Goal: Information Seeking & Learning: Learn about a topic

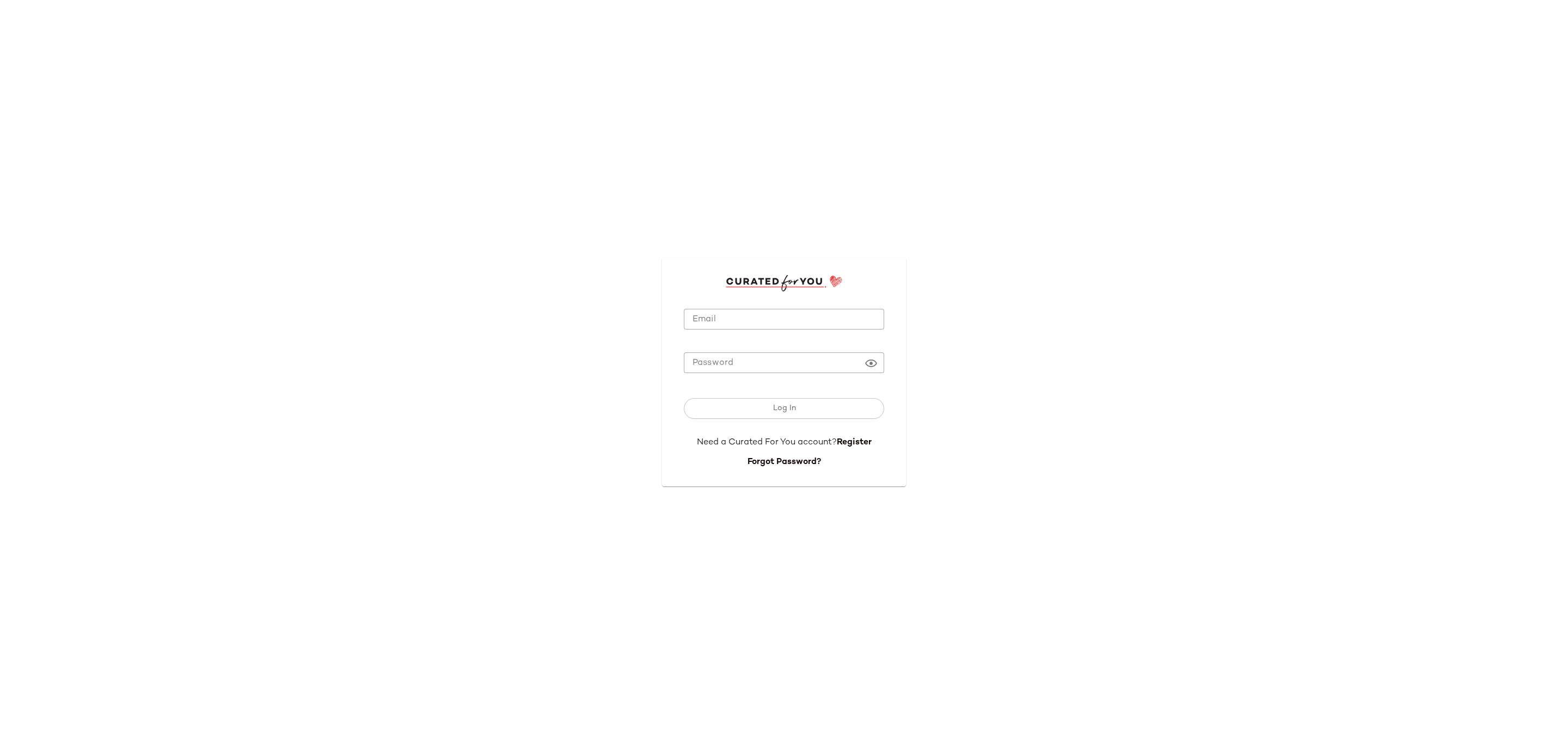
type input "**********"
click at [787, 415] on button "Log In" at bounding box center [783, 409] width 200 height 21
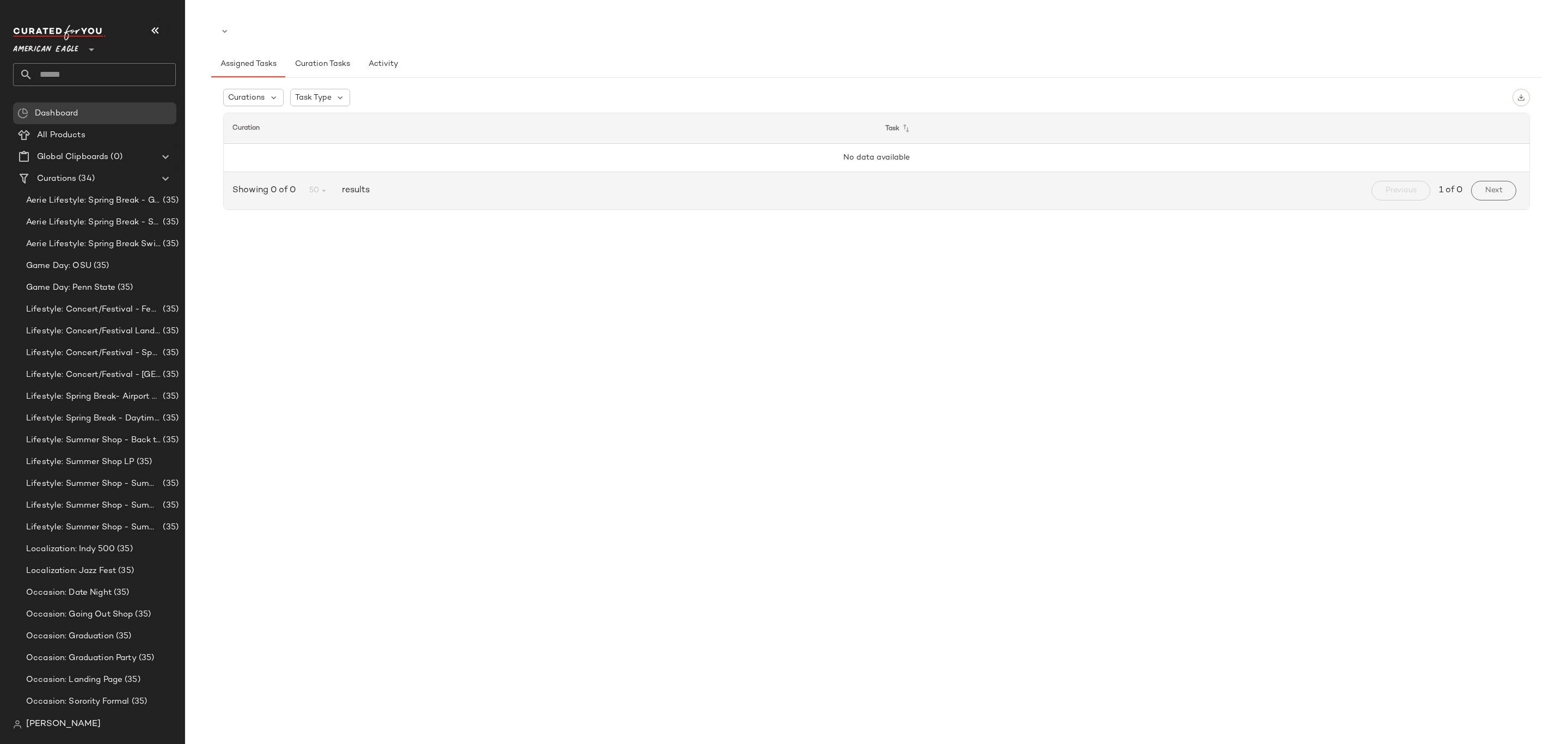
click at [79, 52] on span "American Eagle" at bounding box center [45, 47] width 65 height 19
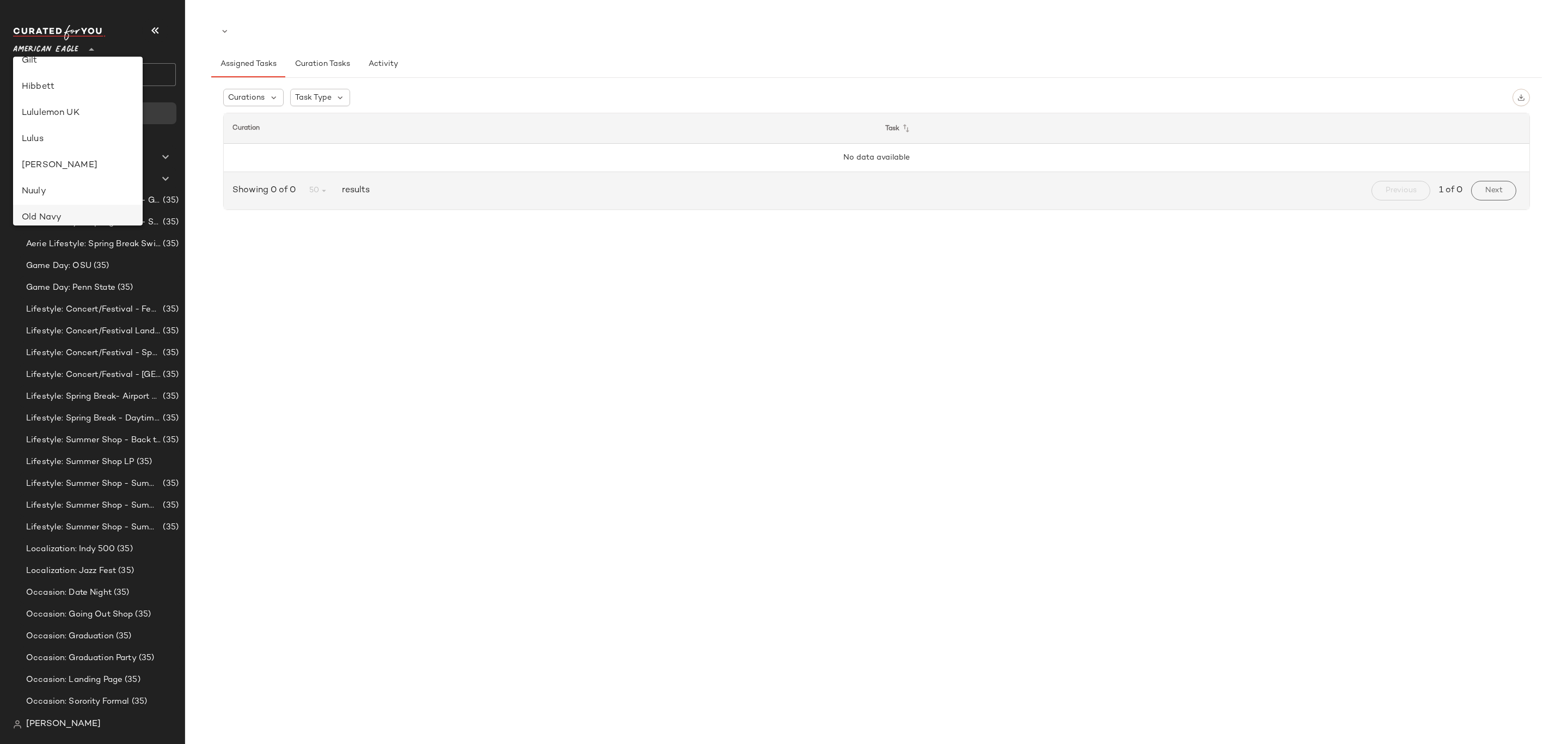
scroll to position [245, 0]
click at [110, 177] on div "Lulus" at bounding box center [77, 169] width 130 height 26
type input "**"
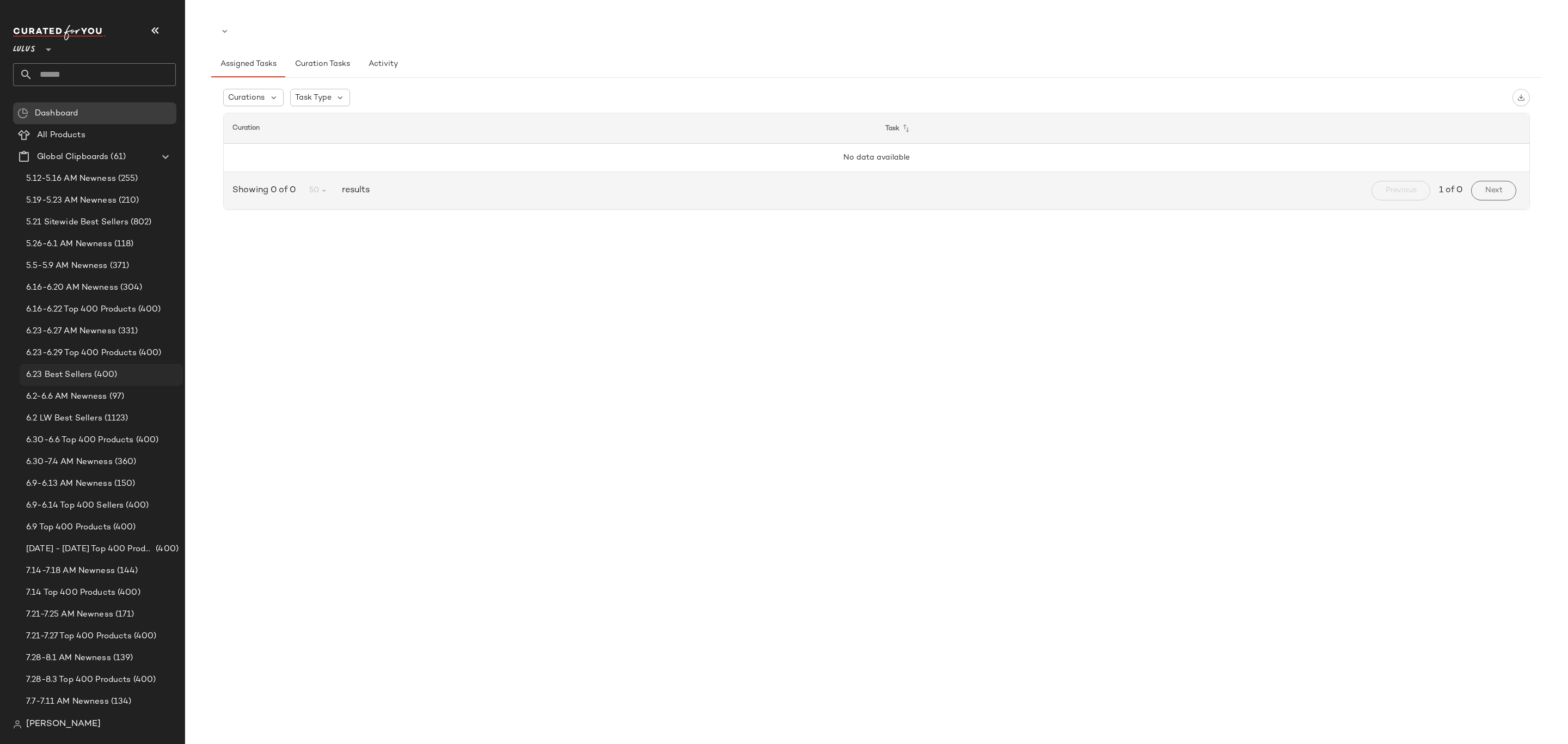
scroll to position [245, 0]
click at [96, 498] on span "8.11-8.15 AM Newness" at bounding box center [71, 500] width 90 height 13
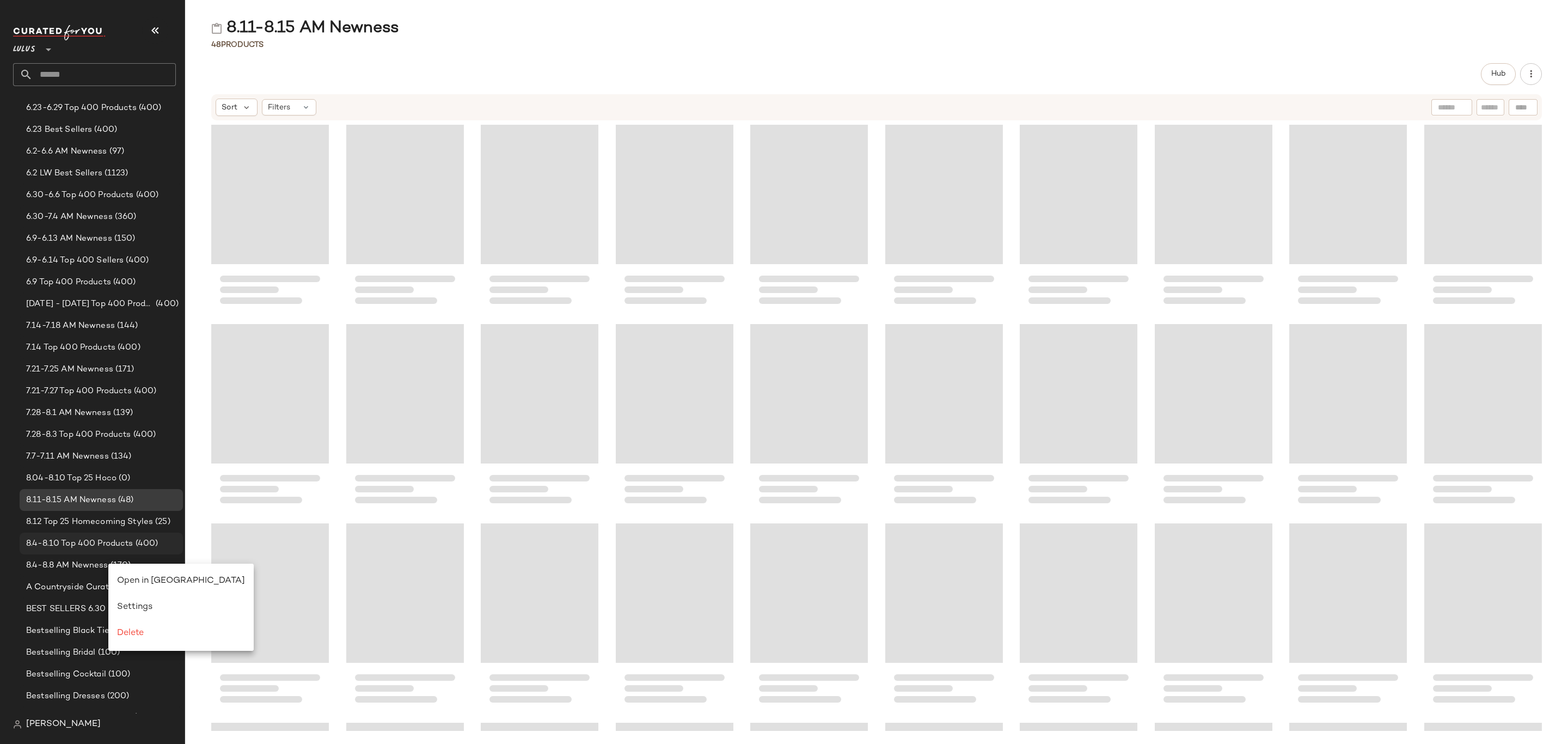
click at [155, 577] on span "Open in Split View" at bounding box center [181, 580] width 128 height 9
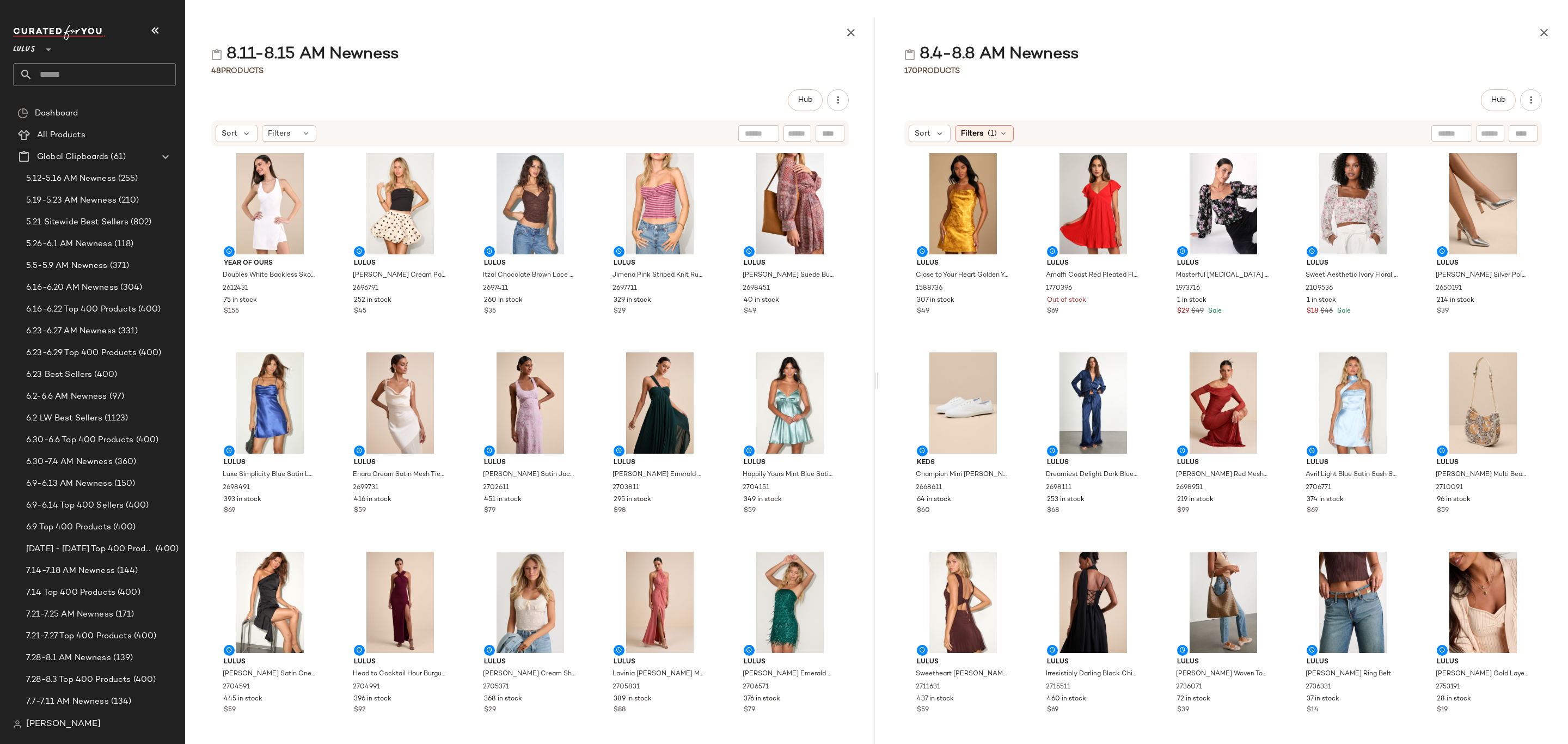
click at [559, 34] on div at bounding box center [530, 30] width 690 height 26
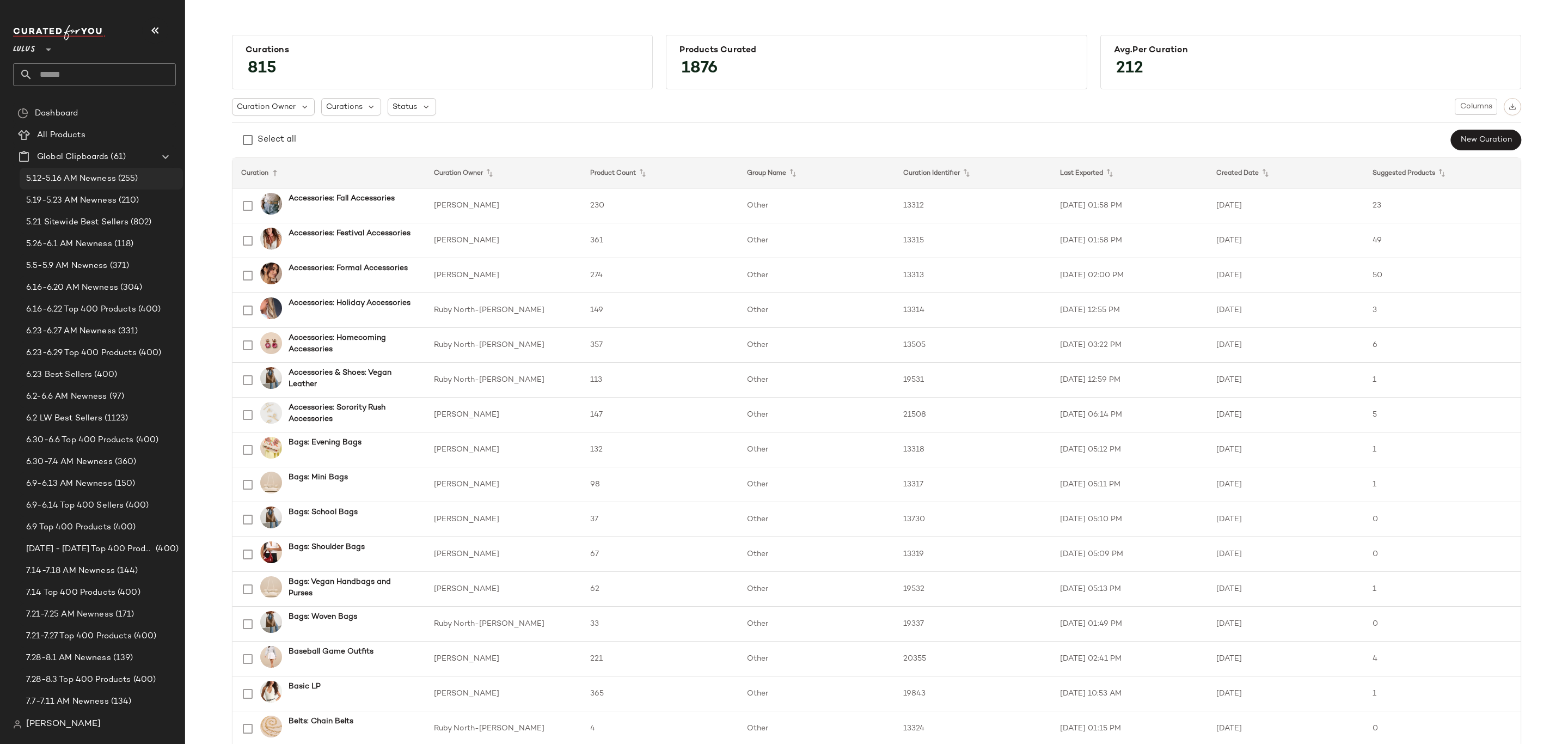
click at [95, 181] on span "5.12-5.16 AM Newness" at bounding box center [71, 179] width 90 height 13
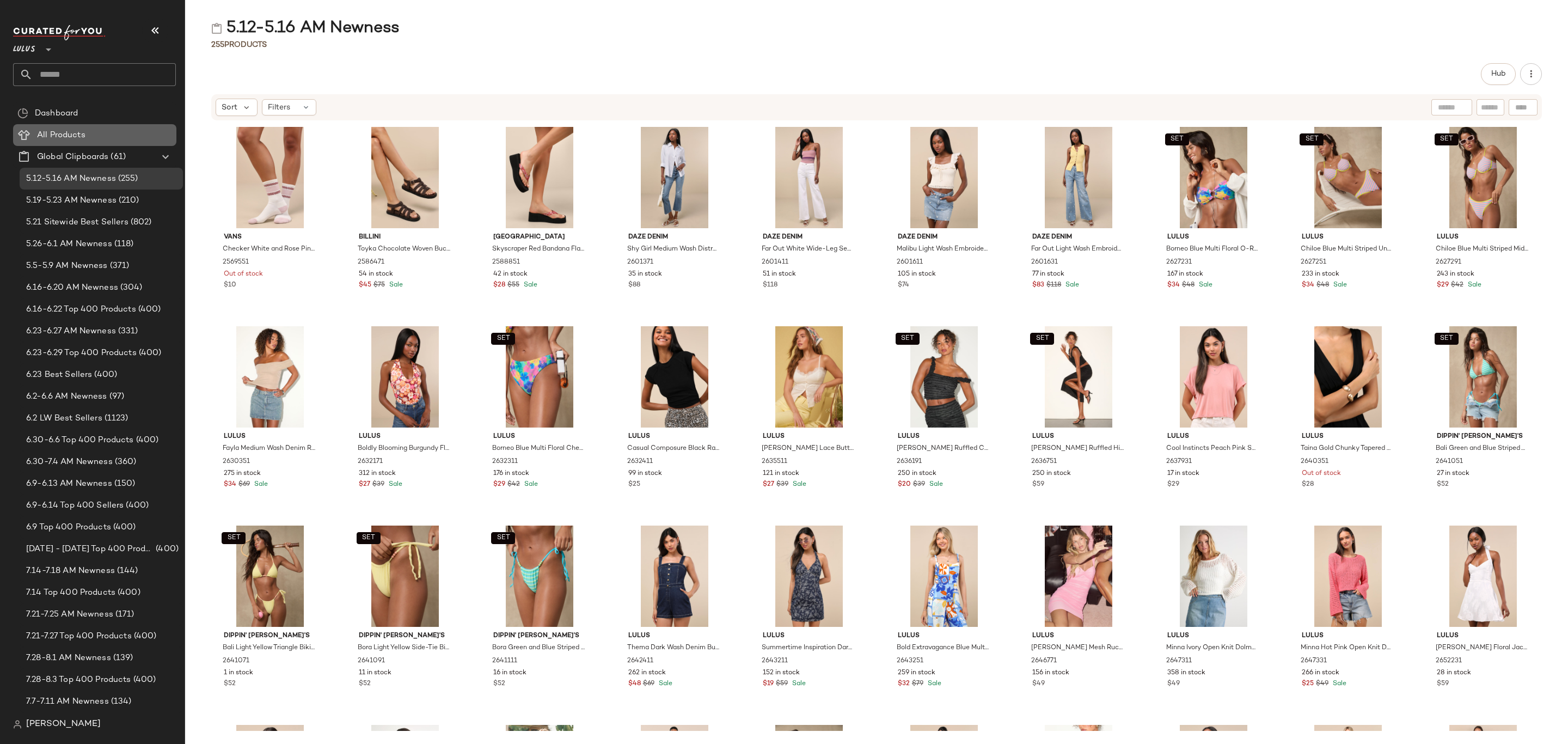
click at [66, 126] on Products "All Products" at bounding box center [94, 135] width 163 height 22
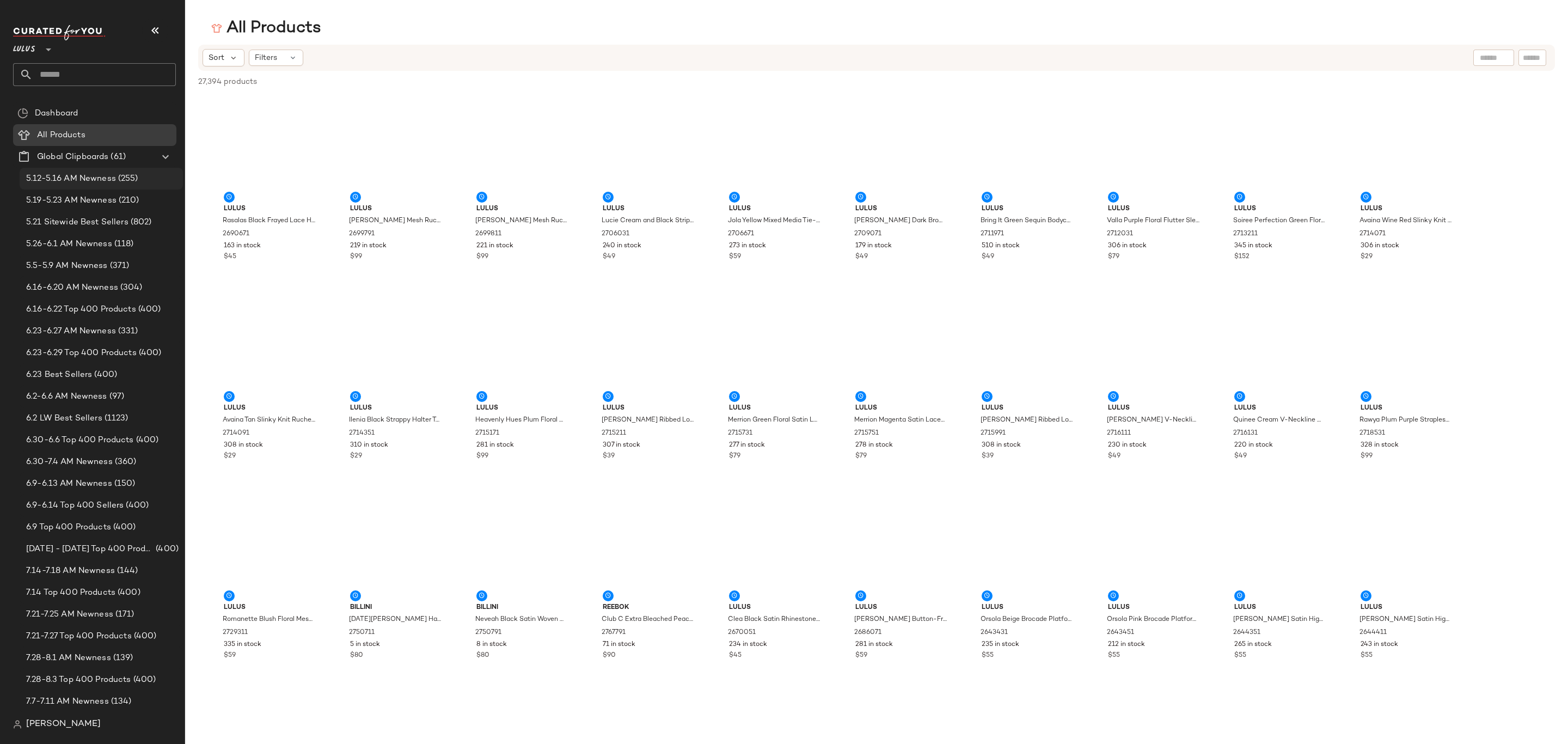
click at [72, 181] on span "5.12-5.16 AM Newness" at bounding box center [71, 179] width 90 height 13
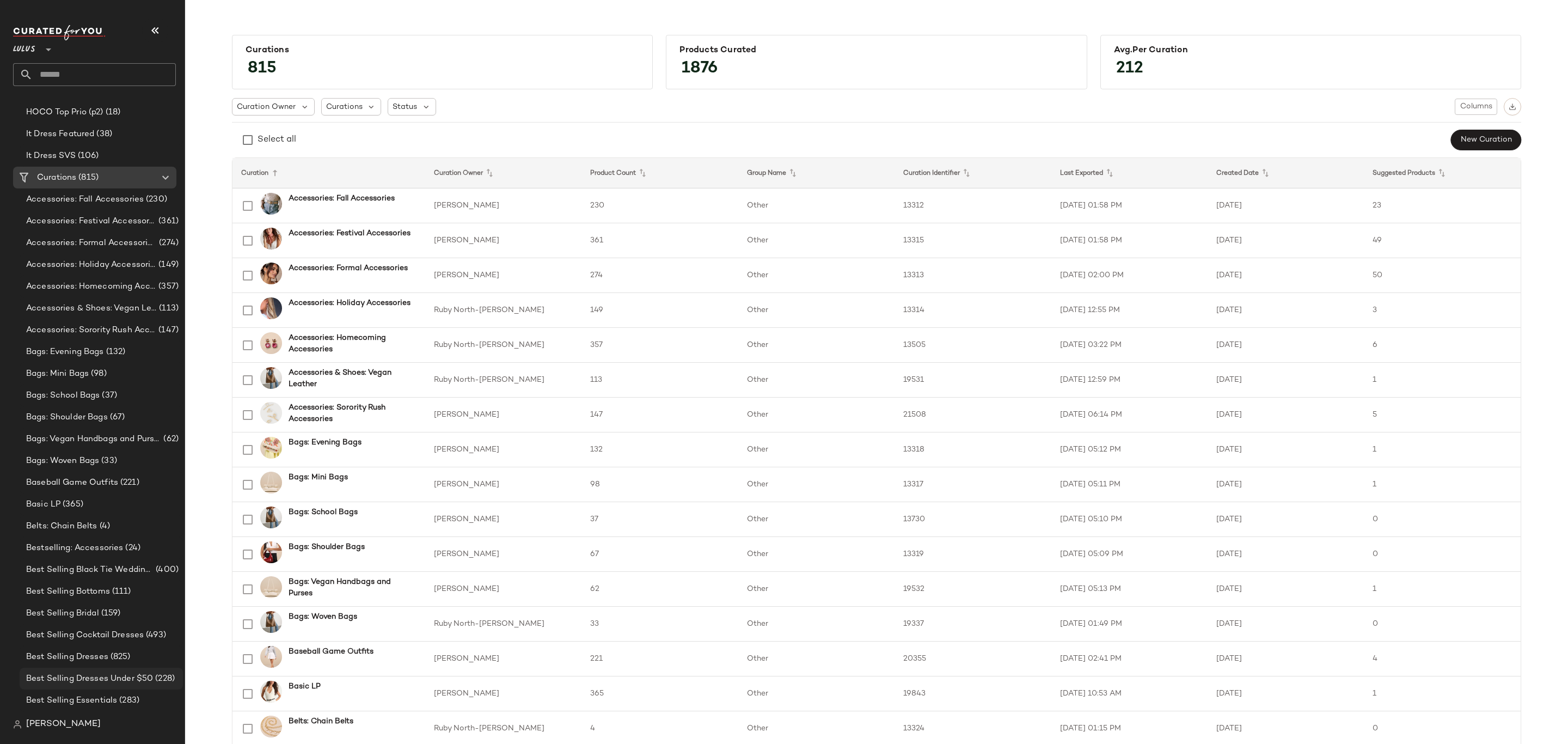
scroll to position [1470, 0]
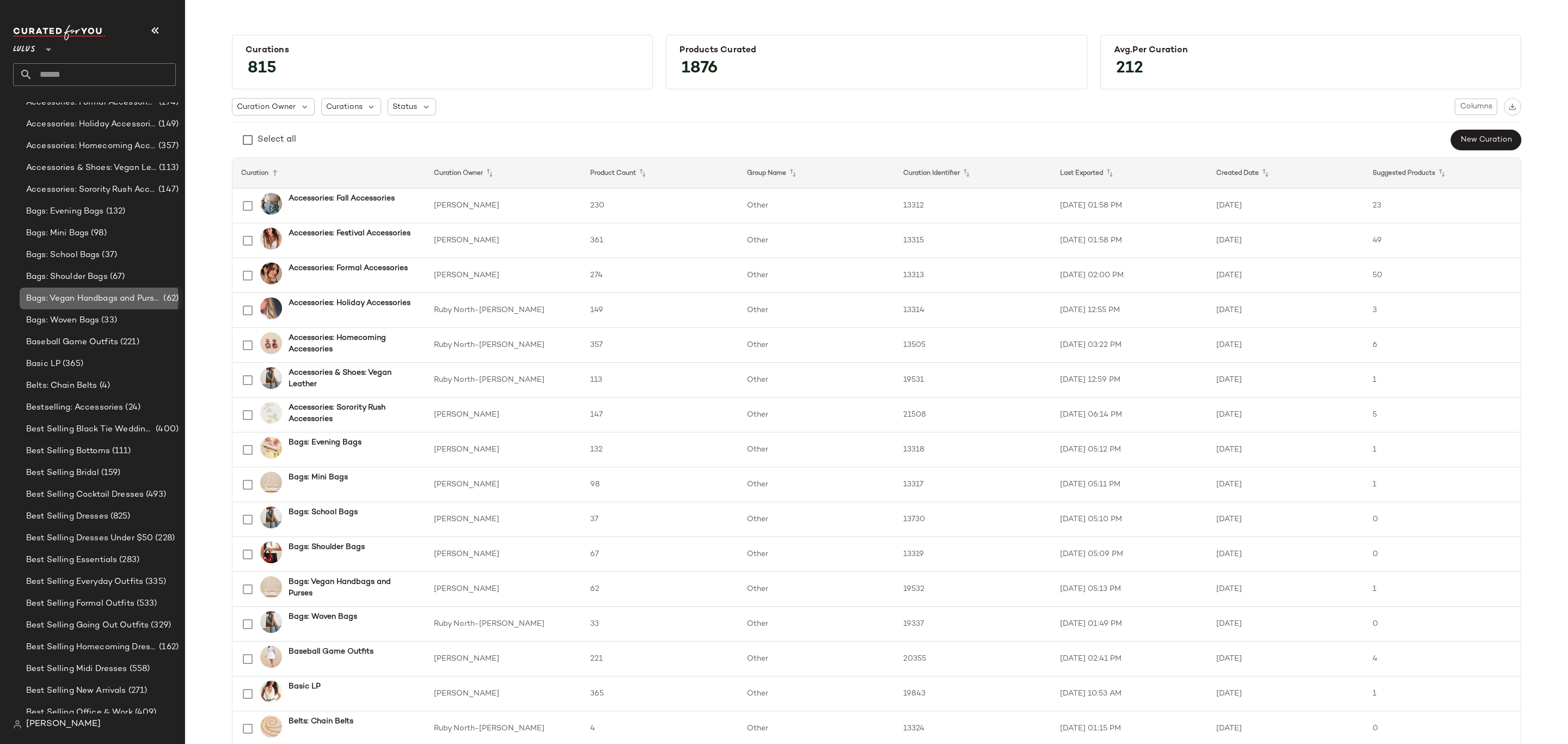
click at [116, 288] on div "Bags: Vegan Handbags and Purses (62)" at bounding box center [101, 298] width 163 height 22
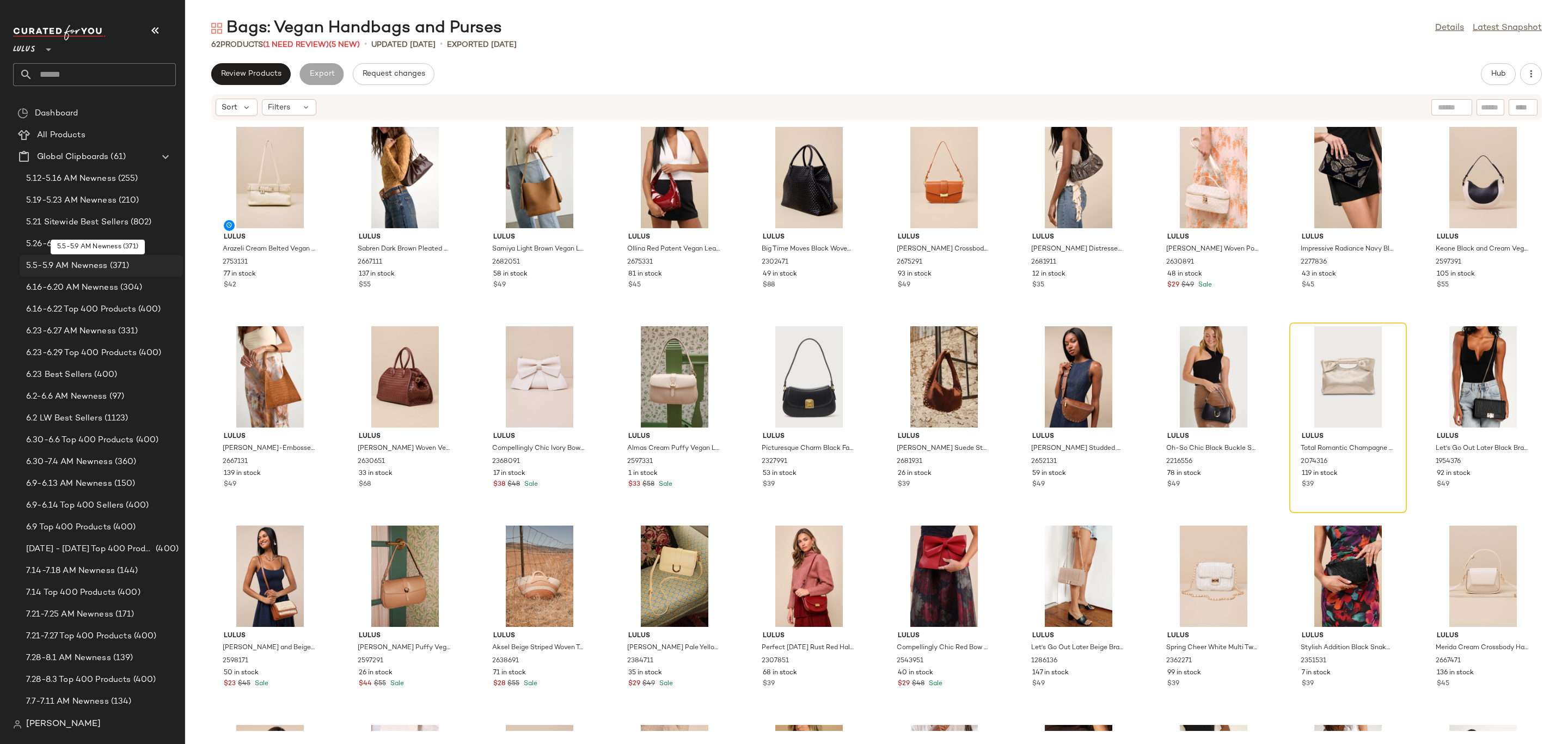
click at [105, 256] on div "5.5-5.9 AM Newness (371)" at bounding box center [101, 266] width 163 height 22
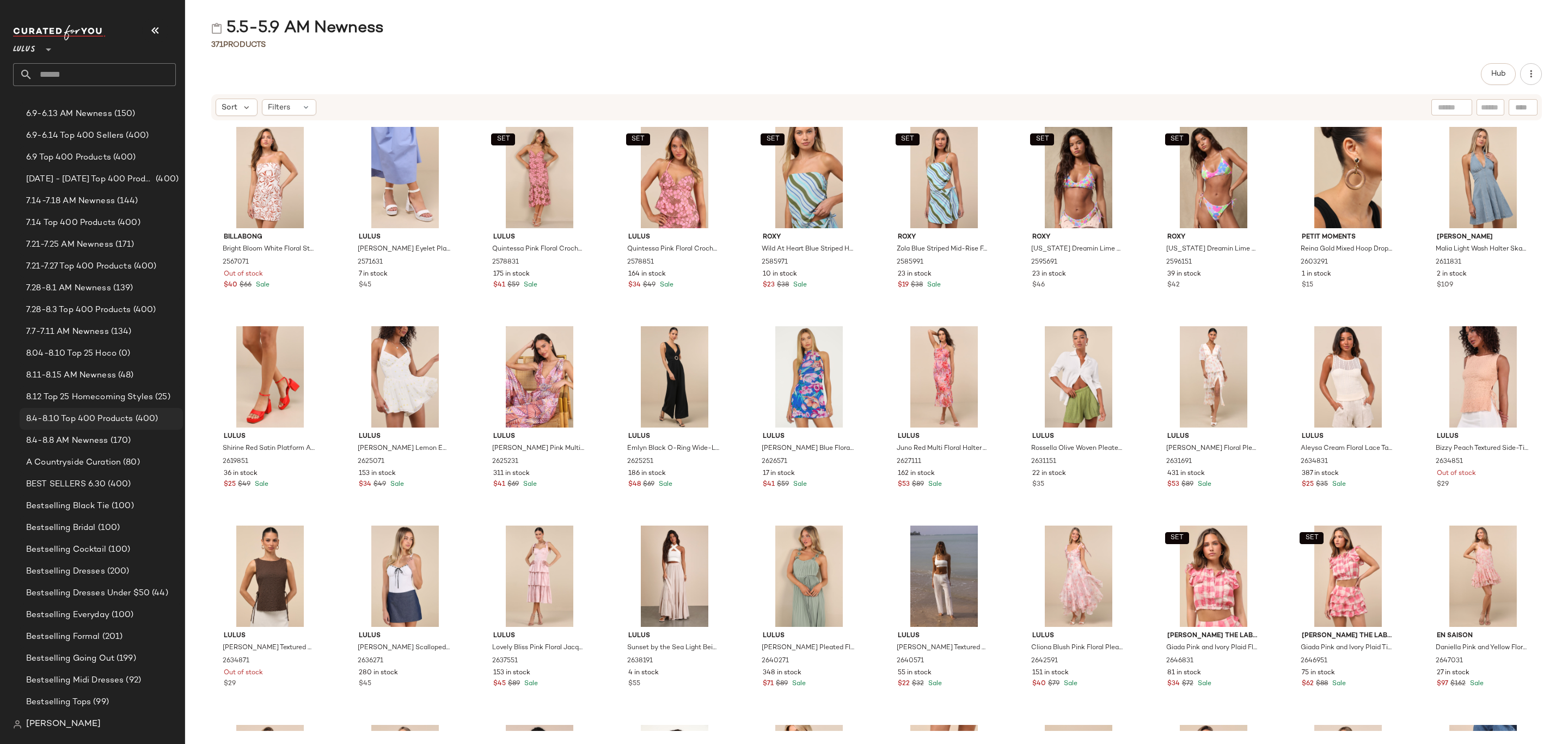
scroll to position [490, 0]
click at [94, 314] on span "8.4-8.8 AM Newness" at bounding box center [67, 320] width 82 height 13
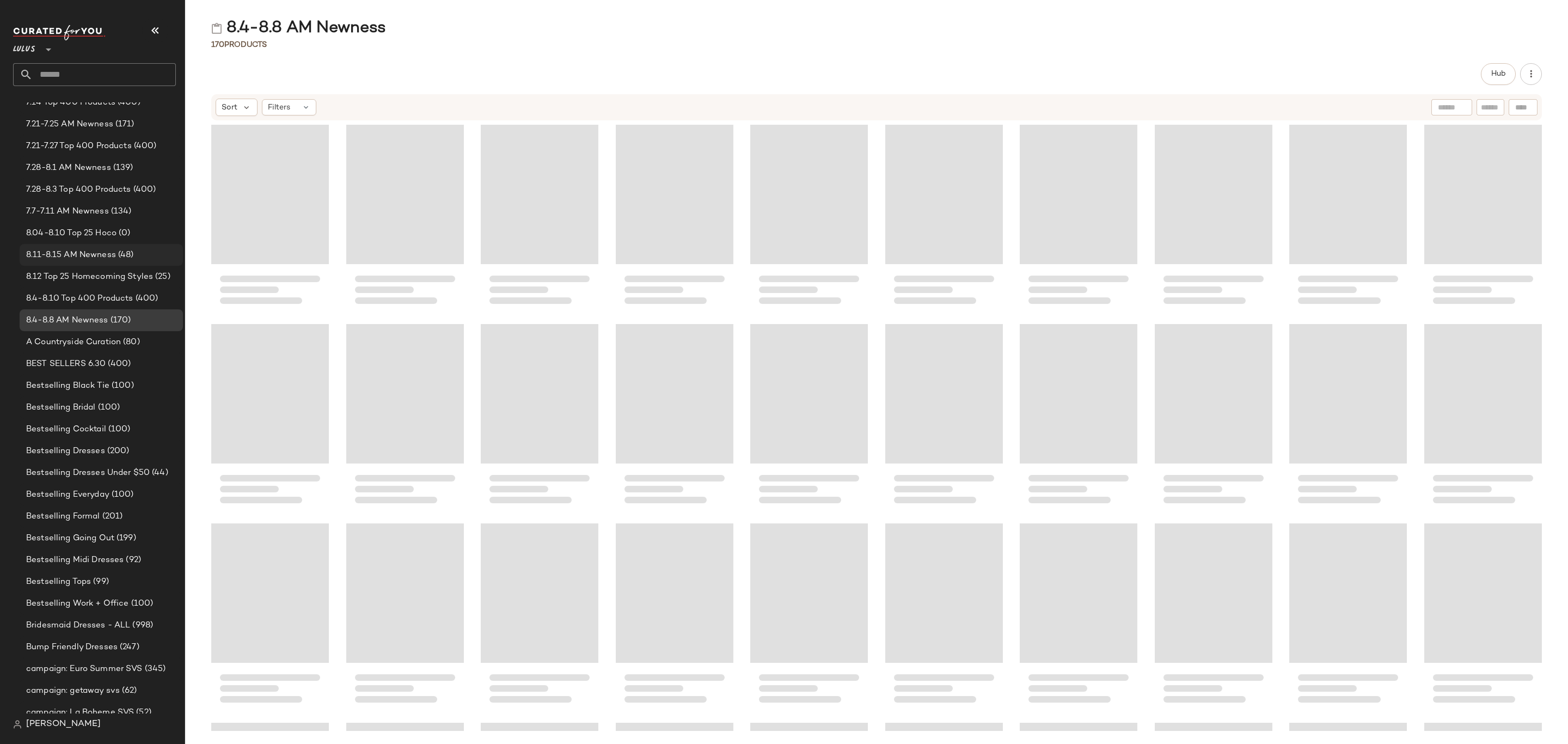
click at [103, 252] on span "8.11-8.15 AM Newness" at bounding box center [71, 255] width 90 height 13
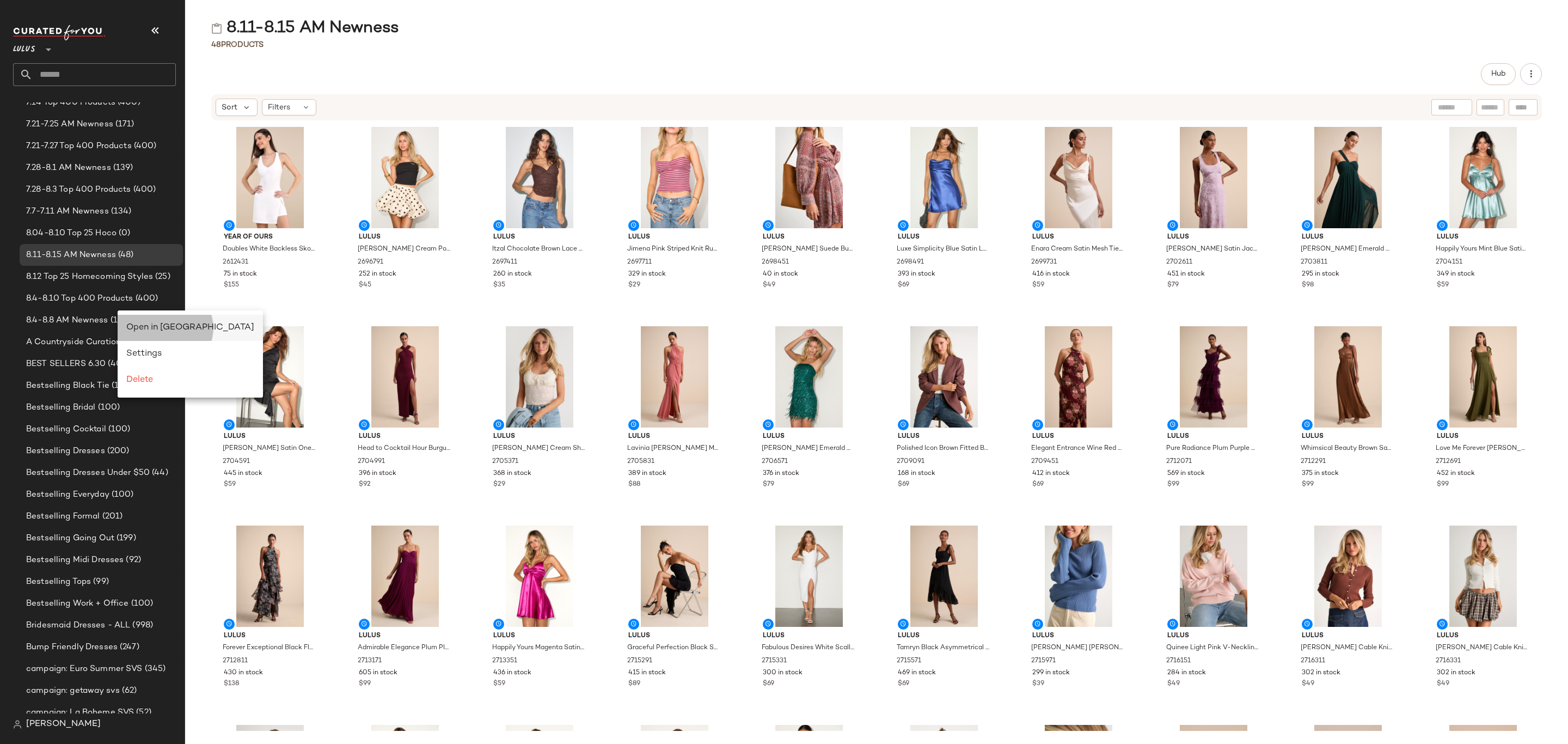
click at [157, 325] on span "Open in Split View" at bounding box center [191, 327] width 128 height 9
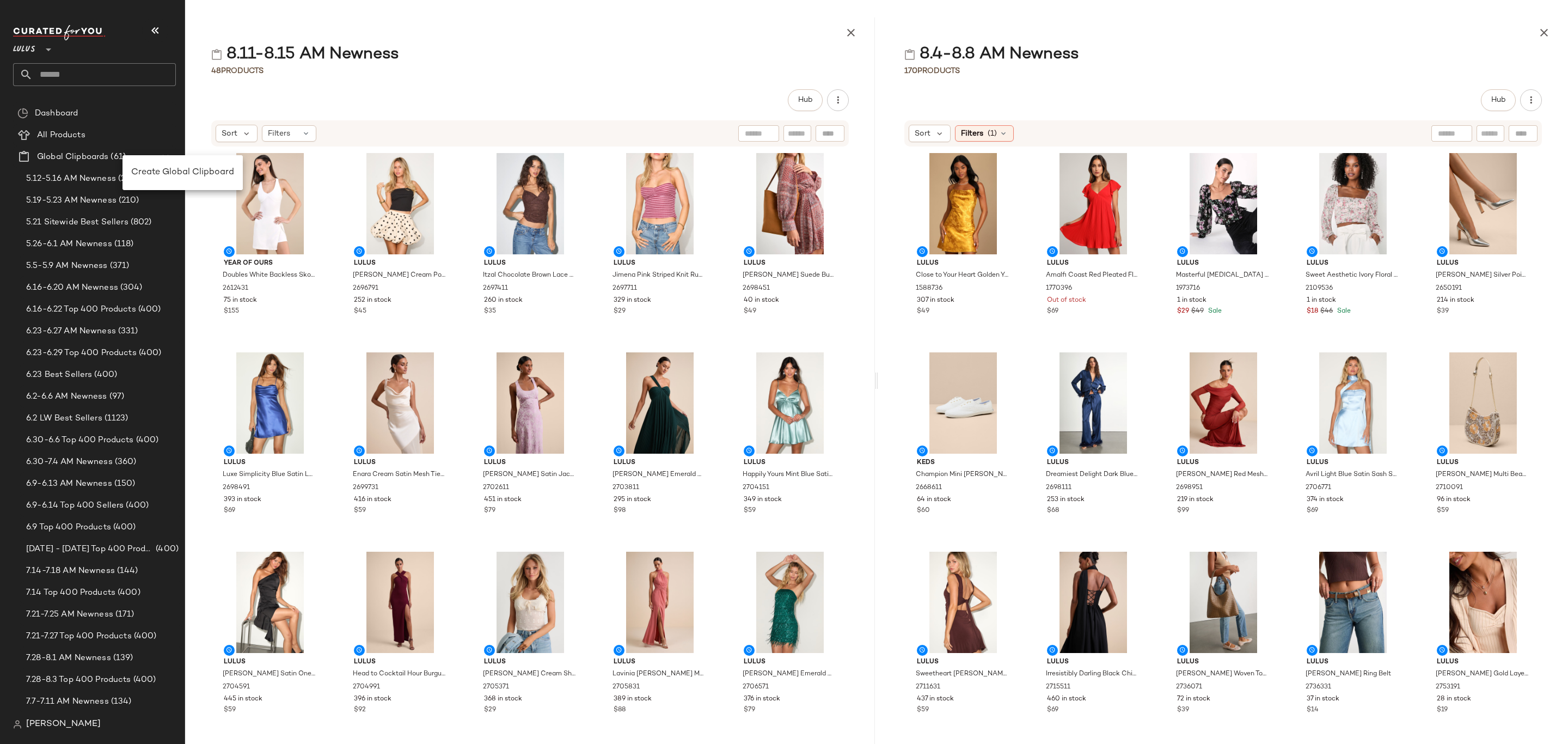
click at [672, 15] on main "8.11-8.15 AM Newness 48 Products Hub Sort Filters Year Of Ours Doubles White Ba…" at bounding box center [784, 372] width 1568 height 744
click at [1506, 105] on span "Hub" at bounding box center [1498, 100] width 15 height 9
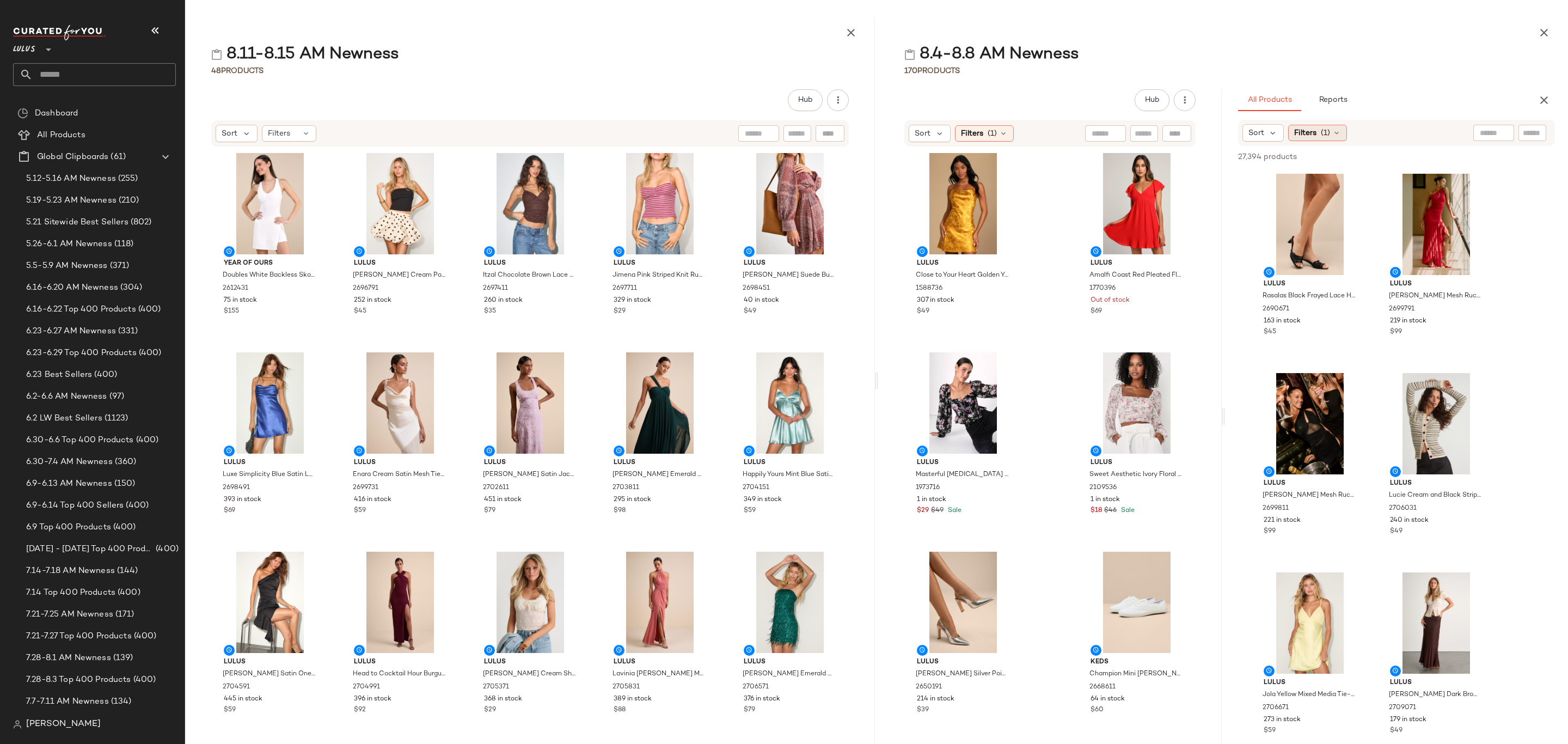
click at [1318, 134] on div "Filters (1)" at bounding box center [1317, 133] width 59 height 16
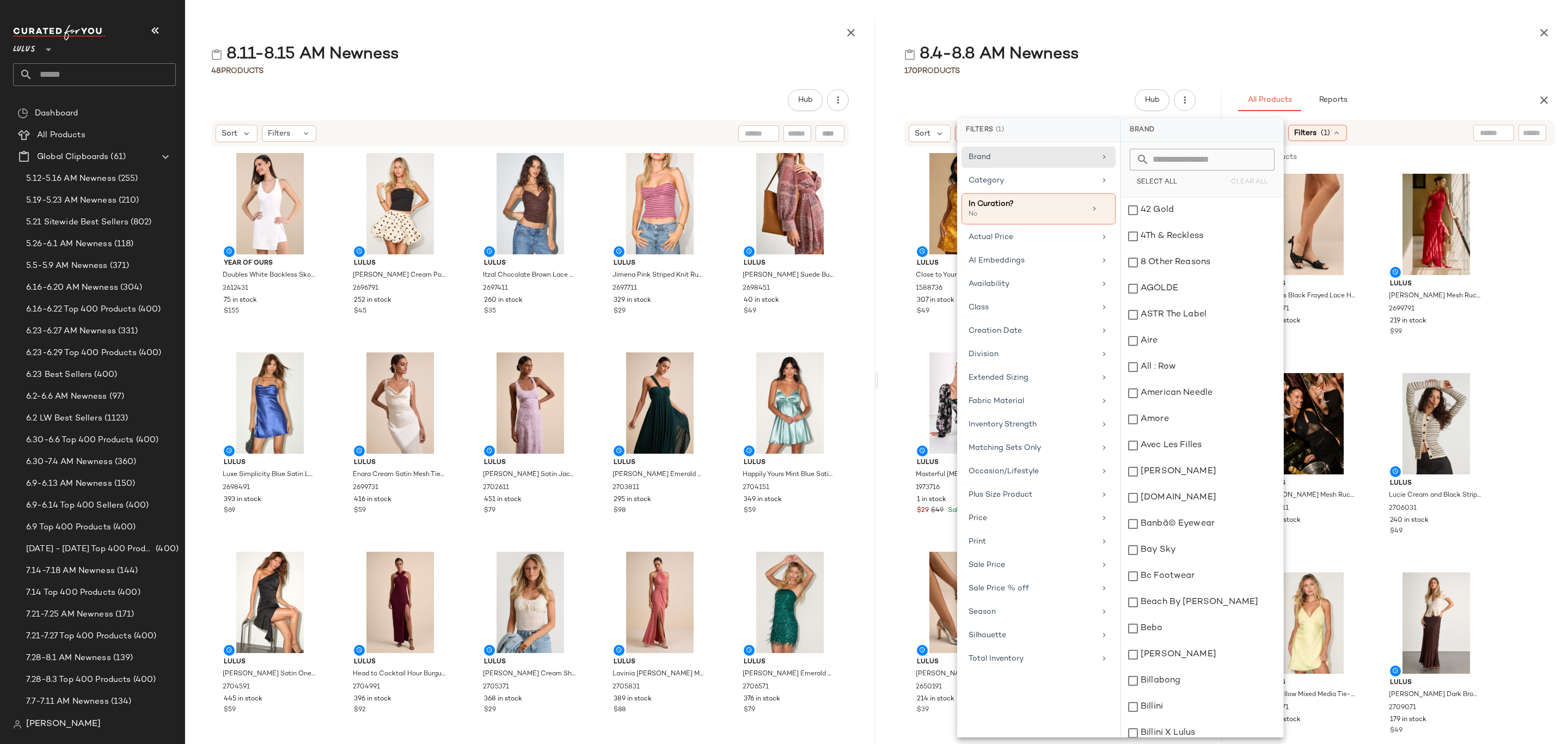
click at [1400, 93] on div "All Products Reports" at bounding box center [1379, 100] width 282 height 22
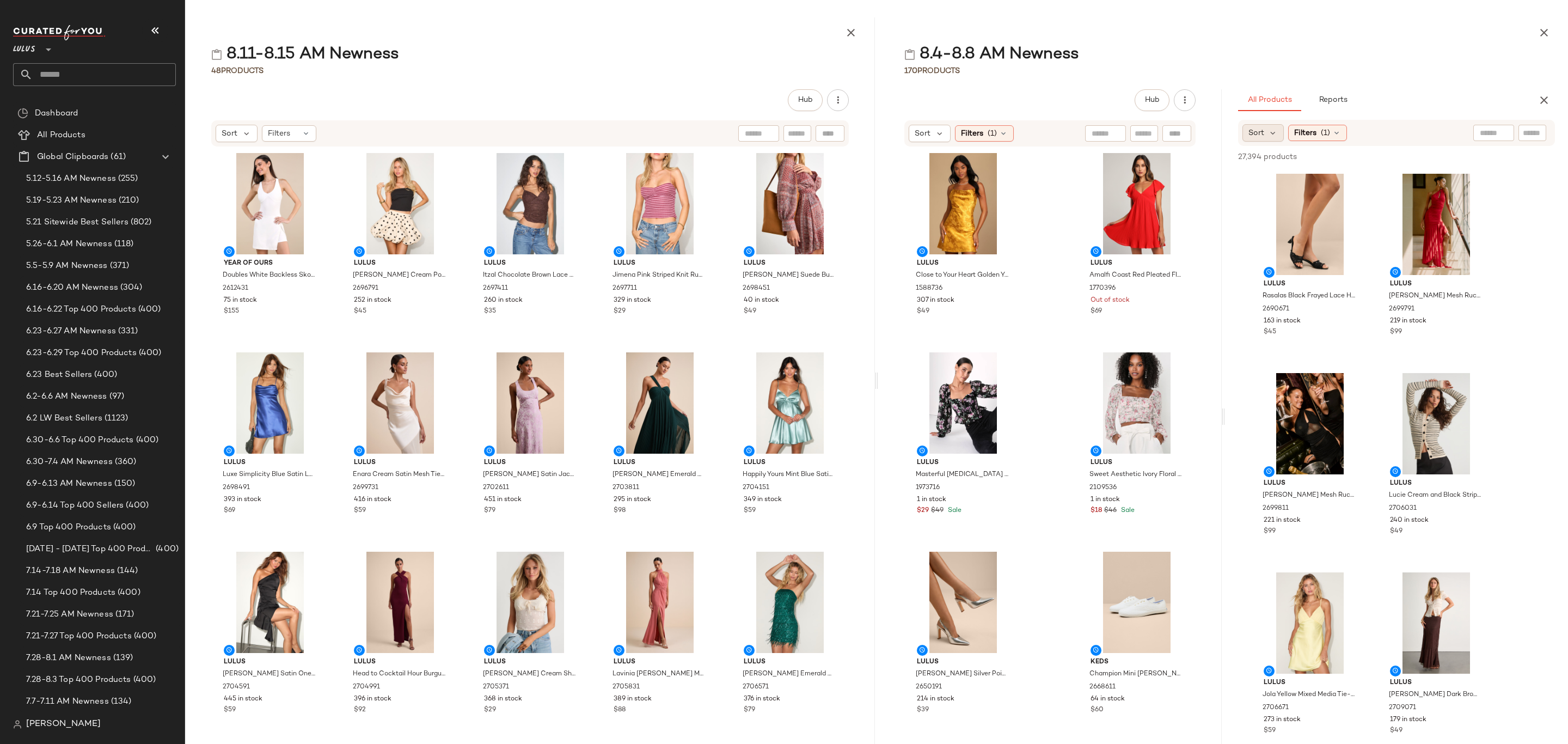
click at [1267, 128] on div "Sort" at bounding box center [1263, 133] width 42 height 18
click at [1286, 162] on span "Newest" at bounding box center [1283, 162] width 29 height 12
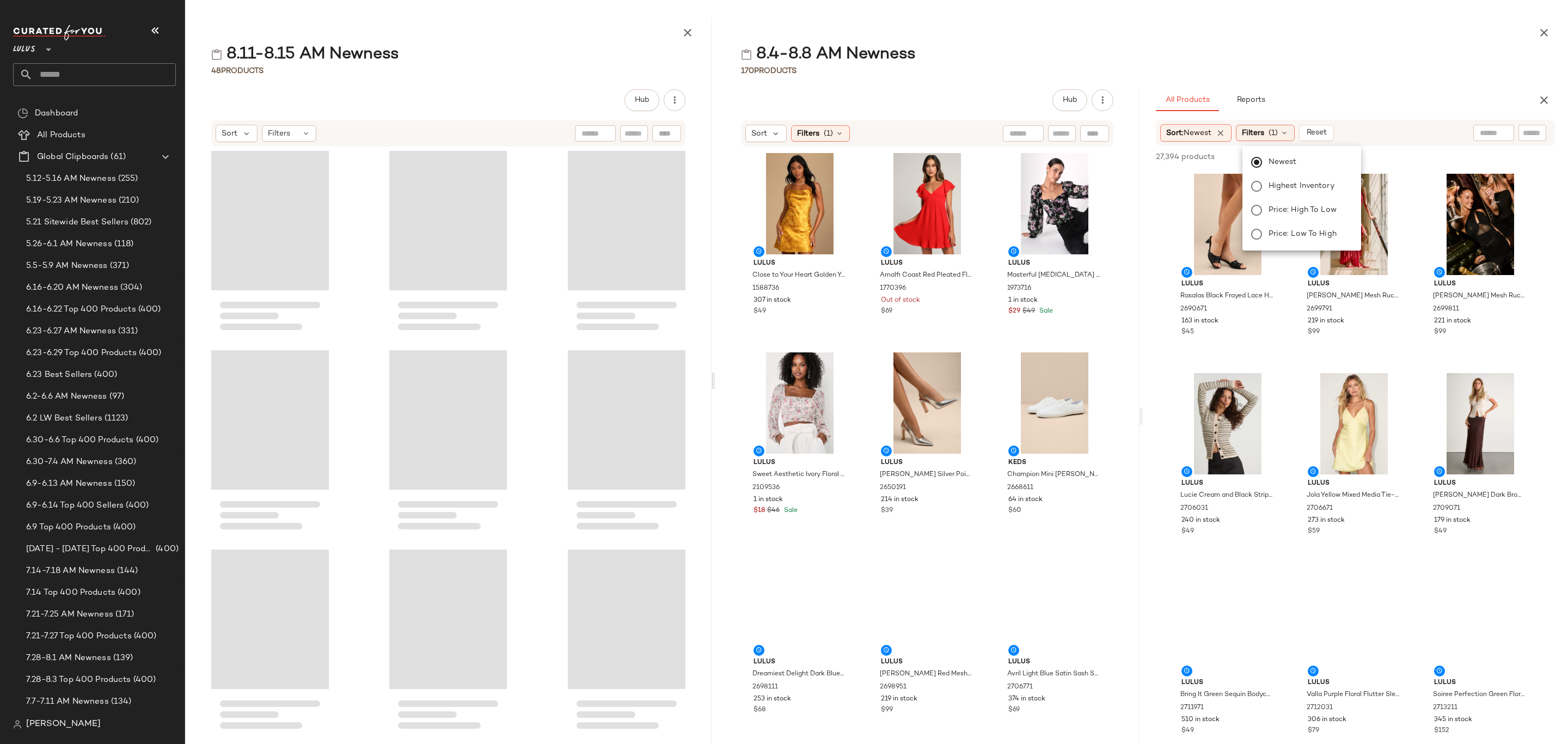
drag, startPoint x: 874, startPoint y: 379, endPoint x: 713, endPoint y: 386, distance: 161.2
click at [713, 386] on div at bounding box center [713, 381] width 4 height 726
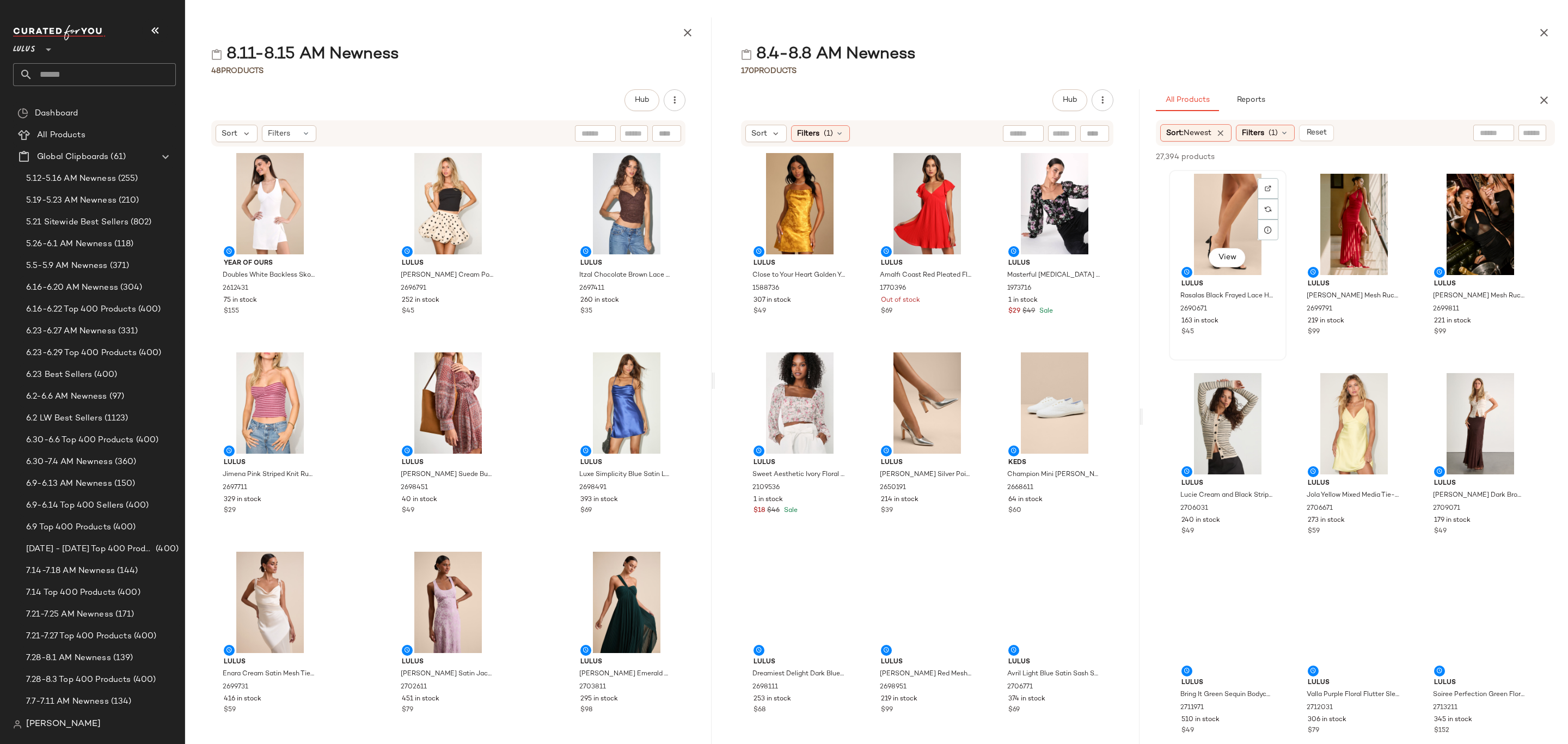
click at [1173, 216] on div "View" at bounding box center [1228, 224] width 110 height 101
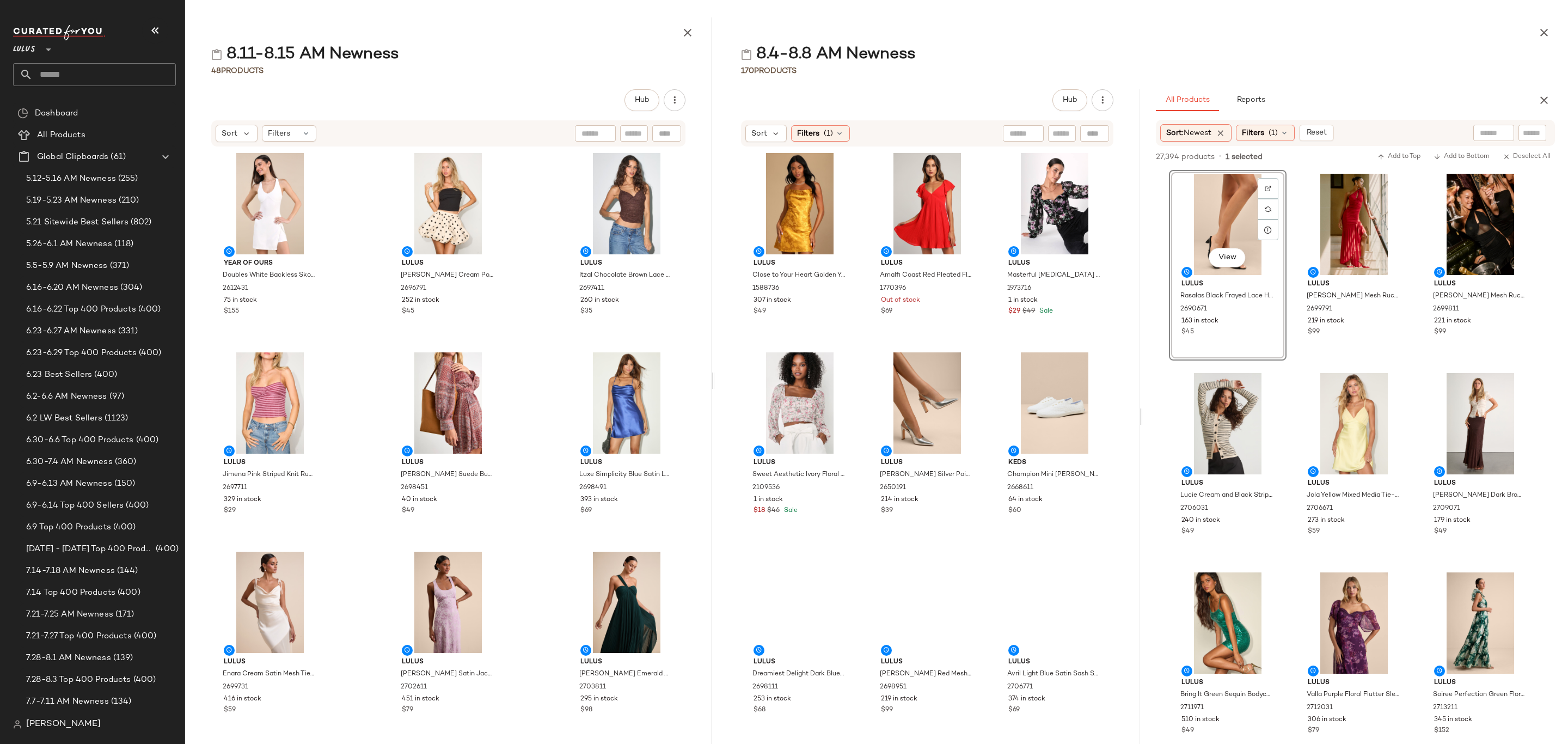
click at [1549, 27] on icon "button" at bounding box center [1544, 32] width 13 height 13
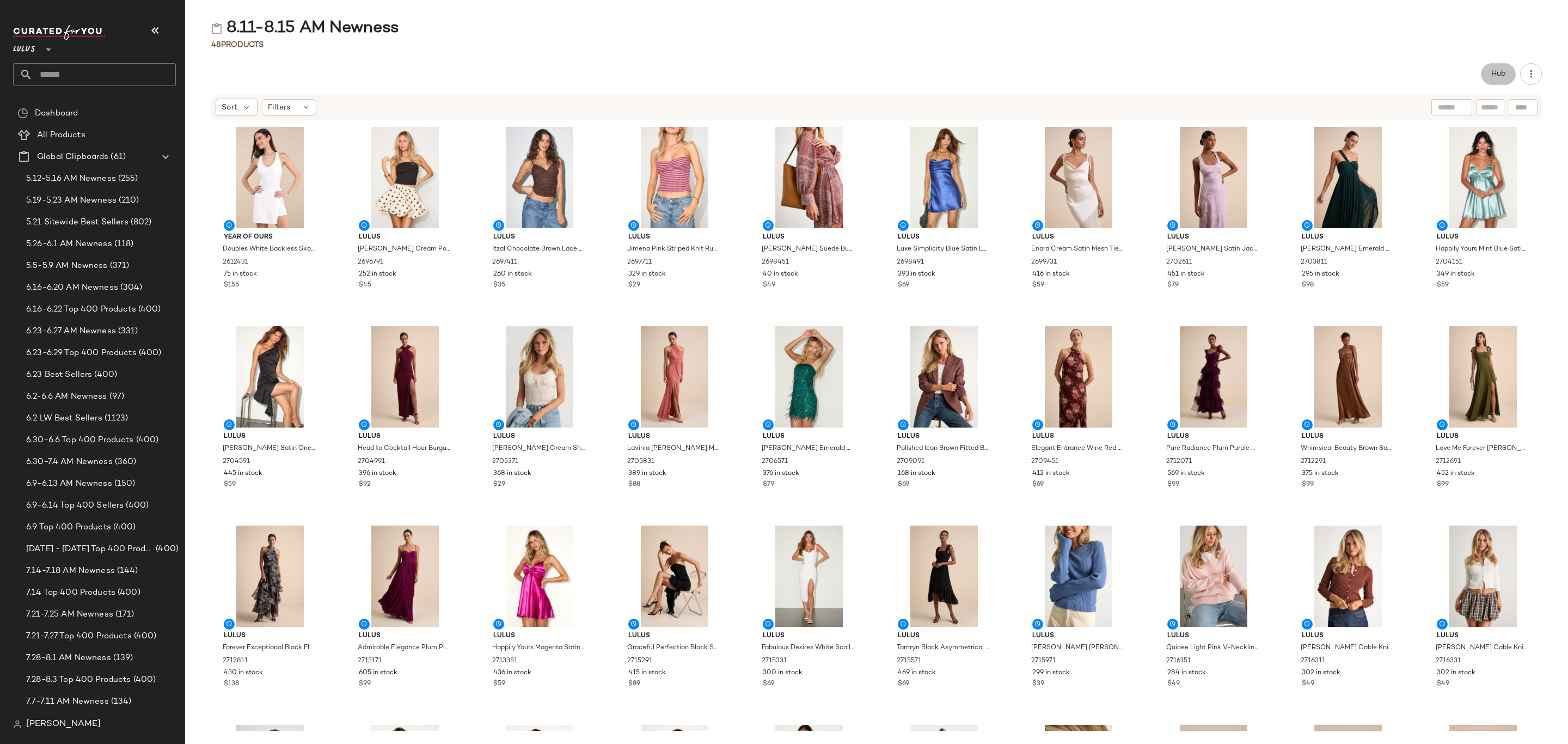
click at [1493, 74] on span "Hub" at bounding box center [1498, 74] width 15 height 9
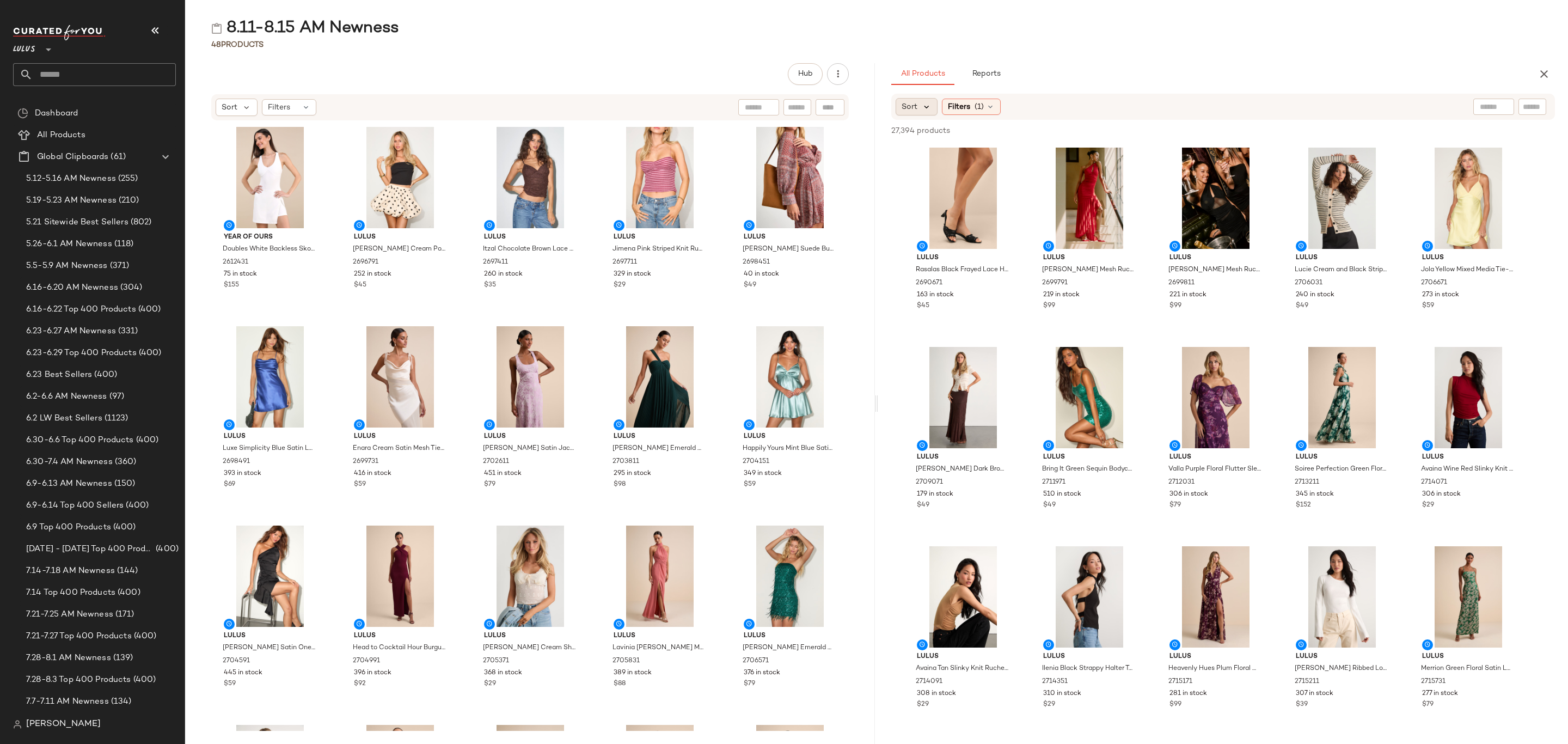
click at [925, 107] on icon at bounding box center [926, 107] width 10 height 10
click at [938, 137] on span "Newest" at bounding box center [936, 136] width 29 height 12
click at [1303, 32] on div "8.11-8.15 AM Newness" at bounding box center [877, 29] width 1383 height 22
click at [979, 182] on div "View" at bounding box center [963, 198] width 110 height 101
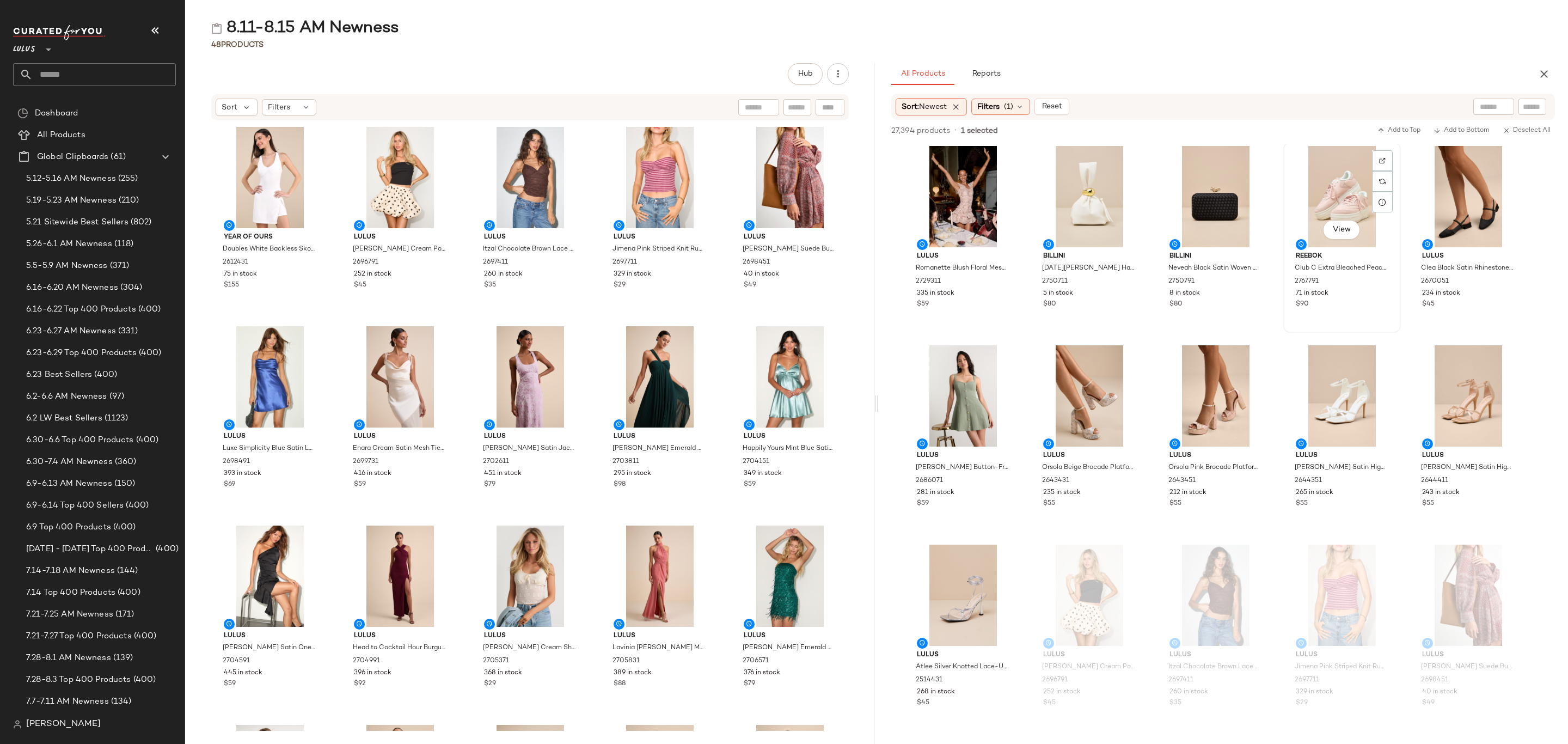
scroll to position [980, 0]
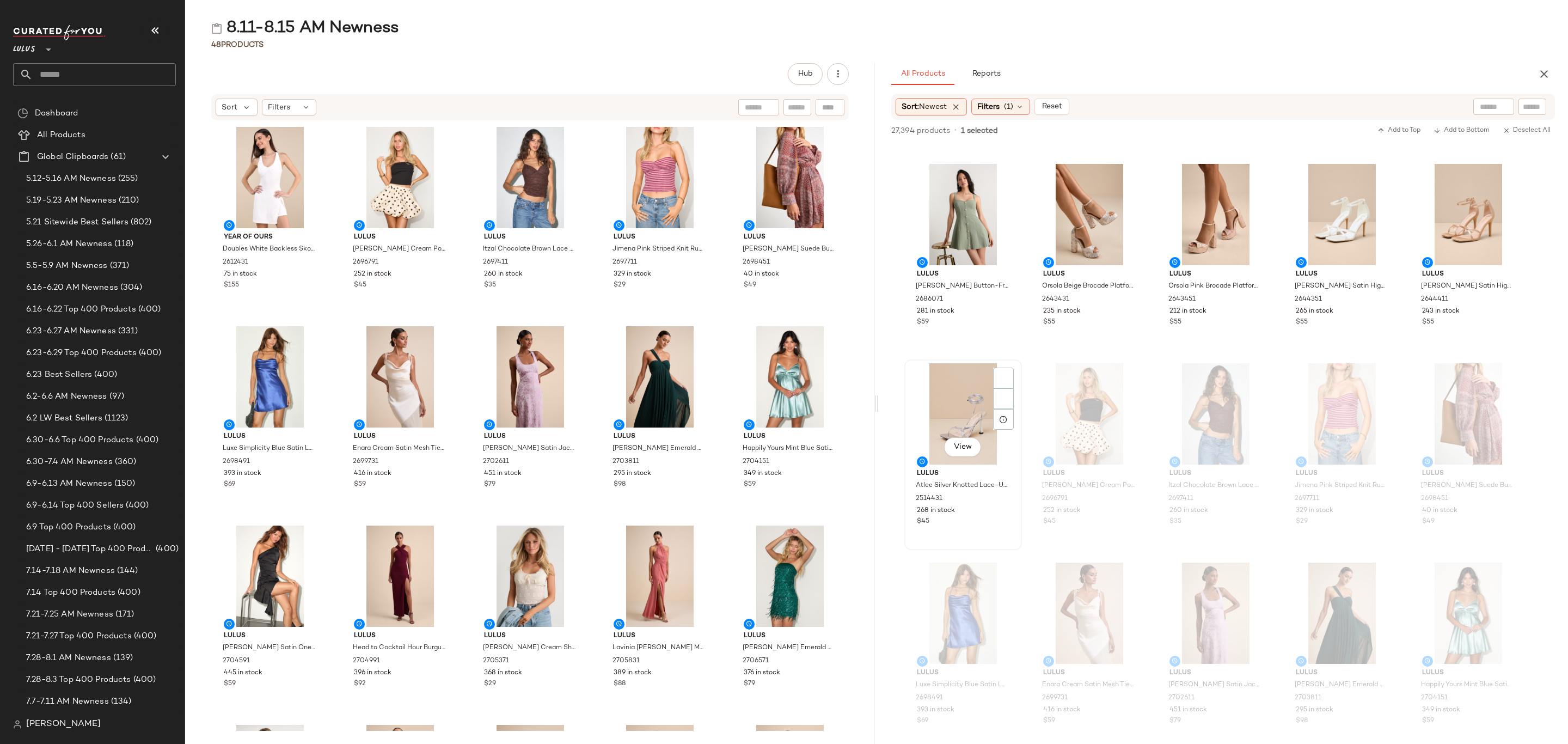
click at [967, 517] on div "$45" at bounding box center [963, 522] width 93 height 10
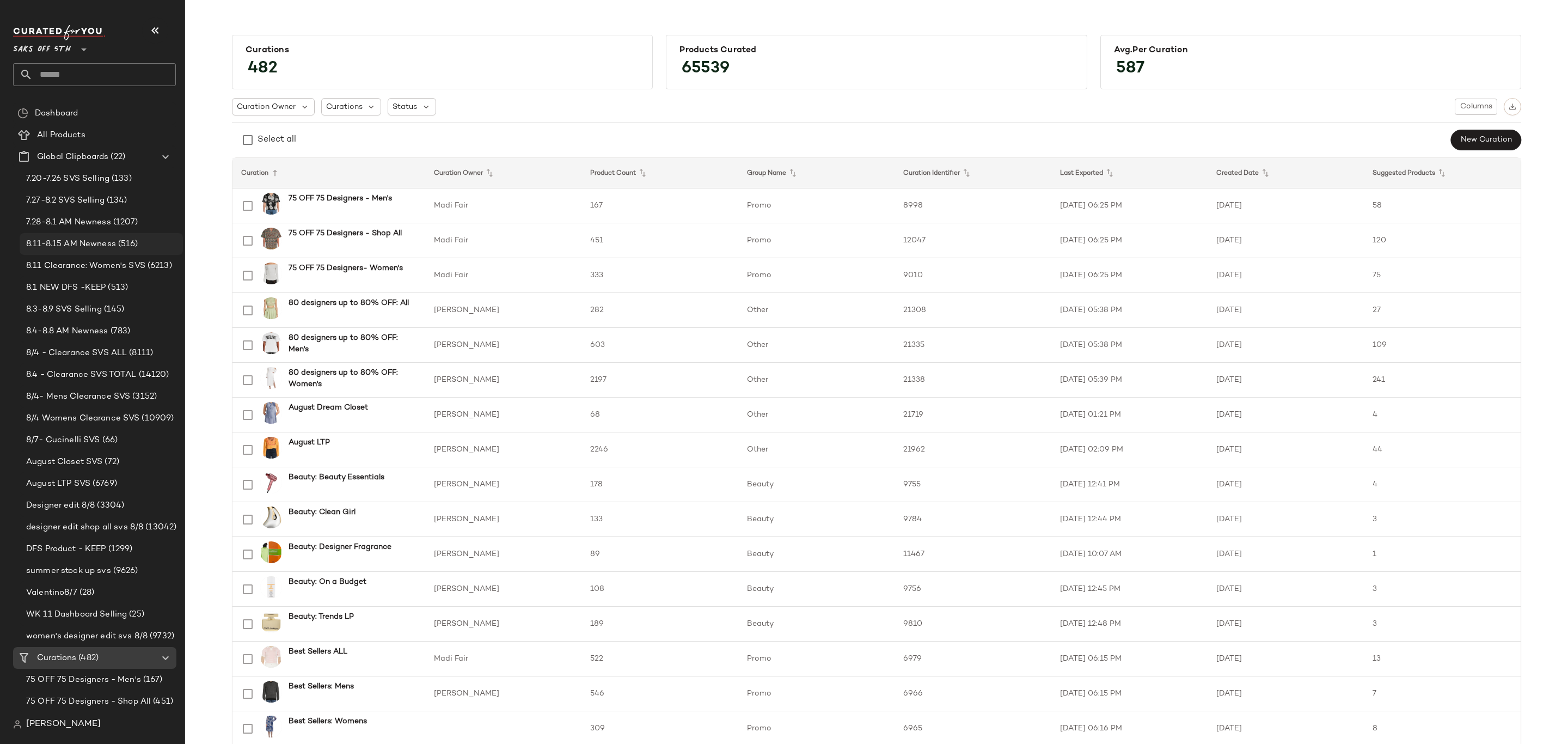
click at [111, 242] on span "8.11-8.15 AM Newness" at bounding box center [71, 244] width 90 height 13
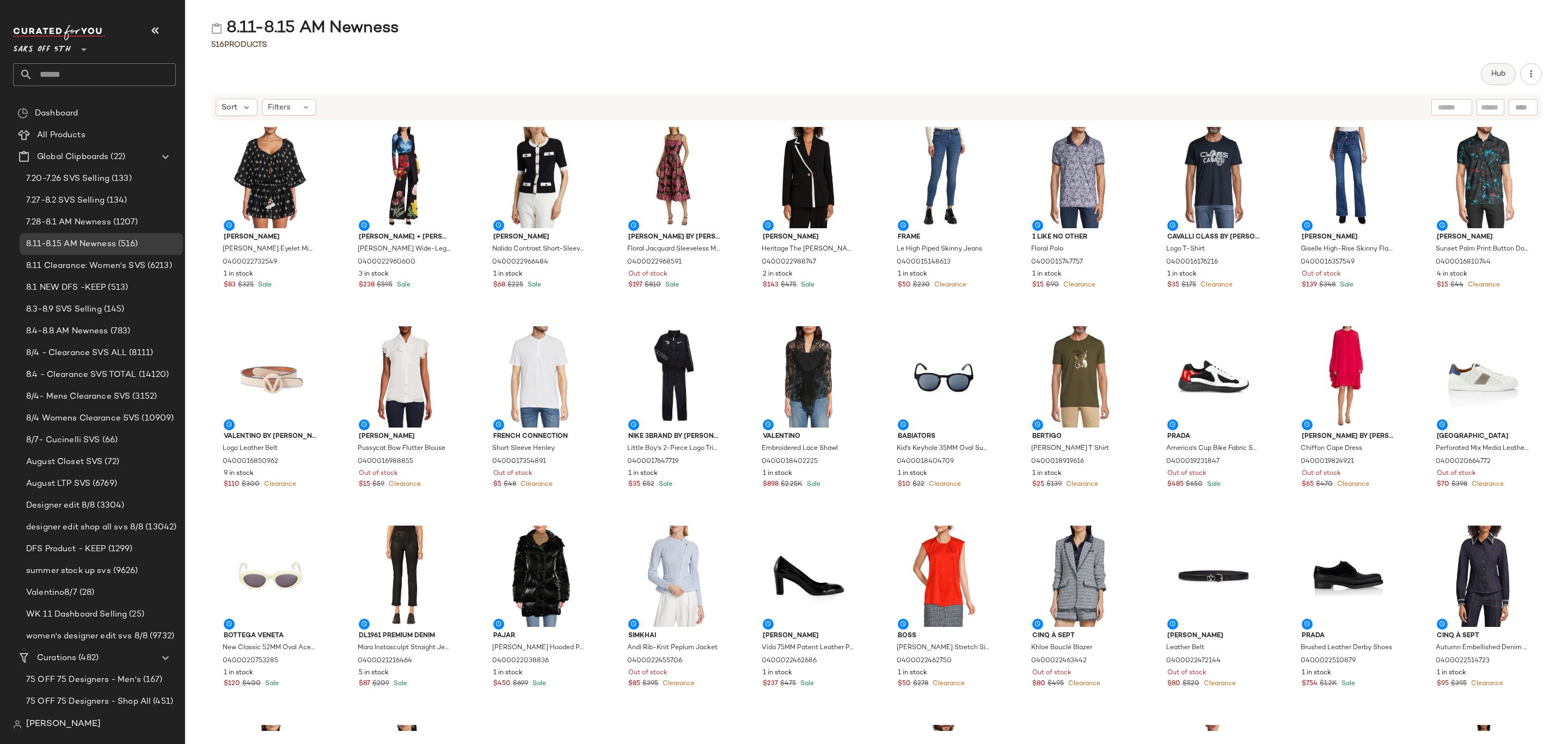
click at [1496, 72] on span "Hub" at bounding box center [1498, 74] width 15 height 9
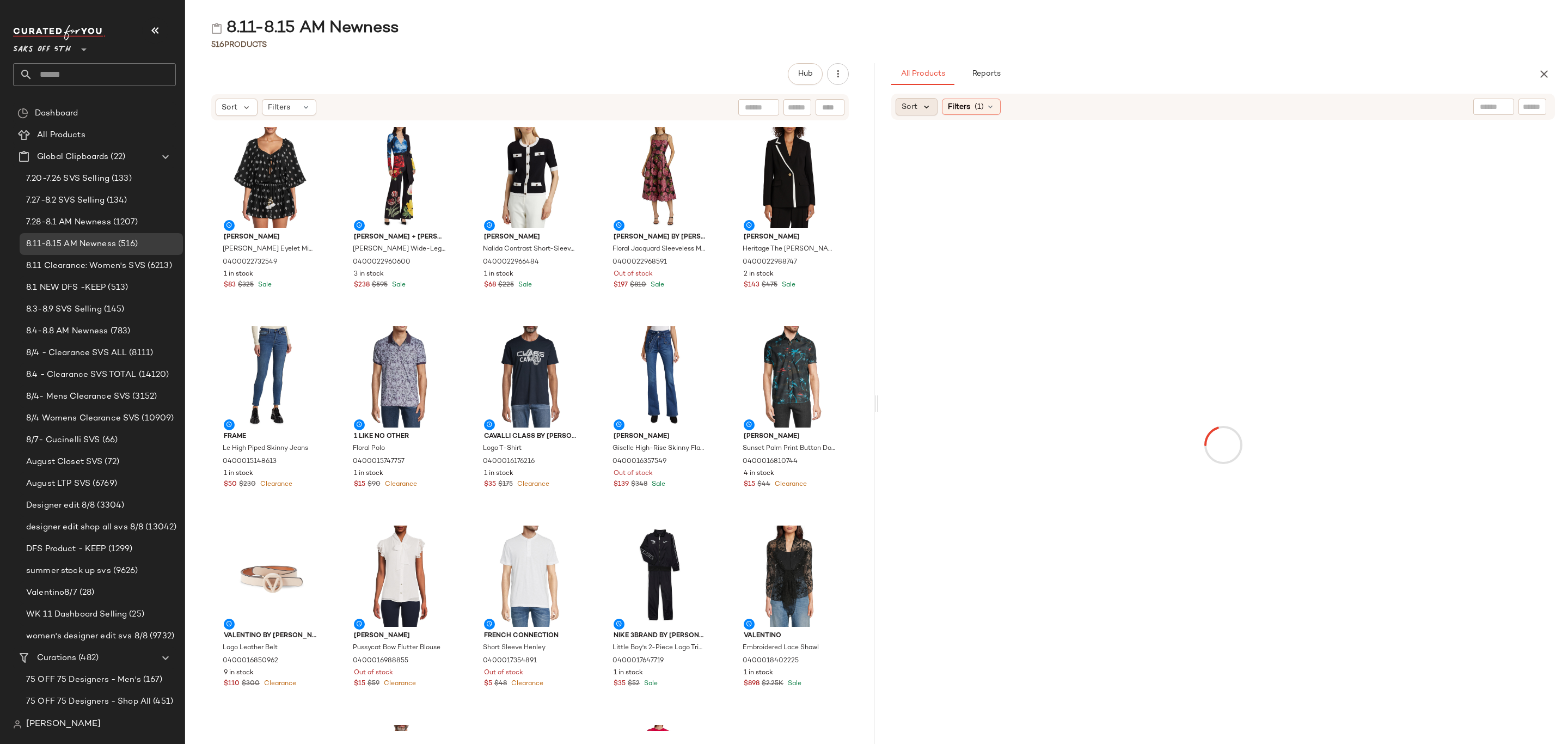
click at [926, 105] on icon at bounding box center [926, 107] width 10 height 10
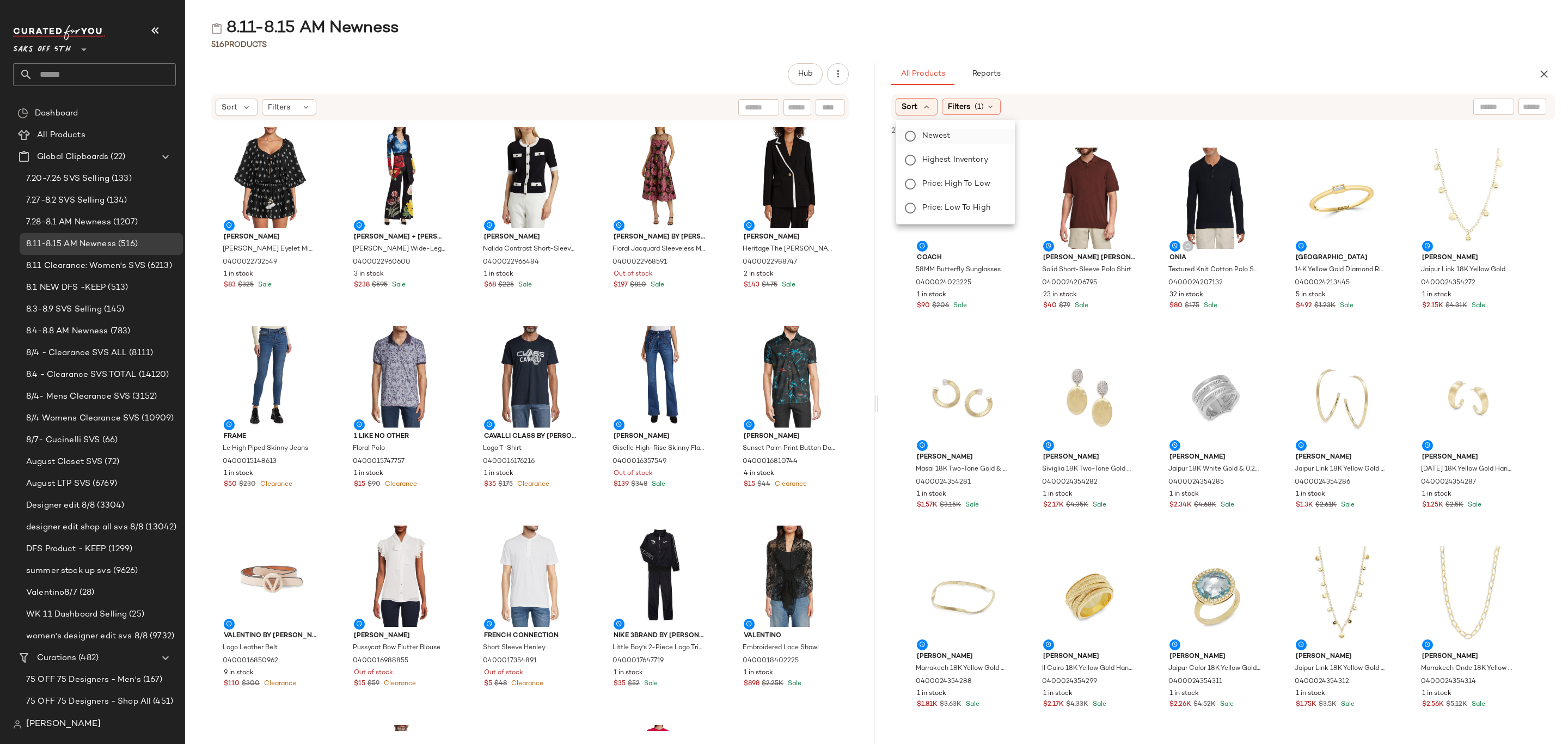
click at [935, 135] on span "Newest" at bounding box center [936, 136] width 29 height 12
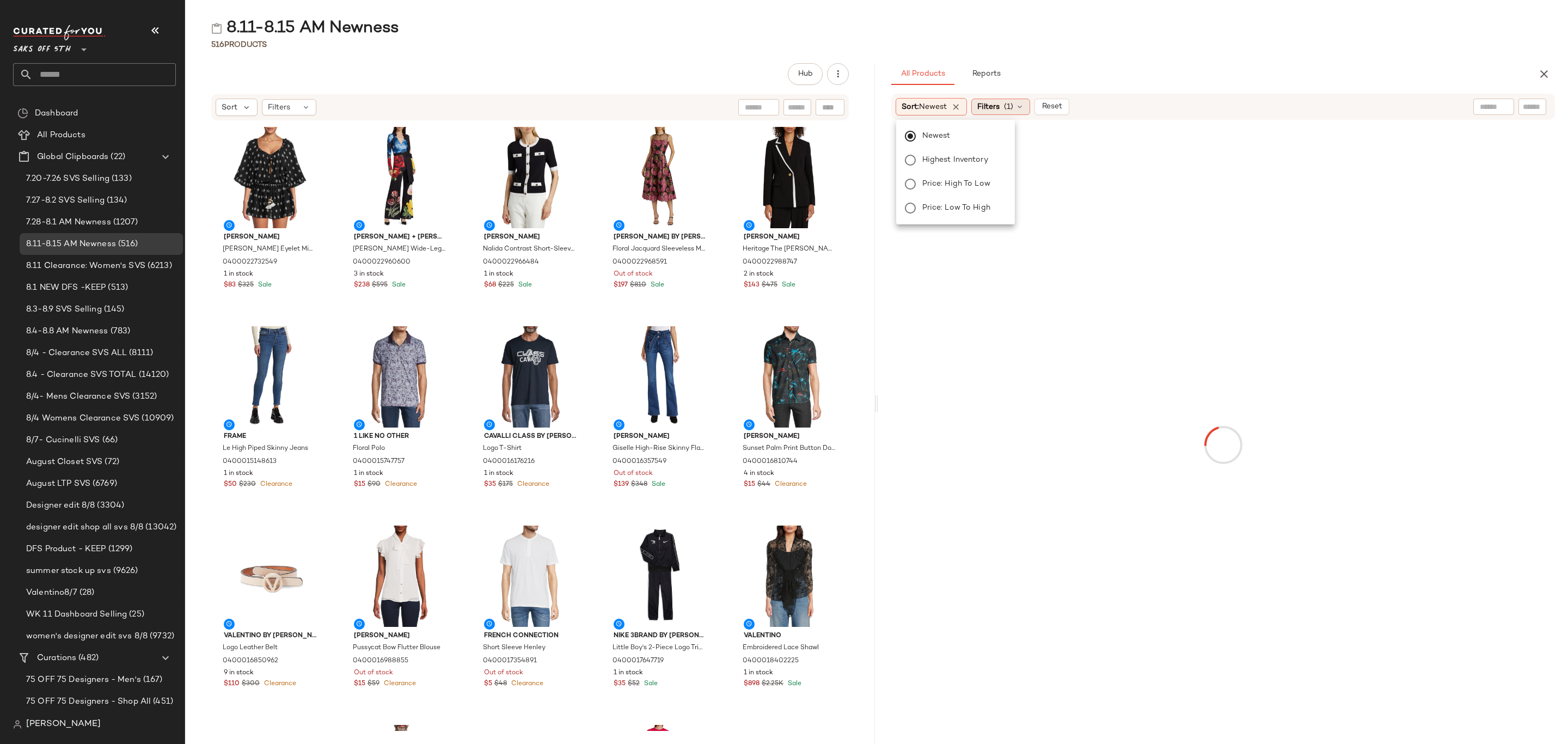
click at [1013, 110] on span "(1)" at bounding box center [1008, 107] width 9 height 12
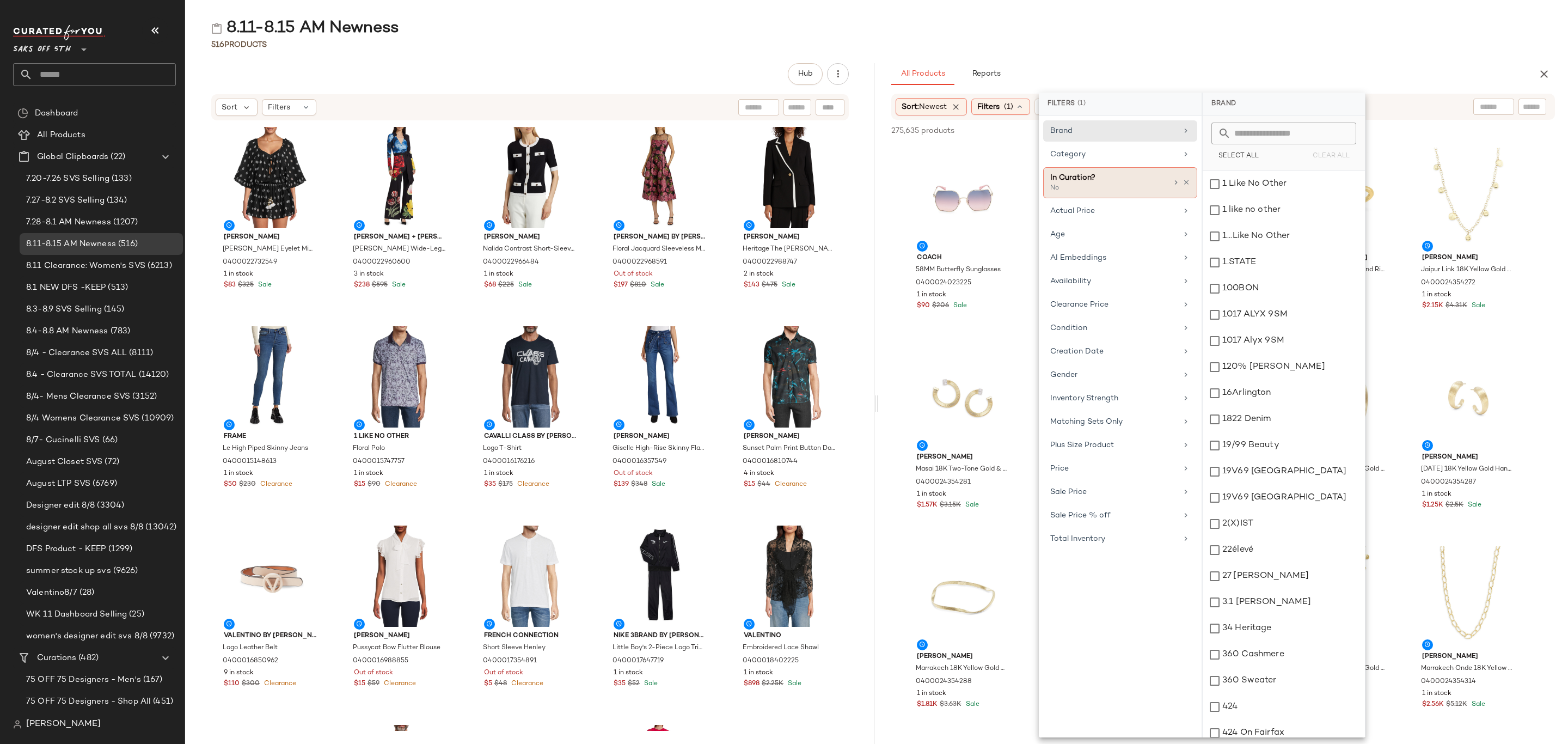
click at [1180, 183] on div at bounding box center [1181, 182] width 18 height 9
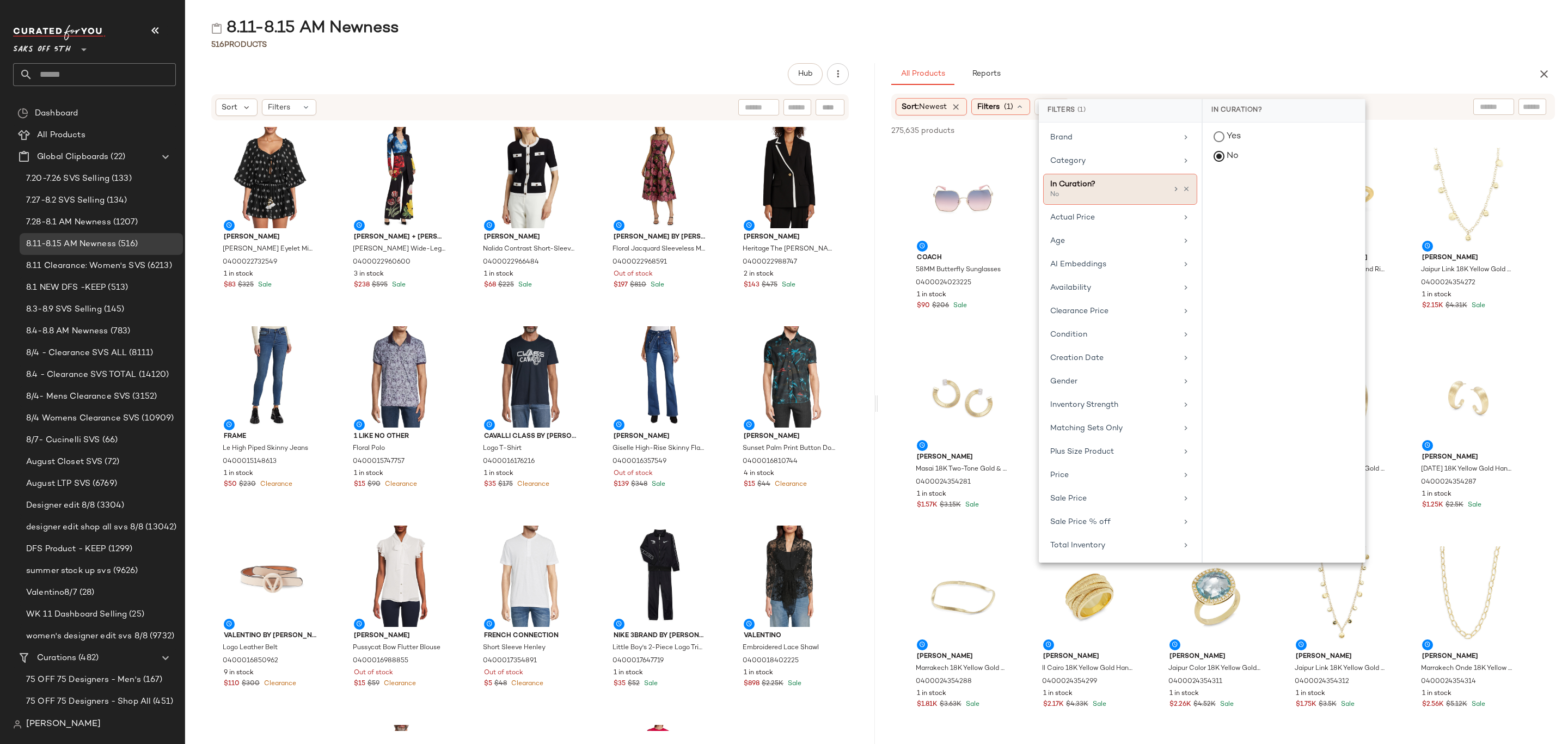
click at [1125, 195] on div "No" at bounding box center [1104, 195] width 109 height 10
click at [1175, 188] on icon at bounding box center [1176, 189] width 9 height 9
click at [1107, 69] on div "All Products Reports" at bounding box center [1205, 74] width 629 height 22
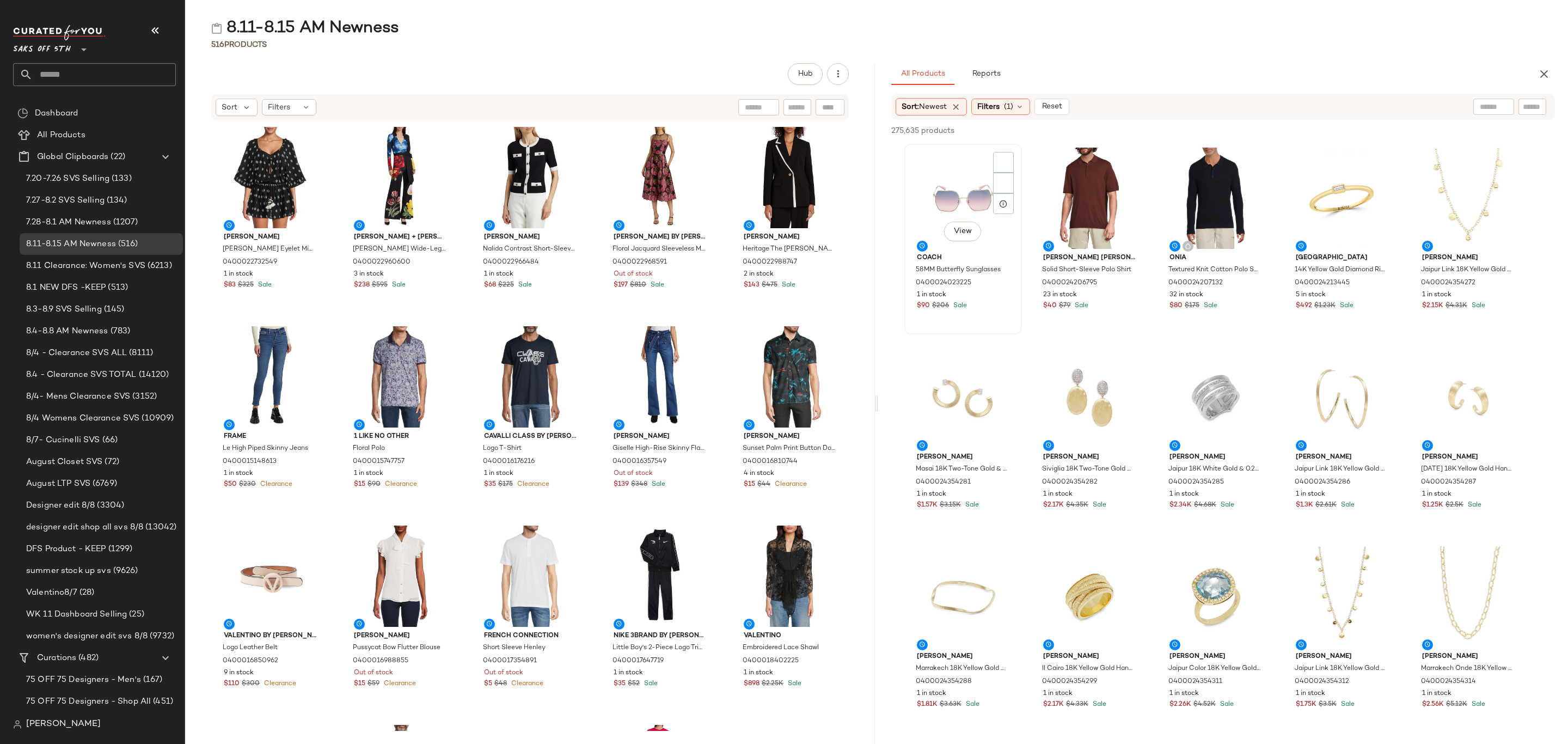
click at [947, 180] on div "View" at bounding box center [963, 198] width 110 height 101
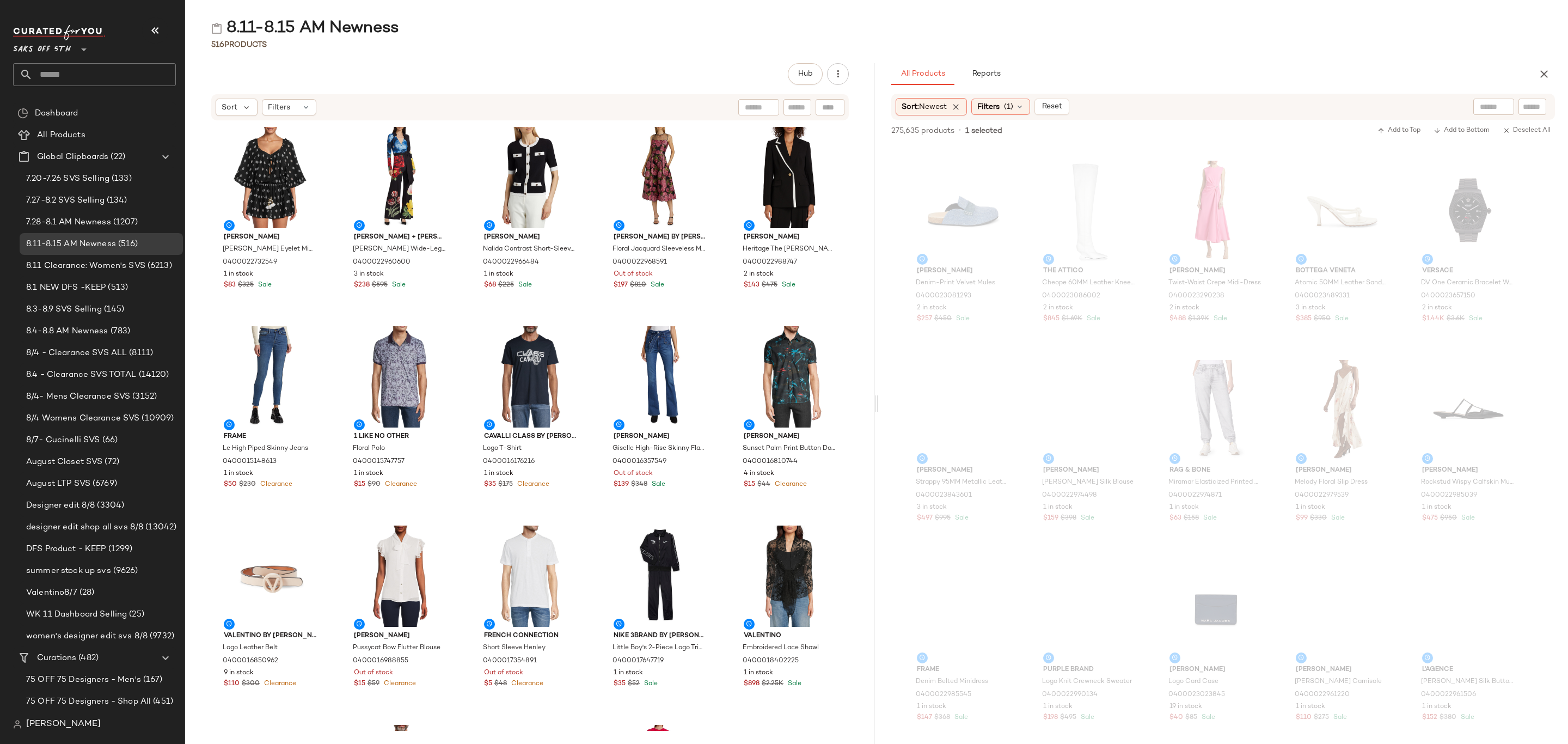
scroll to position [5554, 0]
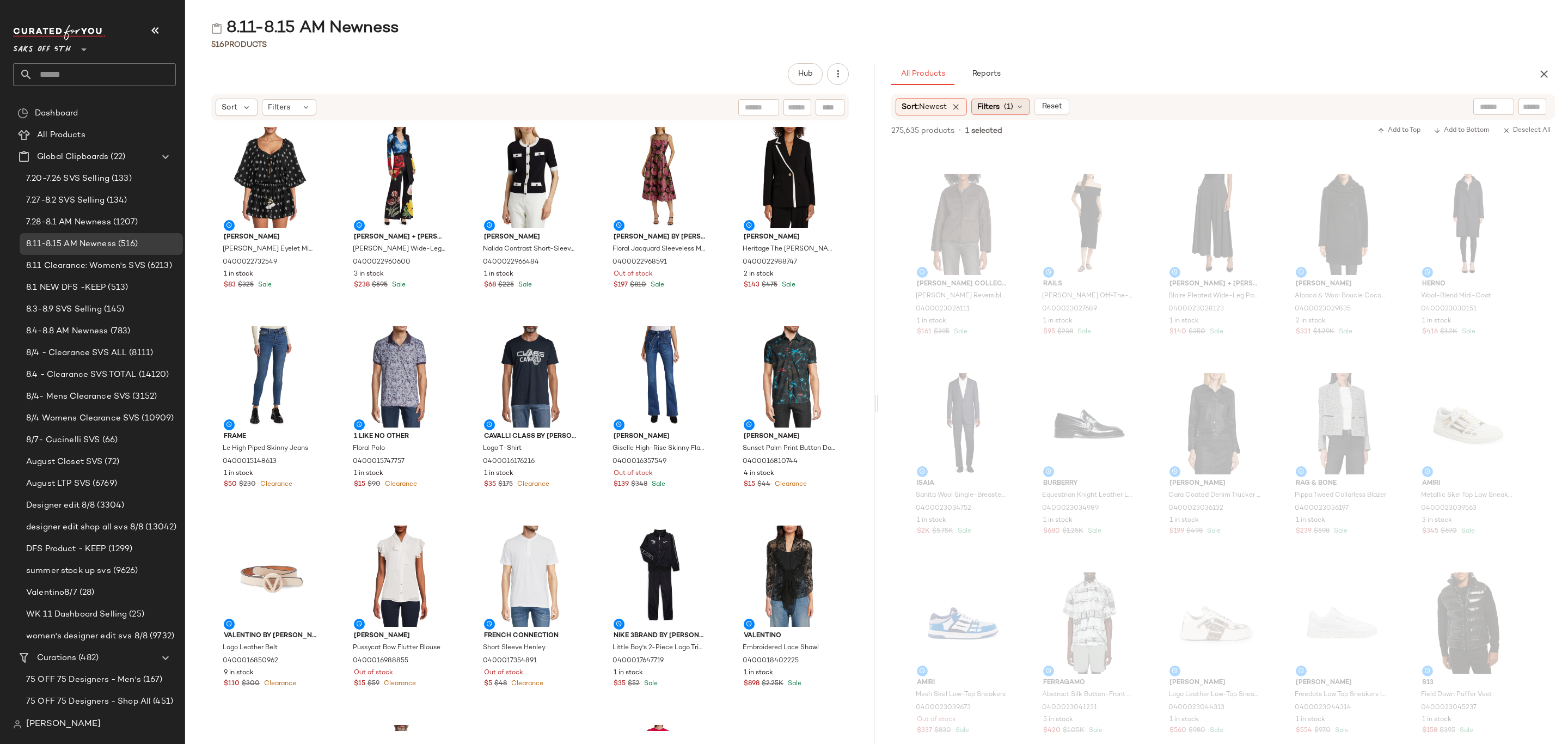
click at [1008, 106] on span "(1)" at bounding box center [1008, 107] width 9 height 12
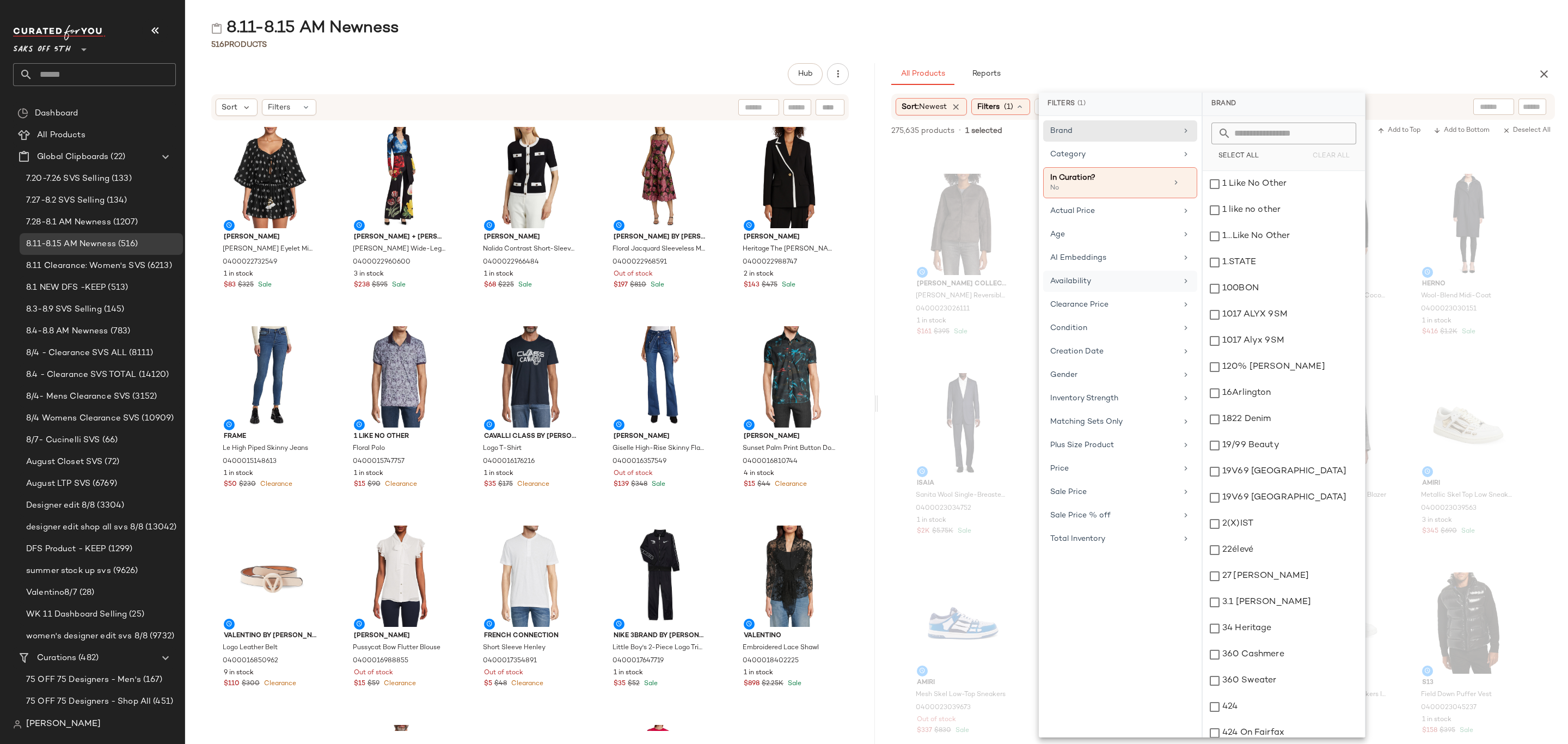
click at [1080, 278] on div "Availability" at bounding box center [1113, 281] width 127 height 12
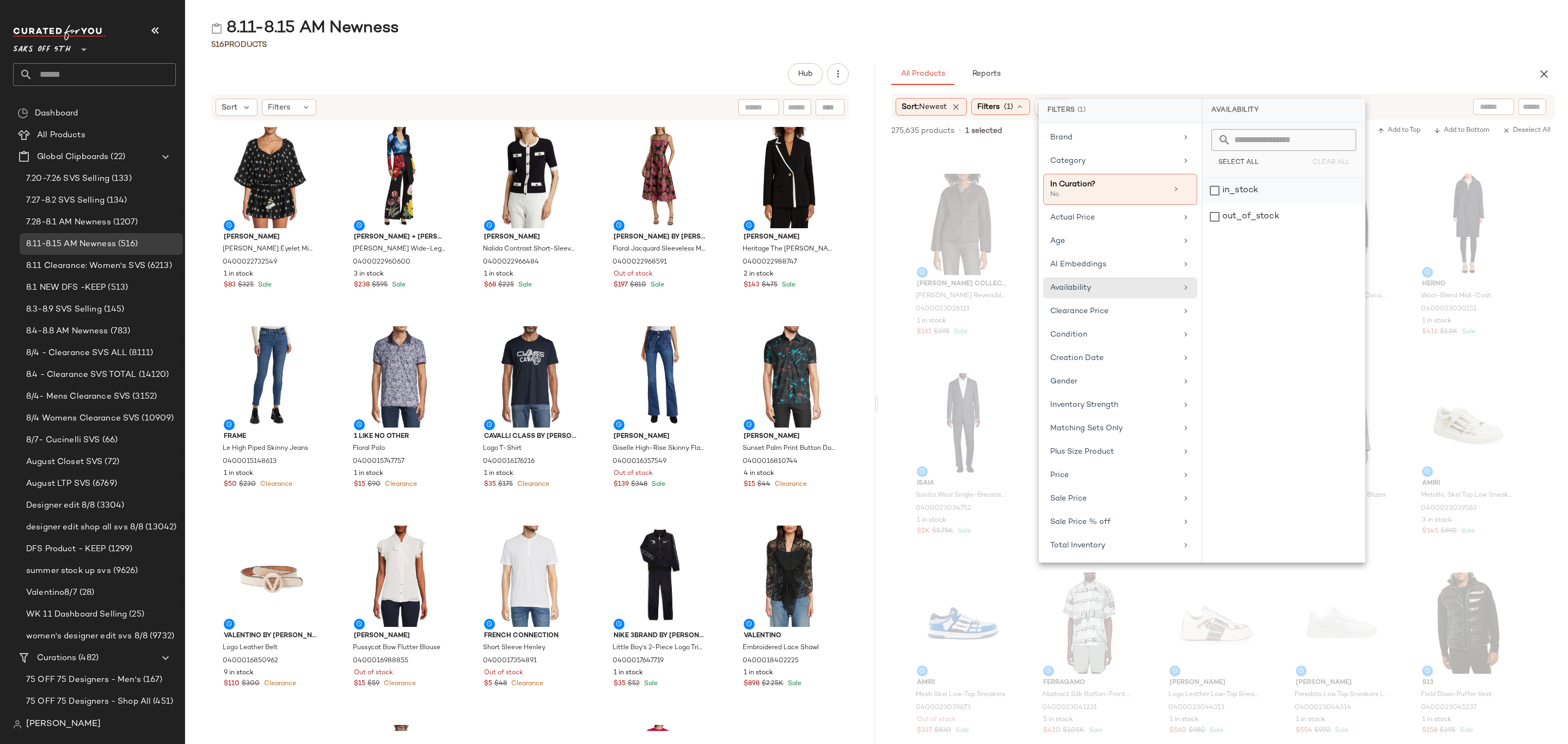
click at [1247, 204] on div "in_stock" at bounding box center [1284, 217] width 163 height 26
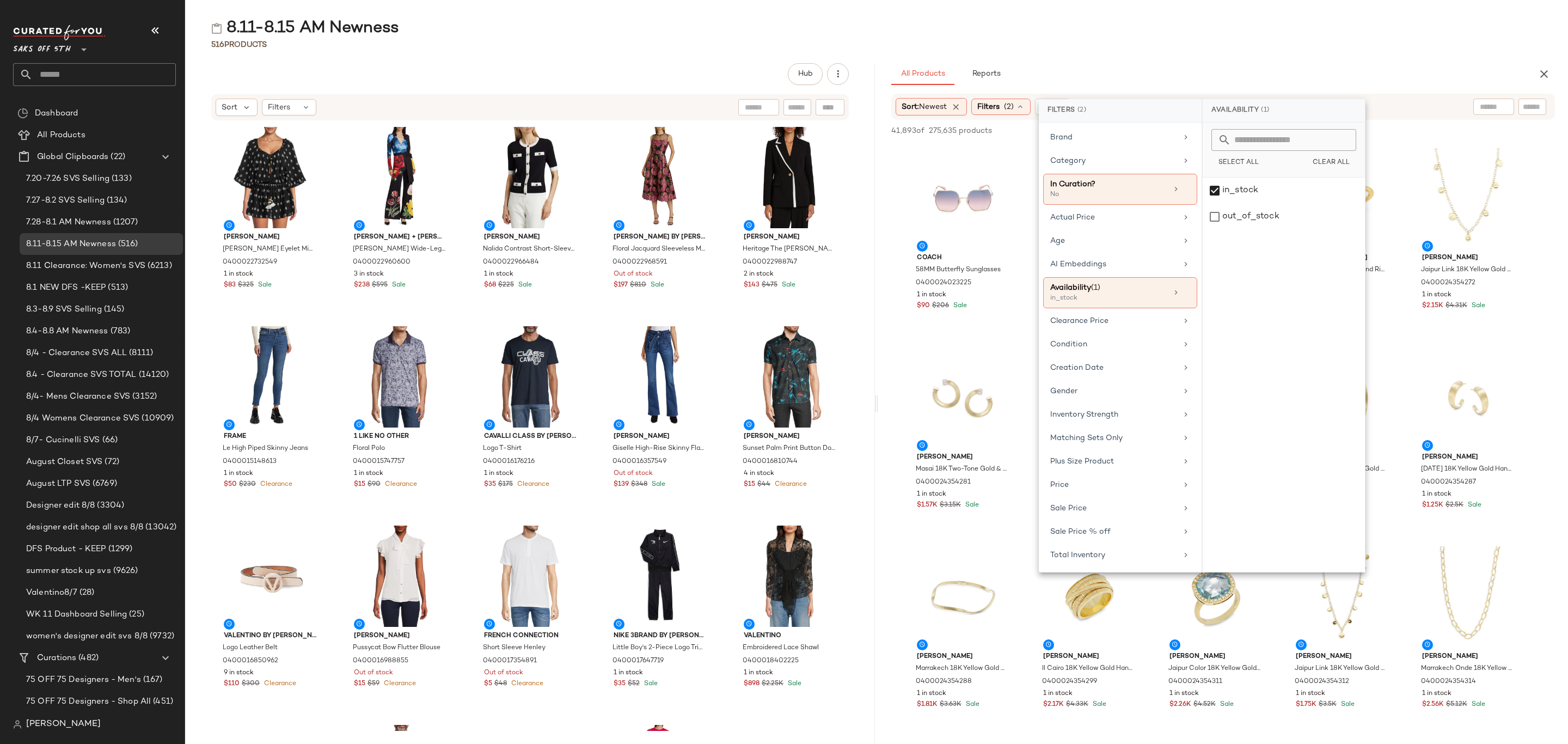
click at [1228, 70] on div "All Products Reports" at bounding box center [1205, 74] width 629 height 22
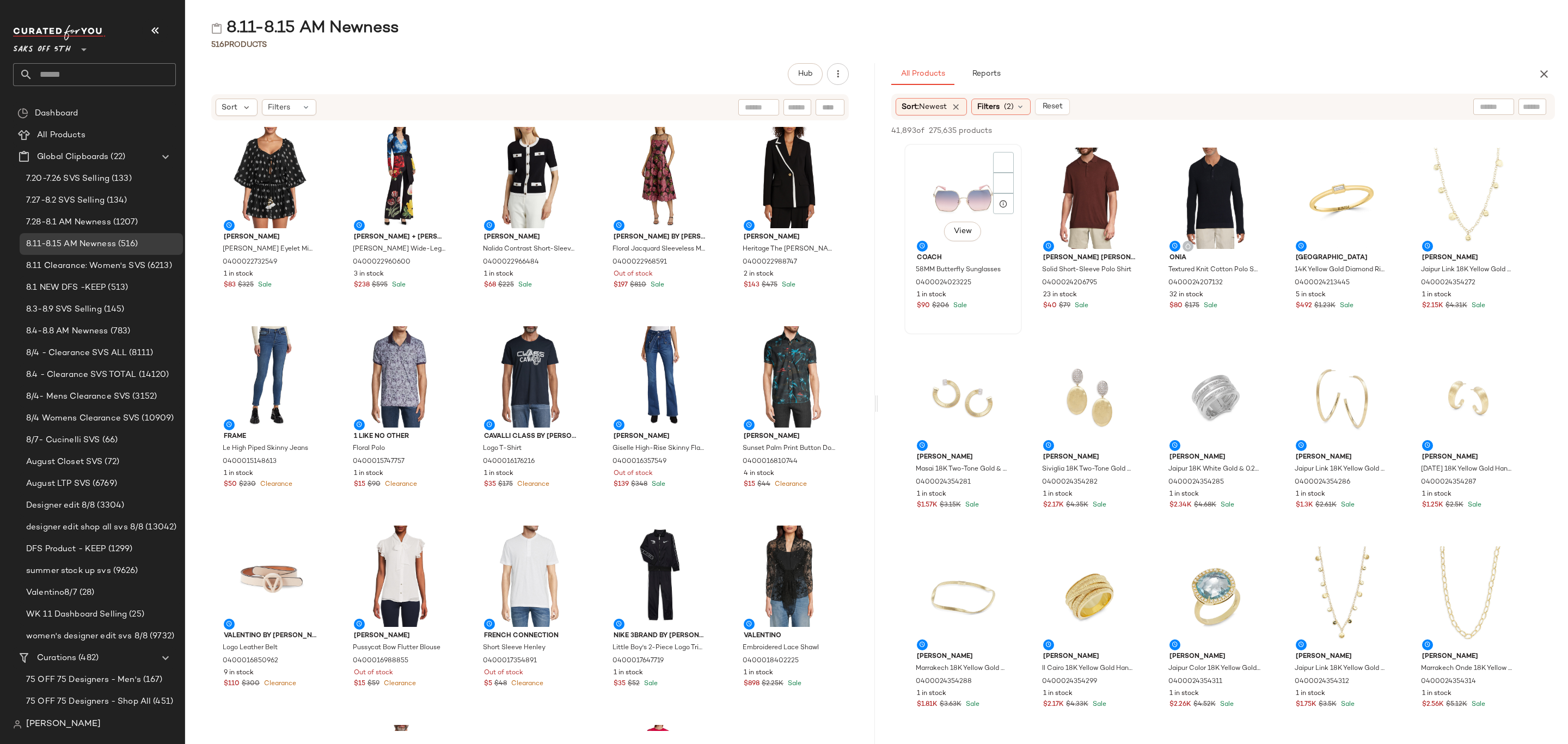
click at [928, 177] on div "View" at bounding box center [963, 198] width 110 height 101
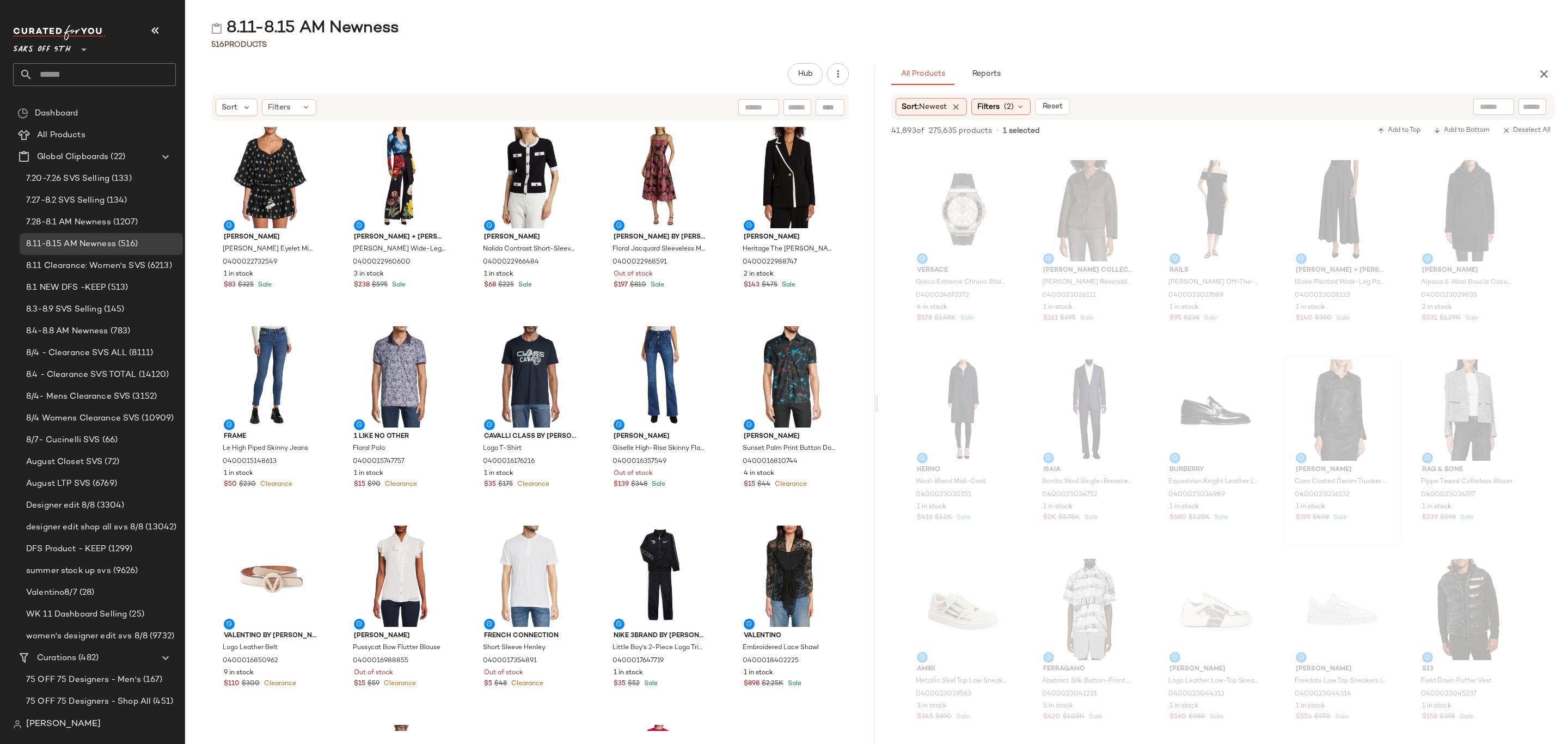
scroll to position [4983, 0]
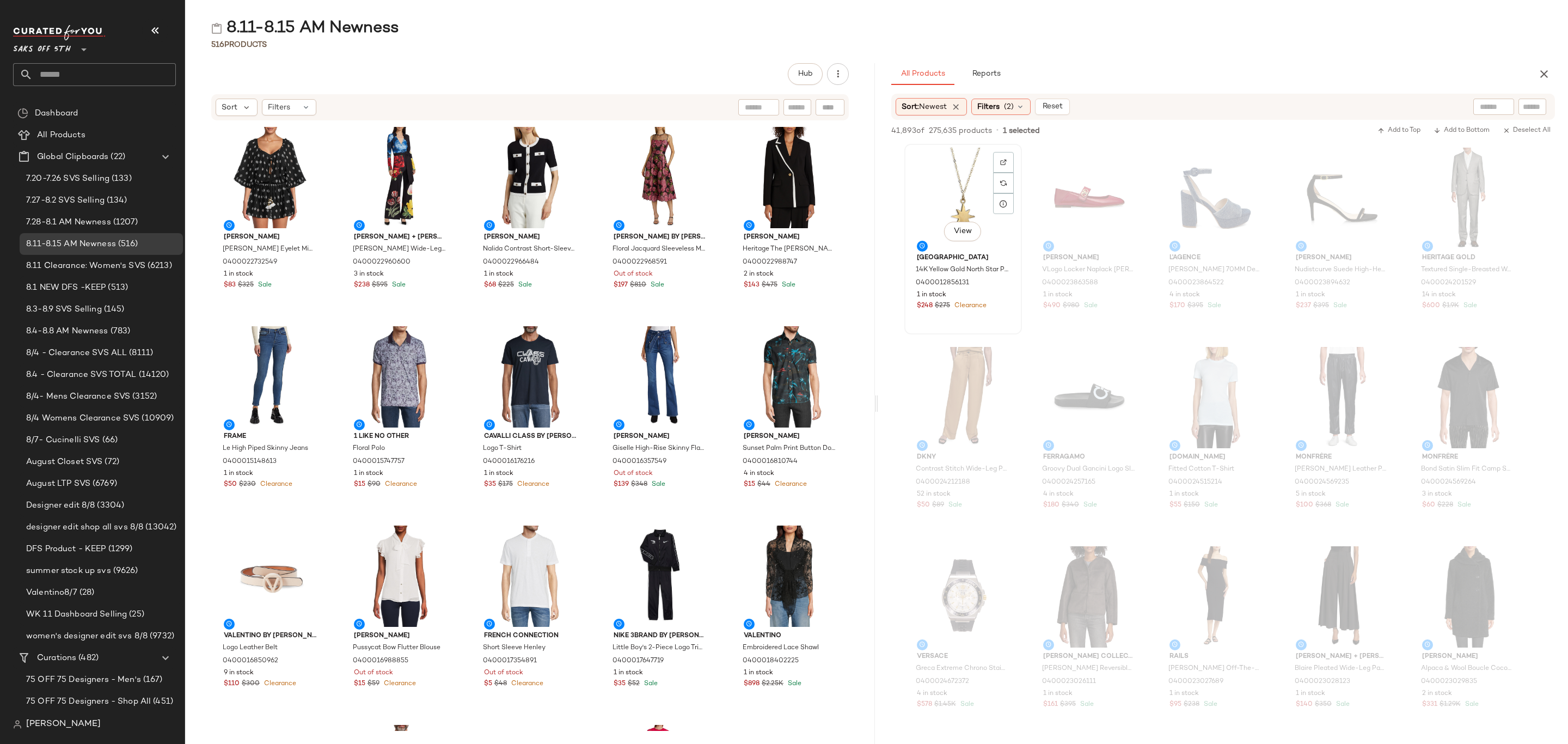
click at [995, 297] on div "1 in stock" at bounding box center [963, 295] width 93 height 10
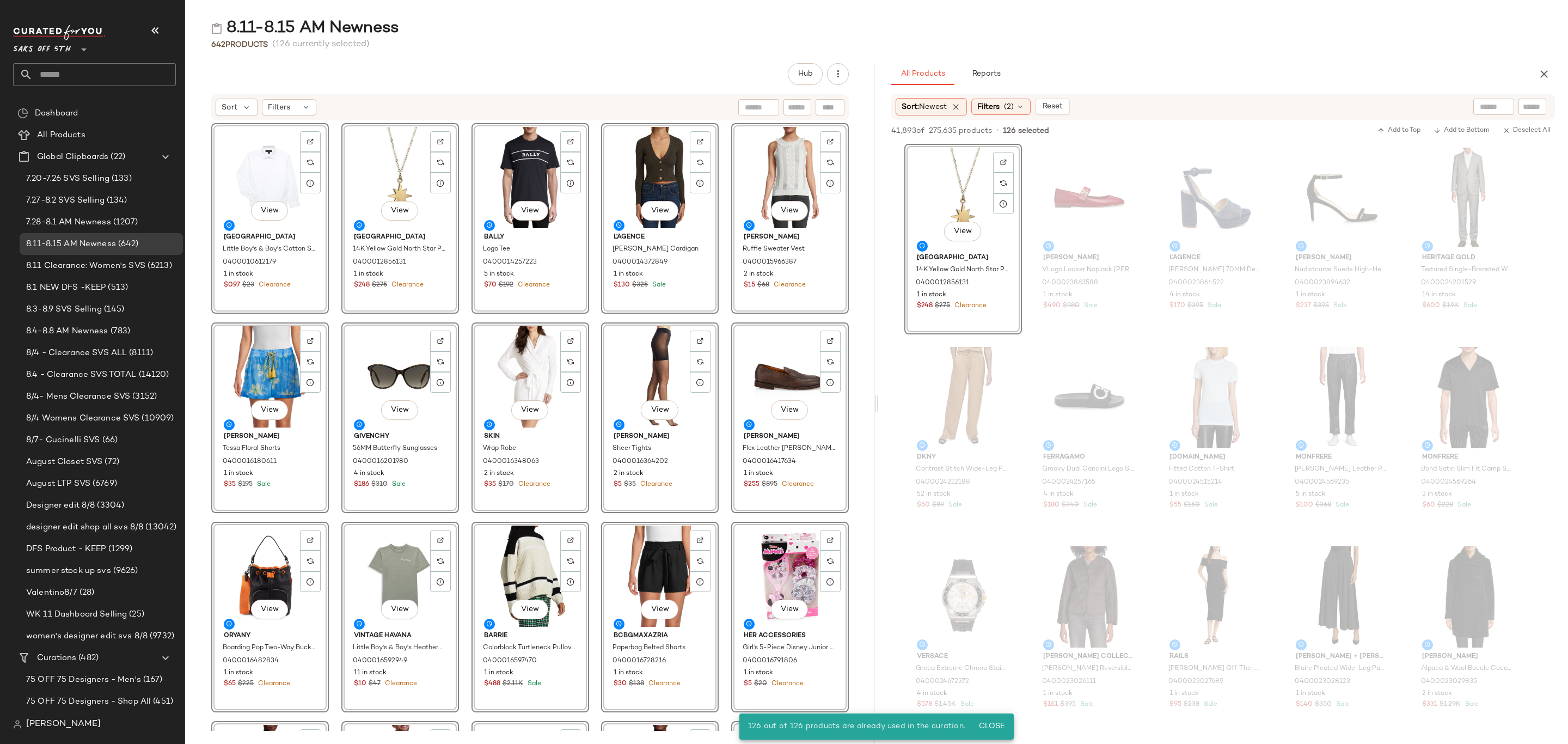
scroll to position [4329, 0]
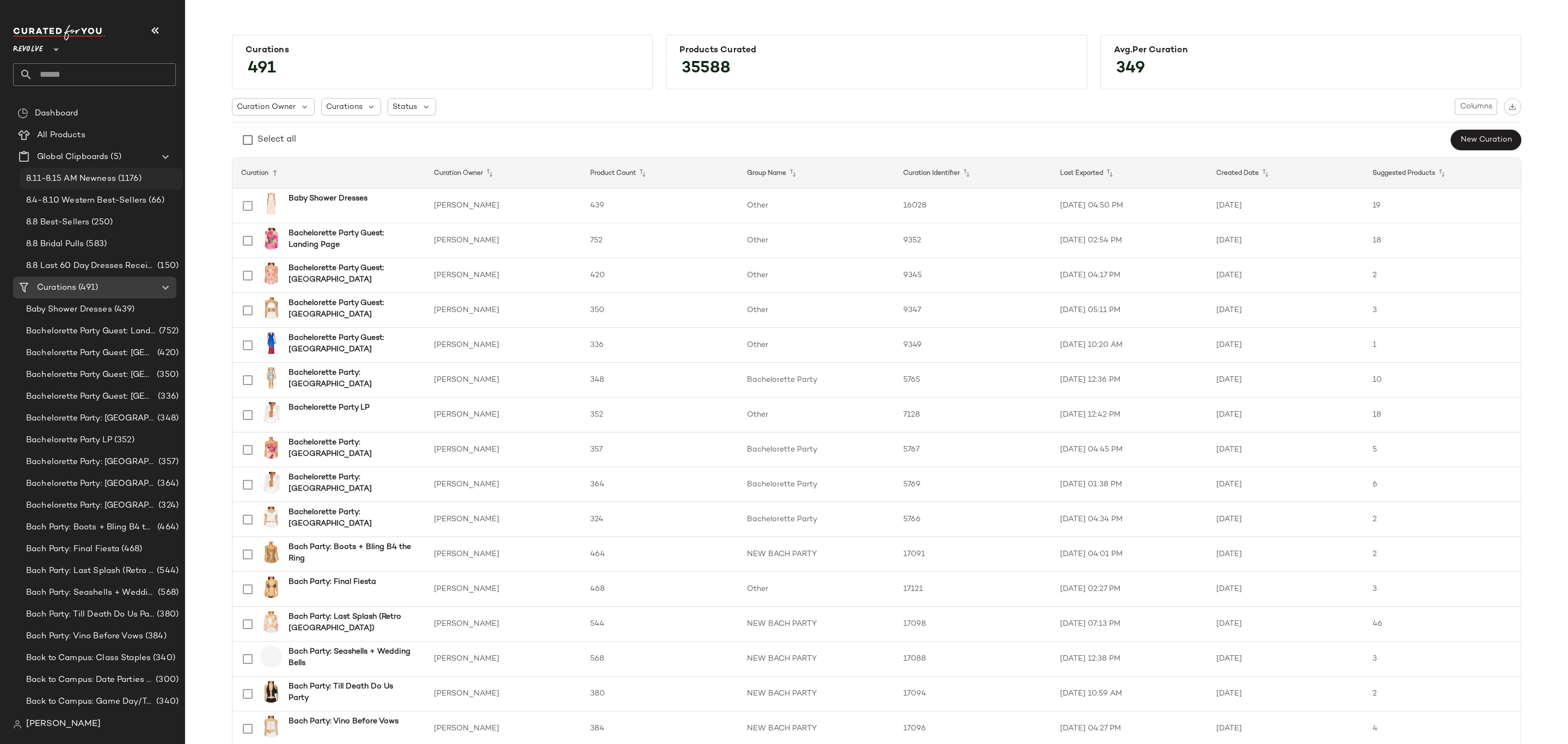
click at [84, 177] on span "8.11-8.15 AM Newness" at bounding box center [71, 179] width 90 height 13
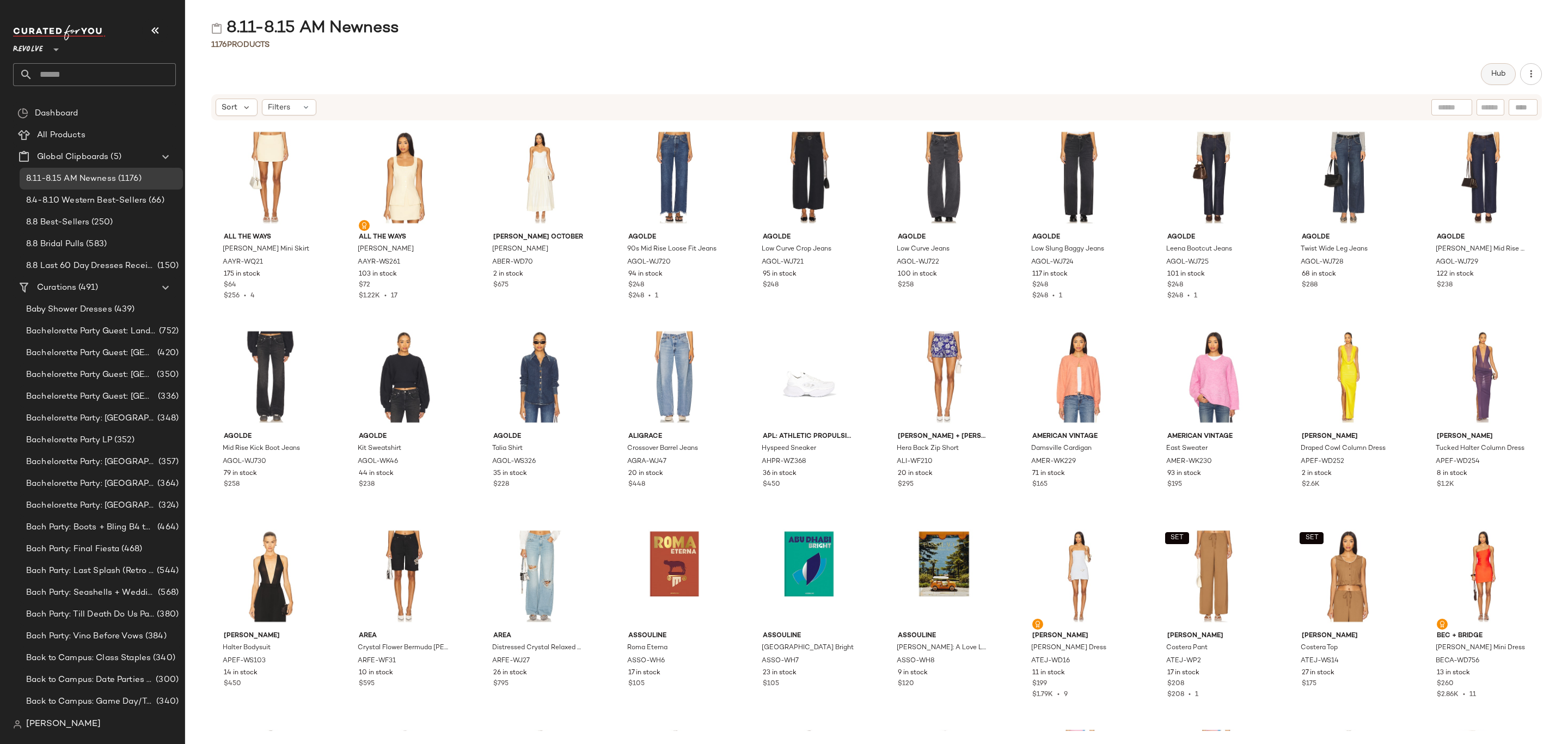
click at [1494, 69] on span "Hub" at bounding box center [1498, 74] width 15 height 9
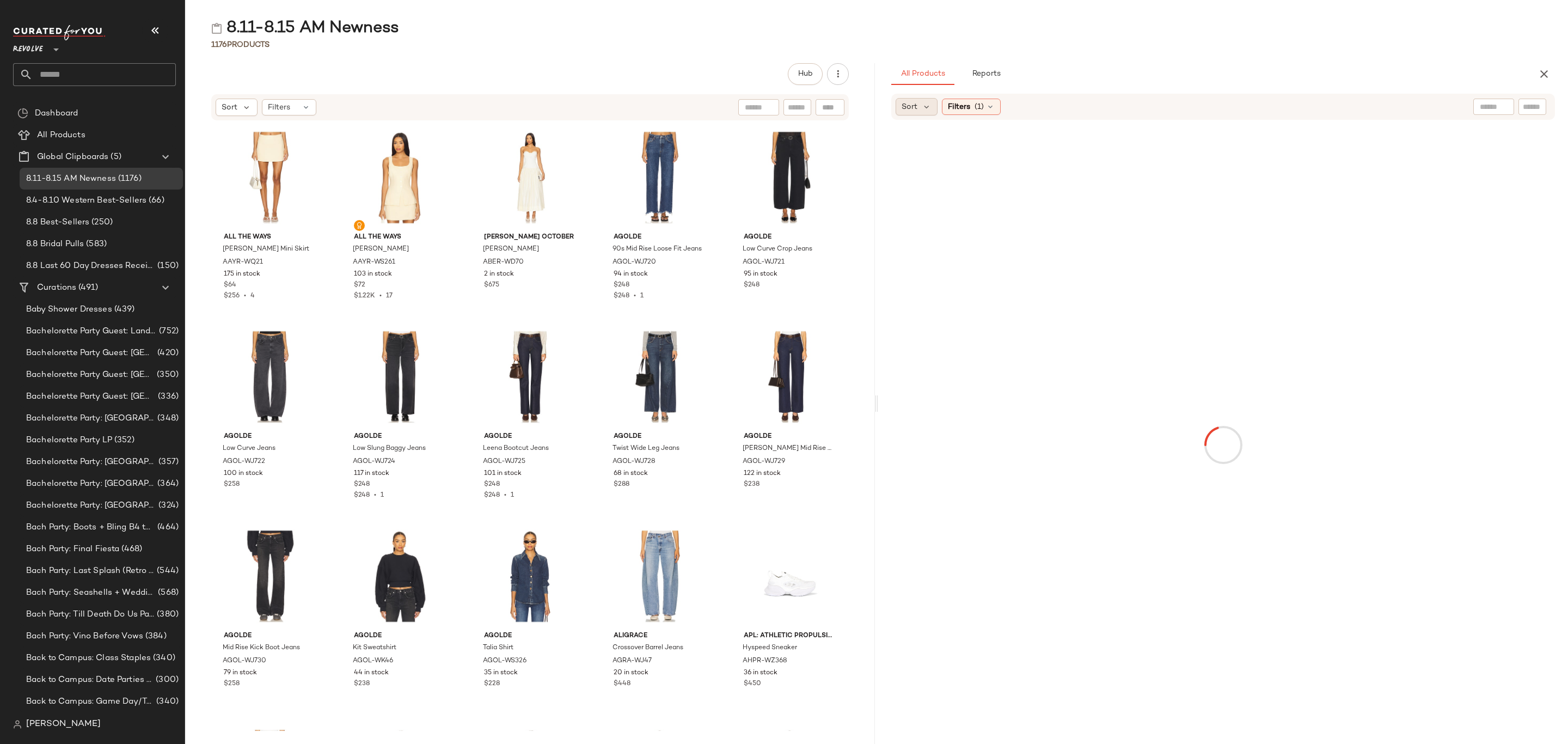
click at [909, 108] on span "Sort" at bounding box center [909, 107] width 16 height 12
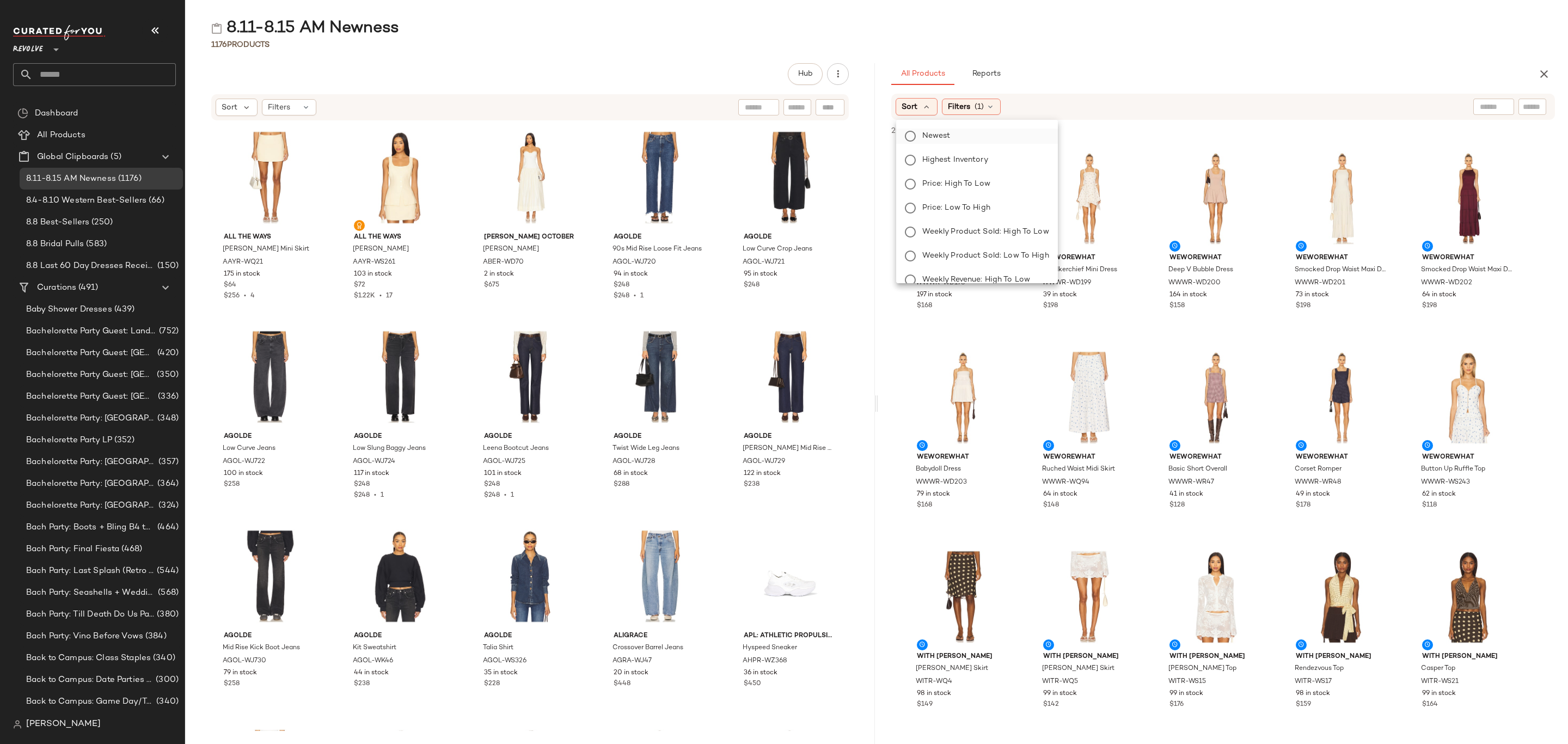
click at [952, 139] on label "Newest" at bounding box center [984, 136] width 131 height 15
click at [1235, 65] on div "All Products Reports" at bounding box center [1205, 74] width 629 height 22
click at [933, 175] on div "View" at bounding box center [963, 198] width 110 height 101
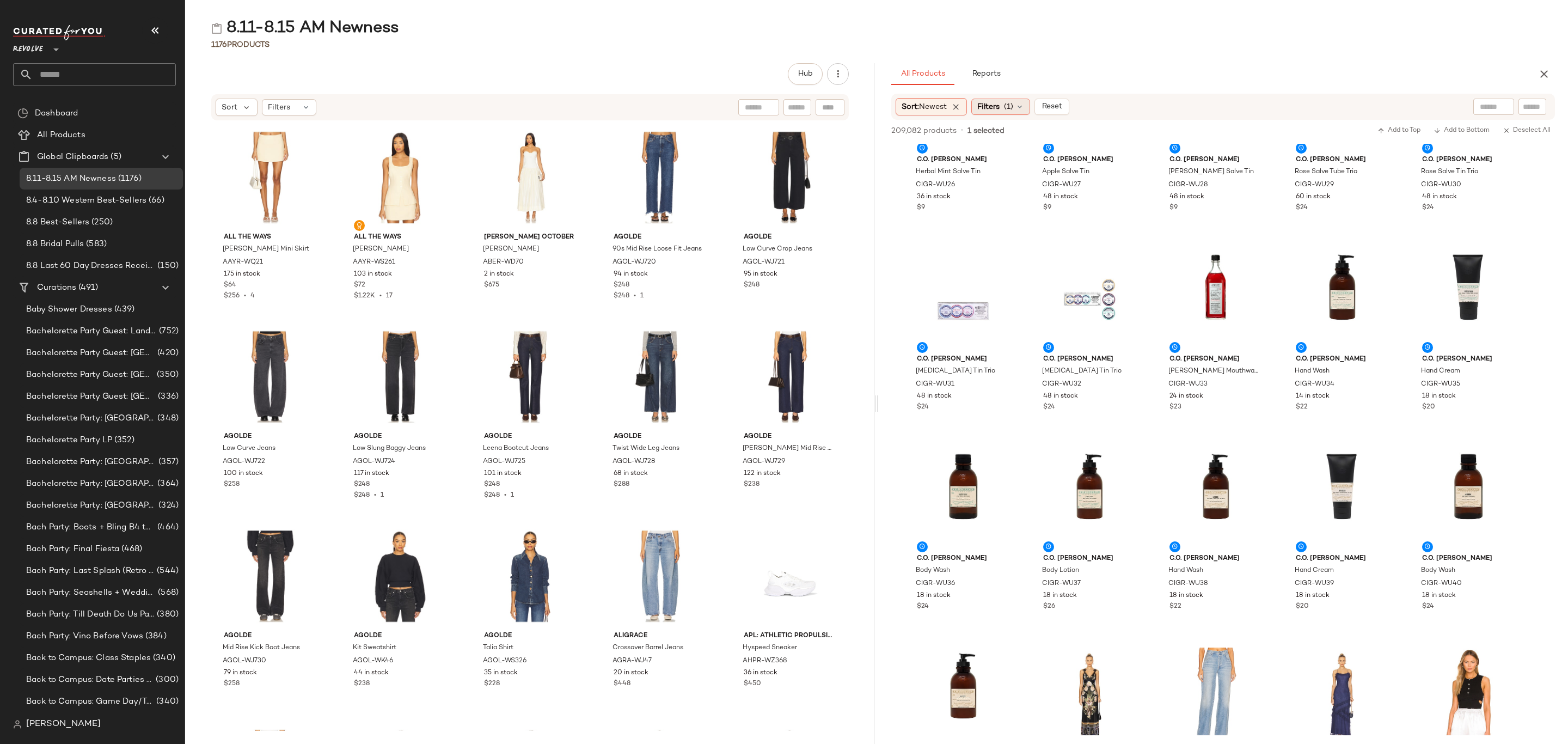
scroll to position [7106, 0]
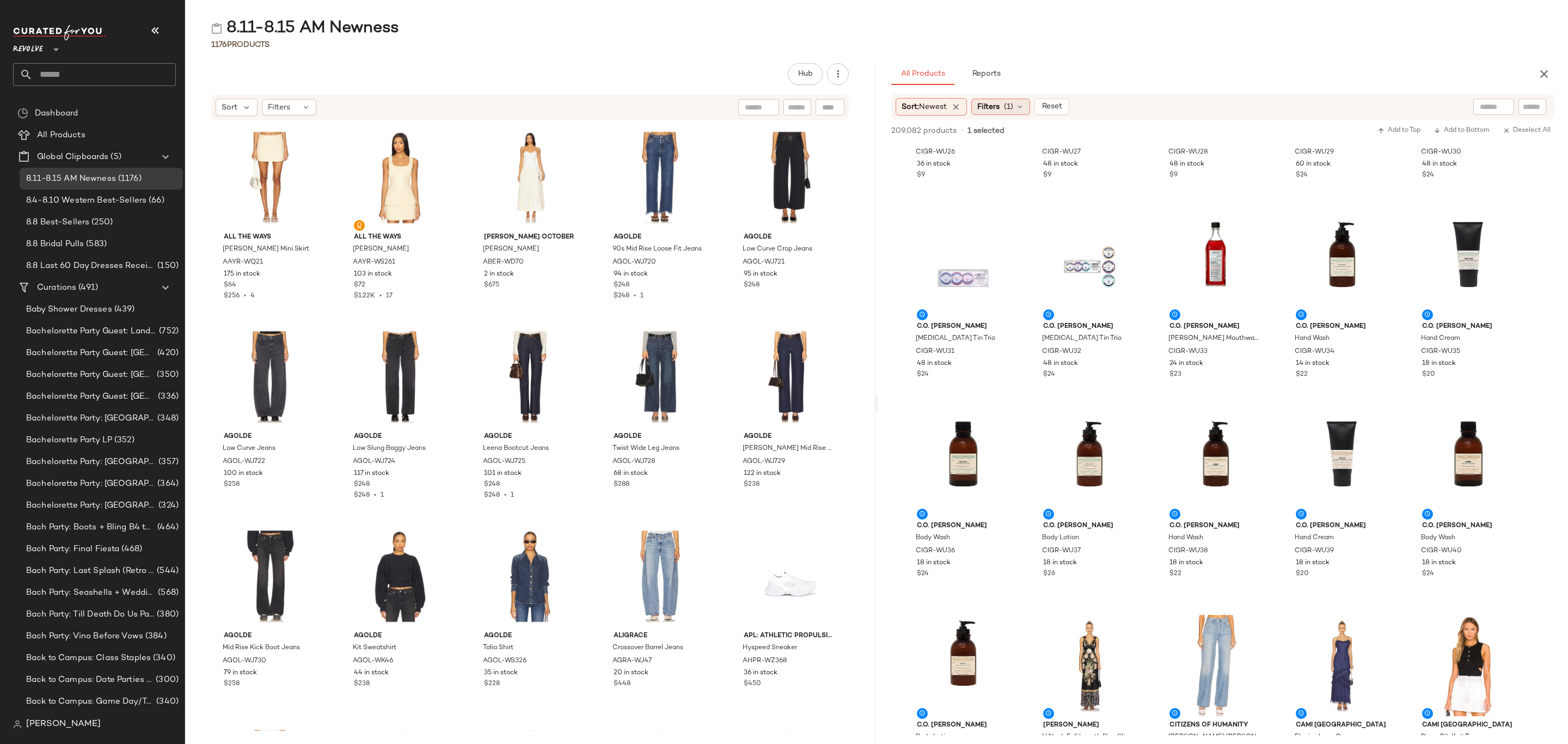
click at [990, 106] on span "Filters" at bounding box center [989, 107] width 23 height 12
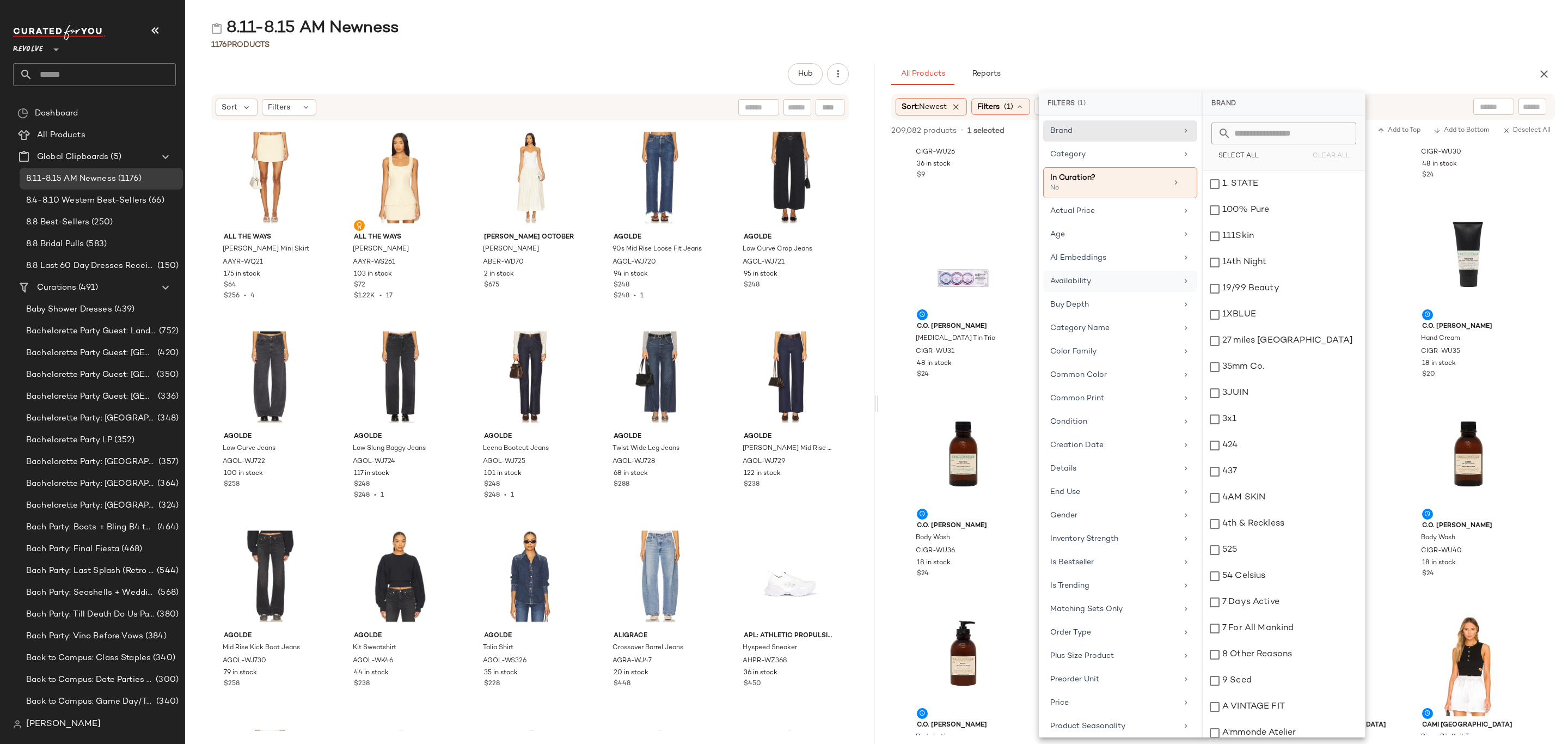
click at [1098, 286] on div "Availability" at bounding box center [1113, 281] width 127 height 12
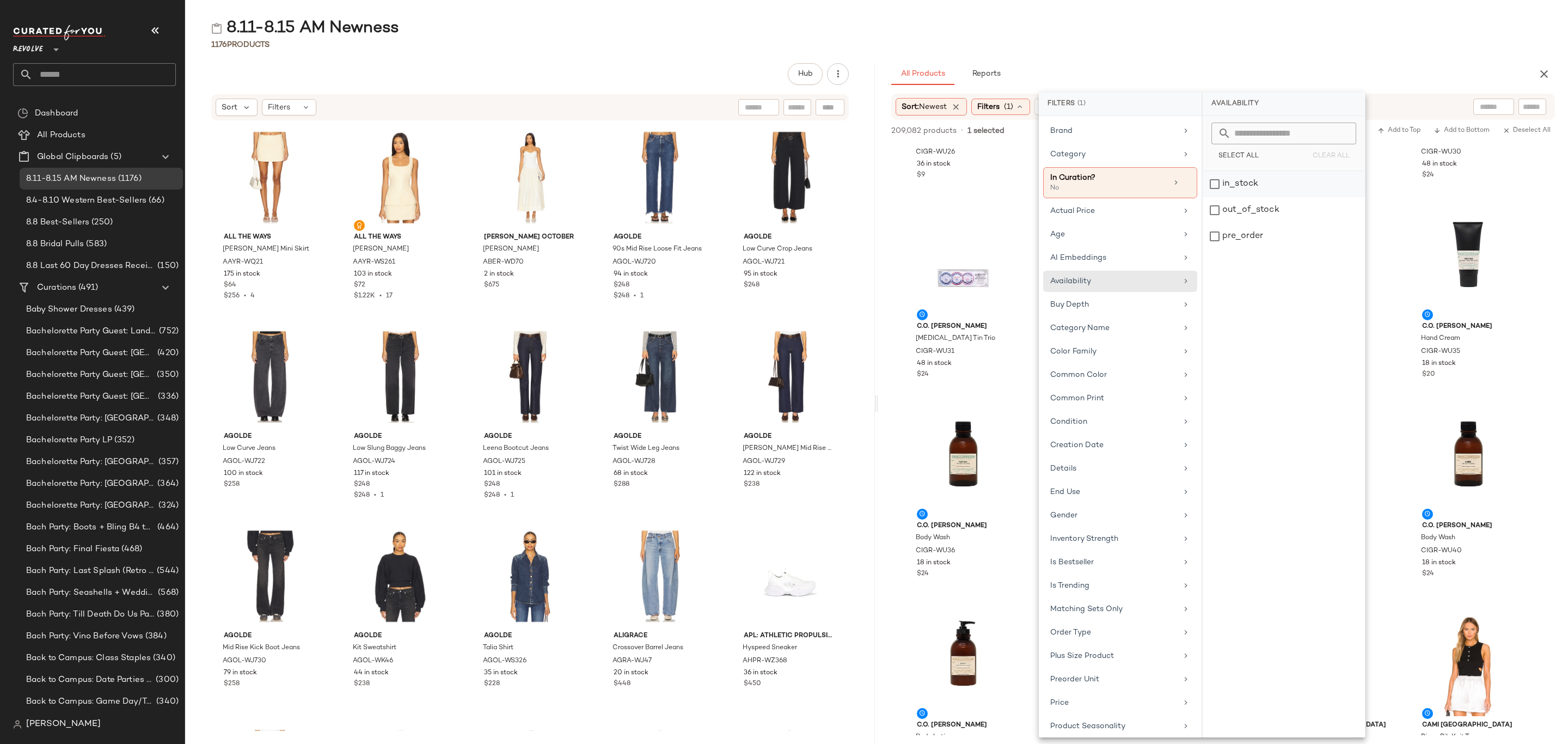
click at [1228, 197] on div "in_stock" at bounding box center [1284, 210] width 163 height 26
click at [1242, 234] on div "pre_order" at bounding box center [1284, 236] width 163 height 26
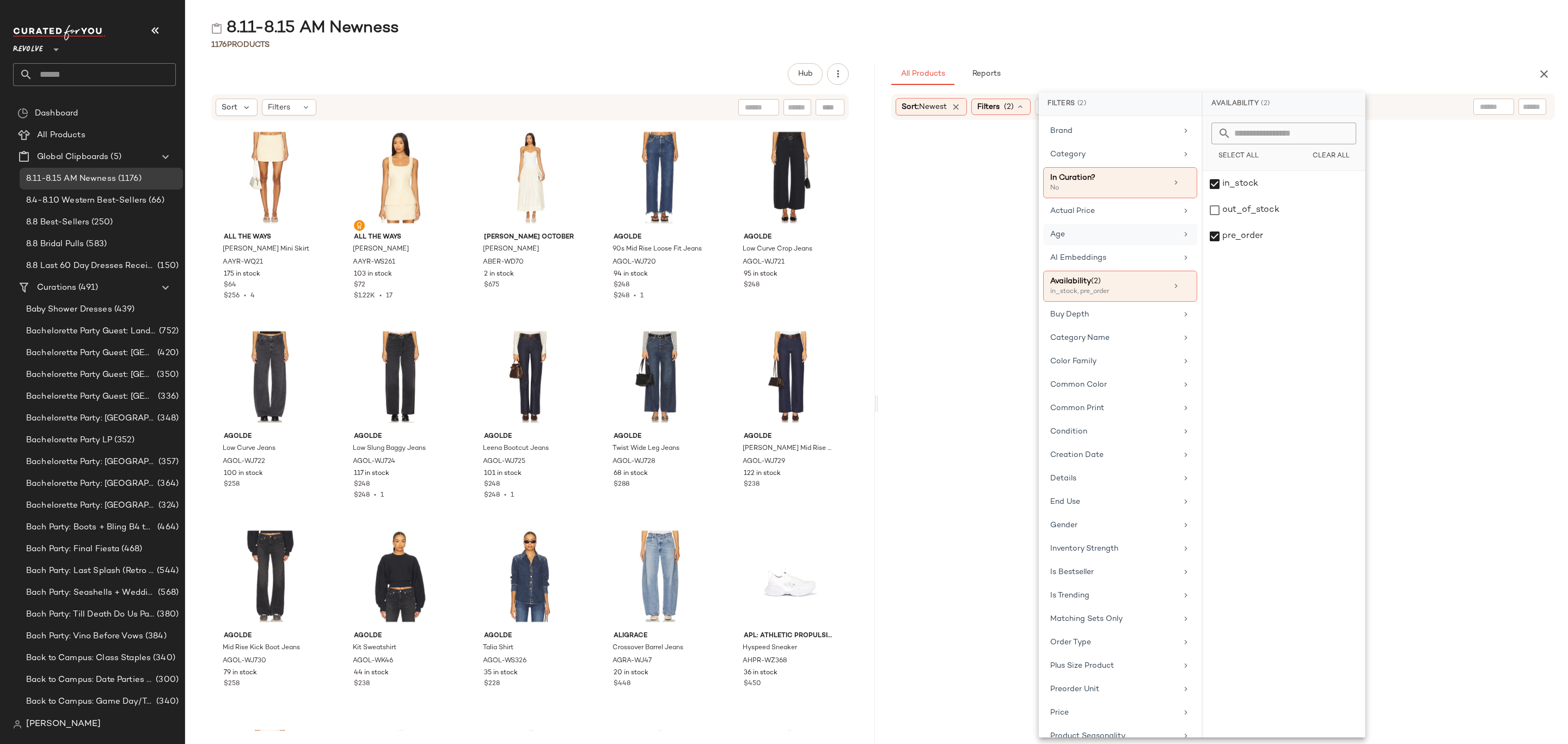
click at [1090, 239] on div "Age" at bounding box center [1113, 234] width 127 height 12
click at [1256, 197] on div "adult" at bounding box center [1284, 210] width 163 height 26
click at [1116, 538] on div "Gender" at bounding box center [1113, 535] width 127 height 12
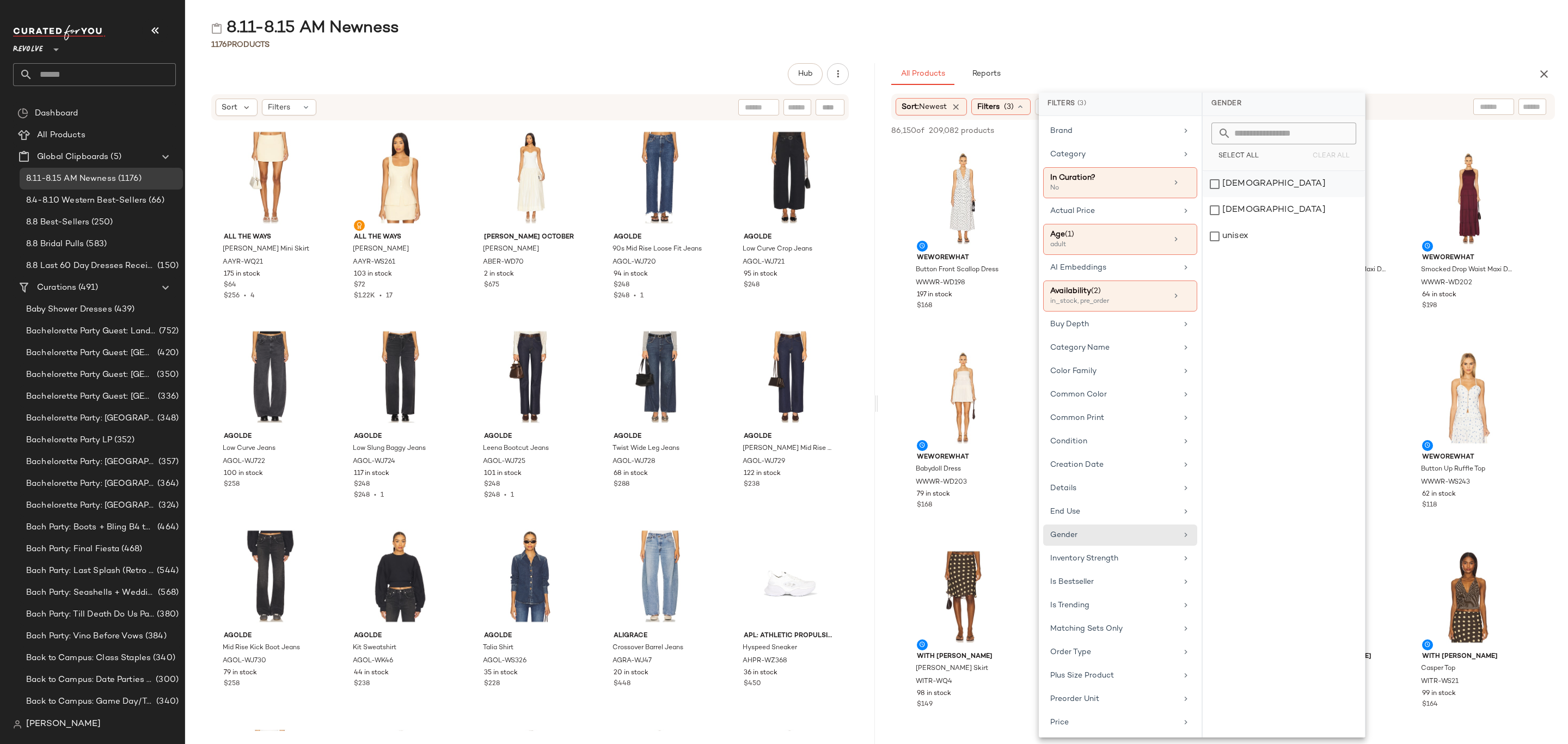
click at [1244, 197] on div "female" at bounding box center [1284, 210] width 163 height 26
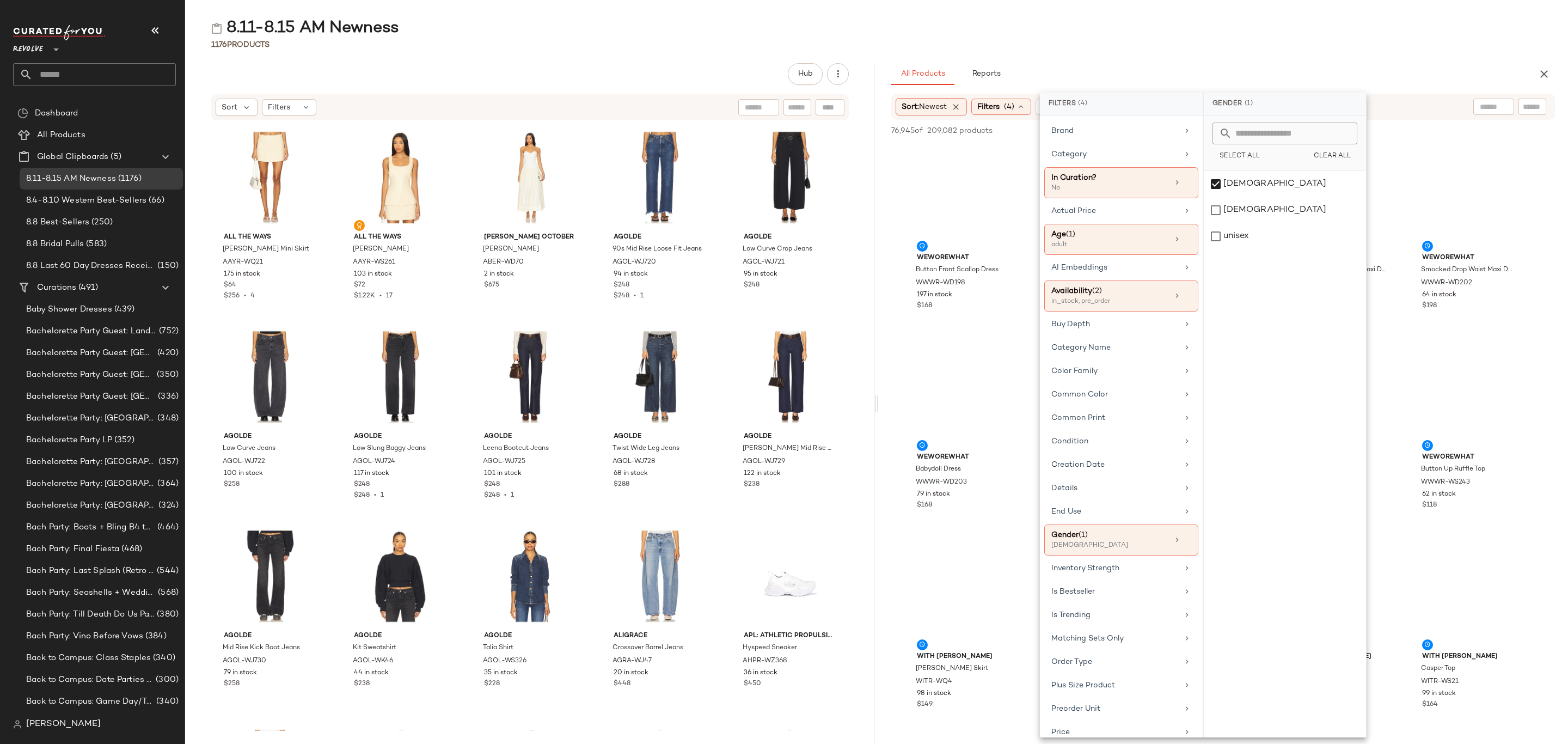
click at [1338, 38] on div "8.11-8.15 AM Newness" at bounding box center [877, 29] width 1383 height 22
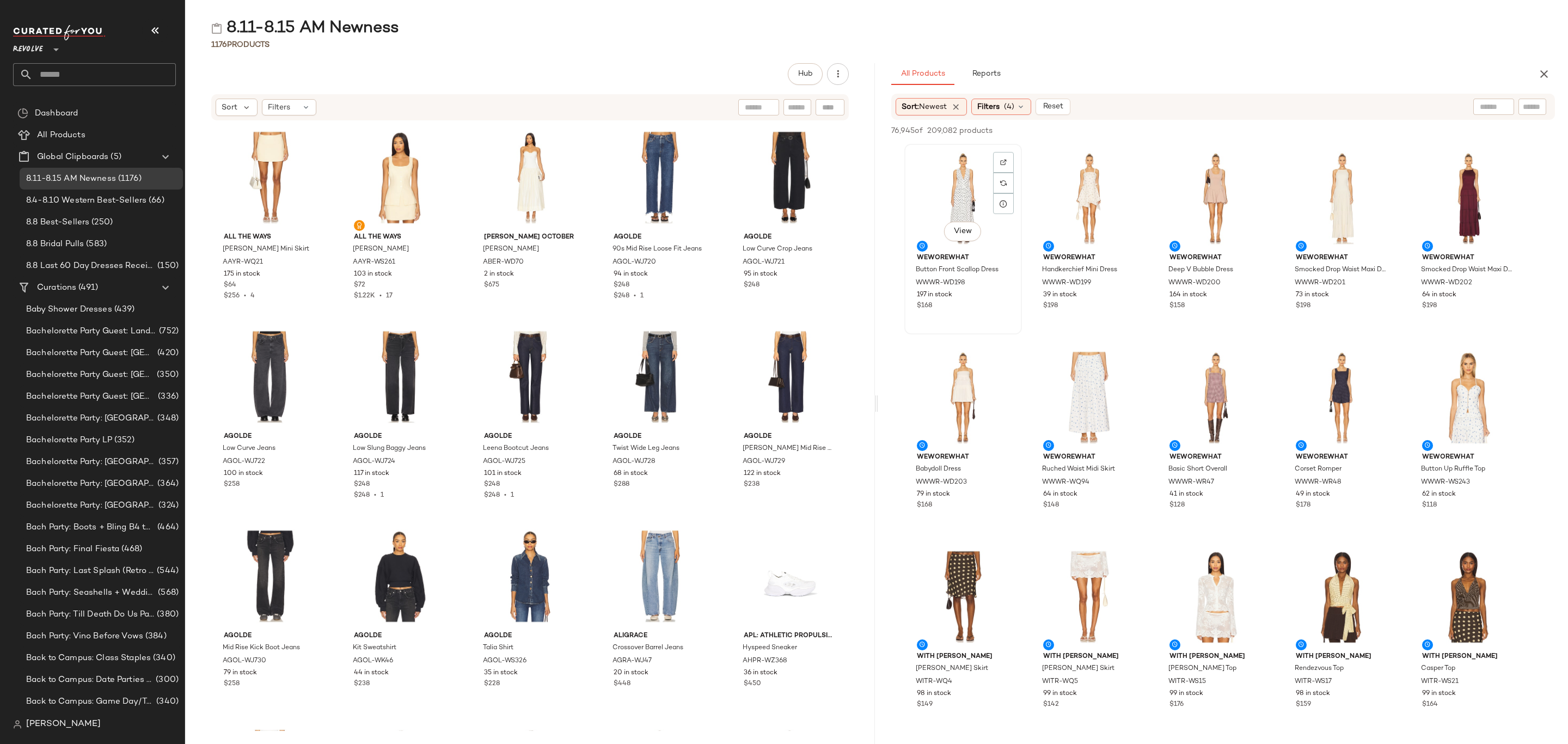
click at [944, 169] on div "View" at bounding box center [963, 198] width 110 height 101
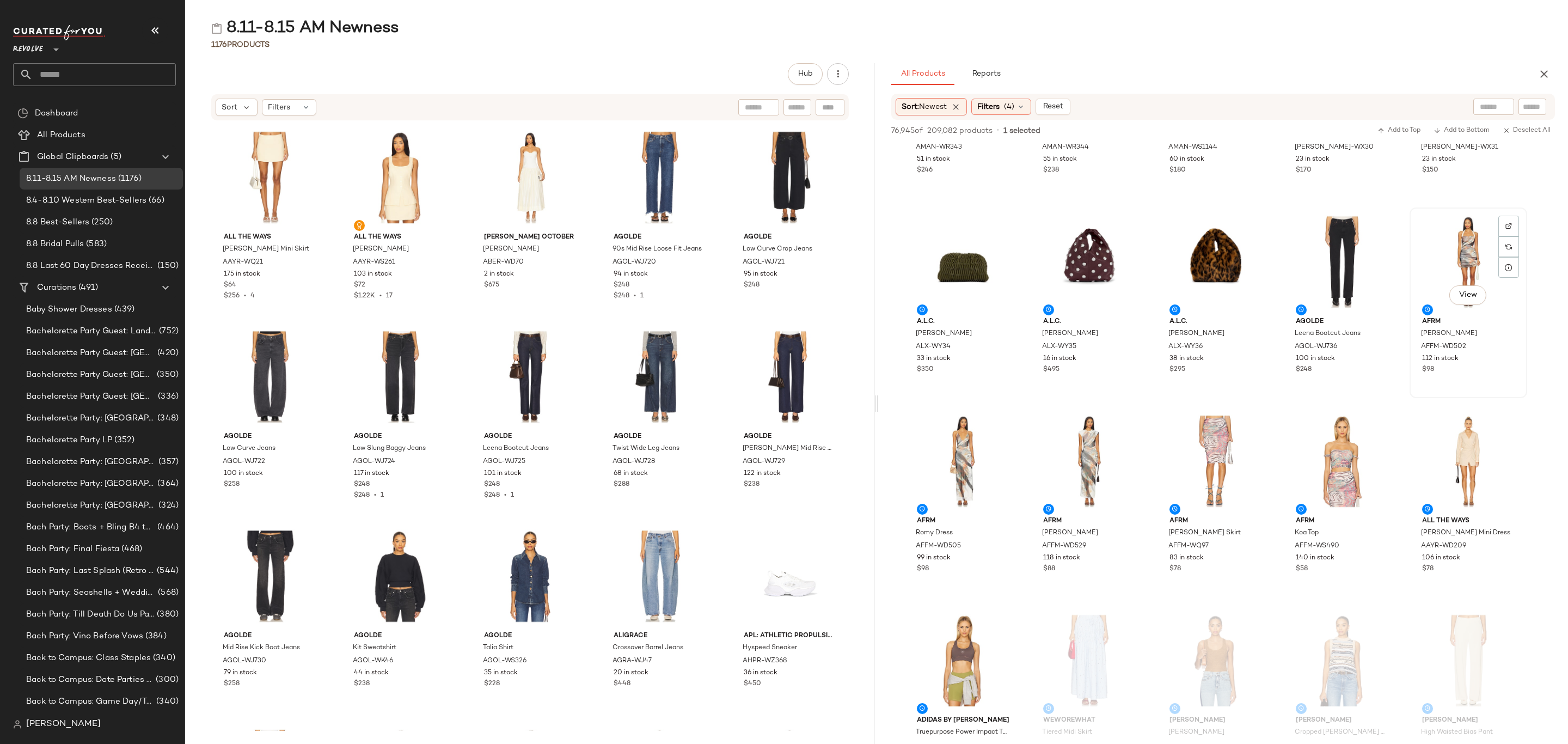
scroll to position [9975, 0]
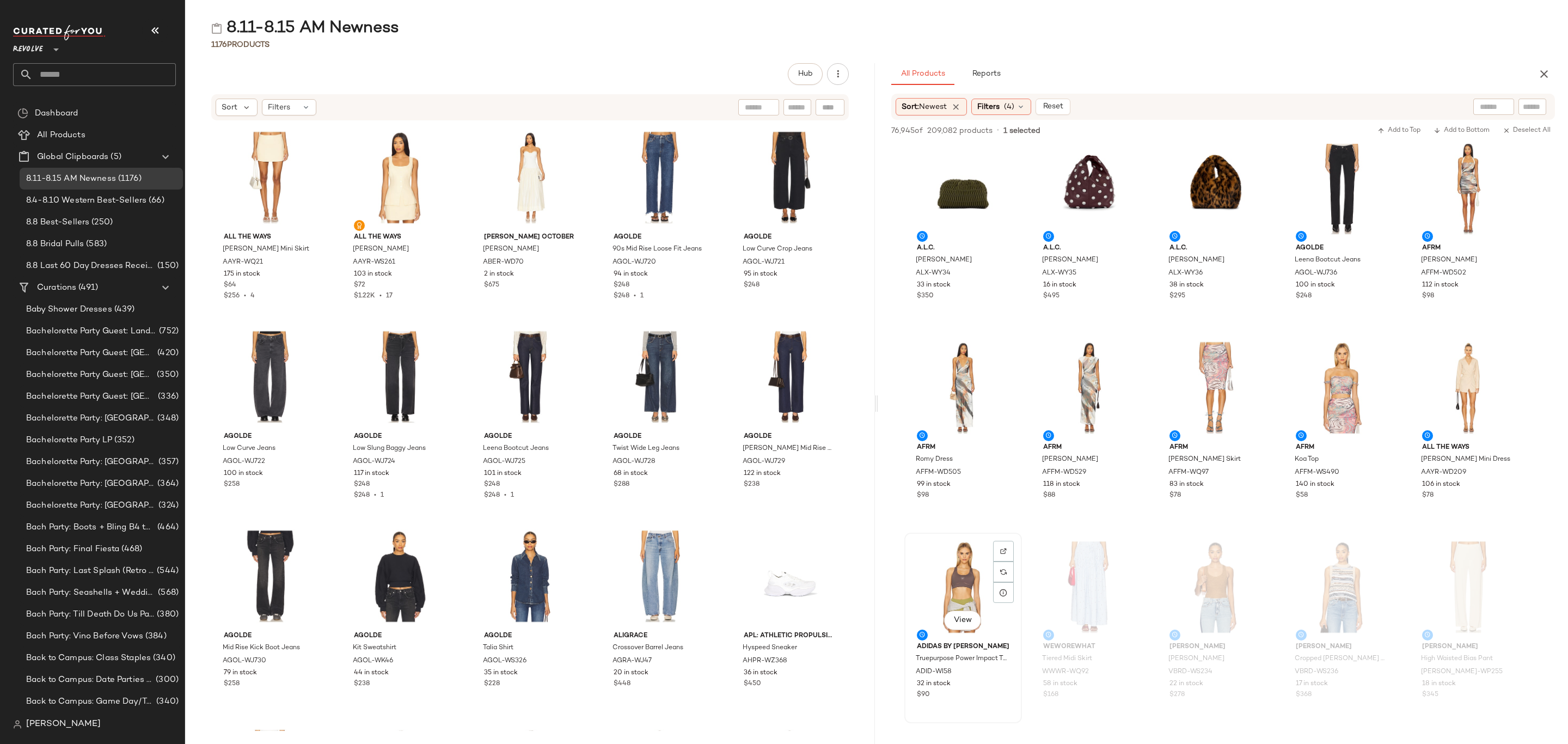
click at [993, 687] on div "32 in stock" at bounding box center [963, 684] width 93 height 10
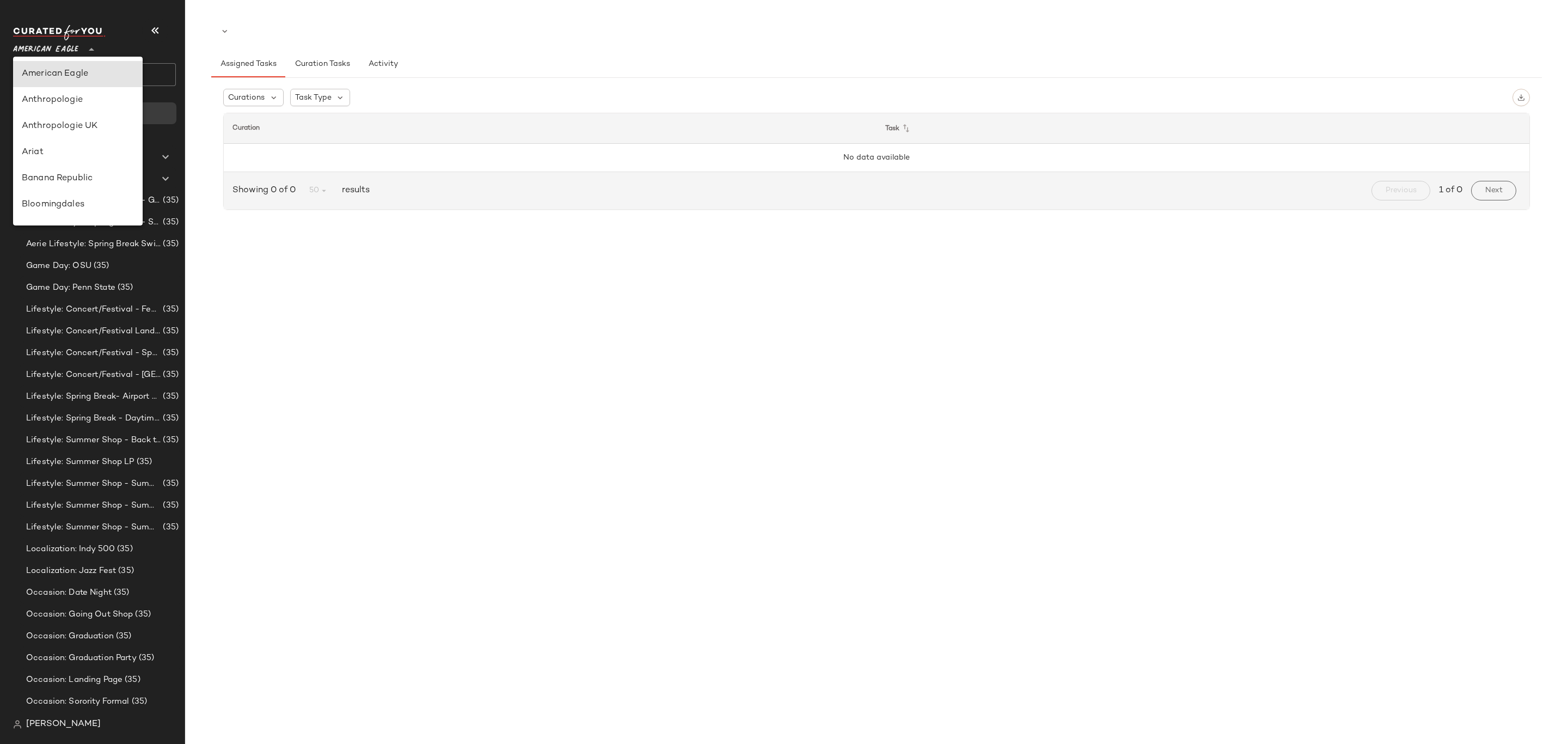
click at [75, 44] on span "American Eagle" at bounding box center [45, 47] width 65 height 19
click at [103, 211] on div "[PERSON_NAME]" at bounding box center [78, 214] width 112 height 13
type input "**"
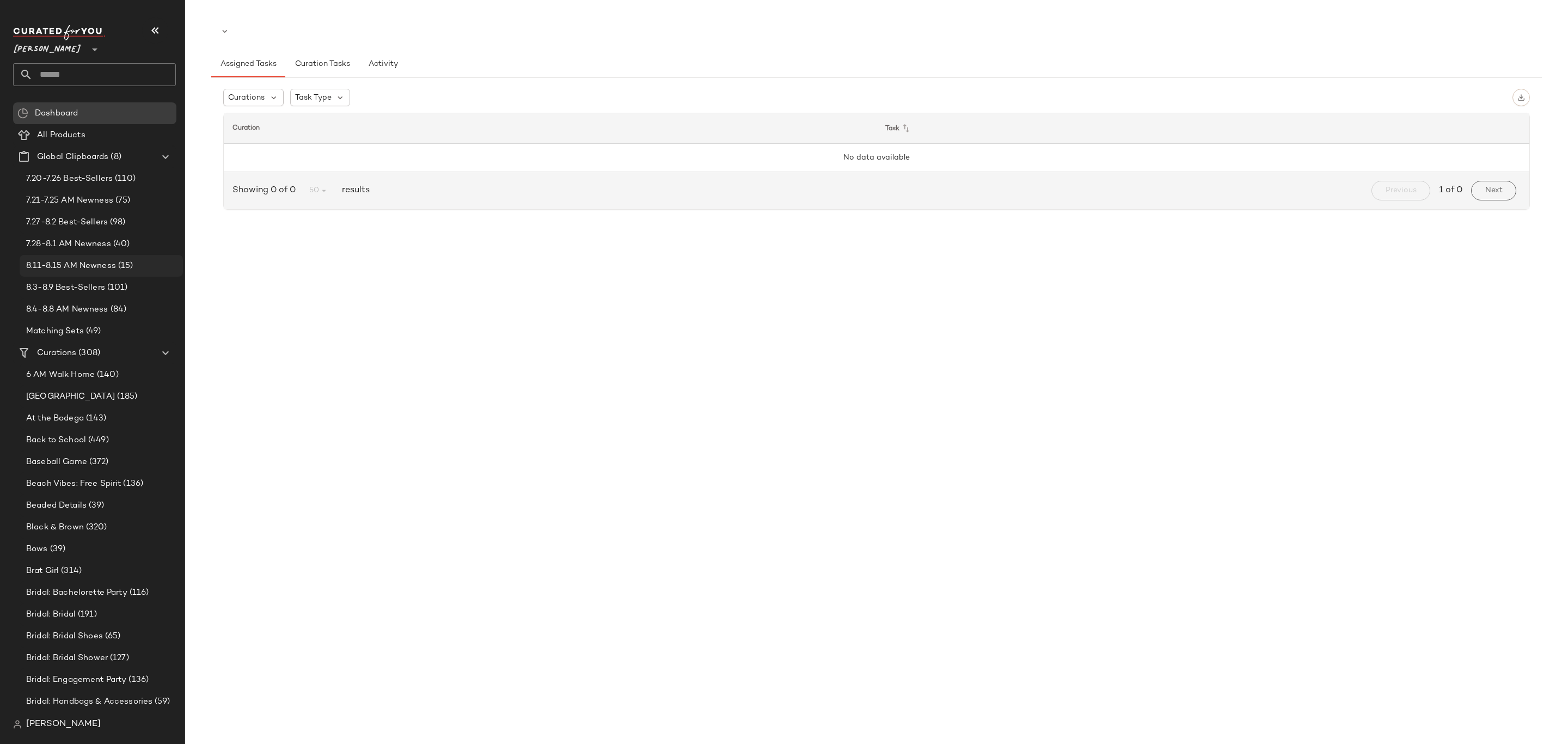
click at [100, 261] on span "8.11-8.15 AM Newness" at bounding box center [71, 266] width 90 height 13
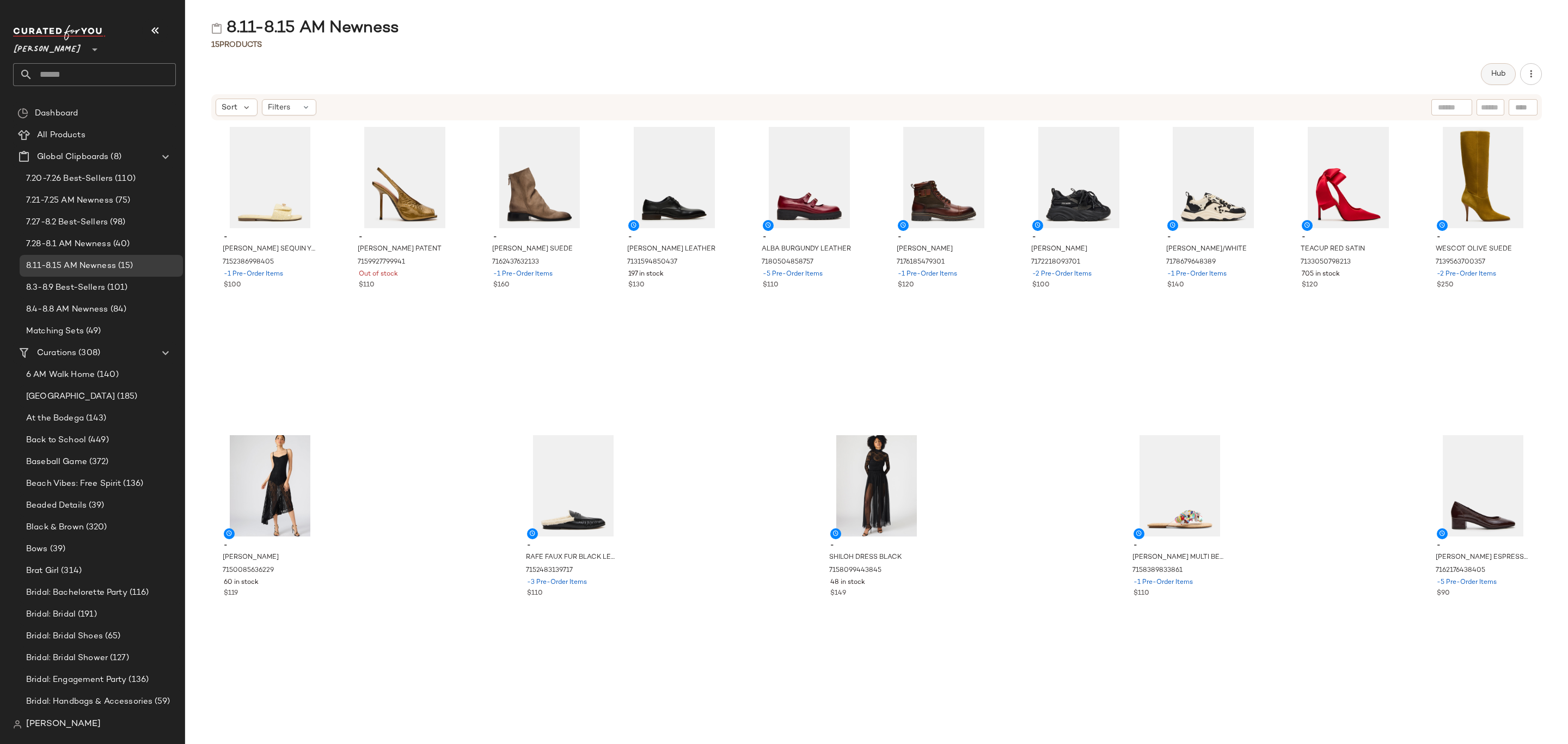
click at [1499, 69] on span "Hub" at bounding box center [1498, 74] width 15 height 9
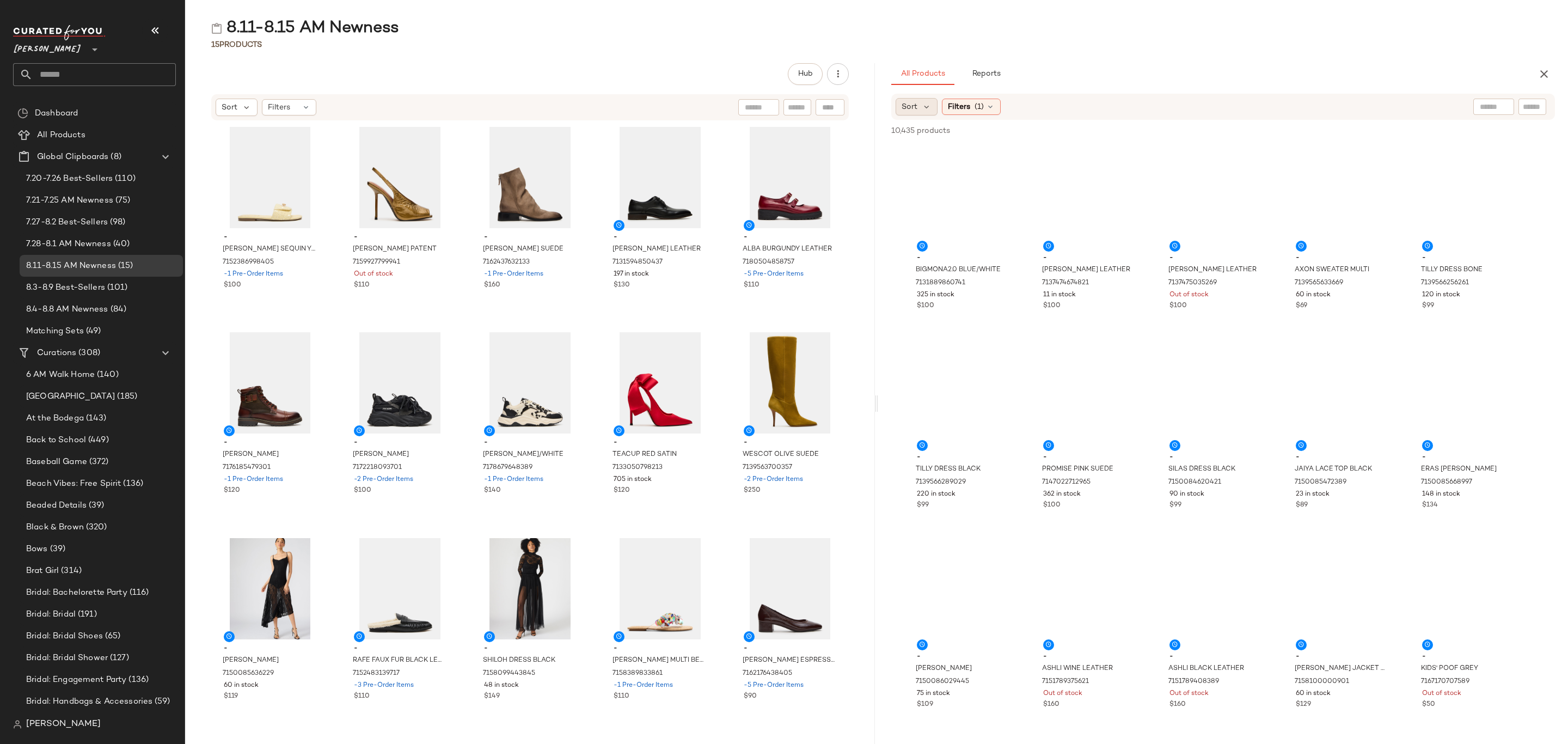
click at [919, 108] on div "Sort" at bounding box center [916, 107] width 42 height 18
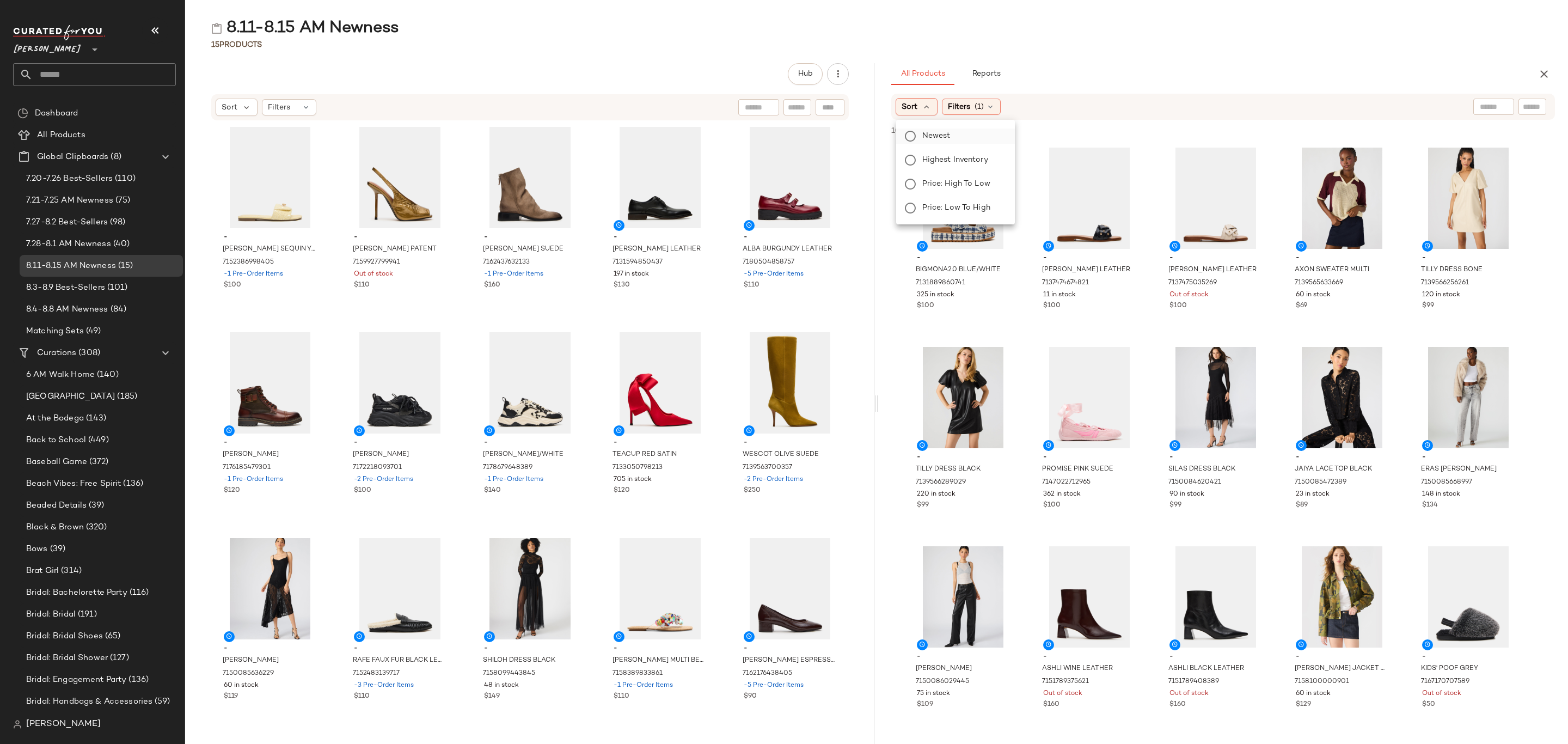
click at [969, 133] on label "Newest" at bounding box center [962, 136] width 88 height 15
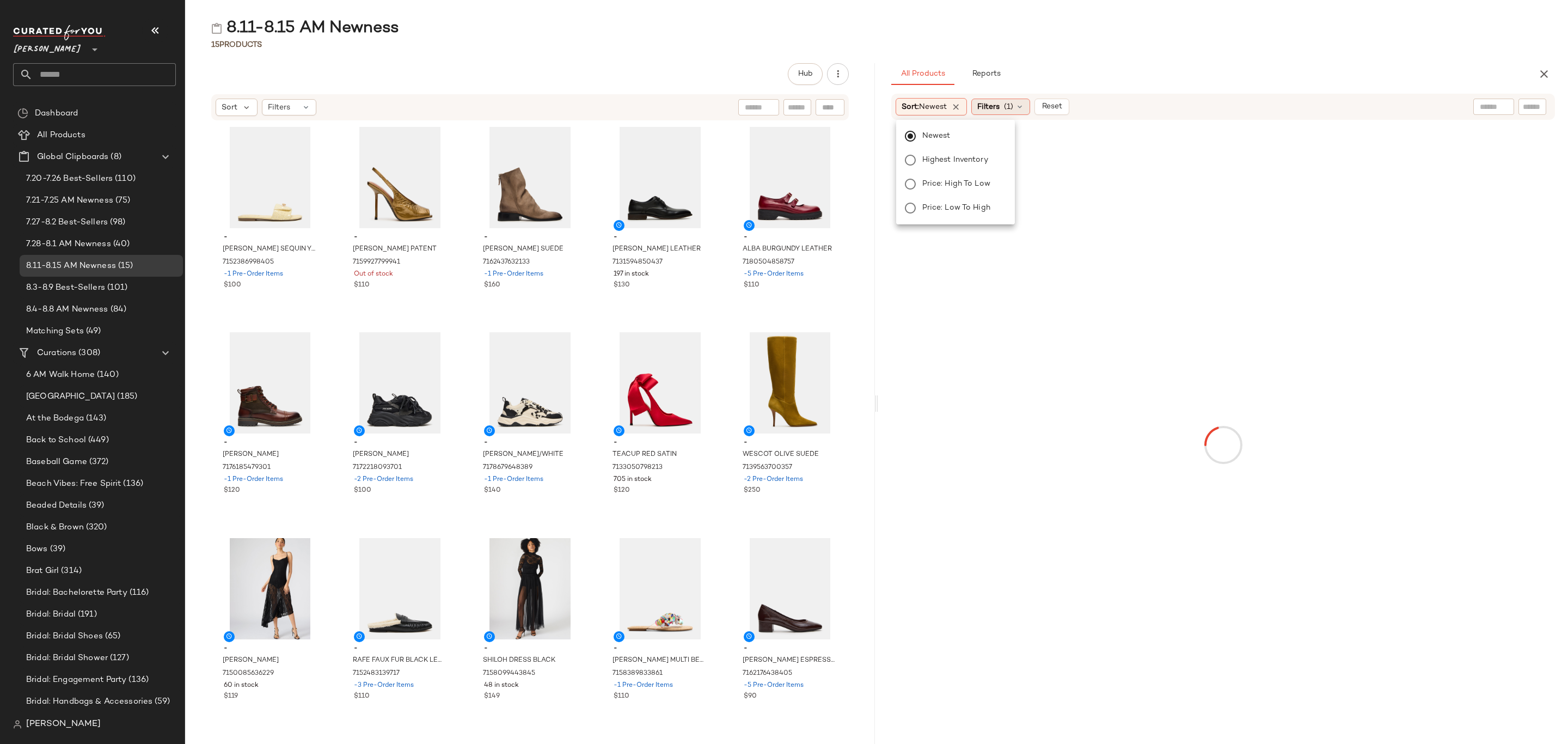
click at [1012, 110] on span "(1)" at bounding box center [1008, 107] width 9 height 12
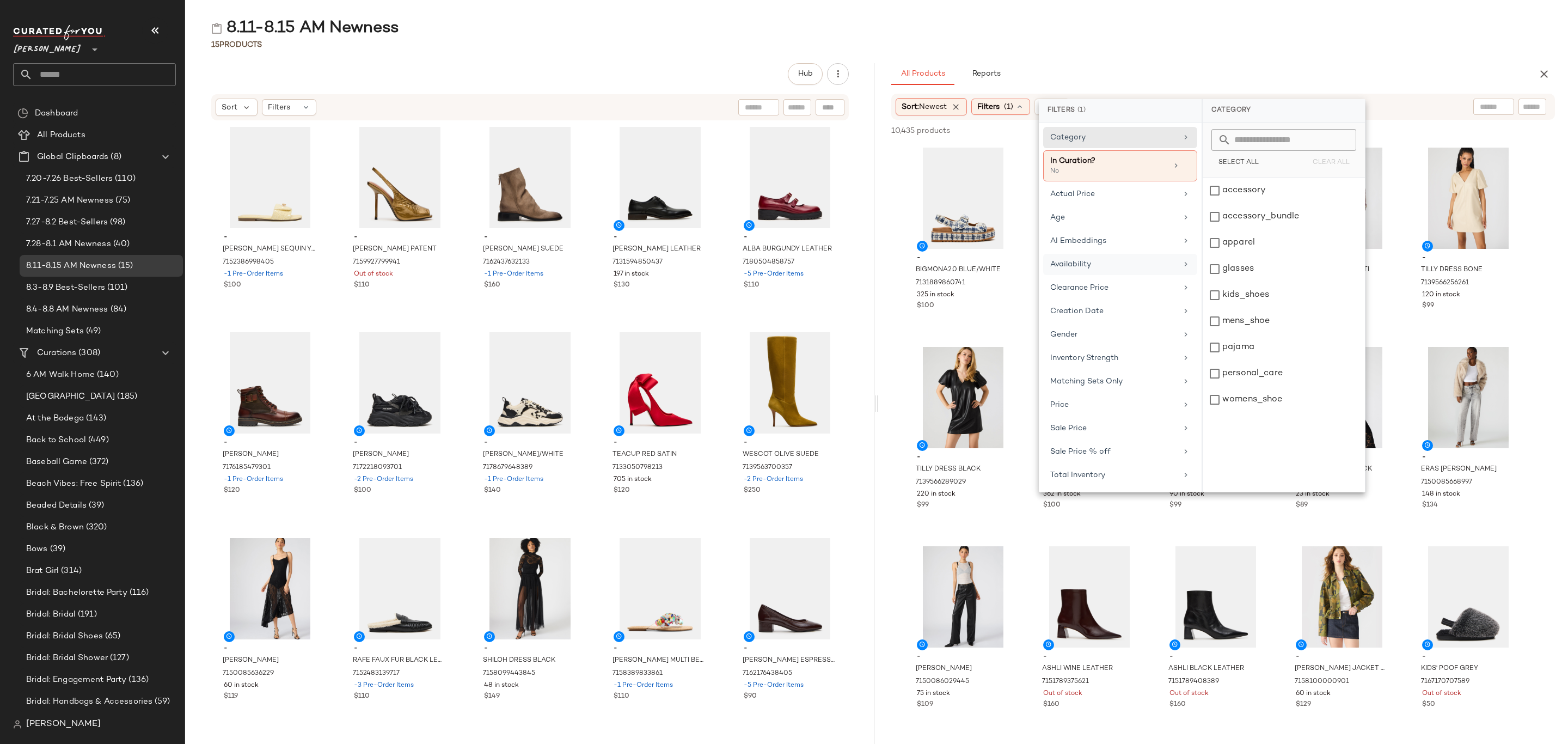
drag, startPoint x: 1113, startPoint y: 268, endPoint x: 1188, endPoint y: 270, distance: 75.0
click at [1113, 268] on div "Availability" at bounding box center [1113, 264] width 127 height 12
click at [1258, 204] on div "in_stock" at bounding box center [1284, 217] width 163 height 26
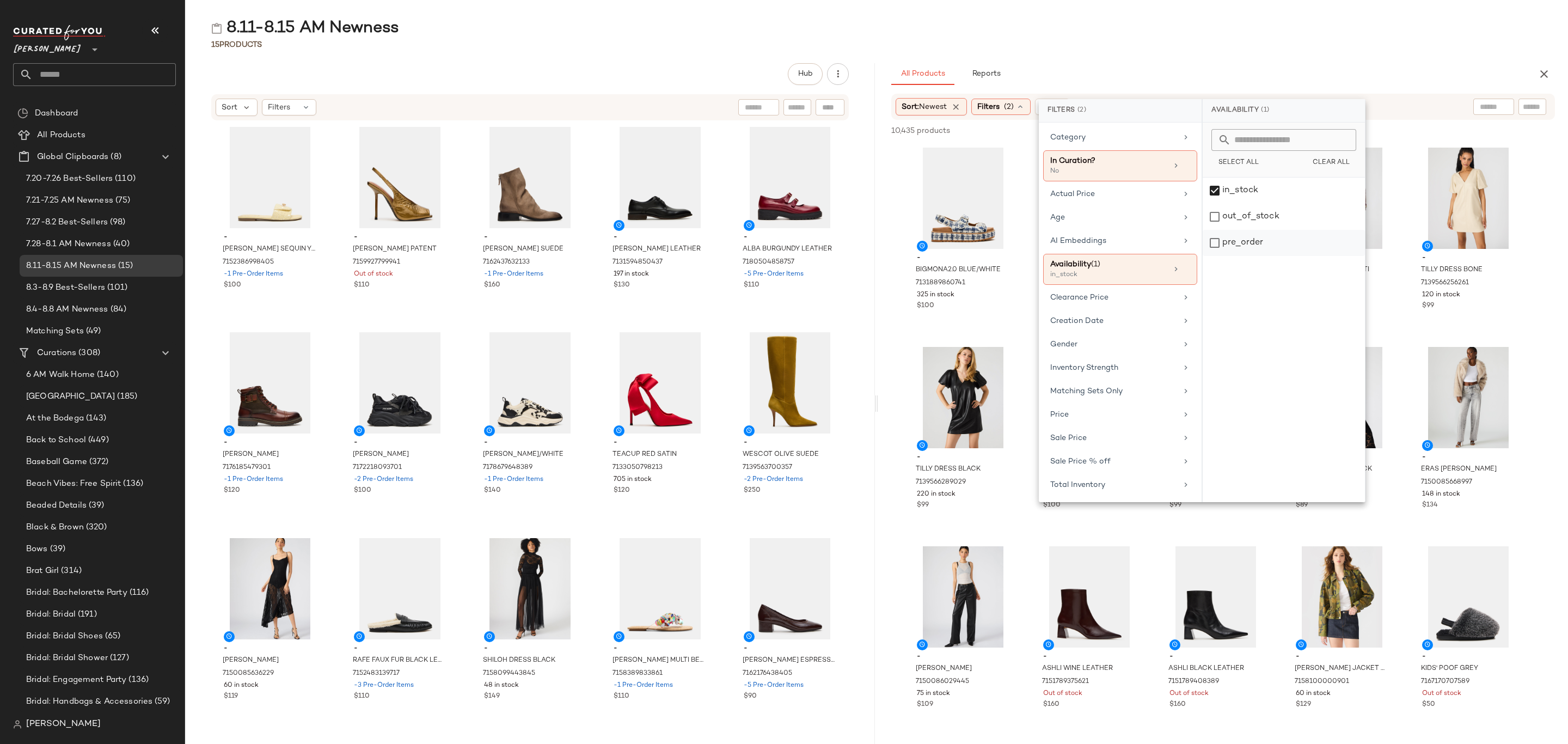
drag, startPoint x: 1265, startPoint y: 240, endPoint x: 1276, endPoint y: 237, distance: 11.4
click at [1266, 240] on div "pre_order" at bounding box center [1284, 242] width 163 height 26
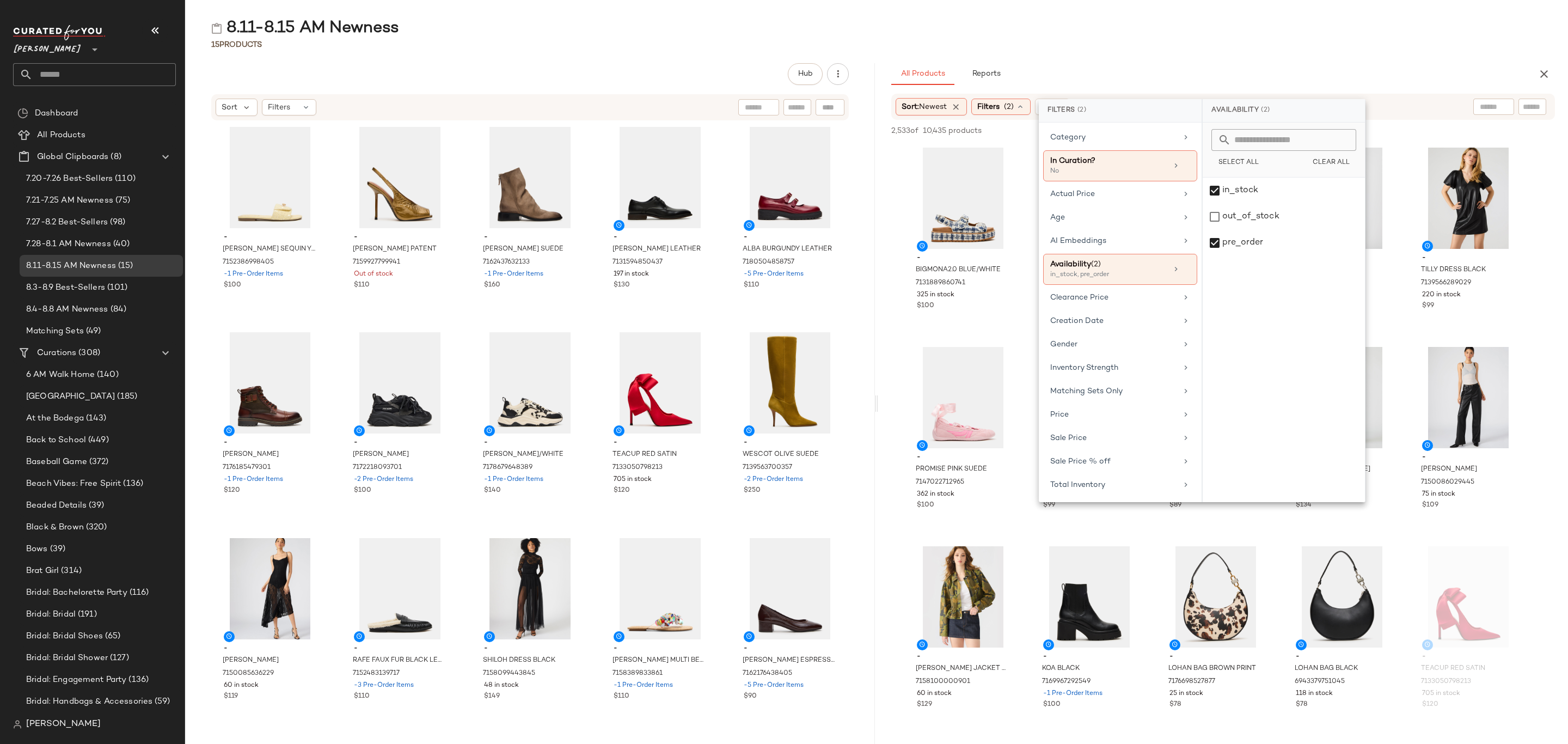
click at [1294, 43] on div "15 Products" at bounding box center [877, 44] width 1383 height 11
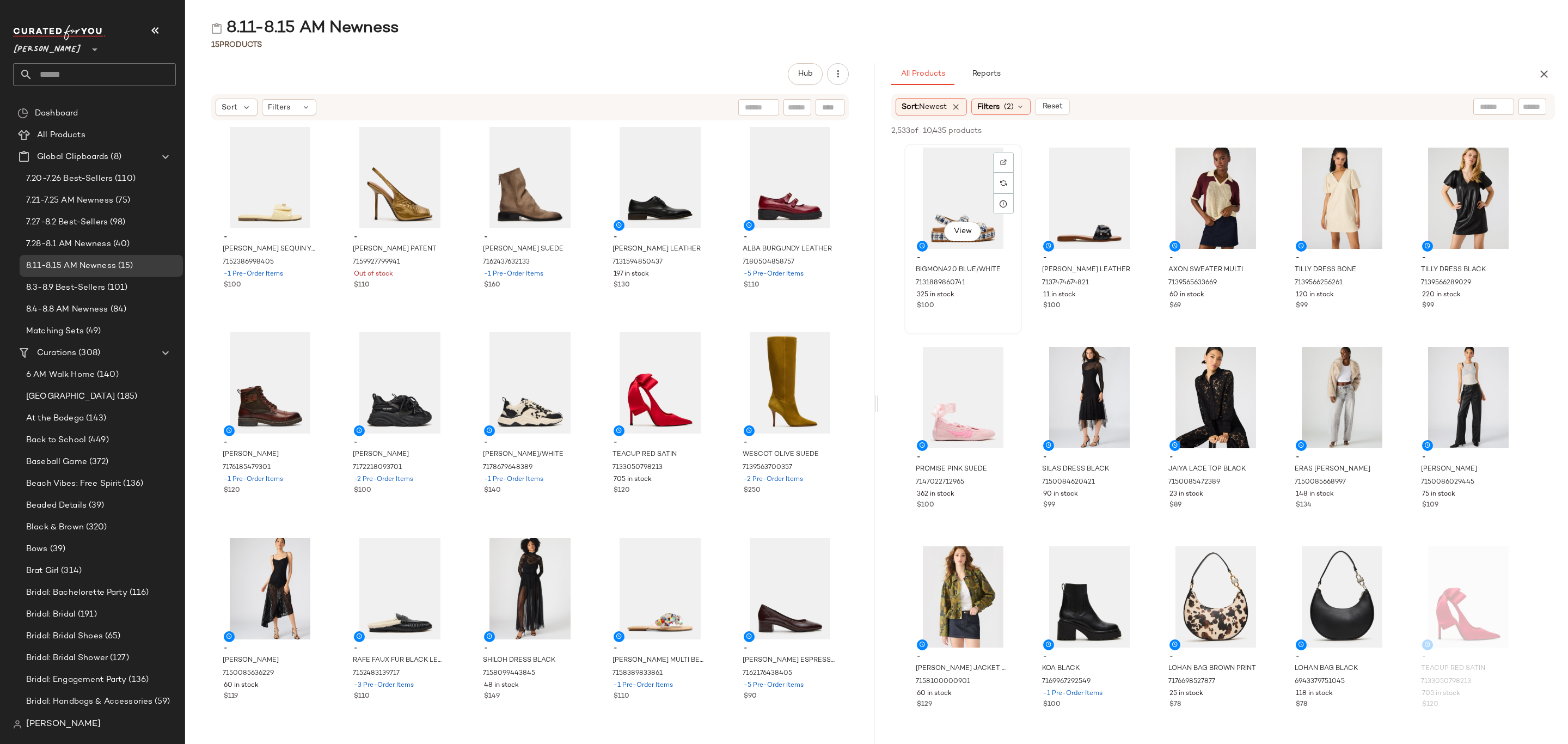
click at [948, 211] on div "View" at bounding box center [963, 198] width 110 height 101
click at [1354, 660] on span "-" at bounding box center [1342, 657] width 93 height 10
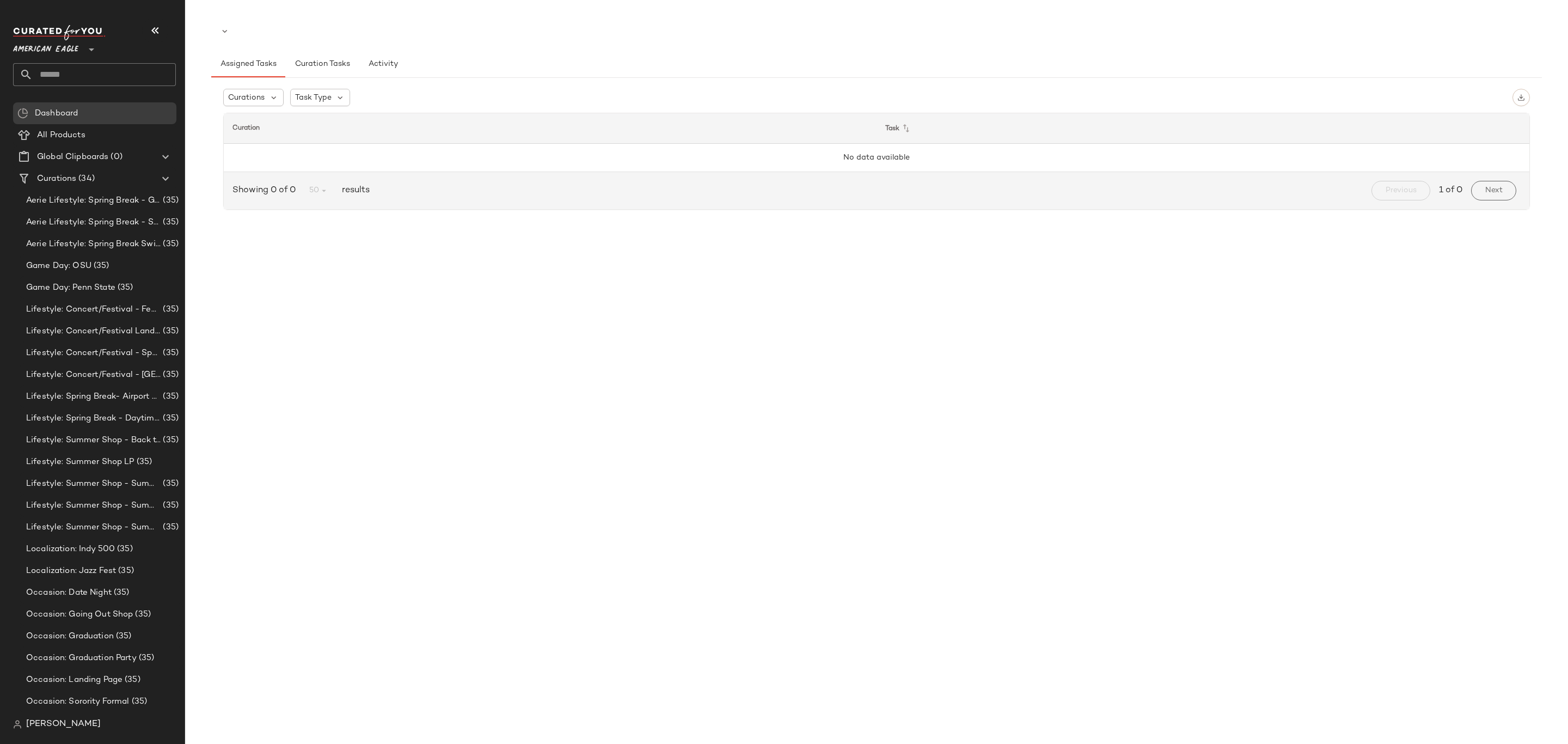
click at [64, 43] on span "American Eagle" at bounding box center [45, 47] width 65 height 19
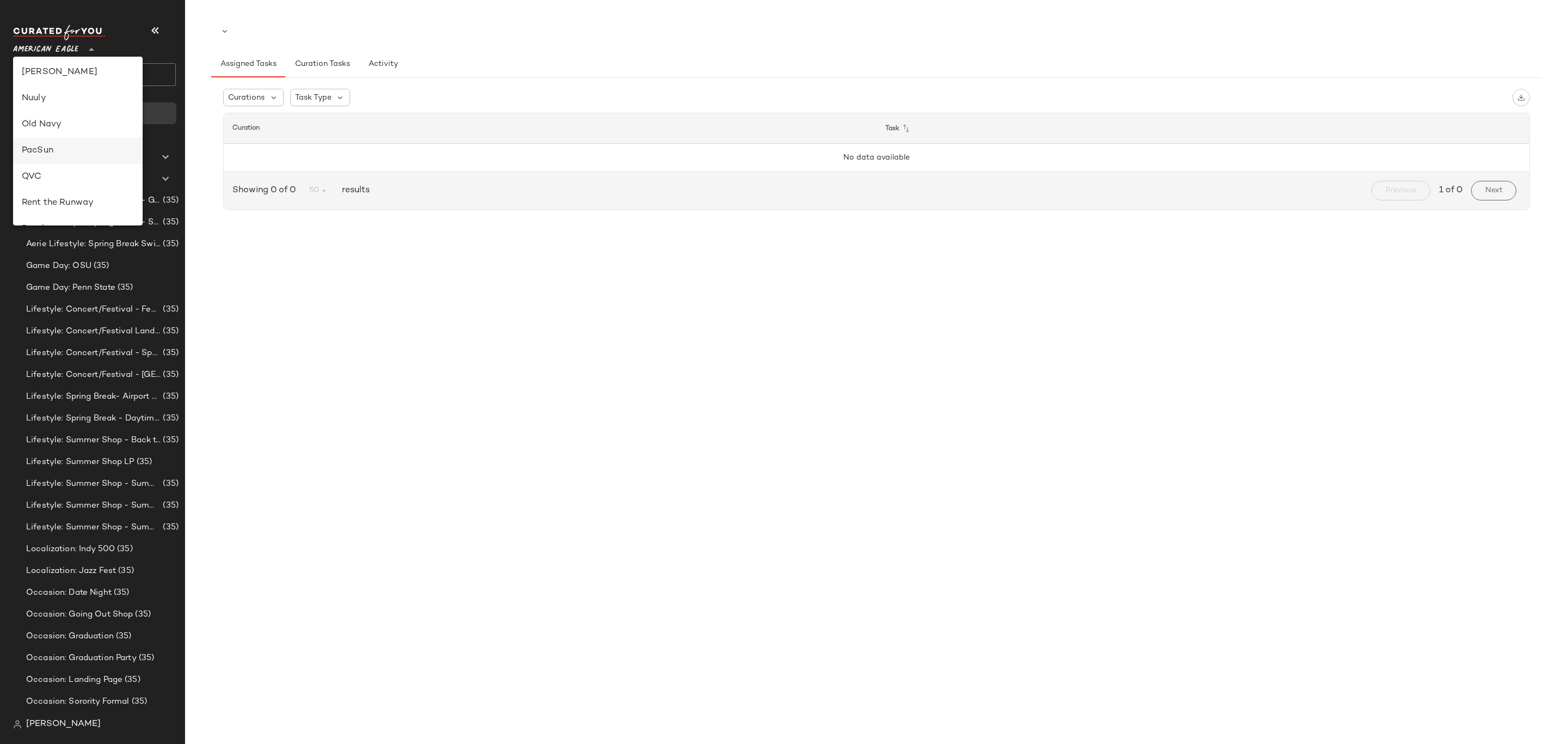
scroll to position [327, 0]
drag, startPoint x: 83, startPoint y: 144, endPoint x: 206, endPoint y: 156, distance: 123.6
click at [83, 144] on div "Nuuly" at bounding box center [78, 139] width 112 height 13
type input "**"
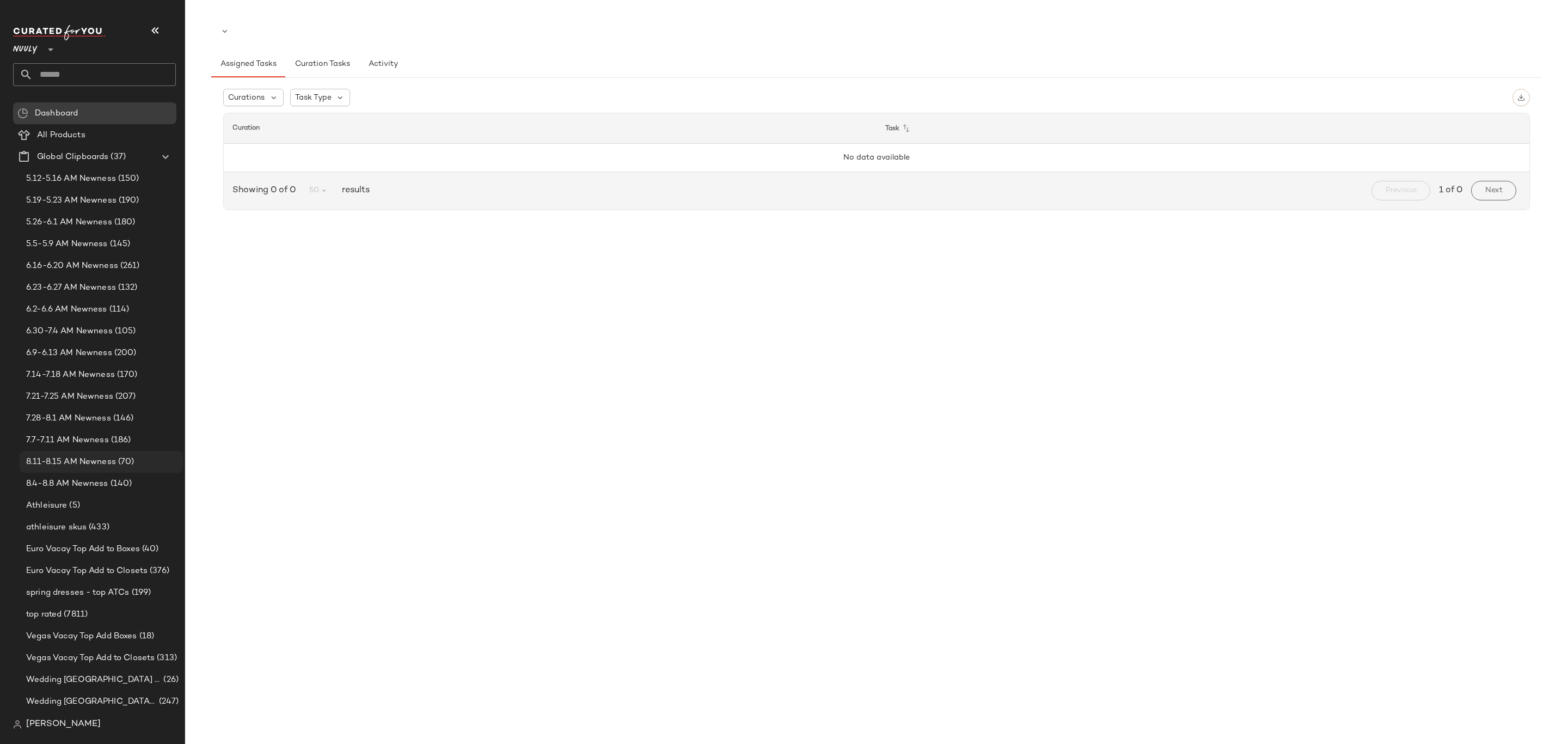
click at [84, 458] on span "8.11-8.15 AM Newness" at bounding box center [71, 462] width 90 height 13
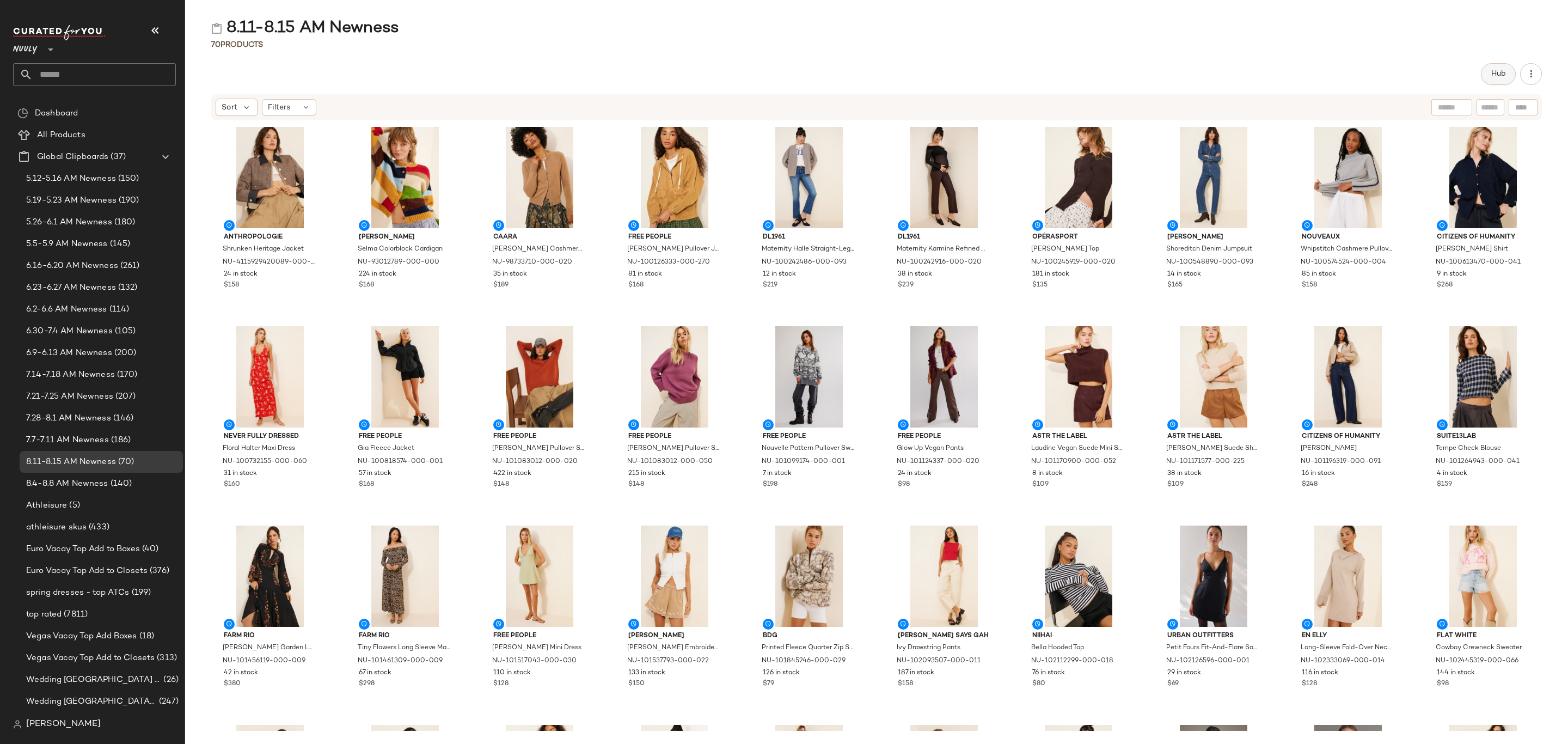
click at [1485, 72] on button "Hub" at bounding box center [1498, 74] width 35 height 22
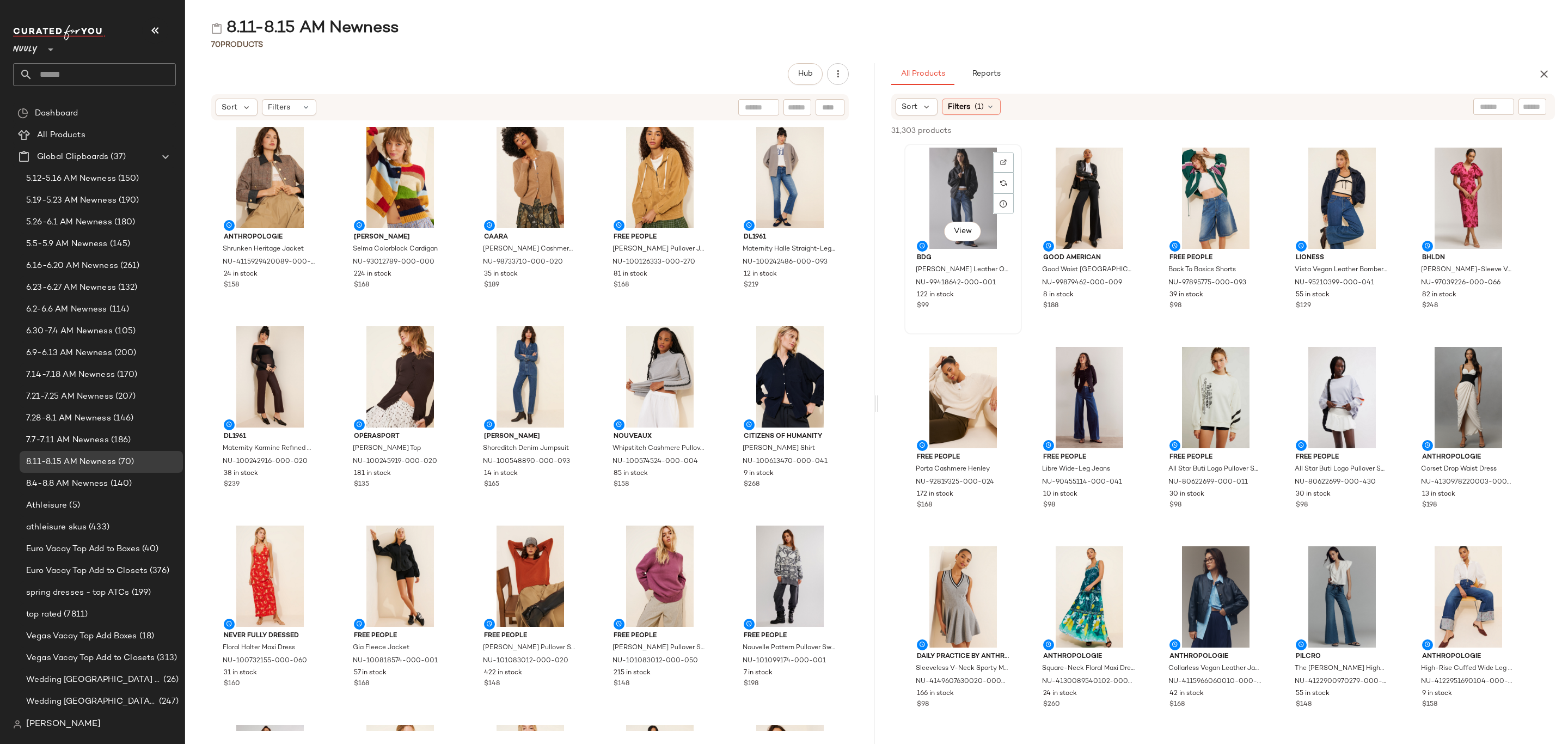
drag, startPoint x: 933, startPoint y: 167, endPoint x: 976, endPoint y: 197, distance: 52.4
click at [933, 167] on div "View" at bounding box center [963, 198] width 110 height 101
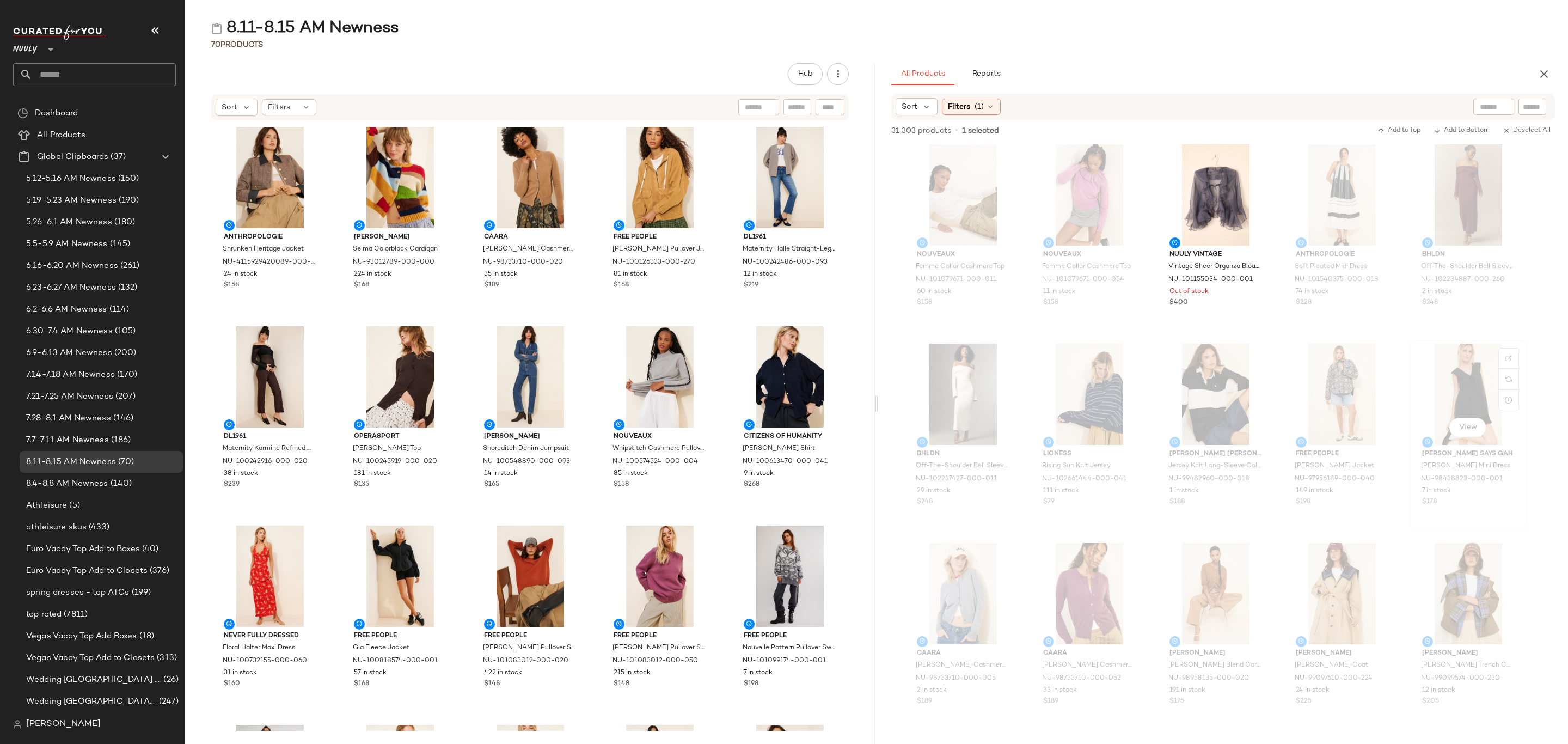
scroll to position [1470, 0]
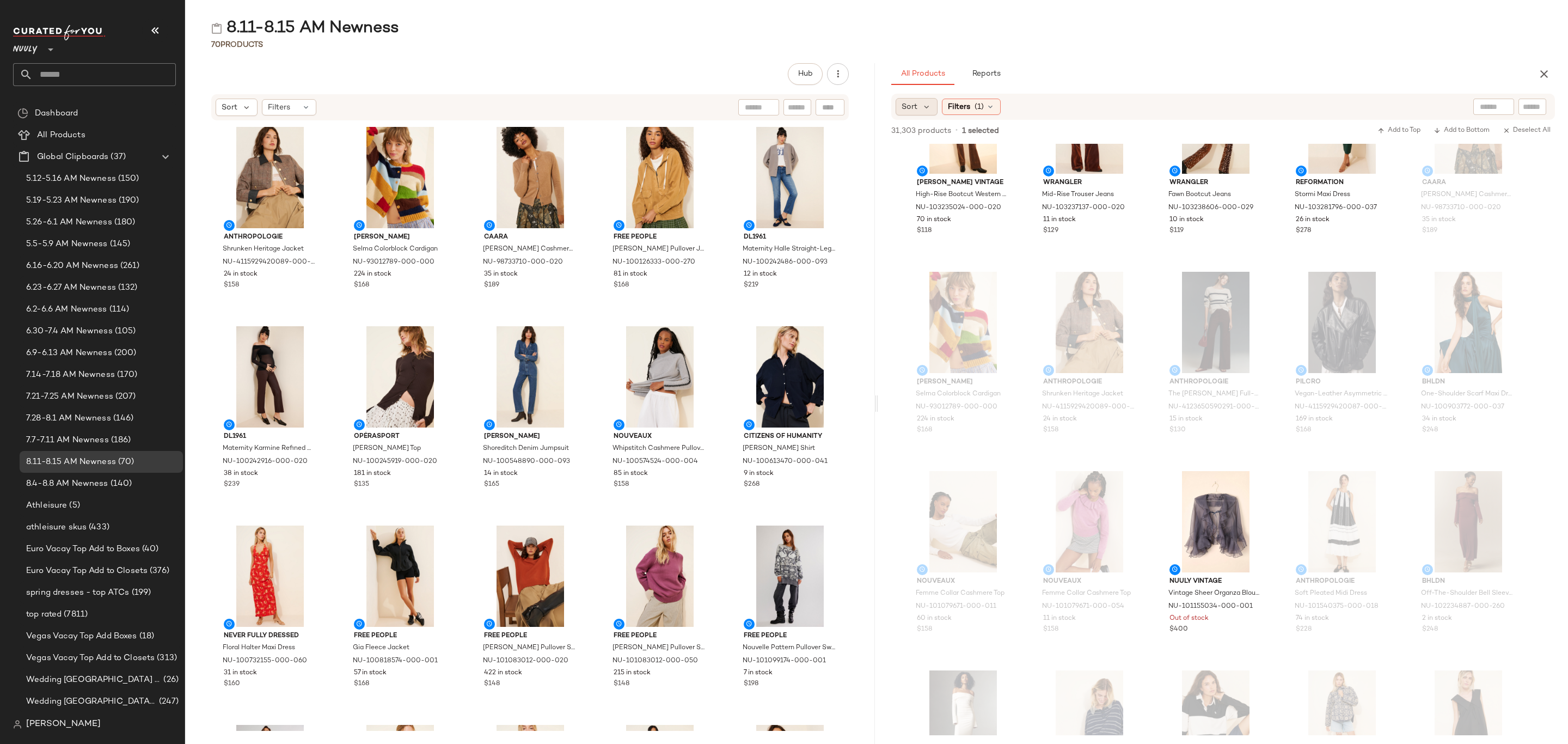
click at [920, 111] on div "Sort" at bounding box center [916, 107] width 42 height 18
click at [946, 138] on span "Newest" at bounding box center [936, 136] width 29 height 12
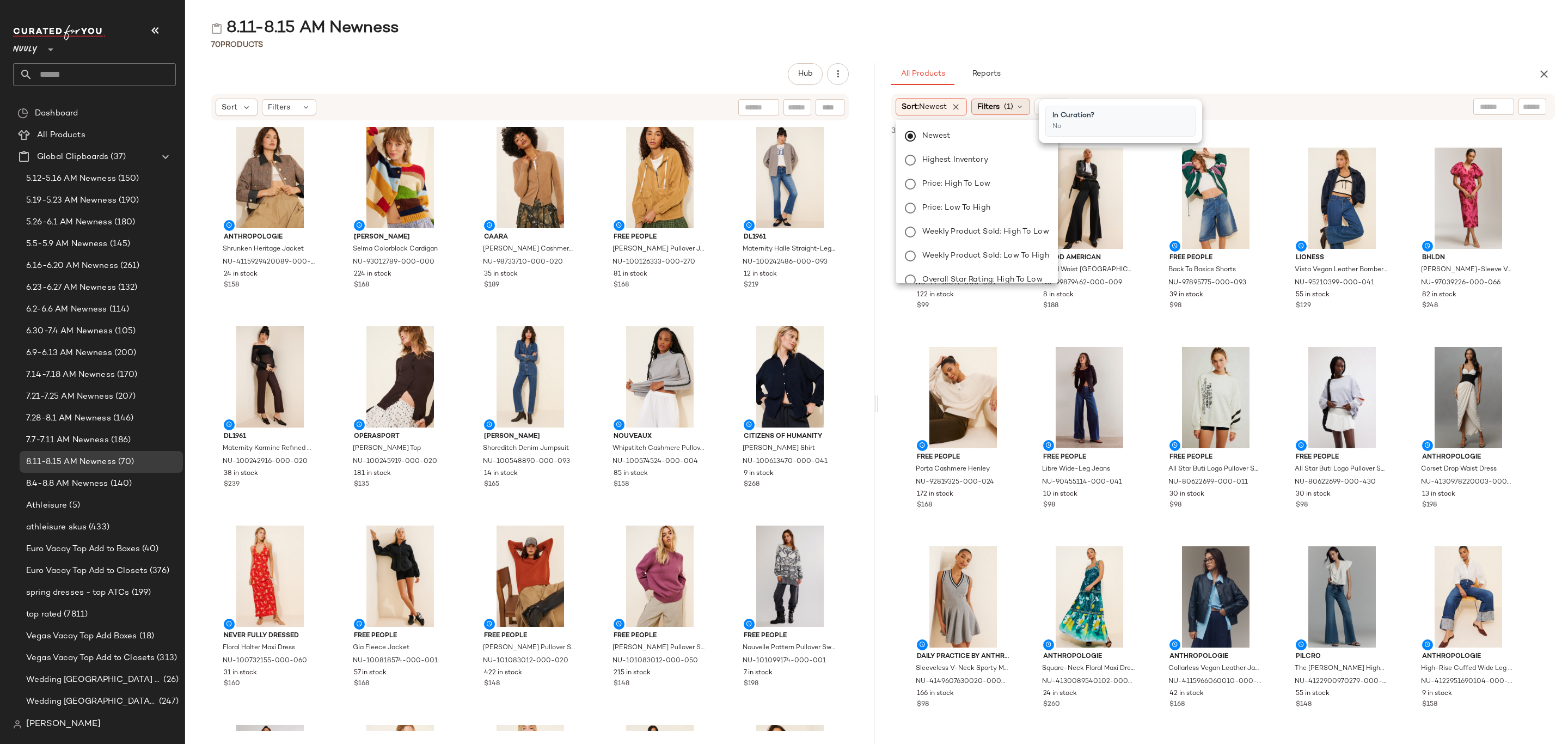
click at [1013, 110] on span "(1)" at bounding box center [1008, 107] width 9 height 12
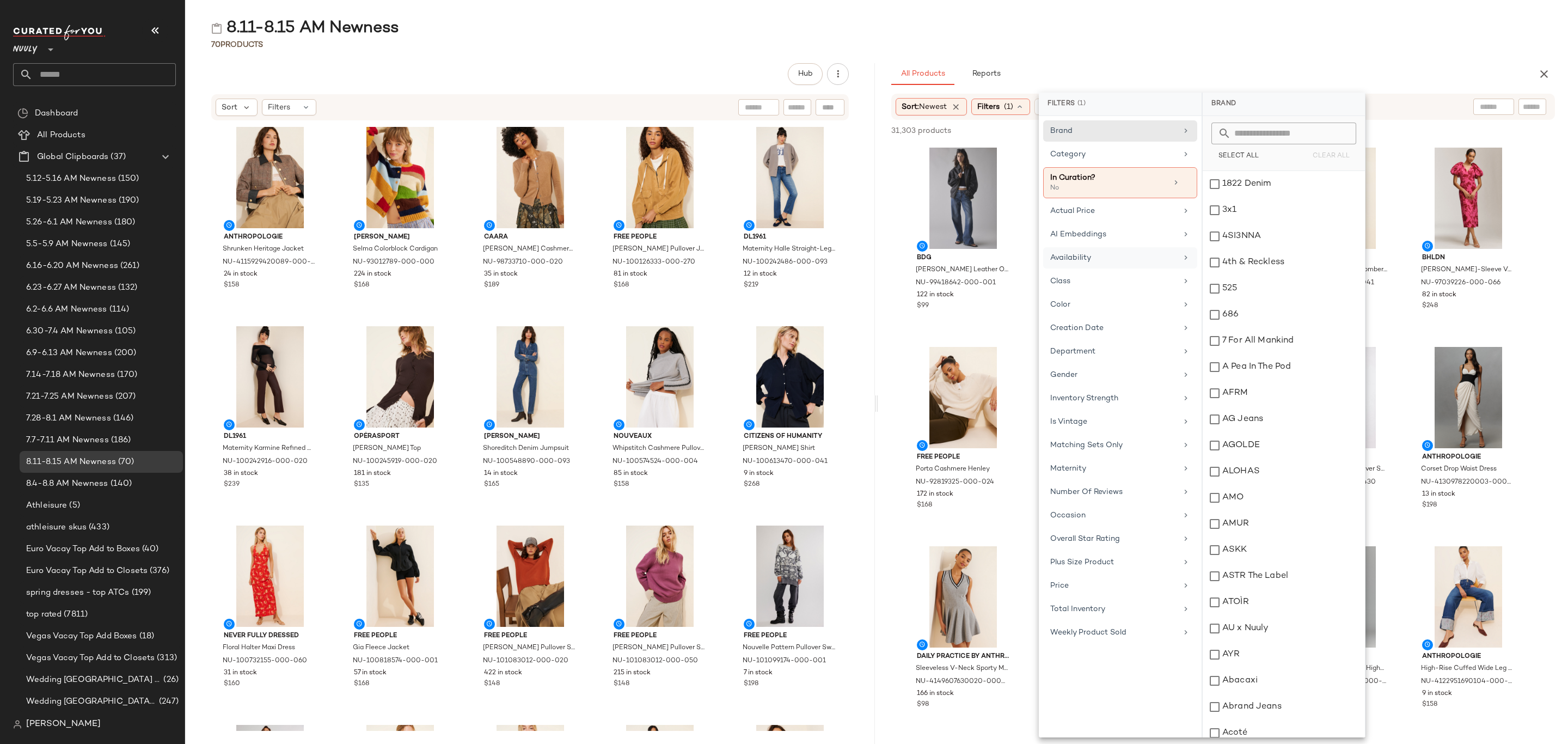
click at [1129, 260] on div "Availability" at bounding box center [1113, 258] width 127 height 12
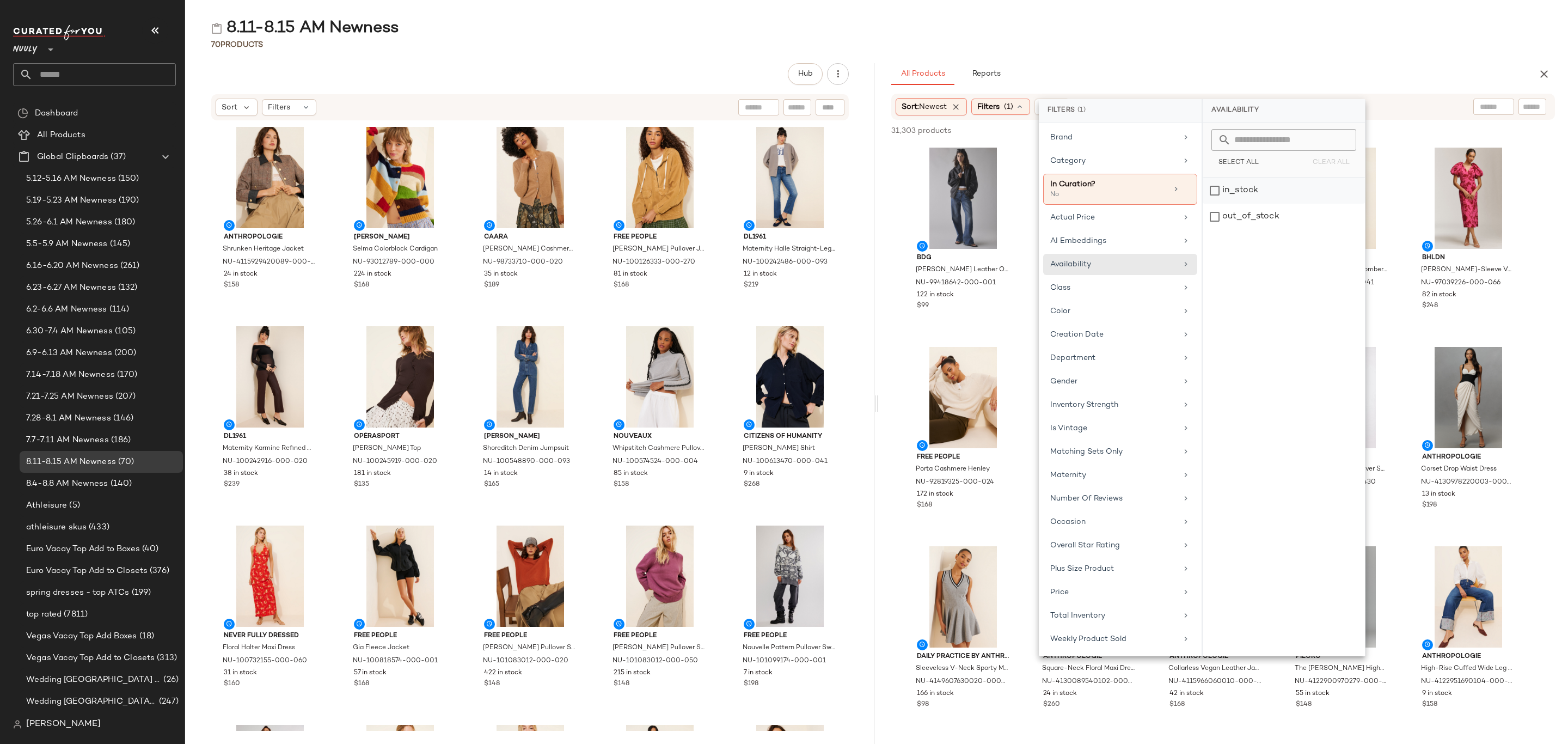
click at [1276, 204] on div "in_stock" at bounding box center [1284, 217] width 163 height 26
click at [1318, 54] on div "8.11-8.15 AM Newness 70 Products Hub Sort Filters Anthropologie Shrunken Herita…" at bounding box center [877, 381] width 1383 height 726
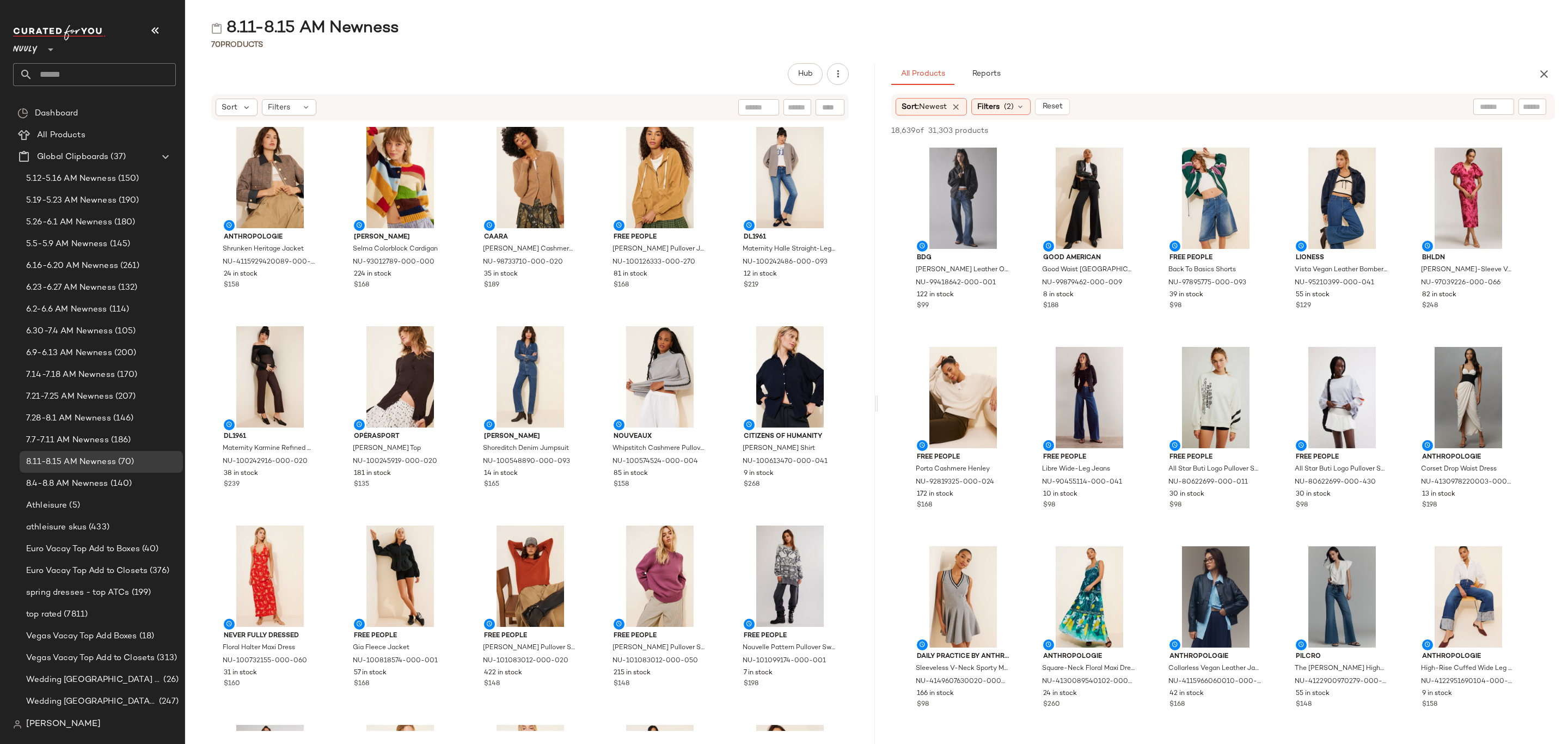
click at [1186, 64] on div "All Products Reports" at bounding box center [1205, 74] width 629 height 22
click at [962, 197] on div "View" at bounding box center [963, 198] width 110 height 101
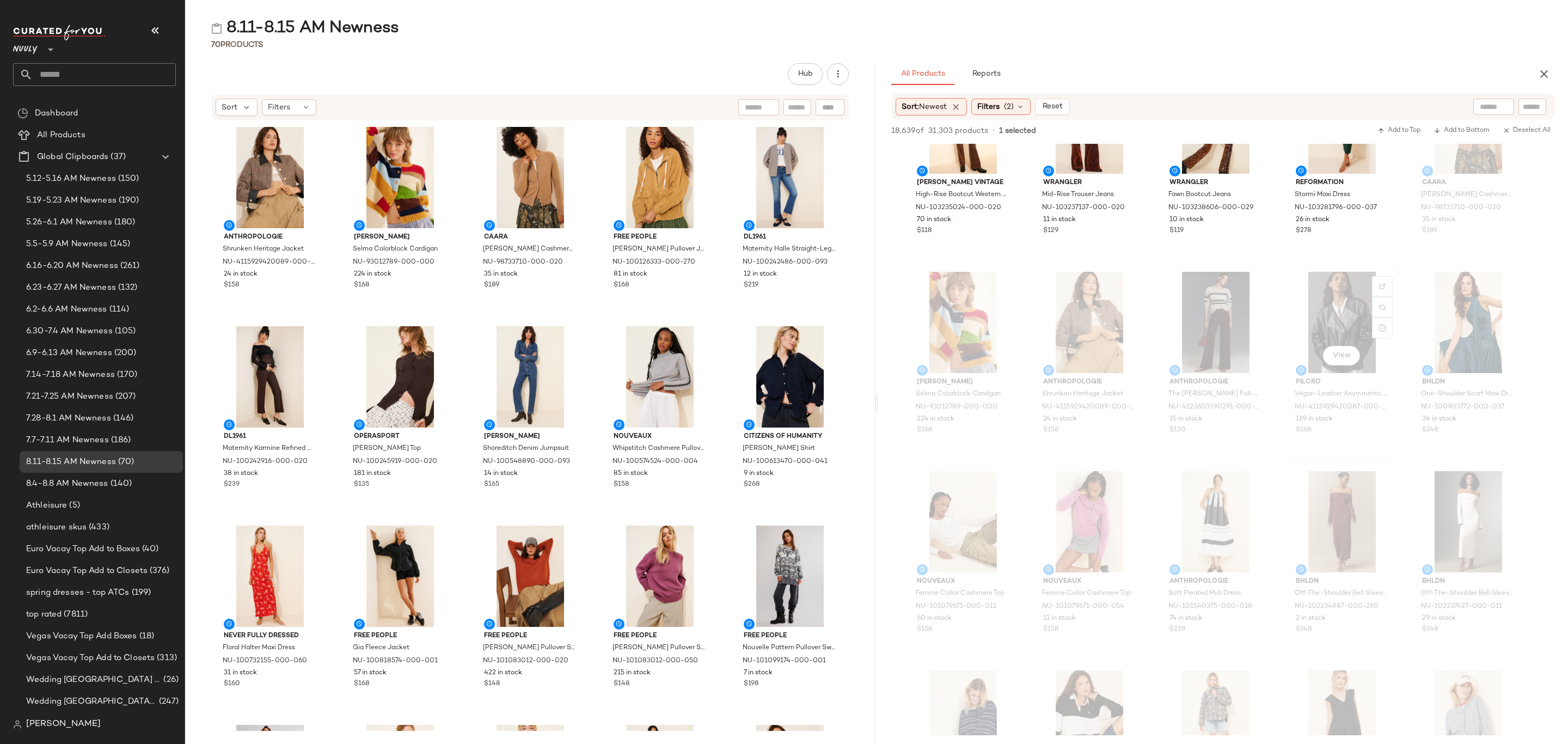
scroll to position [1307, 0]
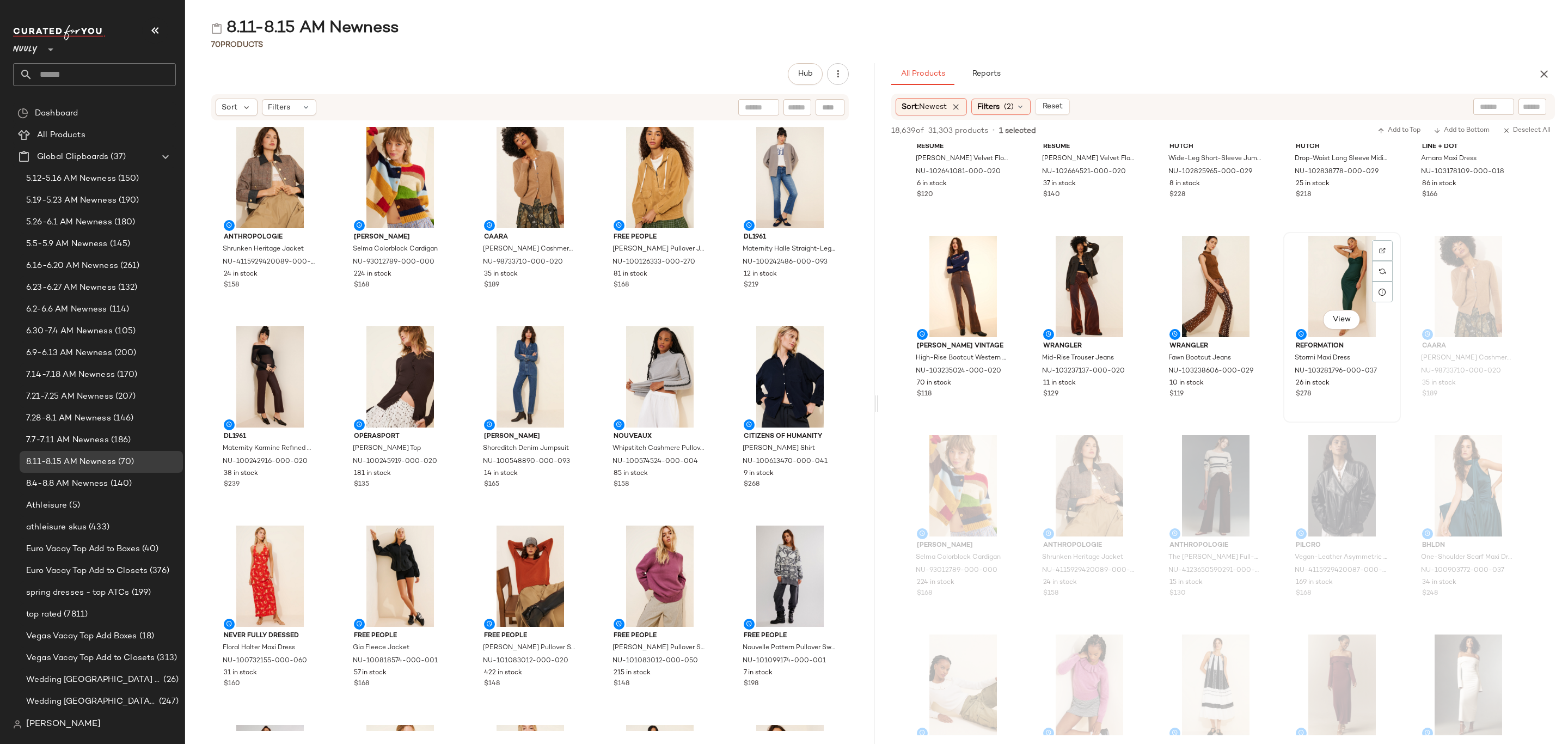
click at [1363, 390] on div "$278" at bounding box center [1342, 395] width 93 height 10
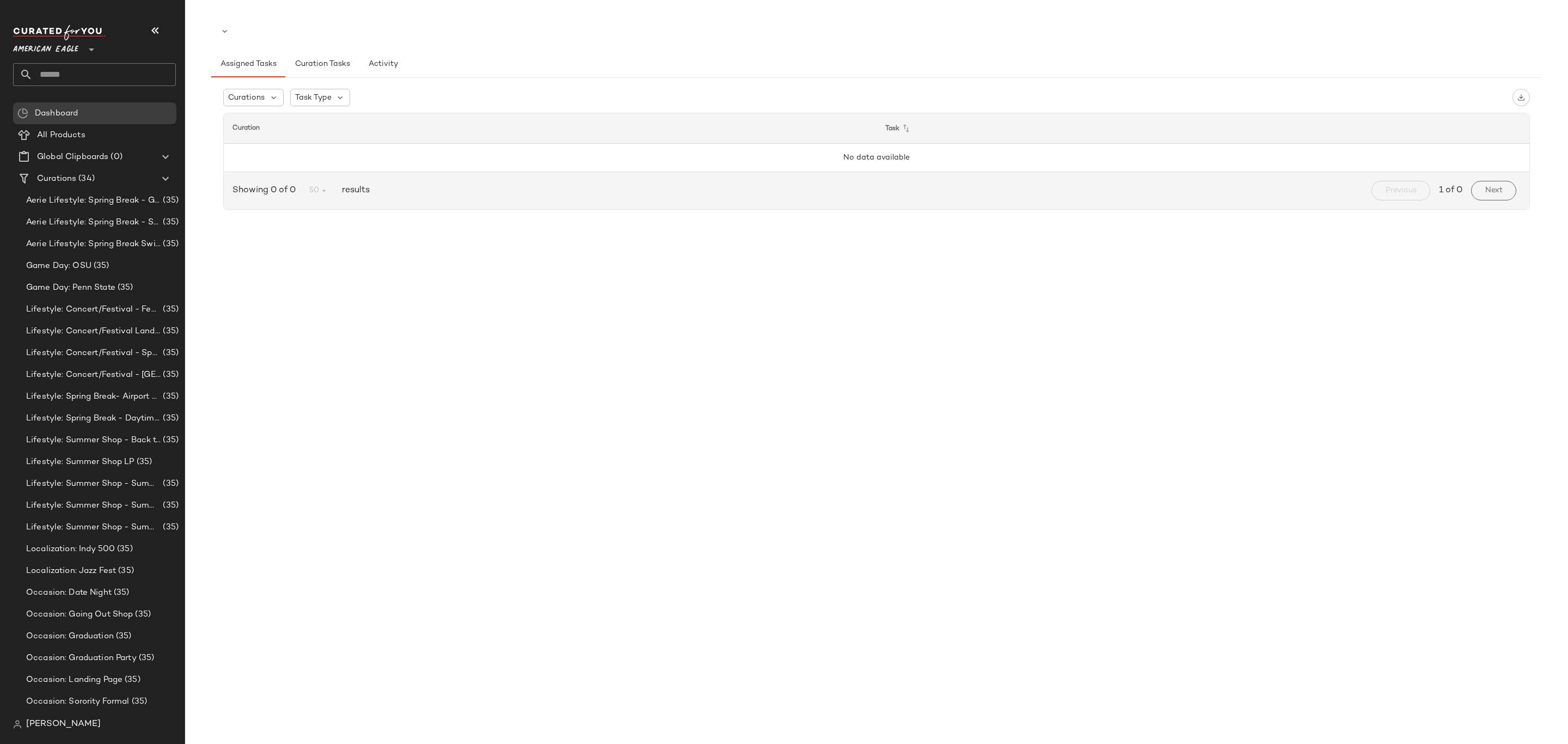
click at [93, 52] on icon at bounding box center [91, 49] width 13 height 13
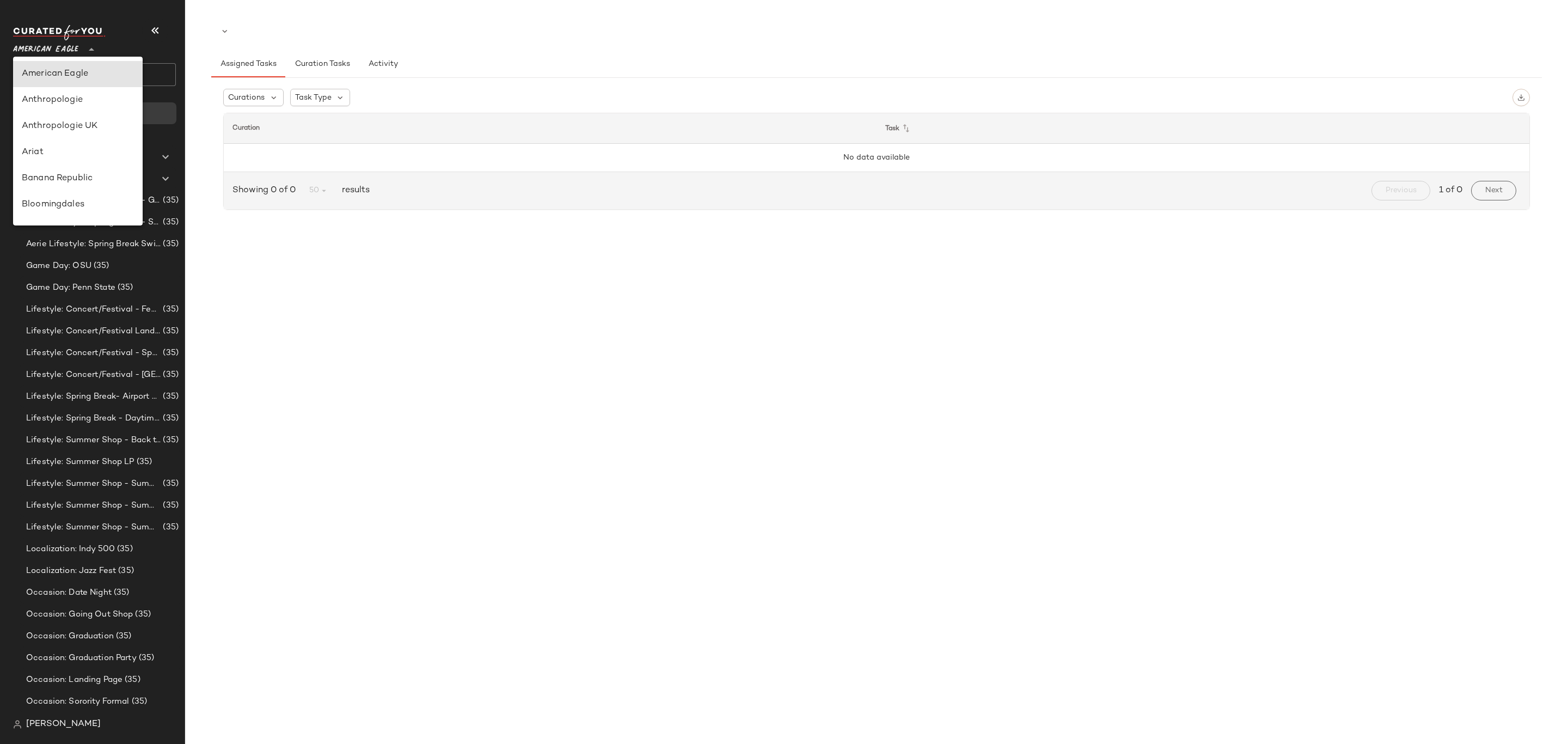
click at [88, 99] on div "Anthropologie" at bounding box center [78, 100] width 112 height 13
type input "**"
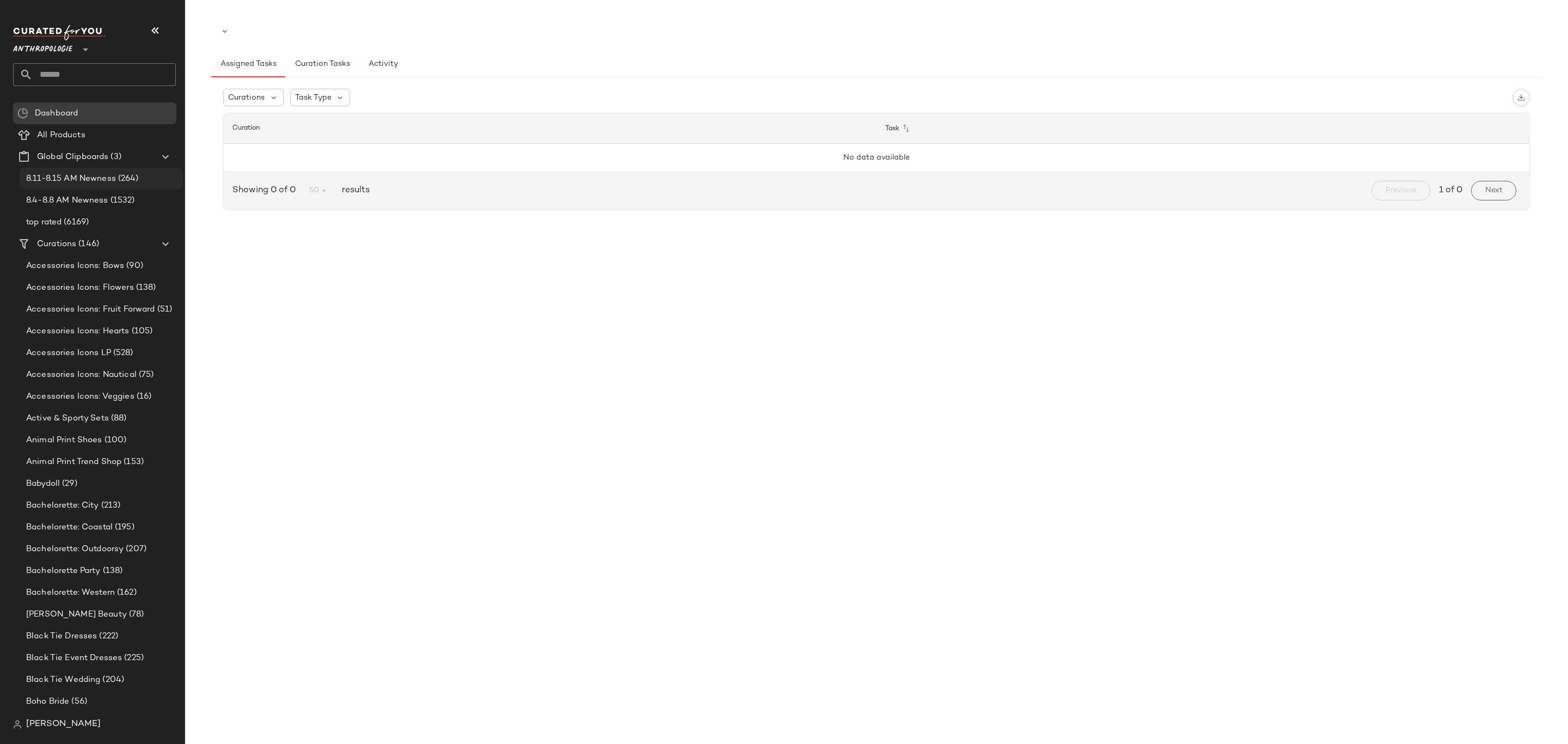
click at [79, 180] on span "8.11-8.15 AM Newness" at bounding box center [71, 179] width 90 height 13
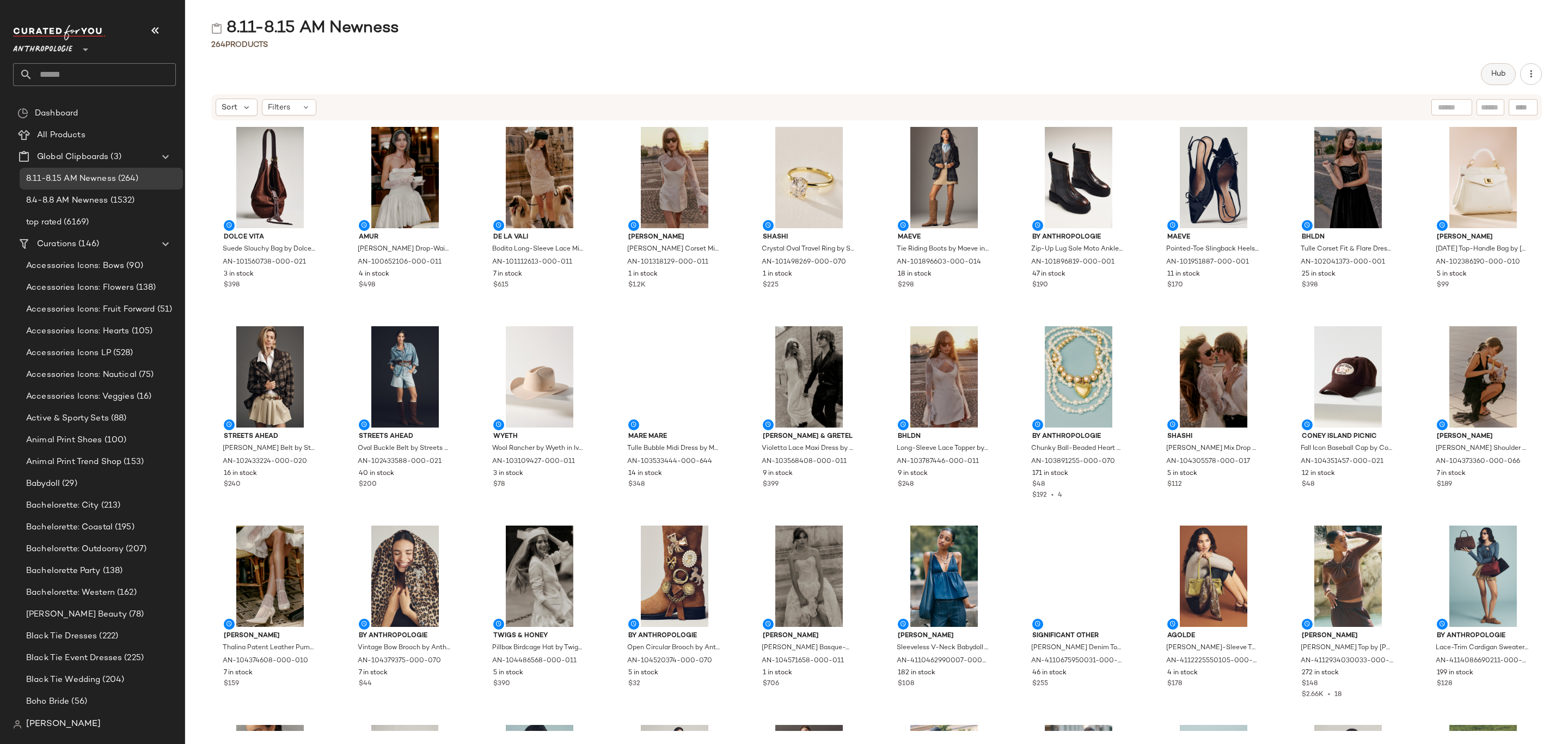
click at [1488, 80] on button "Hub" at bounding box center [1498, 74] width 35 height 22
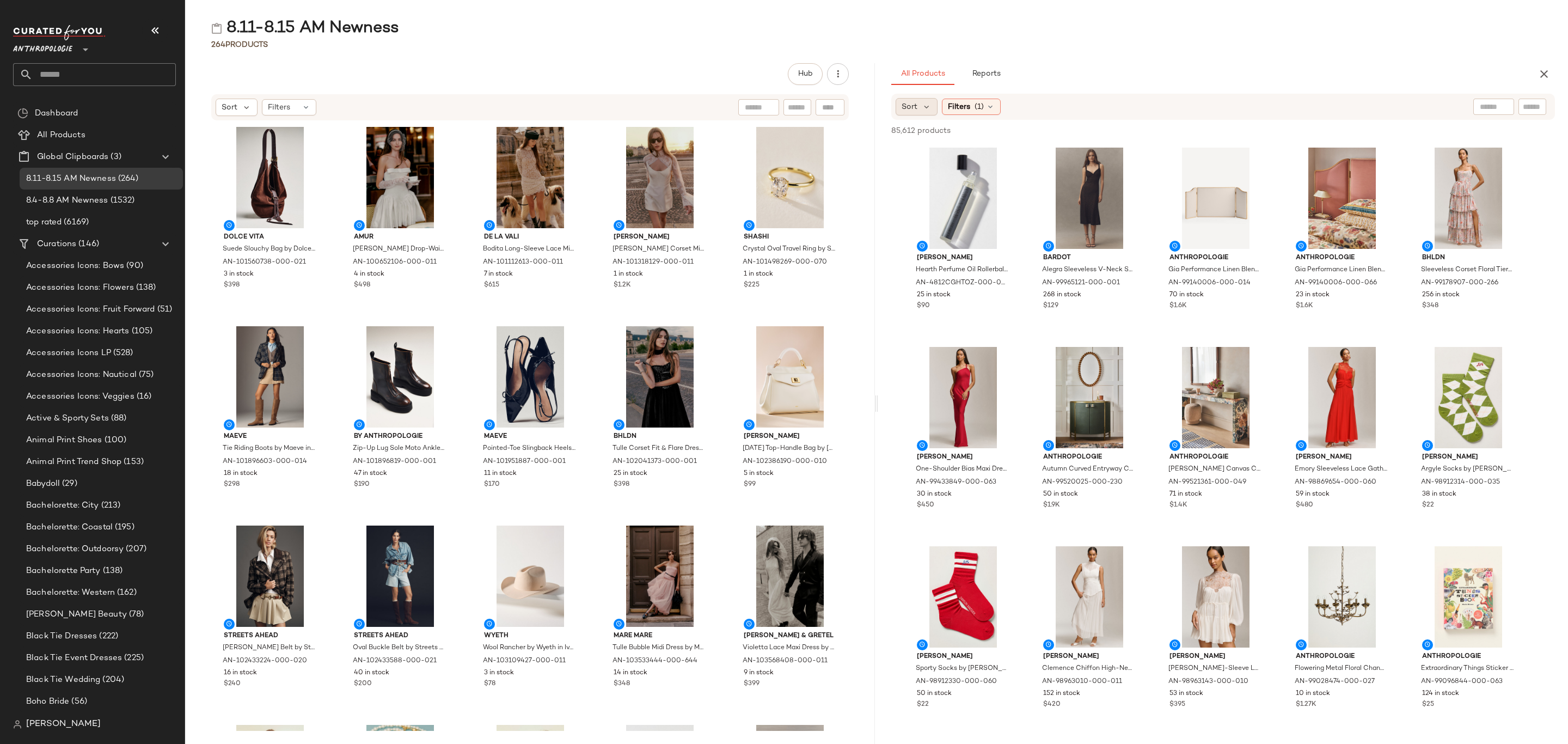
click at [915, 105] on span "Sort" at bounding box center [909, 107] width 16 height 12
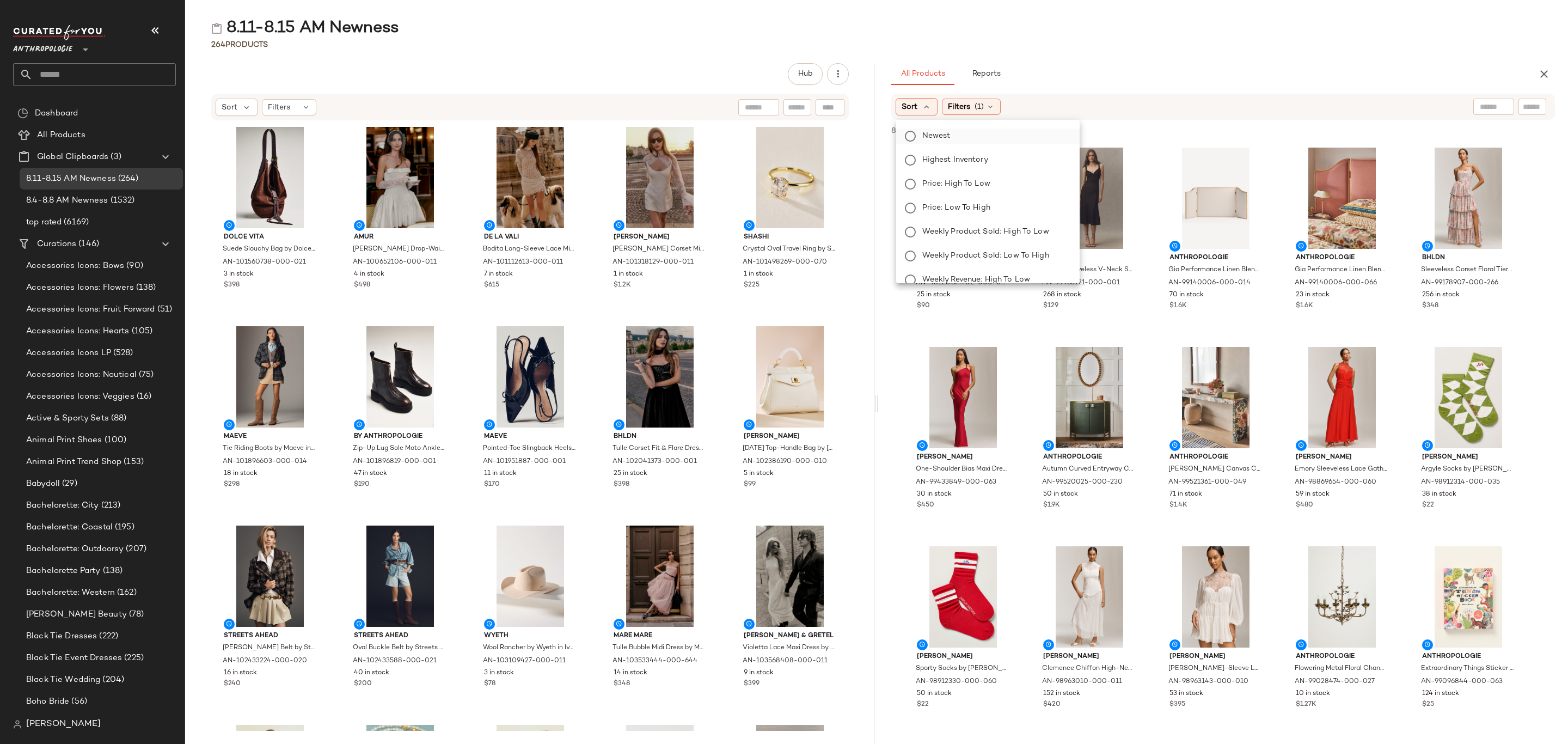
click at [961, 137] on label "Newest" at bounding box center [994, 136] width 153 height 15
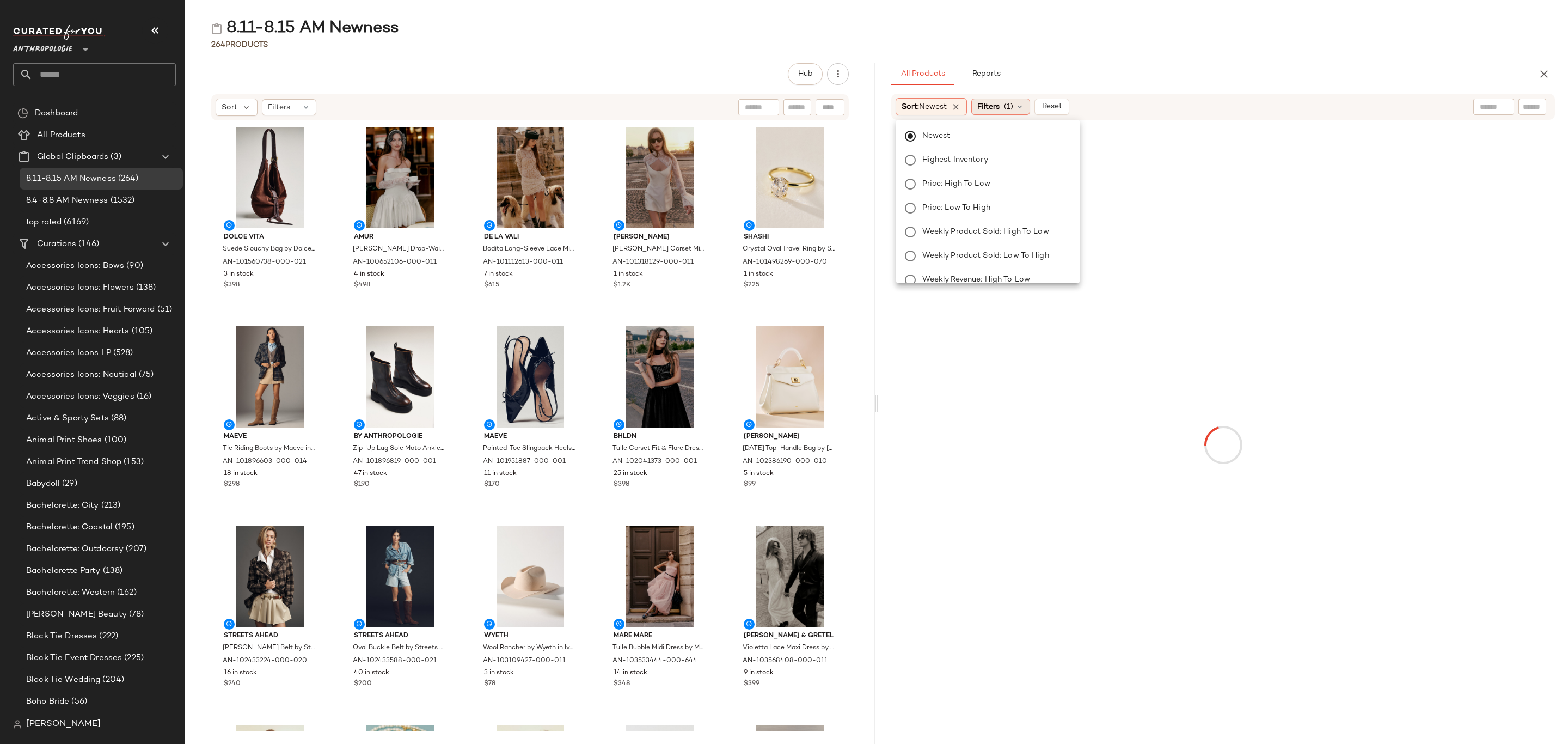
click at [999, 105] on span "Filters" at bounding box center [989, 107] width 23 height 12
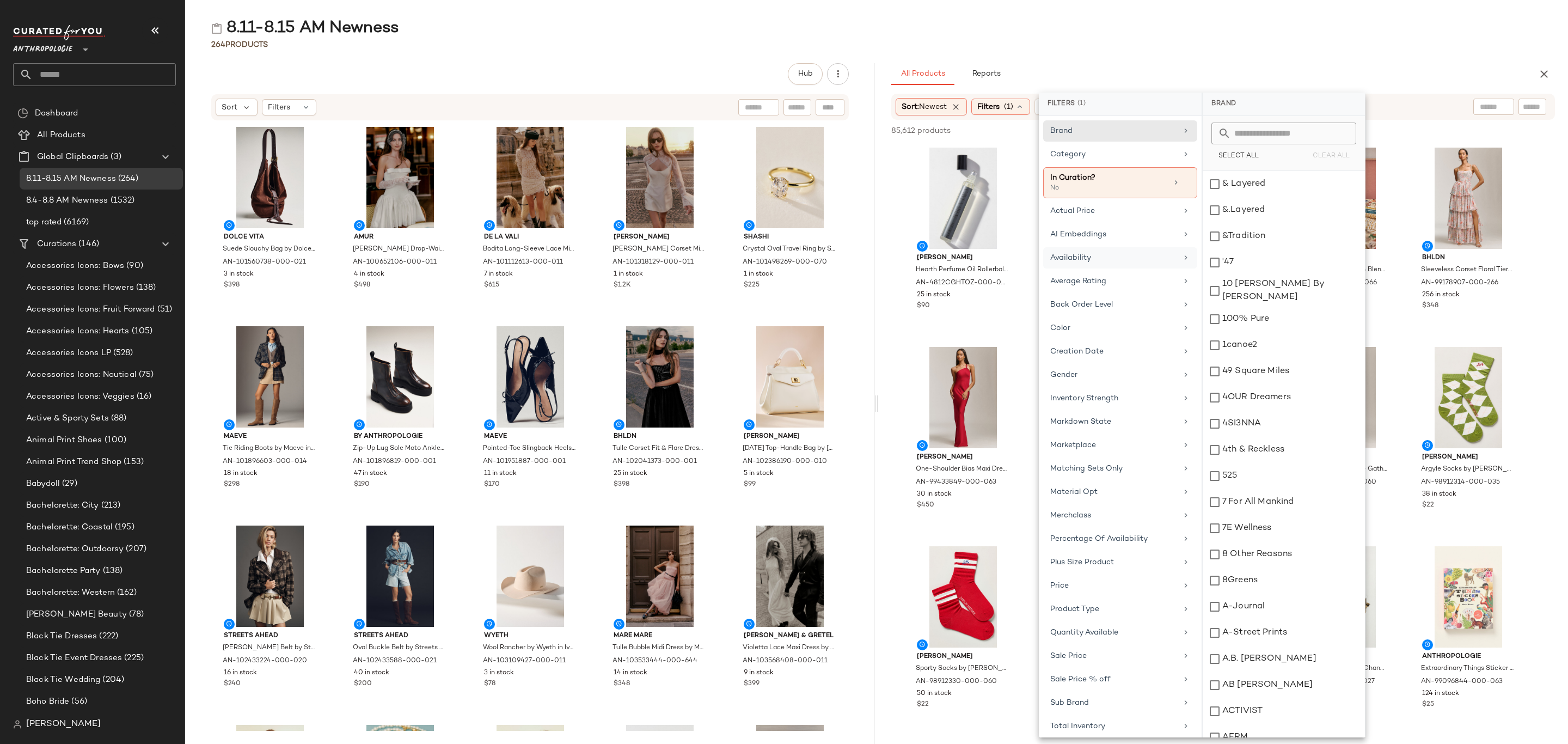
click at [1121, 264] on div "Availability" at bounding box center [1113, 258] width 127 height 12
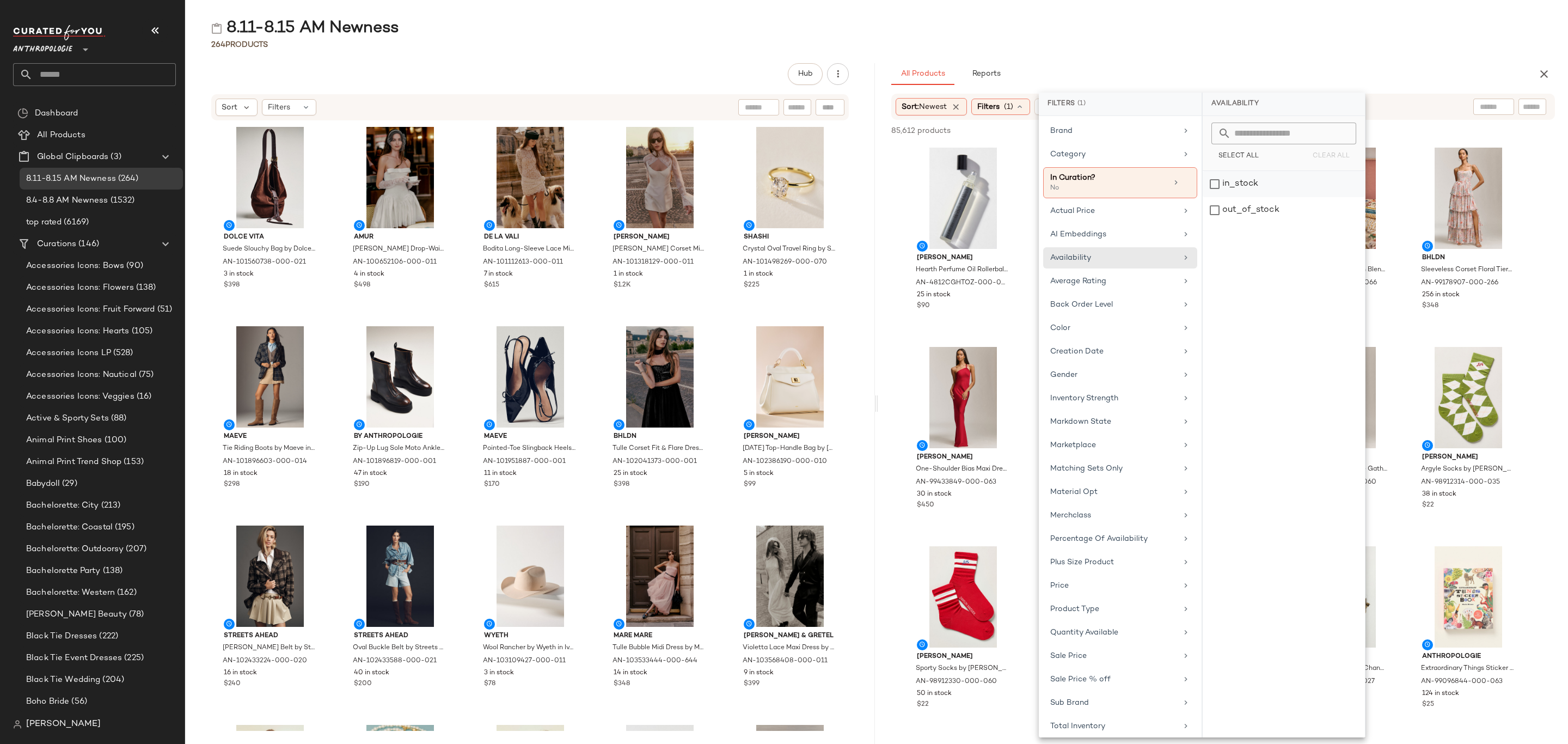
click at [1290, 197] on div "in_stock" at bounding box center [1284, 210] width 163 height 26
click at [1385, 31] on div "8.11-8.15 AM Newness" at bounding box center [877, 29] width 1383 height 22
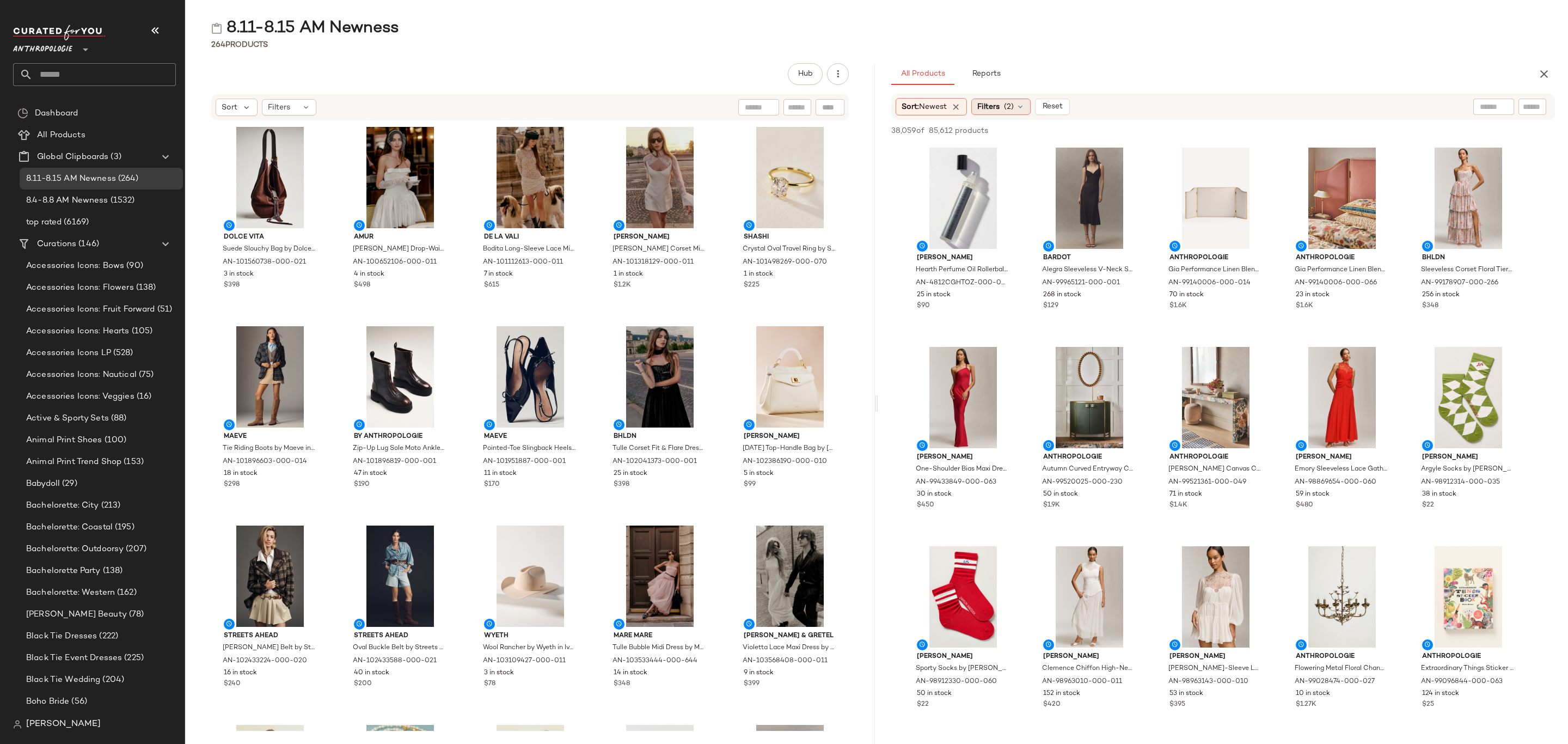
click at [1013, 106] on span "(2)" at bounding box center [1009, 107] width 10 height 12
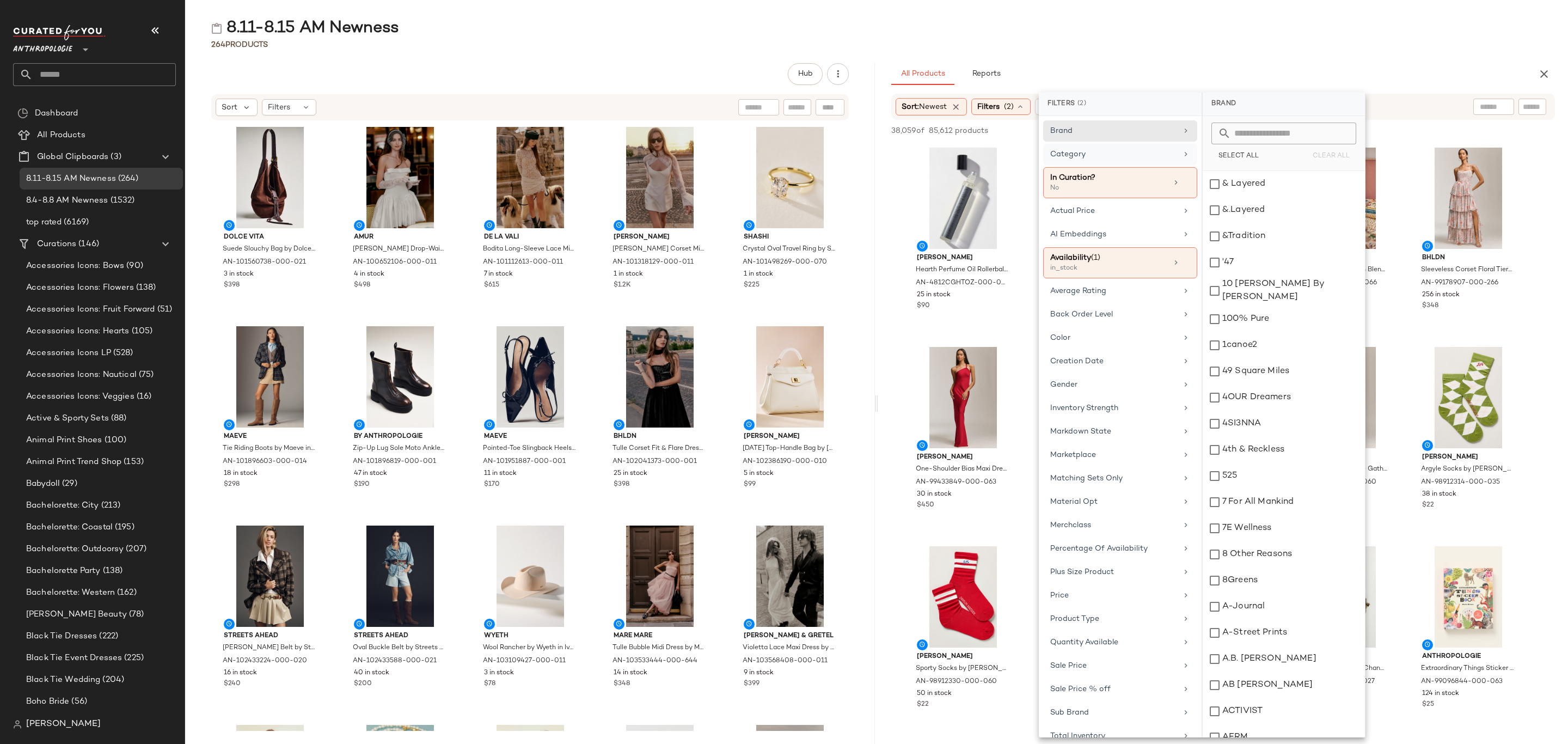
click at [1132, 152] on div "Category" at bounding box center [1113, 154] width 127 height 12
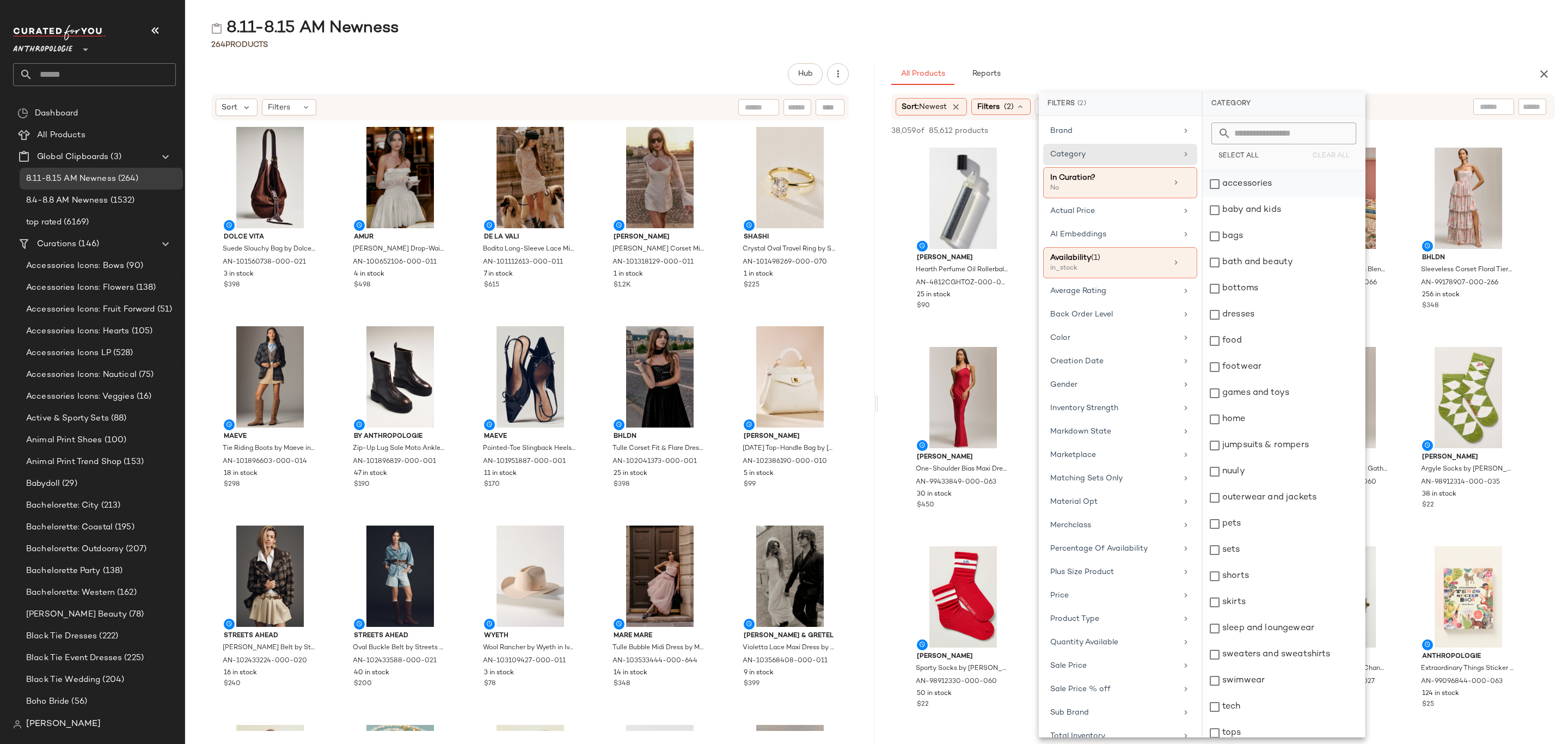
click at [1261, 178] on div "accessories" at bounding box center [1284, 184] width 163 height 26
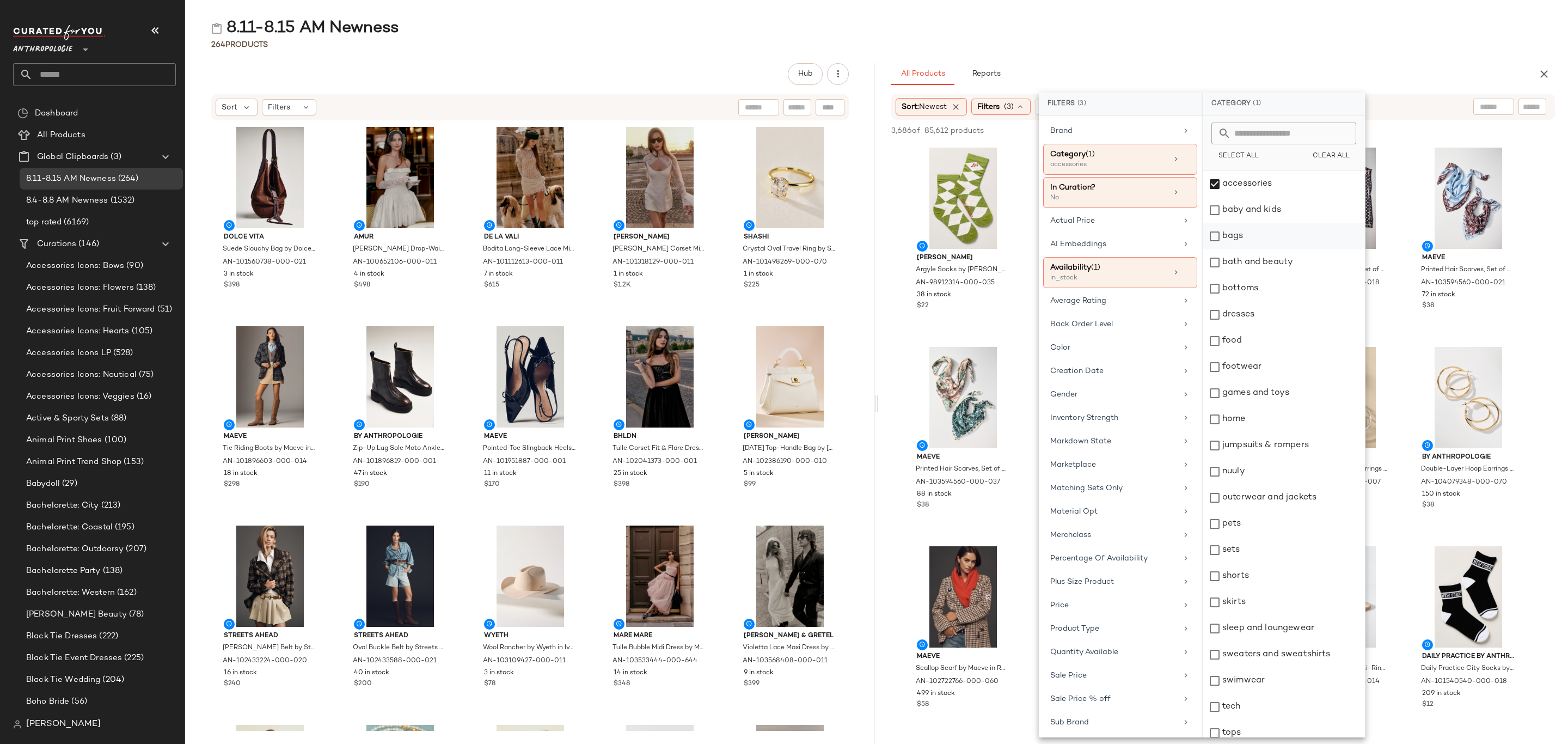
click at [1241, 240] on div "bags" at bounding box center [1284, 236] width 163 height 26
click at [1283, 291] on div "bottoms" at bounding box center [1284, 289] width 163 height 26
click at [1269, 318] on div "dresses" at bounding box center [1284, 315] width 163 height 26
click at [1258, 359] on div "footwear" at bounding box center [1284, 367] width 163 height 26
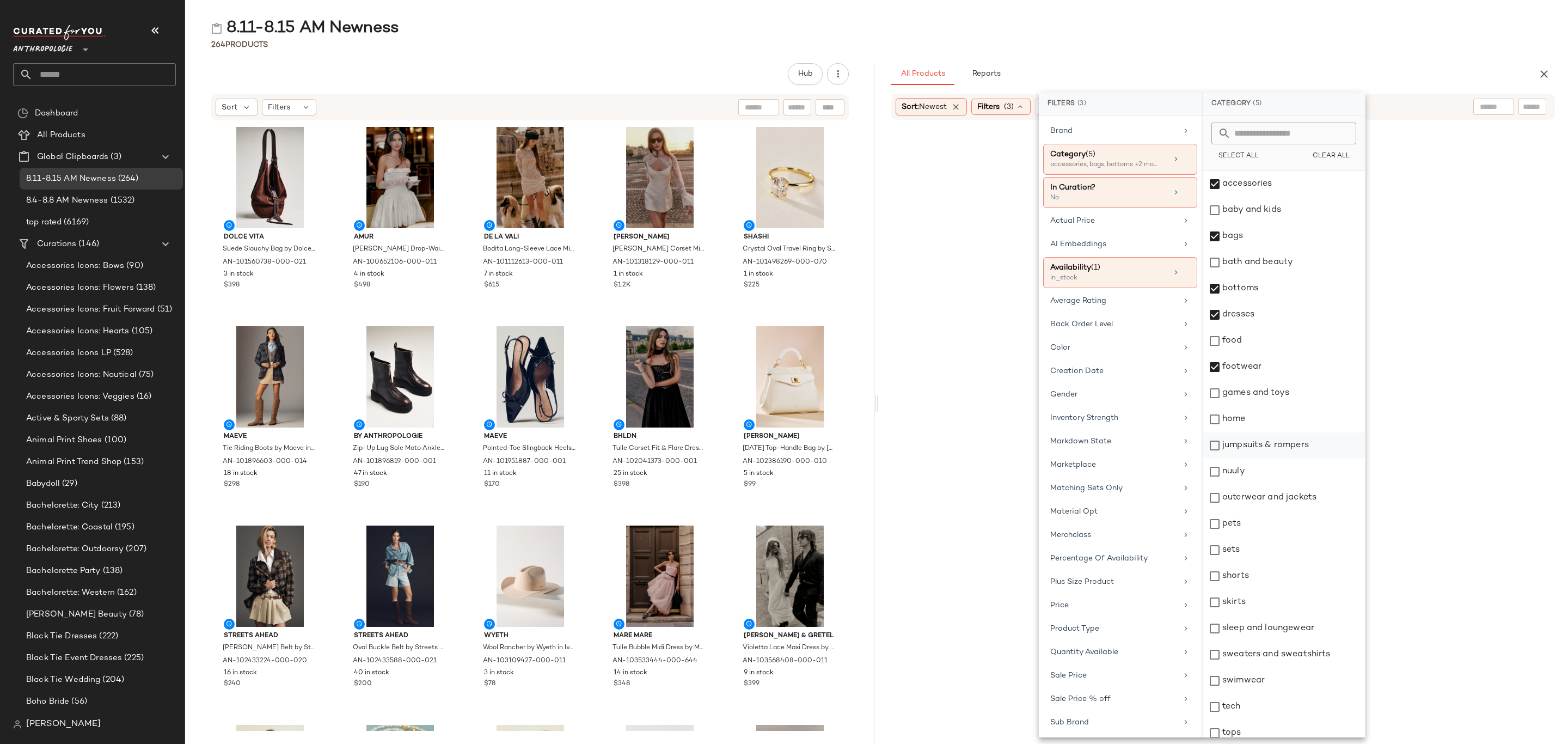
click at [1276, 441] on div "jumpsuits & rompers" at bounding box center [1284, 445] width 163 height 26
drag, startPoint x: 1268, startPoint y: 466, endPoint x: 1287, endPoint y: 496, distance: 35.5
click at [1268, 466] on div "nuuly" at bounding box center [1284, 471] width 163 height 26
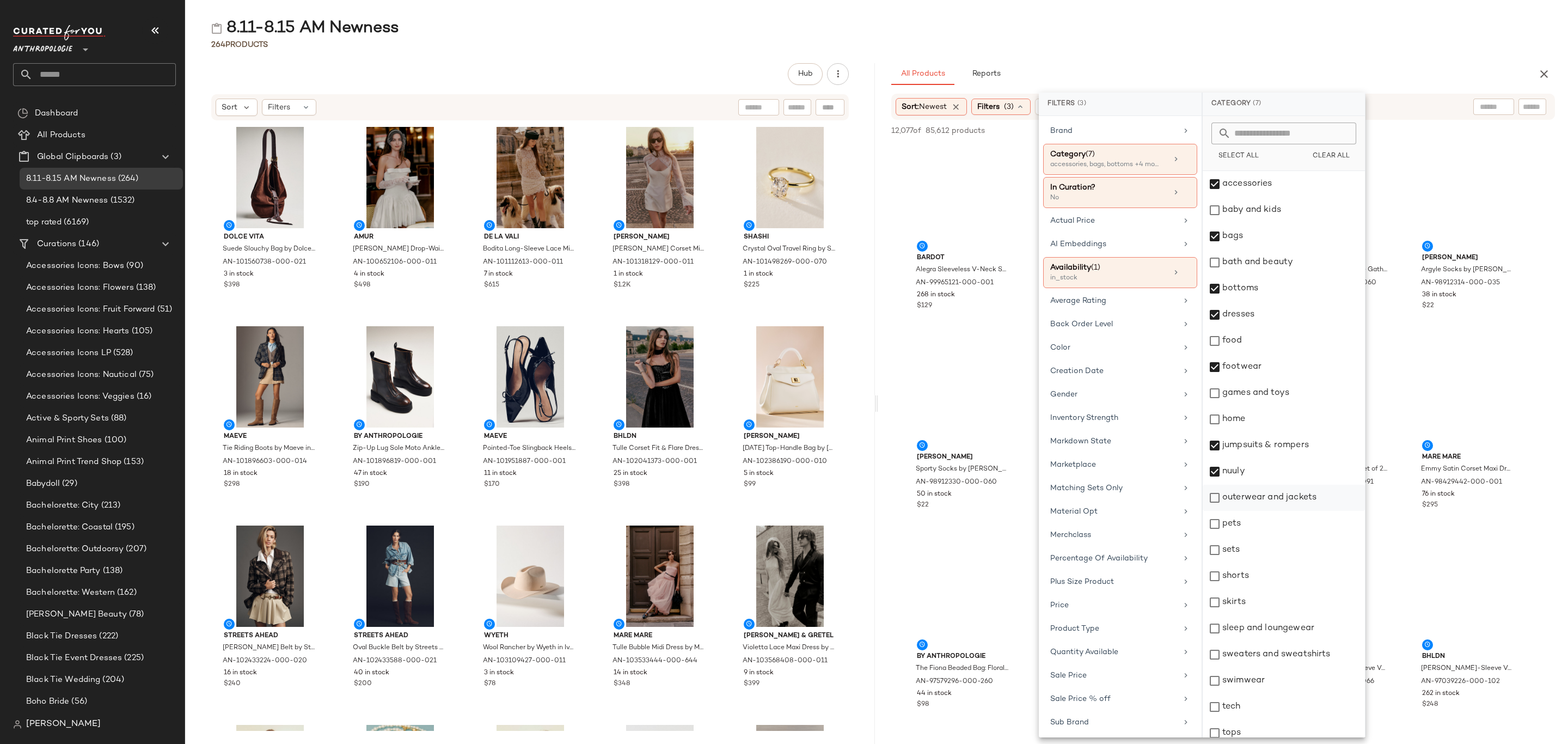
click at [1287, 495] on div "outerwear and jackets" at bounding box center [1284, 497] width 163 height 26
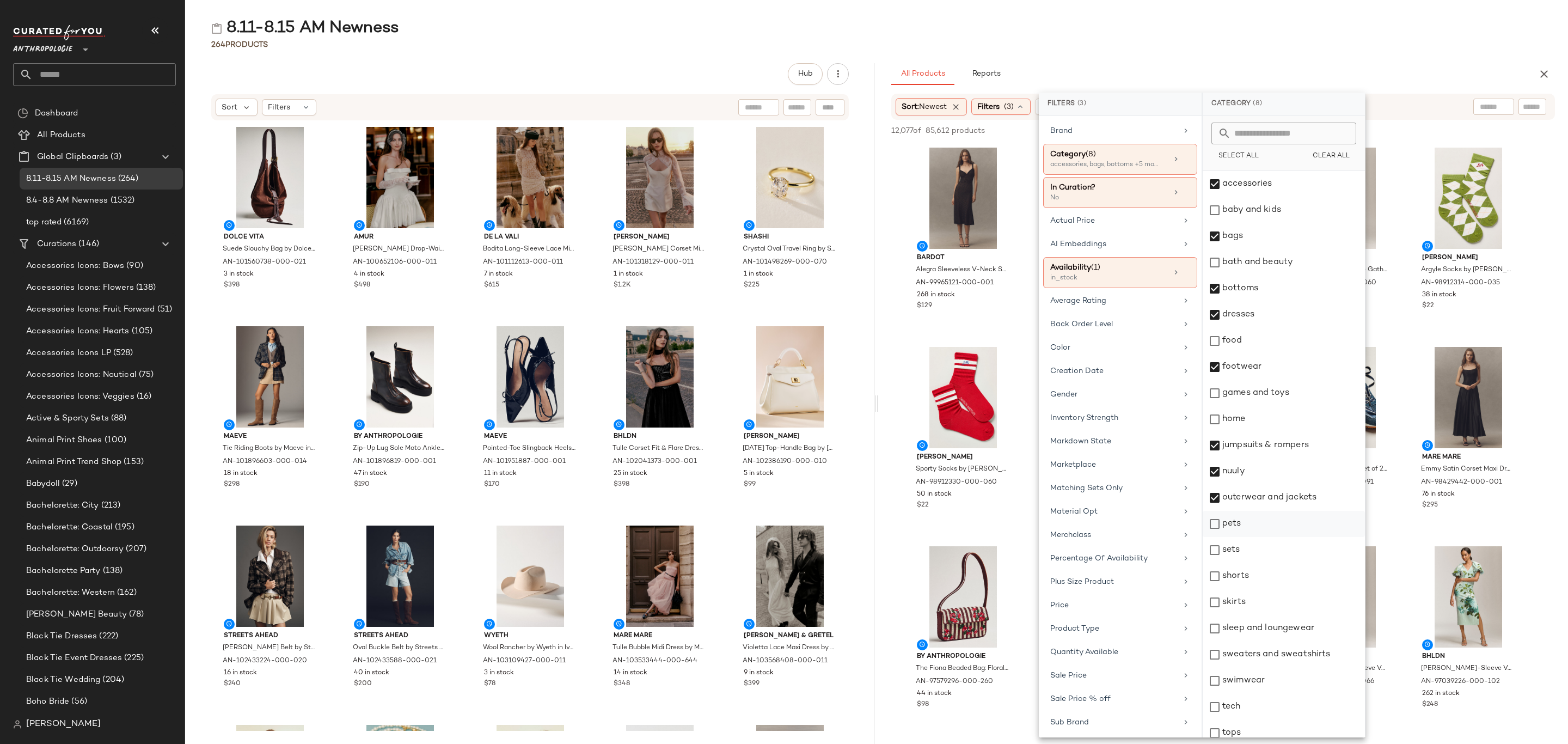
click at [1266, 522] on div "pets" at bounding box center [1284, 524] width 163 height 26
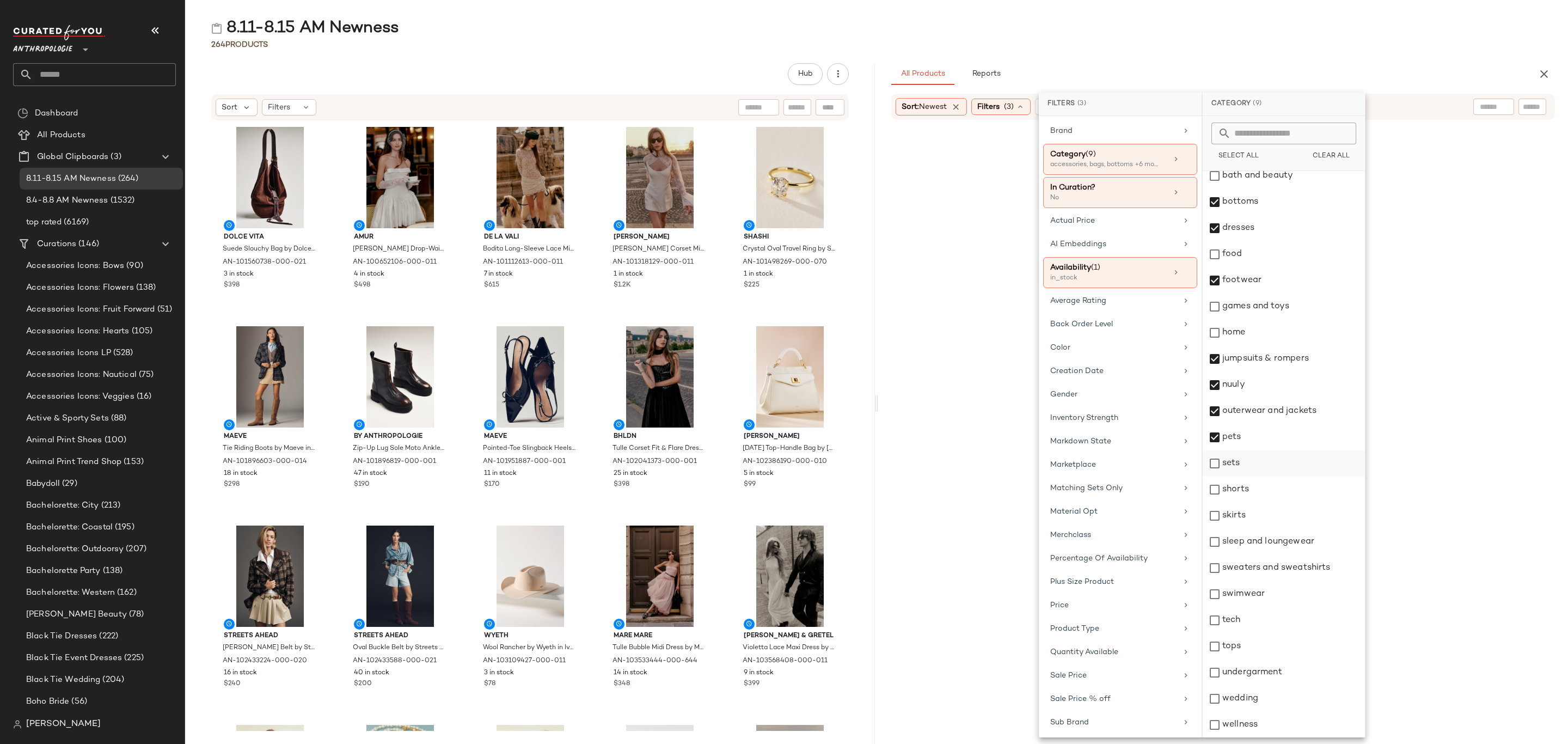
click at [1264, 467] on div "sets" at bounding box center [1284, 463] width 163 height 26
click at [1258, 488] on div "shorts" at bounding box center [1284, 490] width 163 height 26
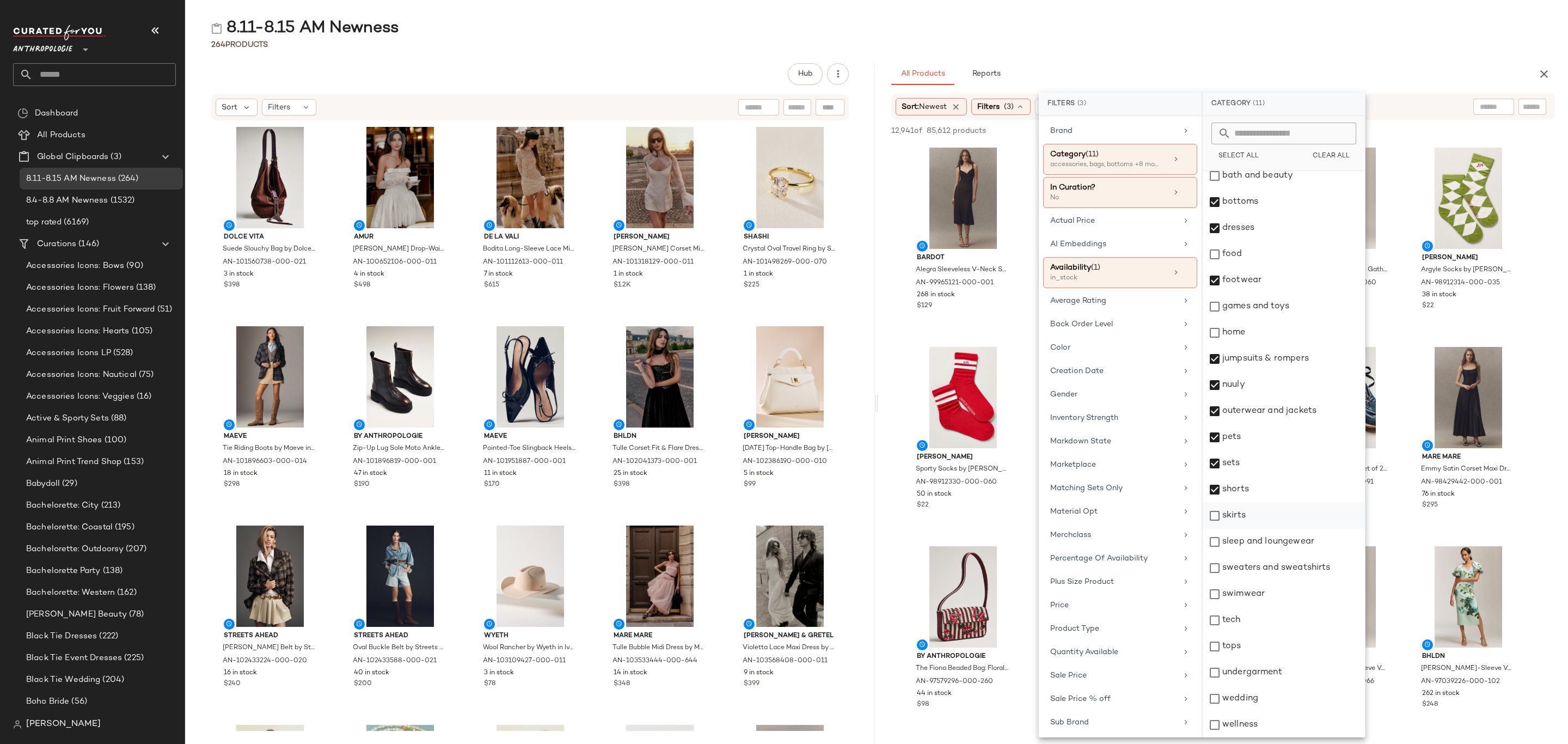
click at [1255, 516] on div "skirts" at bounding box center [1284, 516] width 163 height 26
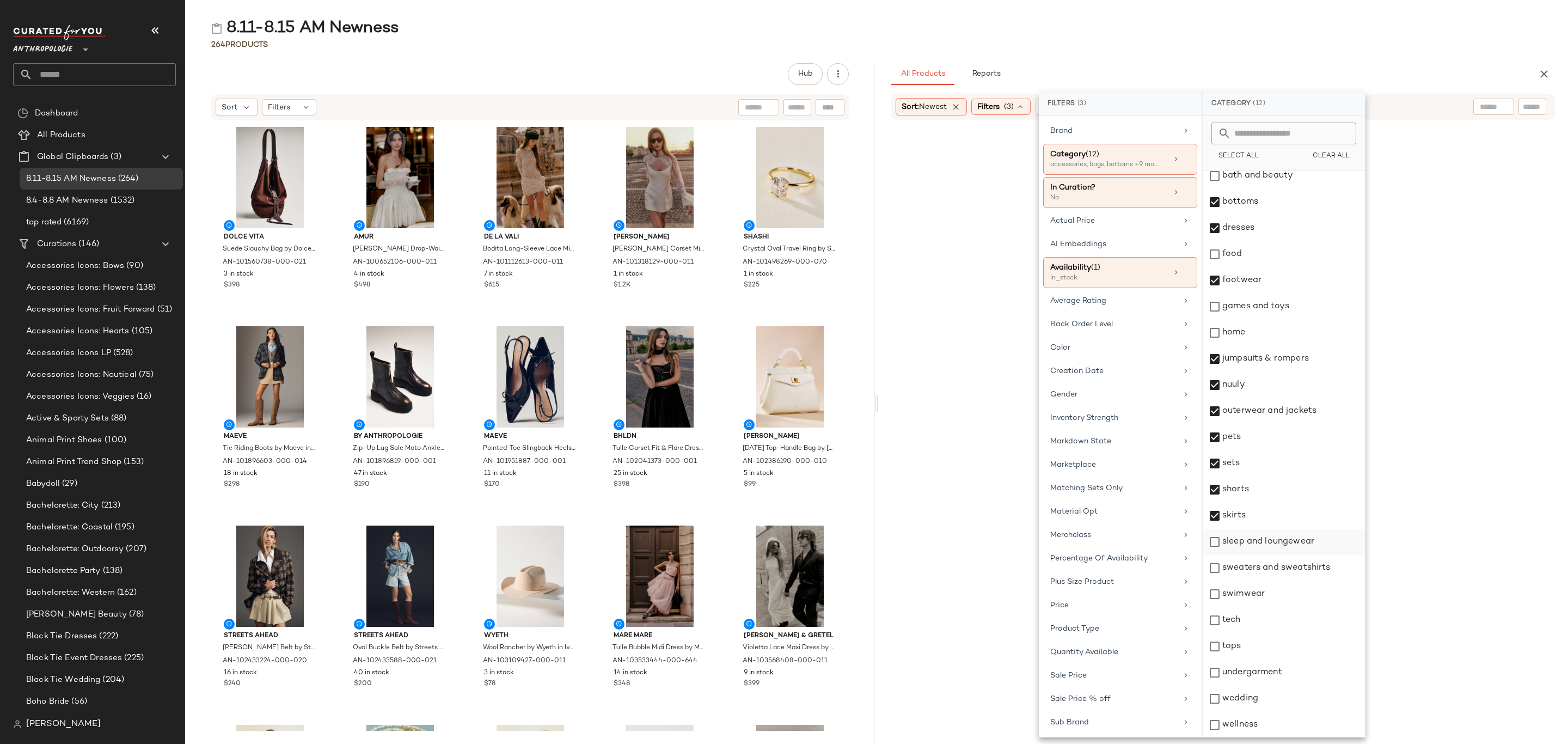
click at [1256, 543] on div "sleep and loungewear" at bounding box center [1284, 542] width 163 height 26
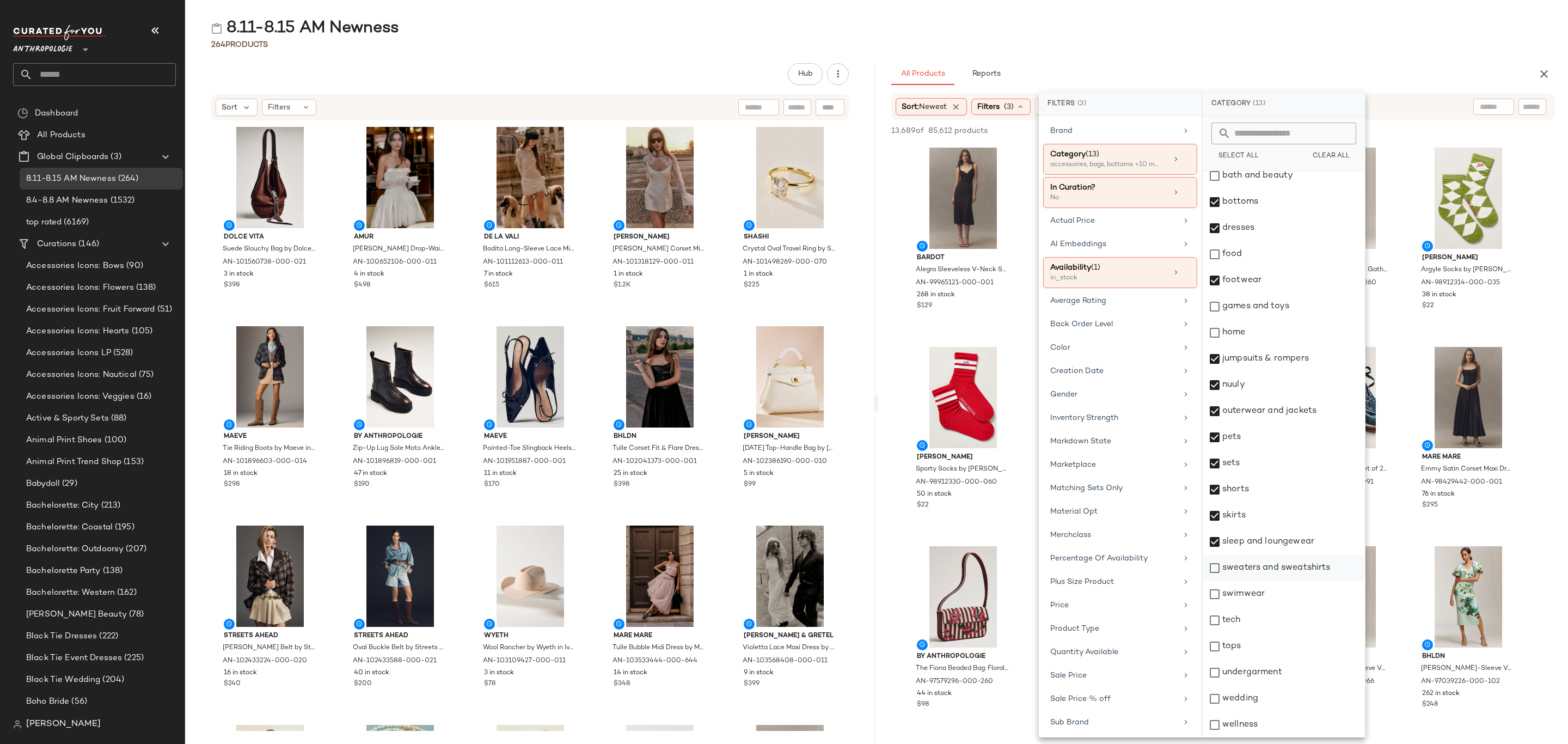
click at [1261, 566] on div "sweaters and sweatshirts" at bounding box center [1284, 567] width 163 height 26
click at [1258, 598] on div "swimwear" at bounding box center [1284, 594] width 163 height 26
click at [1253, 642] on div "tops" at bounding box center [1284, 646] width 163 height 26
click at [1289, 667] on div "undergarment" at bounding box center [1284, 672] width 163 height 26
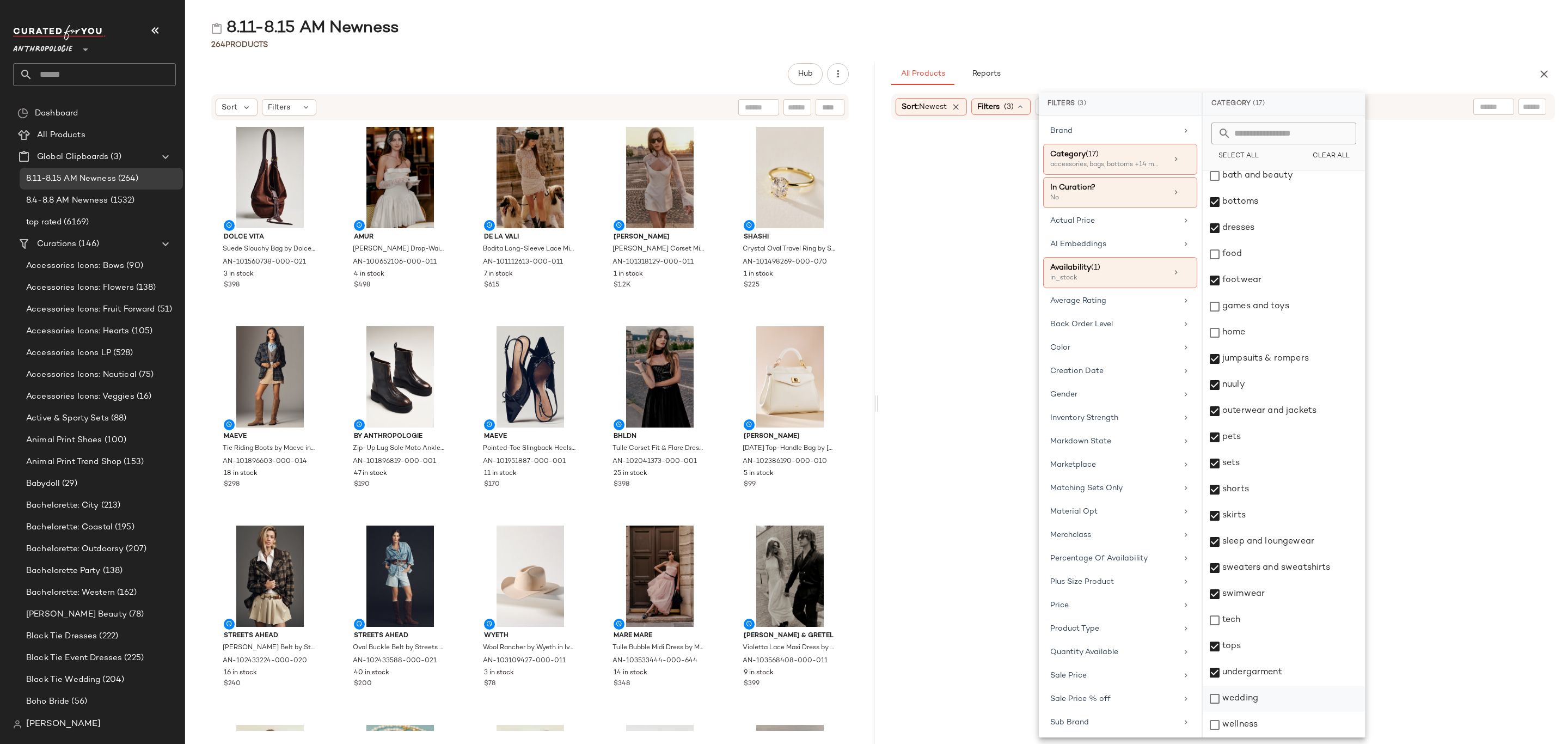
click at [1260, 695] on div "wedding" at bounding box center [1284, 698] width 163 height 26
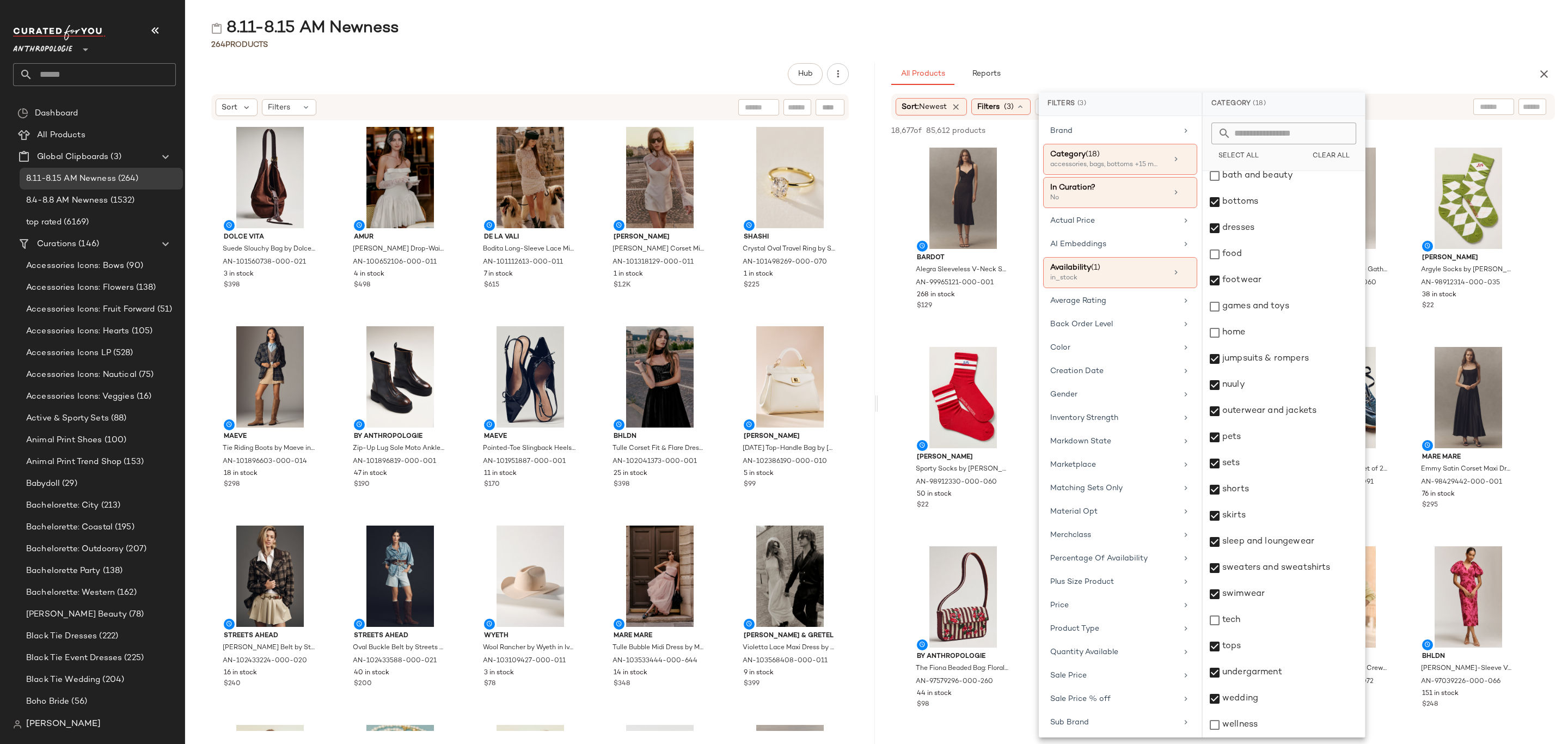
click at [1290, 65] on div "All Products Reports" at bounding box center [1205, 74] width 629 height 22
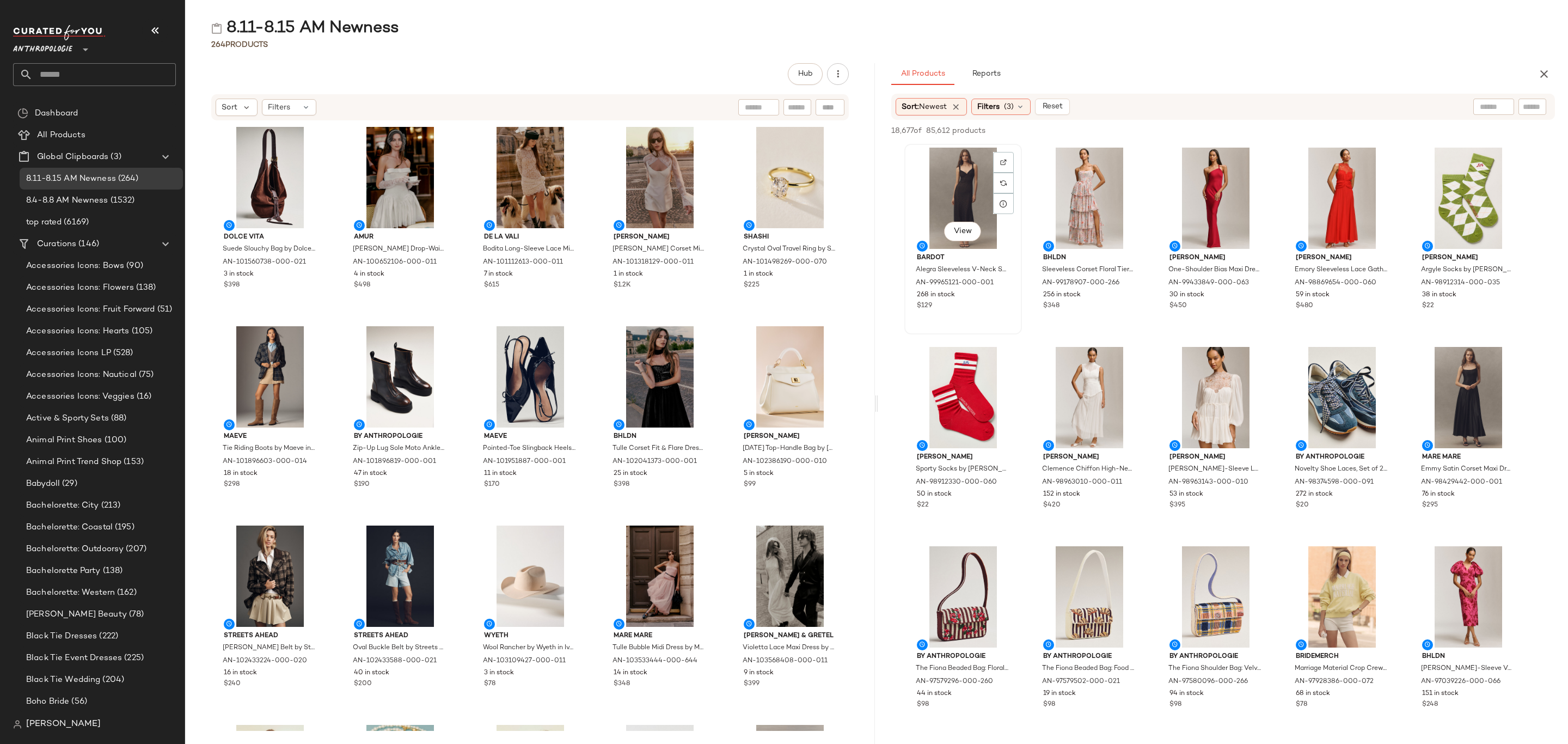
click at [962, 180] on div "View" at bounding box center [963, 198] width 110 height 101
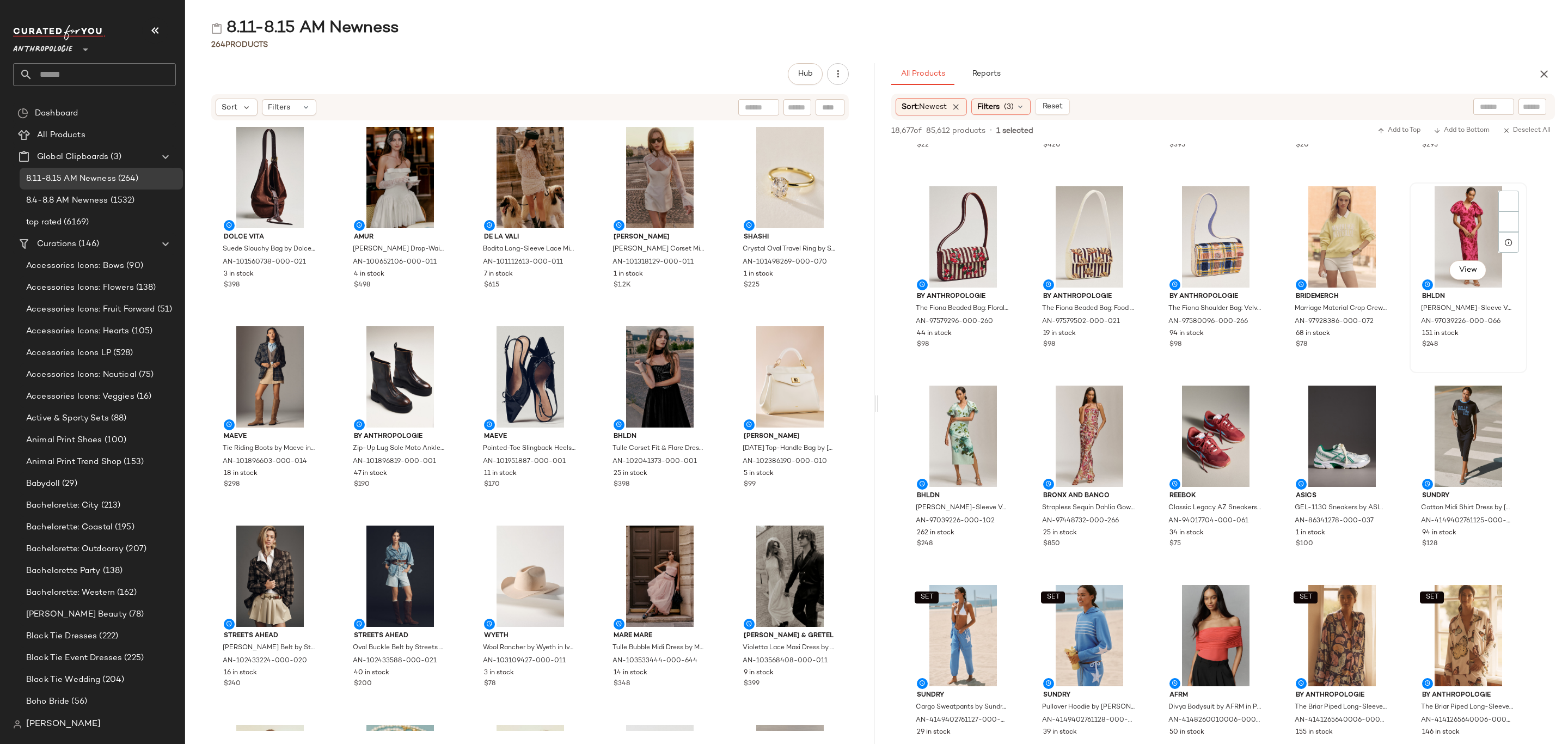
scroll to position [163, 0]
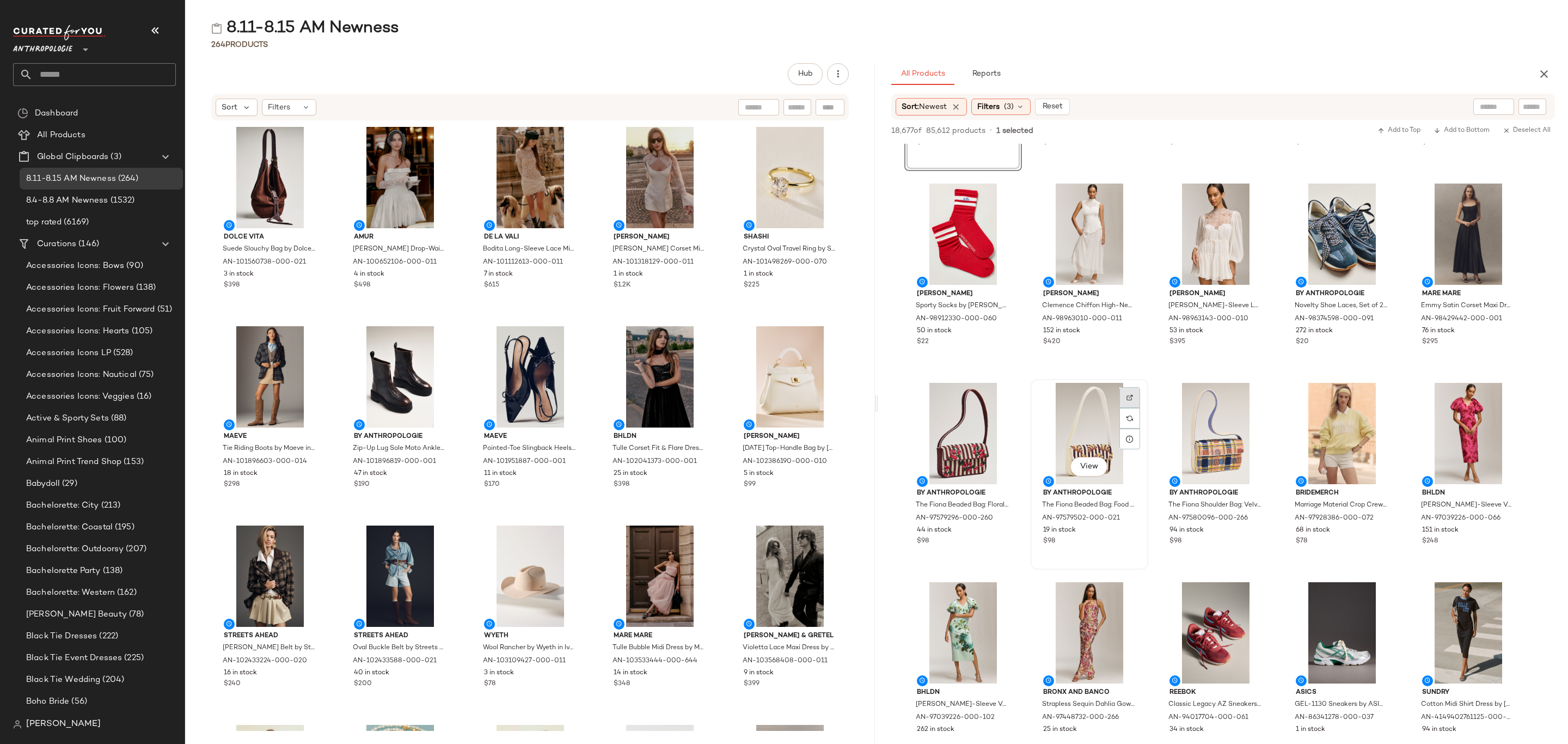
click at [1130, 408] on div at bounding box center [1130, 418] width 21 height 21
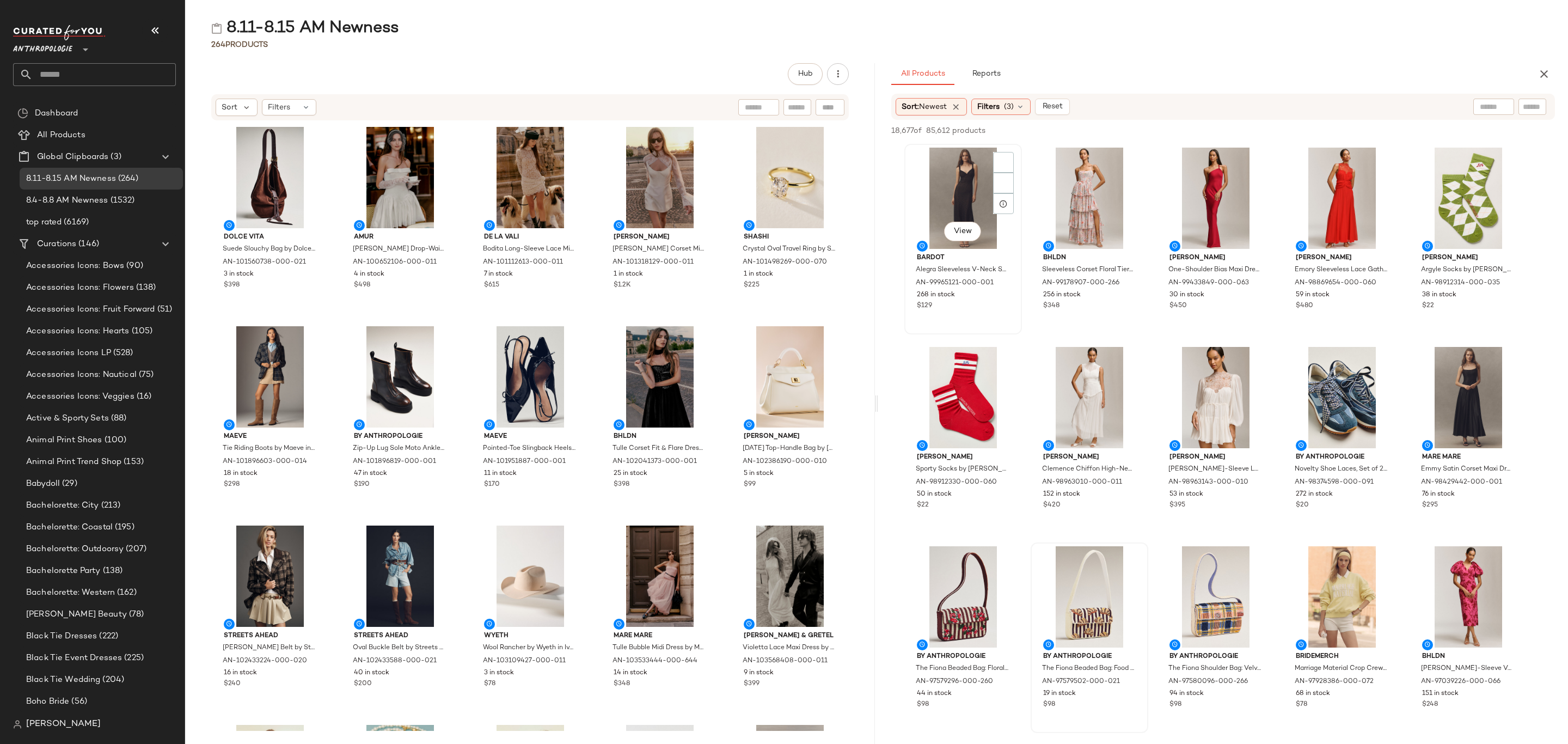
click at [978, 203] on div "View" at bounding box center [963, 198] width 110 height 101
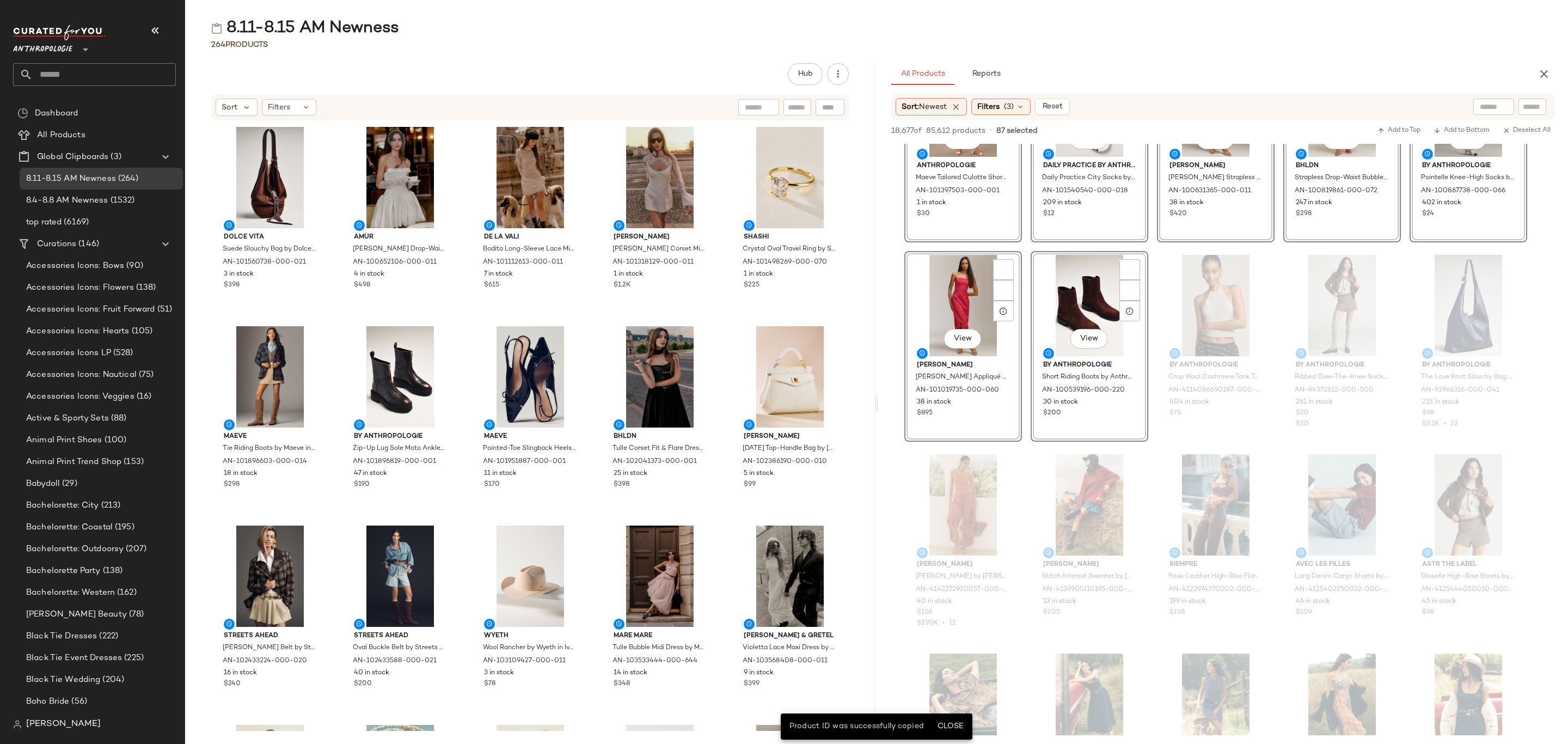
scroll to position [3185, 0]
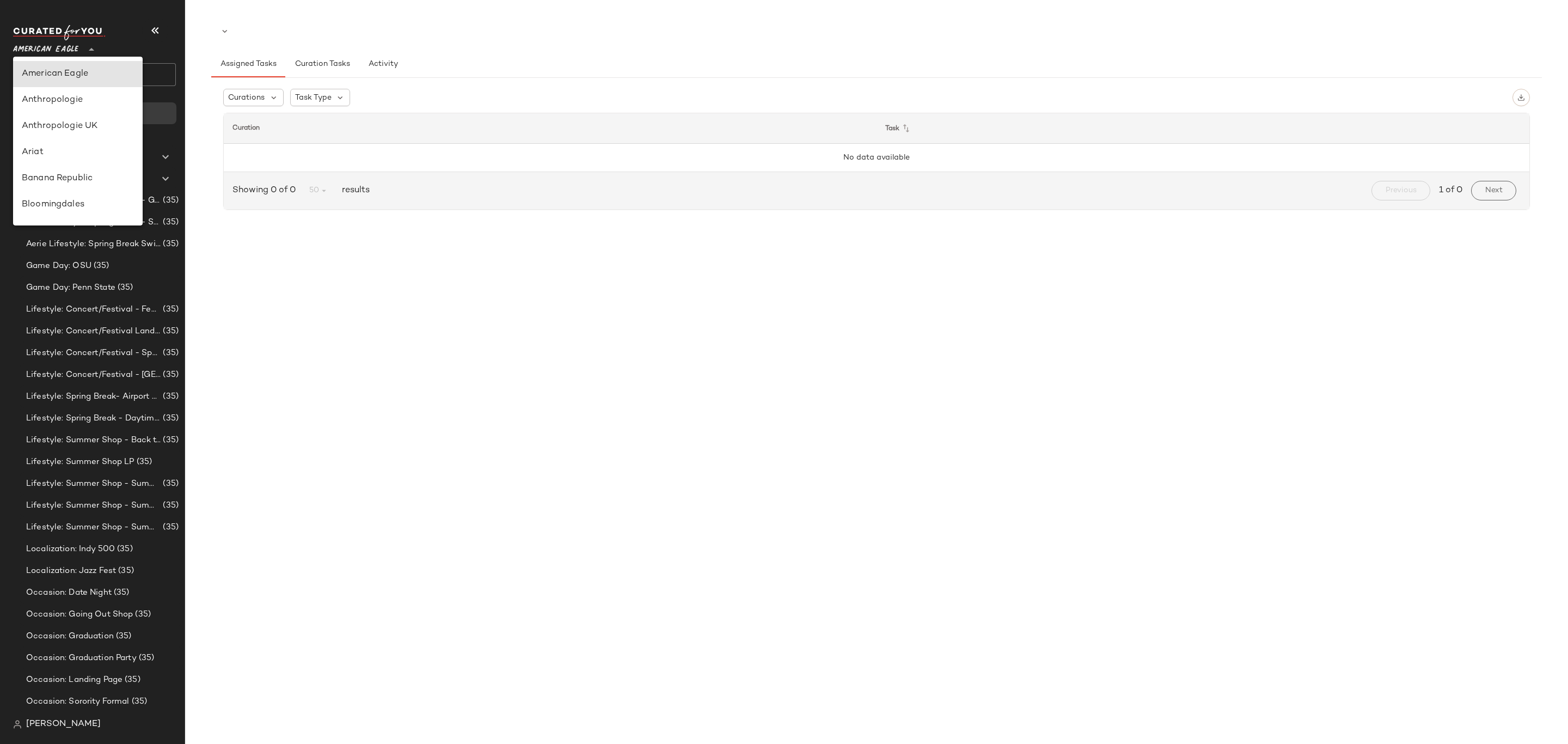
click at [89, 49] on icon at bounding box center [91, 49] width 13 height 13
click at [88, 124] on div "Anthropologie UK" at bounding box center [78, 126] width 112 height 13
type input "**"
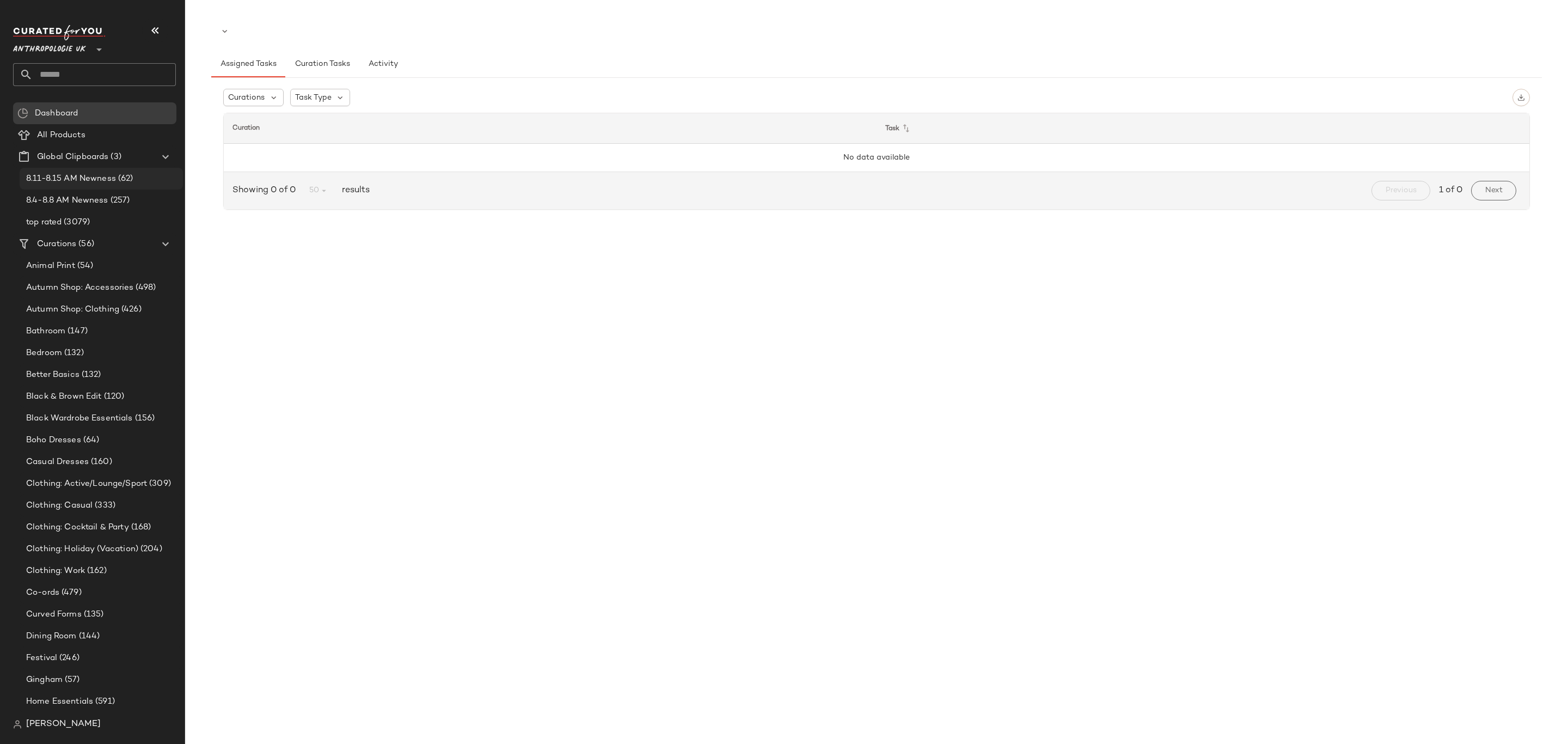
click at [94, 175] on span "8.11-8.15 AM Newness" at bounding box center [71, 179] width 90 height 13
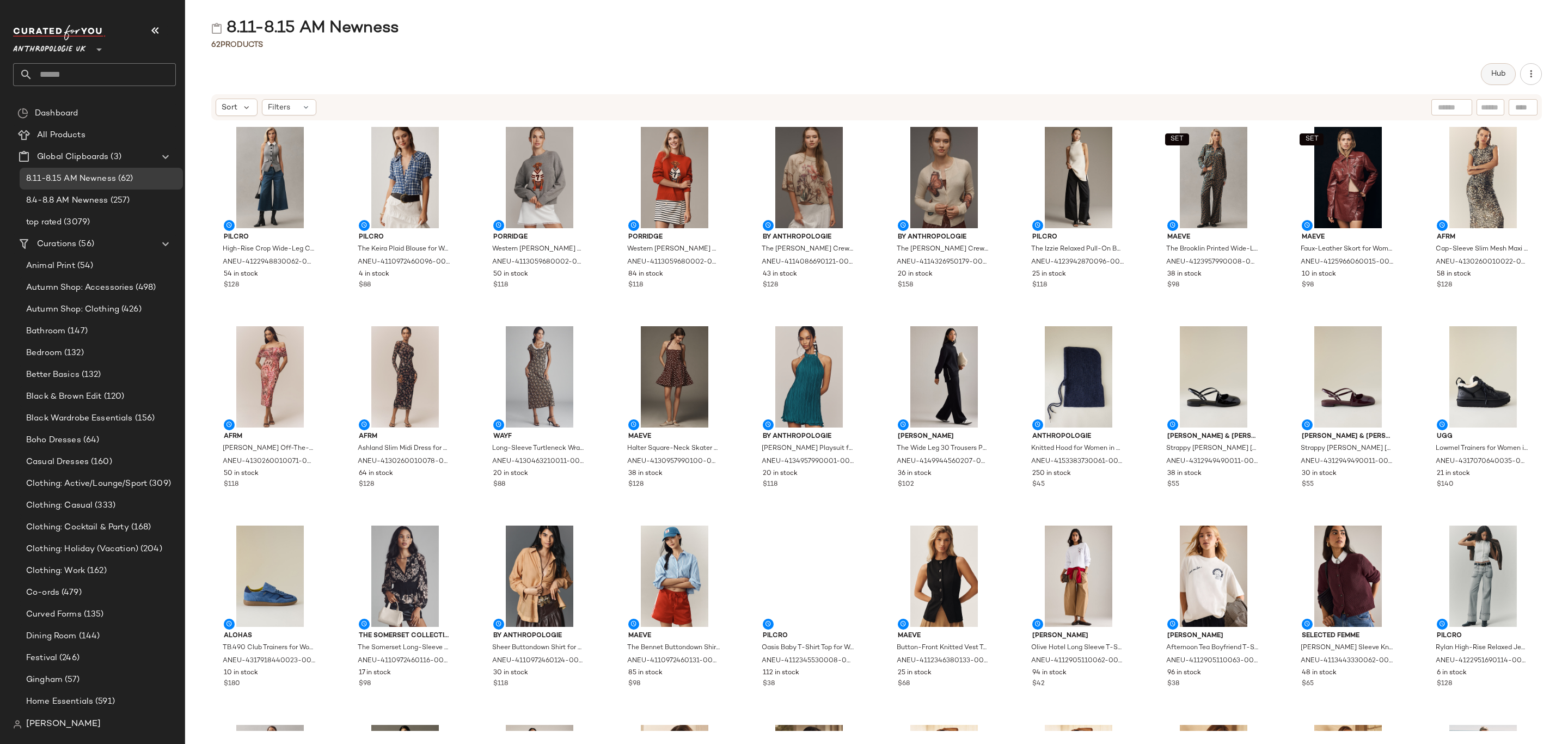
click at [1488, 72] on button "Hub" at bounding box center [1498, 74] width 35 height 22
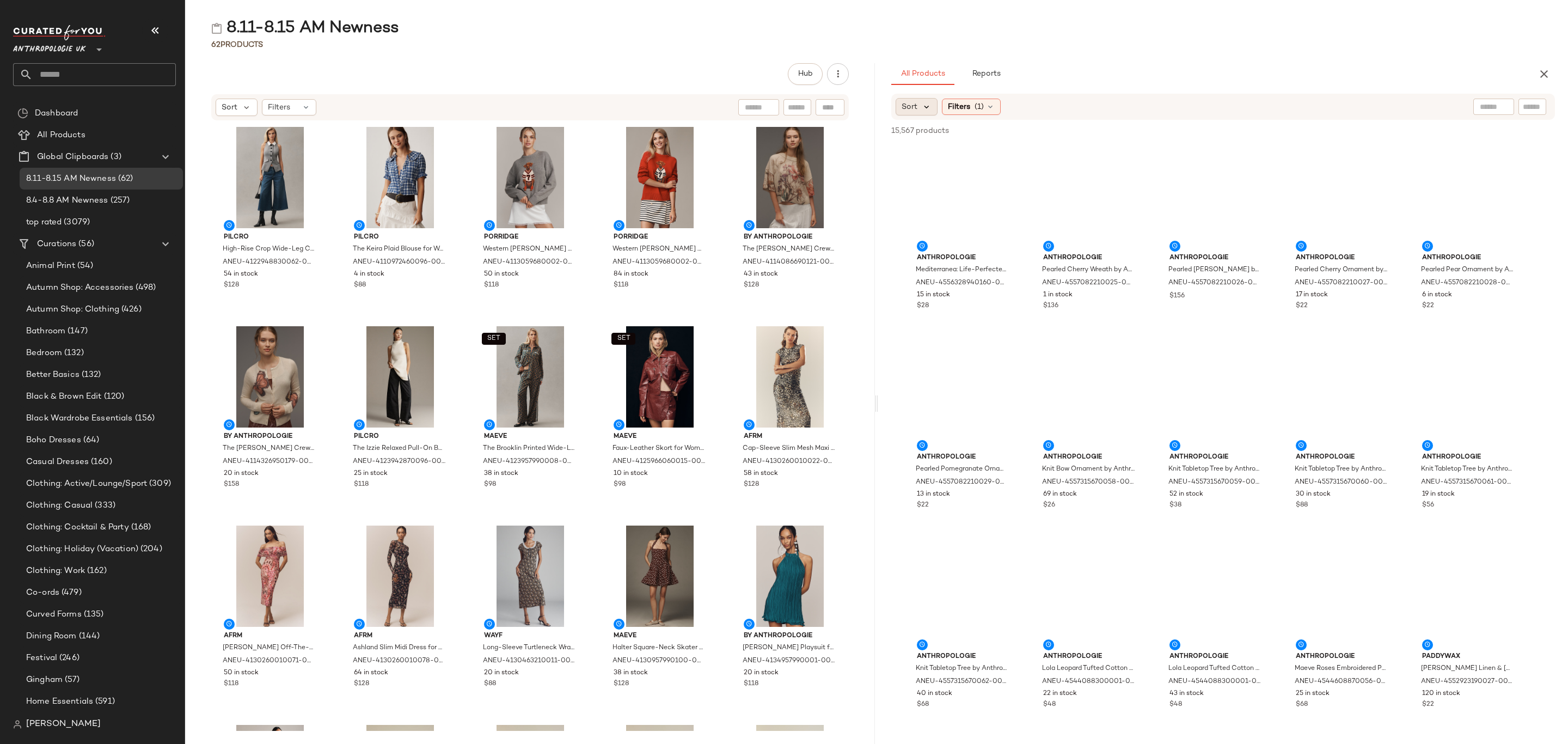
click at [926, 108] on icon at bounding box center [926, 107] width 10 height 10
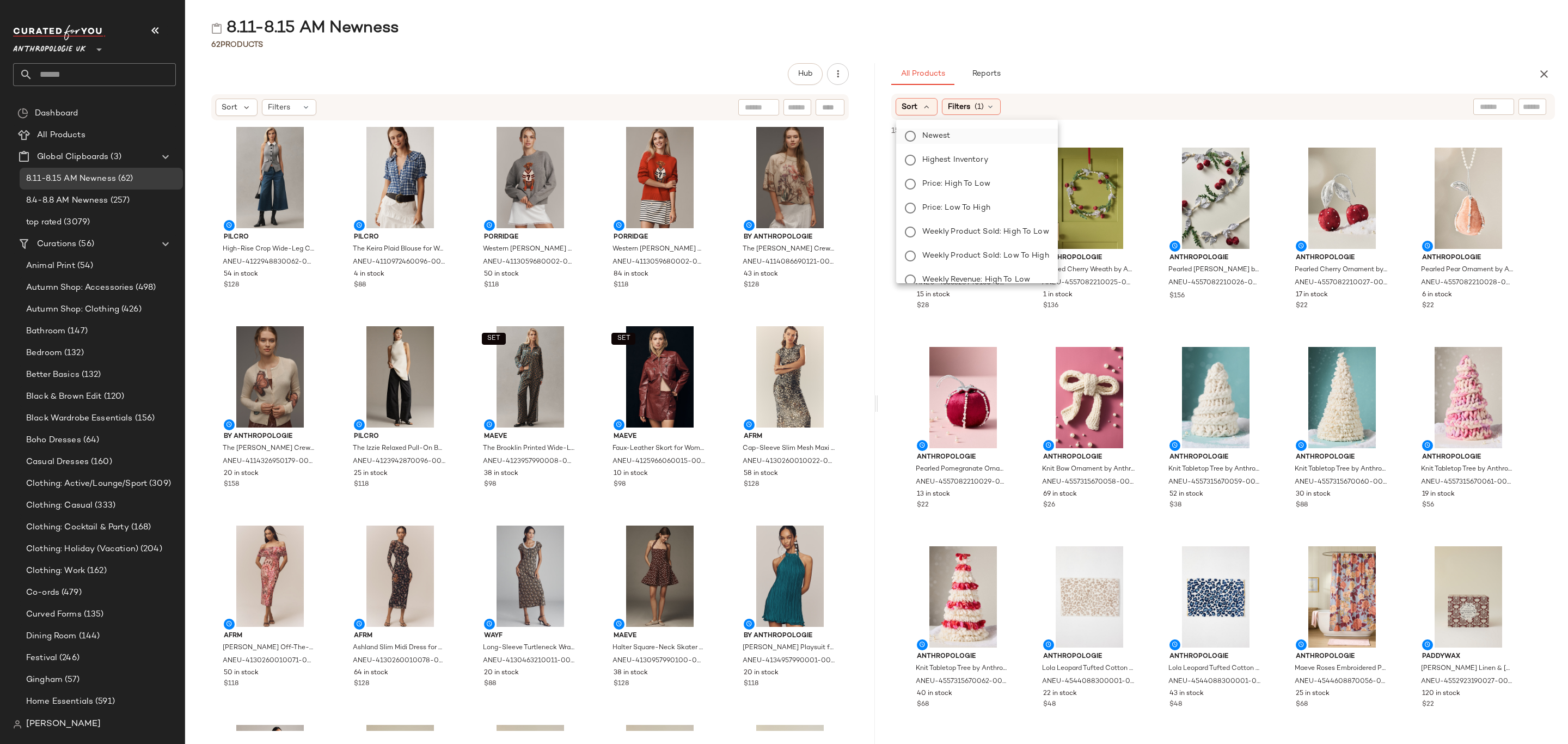
click at [947, 136] on span "Newest" at bounding box center [936, 136] width 29 height 12
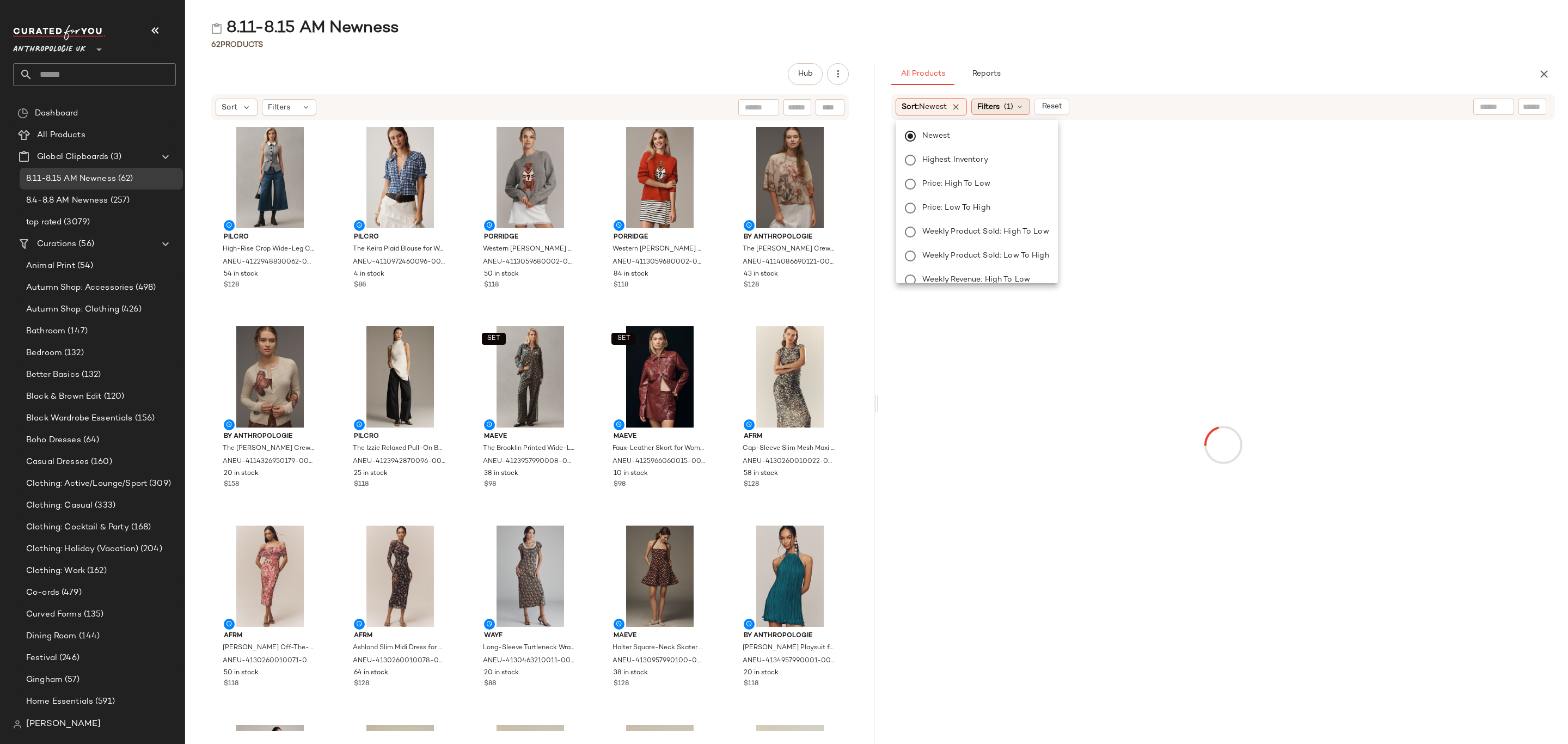
click at [996, 105] on span "Filters" at bounding box center [989, 107] width 23 height 12
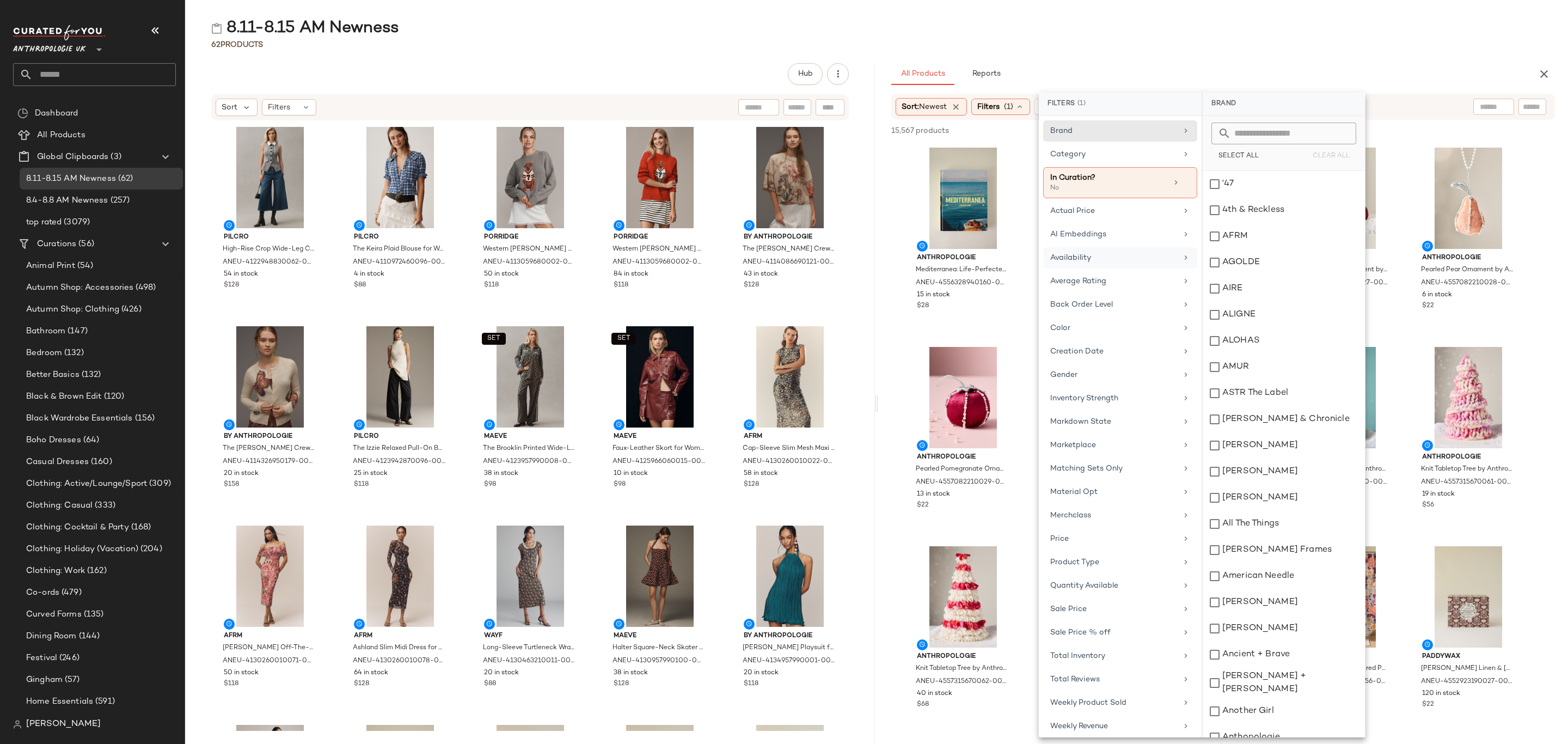
click at [1122, 264] on div "Availability" at bounding box center [1113, 258] width 127 height 12
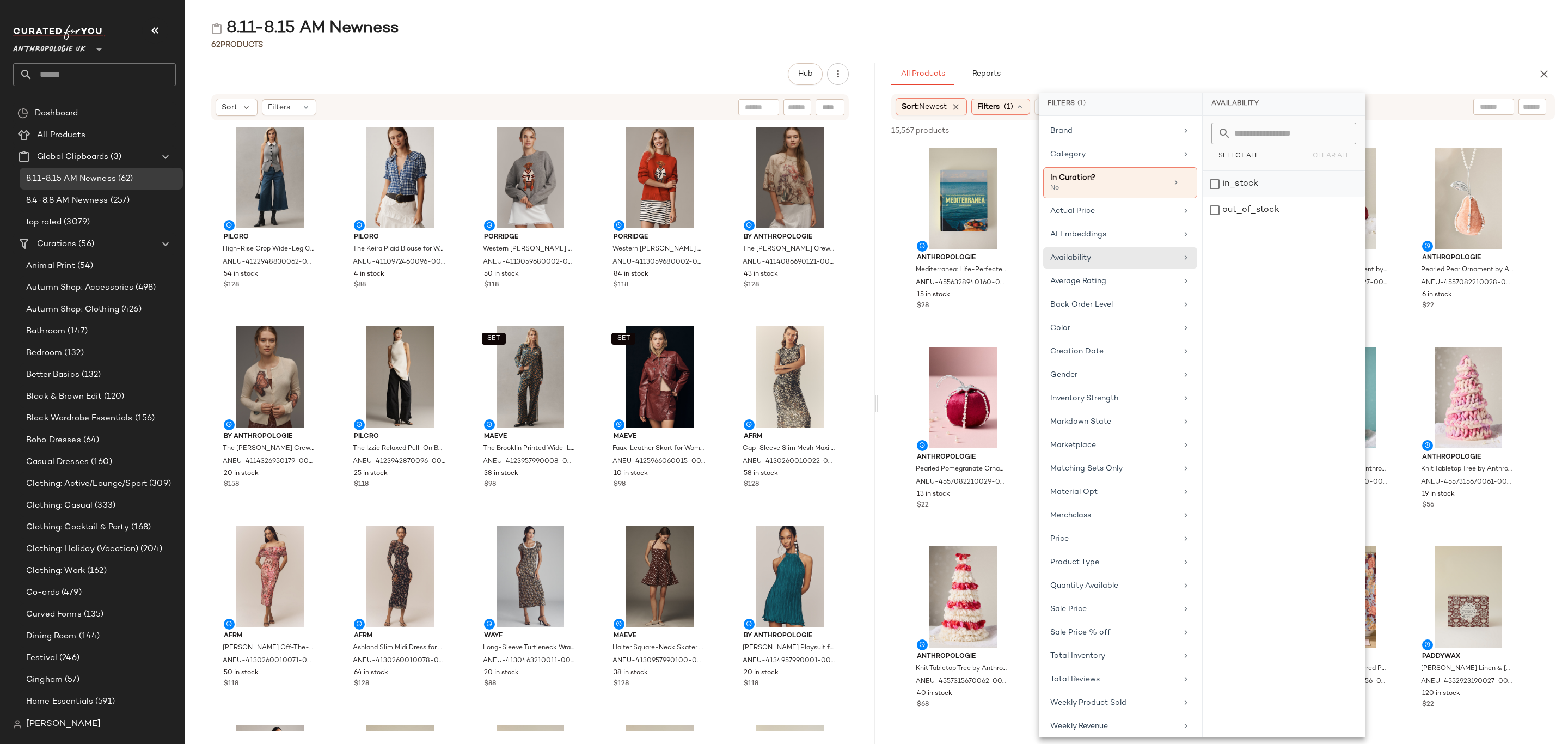
click at [1246, 197] on div "in_stock" at bounding box center [1284, 210] width 163 height 26
click at [1103, 153] on div "Category" at bounding box center [1113, 154] width 127 height 12
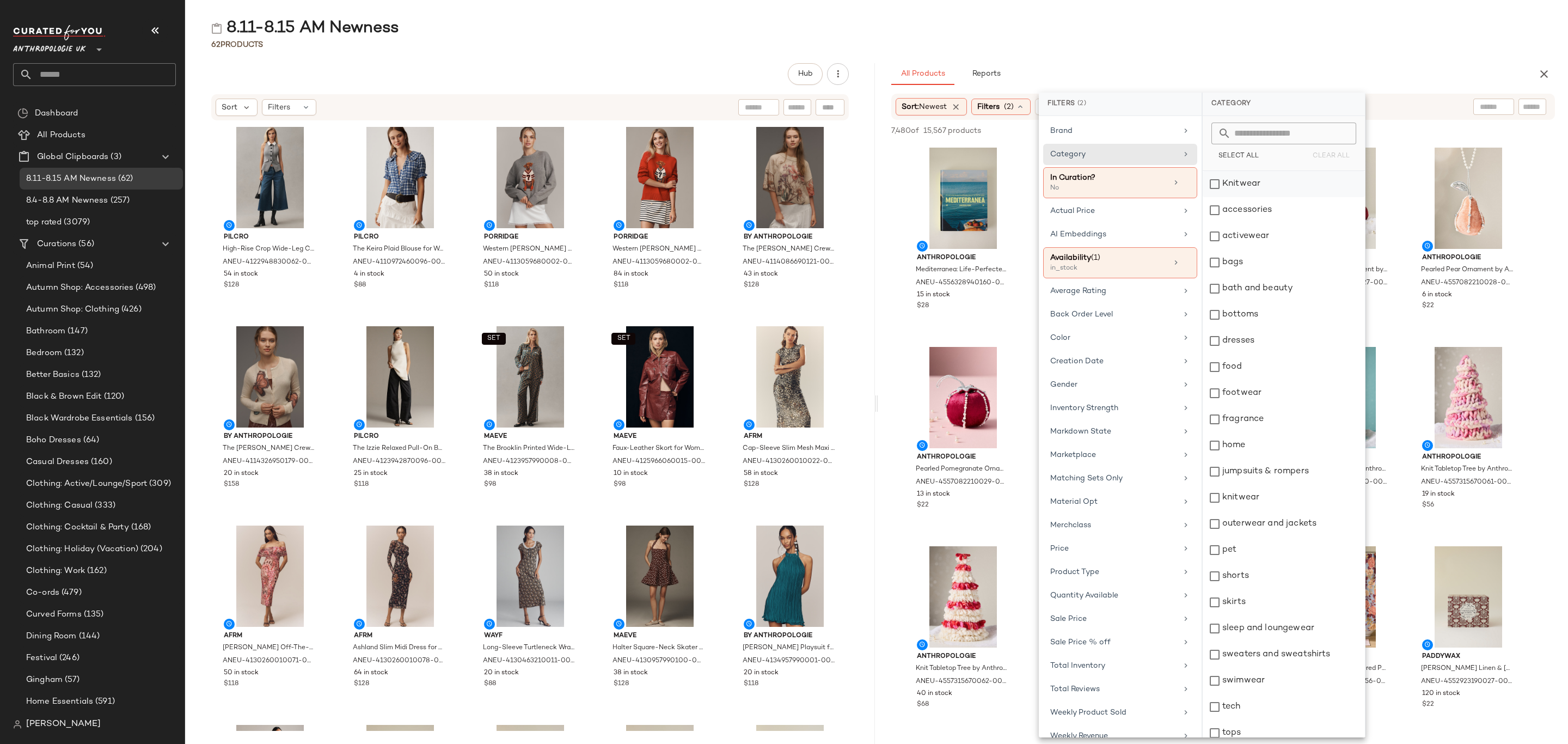
click at [1251, 174] on div "Knitwear" at bounding box center [1284, 184] width 163 height 26
click at [1244, 212] on div "accessories" at bounding box center [1284, 210] width 163 height 26
click at [1263, 240] on div "activewear" at bounding box center [1284, 236] width 163 height 26
click at [1248, 264] on div "bags" at bounding box center [1284, 262] width 163 height 26
click at [1255, 314] on div "bottoms" at bounding box center [1284, 315] width 163 height 26
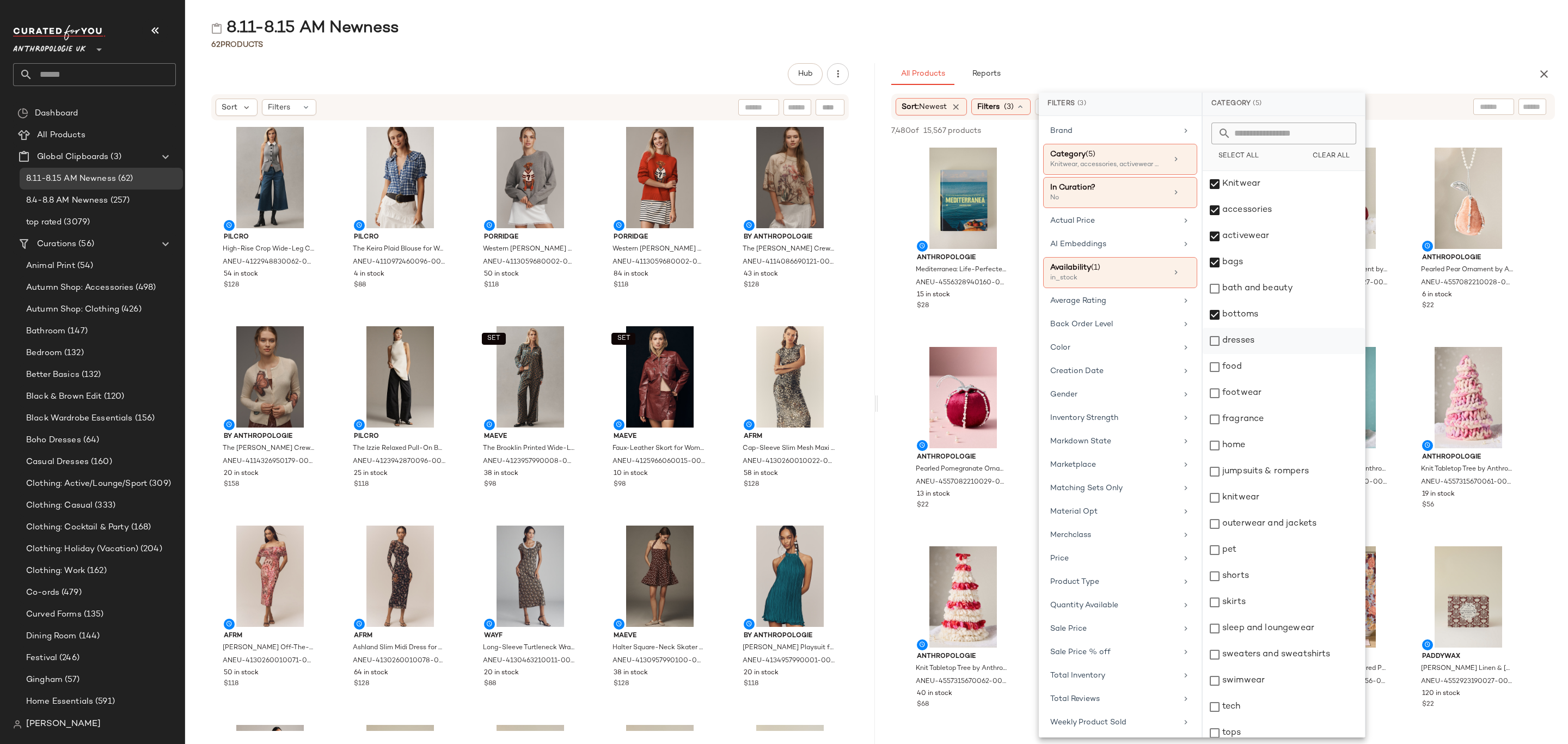
click at [1263, 340] on div "dresses" at bounding box center [1284, 340] width 163 height 26
click at [1272, 393] on div "footwear" at bounding box center [1284, 393] width 163 height 26
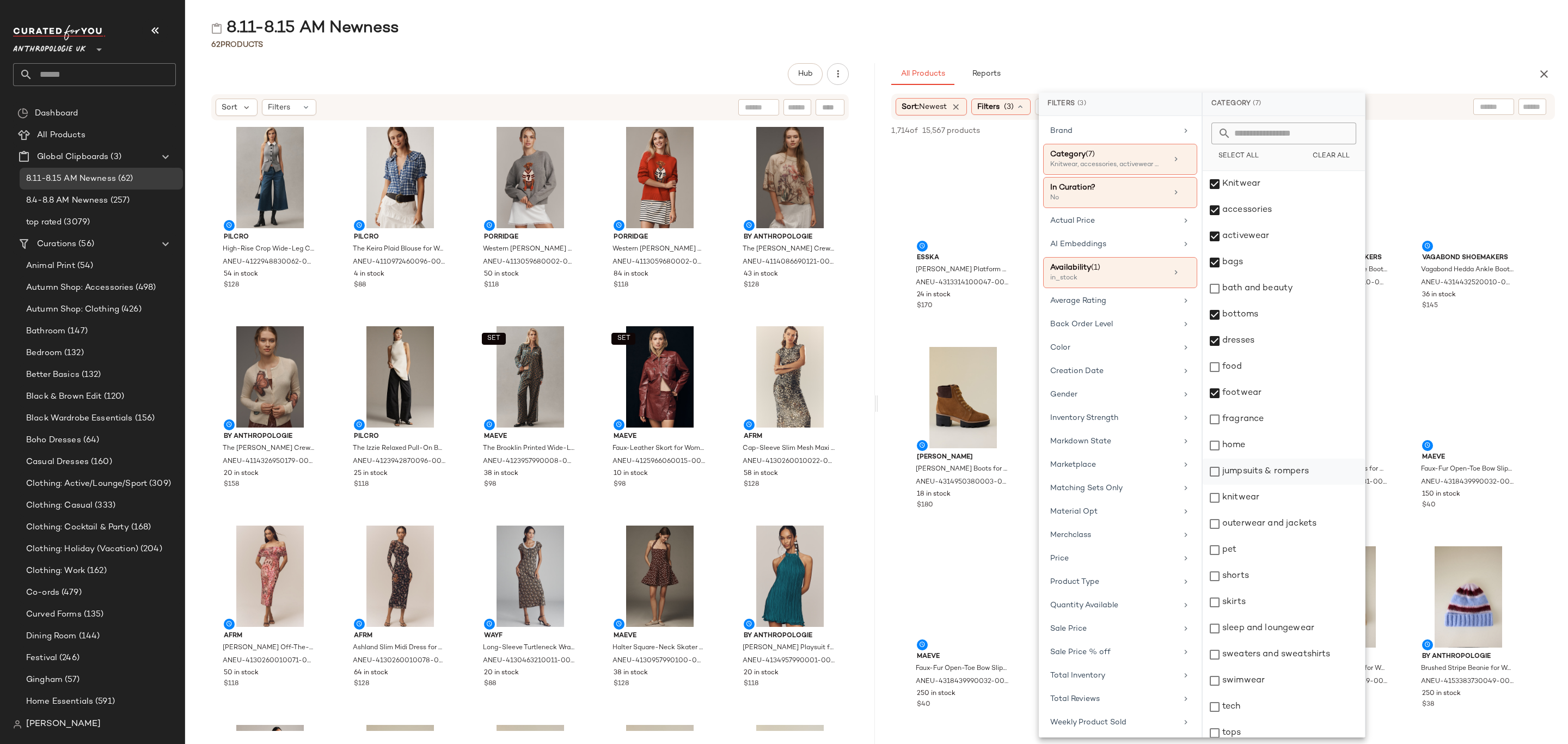
click at [1273, 466] on div "jumpsuits & rompers" at bounding box center [1284, 471] width 163 height 26
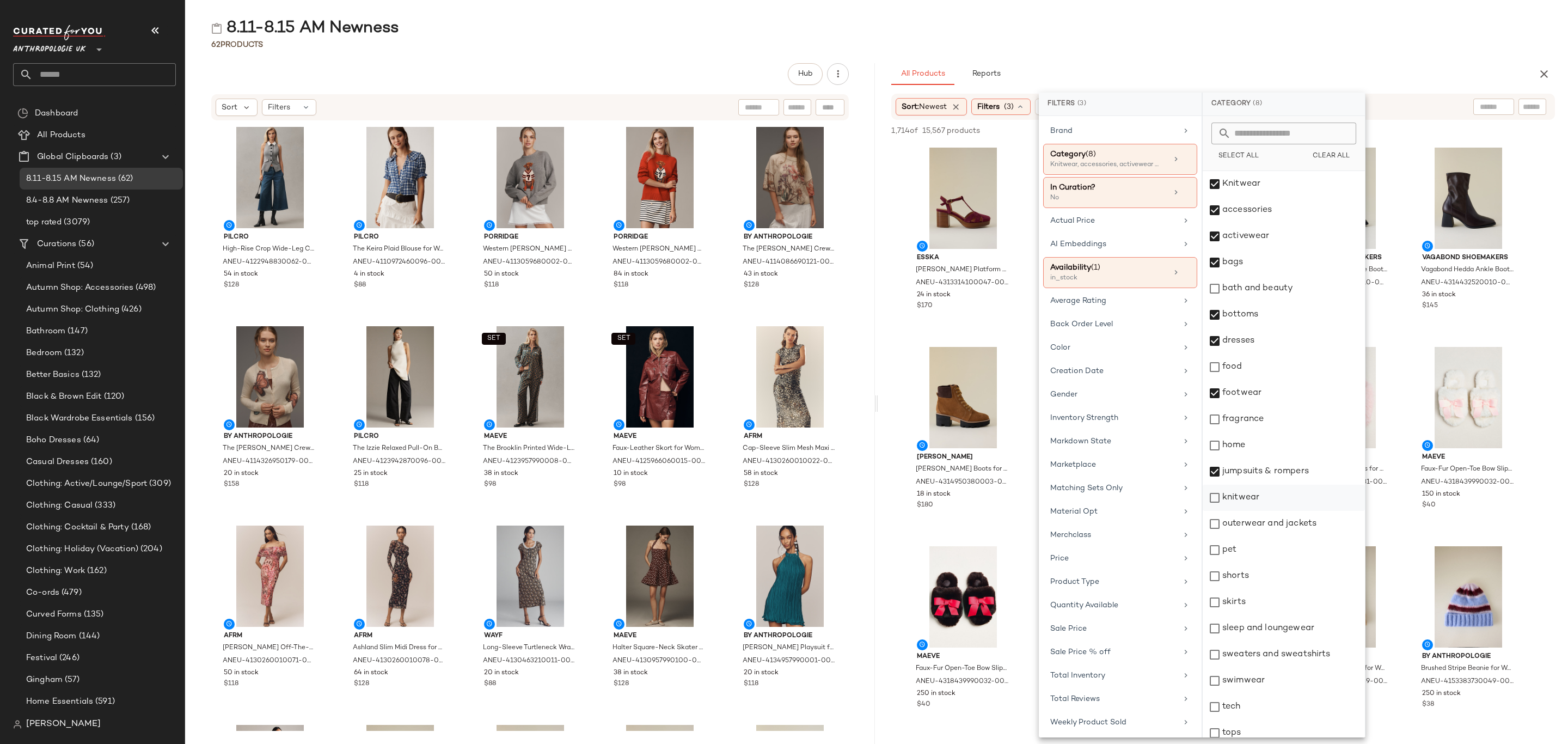
click at [1266, 492] on div "knitwear" at bounding box center [1284, 497] width 163 height 26
click at [1266, 519] on div "outerwear and jackets" at bounding box center [1284, 524] width 163 height 26
click at [1267, 577] on div "shorts" at bounding box center [1284, 576] width 163 height 26
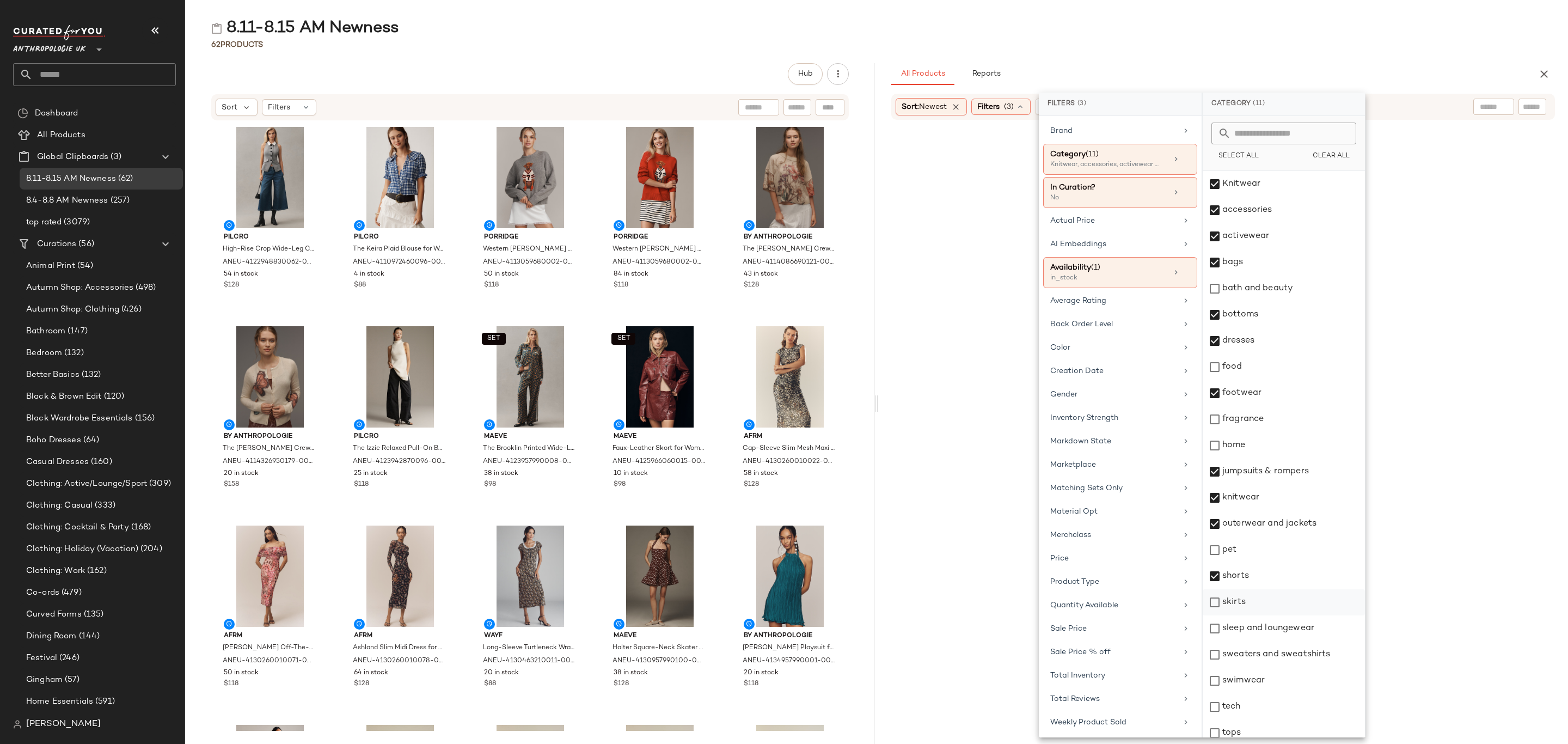
click at [1260, 600] on div "skirts" at bounding box center [1284, 602] width 163 height 26
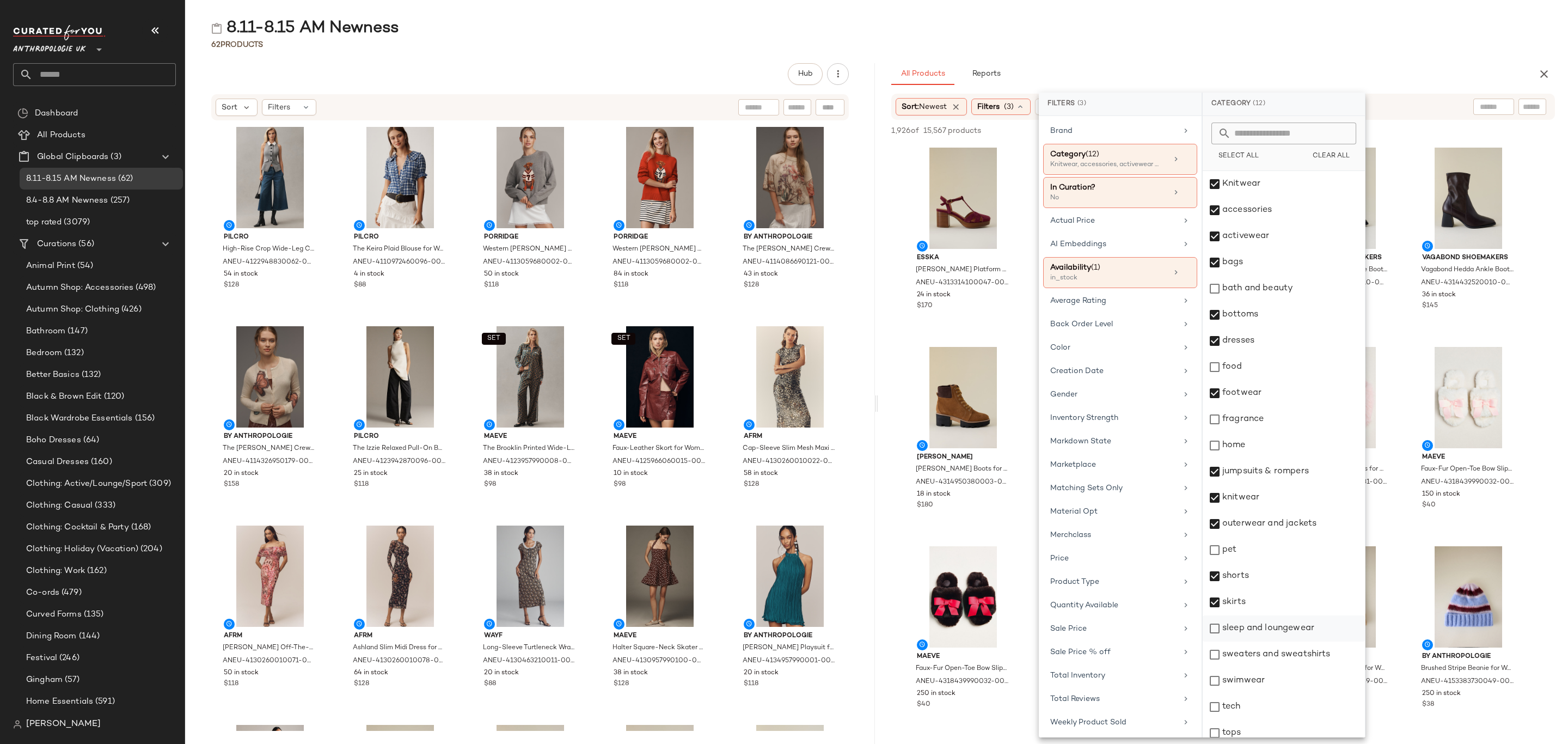
drag, startPoint x: 1266, startPoint y: 625, endPoint x: 1269, endPoint y: 639, distance: 14.3
click at [1266, 625] on div "sleep and loungewear" at bounding box center [1284, 628] width 163 height 26
click at [1276, 653] on div "sweaters and sweatshirts" at bounding box center [1284, 655] width 163 height 26
click at [1261, 678] on div "swimwear" at bounding box center [1284, 681] width 163 height 26
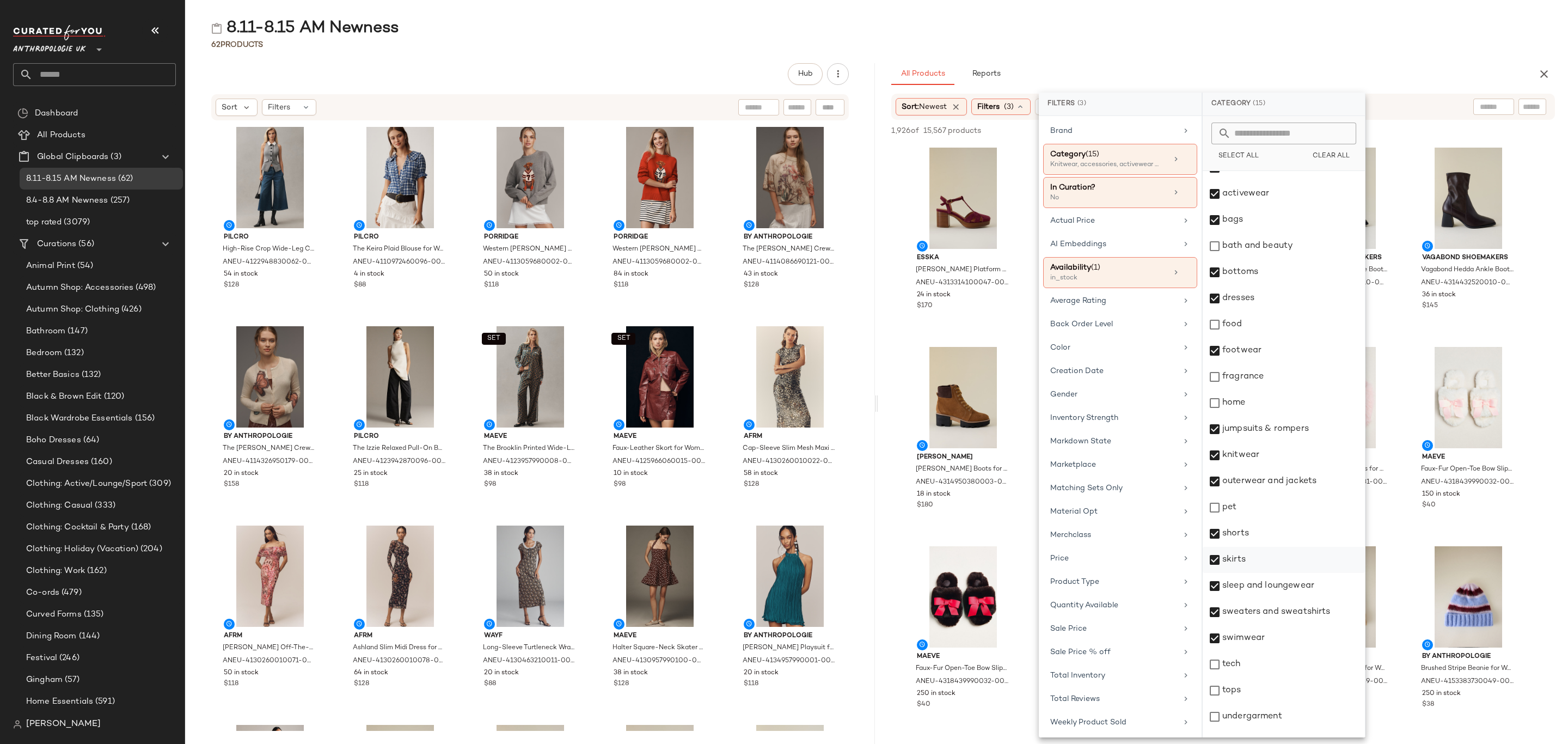
scroll to position [60, 0]
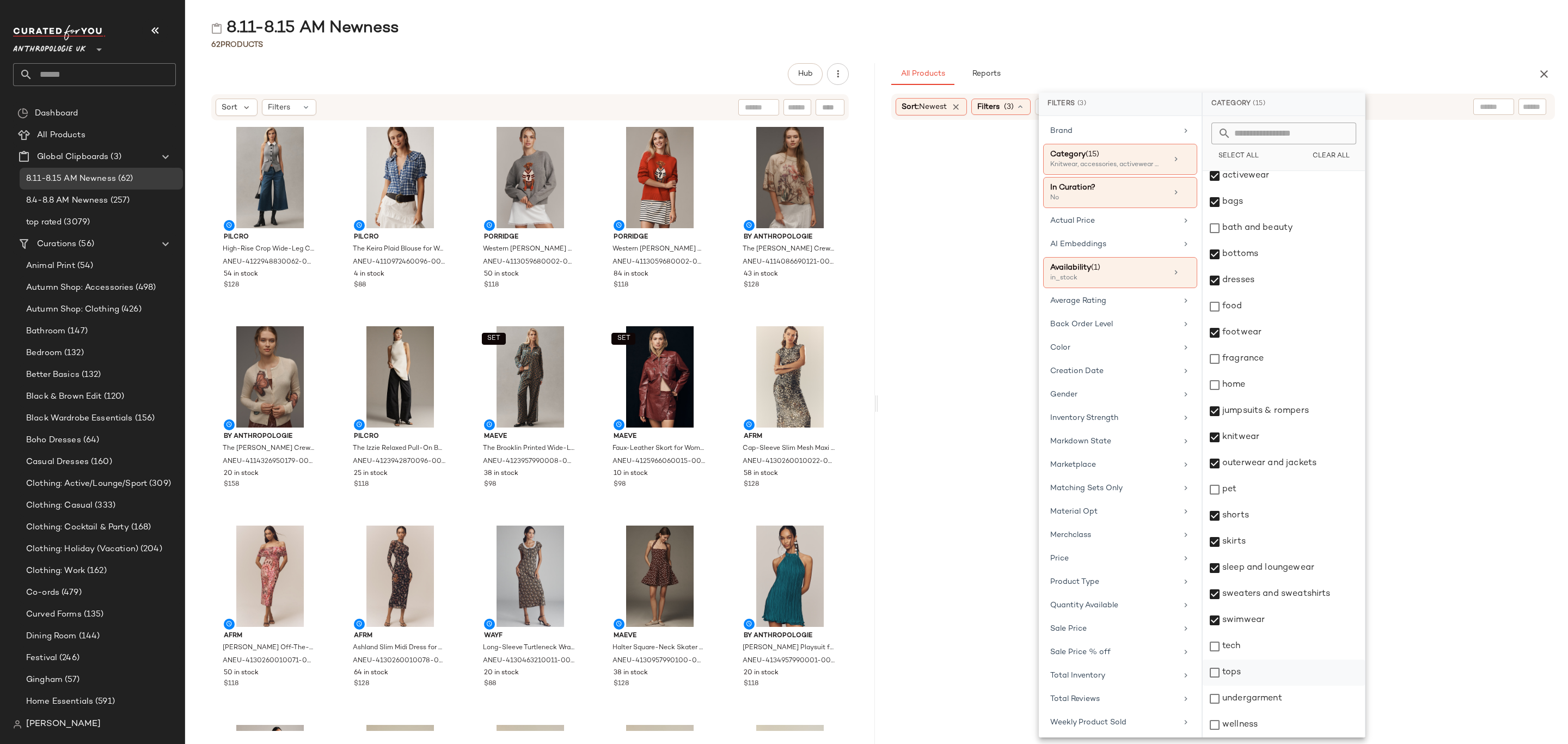
click at [1255, 668] on div "tops" at bounding box center [1284, 672] width 163 height 26
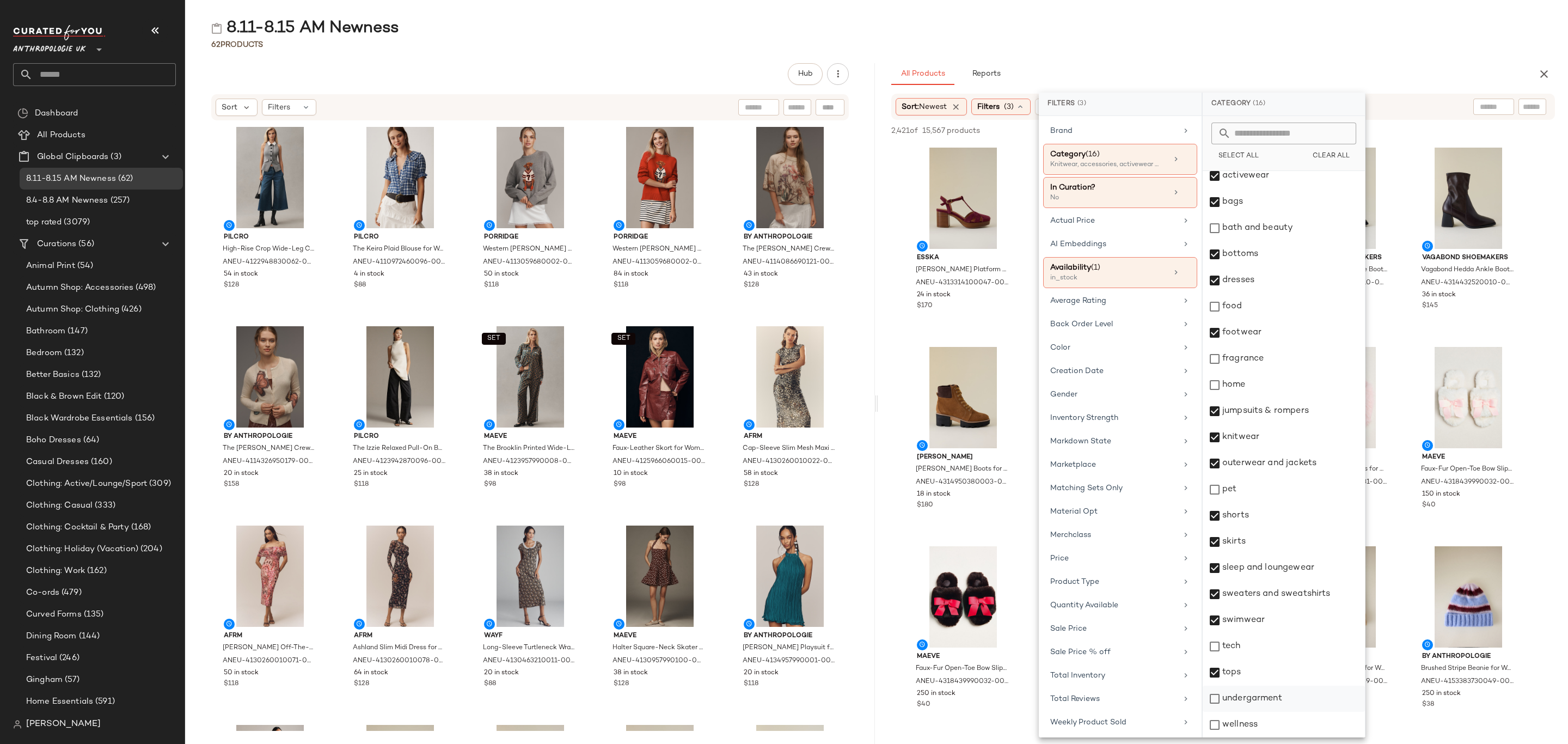
click at [1266, 704] on div "undergarment" at bounding box center [1284, 698] width 163 height 26
click at [1308, 53] on div "8.11-8.15 AM Newness 62 Products Hub Sort Filters Pilcro High-Rise Crop Wide-Le…" at bounding box center [877, 381] width 1383 height 726
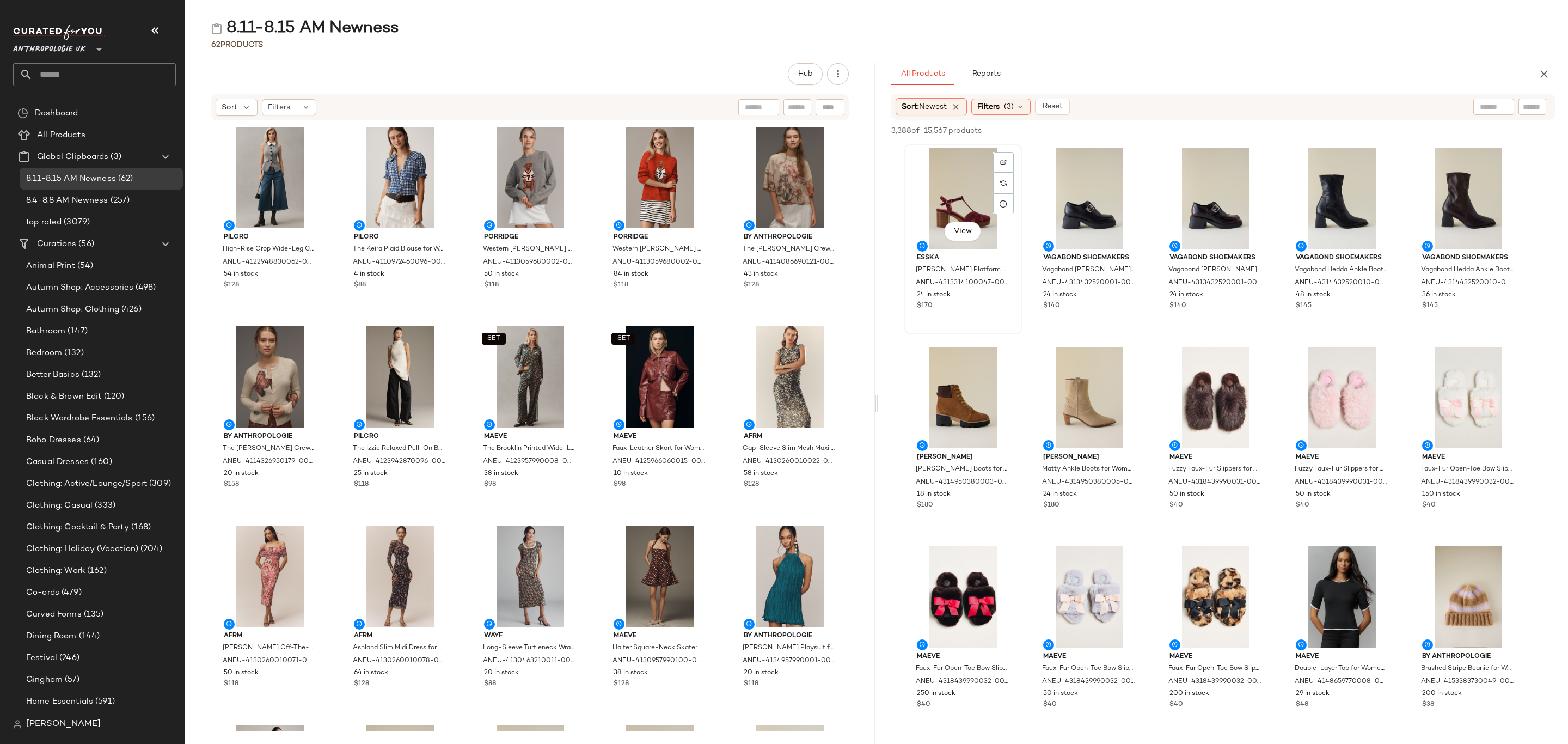
click at [916, 192] on div "View" at bounding box center [963, 198] width 110 height 101
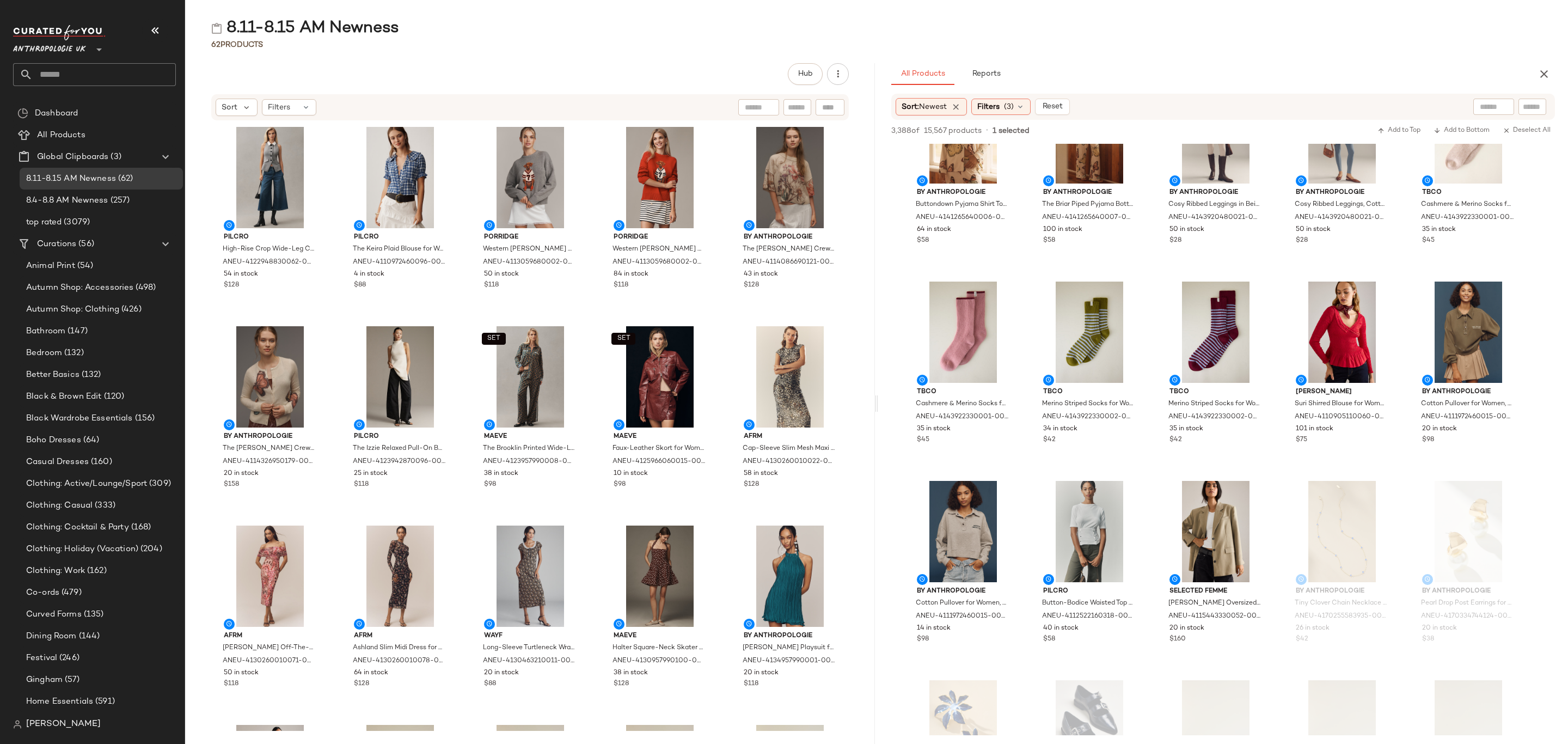
scroll to position [0, 0]
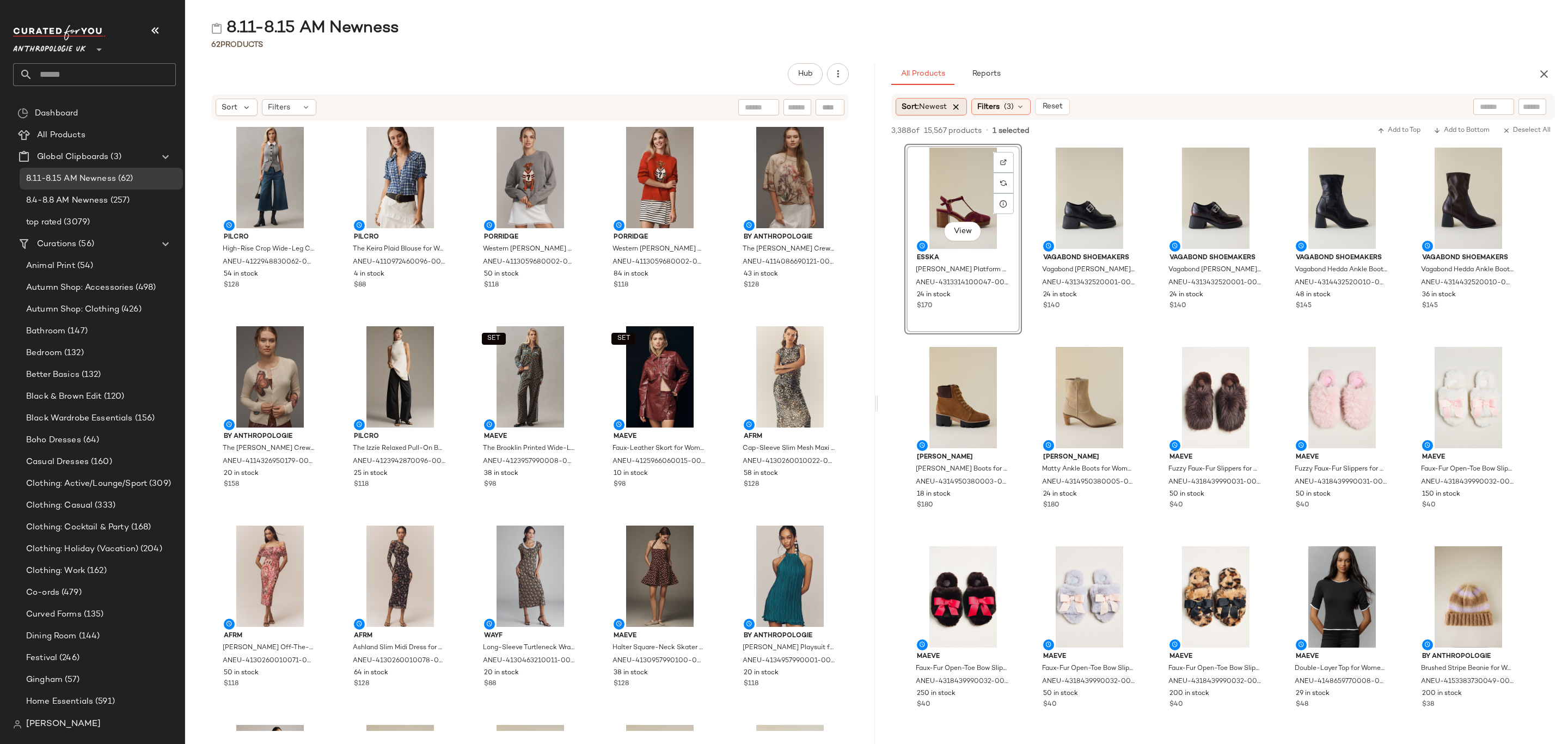
click at [957, 104] on icon at bounding box center [956, 107] width 10 height 10
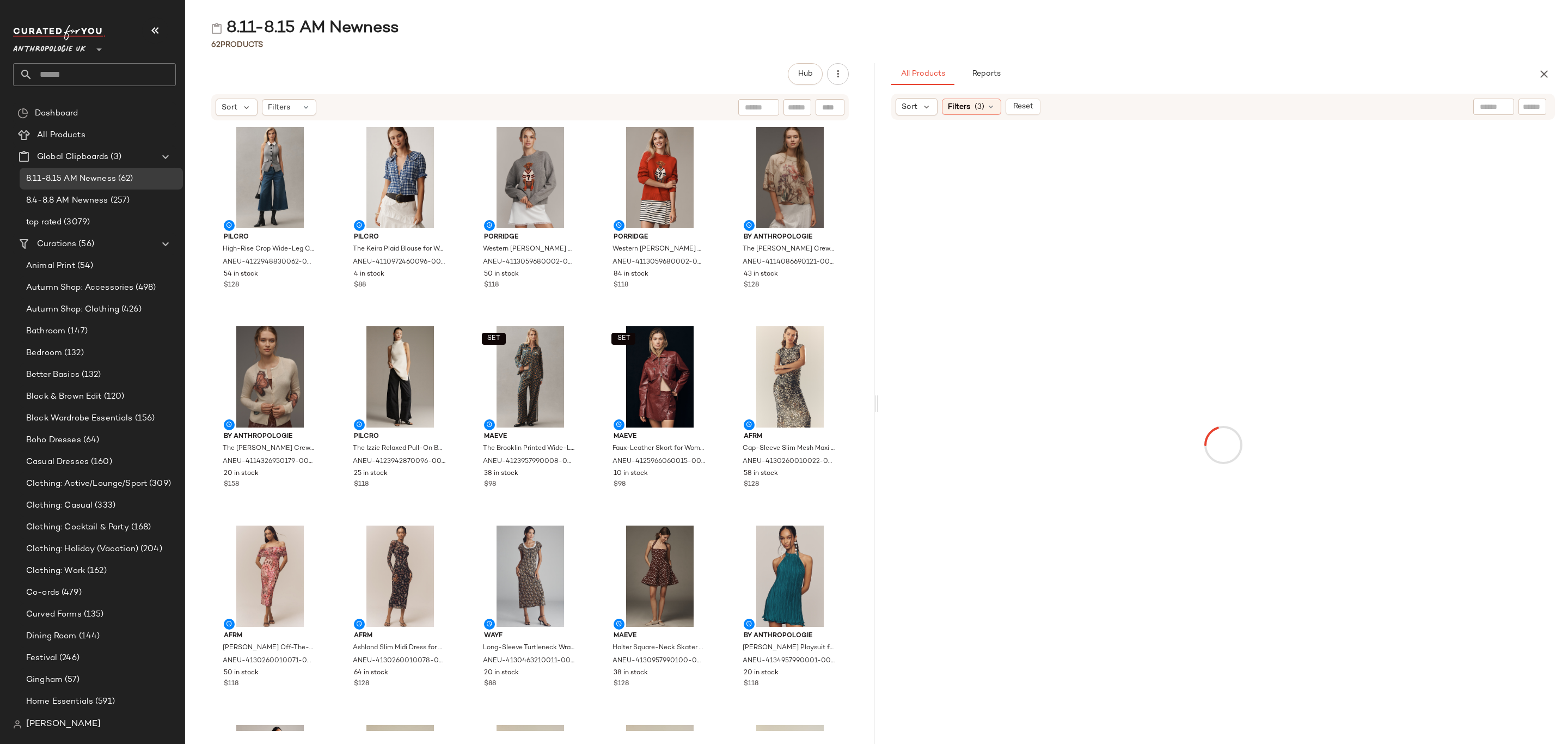
click at [915, 107] on span "Sort" at bounding box center [909, 107] width 16 height 12
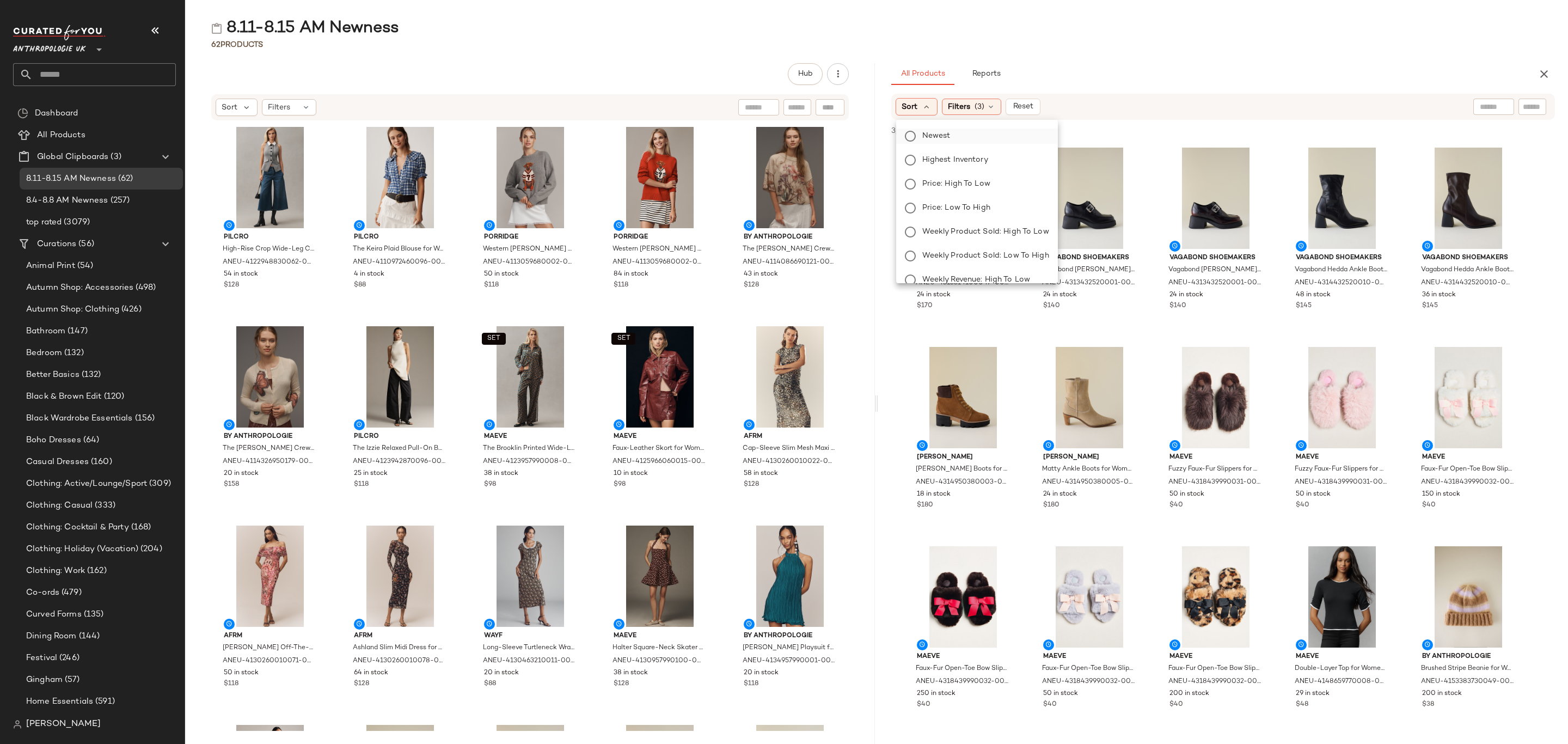
click at [926, 133] on span "Newest" at bounding box center [936, 136] width 29 height 12
drag, startPoint x: 1294, startPoint y: 1, endPoint x: 1189, endPoint y: 74, distance: 127.9
click at [1189, 74] on div "All Products Reports" at bounding box center [1205, 74] width 629 height 22
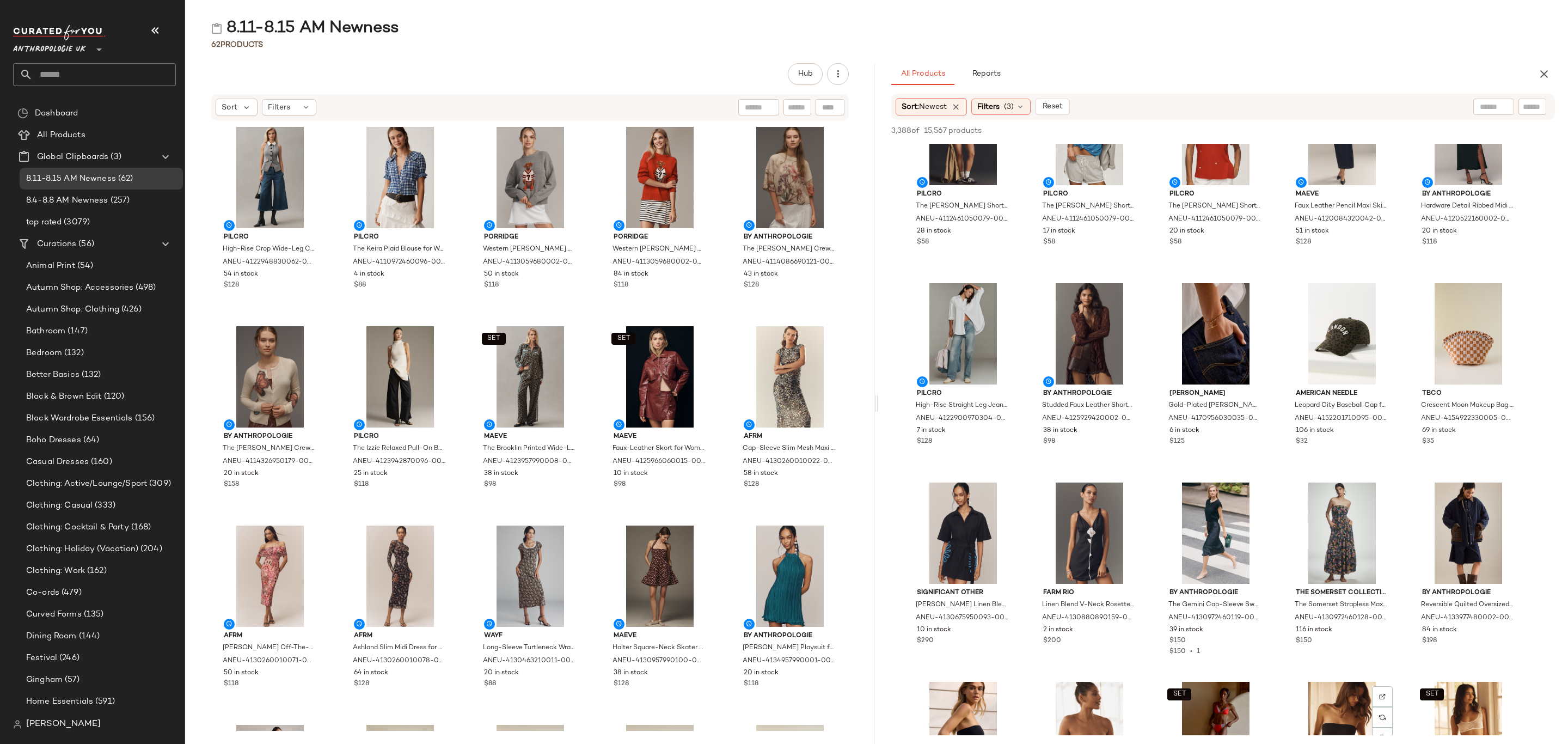
scroll to position [6208, 0]
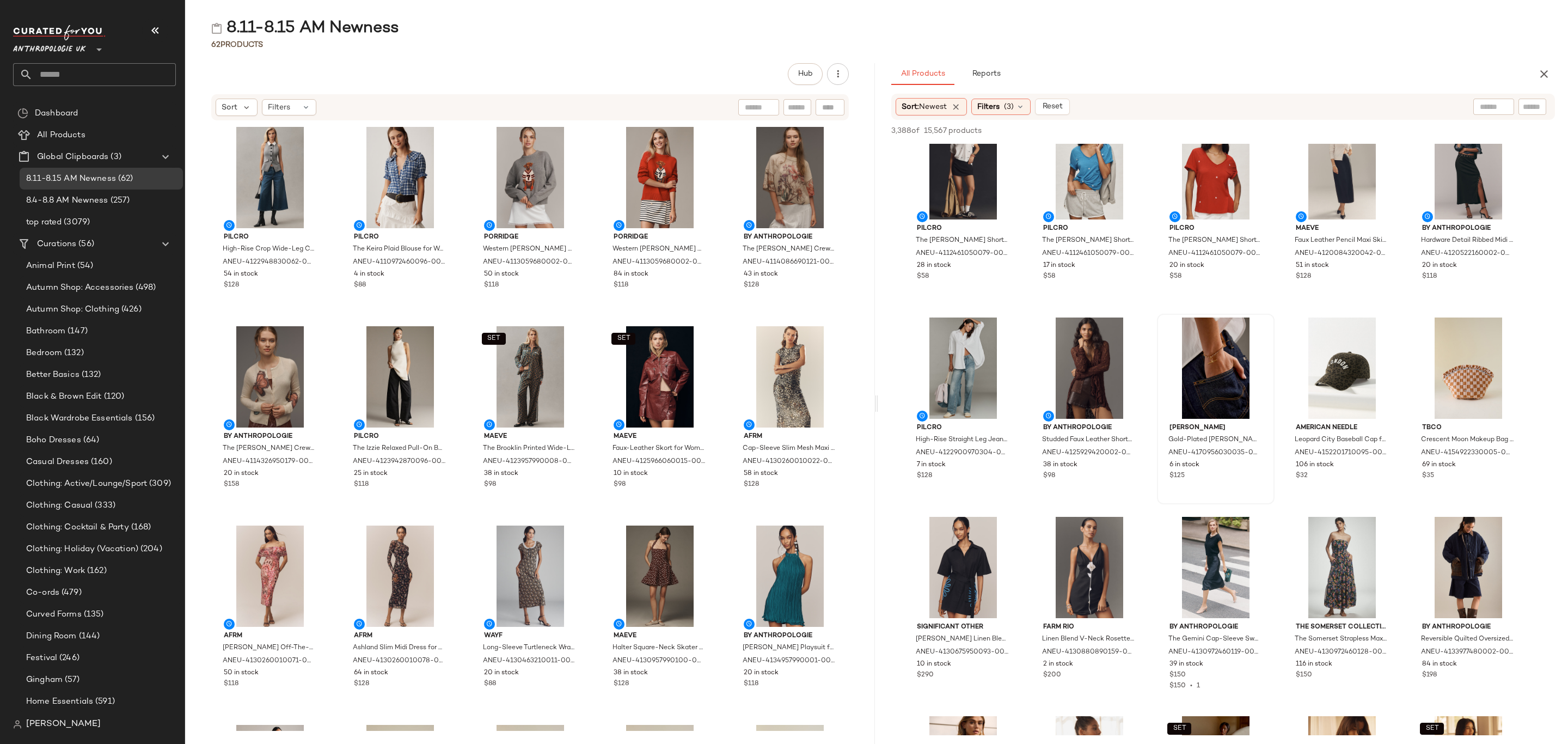
click at [1131, 453] on div "ANEU-4125929420002-000-022" at bounding box center [1088, 453] width 95 height 12
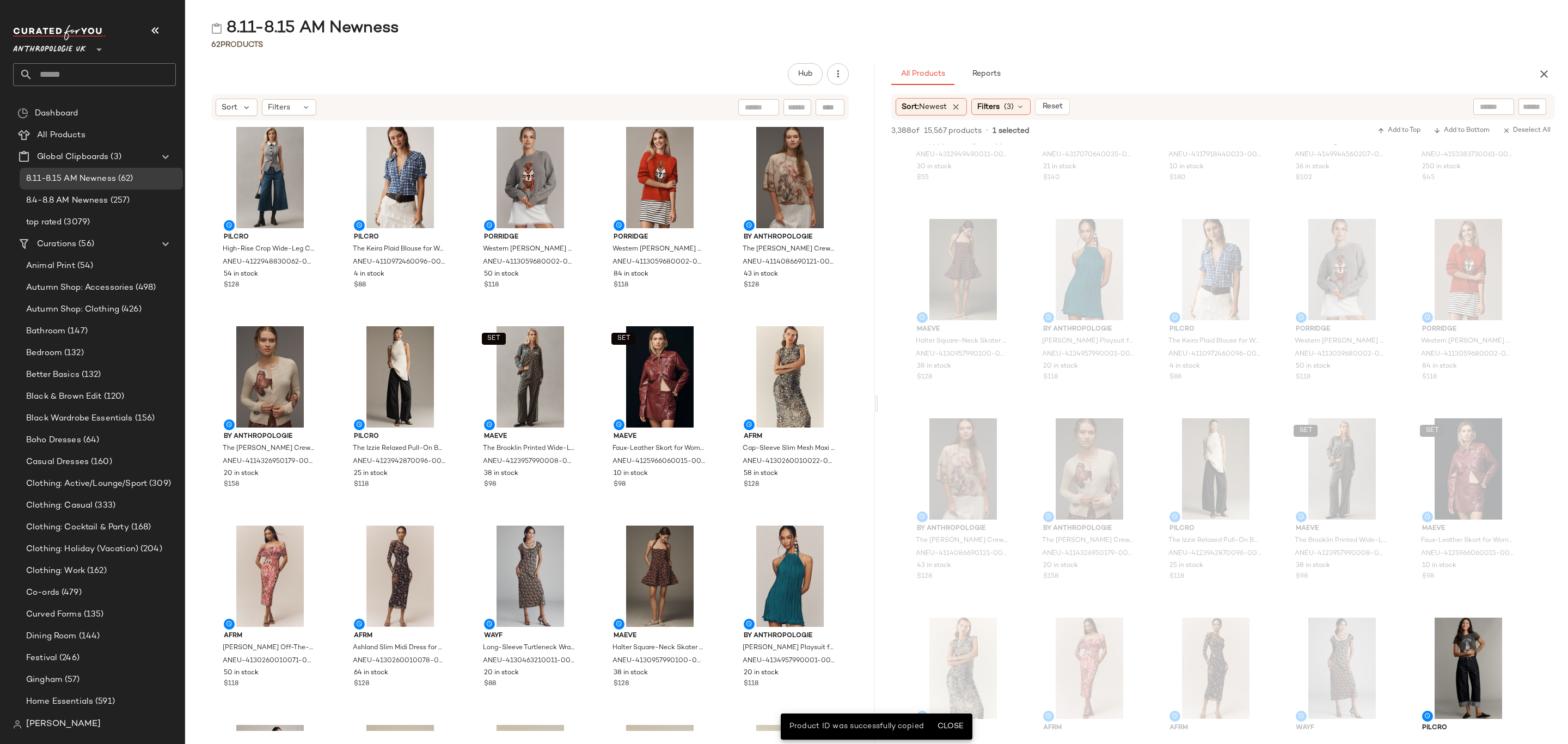
scroll to position [0, 0]
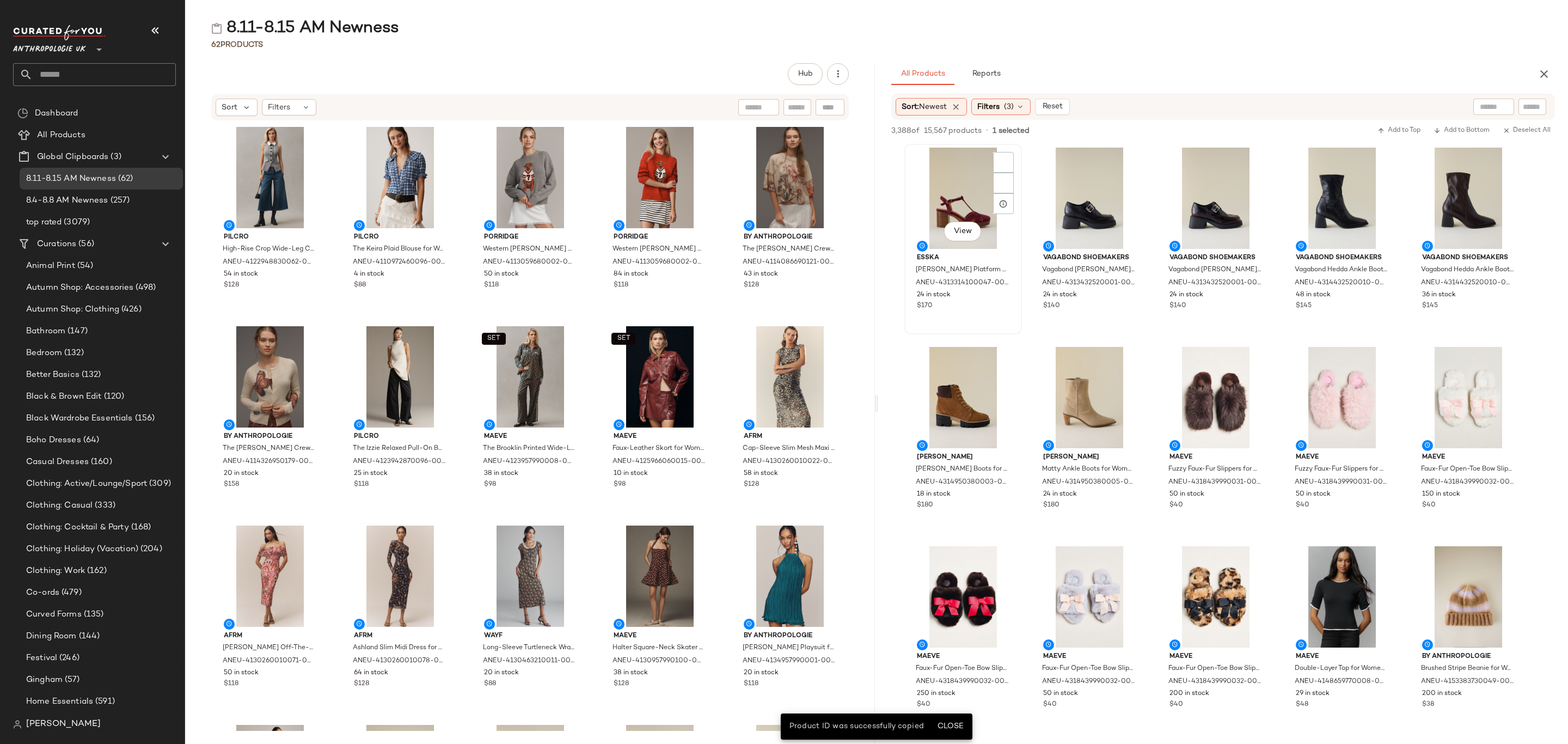
click at [911, 170] on div "View" at bounding box center [963, 198] width 110 height 101
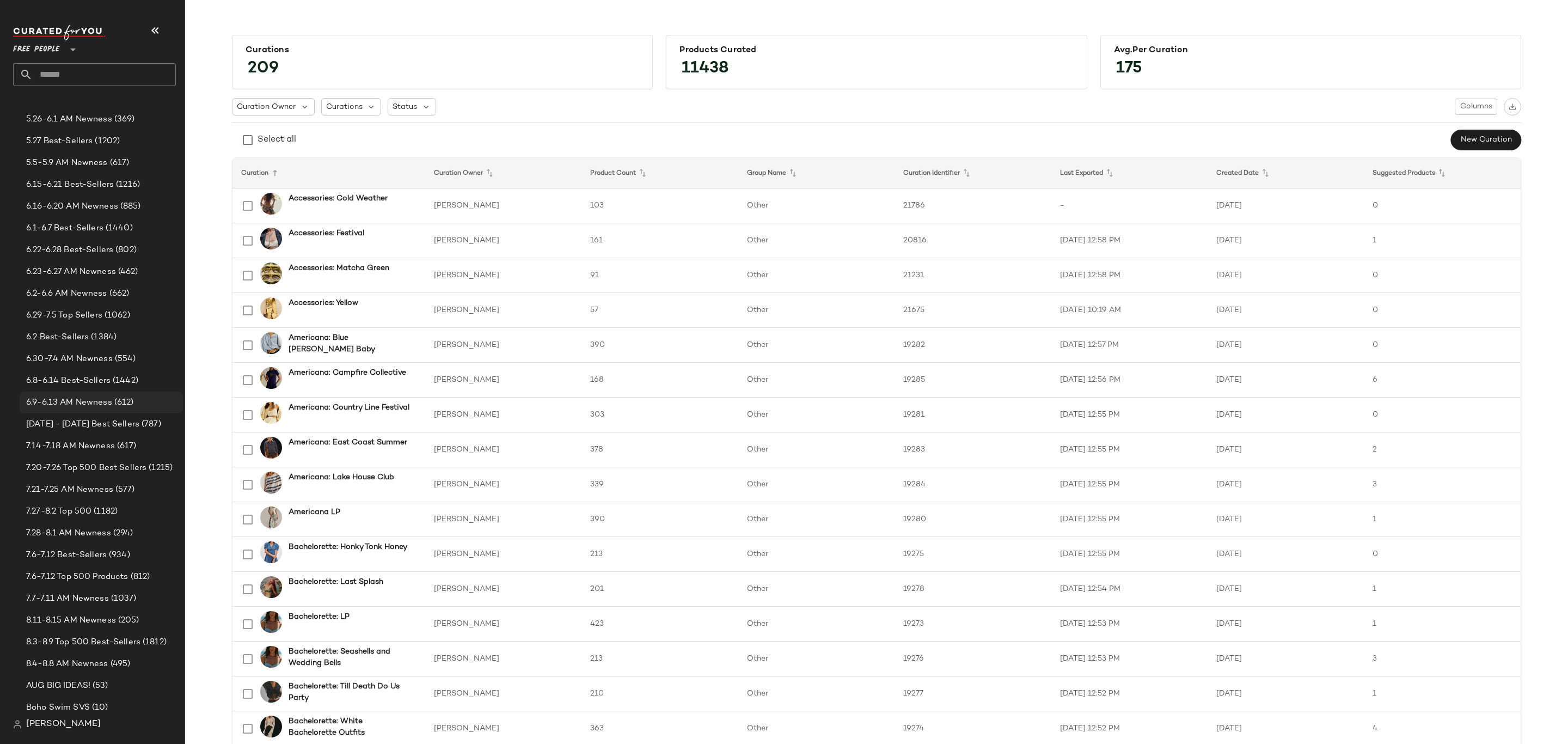
scroll to position [163, 0]
click at [70, 577] on span "8.11-8.15 AM Newness" at bounding box center [71, 581] width 90 height 13
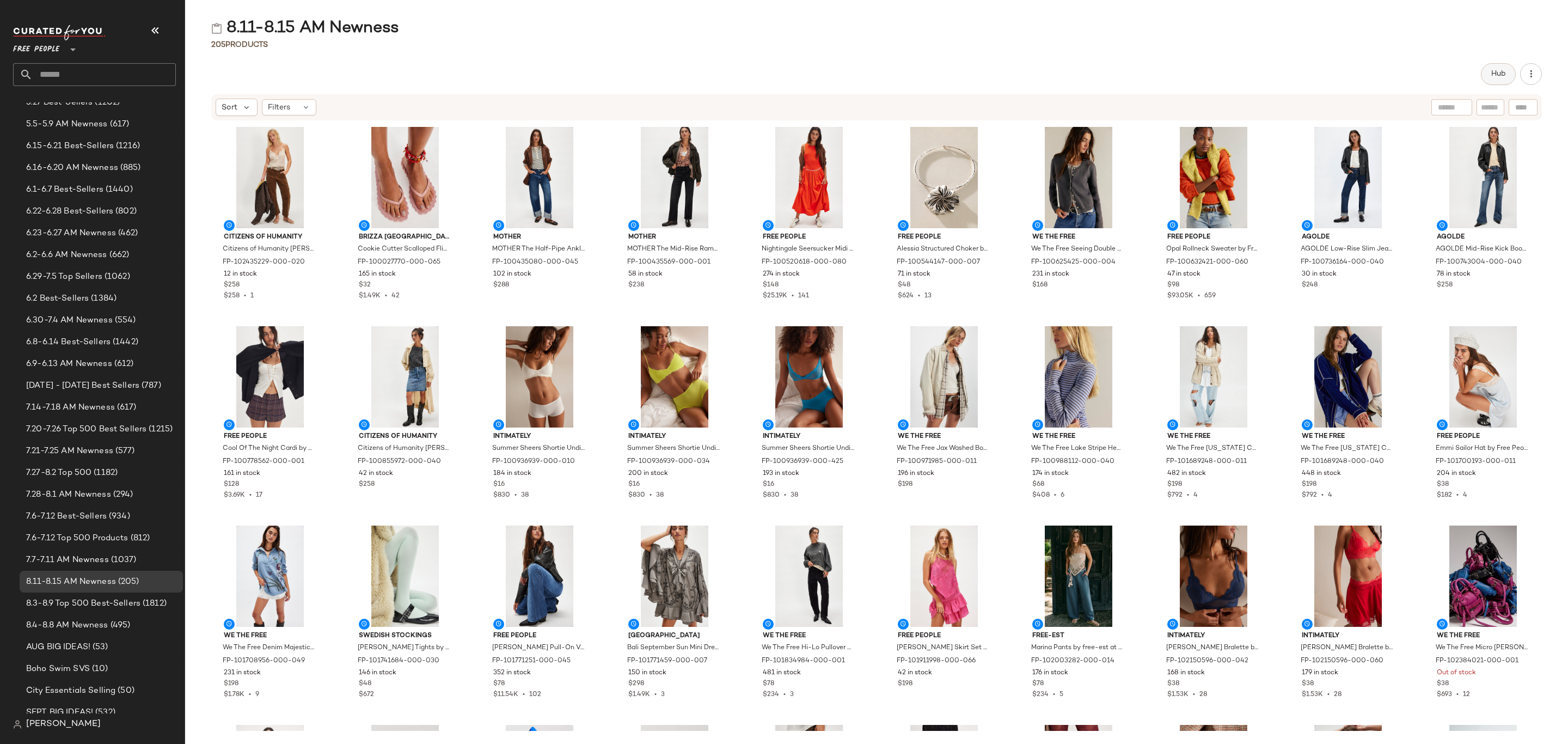
click at [1498, 71] on span "Hub" at bounding box center [1498, 74] width 15 height 9
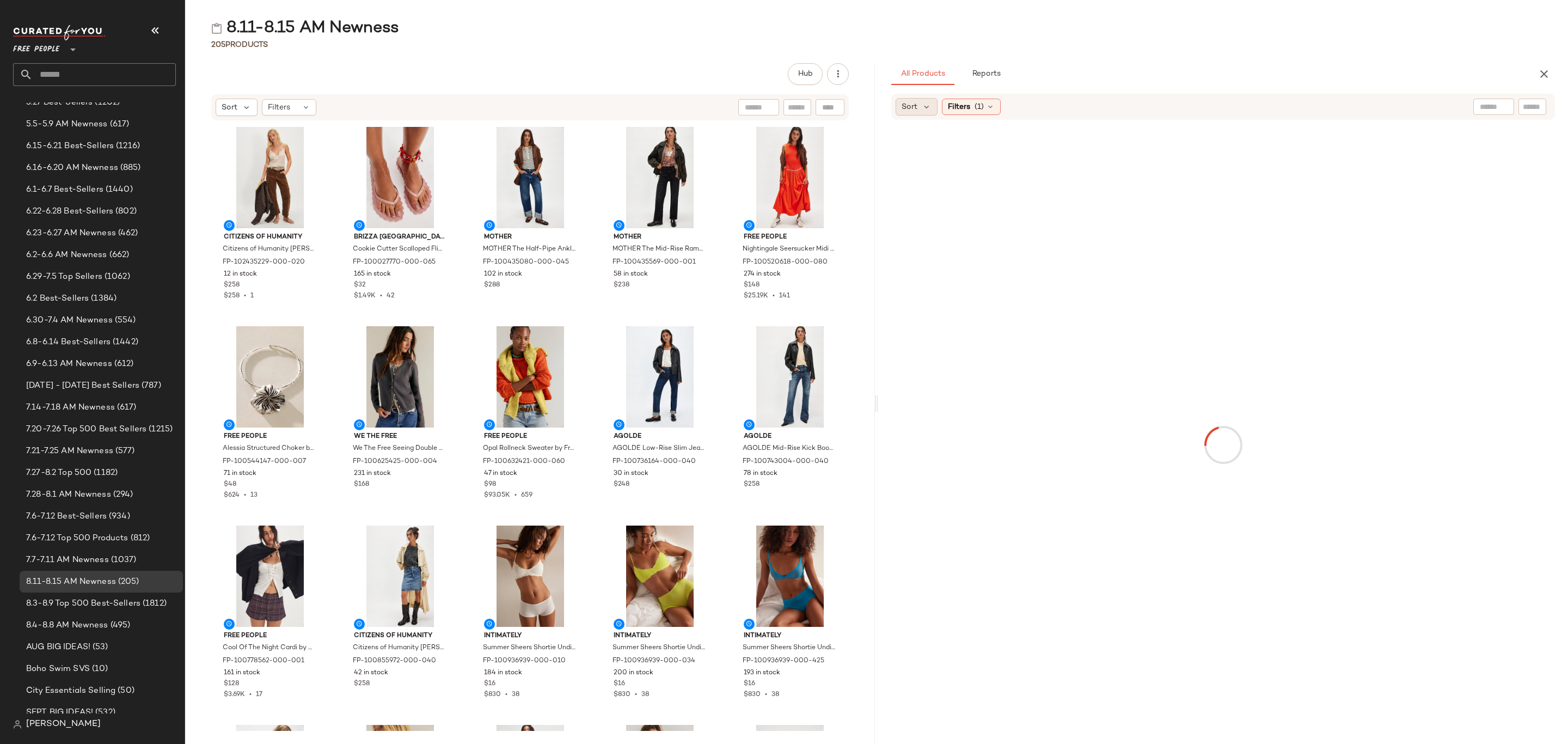
click at [921, 111] on div "Sort" at bounding box center [916, 107] width 42 height 18
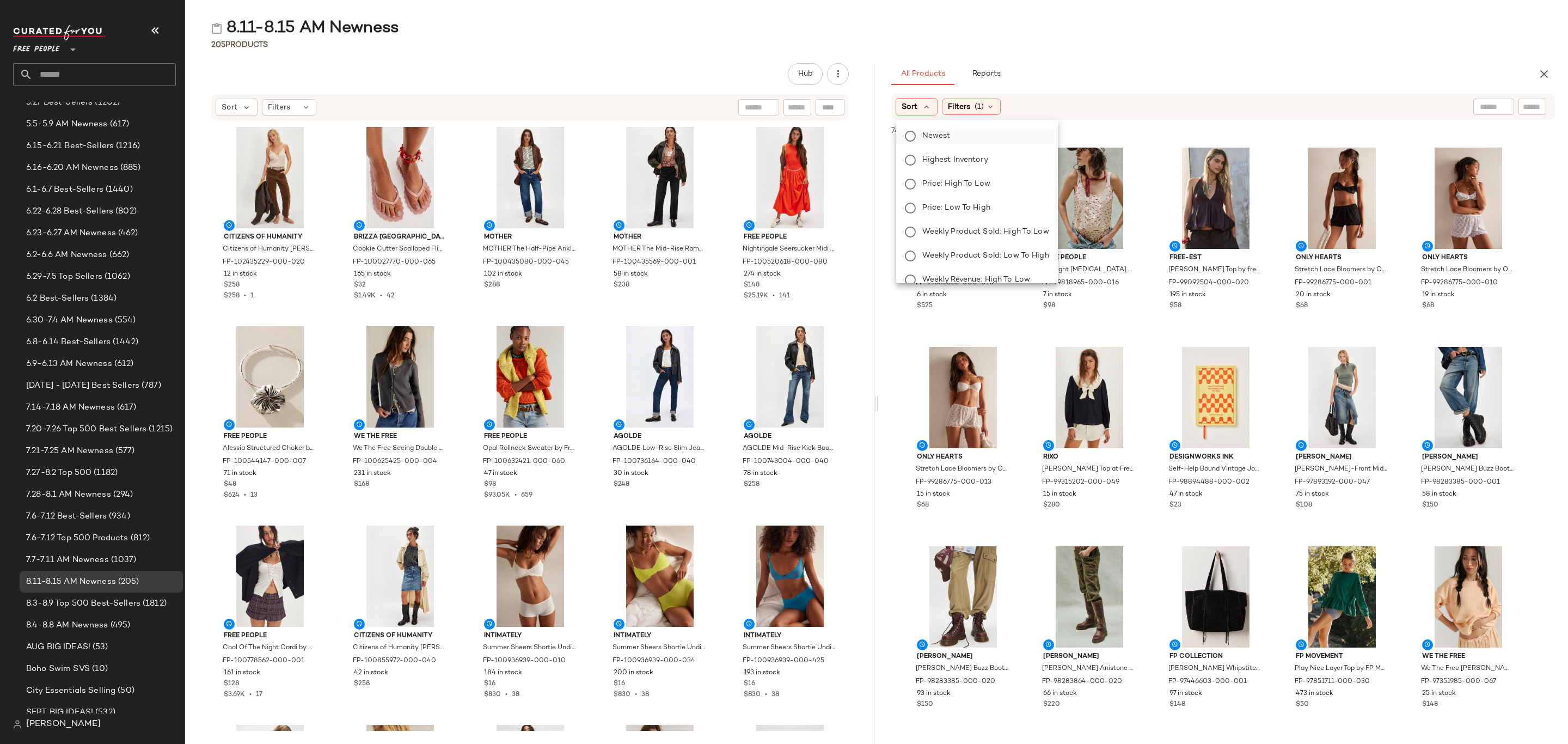
drag, startPoint x: 939, startPoint y: 137, endPoint x: 948, endPoint y: 129, distance: 12.0
click at [939, 136] on span "Newest" at bounding box center [936, 136] width 29 height 12
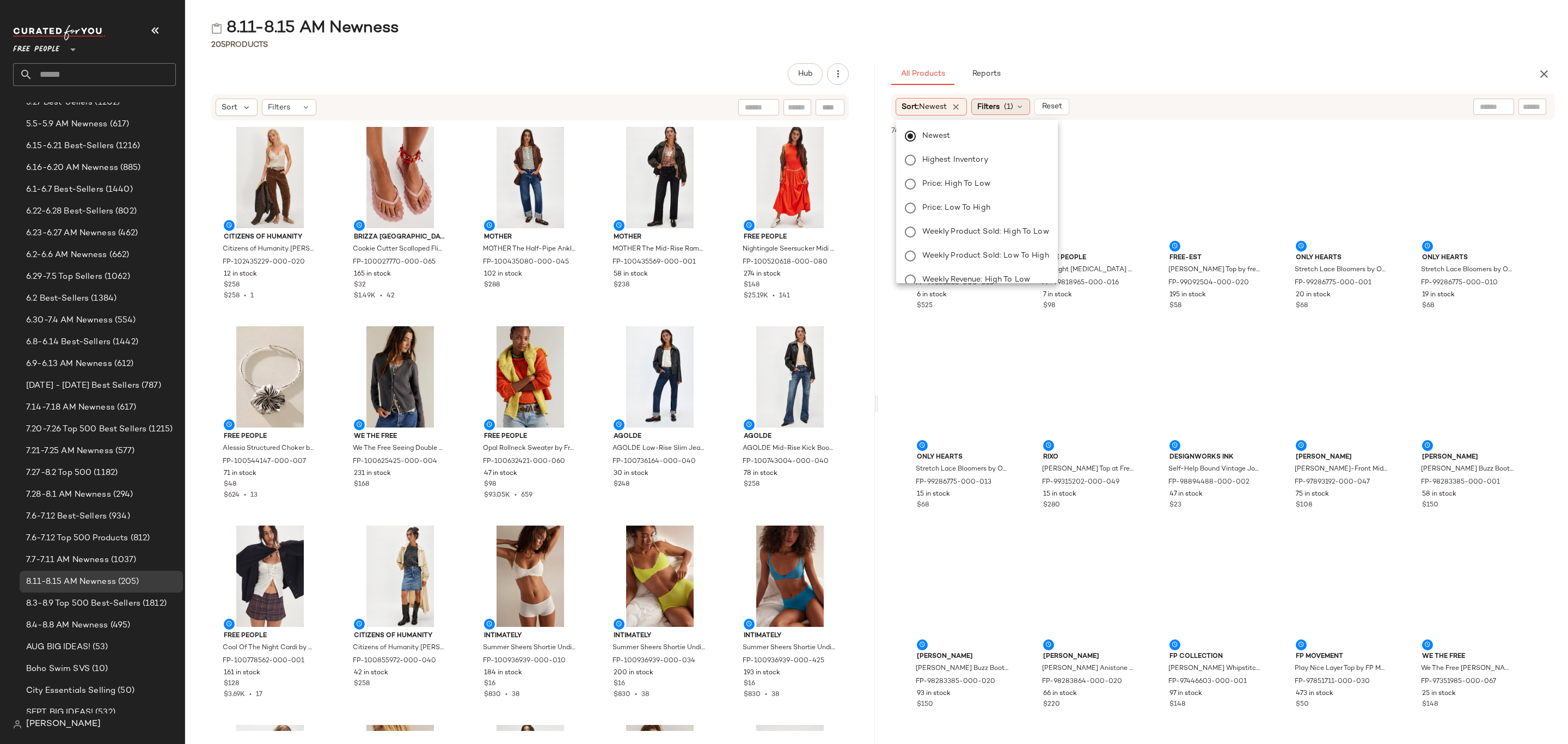
click at [1004, 101] on div "Filters (1)" at bounding box center [1001, 107] width 59 height 16
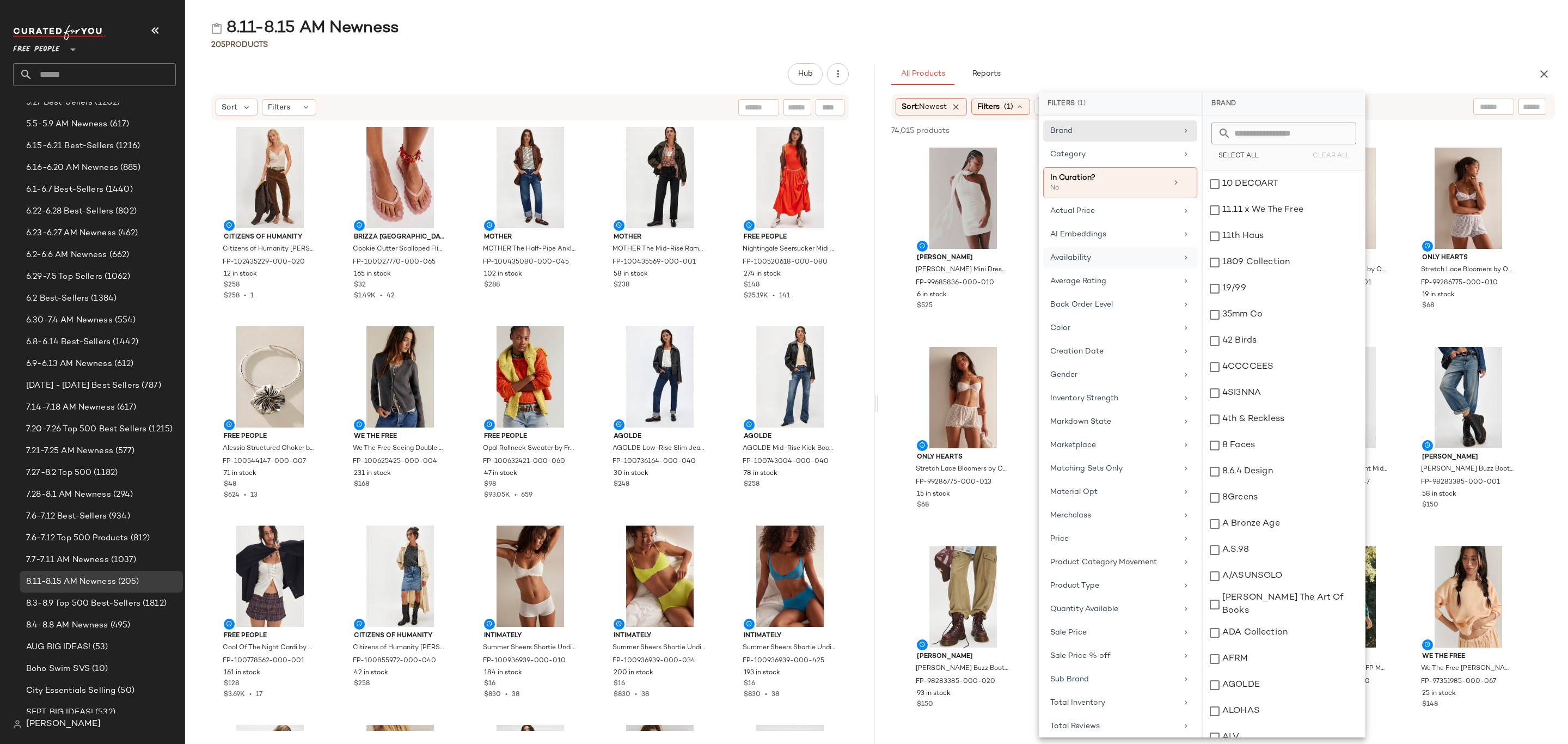
click at [1101, 264] on div "Availability" at bounding box center [1113, 258] width 127 height 12
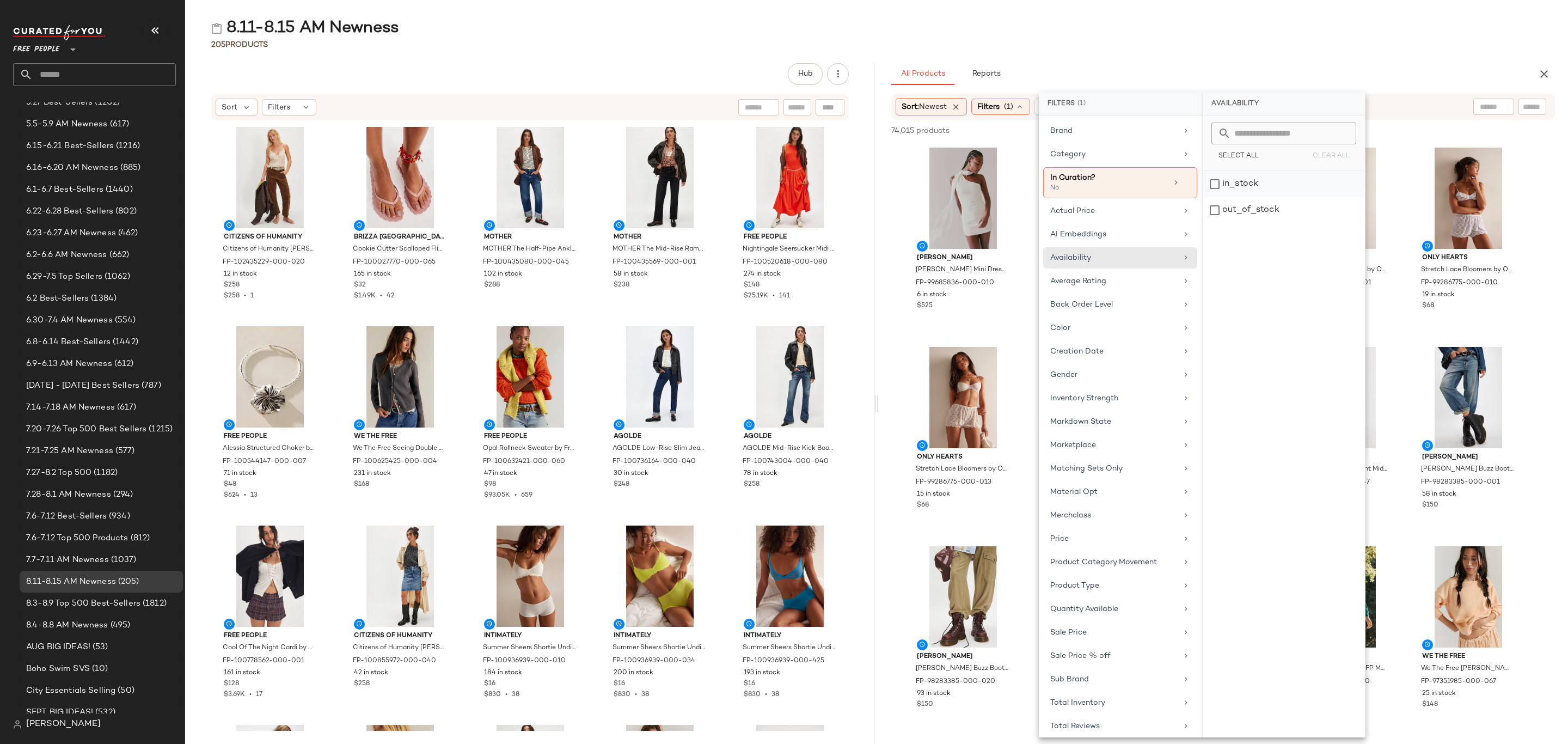
click at [1261, 197] on div "in_stock" at bounding box center [1284, 210] width 163 height 26
click at [1088, 167] on div "Category" at bounding box center [1120, 183] width 154 height 31
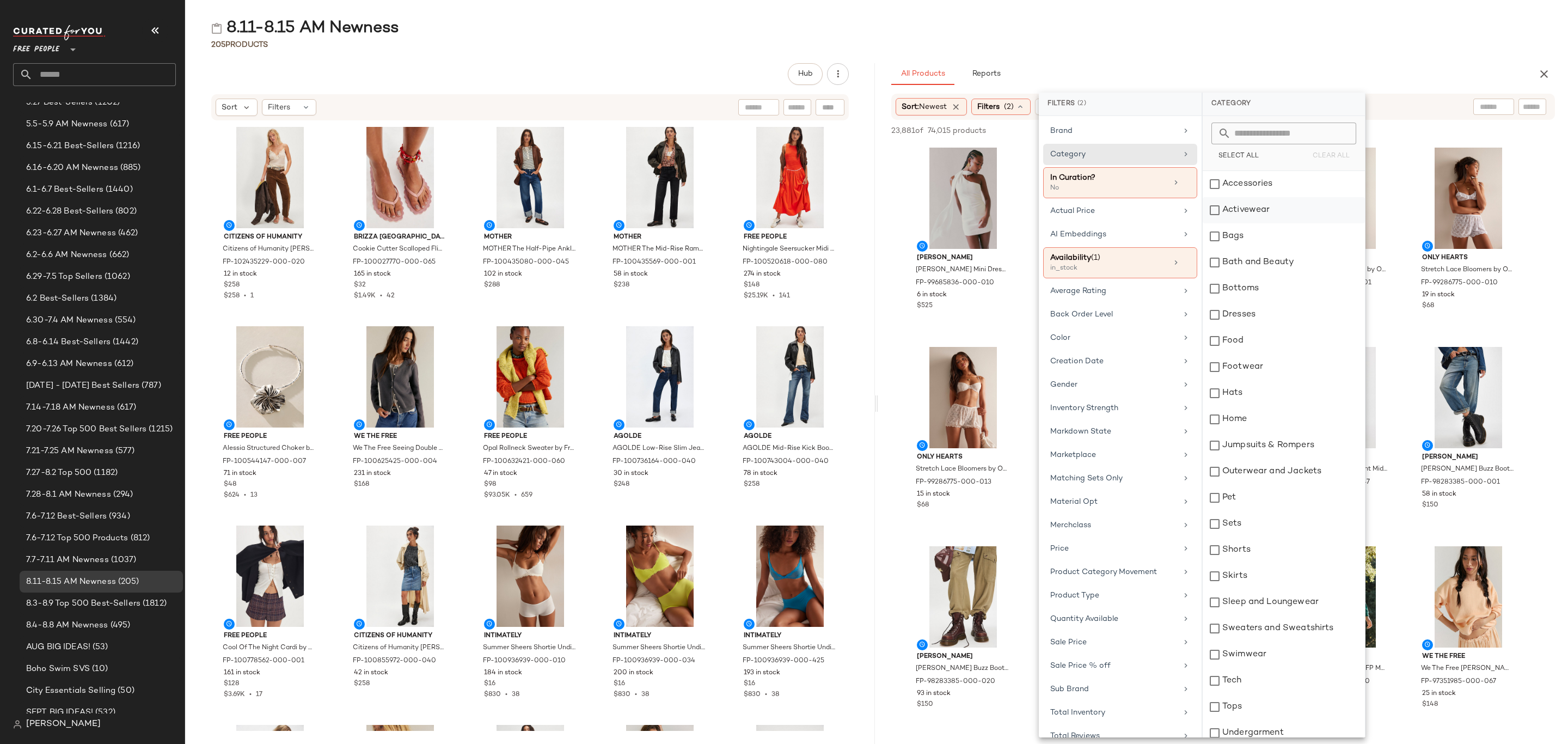
drag, startPoint x: 1234, startPoint y: 188, endPoint x: 1248, endPoint y: 204, distance: 21.3
click at [1234, 188] on div "Accessories" at bounding box center [1284, 184] width 163 height 26
drag, startPoint x: 1250, startPoint y: 208, endPoint x: 1255, endPoint y: 230, distance: 22.6
click at [1250, 208] on div "Activewear" at bounding box center [1284, 210] width 163 height 26
click at [1253, 231] on div "Bags" at bounding box center [1284, 236] width 163 height 26
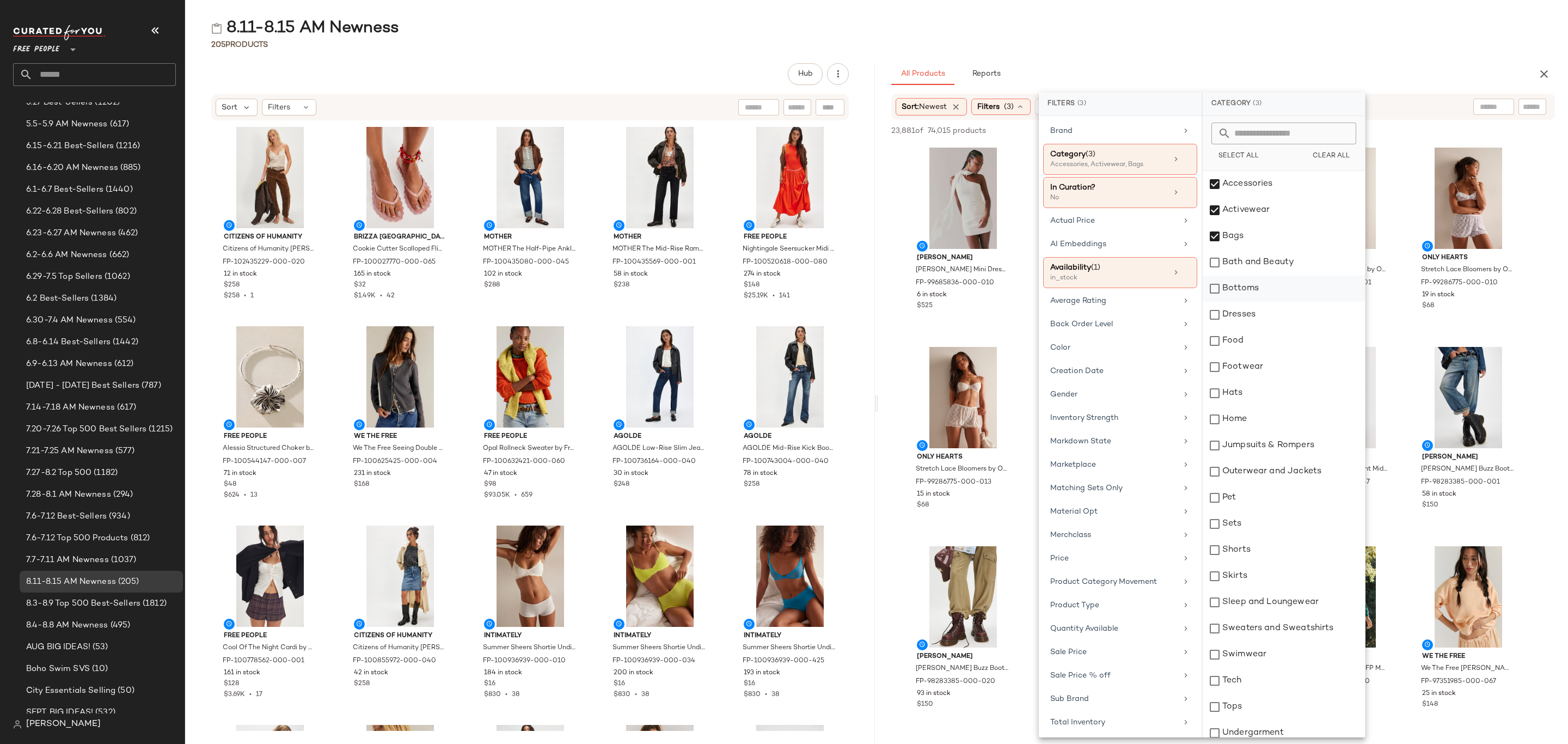
click at [1261, 289] on div "Bottoms" at bounding box center [1284, 289] width 163 height 26
click at [1256, 318] on div "Dresses" at bounding box center [1284, 315] width 163 height 26
click at [1253, 362] on div "Footwear" at bounding box center [1284, 367] width 163 height 26
click at [1246, 399] on div "Hats" at bounding box center [1284, 393] width 163 height 26
click at [1253, 449] on div "Jumpsuits & Rompers" at bounding box center [1284, 445] width 163 height 26
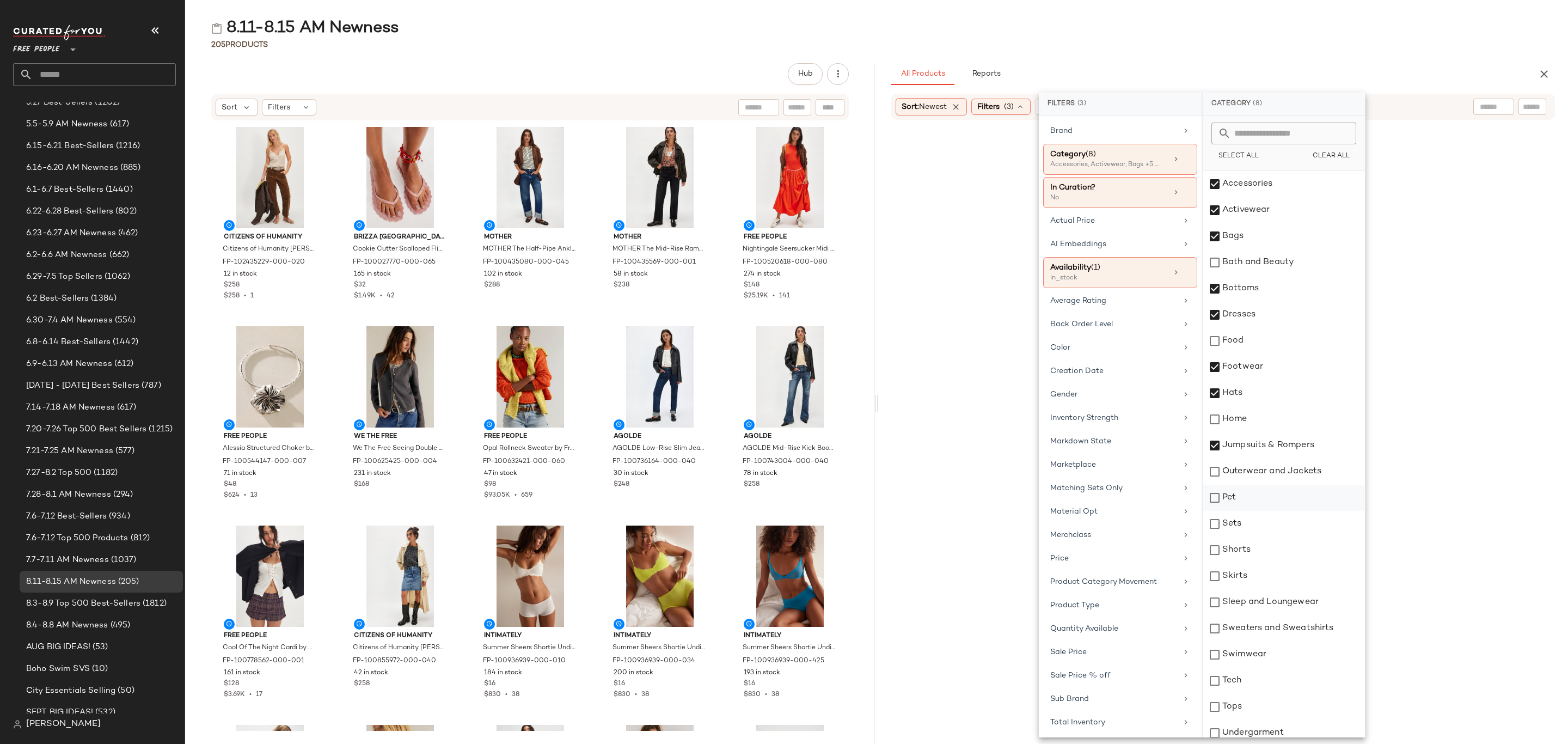
click at [1253, 472] on div "Outerwear and Jackets" at bounding box center [1284, 471] width 163 height 26
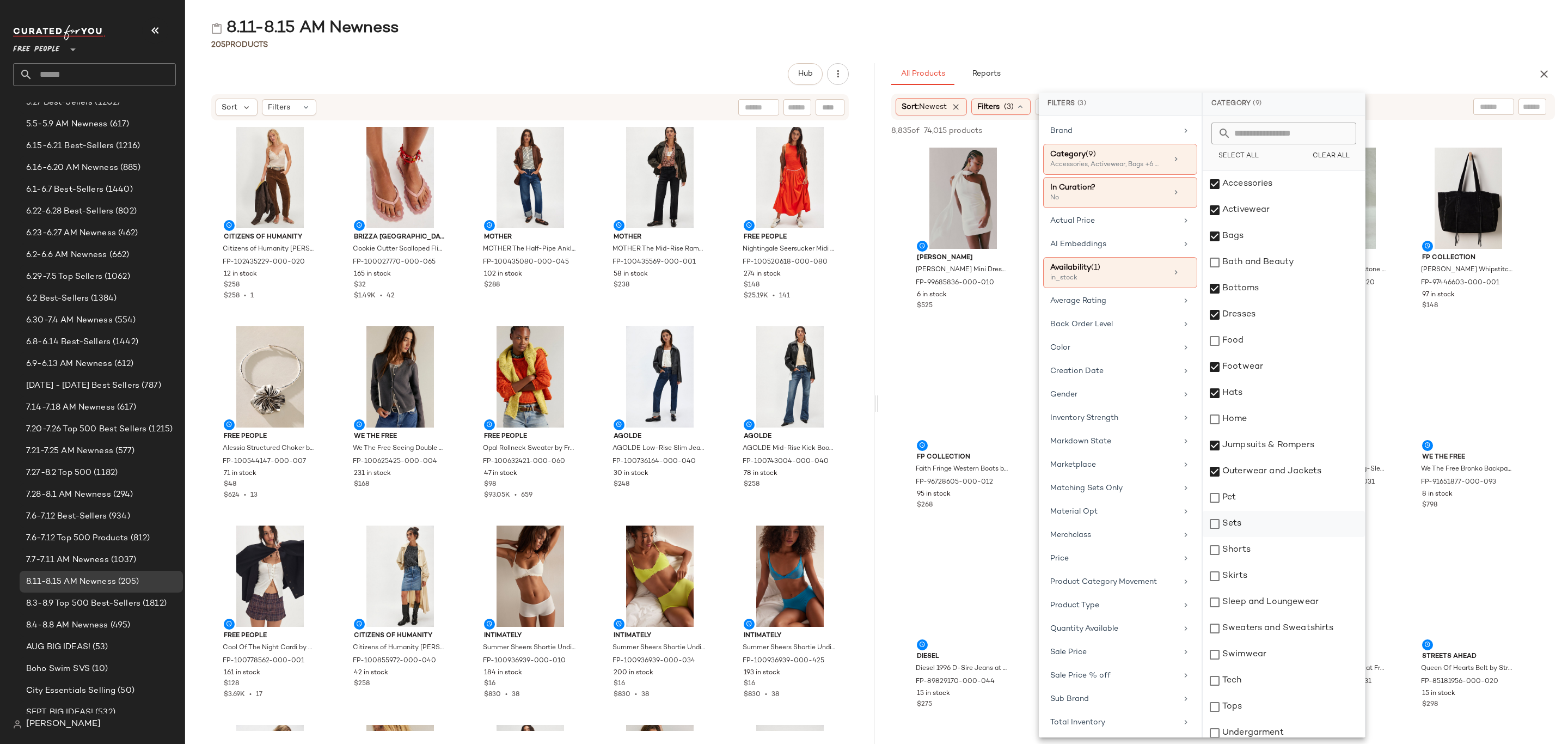
click at [1245, 525] on div "Sets" at bounding box center [1284, 524] width 163 height 26
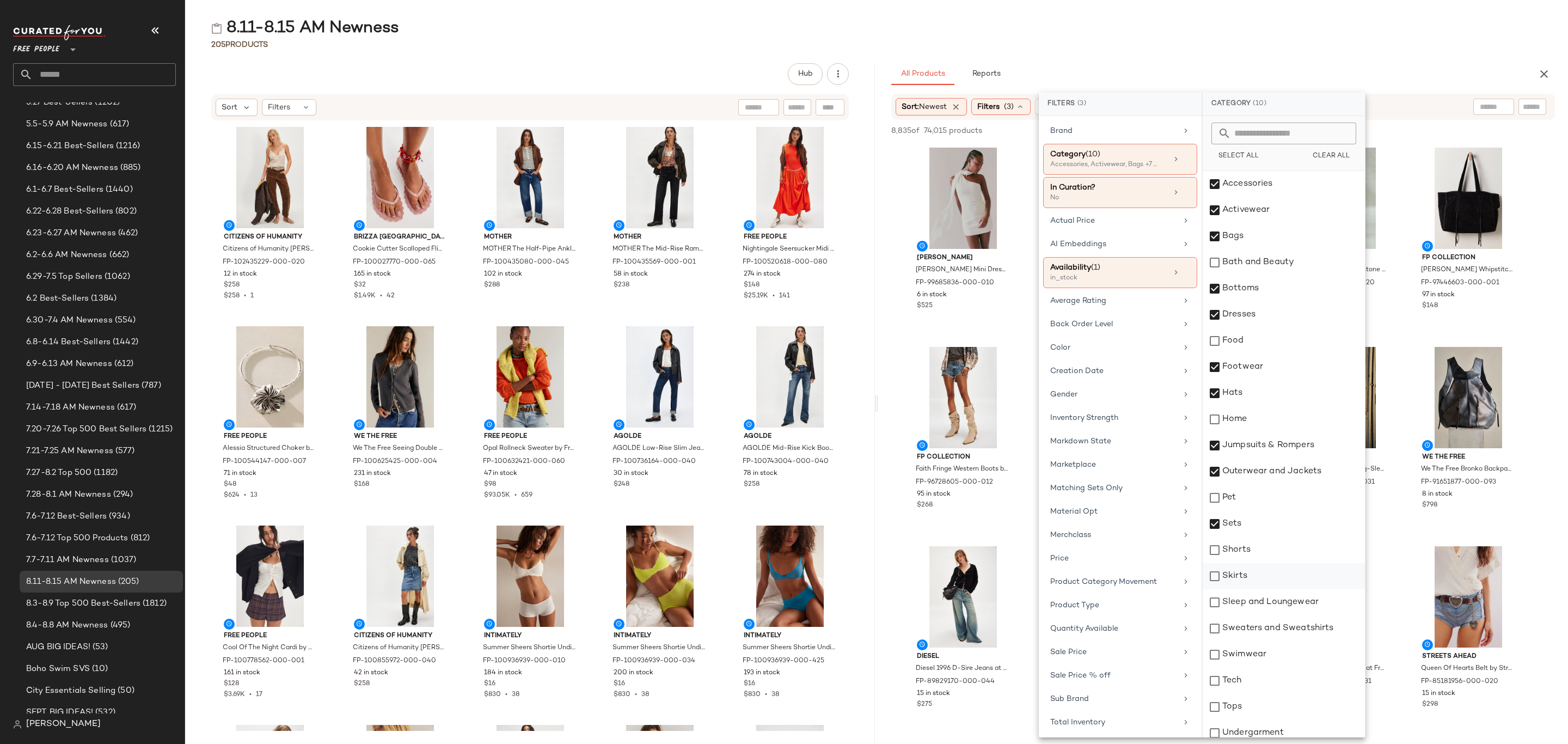
drag, startPoint x: 1247, startPoint y: 552, endPoint x: 1248, endPoint y: 580, distance: 28.0
click at [1247, 554] on div "Shorts" at bounding box center [1284, 550] width 163 height 26
click at [1250, 581] on div "Skirts" at bounding box center [1284, 576] width 163 height 26
drag, startPoint x: 1259, startPoint y: 605, endPoint x: 1264, endPoint y: 617, distance: 13.0
click at [1260, 605] on div "Sleep and Loungewear" at bounding box center [1284, 602] width 163 height 26
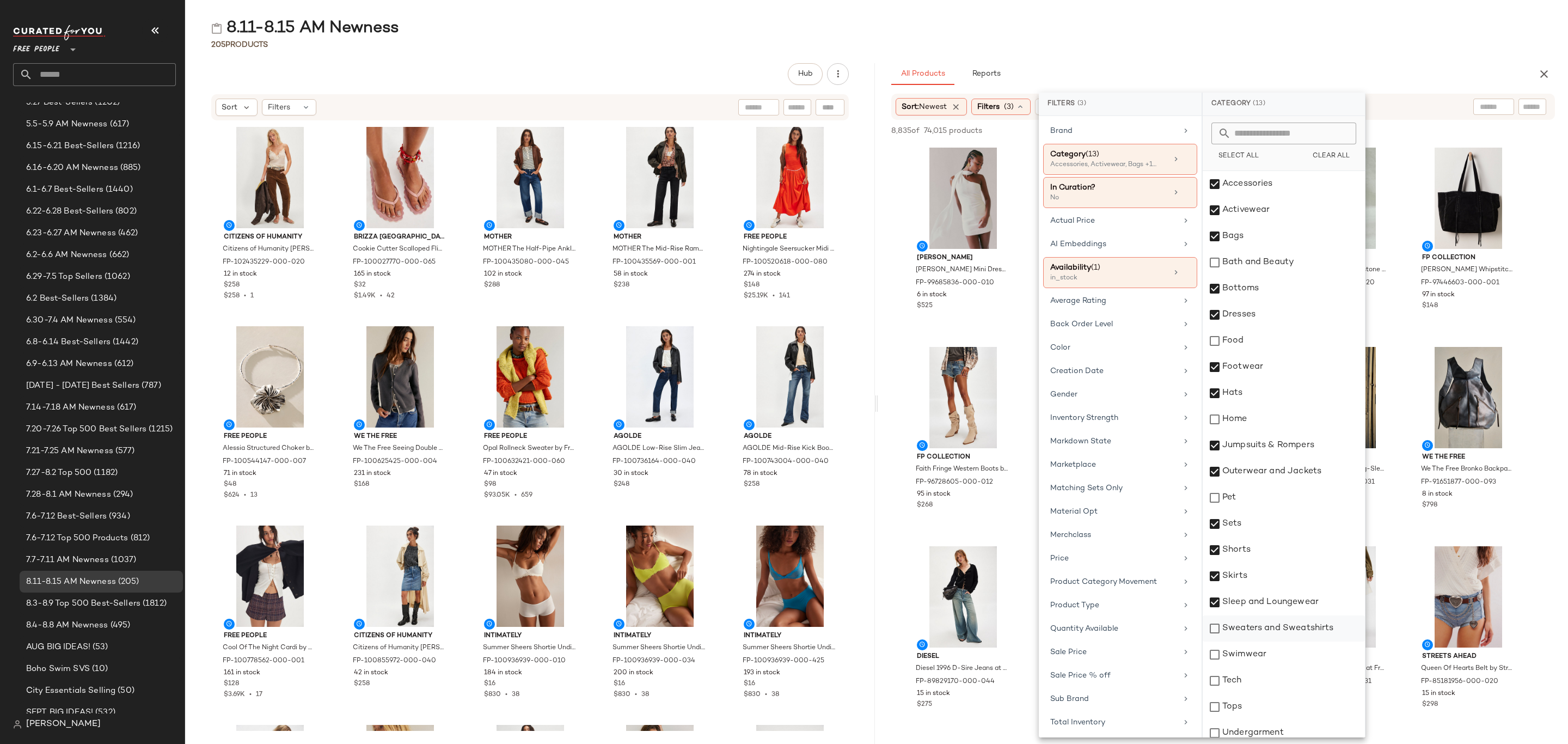
click at [1266, 627] on div "Sweaters and Sweatshirts" at bounding box center [1284, 628] width 163 height 26
drag, startPoint x: 1256, startPoint y: 656, endPoint x: 1250, endPoint y: 698, distance: 42.4
click at [1256, 658] on div "Swimwear" at bounding box center [1284, 655] width 163 height 26
click at [1247, 711] on div "Tops" at bounding box center [1284, 707] width 163 height 26
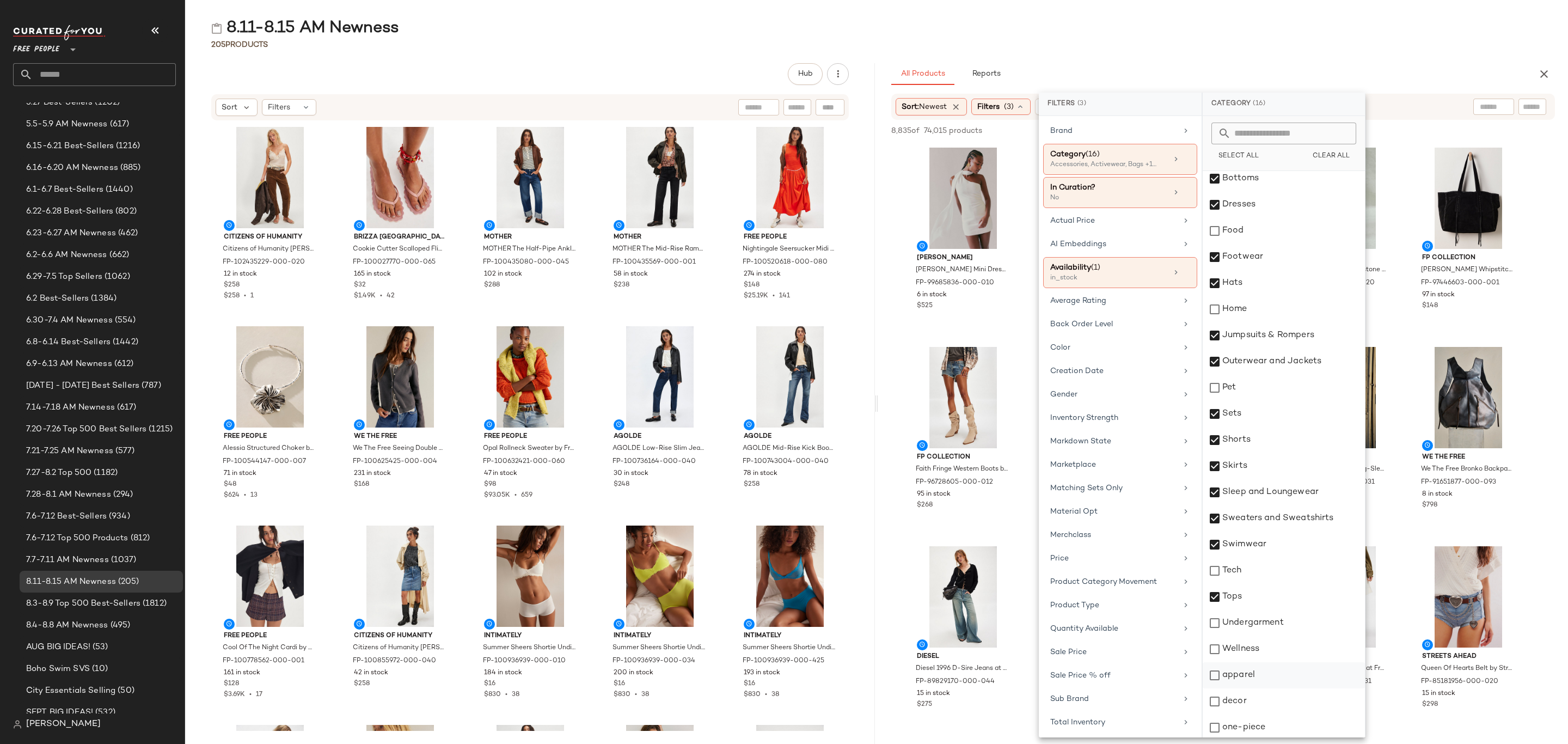
scroll to position [113, 0]
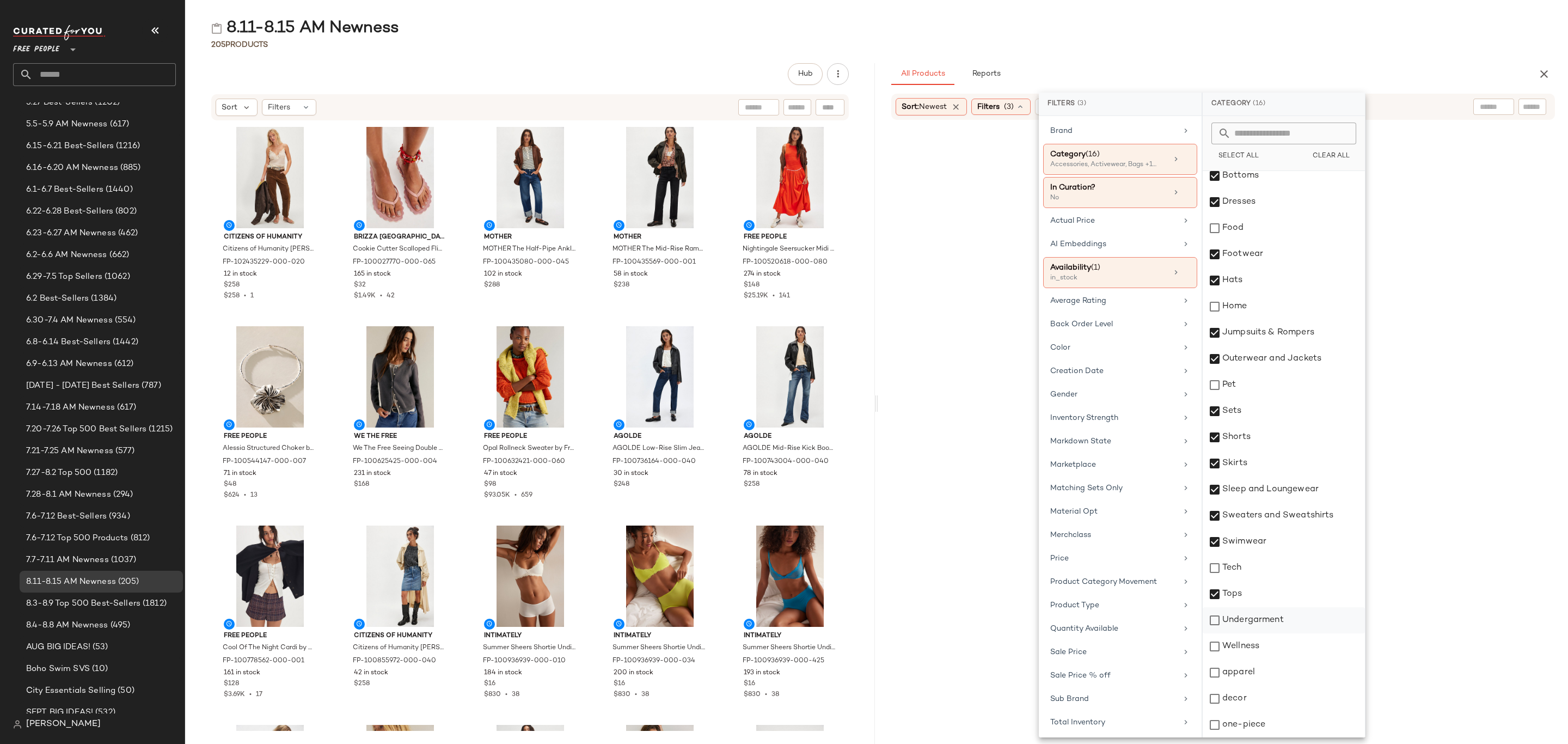
click at [1274, 626] on div "Undergarment" at bounding box center [1284, 620] width 163 height 26
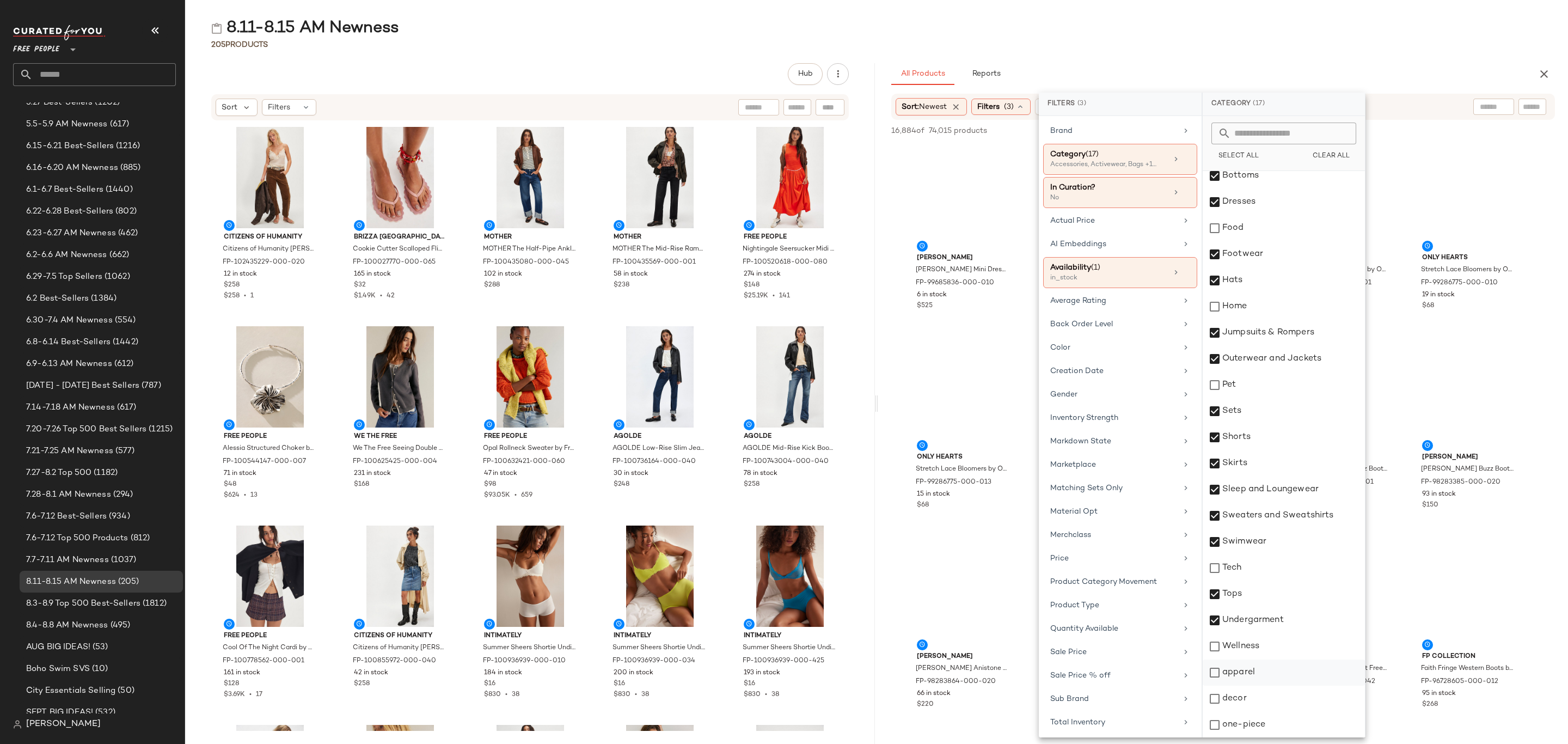
click at [1253, 673] on div "apparel" at bounding box center [1284, 672] width 163 height 26
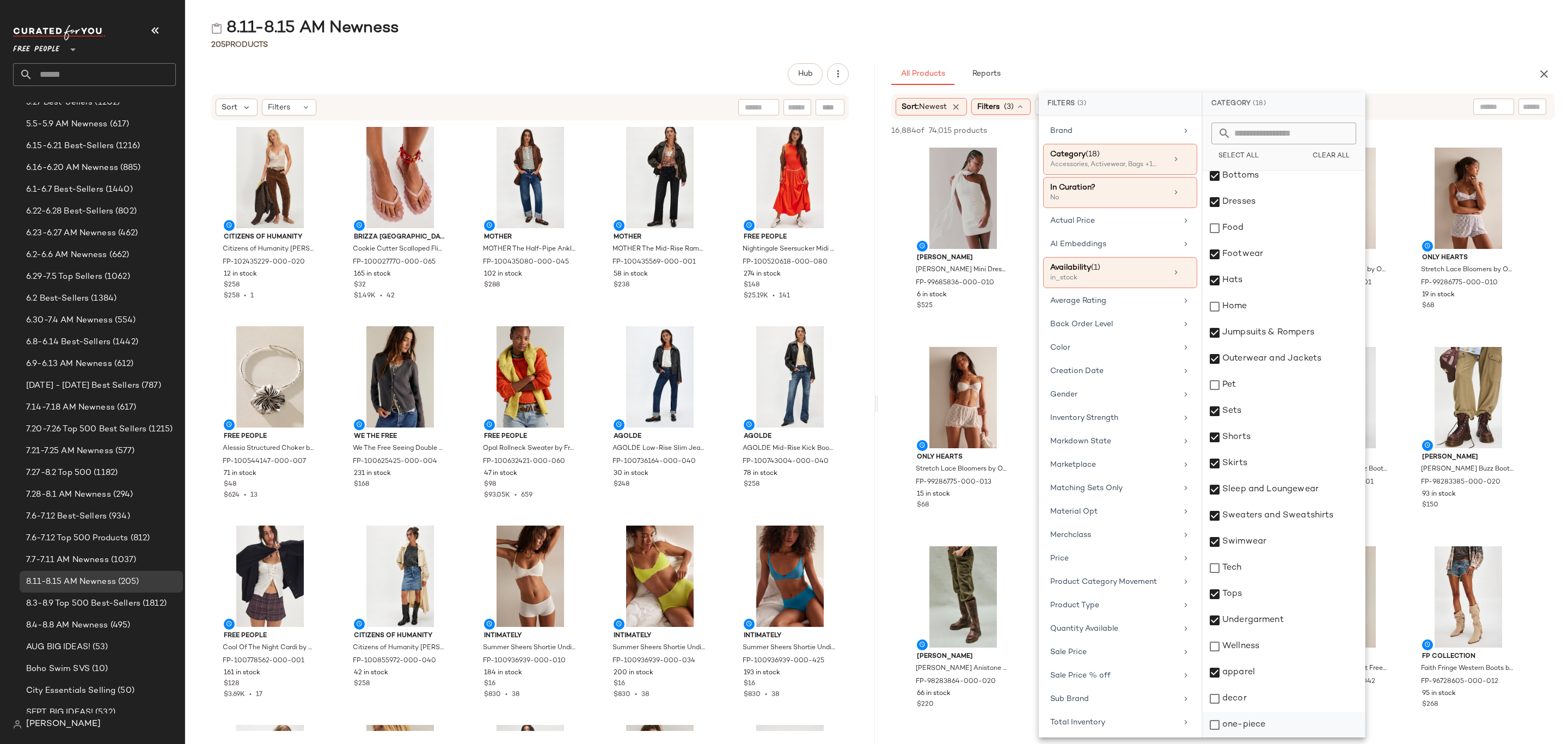
click at [1246, 727] on div "one-piece" at bounding box center [1284, 725] width 163 height 26
click at [1339, 64] on div "All Products Reports" at bounding box center [1205, 74] width 629 height 22
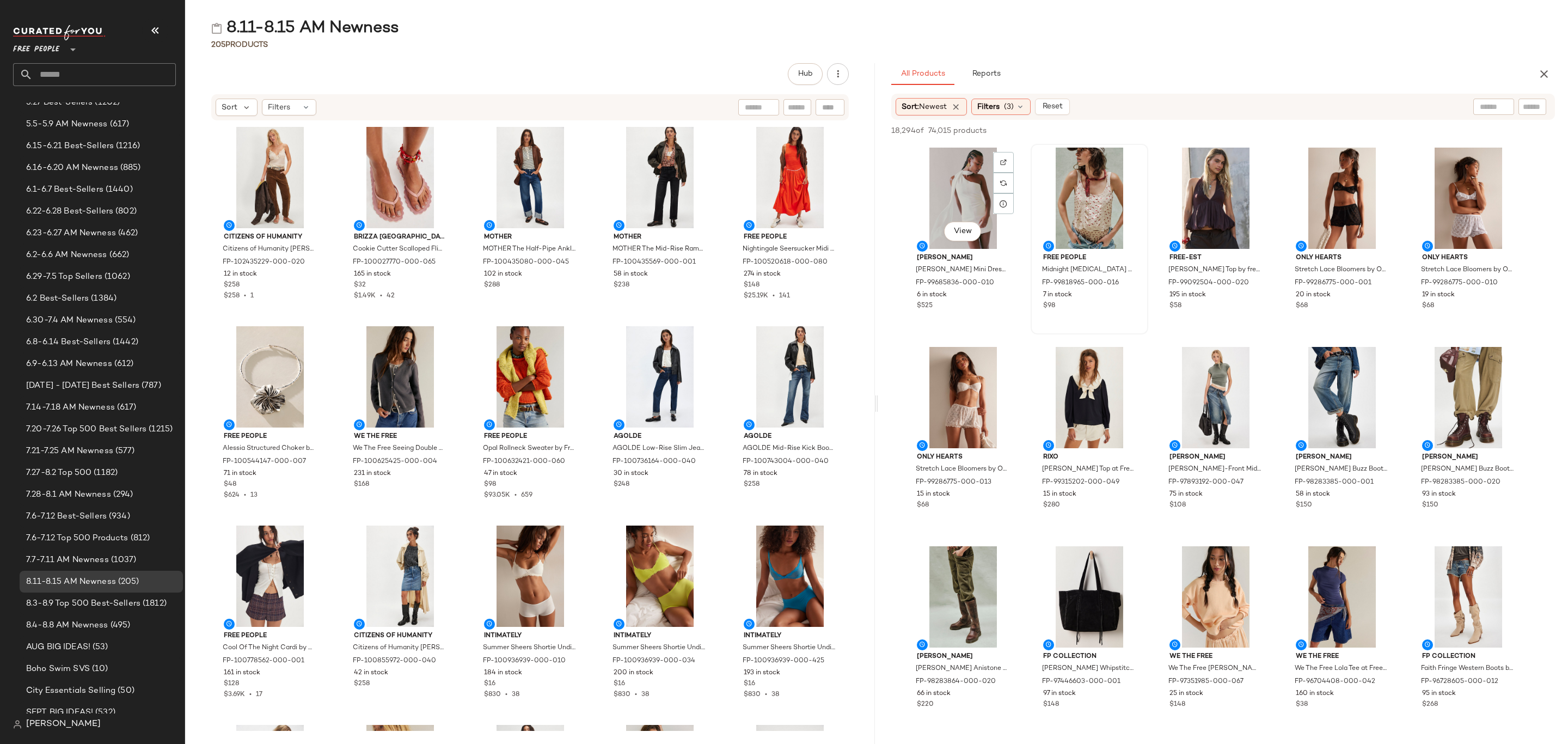
drag, startPoint x: 941, startPoint y: 175, endPoint x: 1037, endPoint y: 214, distance: 103.6
click at [941, 177] on div "View" at bounding box center [963, 198] width 110 height 101
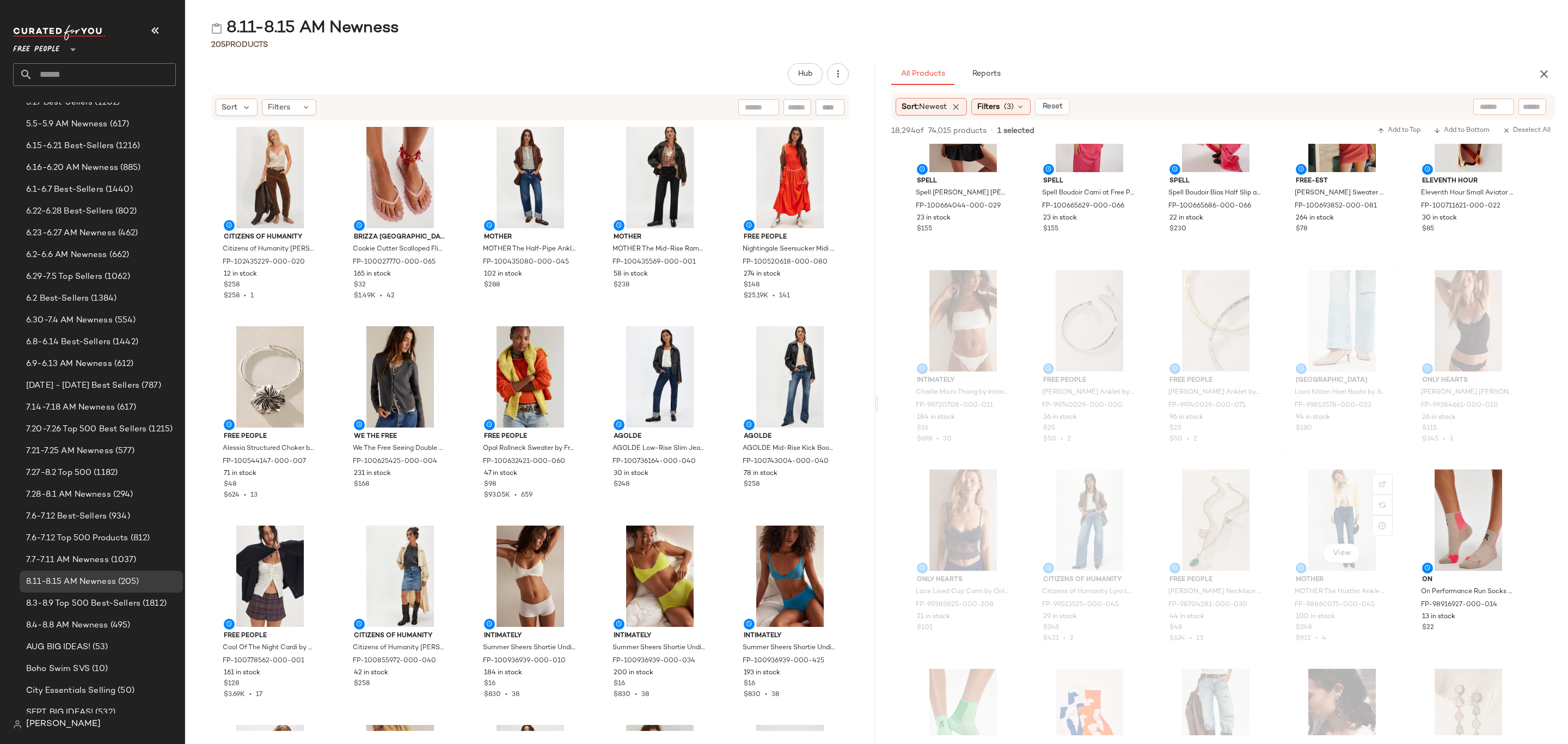
scroll to position [5554, 0]
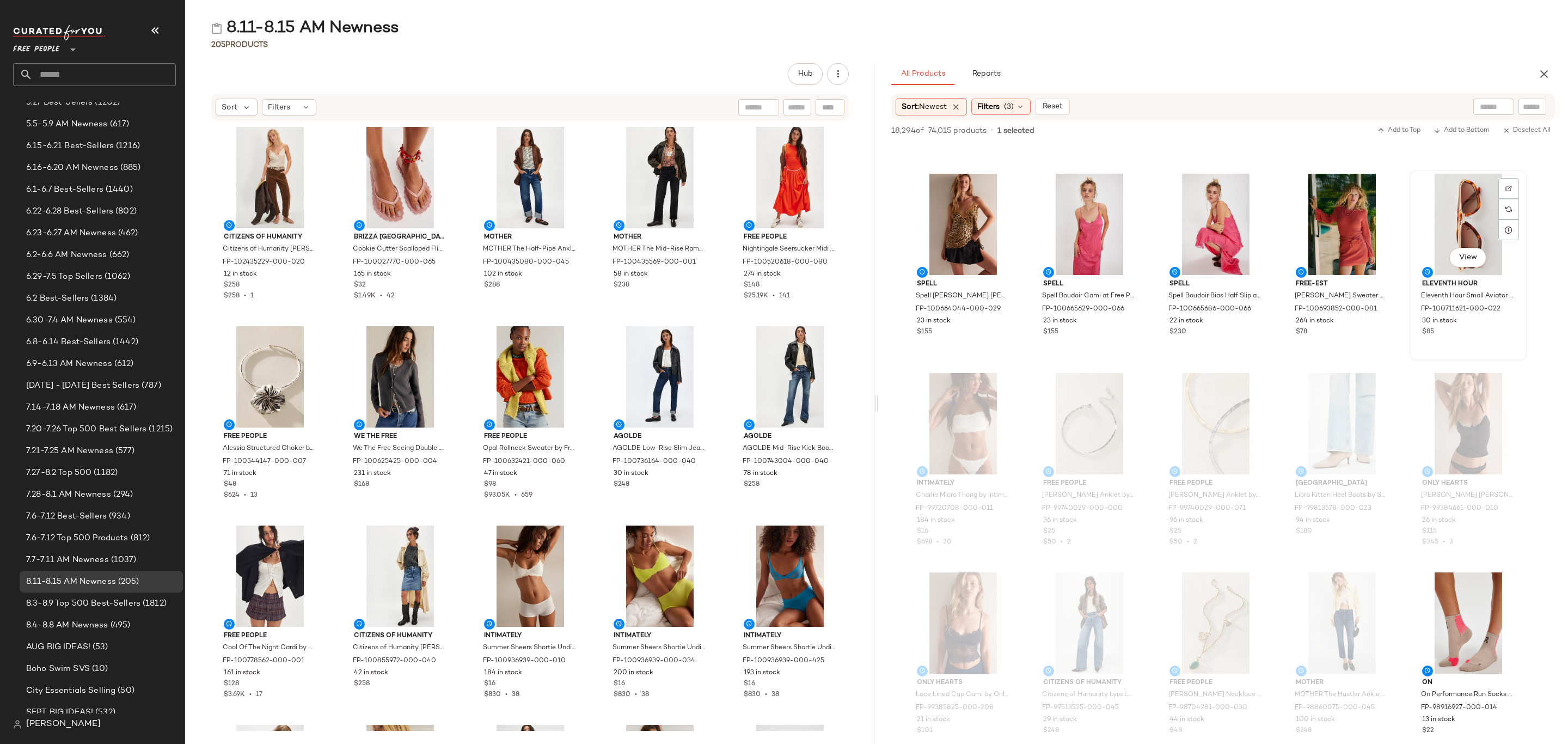
click at [1485, 335] on div "$85" at bounding box center [1468, 332] width 93 height 10
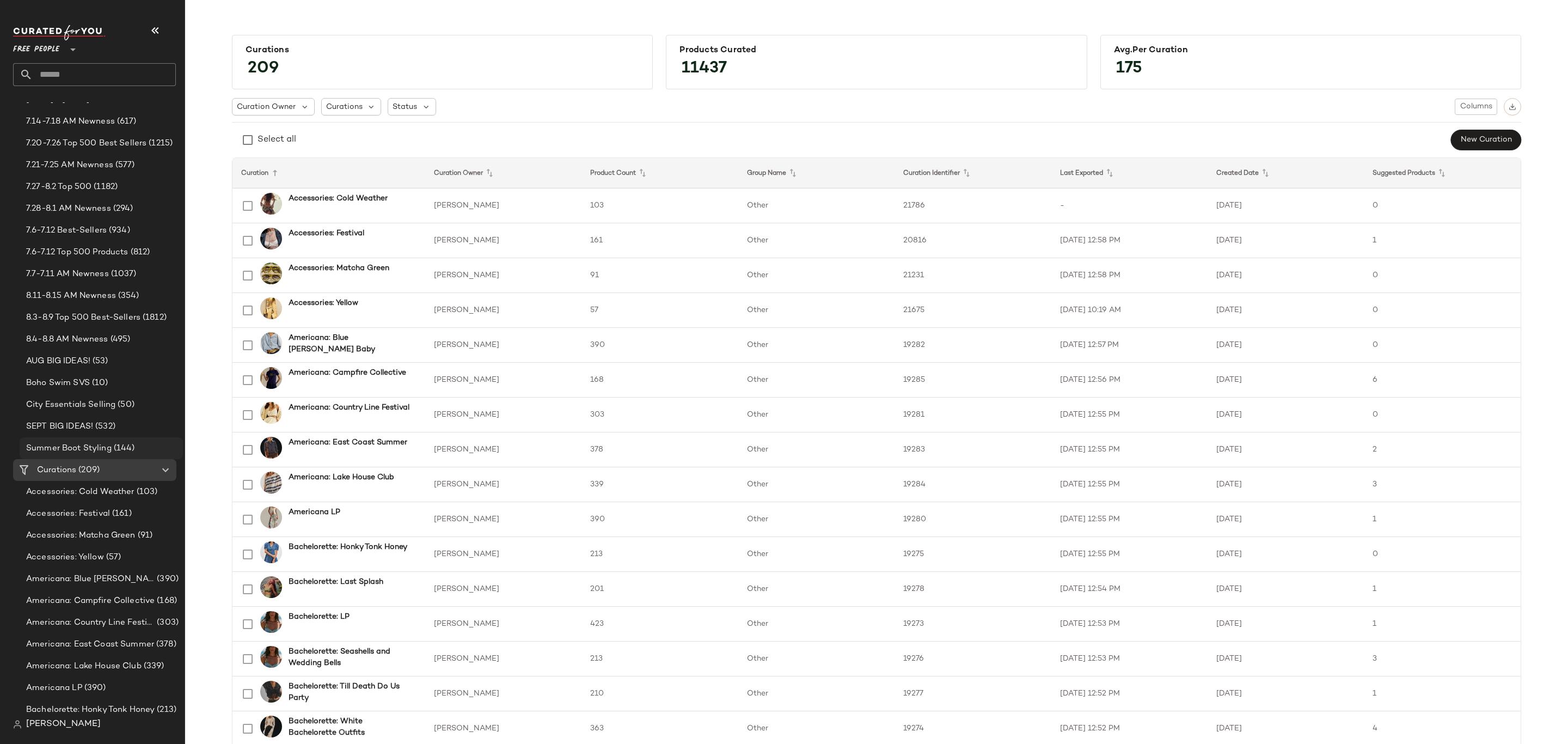
scroll to position [490, 0]
click at [93, 244] on div "8.11-8.15 AM Newness (354)" at bounding box center [101, 255] width 163 height 22
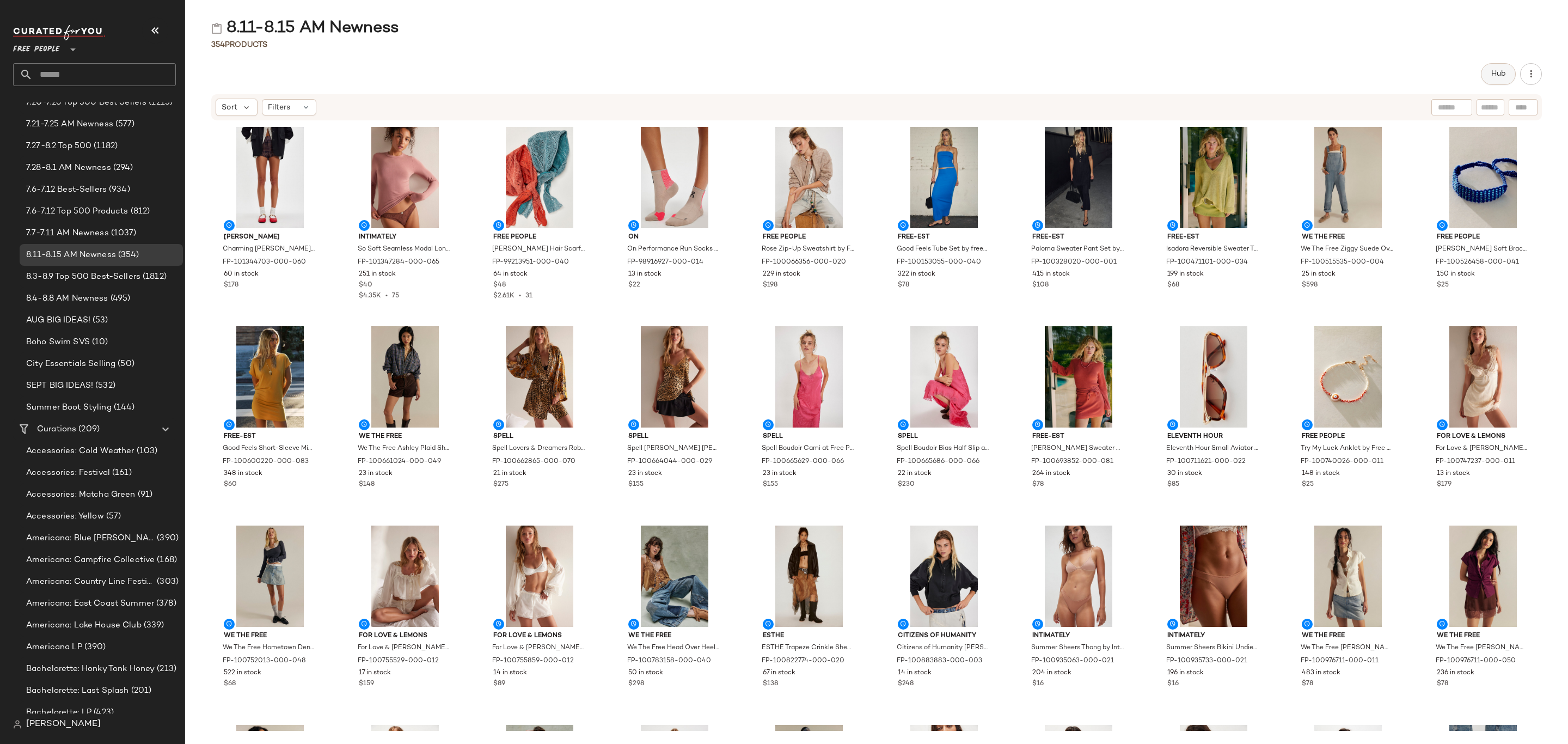
click at [1499, 72] on span "Hub" at bounding box center [1498, 74] width 15 height 9
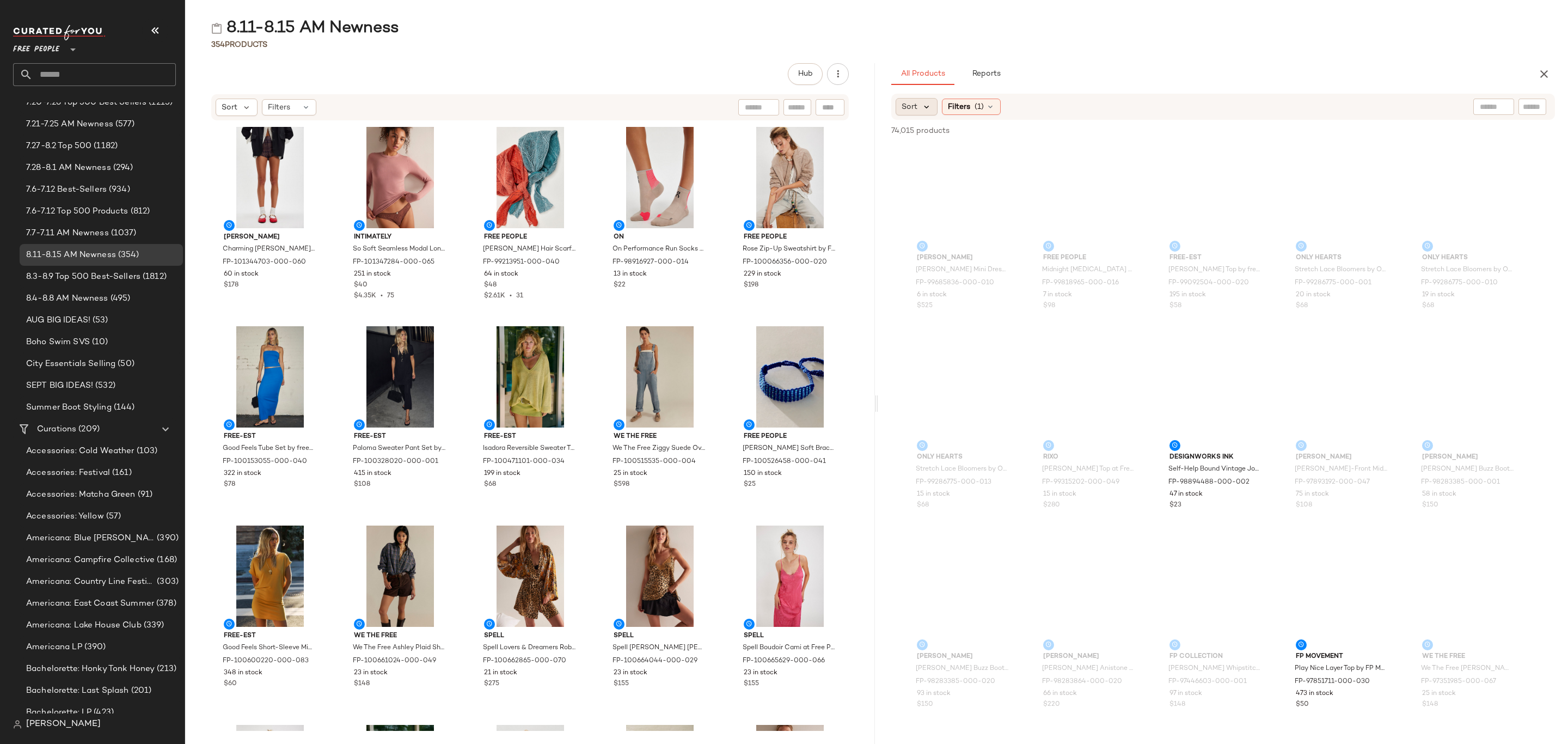
click at [925, 107] on icon at bounding box center [926, 107] width 10 height 10
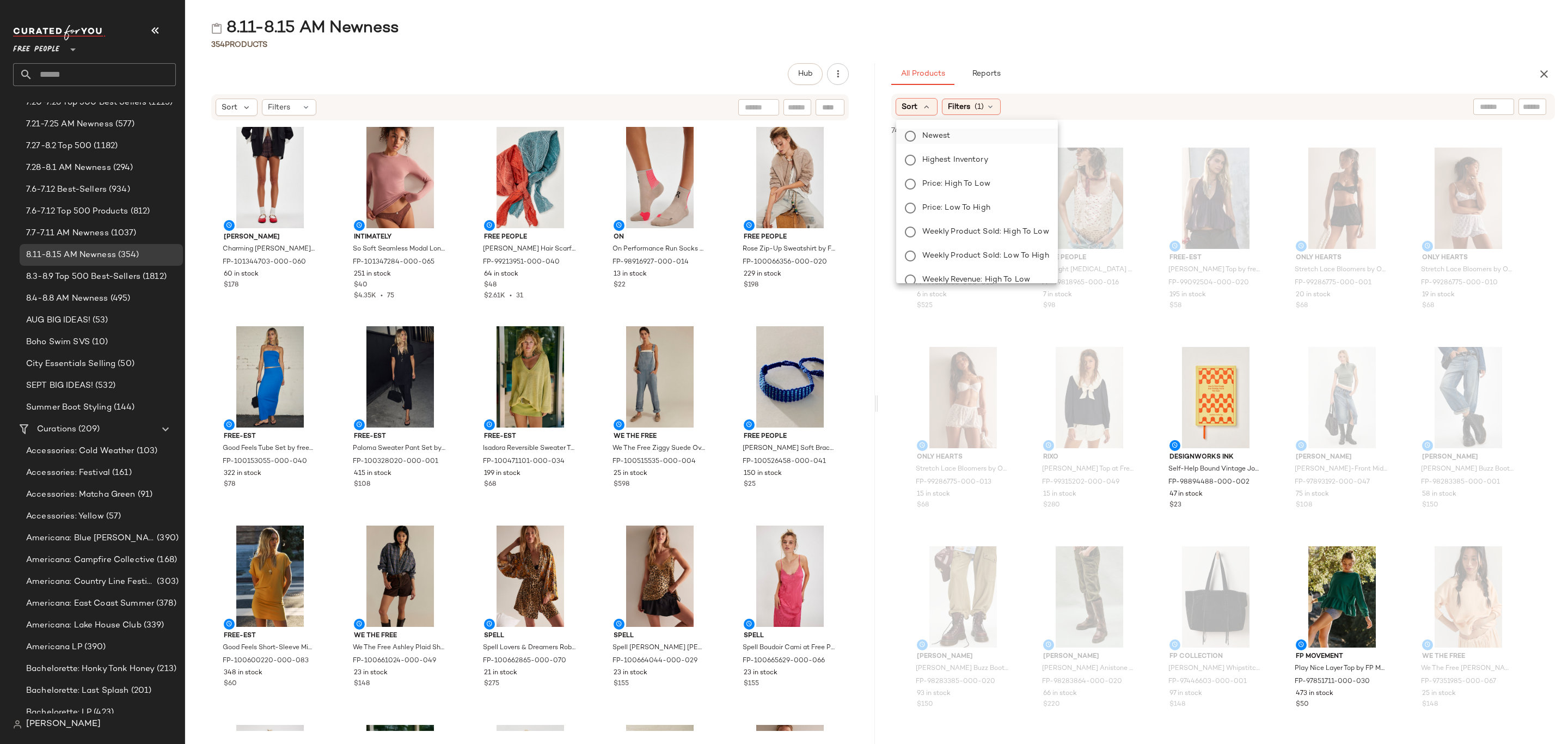
click at [933, 135] on span "Newest" at bounding box center [936, 136] width 29 height 12
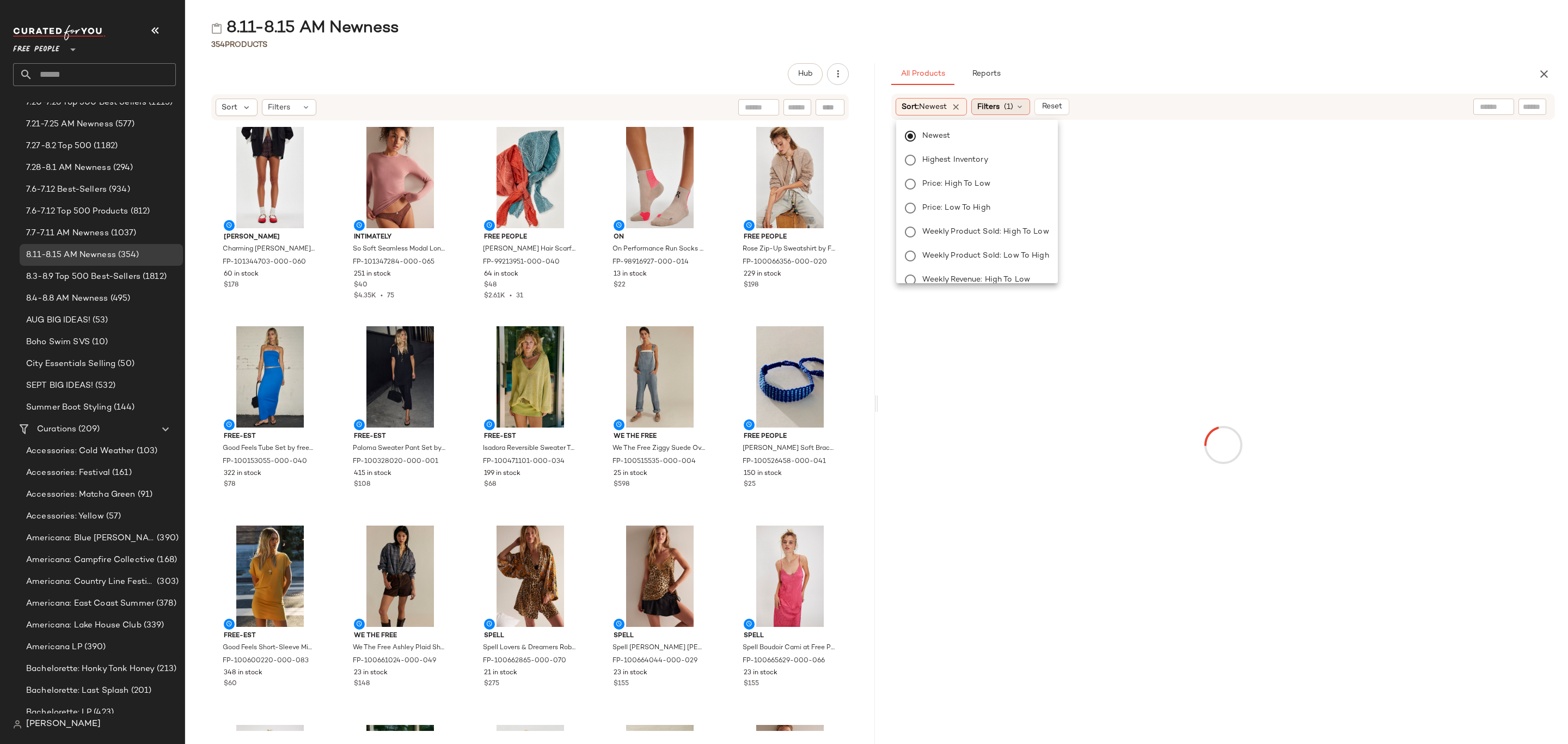
click at [996, 104] on span "Filters" at bounding box center [989, 107] width 23 height 12
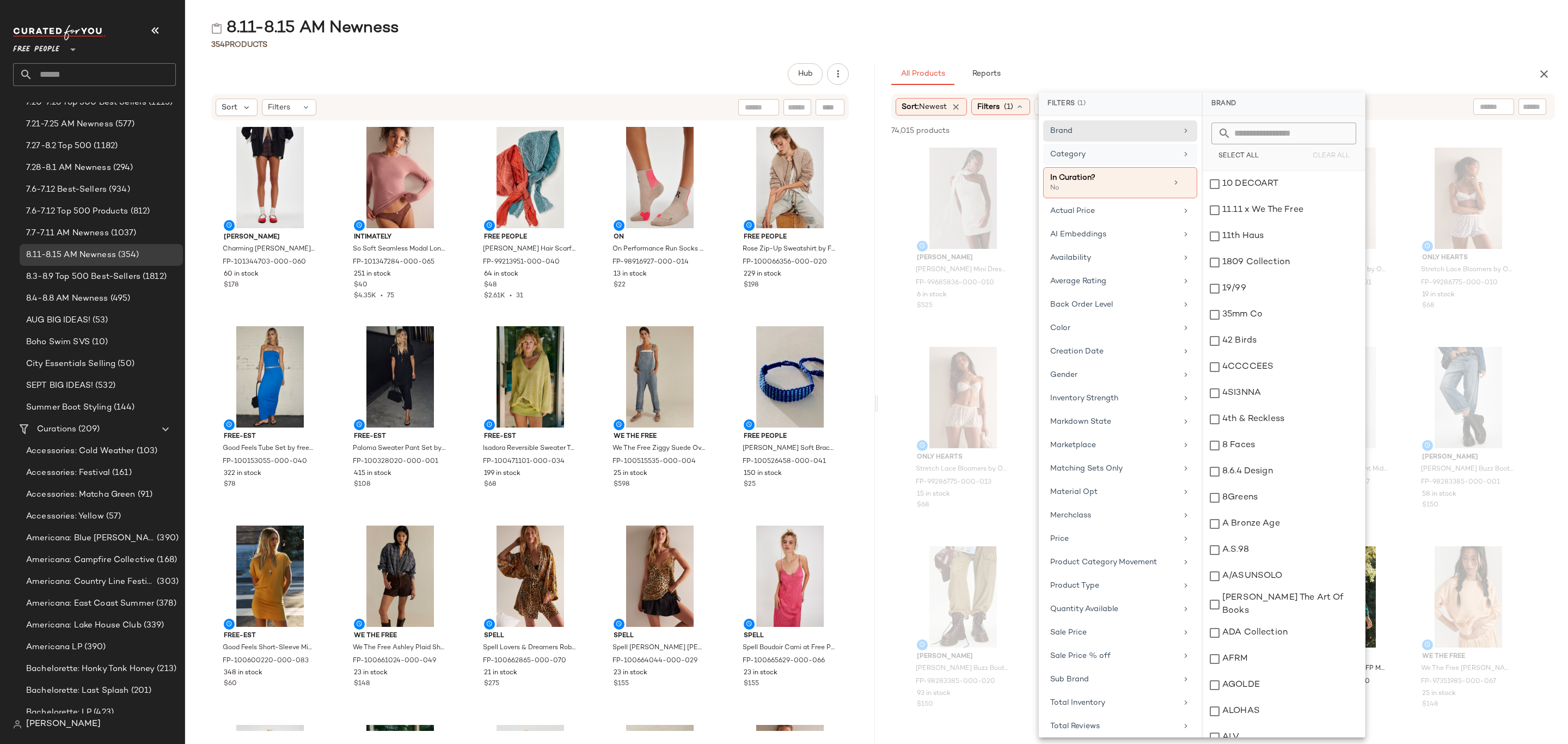
click at [1107, 157] on div "Category" at bounding box center [1113, 154] width 127 height 12
click at [1264, 185] on div "Accessories" at bounding box center [1284, 184] width 163 height 26
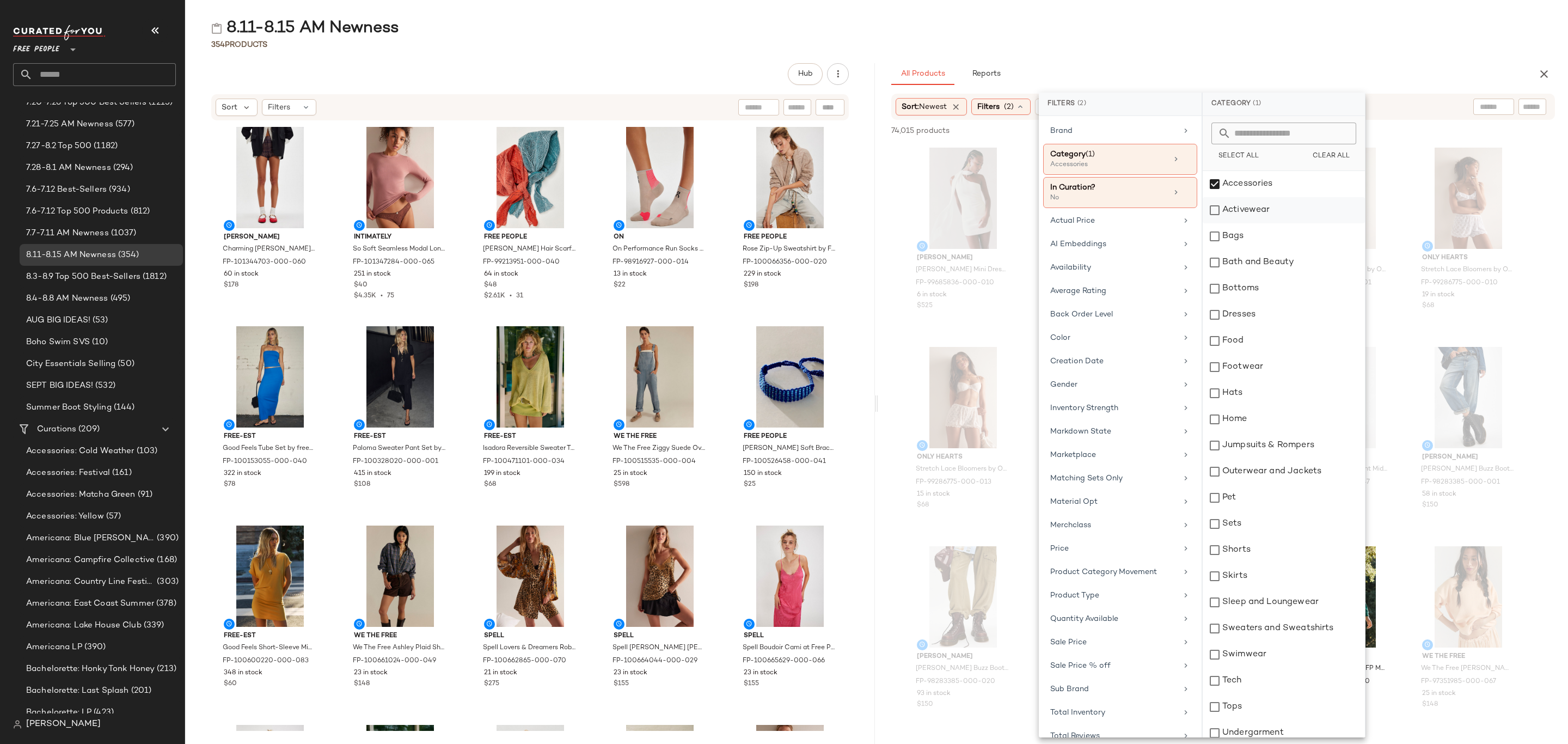
click at [1265, 209] on div "Activewear" at bounding box center [1284, 210] width 163 height 26
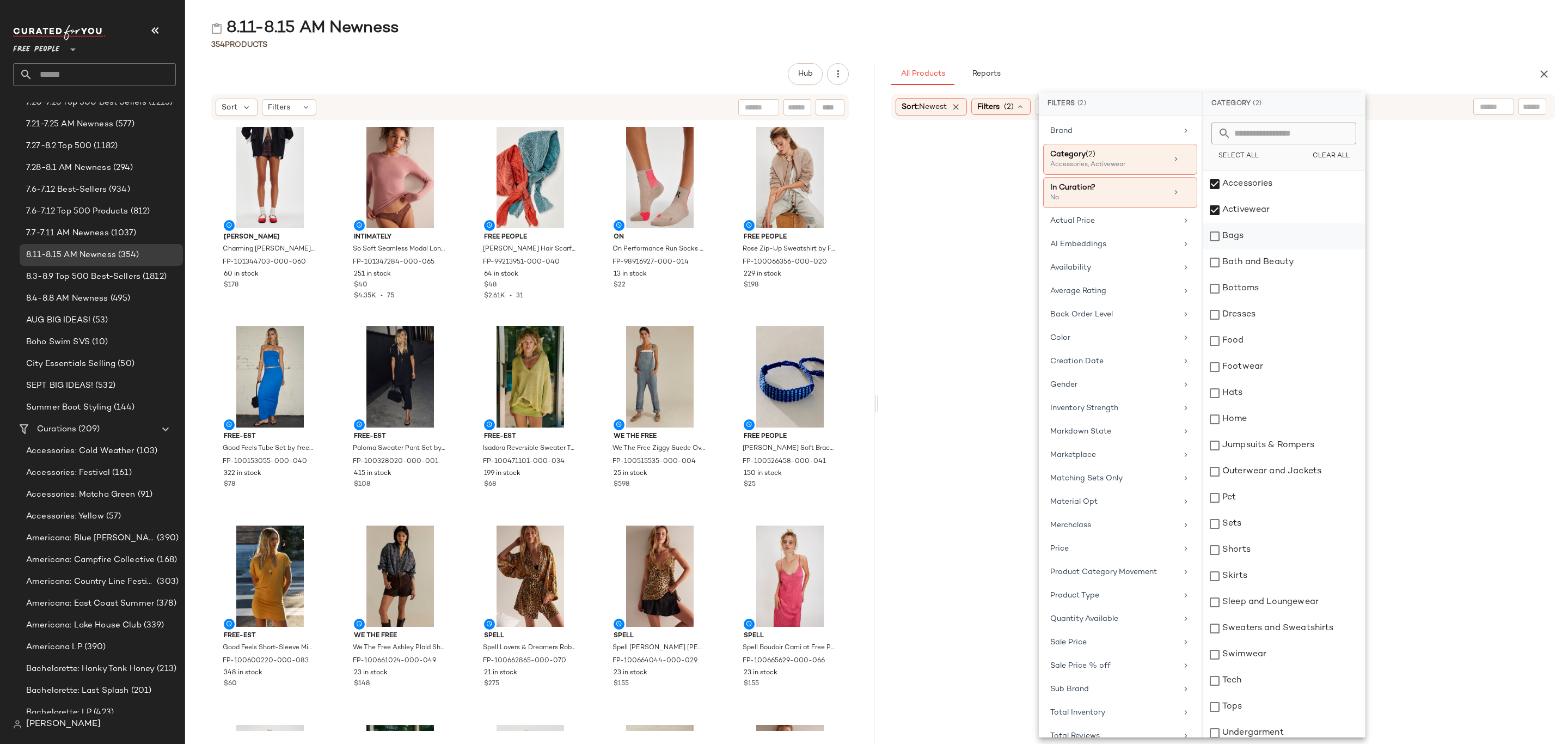
click at [1259, 230] on div "Bags" at bounding box center [1284, 236] width 163 height 26
click at [1261, 286] on div "Bottoms" at bounding box center [1284, 289] width 163 height 26
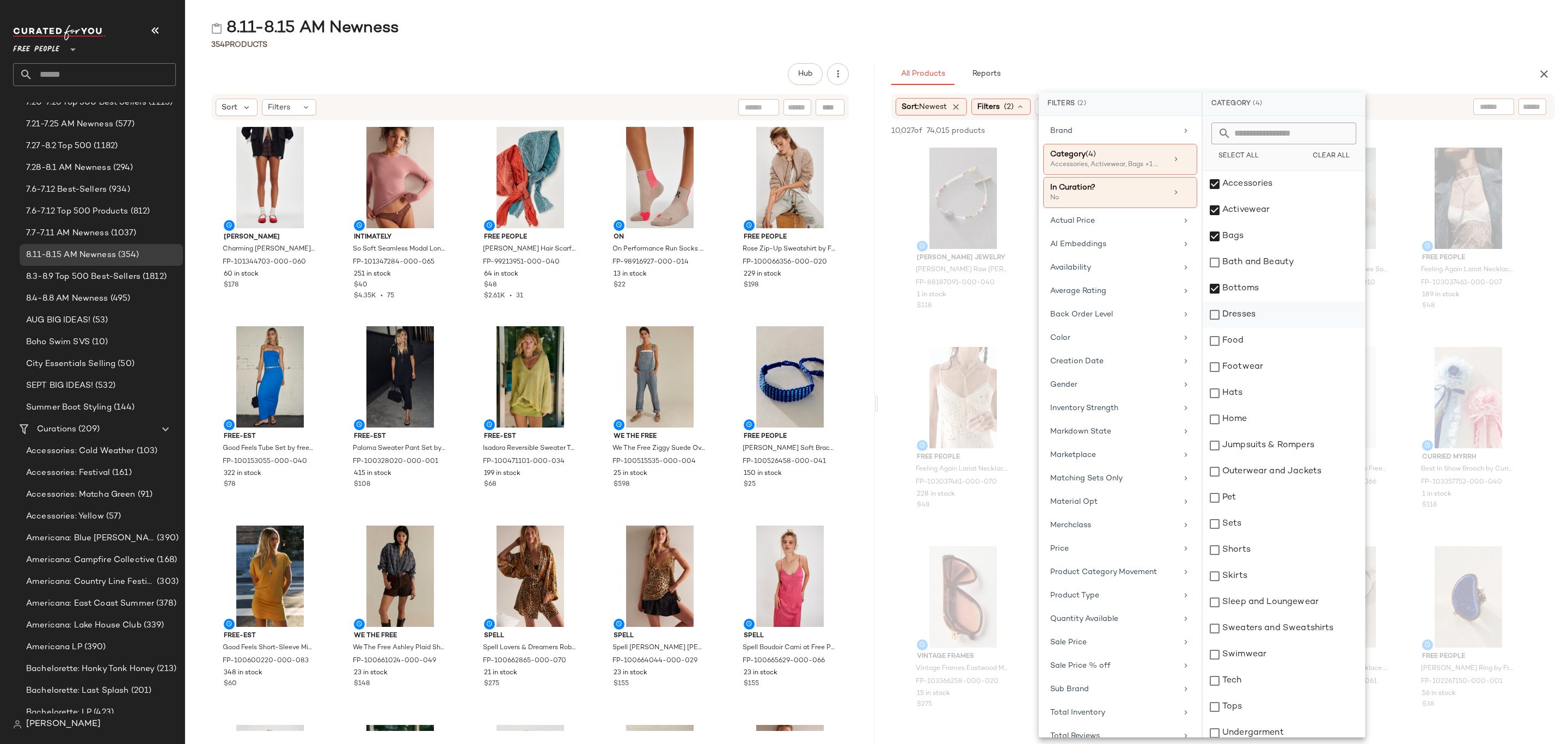
click at [1261, 316] on div "Dresses" at bounding box center [1284, 315] width 163 height 26
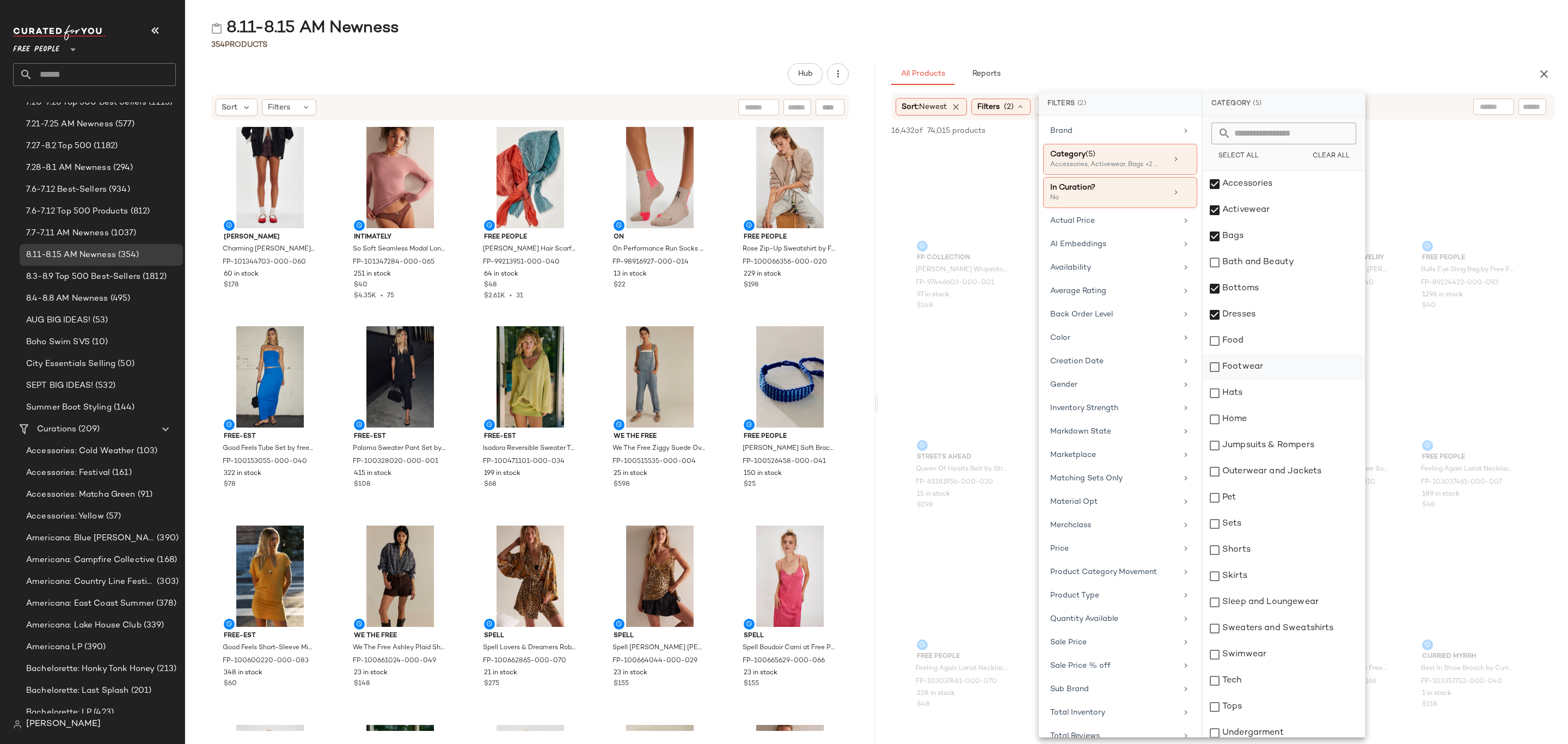
click at [1267, 371] on div "Footwear" at bounding box center [1284, 367] width 163 height 26
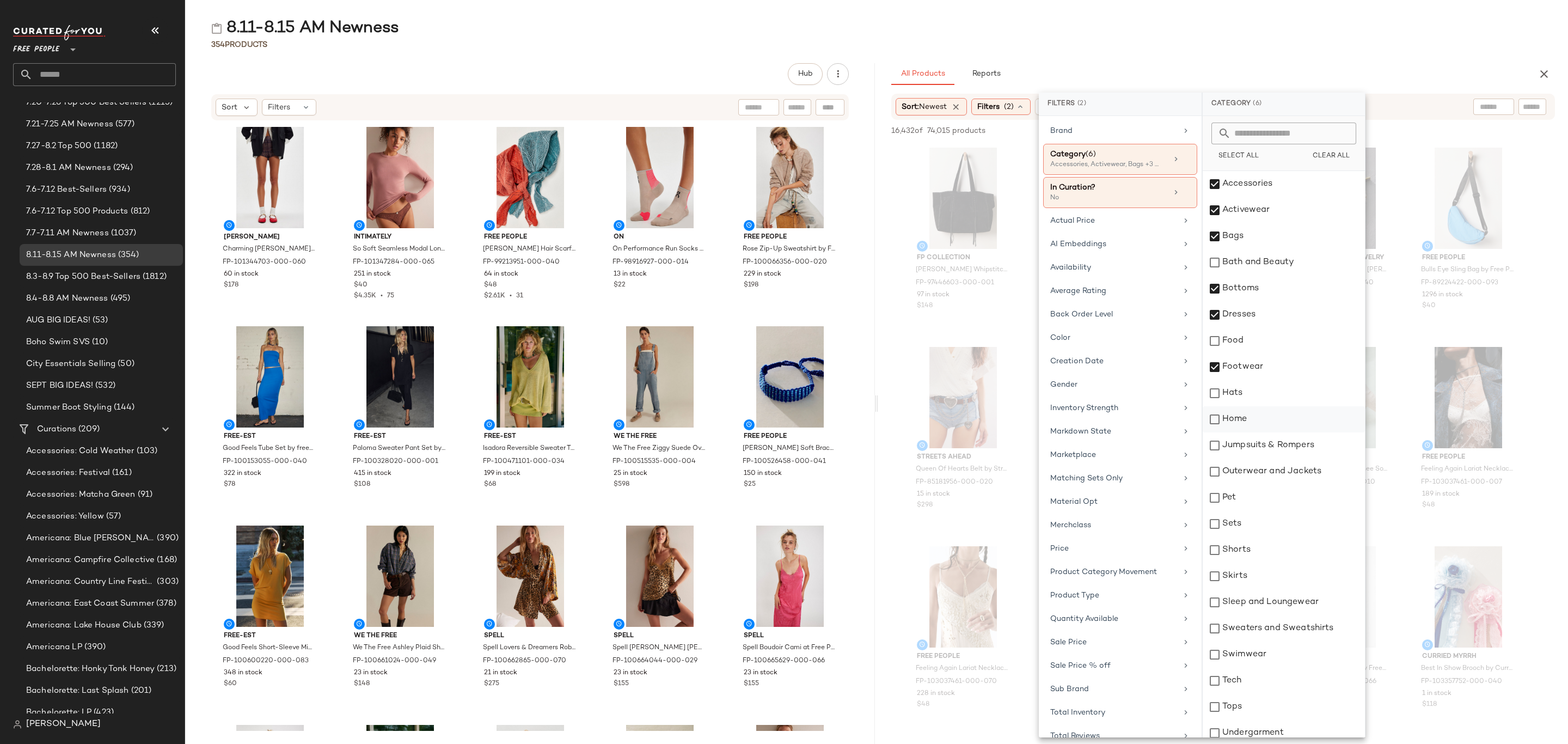
click at [1243, 420] on div "Home" at bounding box center [1284, 419] width 163 height 26
click at [1238, 425] on div "Home" at bounding box center [1284, 419] width 163 height 26
click at [1251, 399] on div "Hats" at bounding box center [1284, 393] width 163 height 26
drag, startPoint x: 1263, startPoint y: 497, endPoint x: 1267, endPoint y: 482, distance: 15.5
click at [1263, 495] on div "Pet" at bounding box center [1284, 497] width 163 height 26
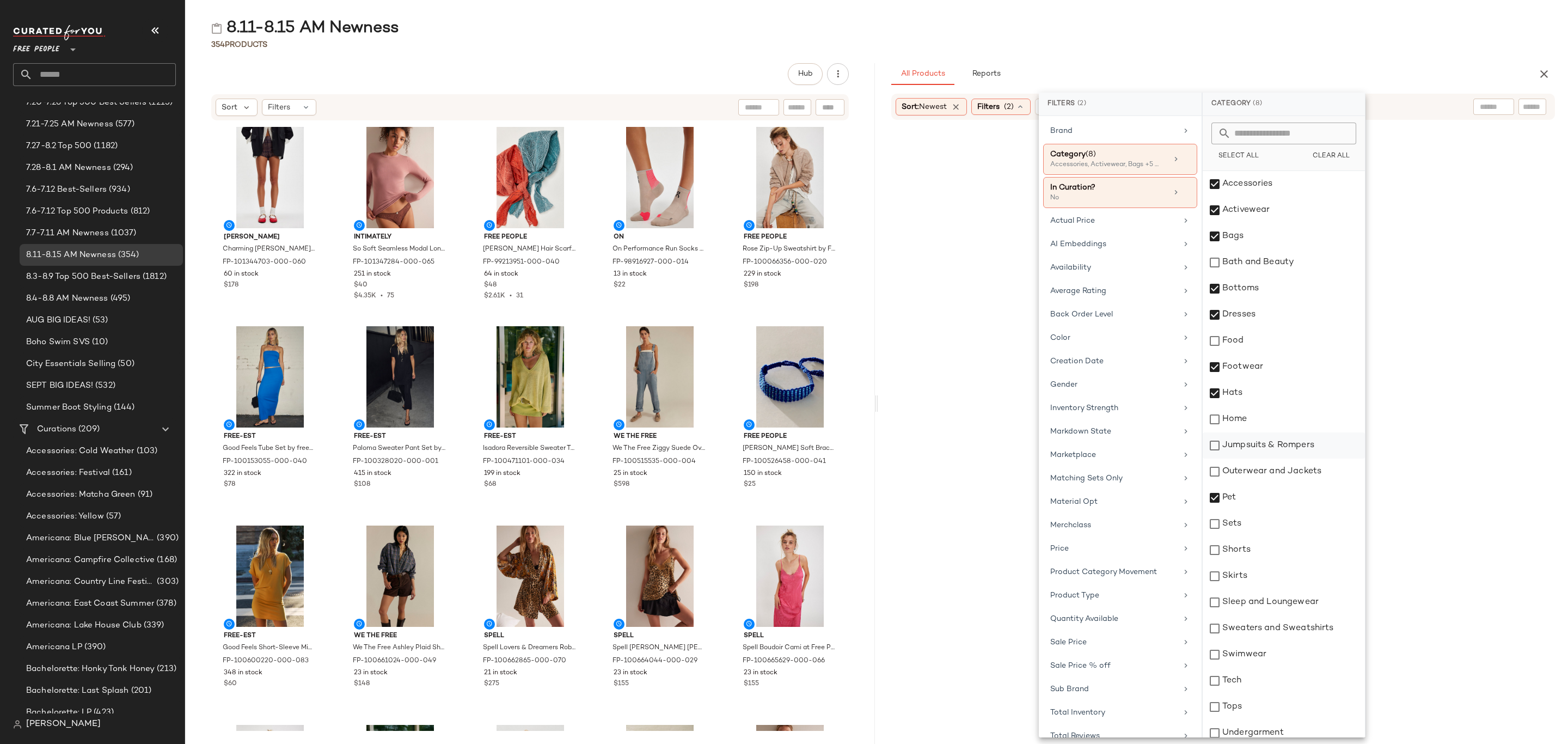
click at [1272, 469] on div "Outerwear and Jackets" at bounding box center [1284, 471] width 163 height 26
click at [1274, 445] on div "Jumpsuits & Rompers" at bounding box center [1284, 445] width 163 height 26
drag, startPoint x: 1265, startPoint y: 548, endPoint x: 1270, endPoint y: 538, distance: 11.2
click at [1265, 547] on div "Shorts" at bounding box center [1284, 550] width 163 height 26
click at [1270, 534] on div "Sets" at bounding box center [1284, 524] width 163 height 26
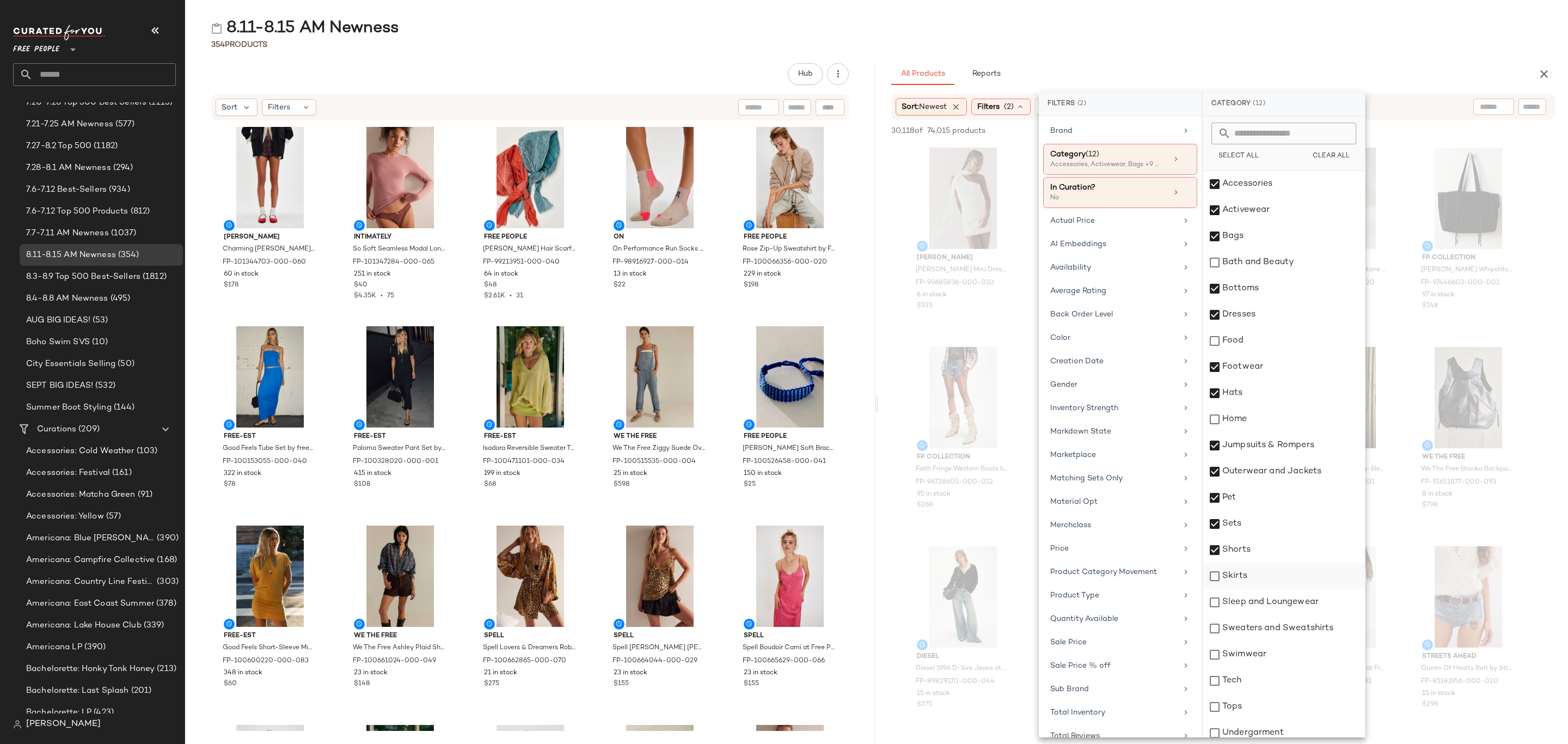
click at [1260, 586] on div "Skirts" at bounding box center [1284, 576] width 163 height 26
click at [1268, 603] on div "Sleep and Loungewear" at bounding box center [1284, 602] width 163 height 26
click at [1276, 628] on div "Sweaters and Sweatshirts" at bounding box center [1284, 628] width 163 height 26
click at [1273, 653] on div "Swimwear" at bounding box center [1284, 655] width 163 height 26
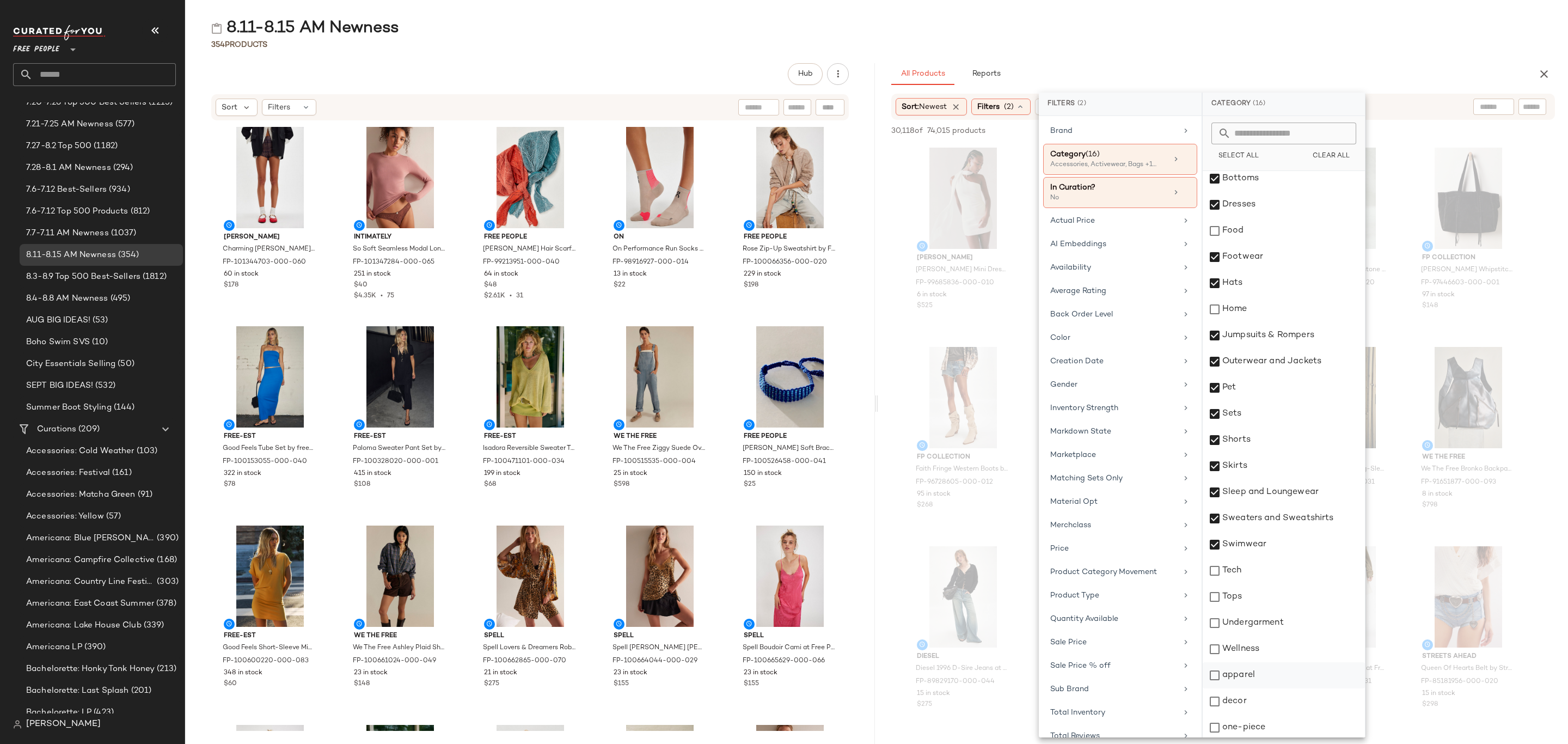
scroll to position [113, 0]
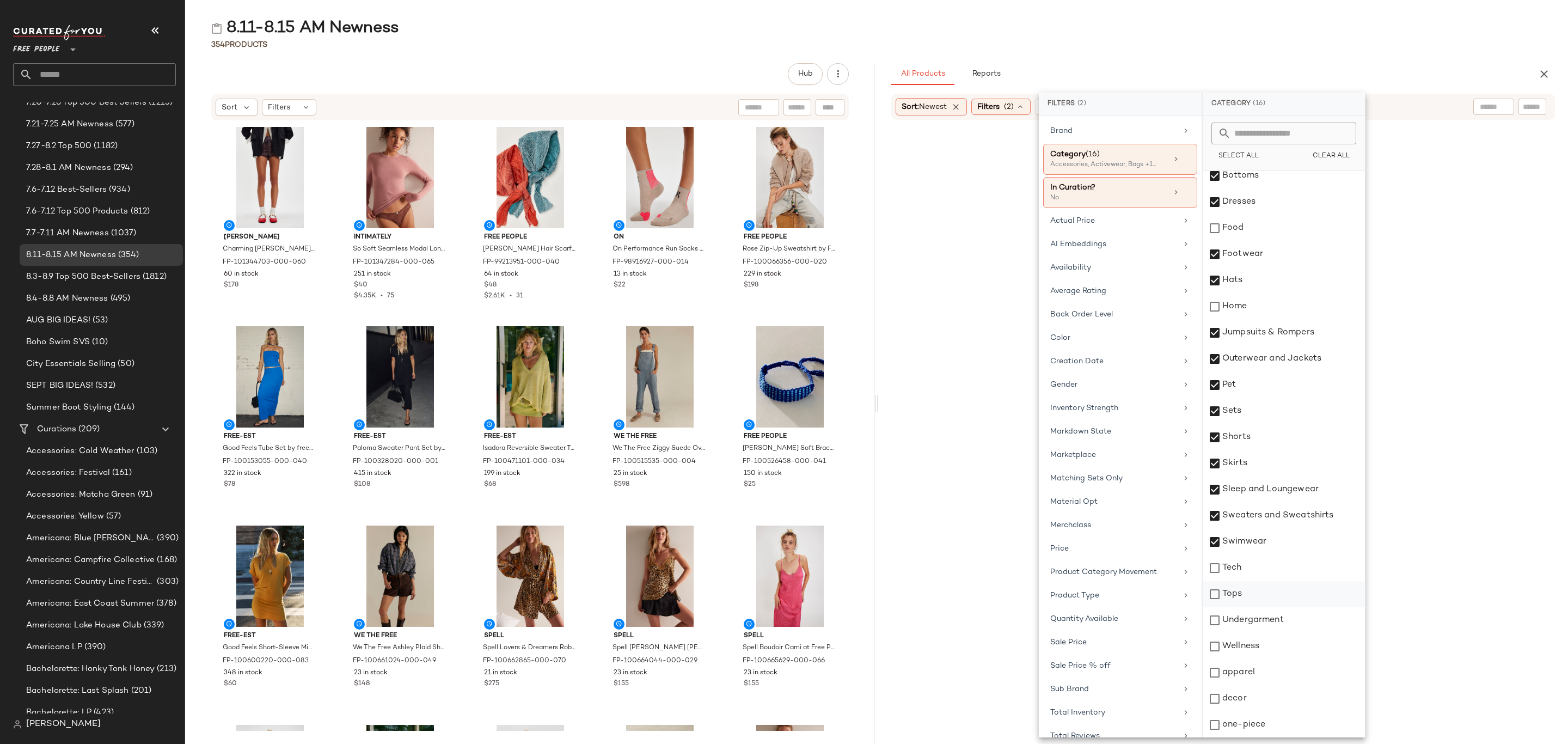
click at [1261, 591] on div "Tops" at bounding box center [1284, 594] width 163 height 26
click at [1263, 620] on div "Undergarment" at bounding box center [1284, 620] width 163 height 26
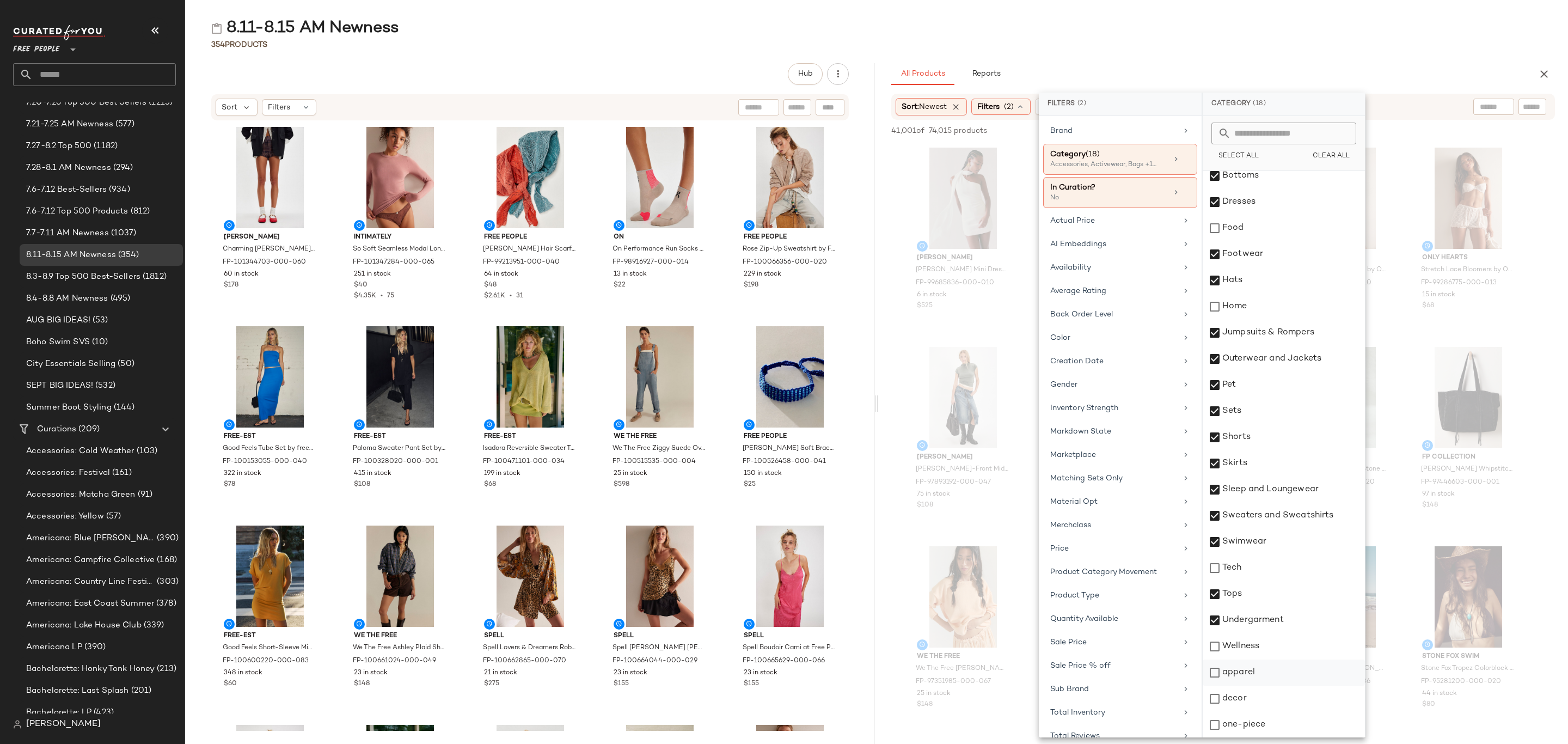
click at [1253, 677] on div "apparel" at bounding box center [1284, 672] width 163 height 26
click at [1253, 729] on div "one-piece" at bounding box center [1284, 725] width 163 height 26
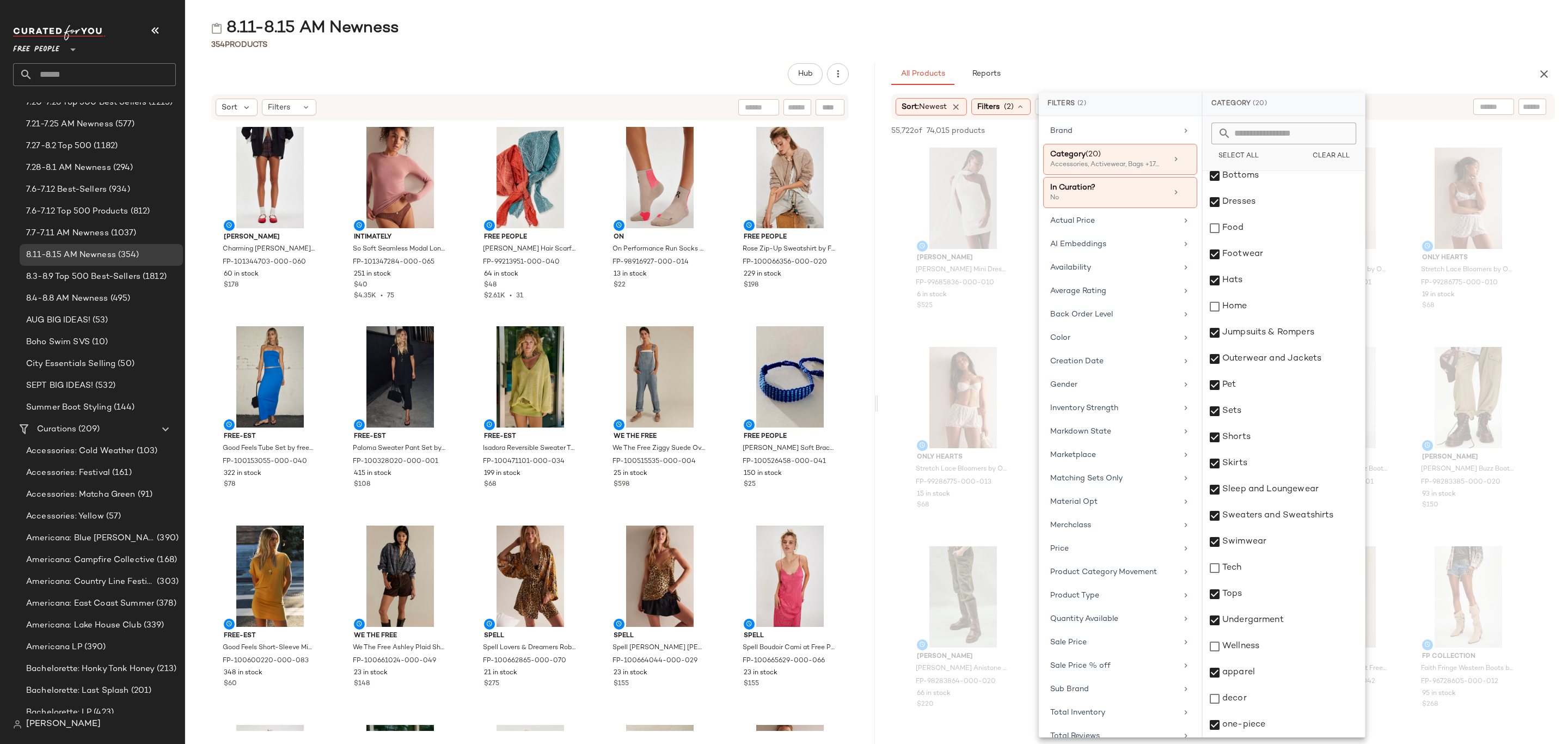
click at [1344, 35] on div "8.11-8.15 AM Newness" at bounding box center [877, 29] width 1383 height 22
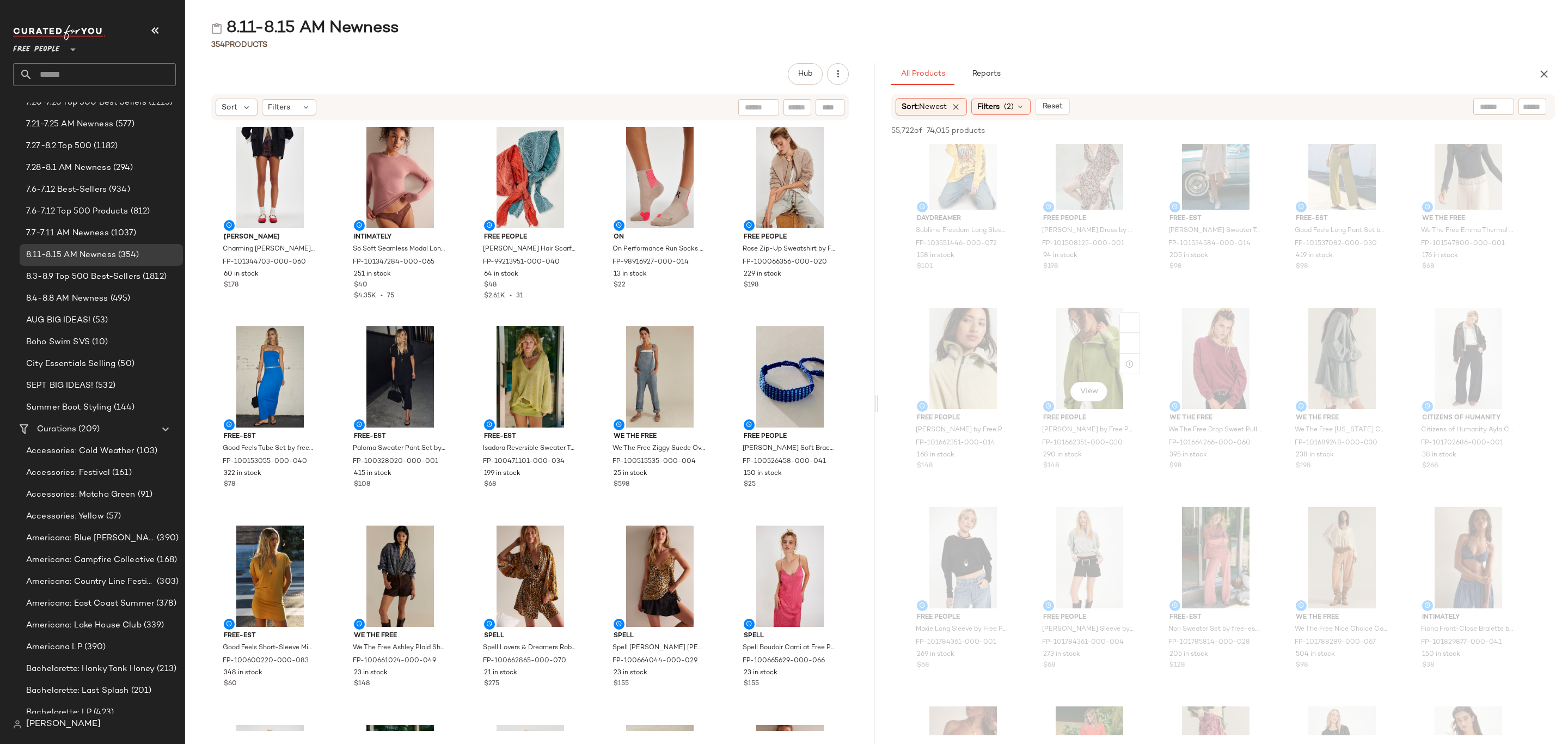
scroll to position [2859, 0]
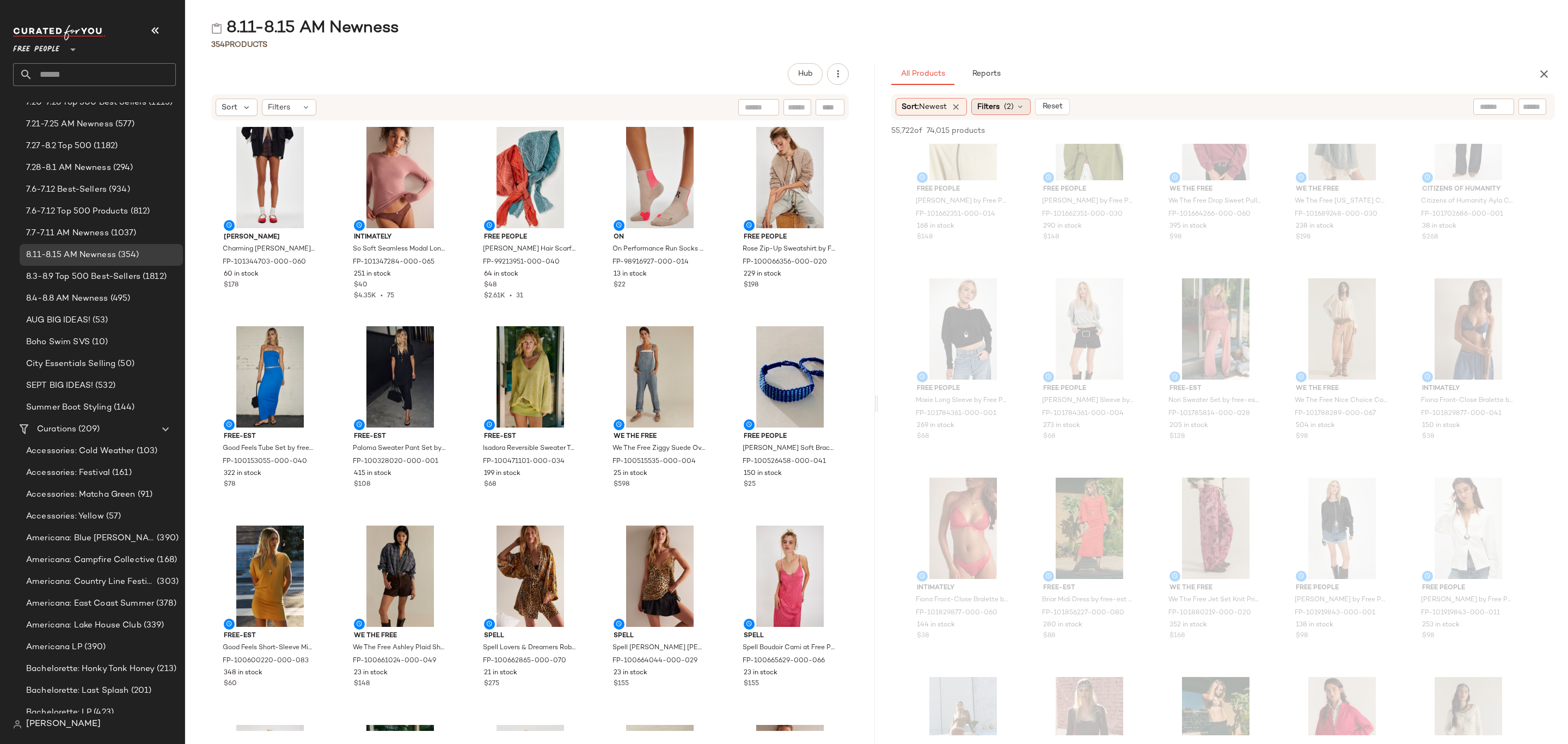
click at [999, 110] on span "Filters" at bounding box center [989, 107] width 23 height 12
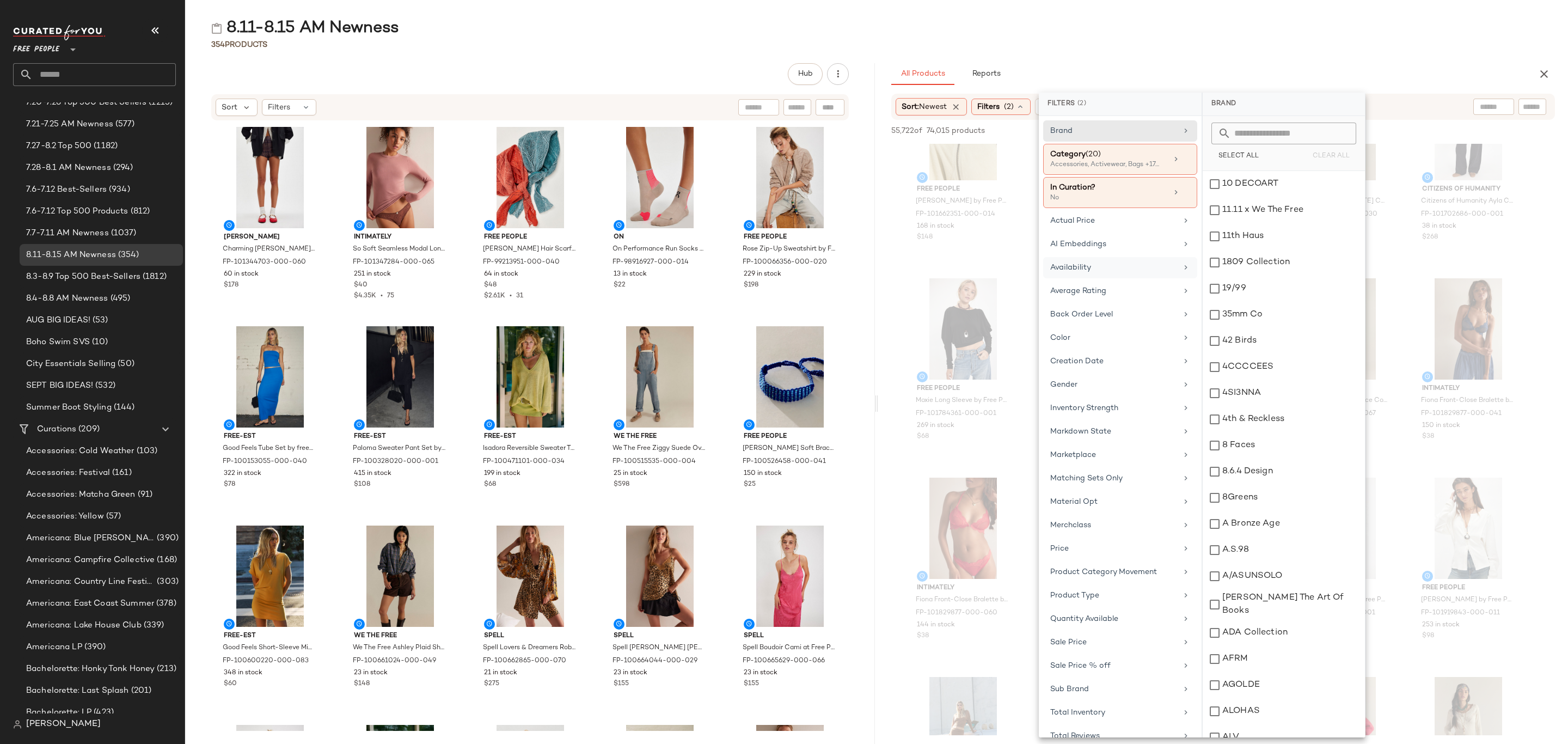
click at [1121, 266] on div "Availability" at bounding box center [1113, 267] width 127 height 12
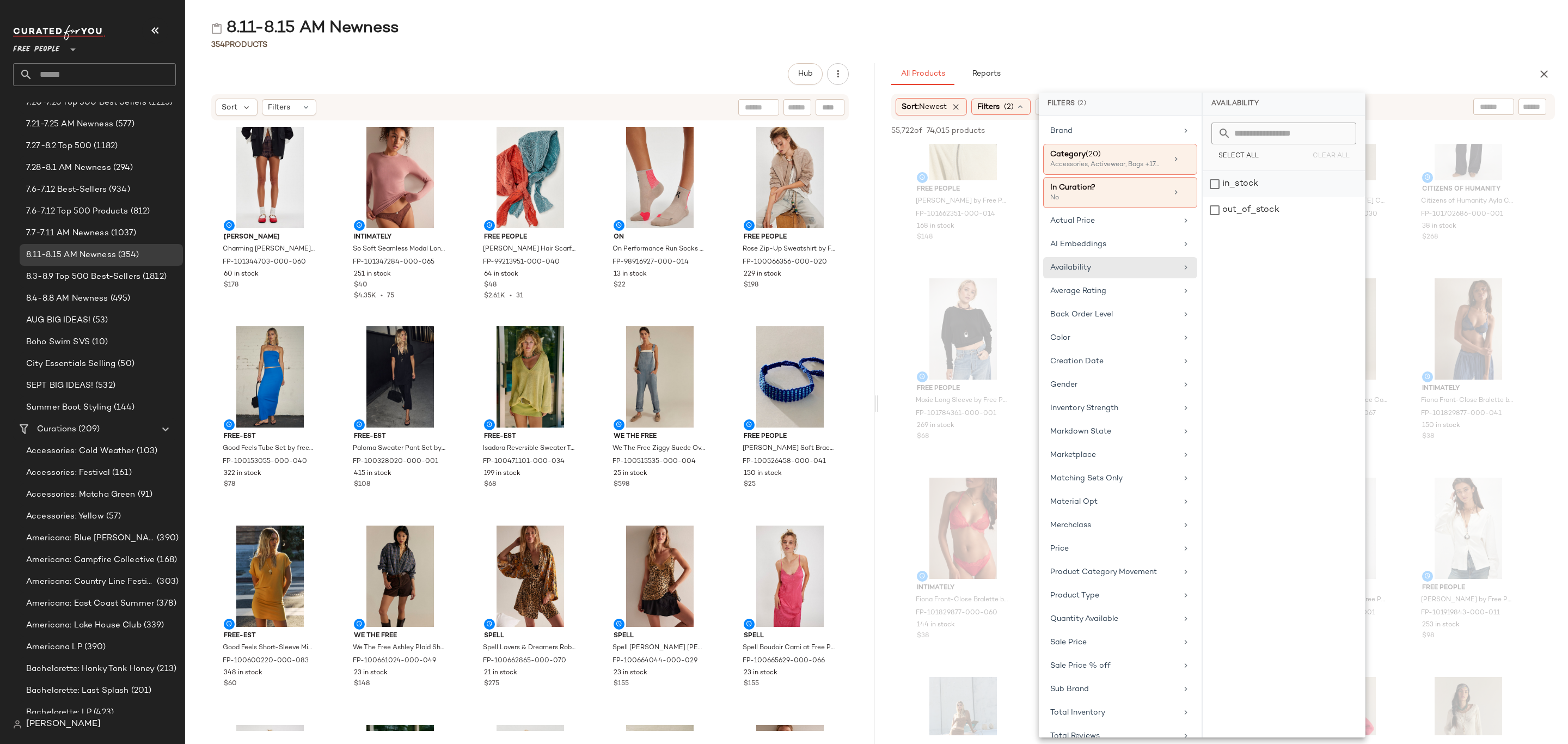
click at [1246, 197] on div "in_stock" at bounding box center [1284, 210] width 163 height 26
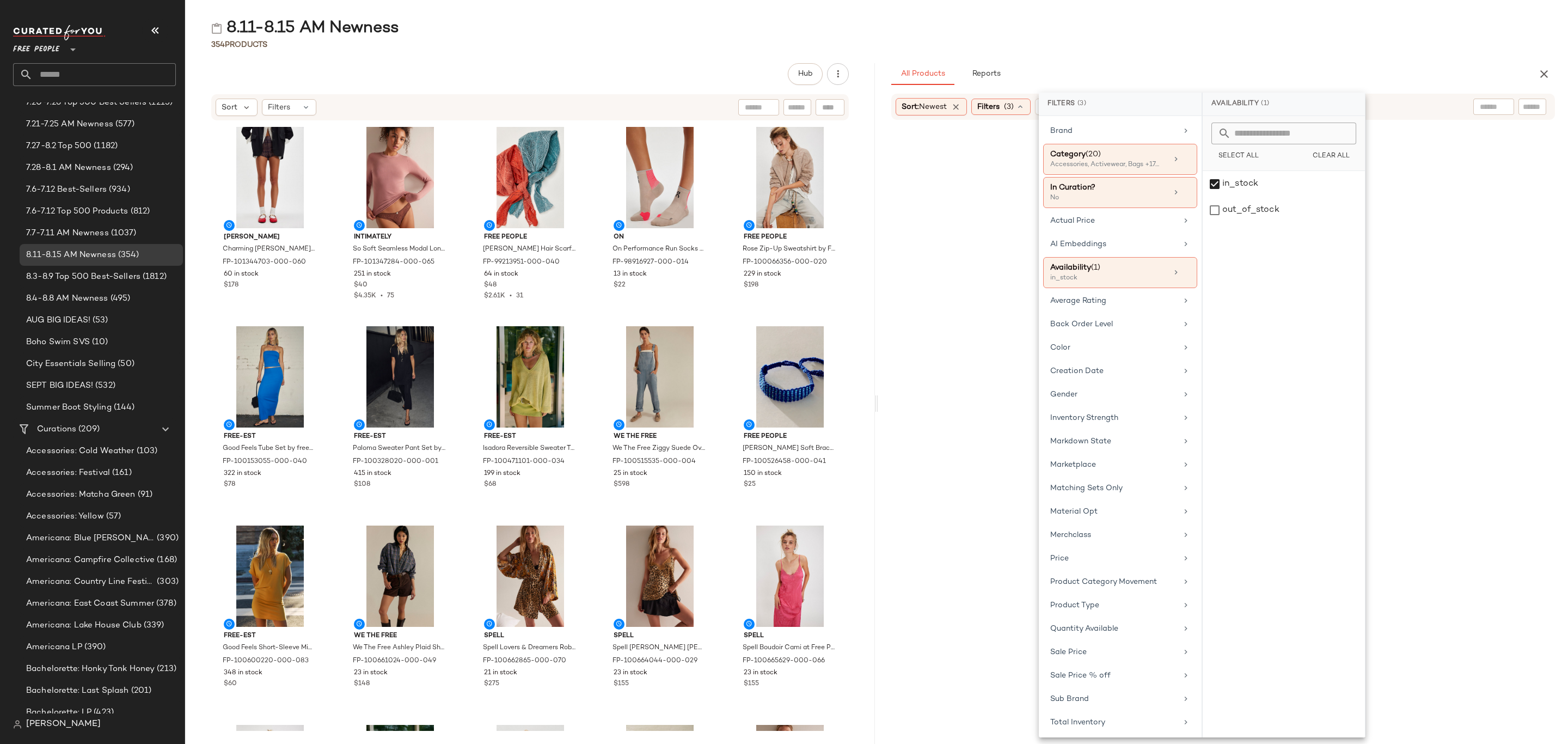
click at [1191, 49] on div "354 Products" at bounding box center [877, 44] width 1383 height 11
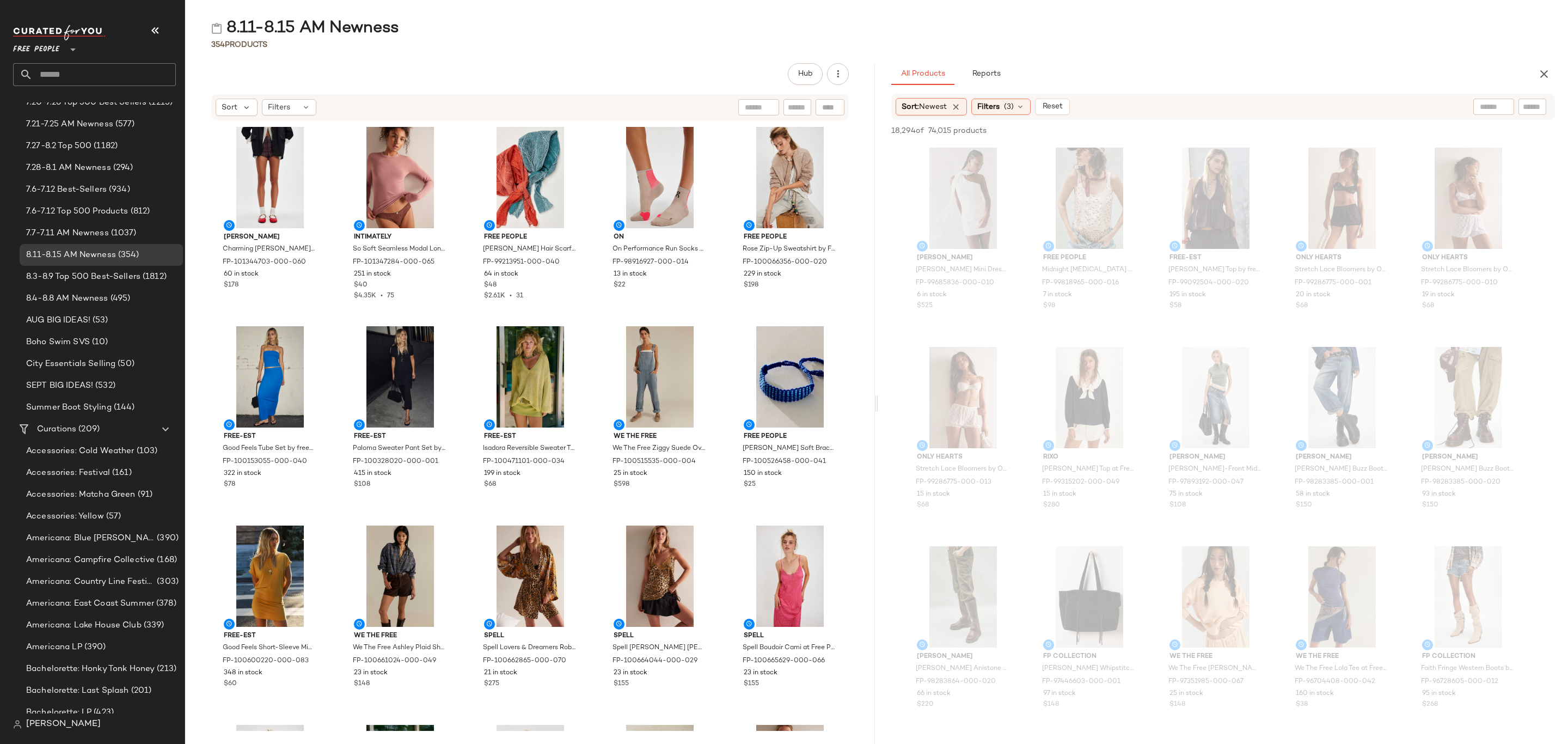
scroll to position [653, 0]
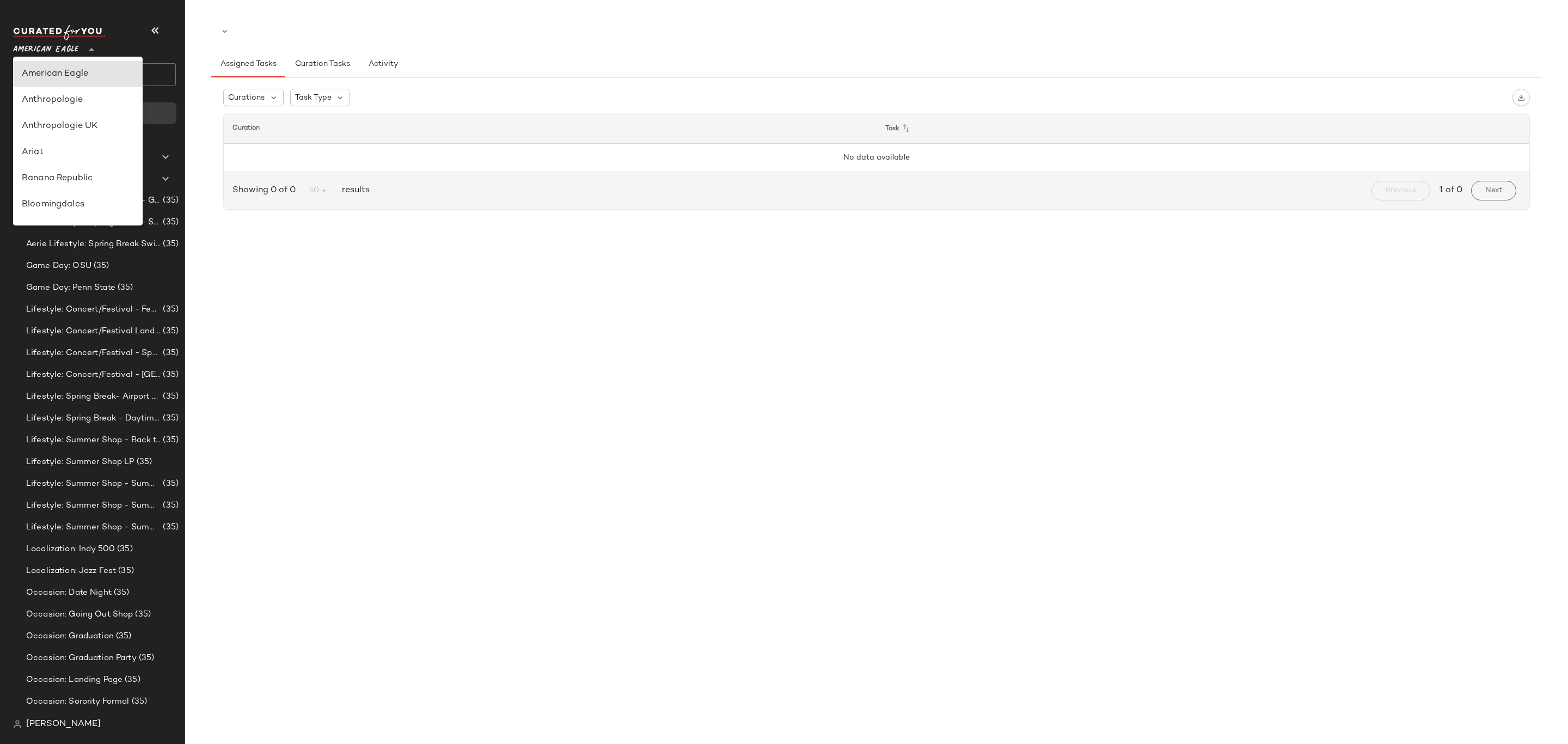
click at [91, 44] on icon at bounding box center [91, 49] width 13 height 13
click at [82, 110] on div "Rent the Runway" at bounding box center [78, 110] width 112 height 13
type input "**"
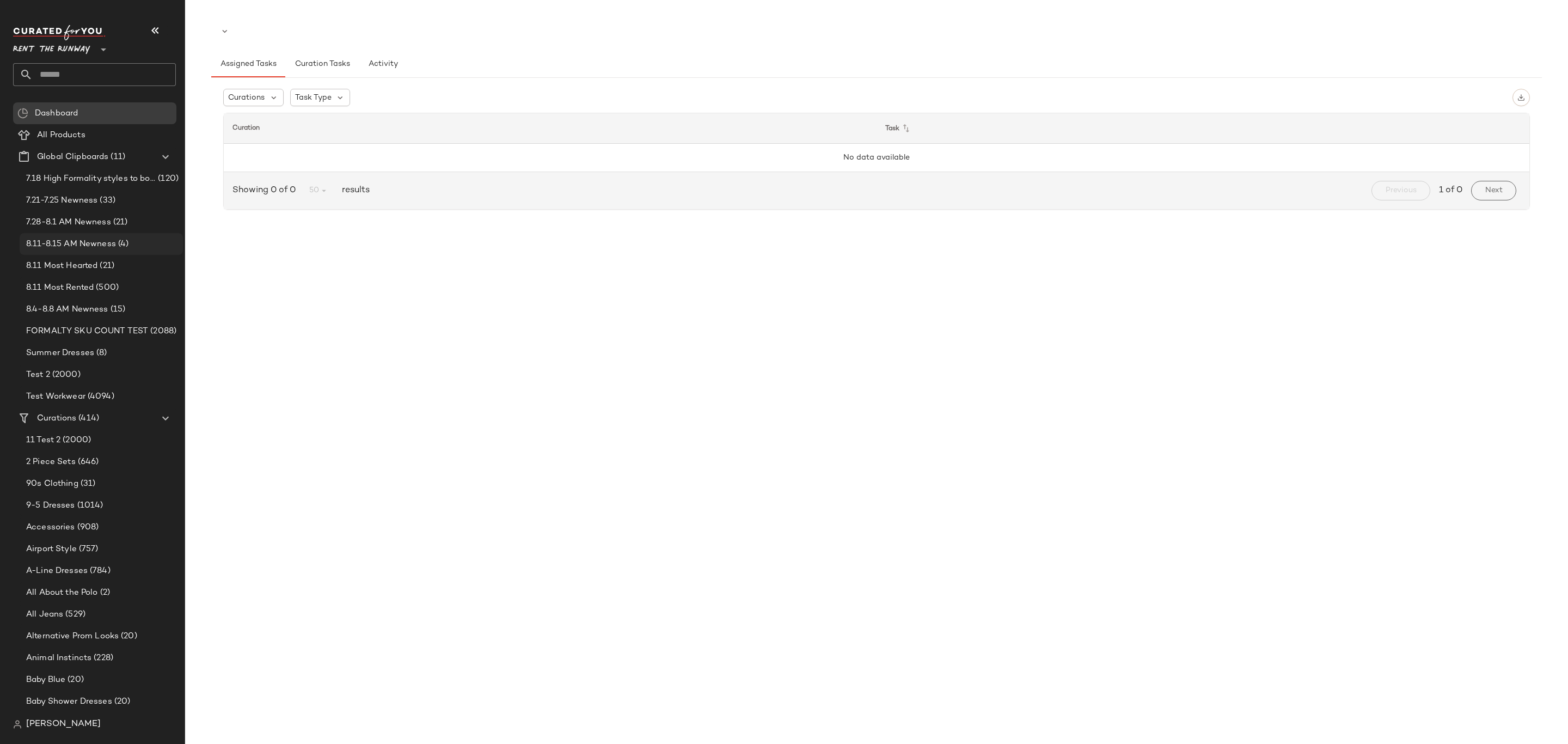
click at [128, 239] on div "8.11-8.15 AM Newness (4)" at bounding box center [101, 244] width 156 height 13
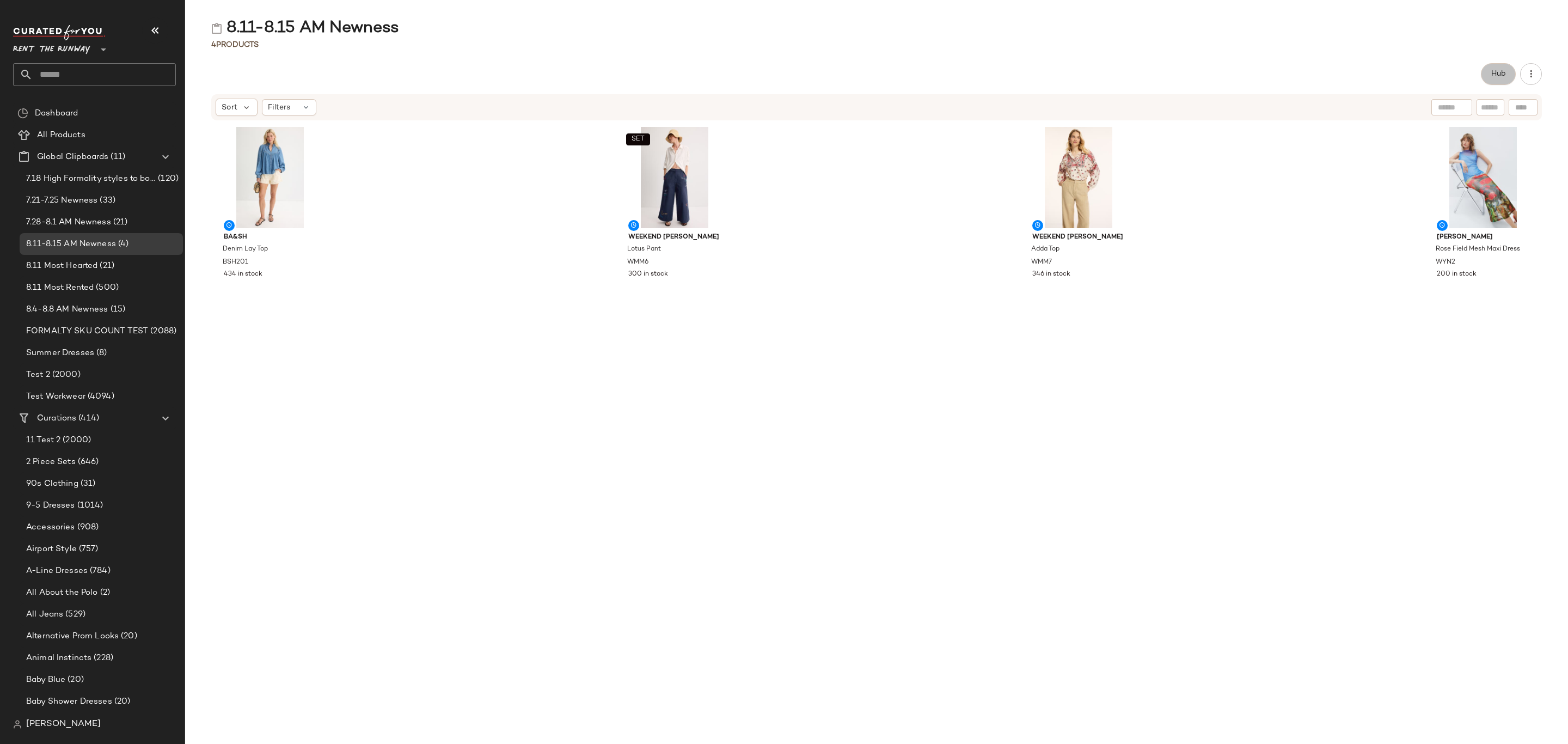
click at [1496, 72] on span "Hub" at bounding box center [1498, 74] width 15 height 9
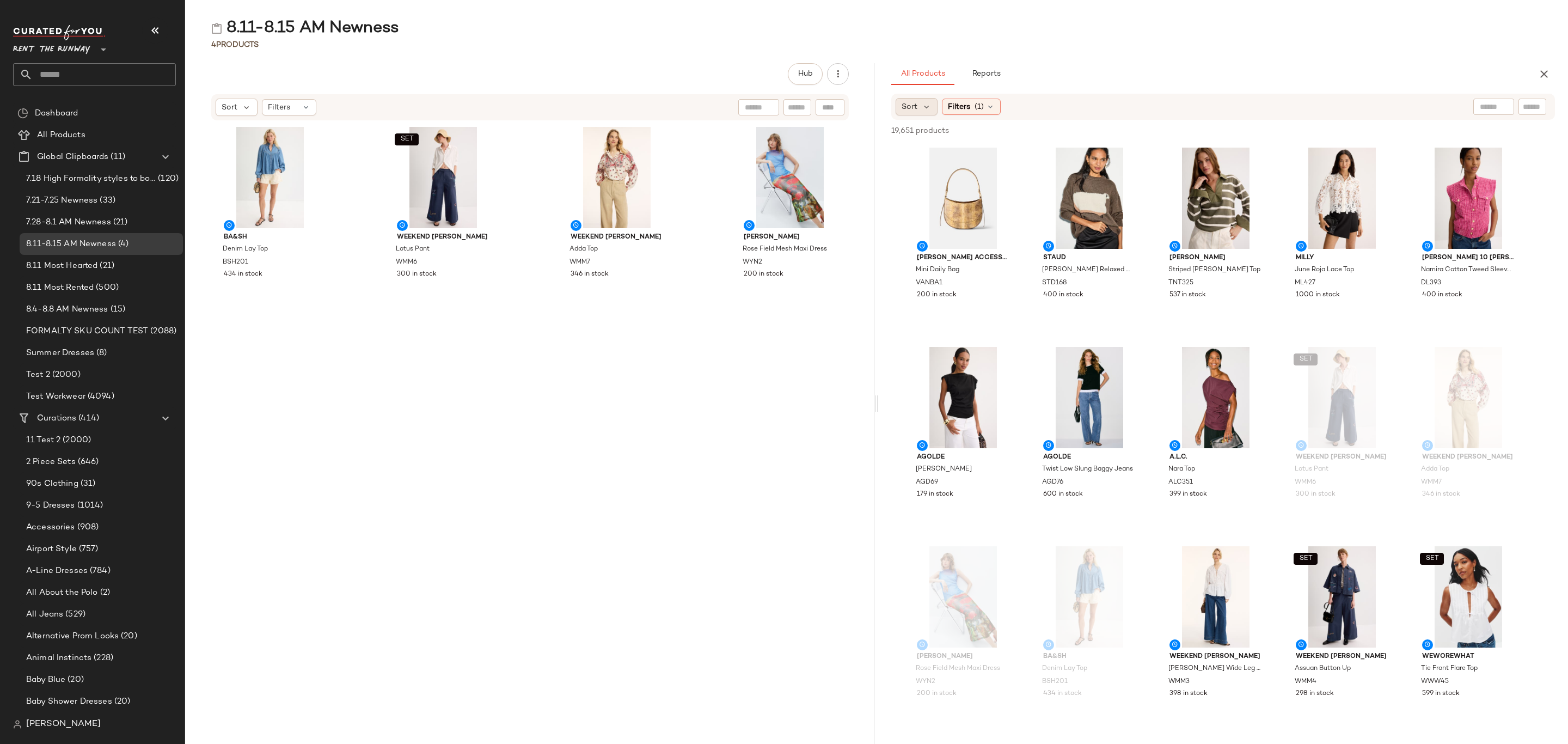
click at [931, 105] on div "Sort" at bounding box center [916, 107] width 42 height 18
click at [950, 133] on span "Newest" at bounding box center [936, 136] width 29 height 12
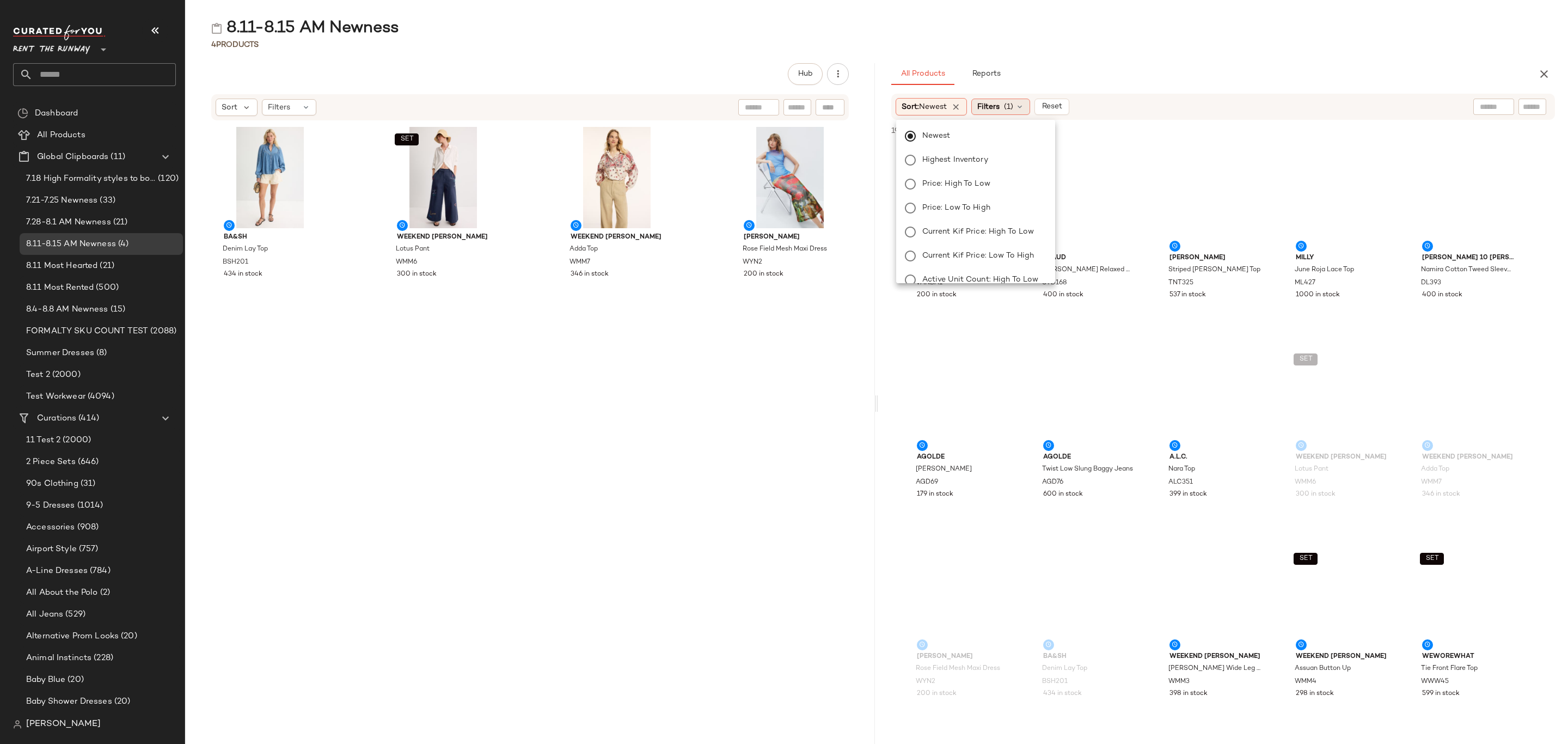
click at [1005, 104] on div "Filters (1)" at bounding box center [1001, 107] width 59 height 16
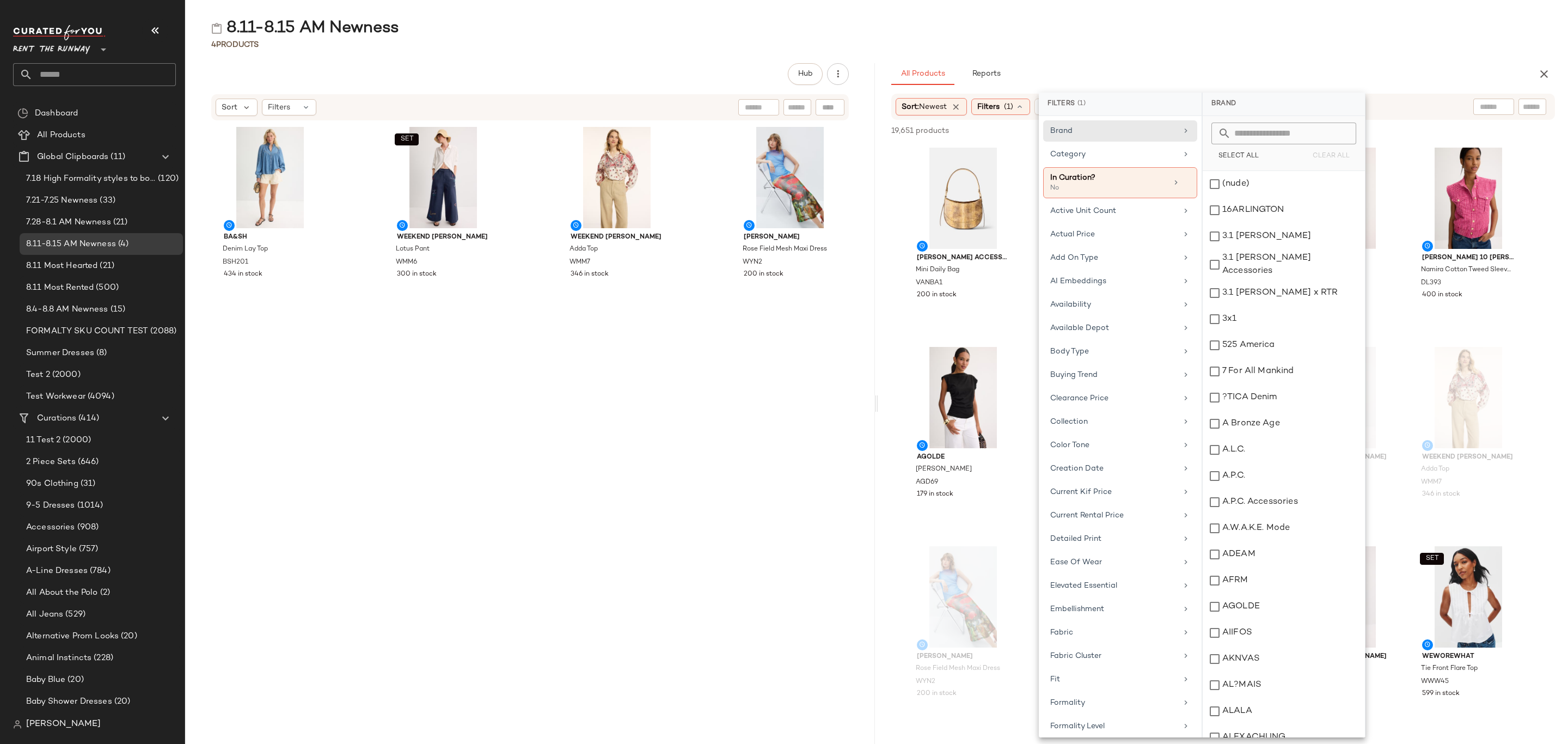
click at [1215, 69] on div "All Products Reports" at bounding box center [1205, 74] width 629 height 22
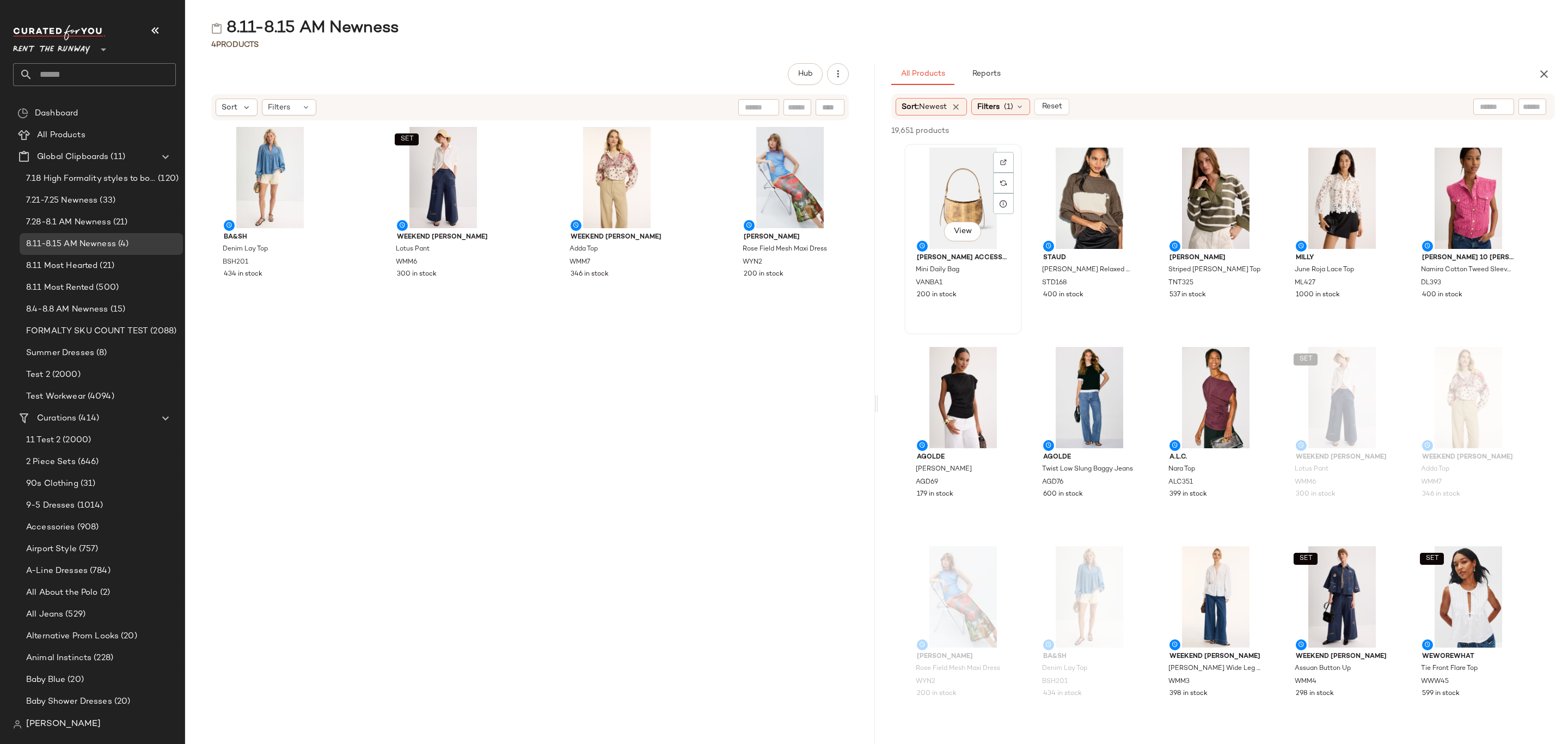
click at [947, 194] on div "View" at bounding box center [963, 198] width 110 height 101
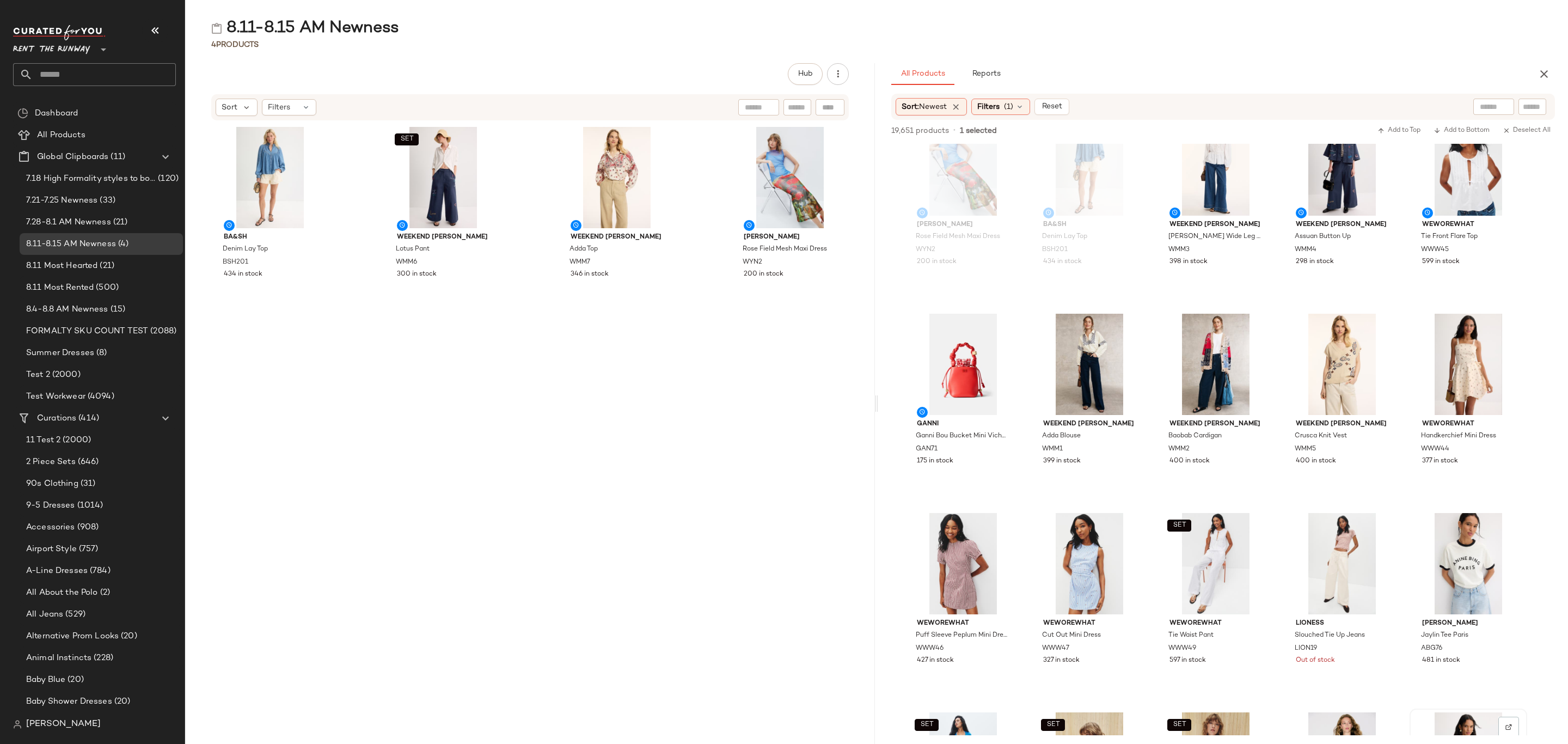
scroll to position [327, 0]
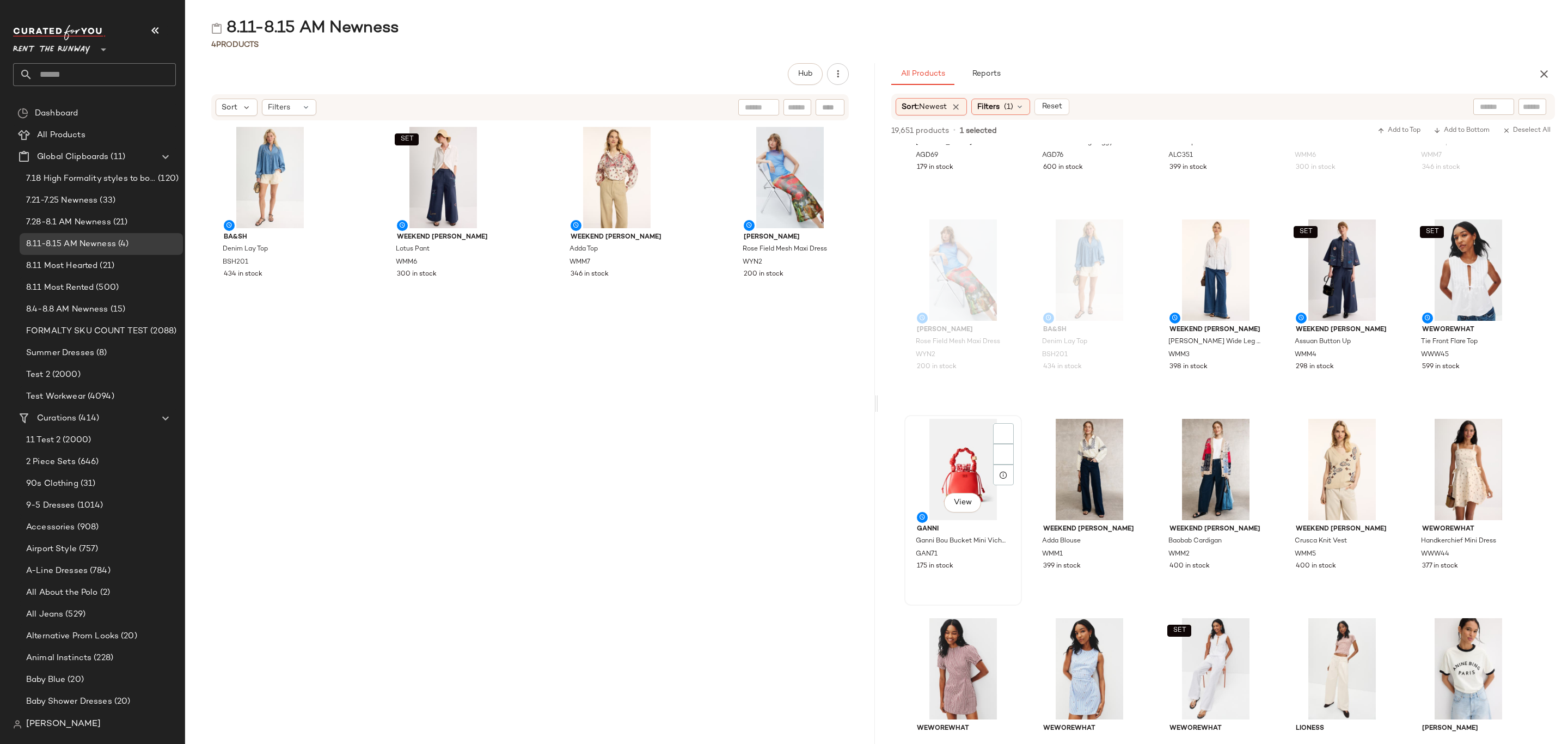
click at [993, 561] on div "175 in stock" at bounding box center [963, 566] width 93 height 10
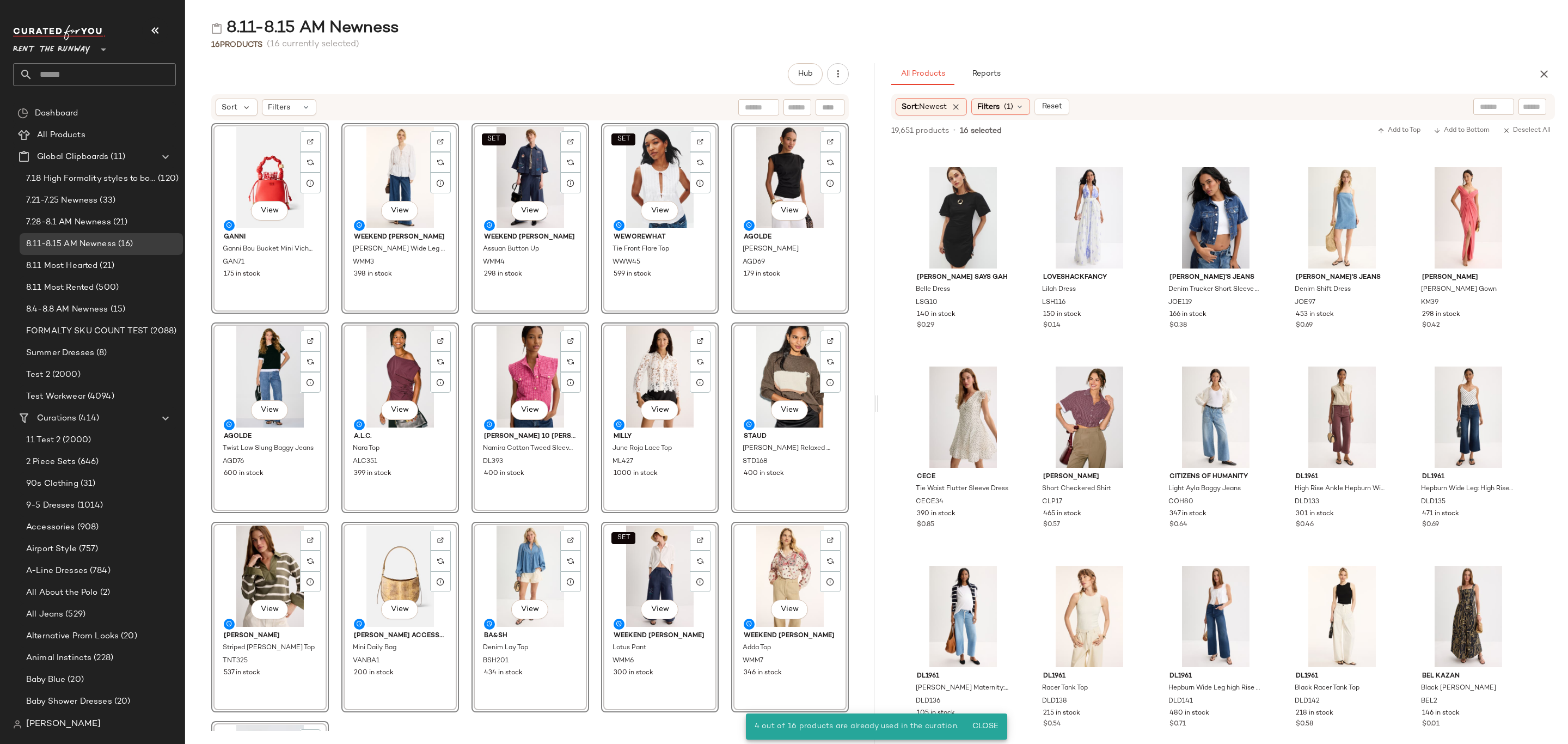
scroll to position [3594, 0]
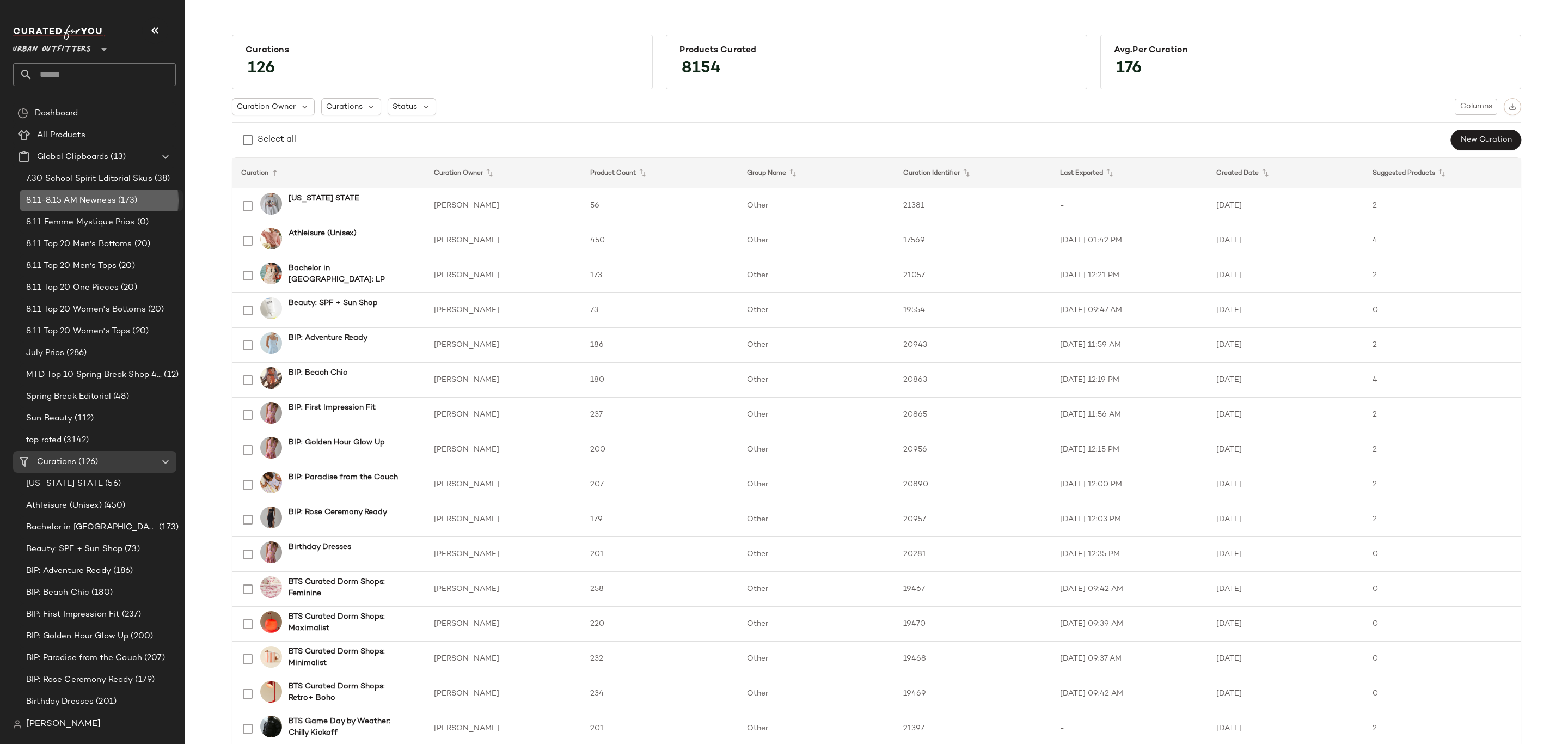
click at [129, 199] on span "(173)" at bounding box center [127, 200] width 22 height 13
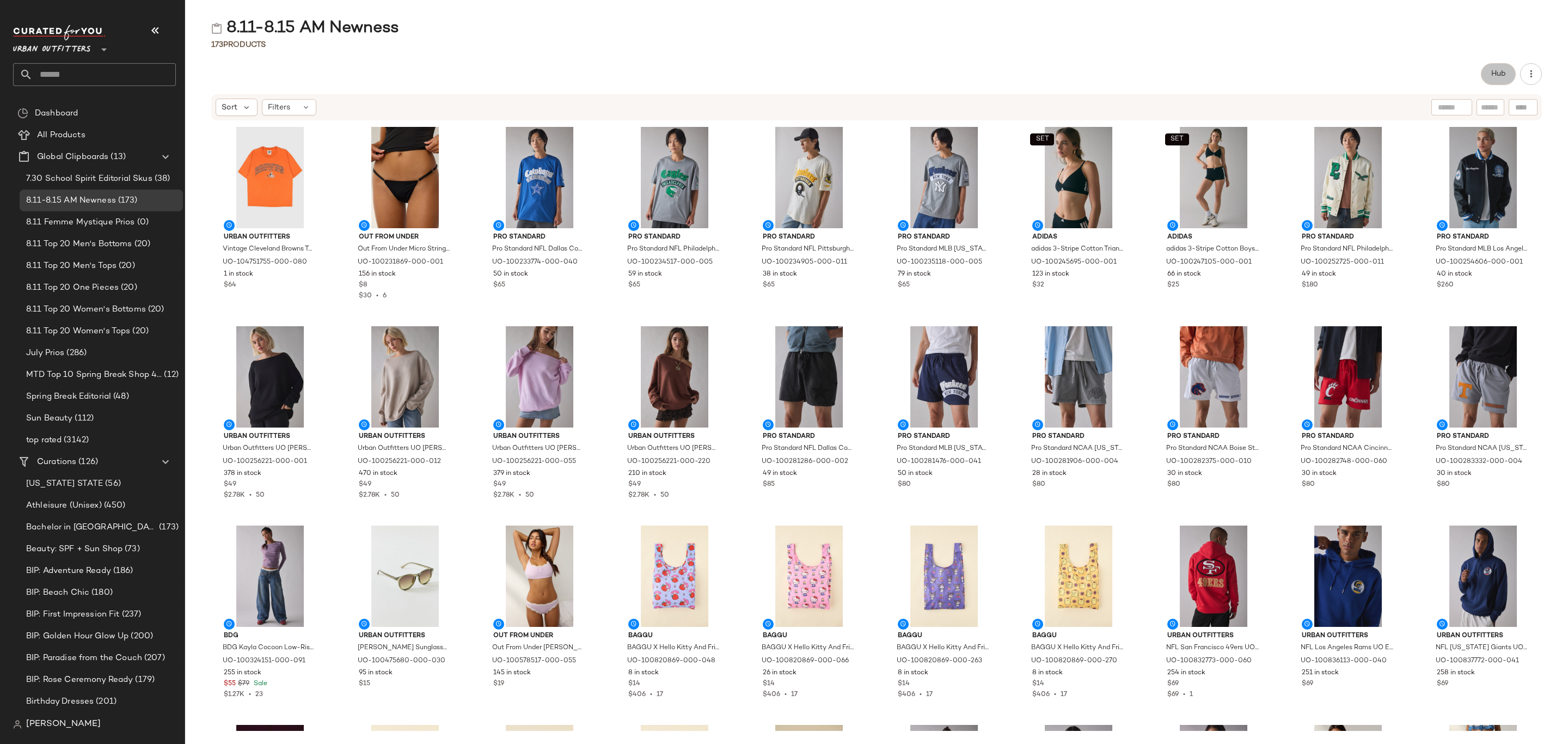
click at [1487, 72] on button "Hub" at bounding box center [1498, 74] width 35 height 22
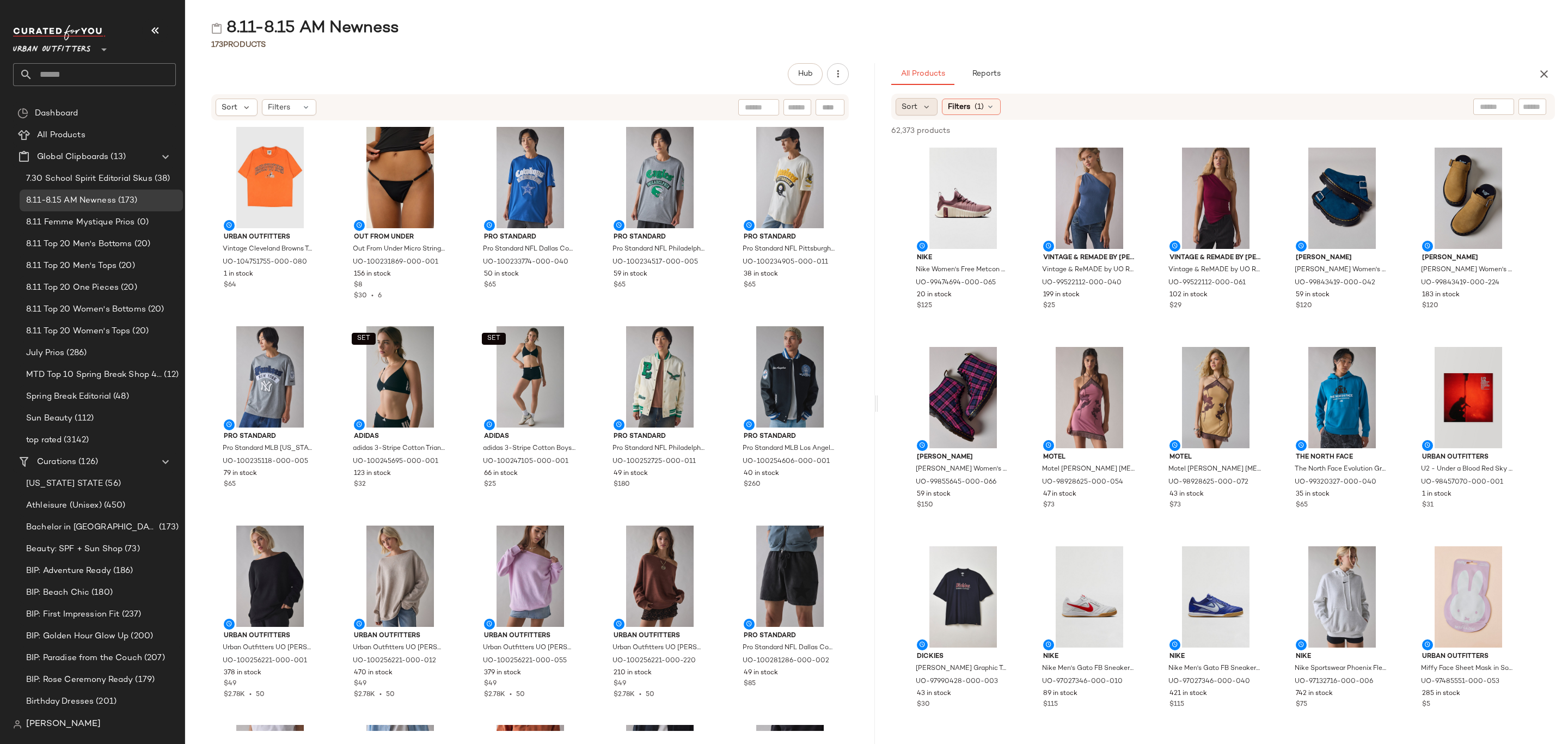
click at [920, 100] on div "Sort" at bounding box center [916, 107] width 42 height 18
click at [928, 138] on span "Newest" at bounding box center [936, 136] width 29 height 12
click at [999, 105] on span "Filters" at bounding box center [989, 107] width 23 height 12
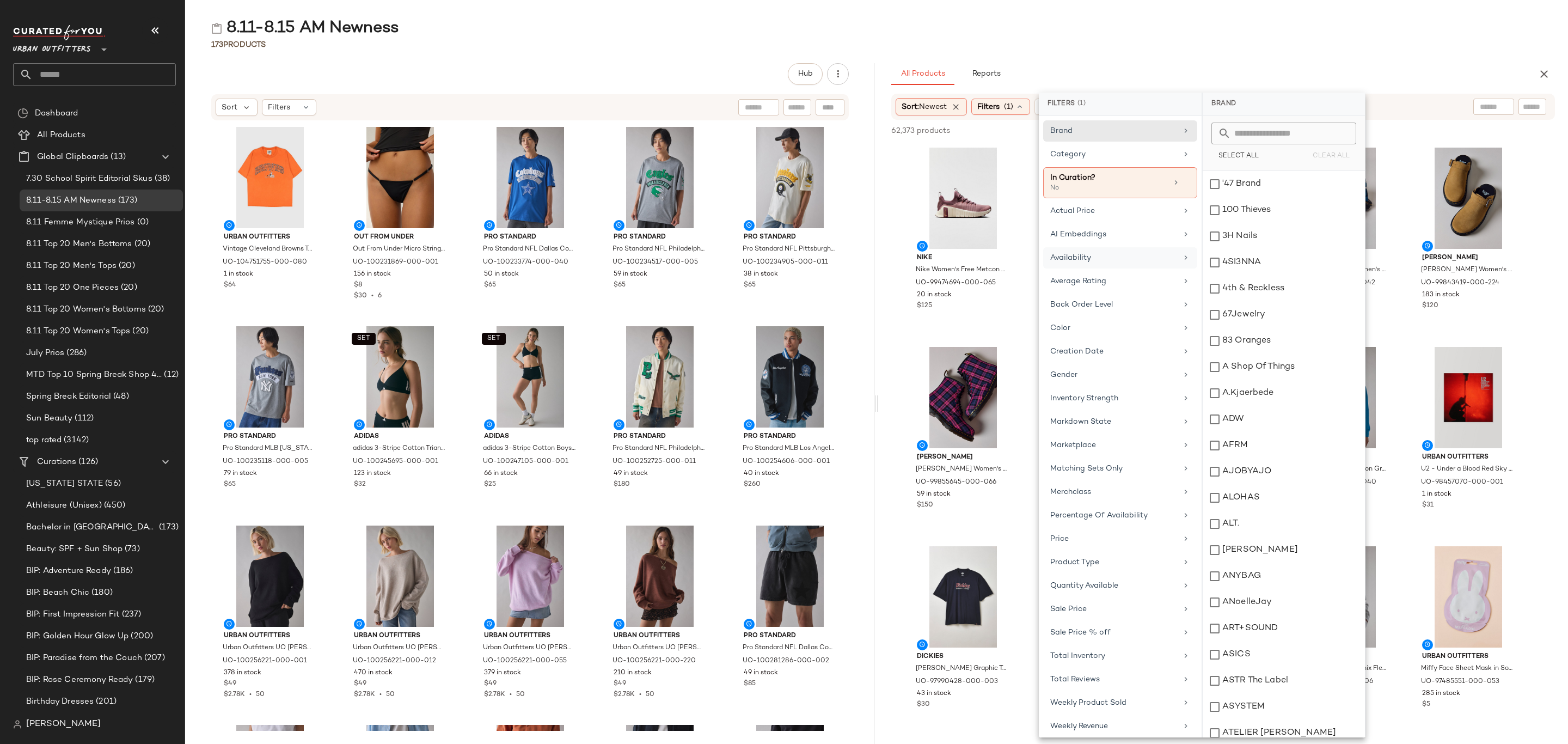
drag, startPoint x: 1104, startPoint y: 261, endPoint x: 1118, endPoint y: 267, distance: 15.2
click at [1104, 260] on div "Availability" at bounding box center [1113, 258] width 127 height 12
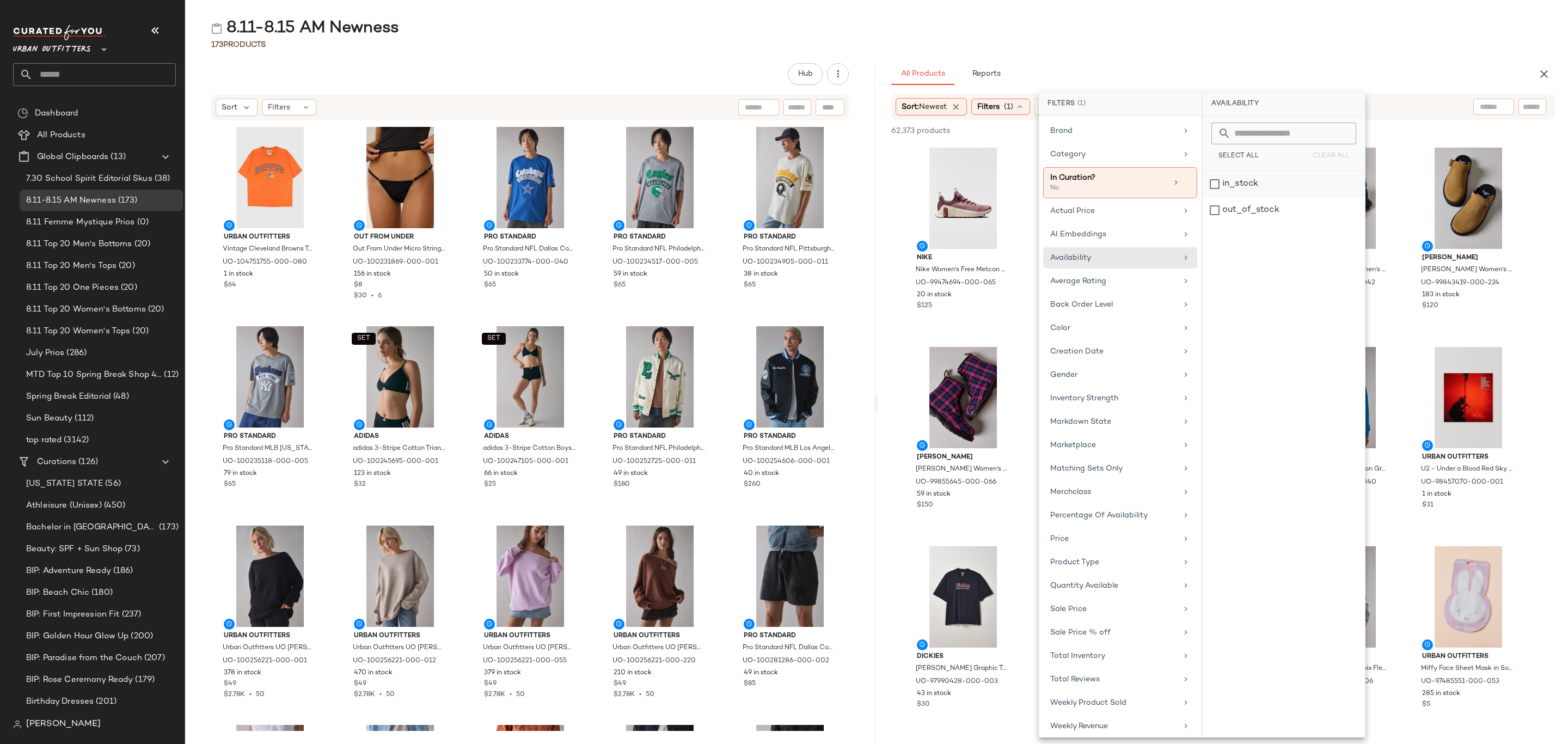
click at [1266, 197] on div "in_stock" at bounding box center [1284, 210] width 163 height 26
click at [1131, 154] on div "Category" at bounding box center [1113, 154] width 127 height 12
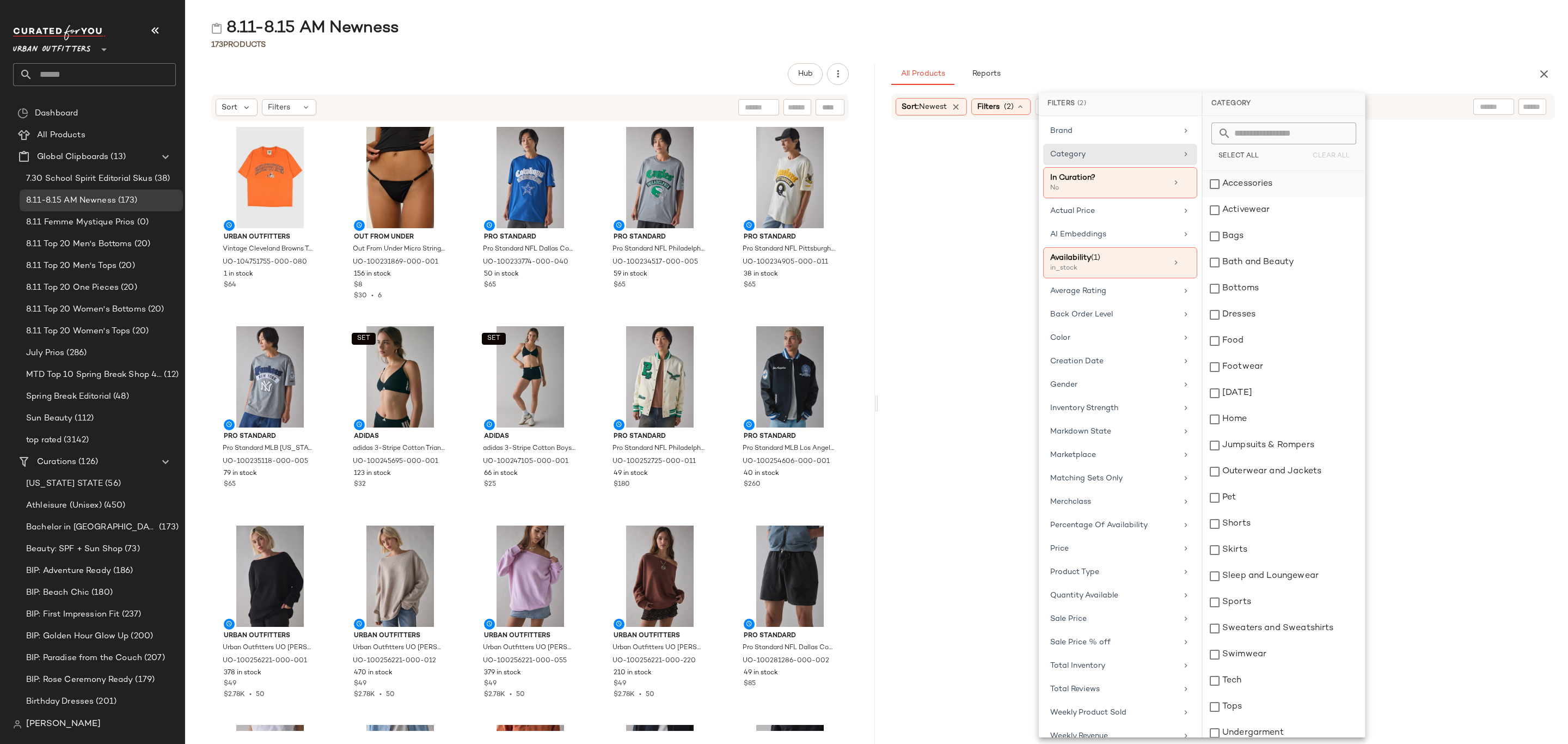
drag, startPoint x: 1253, startPoint y: 184, endPoint x: 1258, endPoint y: 212, distance: 28.4
click at [1253, 184] on div "Accessories" at bounding box center [1284, 184] width 163 height 26
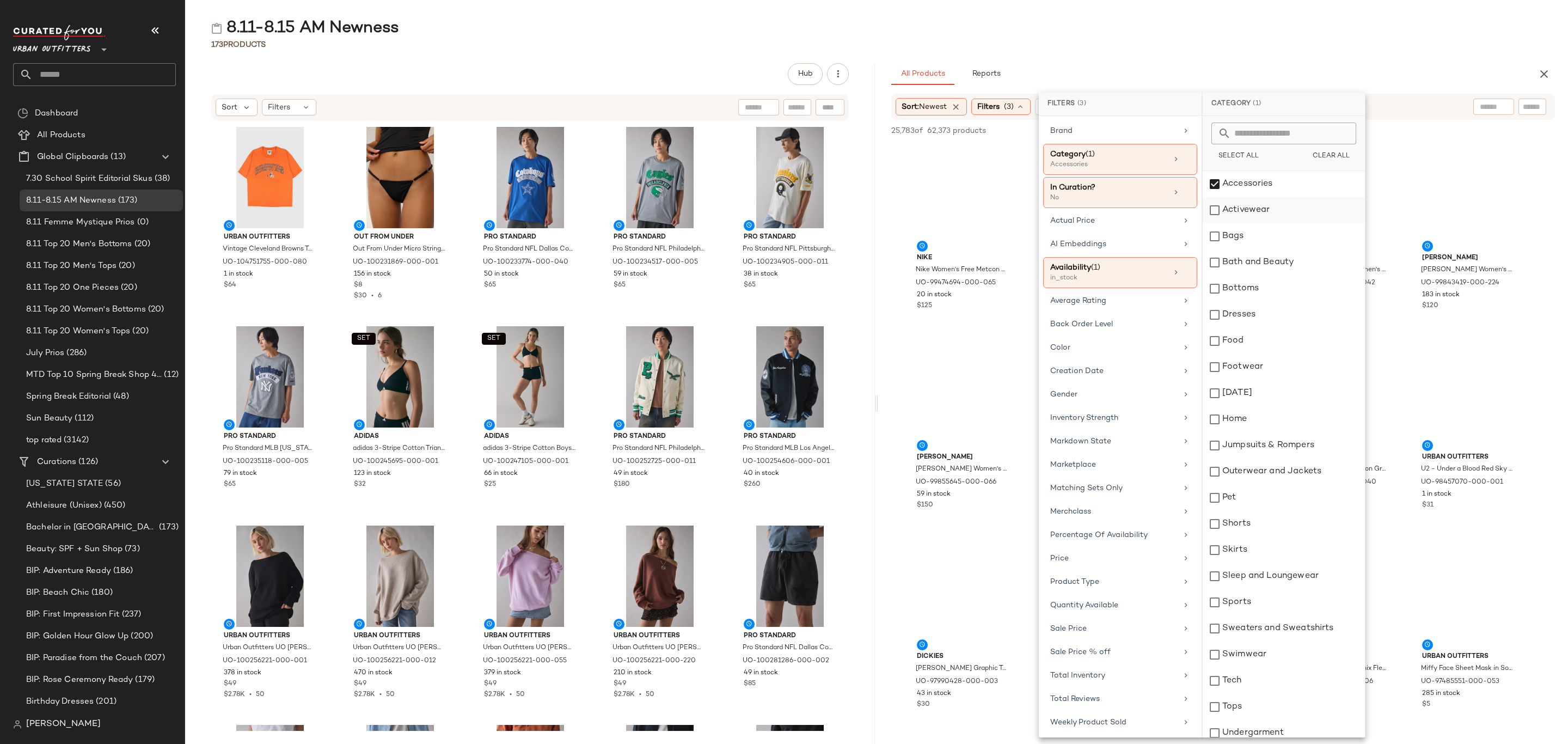
click at [1258, 212] on div "Activewear" at bounding box center [1284, 210] width 163 height 26
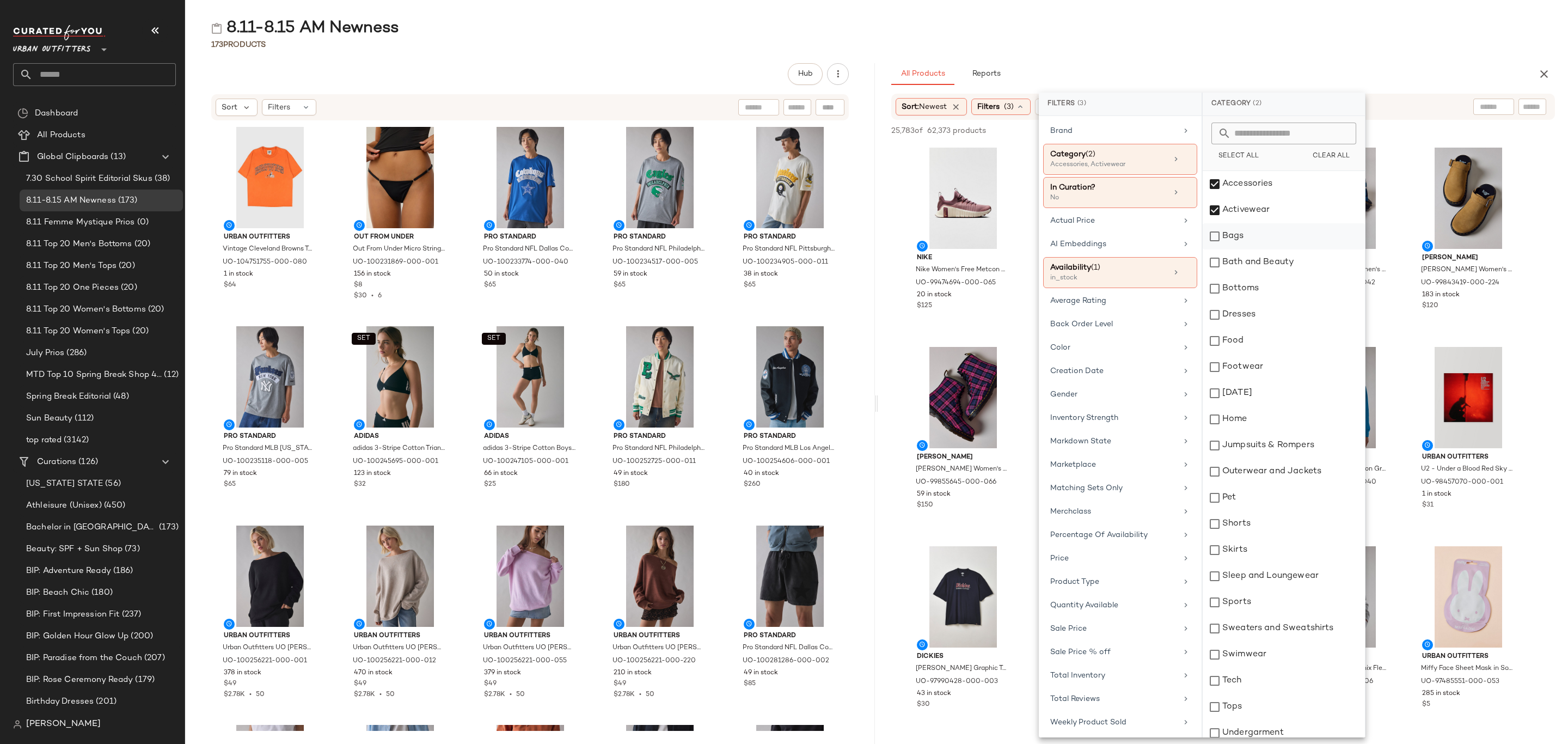
click at [1264, 235] on div "Bags" at bounding box center [1284, 236] width 163 height 26
click at [1268, 284] on div "Bottoms" at bounding box center [1284, 289] width 163 height 26
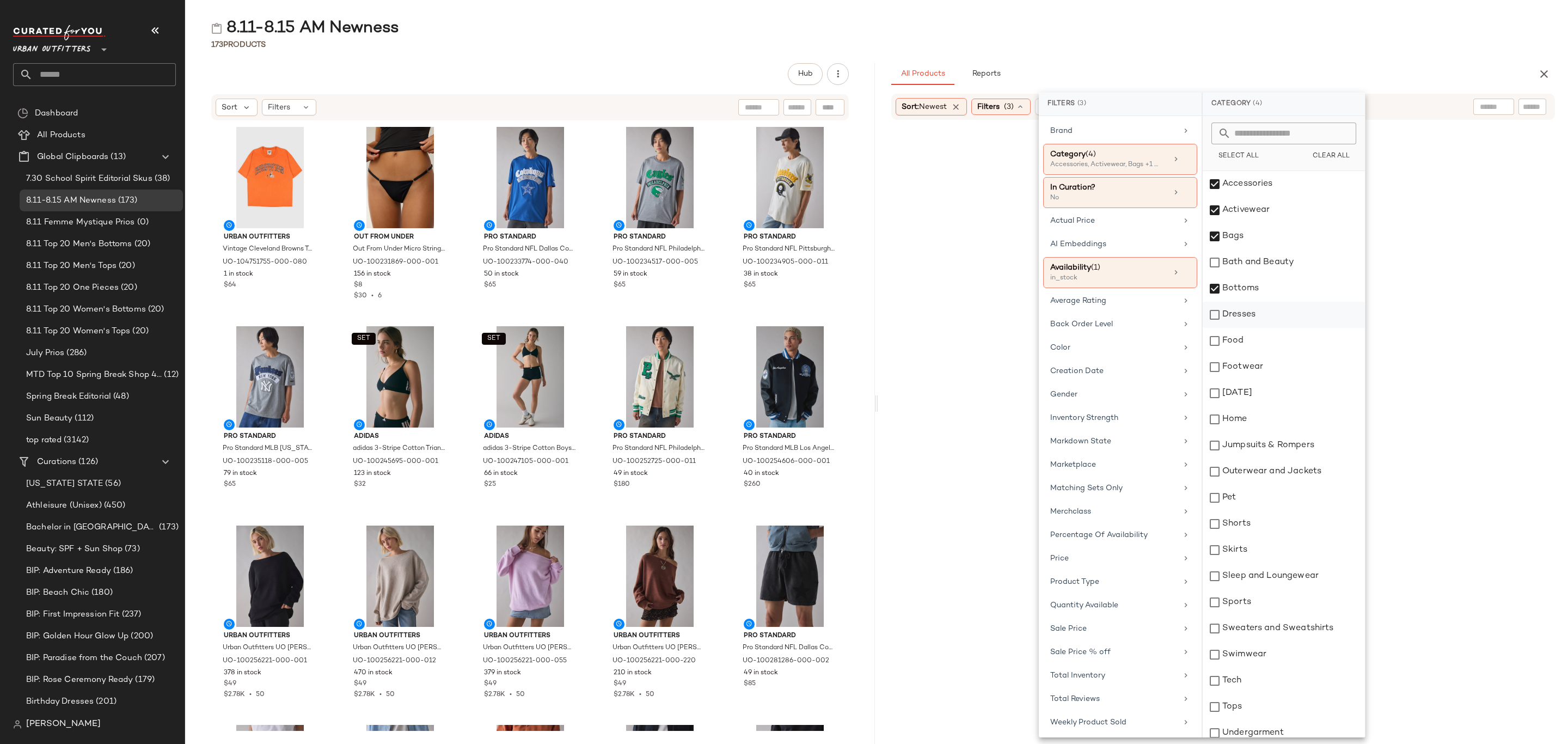
click at [1265, 307] on div "Dresses" at bounding box center [1284, 315] width 163 height 26
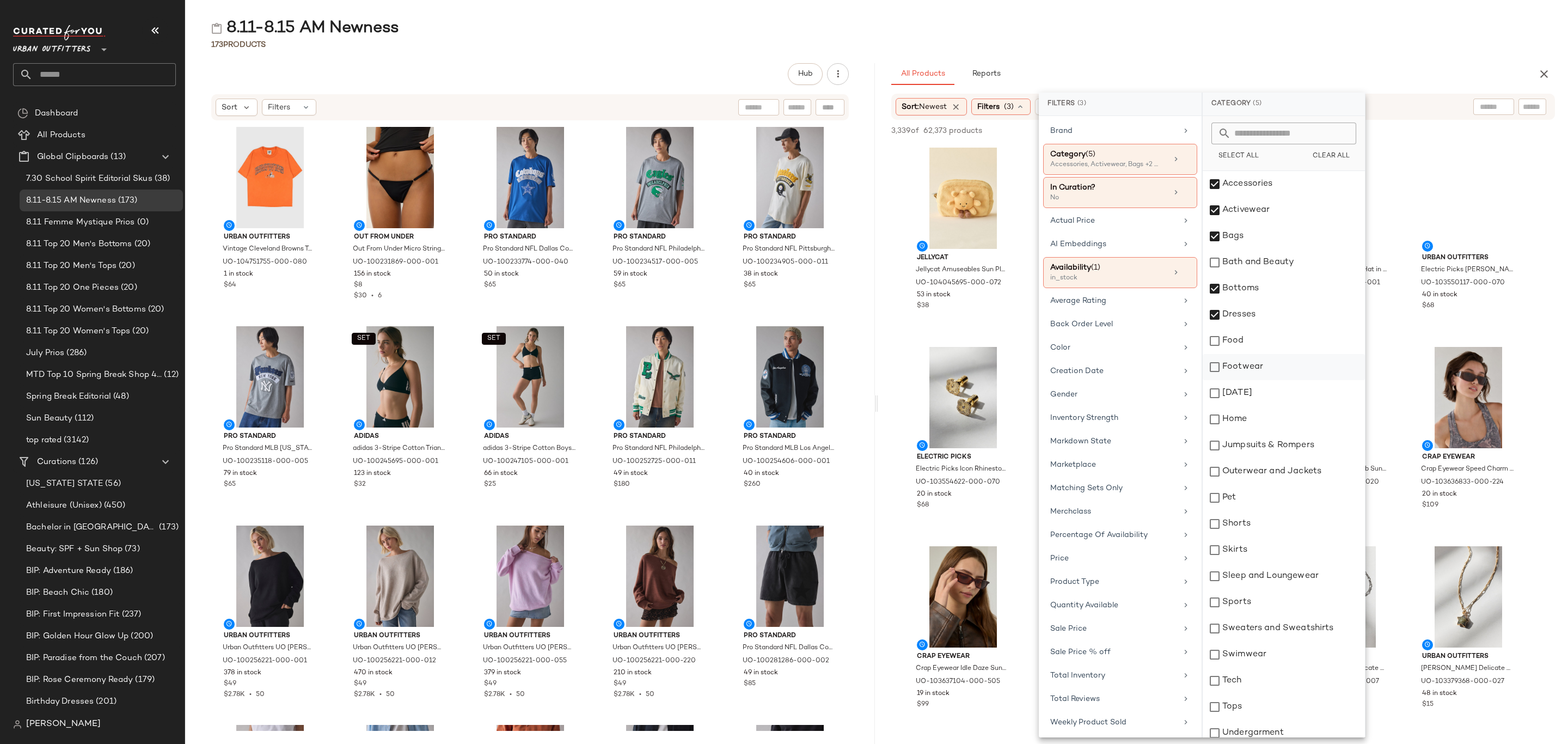
click at [1270, 364] on div "Footwear" at bounding box center [1284, 367] width 163 height 26
drag, startPoint x: 1269, startPoint y: 424, endPoint x: 1271, endPoint y: 431, distance: 7.3
click at [1269, 425] on div "Home" at bounding box center [1284, 419] width 163 height 26
click at [1273, 441] on div "Jumpsuits & Rompers" at bounding box center [1284, 445] width 163 height 26
click at [1265, 430] on div "Home" at bounding box center [1284, 419] width 163 height 26
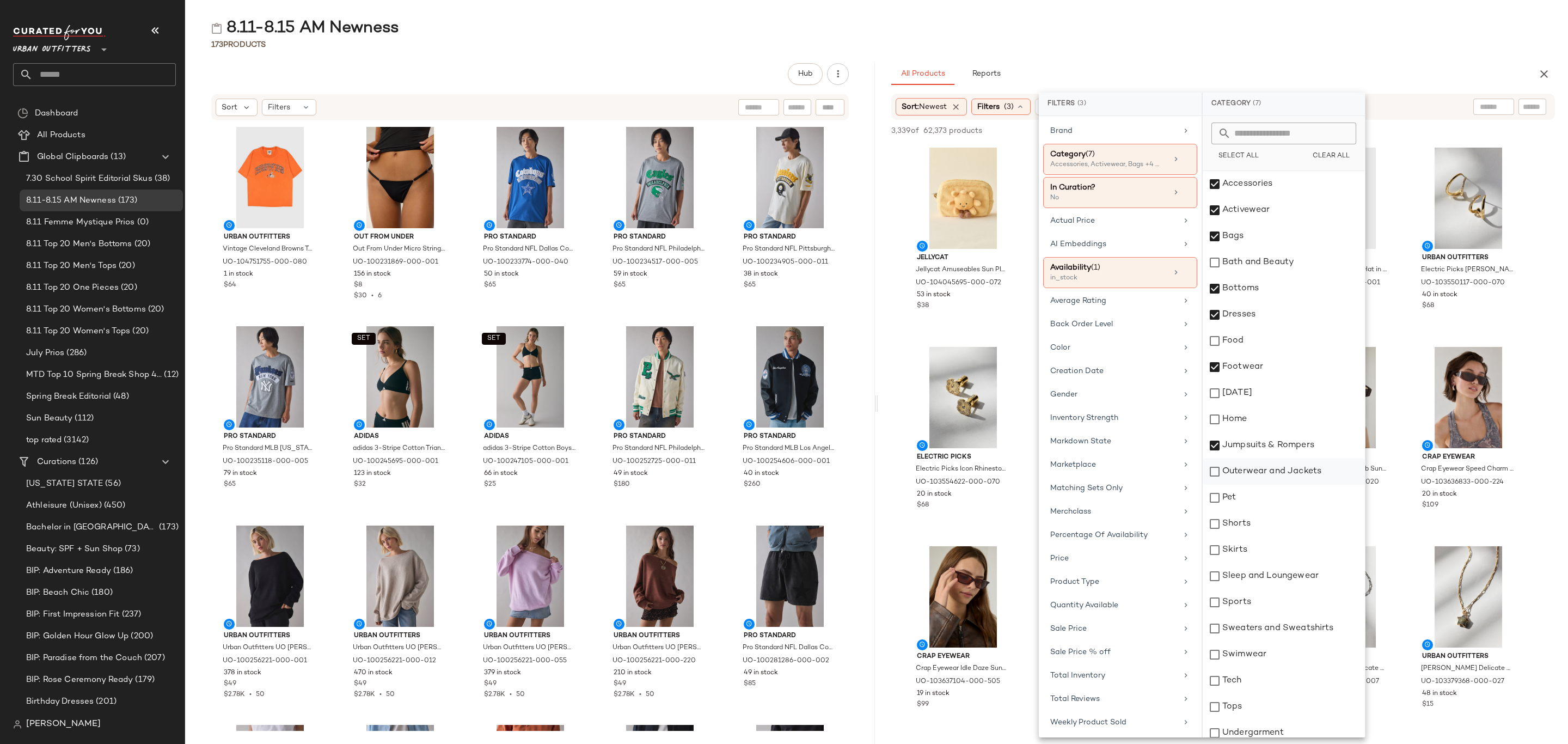
click at [1289, 469] on div "Outerwear and Jackets" at bounding box center [1284, 471] width 163 height 26
click at [1251, 517] on div "Shorts" at bounding box center [1284, 524] width 163 height 26
click at [1241, 549] on div "Skirts" at bounding box center [1284, 550] width 163 height 26
click at [1253, 577] on div "Sleep and Loungewear" at bounding box center [1284, 576] width 163 height 26
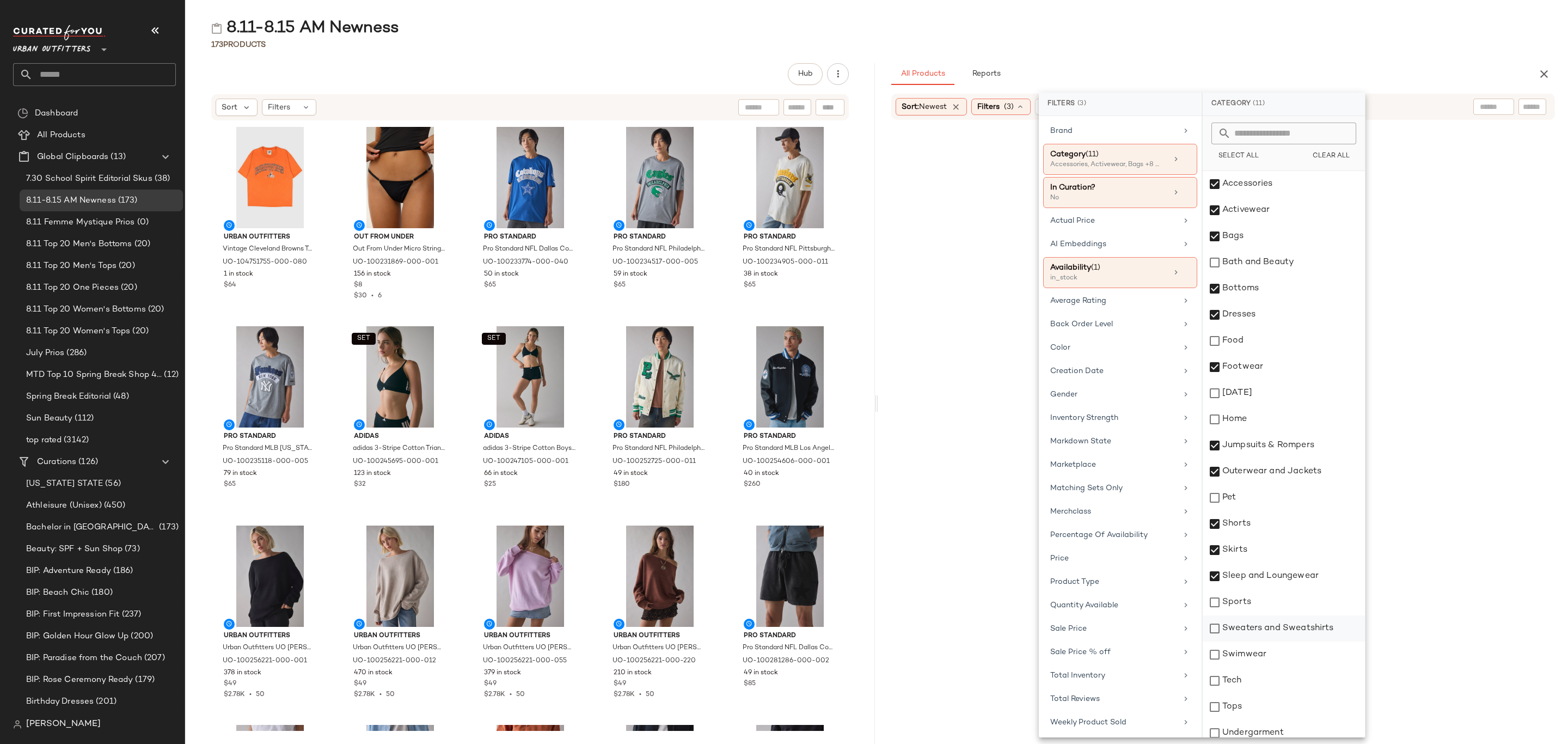
click at [1265, 632] on div "Sweaters and Sweatshirts" at bounding box center [1284, 628] width 163 height 26
click at [1253, 656] on div "Swimwear" at bounding box center [1284, 655] width 163 height 26
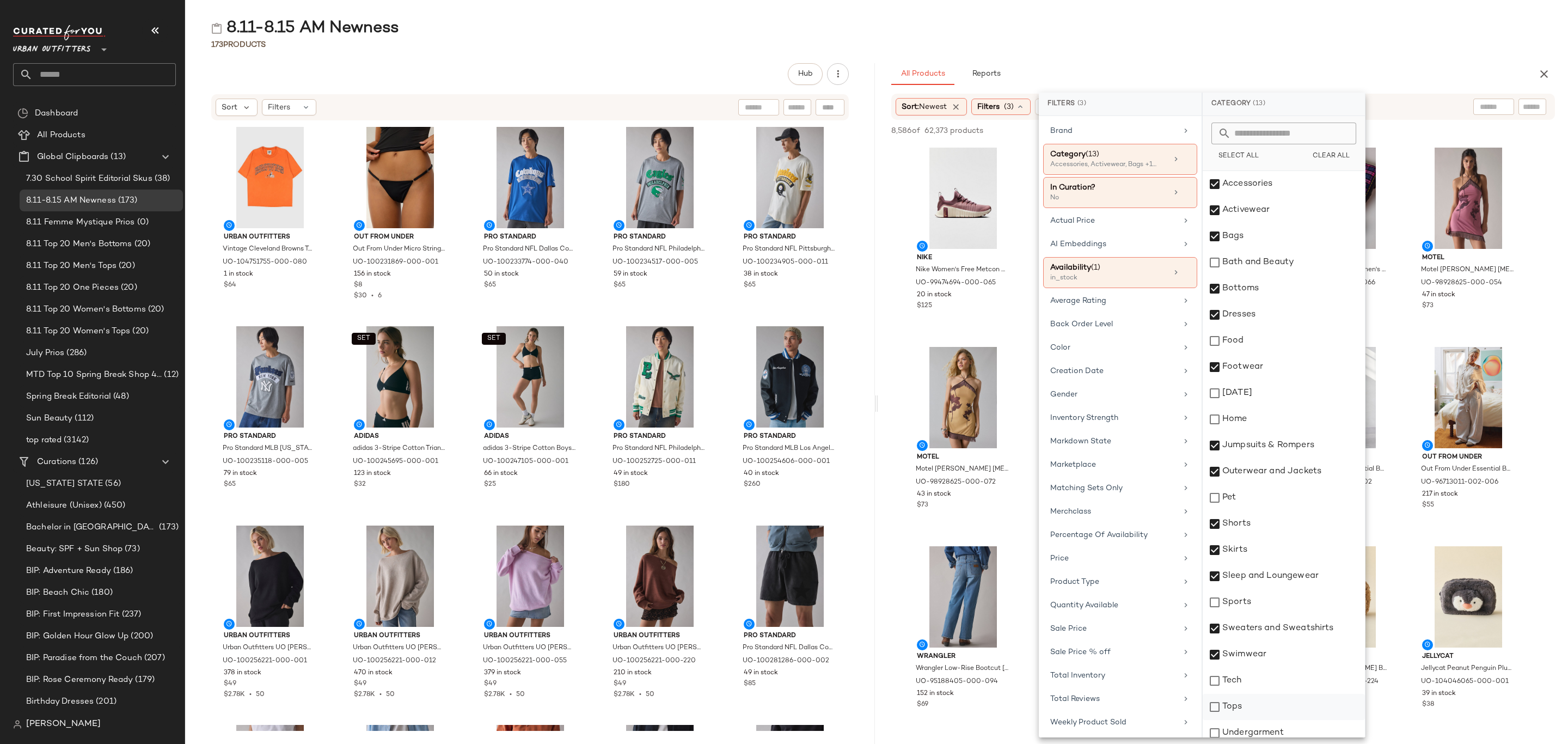
click at [1251, 698] on div "Tops" at bounding box center [1284, 707] width 163 height 26
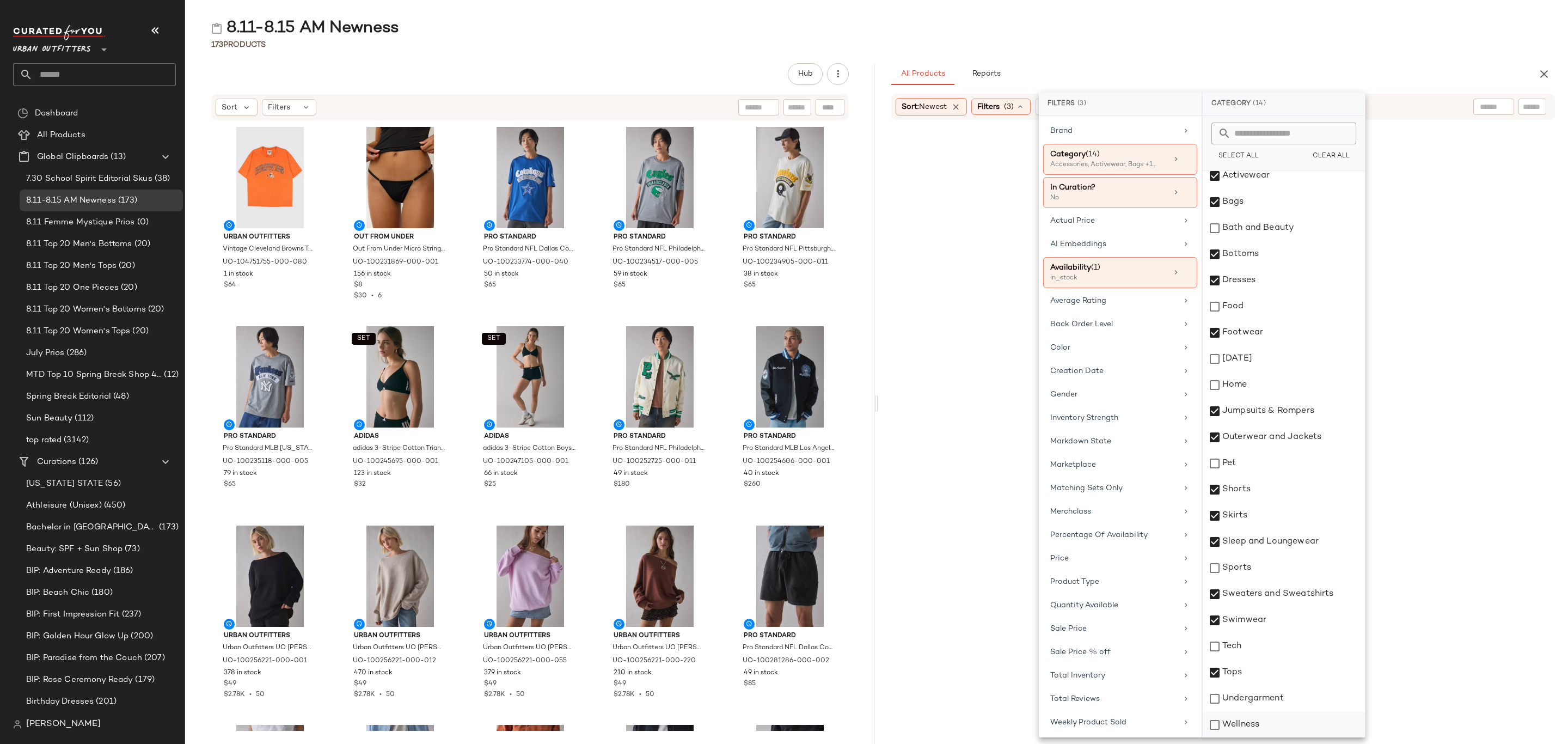
click at [1262, 727] on div "Wellness" at bounding box center [1284, 725] width 163 height 26
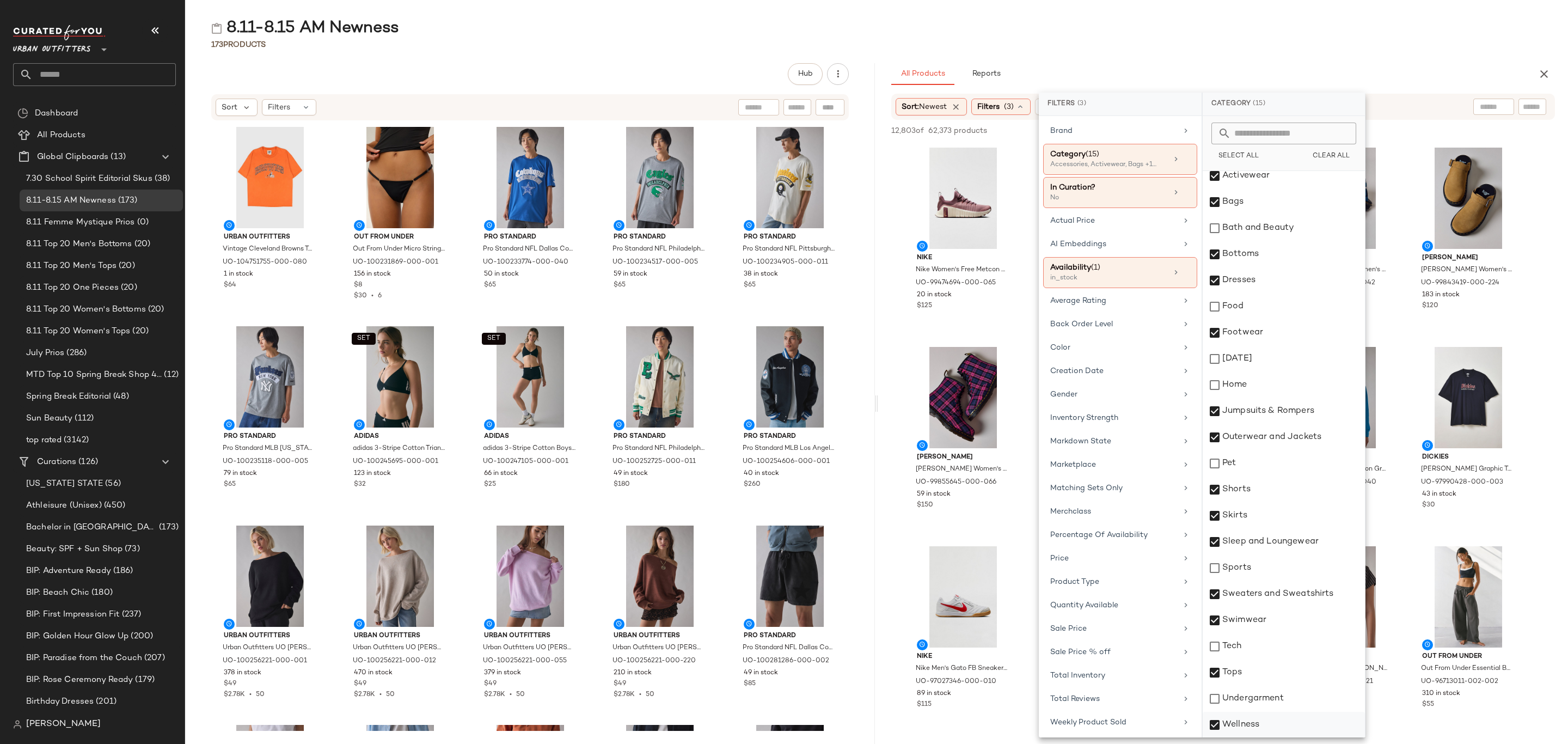
click at [1261, 726] on div "Wellness" at bounding box center [1284, 725] width 163 height 26
click at [1270, 696] on div "Undergarment" at bounding box center [1284, 698] width 163 height 26
click at [1327, 32] on div "8.11-8.15 AM Newness" at bounding box center [877, 29] width 1383 height 22
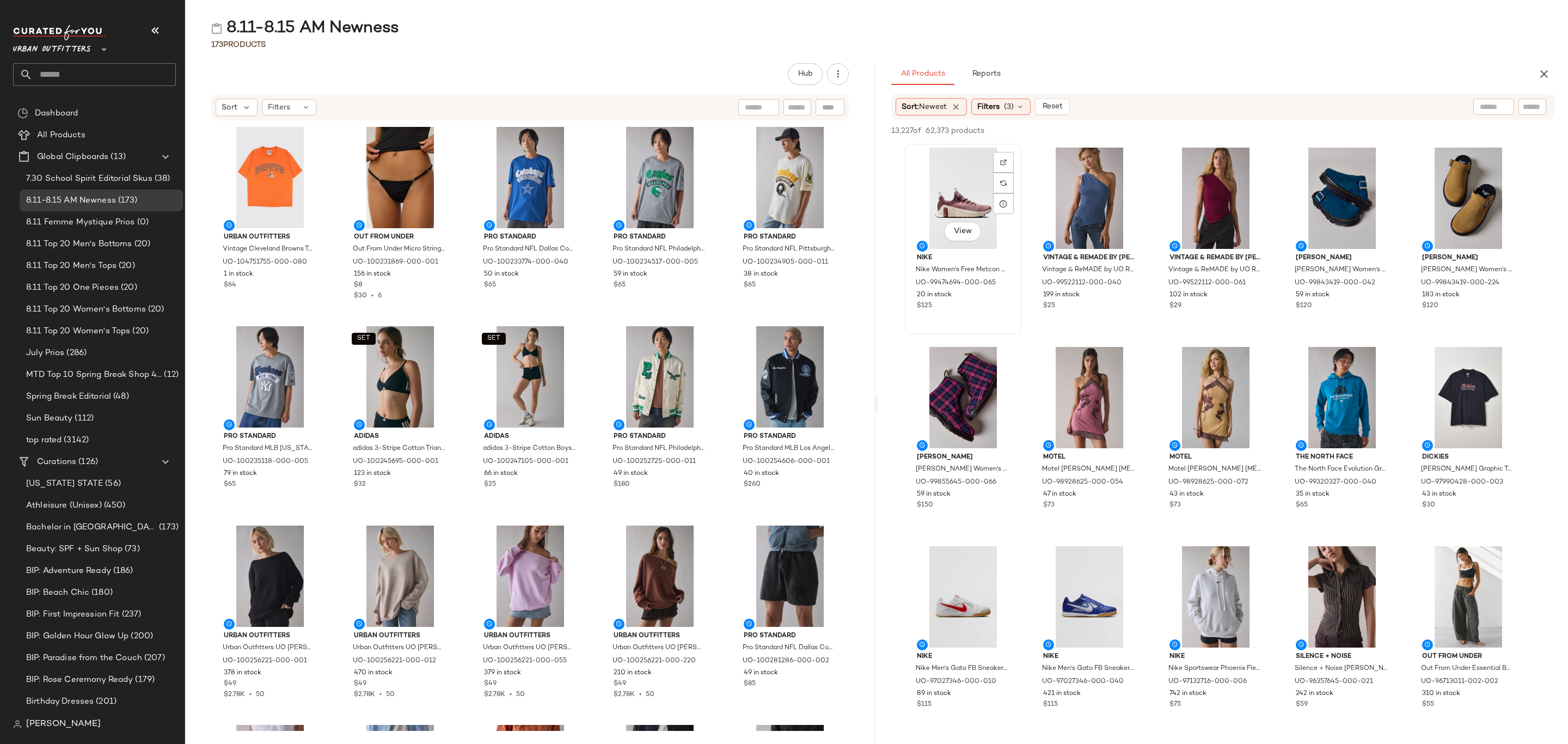
click at [933, 166] on div "View" at bounding box center [963, 198] width 110 height 101
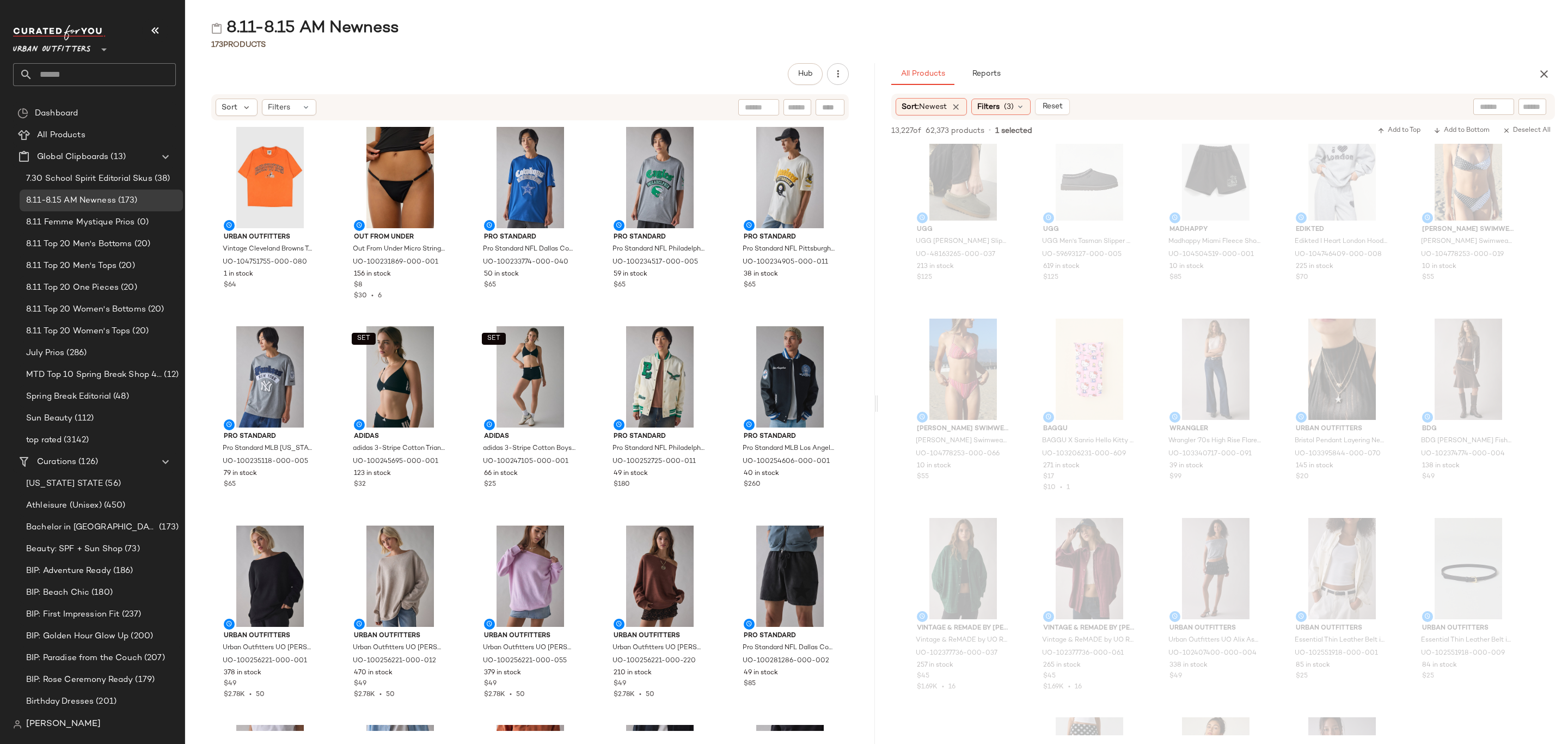
scroll to position [4574, 0]
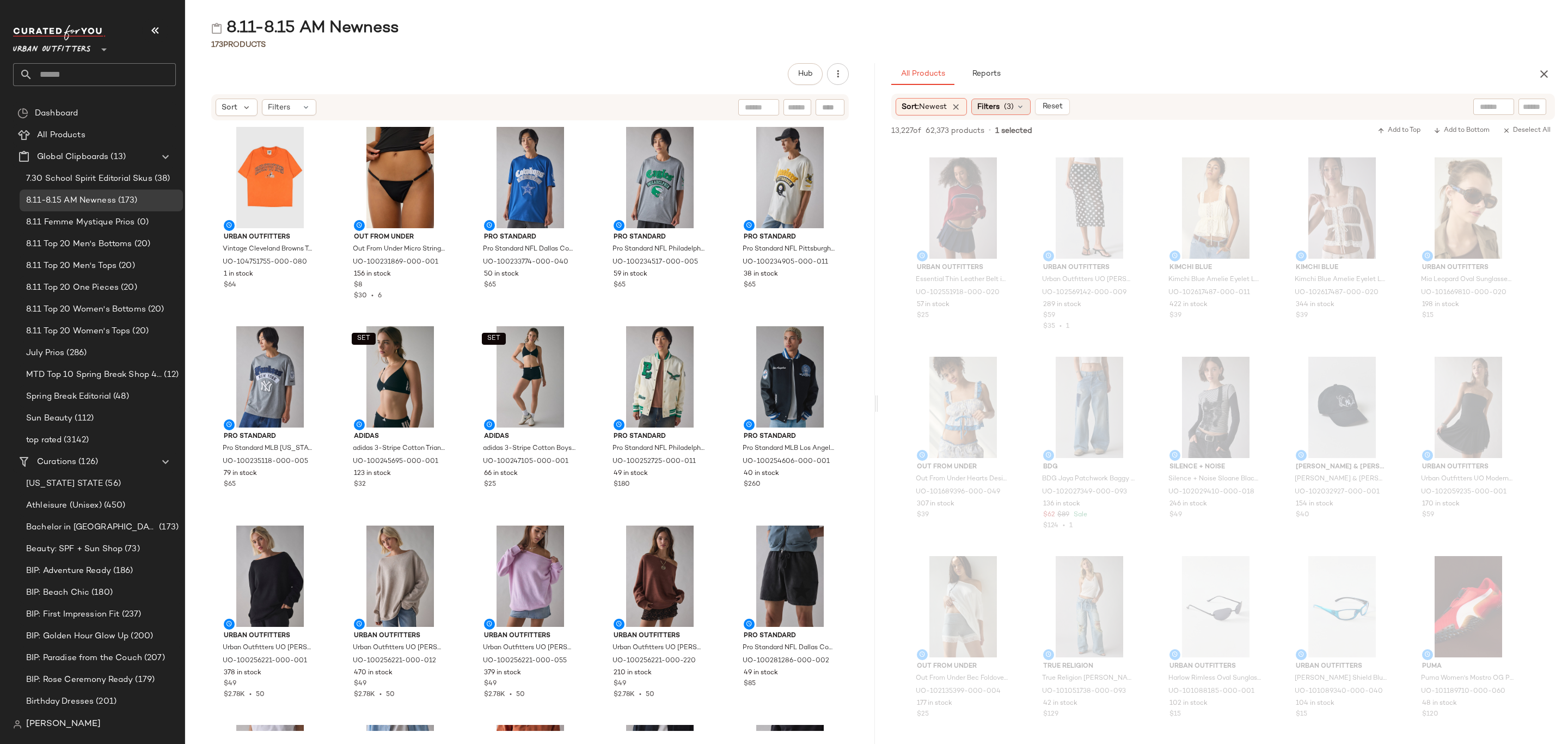
click at [998, 107] on span "Filters" at bounding box center [989, 107] width 23 height 12
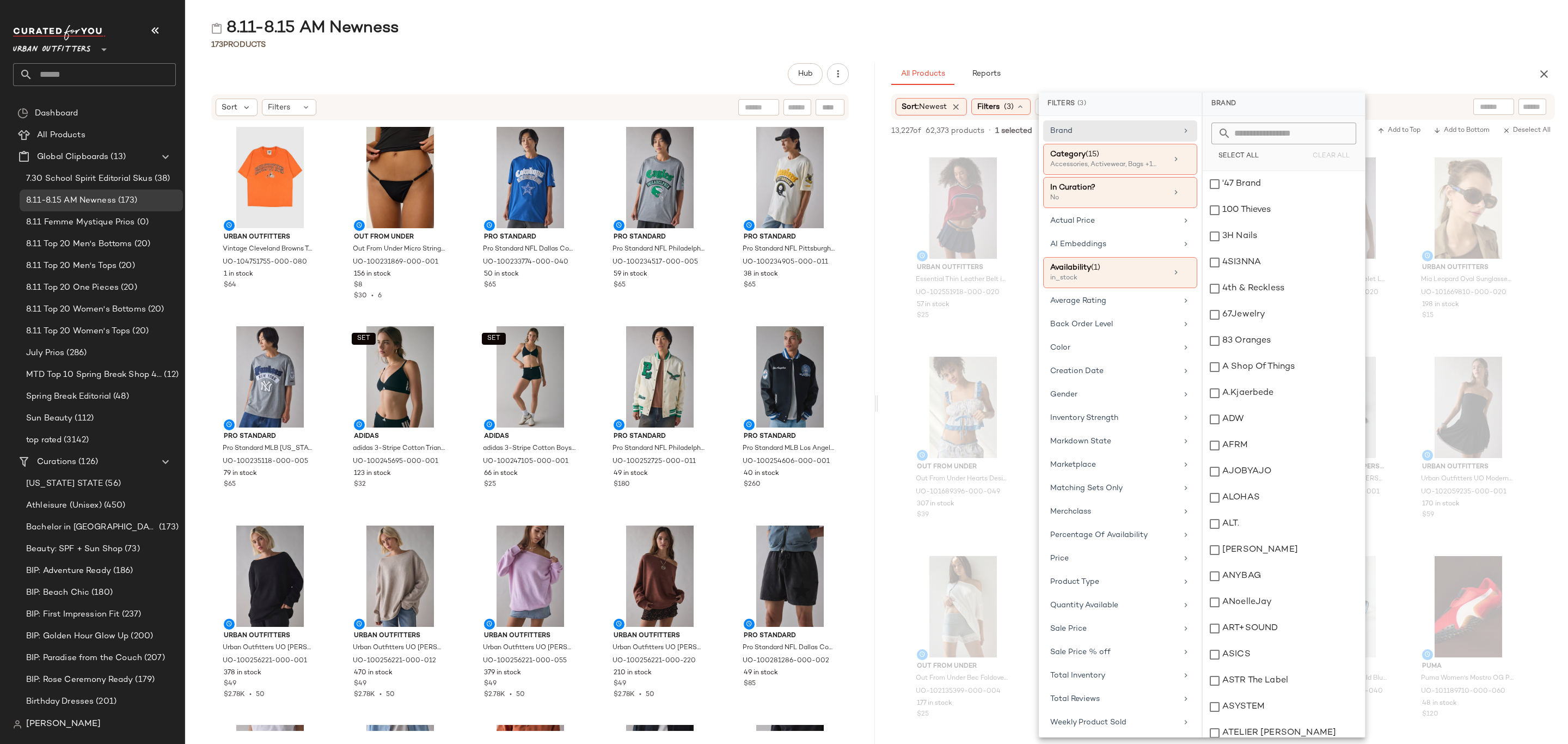
click at [1163, 66] on div "All Products Reports" at bounding box center [1205, 74] width 629 height 22
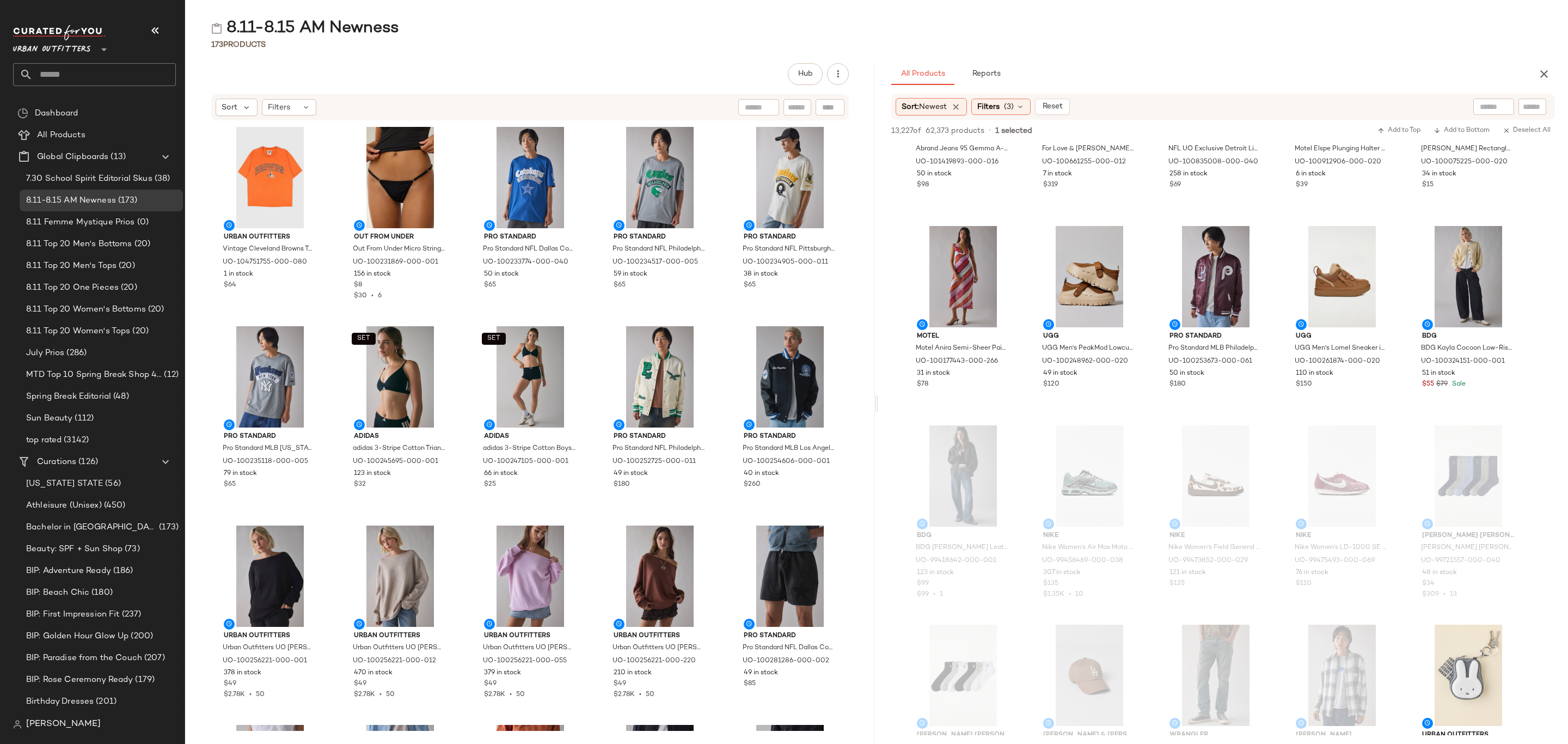
scroll to position [2696, 0]
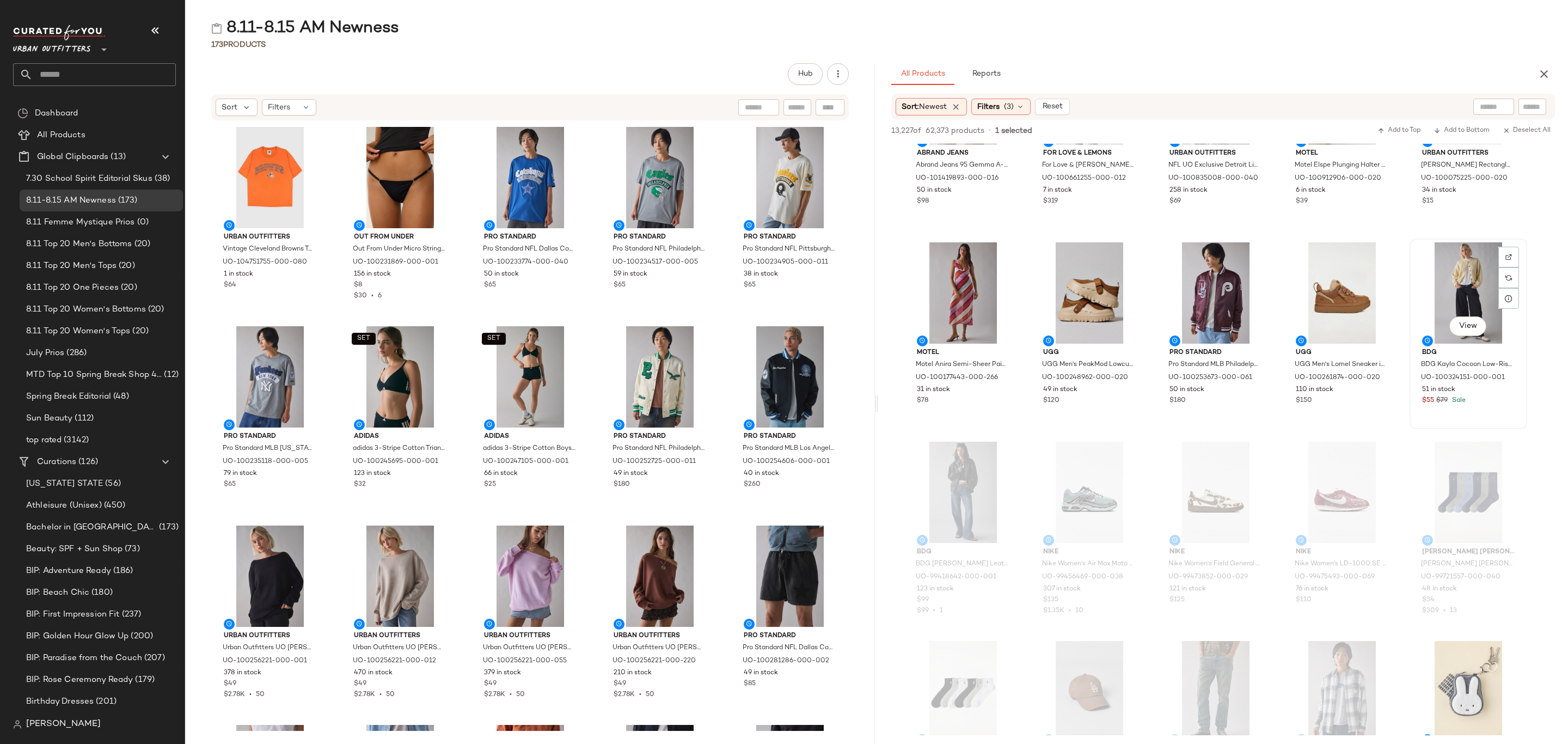
click at [1483, 400] on div "$55 $79 Sale" at bounding box center [1468, 401] width 93 height 10
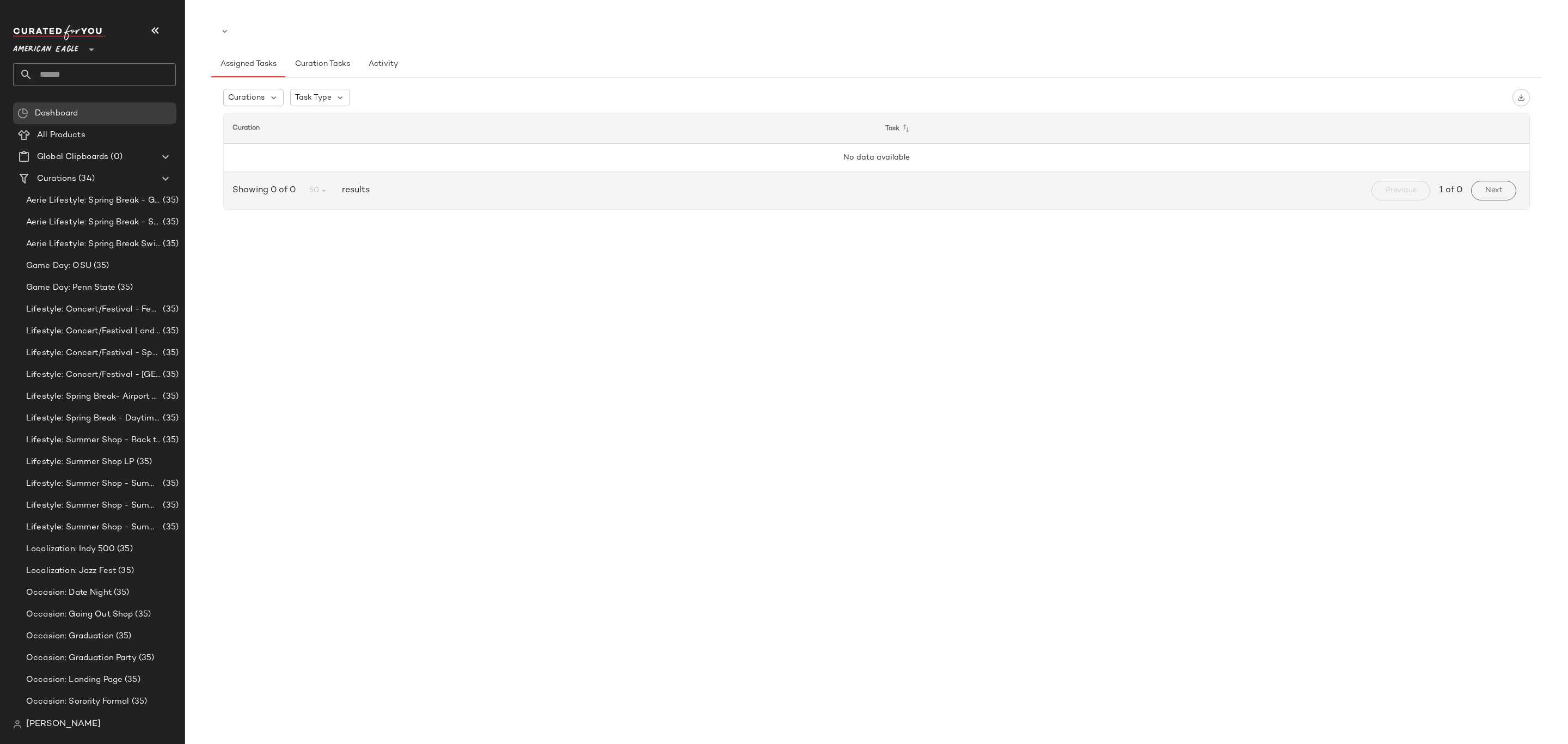
click at [82, 51] on div "American Eagle **" at bounding box center [47, 43] width 69 height 27
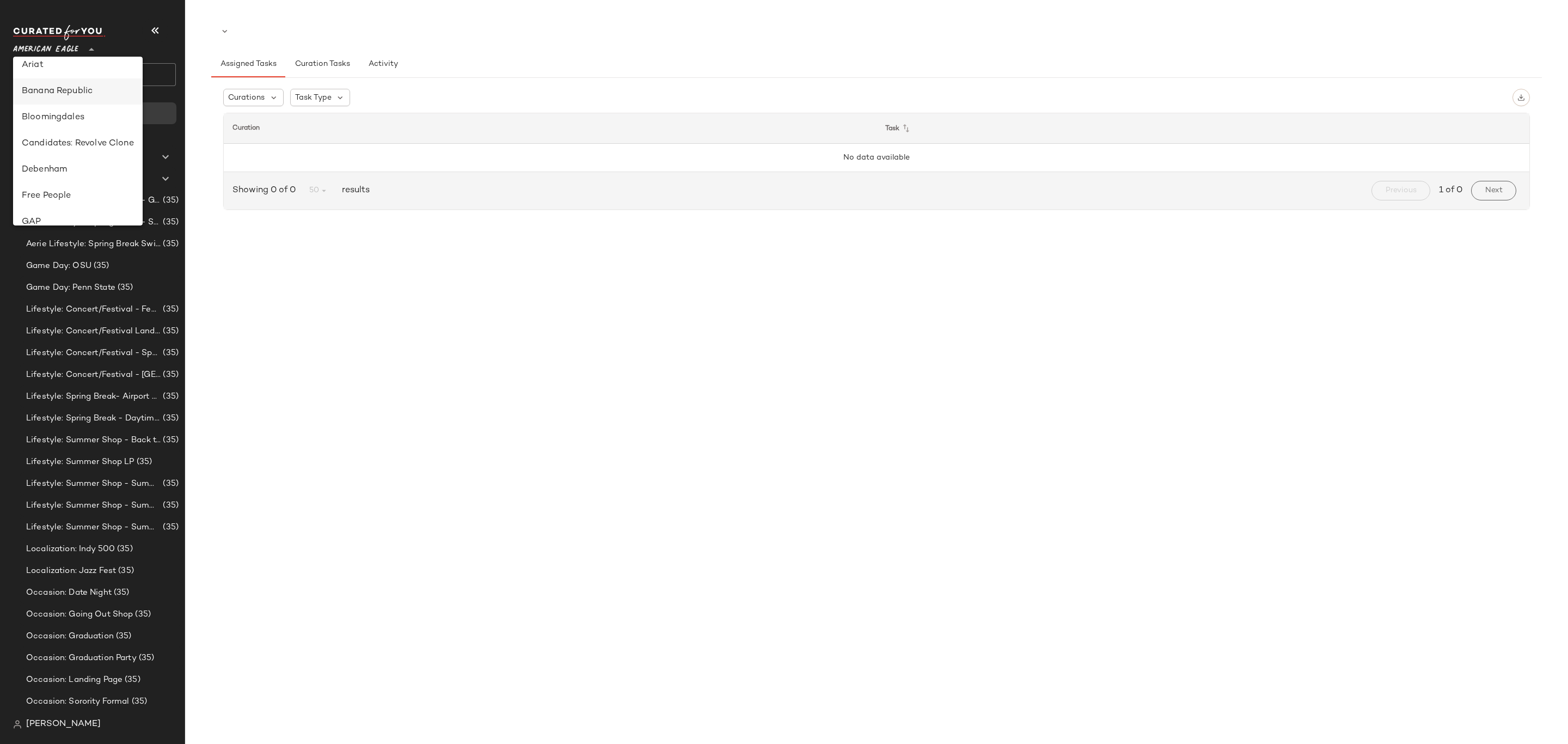
scroll to position [624, 0]
click at [111, 131] on div "Urban Outfitters UK" at bounding box center [78, 130] width 112 height 13
type input "**"
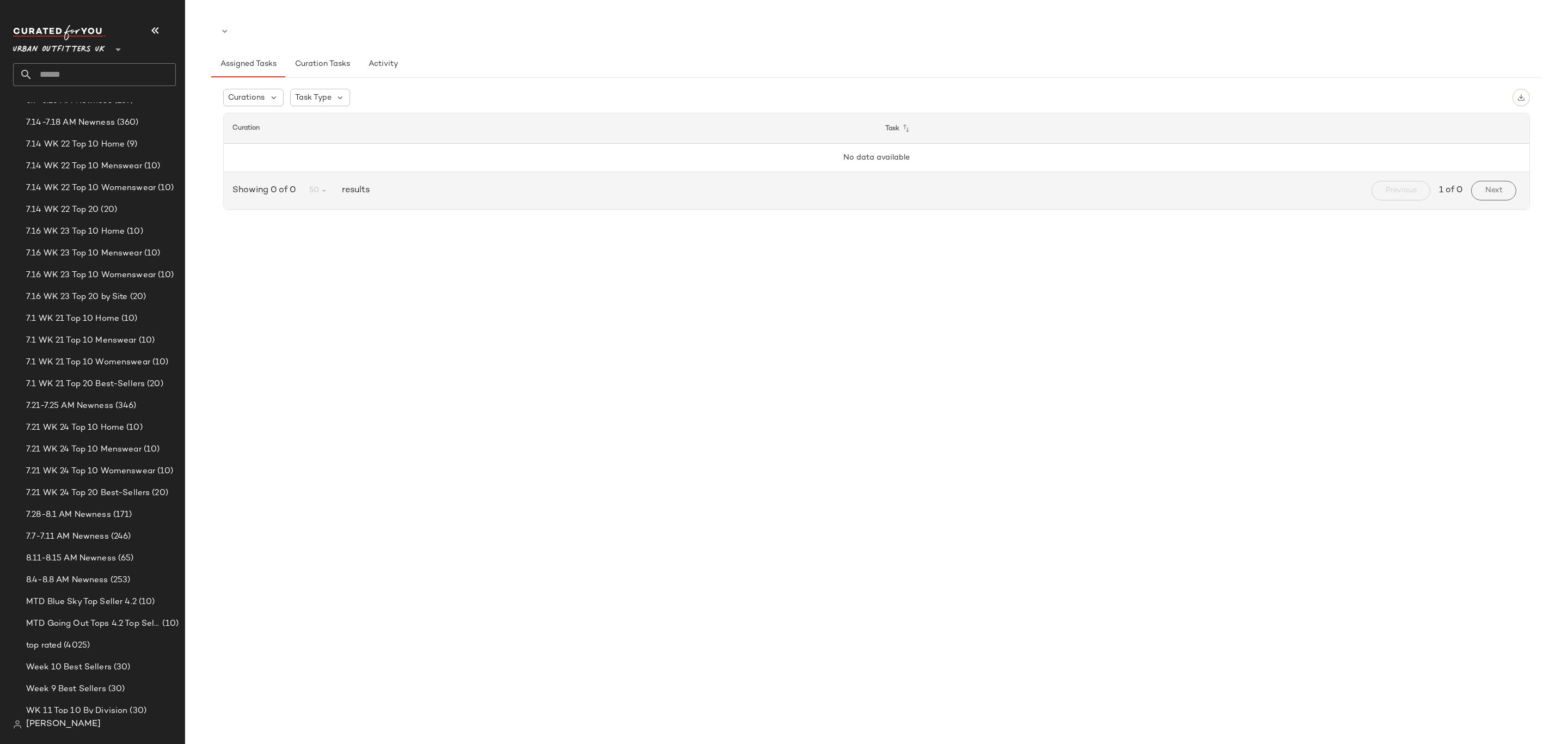
scroll to position [1143, 0]
click at [124, 325] on span "(65)" at bounding box center [125, 320] width 18 height 13
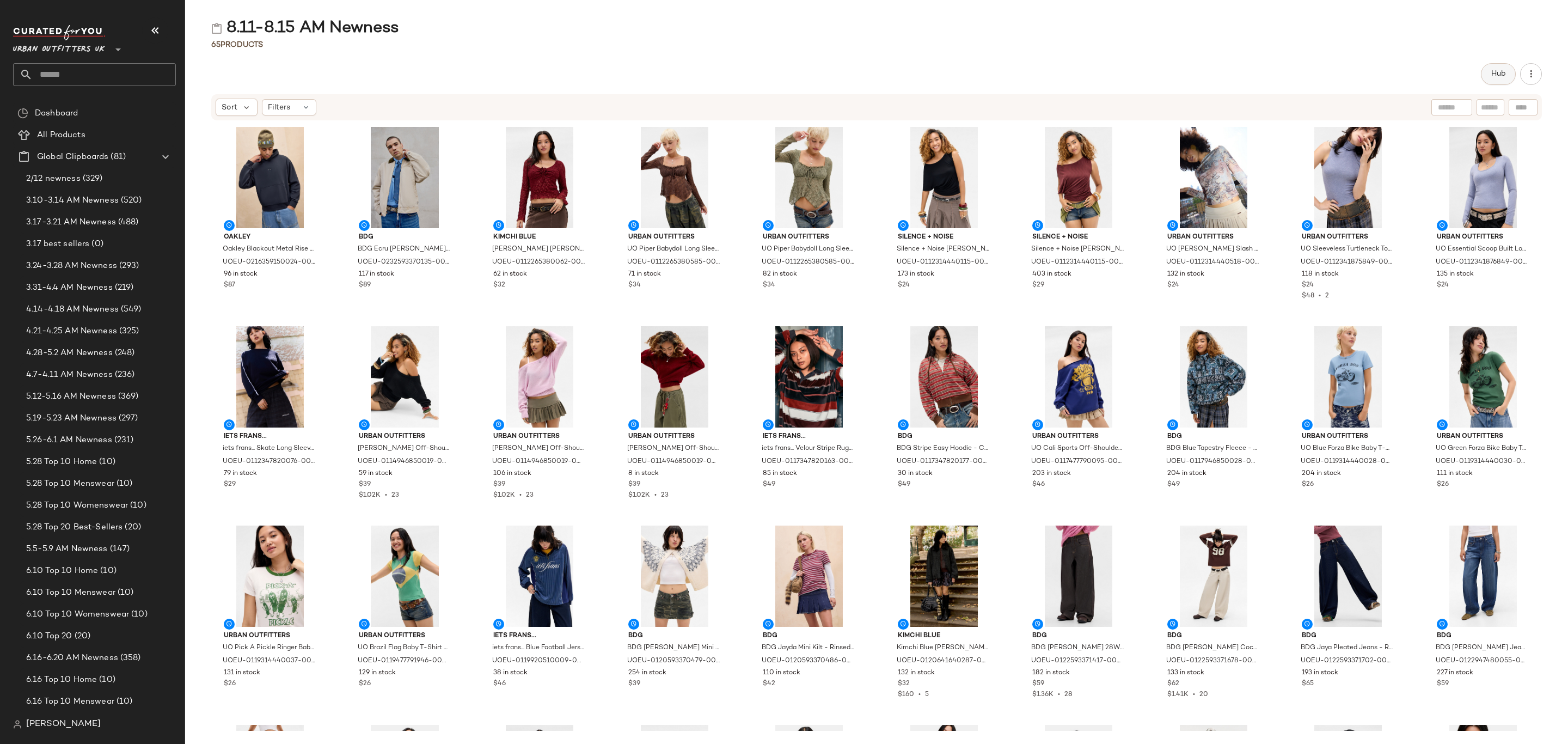
click at [1499, 69] on span "Hub" at bounding box center [1498, 74] width 15 height 9
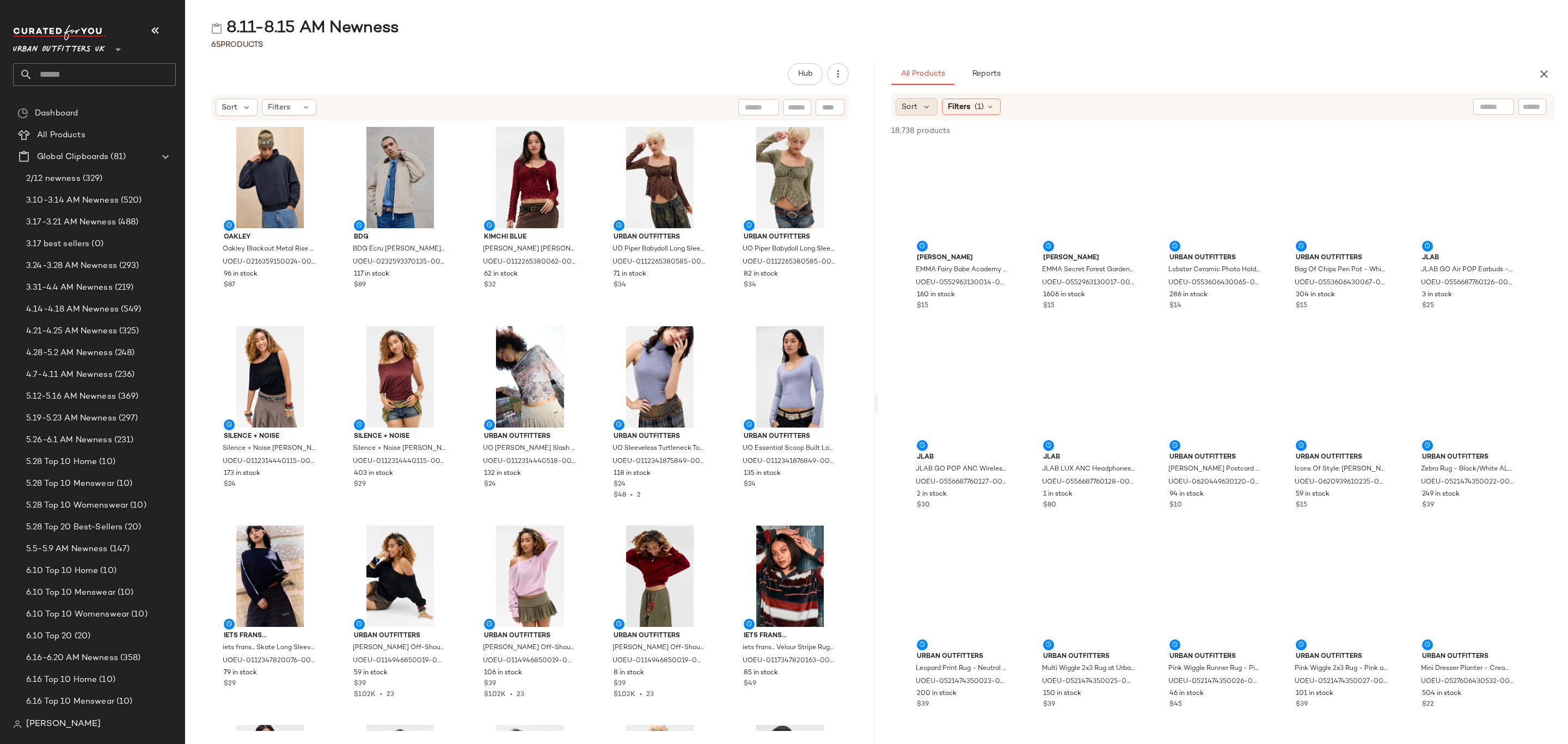
drag, startPoint x: 925, startPoint y: 107, endPoint x: 929, endPoint y: 114, distance: 8.1
click at [925, 106] on icon at bounding box center [926, 107] width 10 height 10
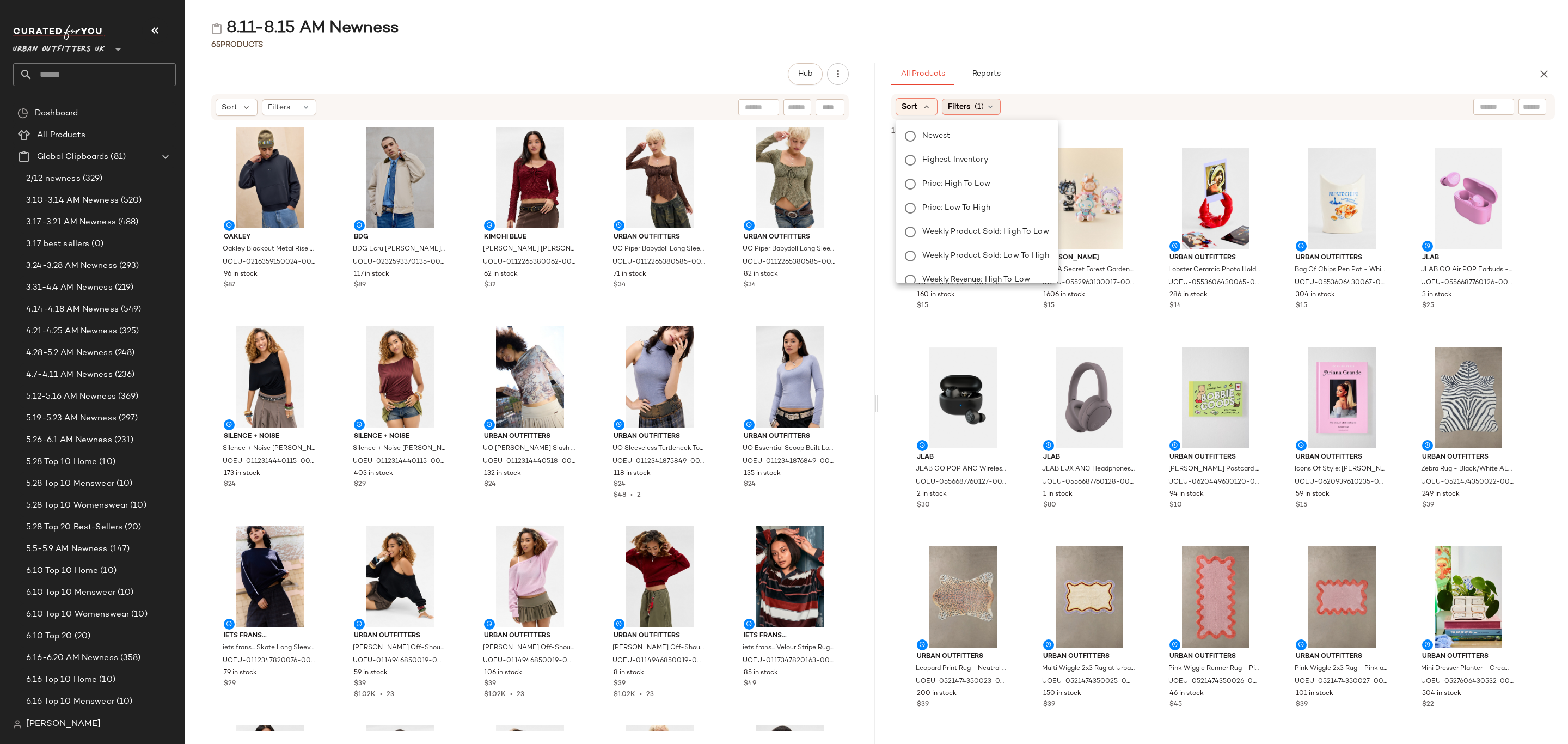
drag, startPoint x: 936, startPoint y: 132, endPoint x: 976, endPoint y: 114, distance: 43.9
click at [938, 132] on span "Newest" at bounding box center [936, 136] width 29 height 12
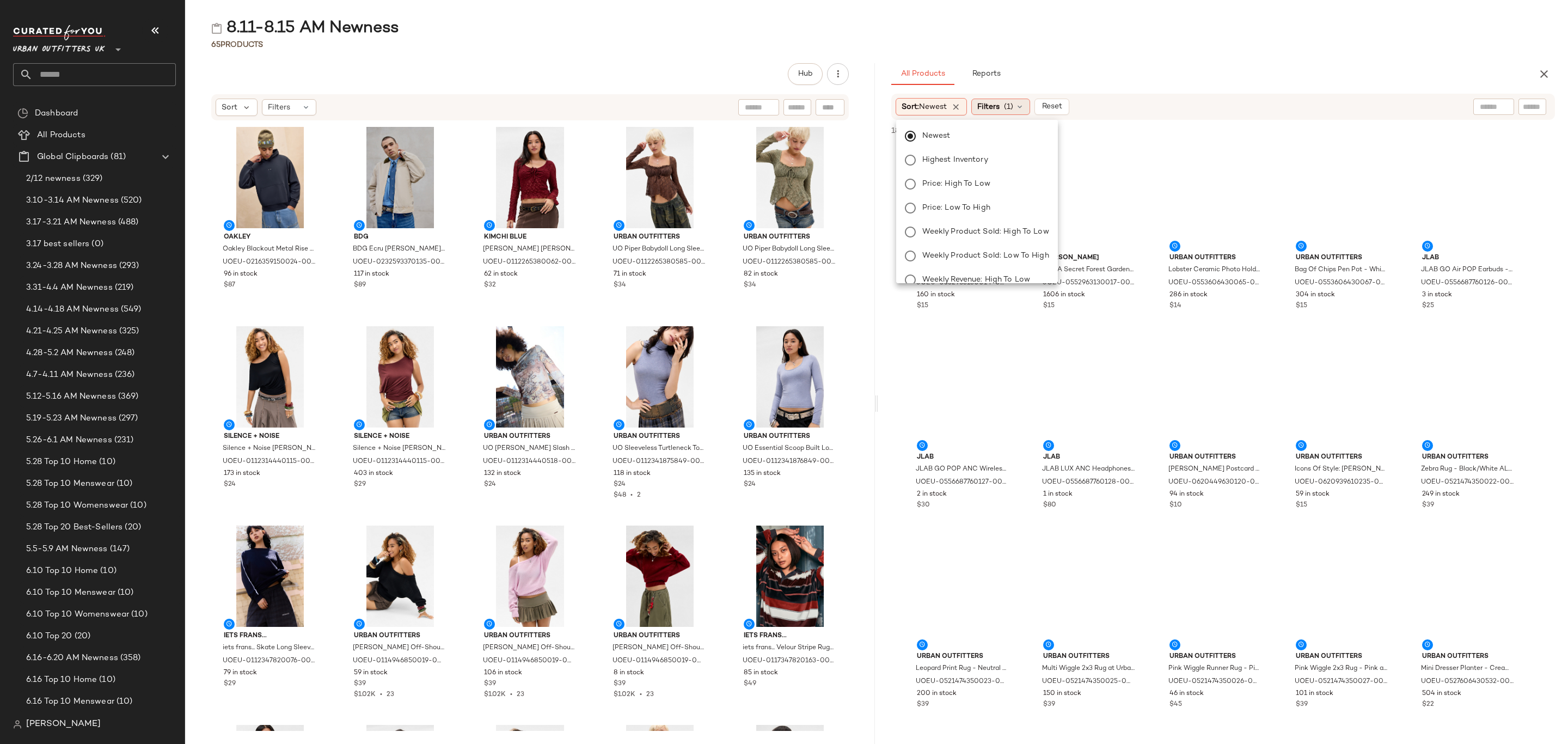
click at [998, 105] on span "Filters" at bounding box center [989, 107] width 23 height 12
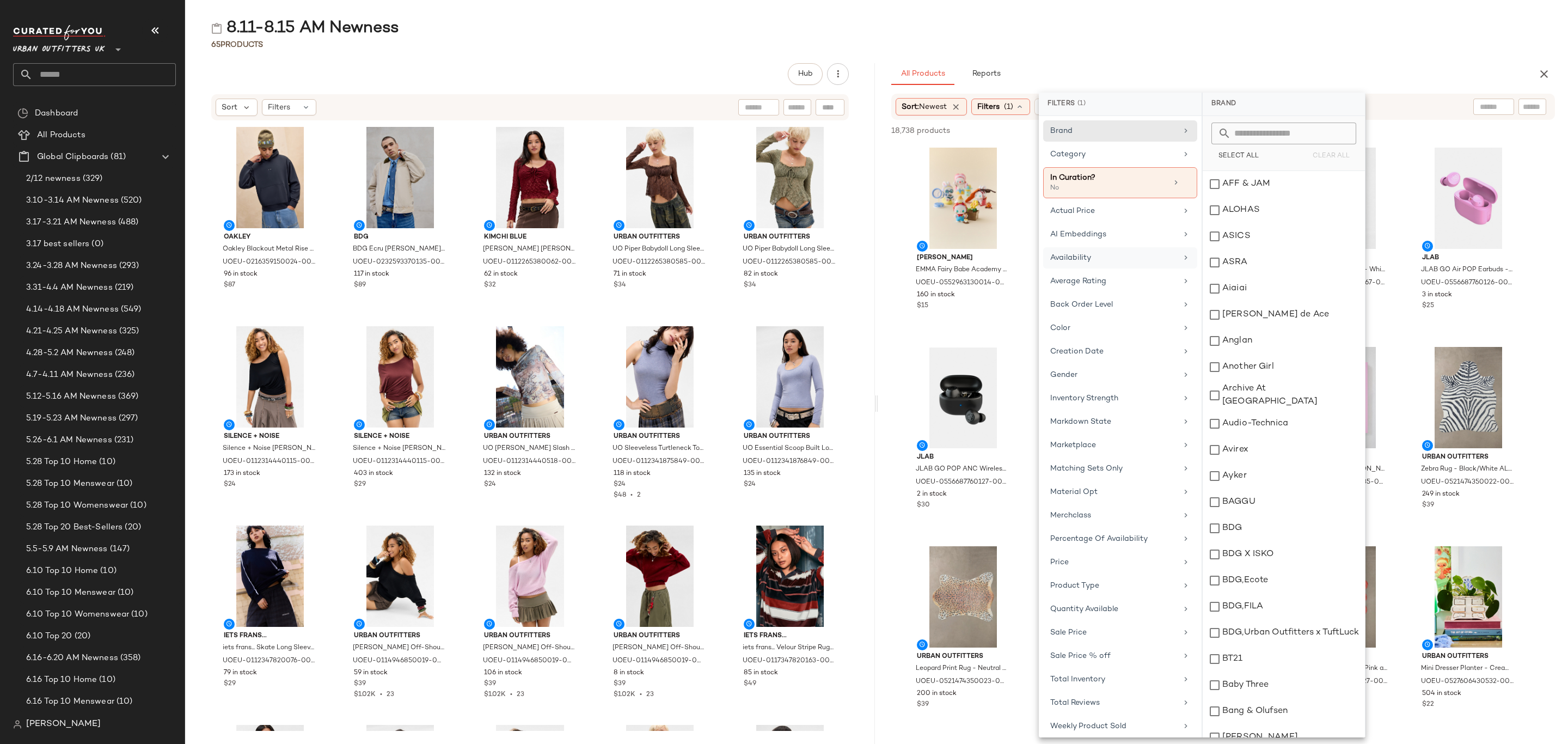
click at [1110, 264] on div "Availability" at bounding box center [1113, 258] width 127 height 12
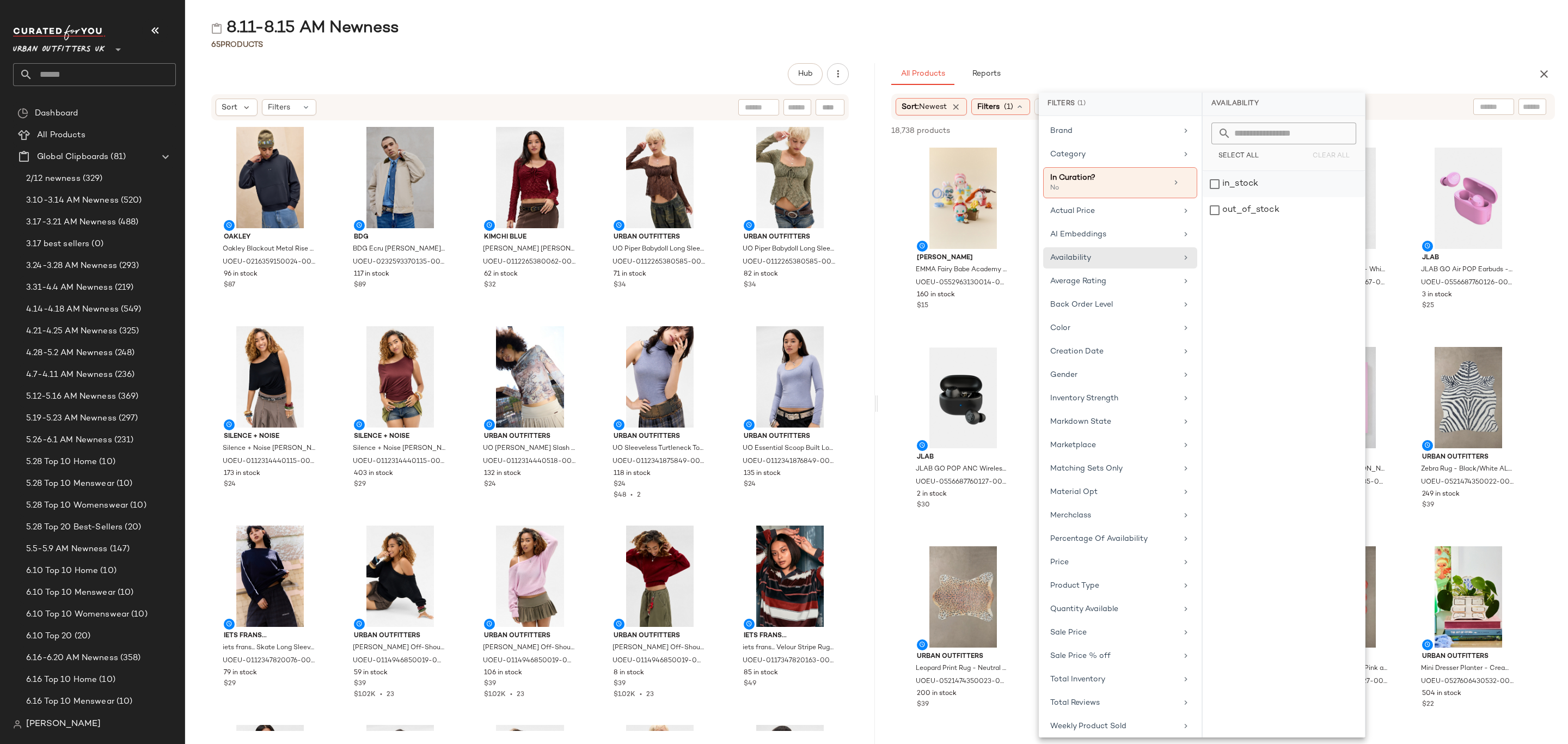
click at [1255, 197] on div "in_stock" at bounding box center [1284, 210] width 163 height 26
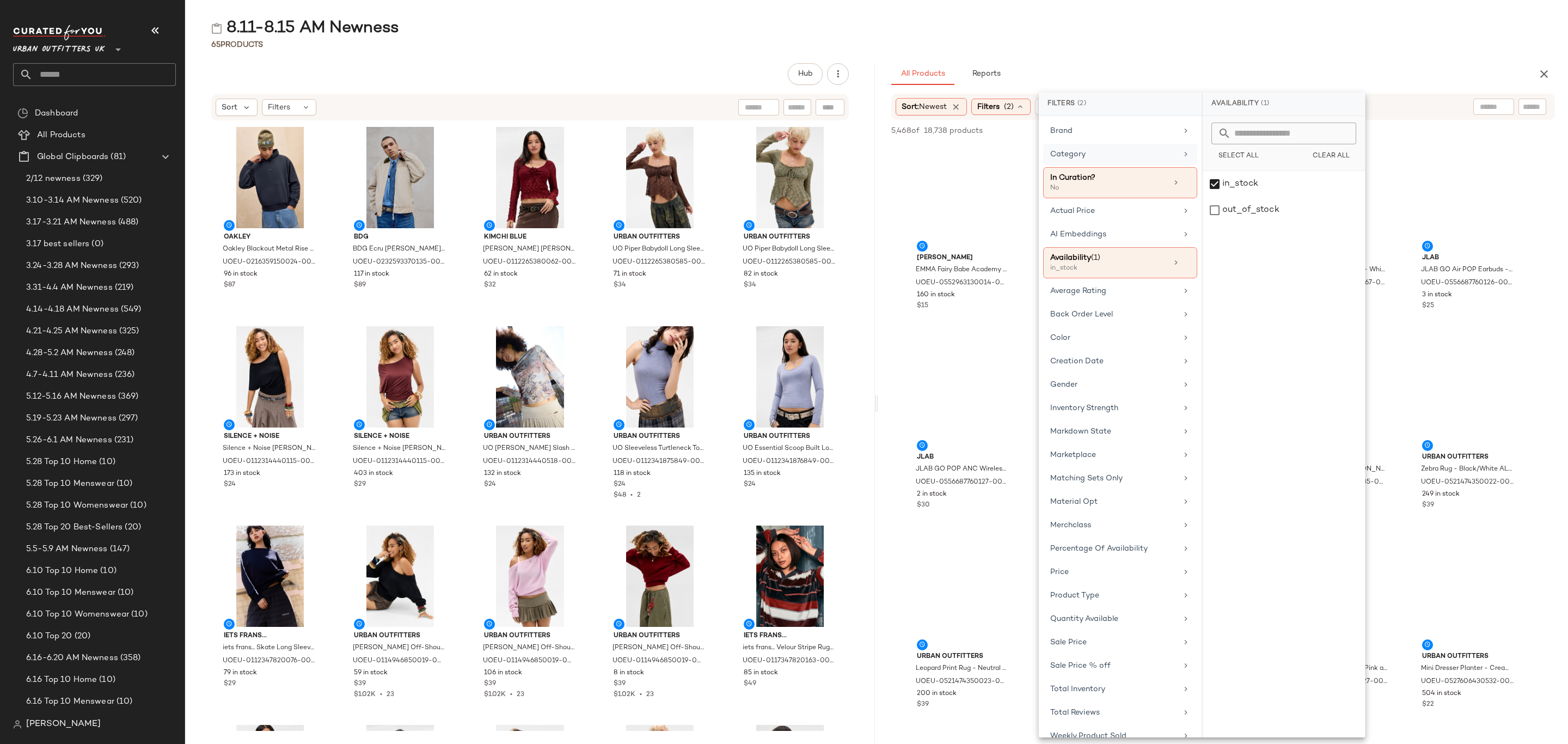
click at [1107, 155] on div "Category" at bounding box center [1113, 154] width 127 height 12
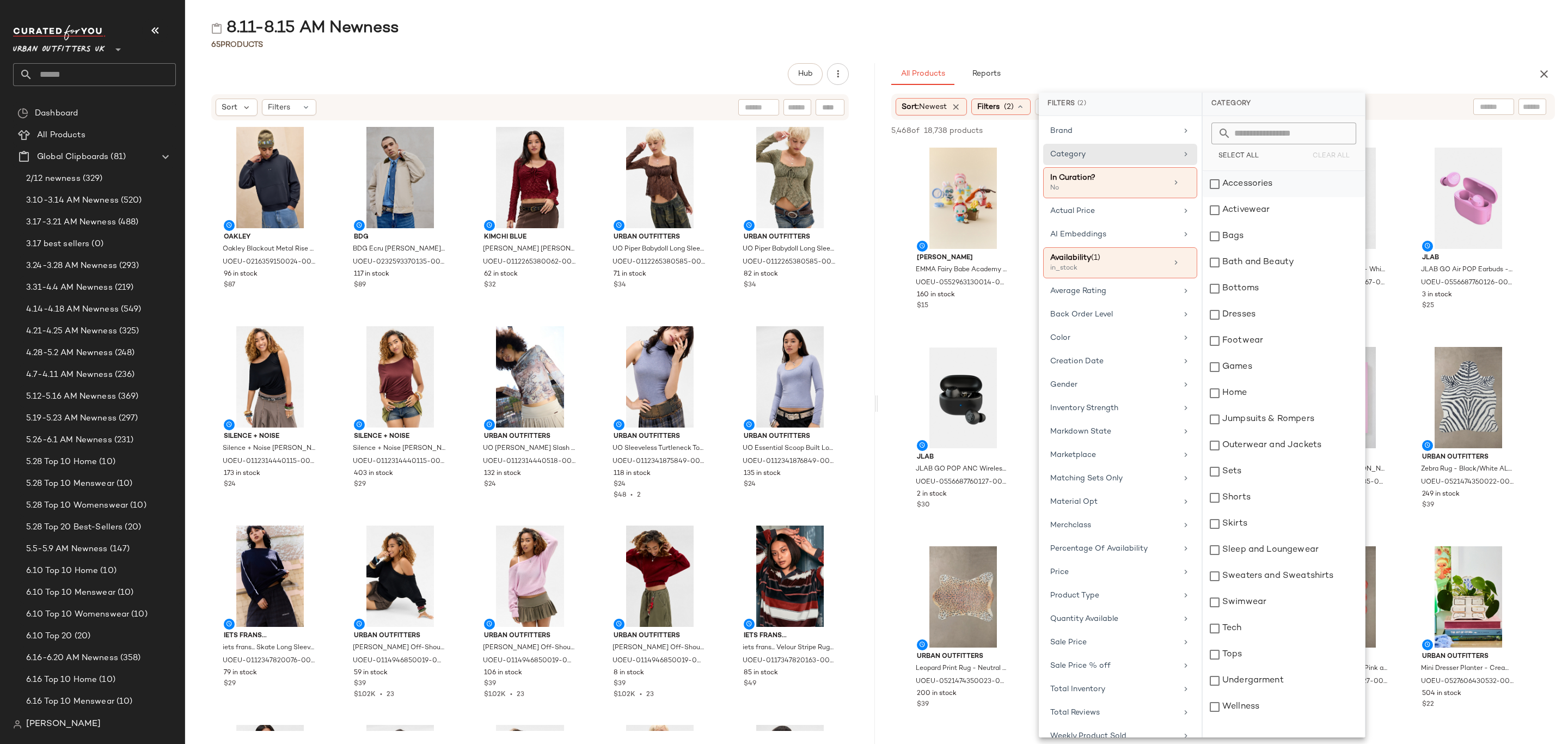
drag, startPoint x: 1241, startPoint y: 182, endPoint x: 1253, endPoint y: 195, distance: 17.7
click at [1242, 182] on div "Accessories" at bounding box center [1284, 184] width 163 height 26
click at [1269, 218] on div "Activewear" at bounding box center [1284, 210] width 163 height 26
click at [1265, 233] on div "Bags" at bounding box center [1284, 236] width 163 height 26
click at [1281, 286] on div "Bottoms" at bounding box center [1284, 289] width 163 height 26
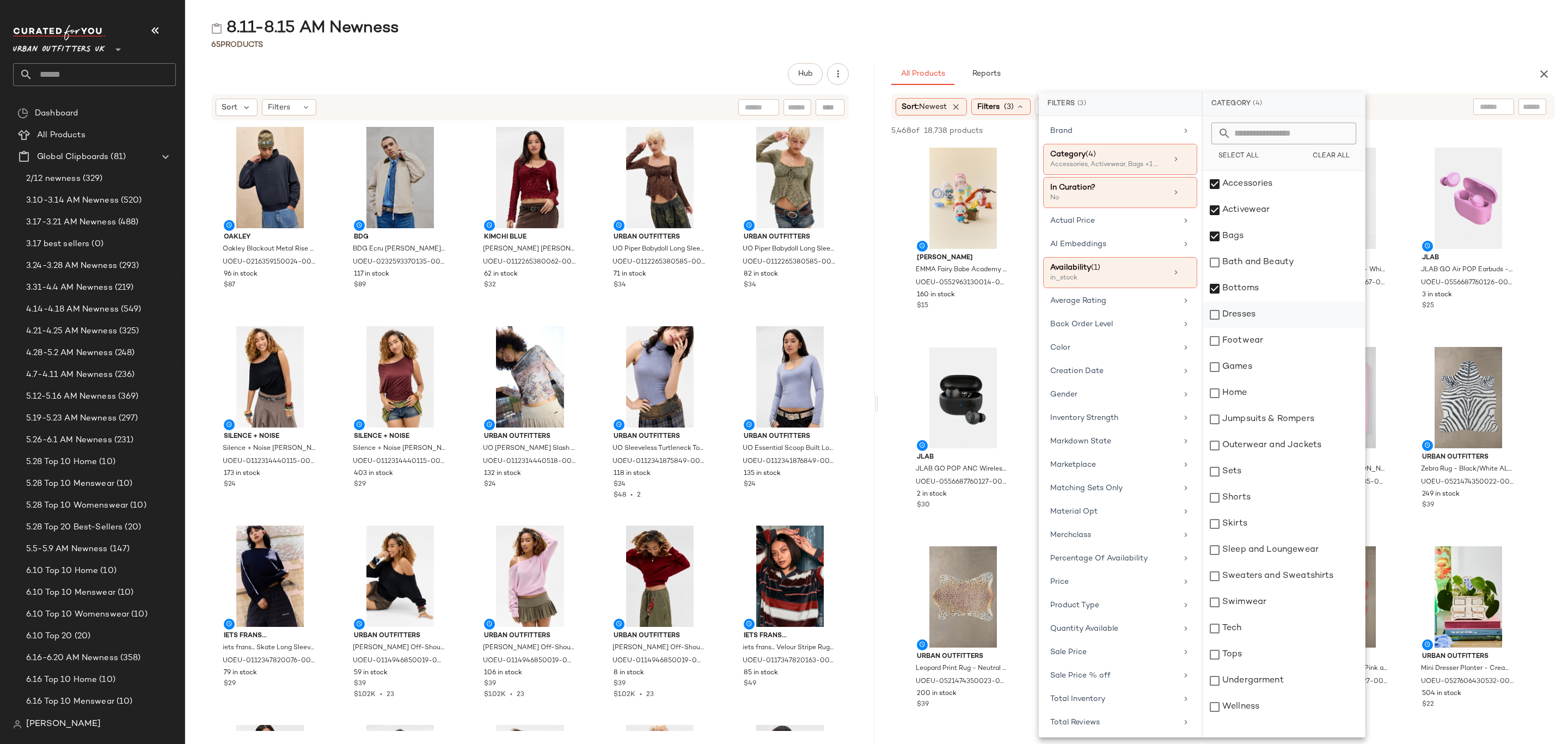
click at [1282, 306] on div "Dresses" at bounding box center [1284, 315] width 163 height 26
click at [1276, 343] on div "Footwear" at bounding box center [1284, 340] width 163 height 26
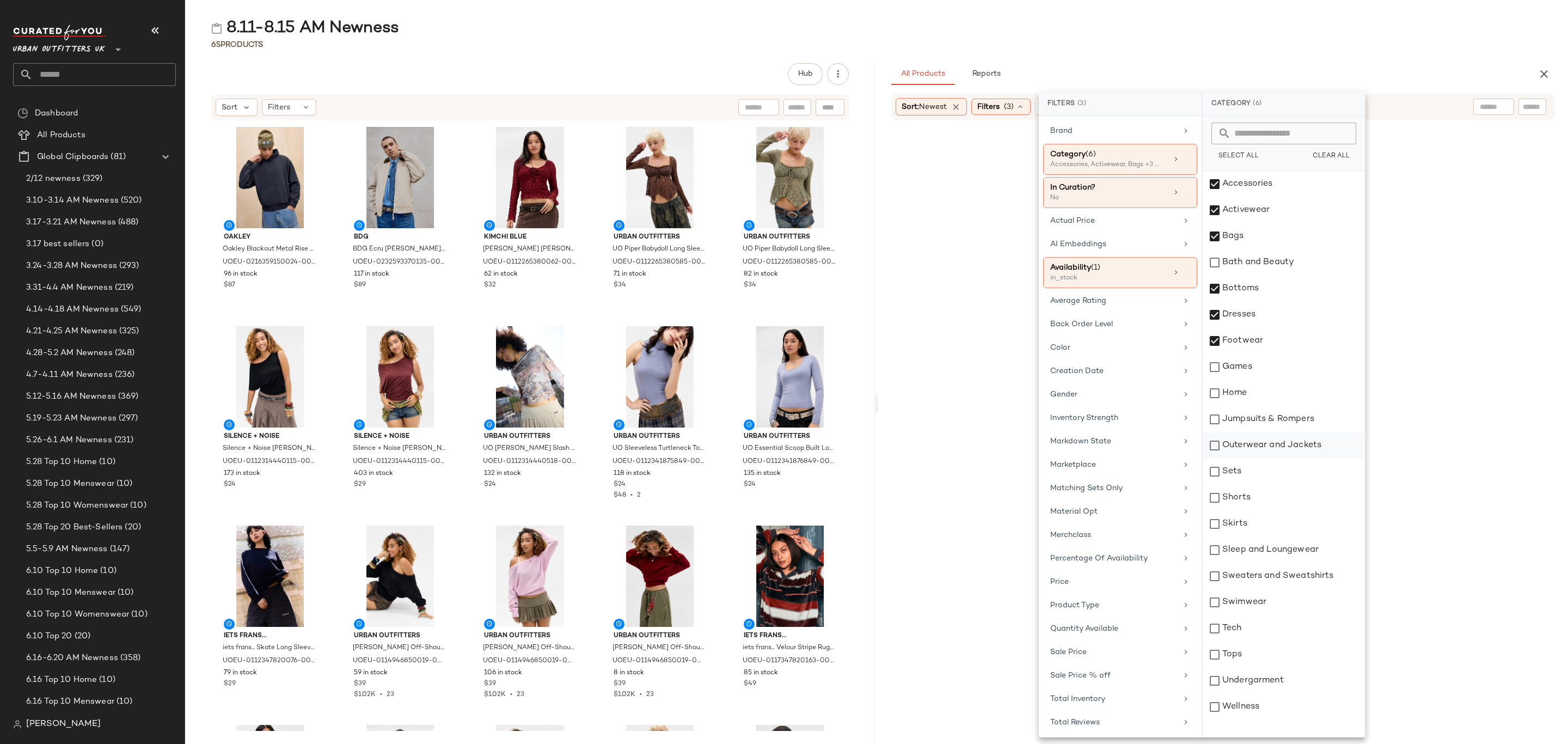
click at [1276, 428] on div "Jumpsuits & Rompers" at bounding box center [1284, 419] width 163 height 26
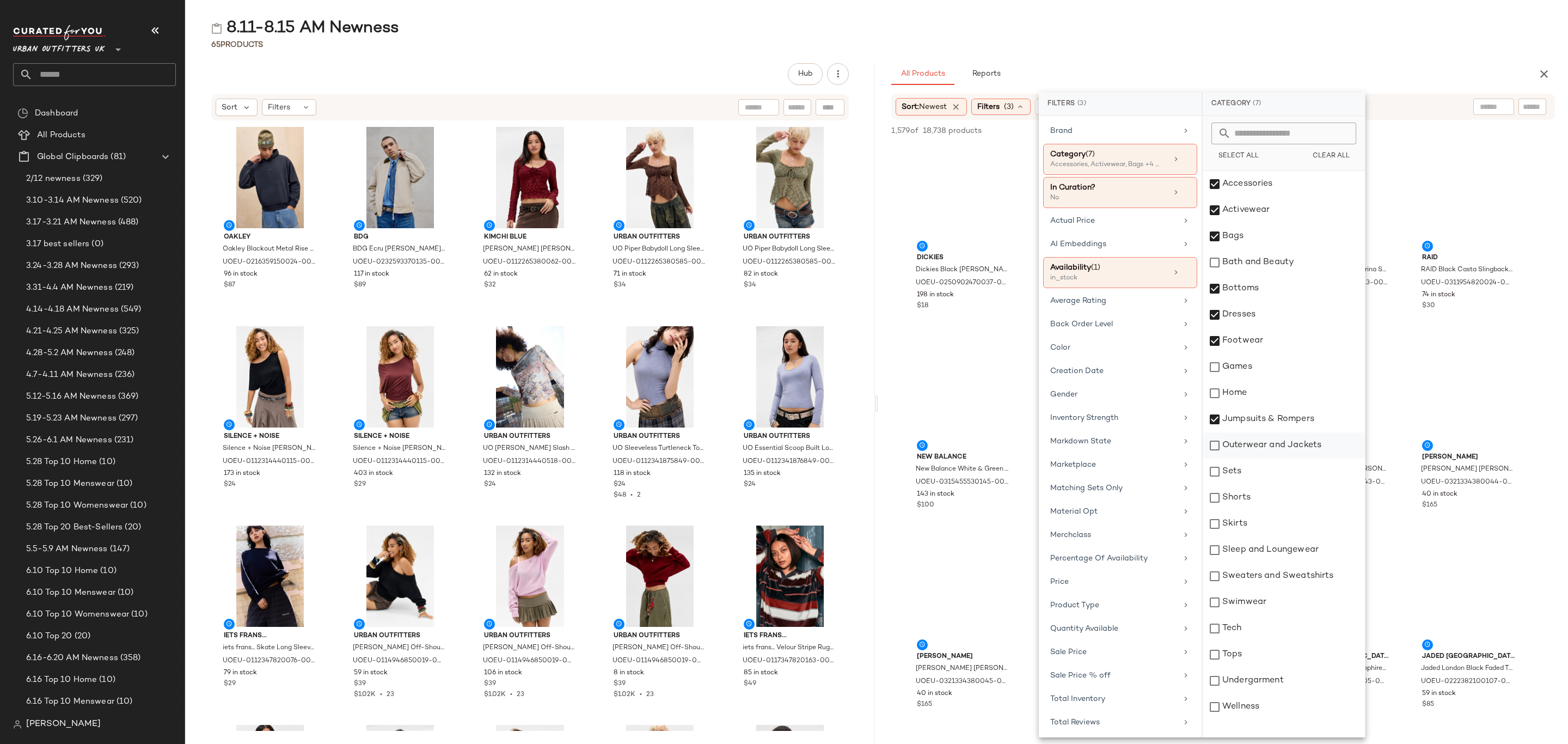
click at [1276, 451] on div "Outerwear and Jackets" at bounding box center [1284, 445] width 163 height 26
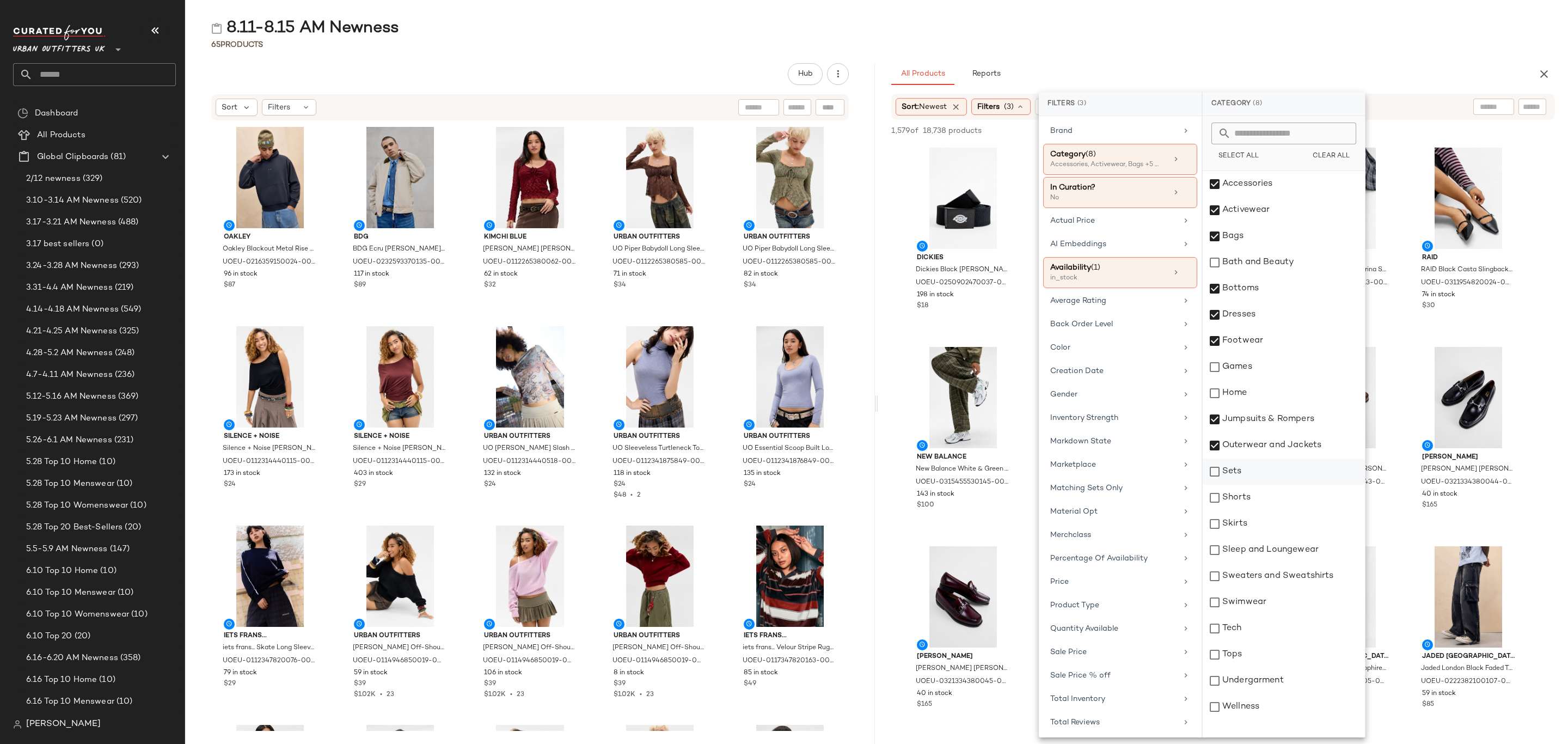
click at [1247, 479] on div "Sets" at bounding box center [1284, 471] width 163 height 26
click at [1247, 497] on div "Shorts" at bounding box center [1284, 497] width 163 height 26
click at [1238, 542] on div "Sleep and Loungewear" at bounding box center [1284, 550] width 163 height 26
click at [1273, 520] on div "Skirts" at bounding box center [1284, 524] width 163 height 26
click at [1305, 572] on div "Sweaters and Sweatshirts" at bounding box center [1284, 576] width 163 height 26
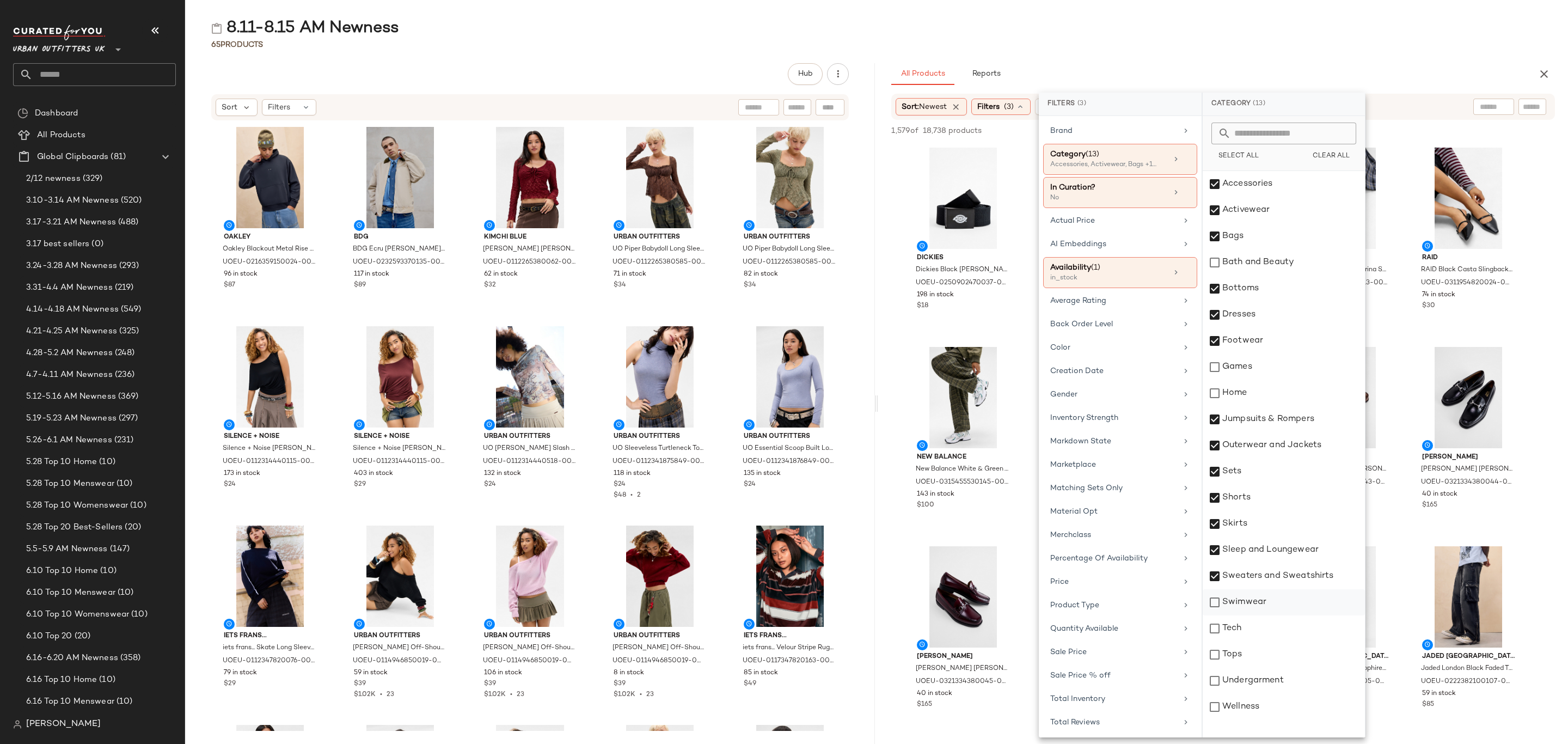
click at [1279, 602] on div "Swimwear" at bounding box center [1284, 602] width 163 height 26
click at [1277, 664] on div "Tops" at bounding box center [1284, 655] width 163 height 26
click at [1277, 681] on div "Undergarment" at bounding box center [1284, 681] width 163 height 26
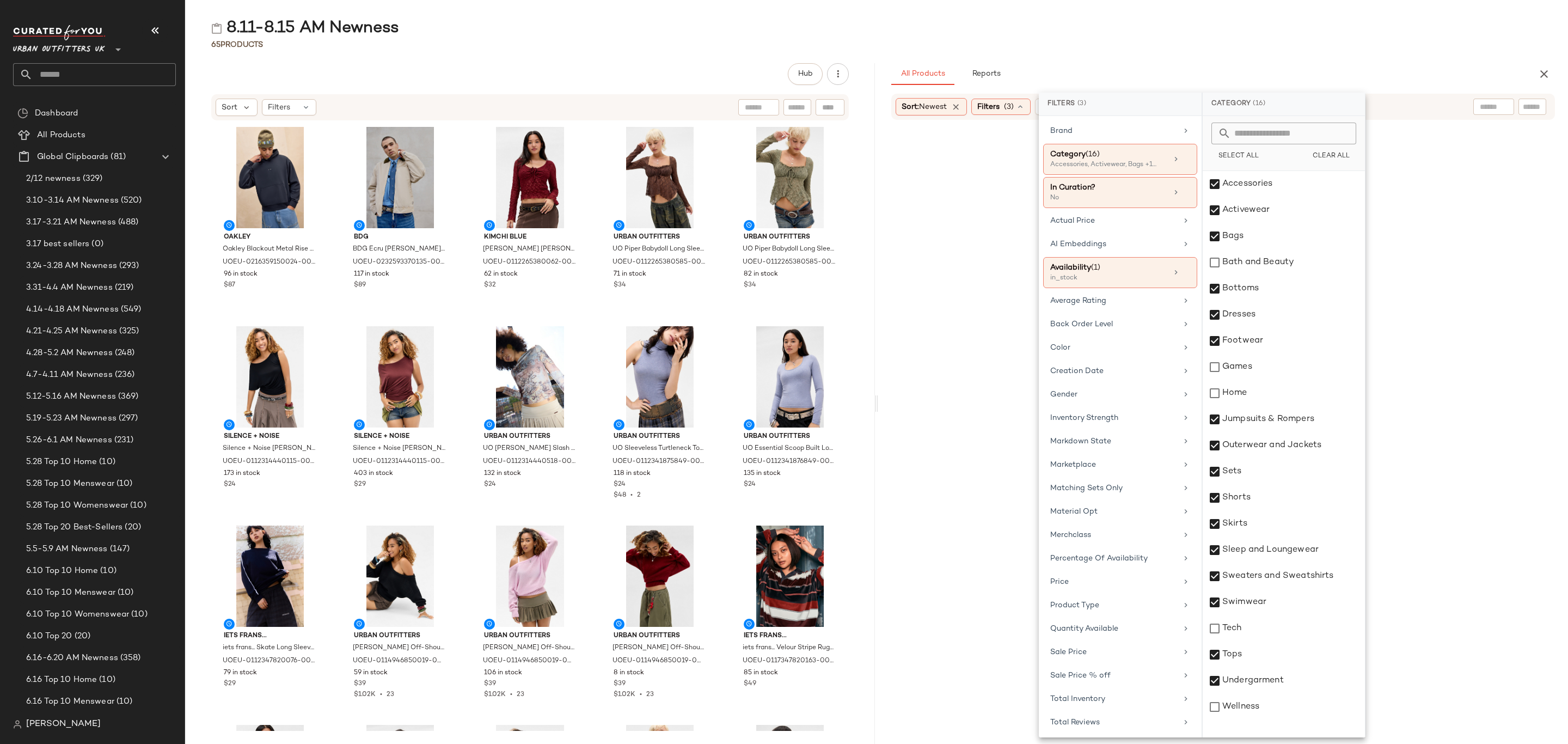
click at [1388, 18] on div "8.11-8.15 AM Newness" at bounding box center [877, 29] width 1383 height 22
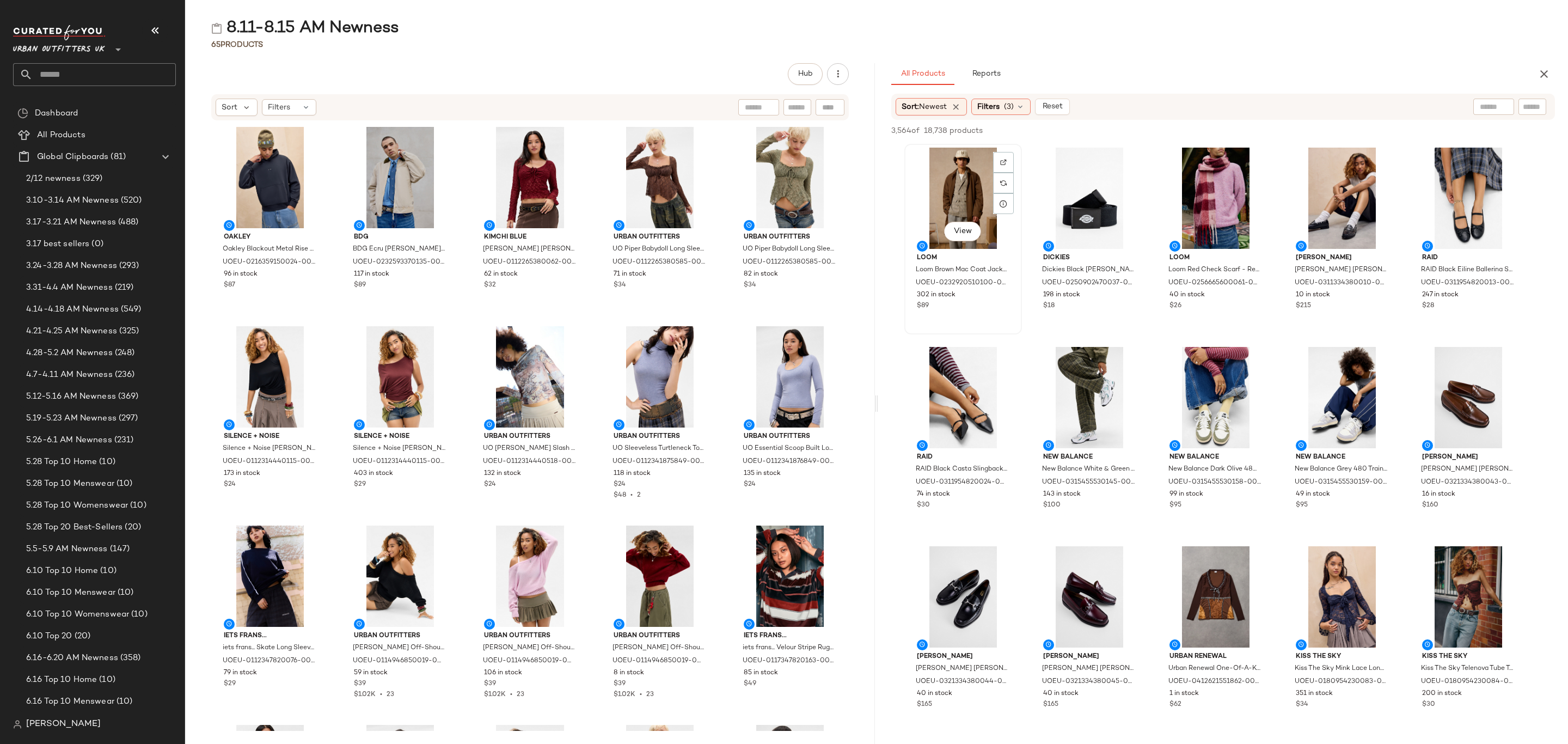
click at [936, 178] on div "View" at bounding box center [963, 198] width 110 height 101
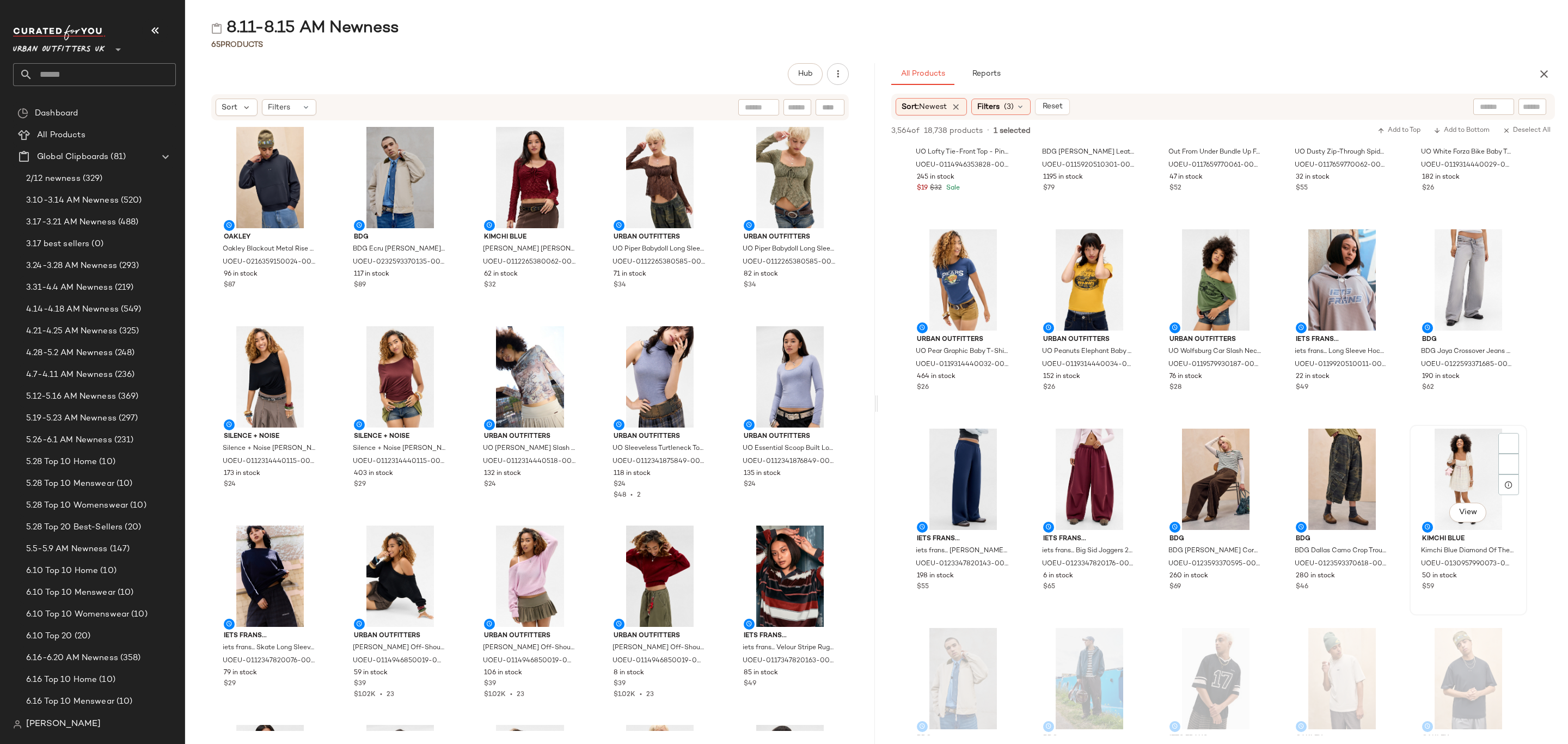
scroll to position [3676, 0]
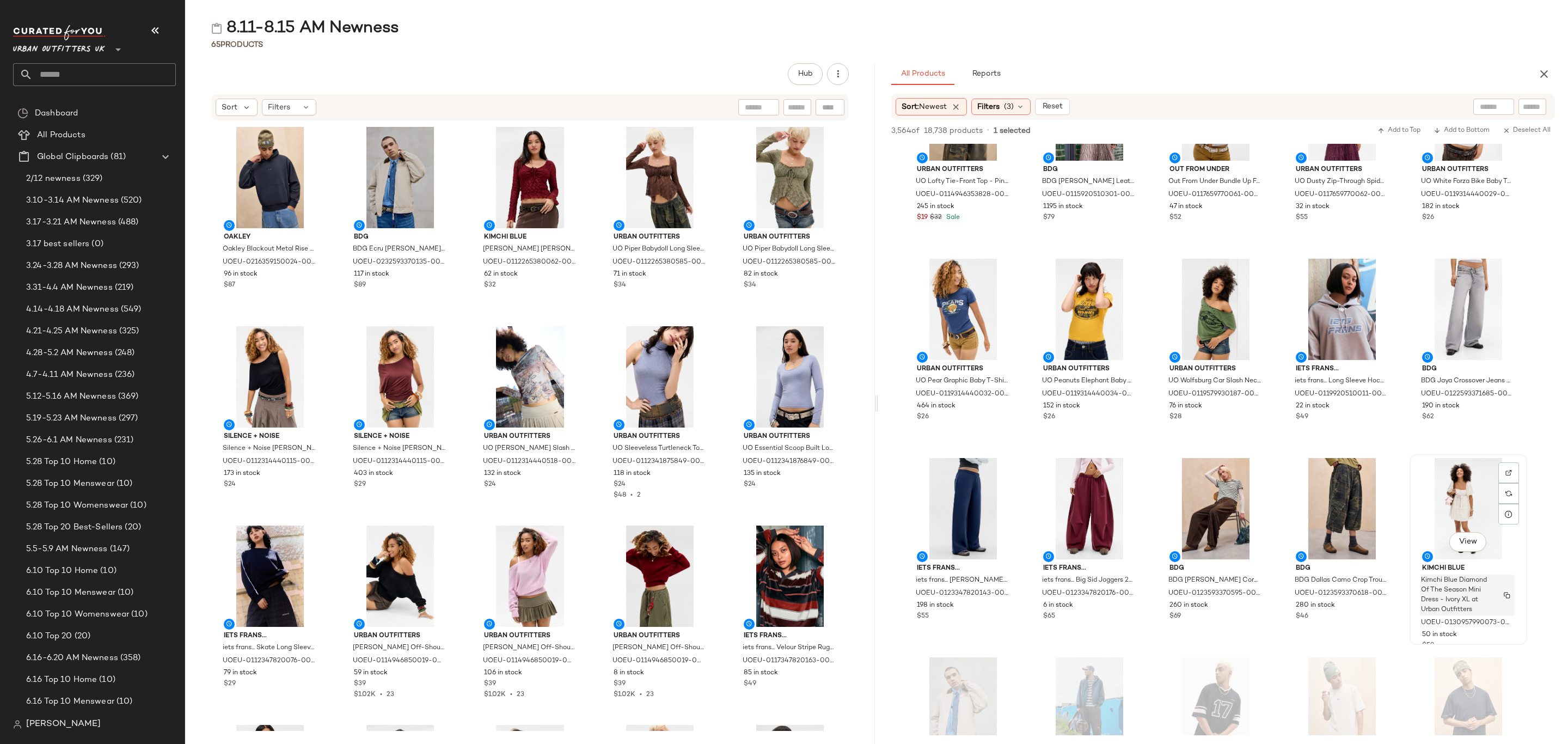
click at [1470, 605] on span "Kimchi Blue Diamond Of The Season Mini Dress - Ivory XL at Urban Outfitters" at bounding box center [1457, 595] width 72 height 39
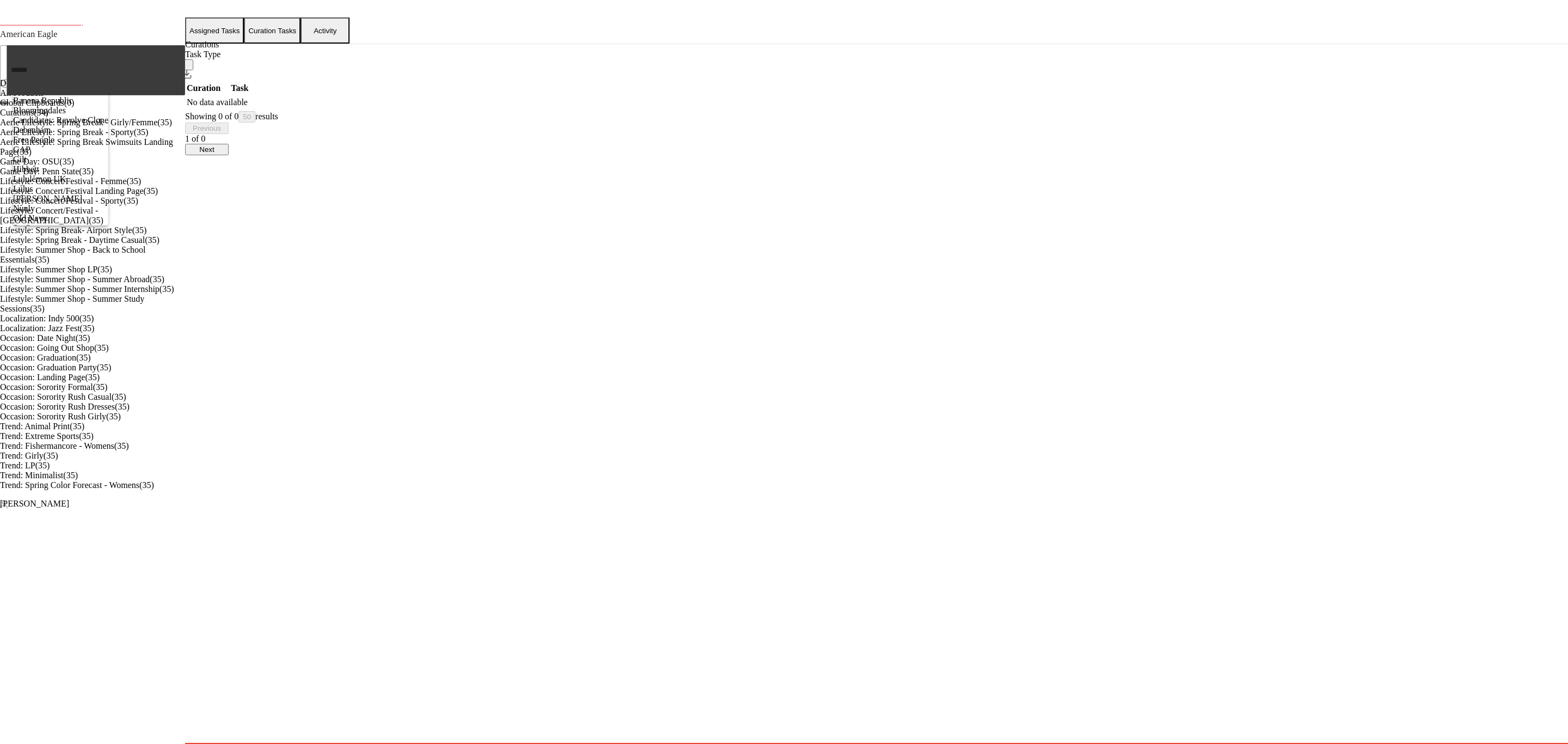
click at [58, 41] on span "American Eagle" at bounding box center [29, 34] width 58 height 13
click at [84, 341] on div "Zenni" at bounding box center [60, 346] width 96 height 10
type input "**"
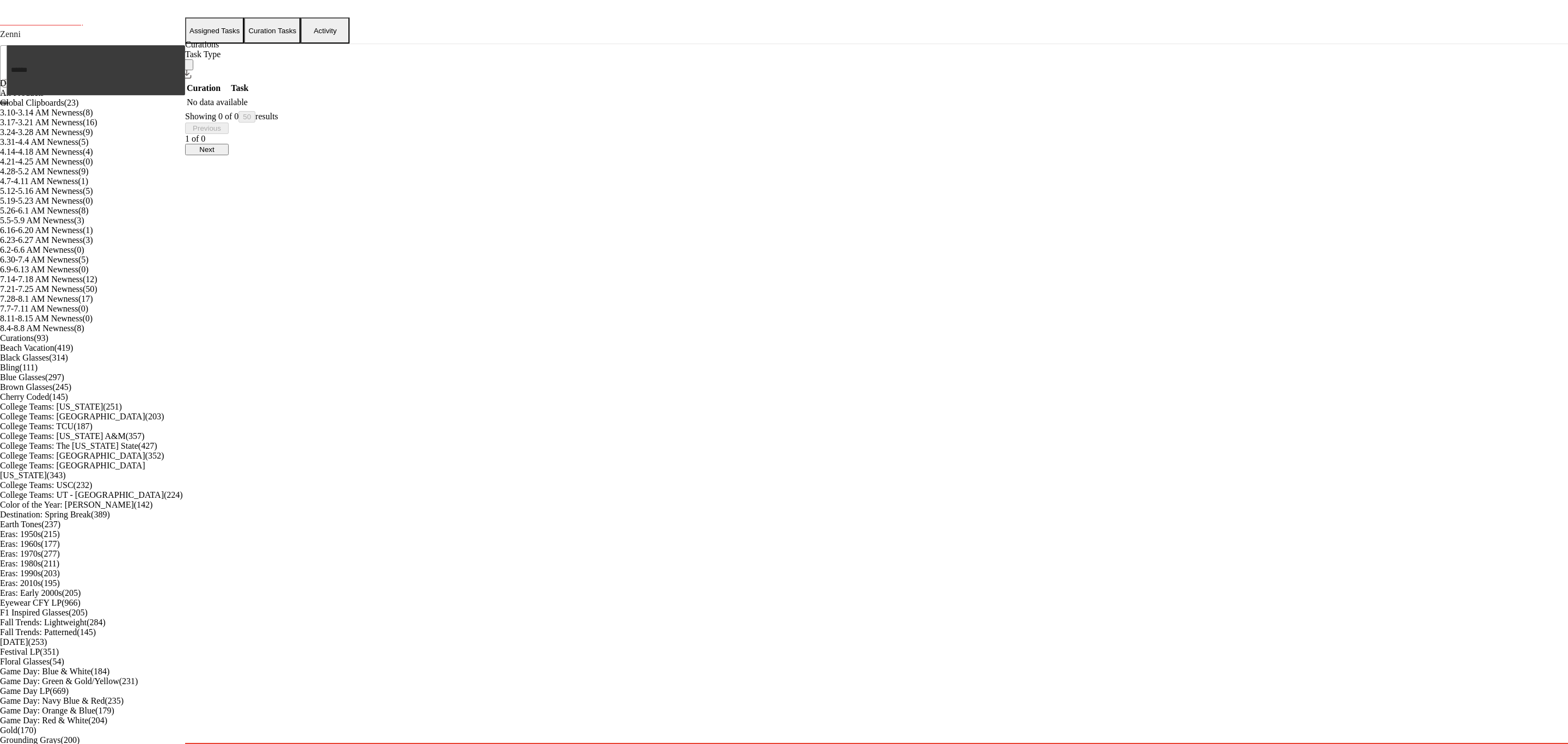
scroll to position [327, 0]
click at [82, 314] on span "8.11-8.15 AM Newness" at bounding box center [41, 318] width 82 height 9
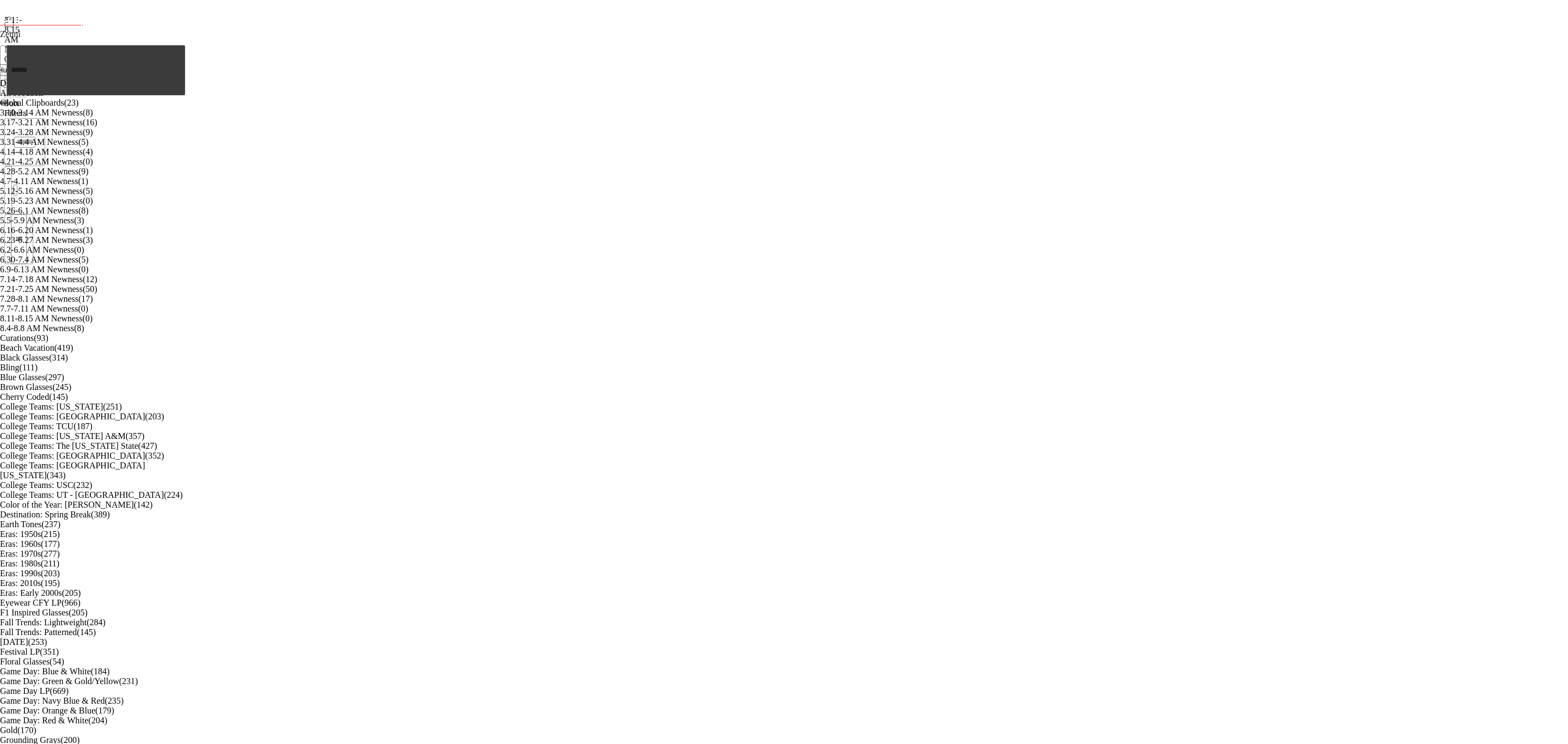
click at [11, 74] on span "Hub" at bounding box center [4, 69] width 13 height 8
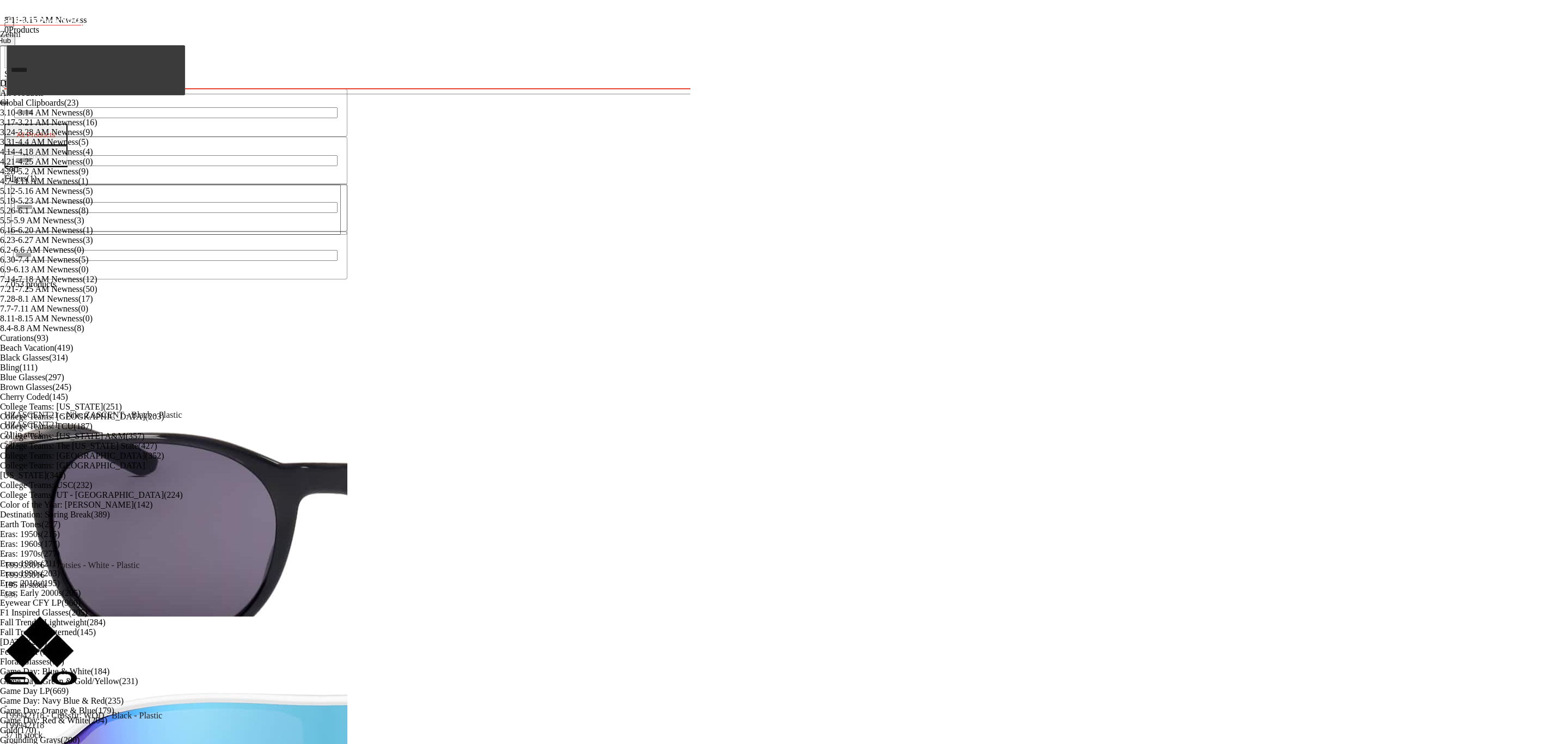
click at [348, 657] on div "View" at bounding box center [176, 669] width 343 height 24
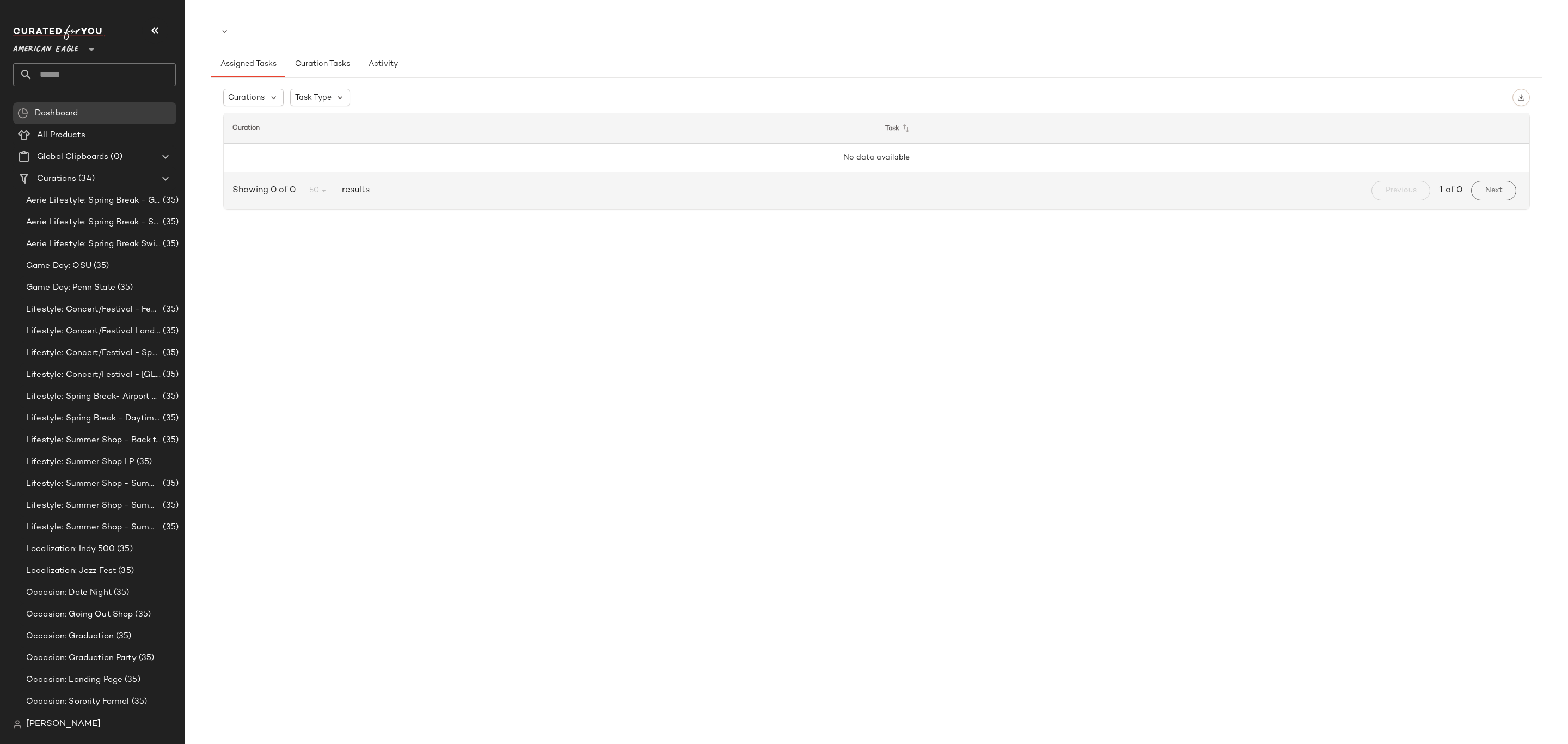
drag, startPoint x: 62, startPoint y: 51, endPoint x: 60, endPoint y: 59, distance: 8.2
click at [62, 52] on span "American Eagle" at bounding box center [45, 47] width 65 height 19
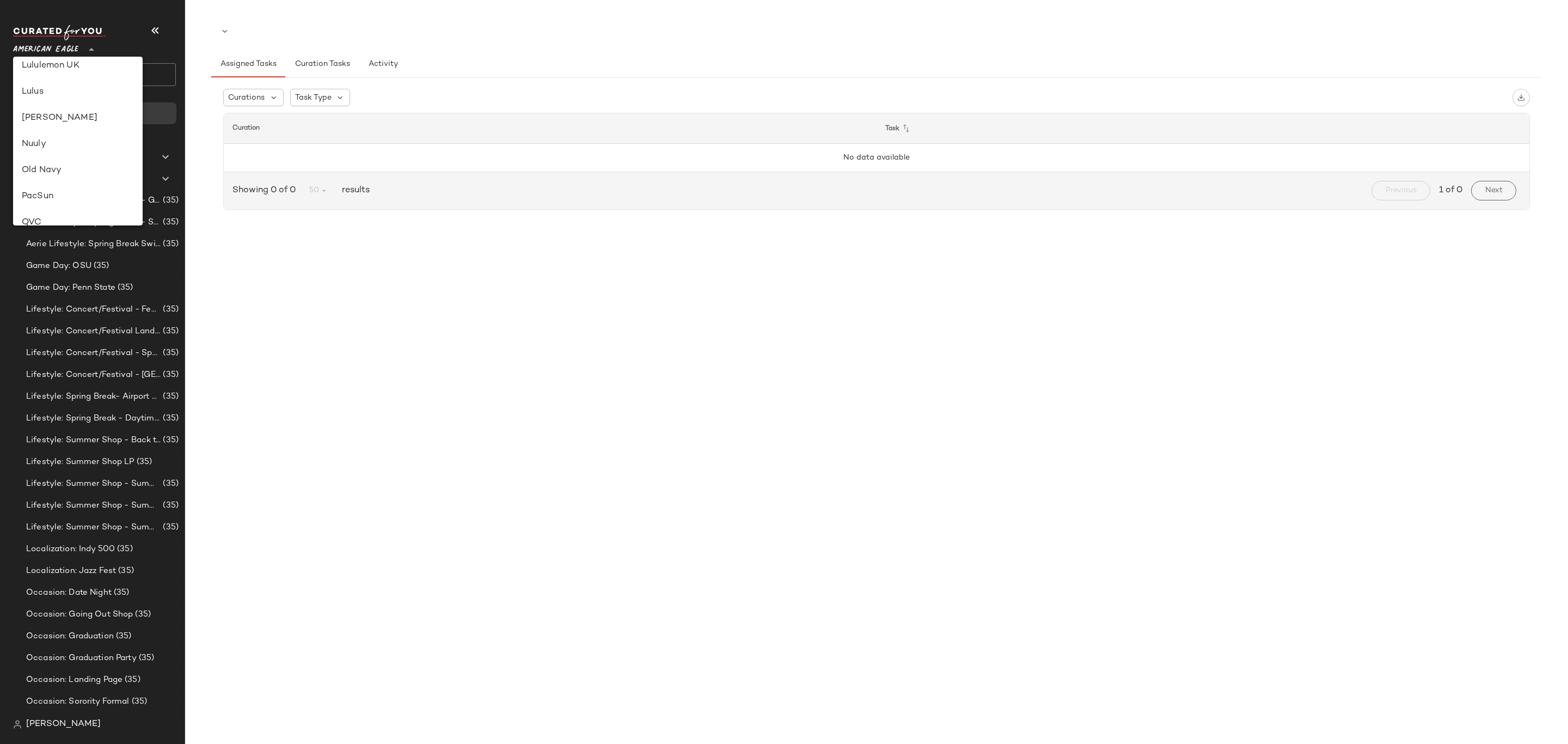
scroll to position [297, 0]
click at [85, 82] on div "Lululemon UK" at bounding box center [77, 90] width 130 height 26
type input "**"
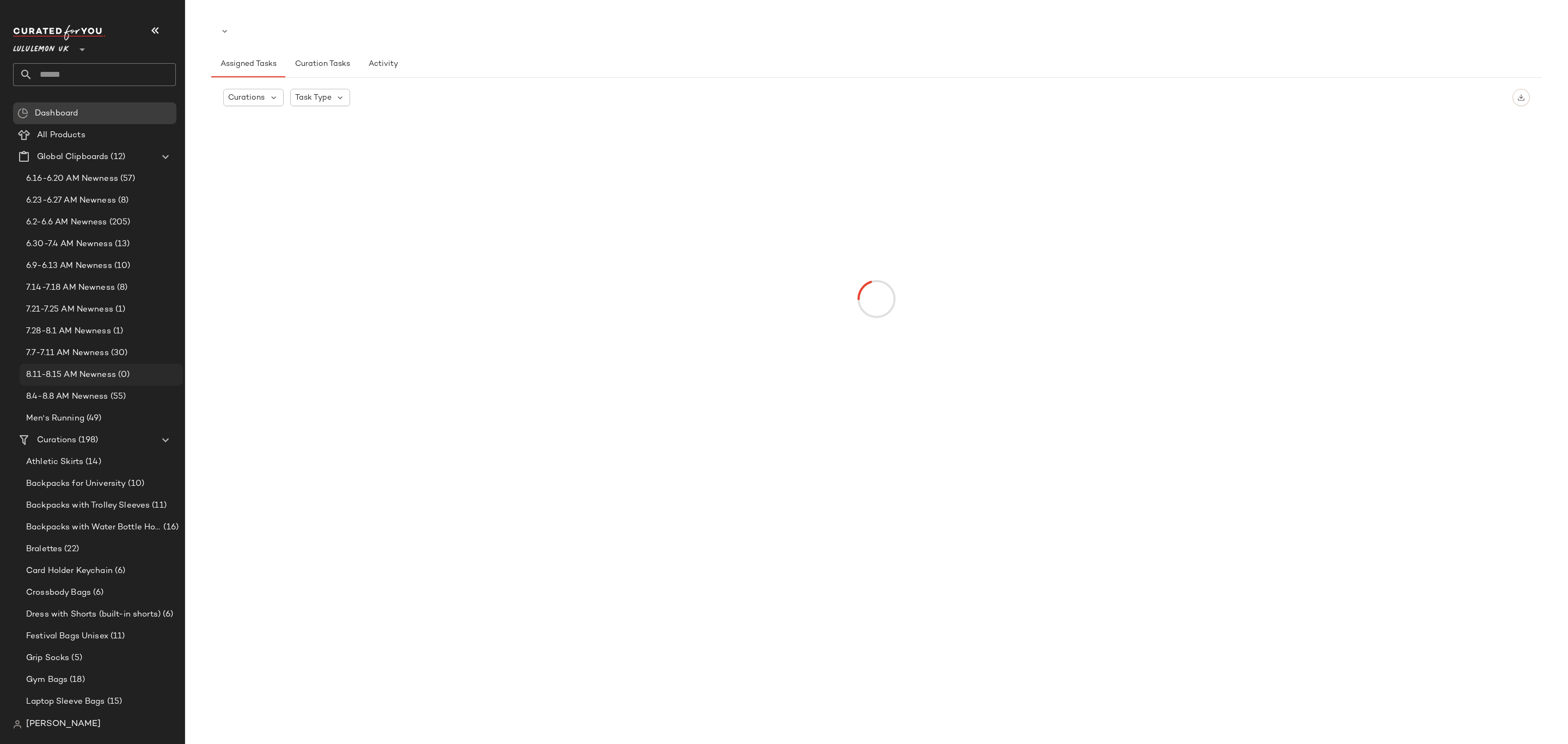
click at [139, 369] on div "8.11-8.15 AM Newness (0)" at bounding box center [101, 375] width 156 height 13
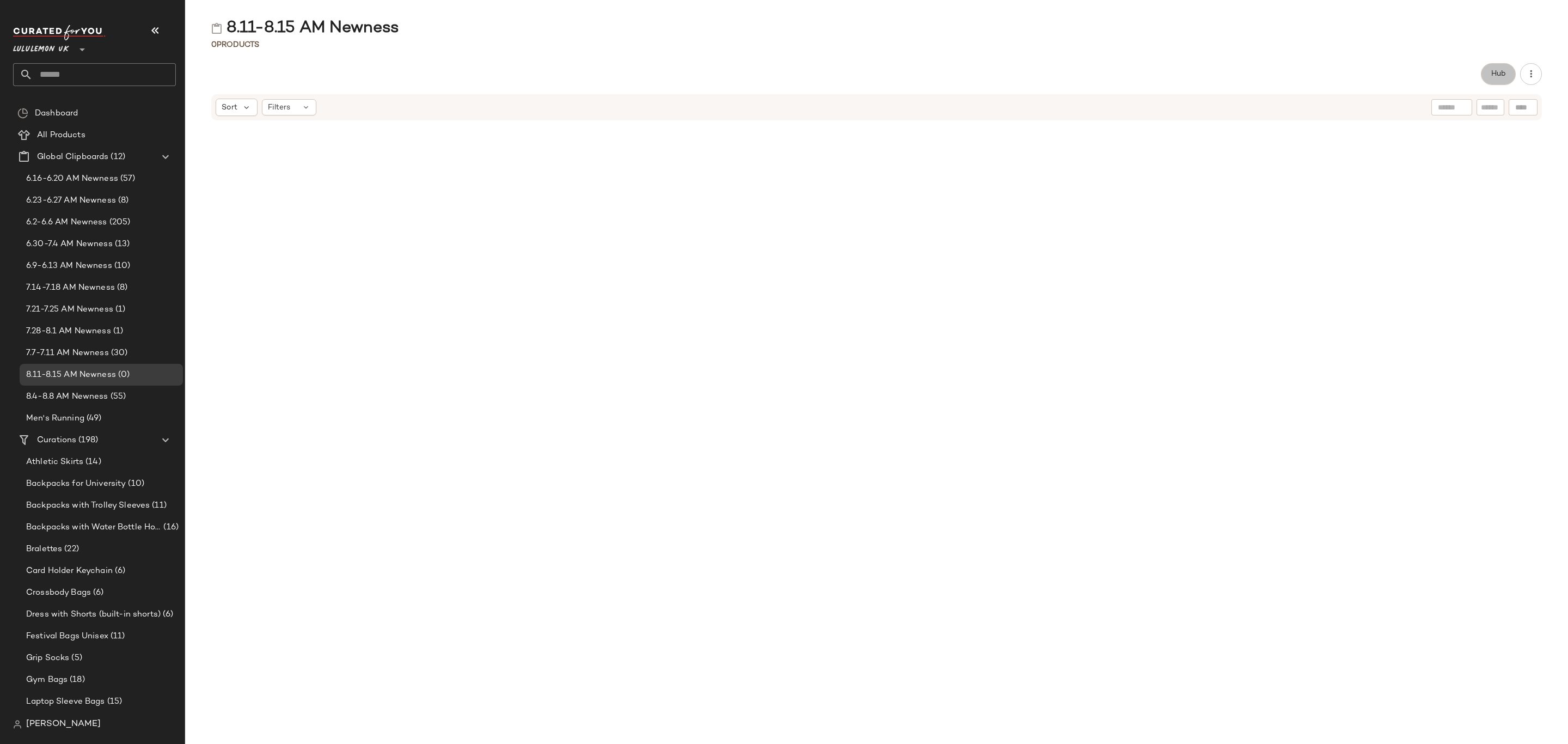
click at [1493, 77] on span "Hub" at bounding box center [1498, 74] width 15 height 9
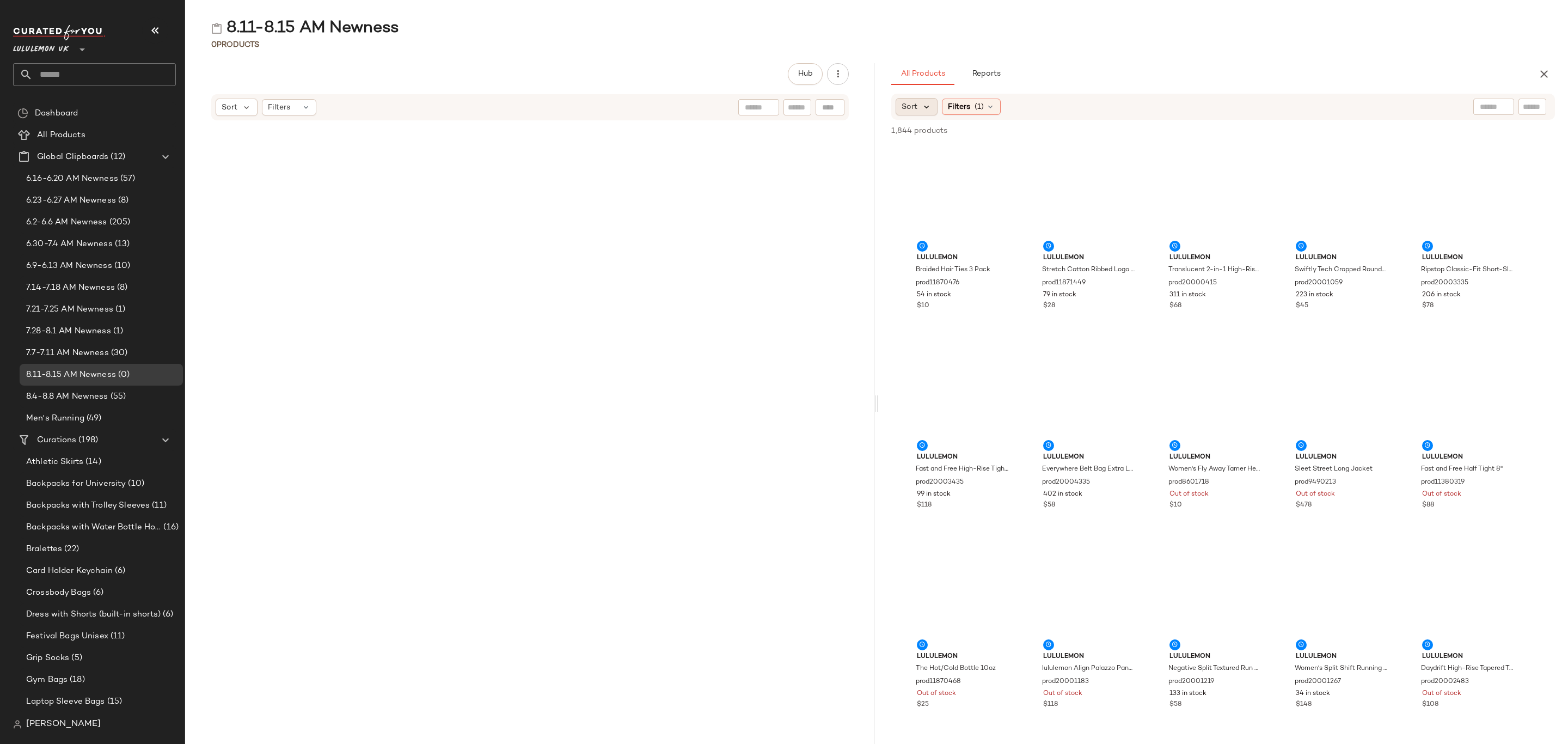
click at [925, 105] on icon at bounding box center [926, 107] width 10 height 10
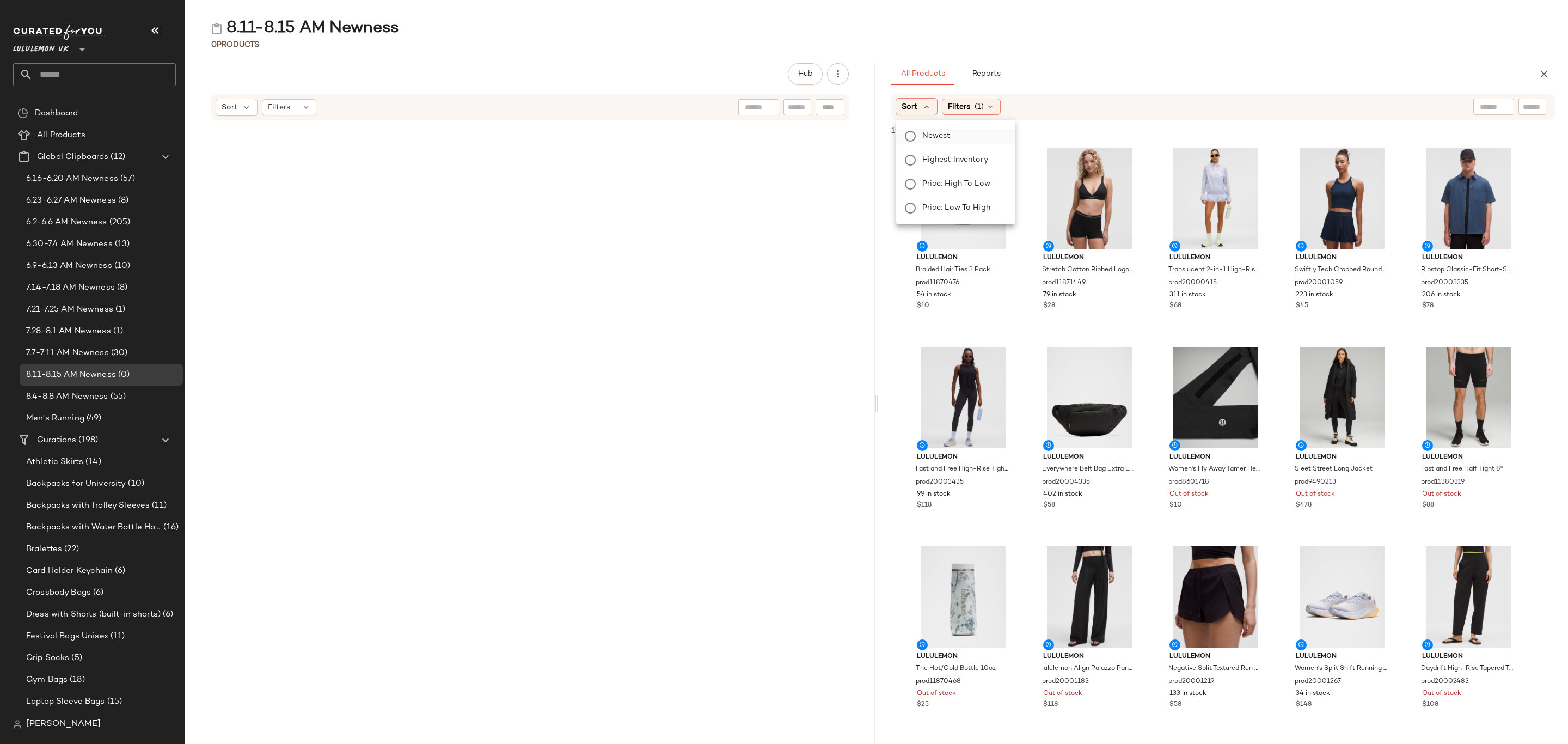
click at [959, 139] on label "Newest" at bounding box center [962, 136] width 88 height 15
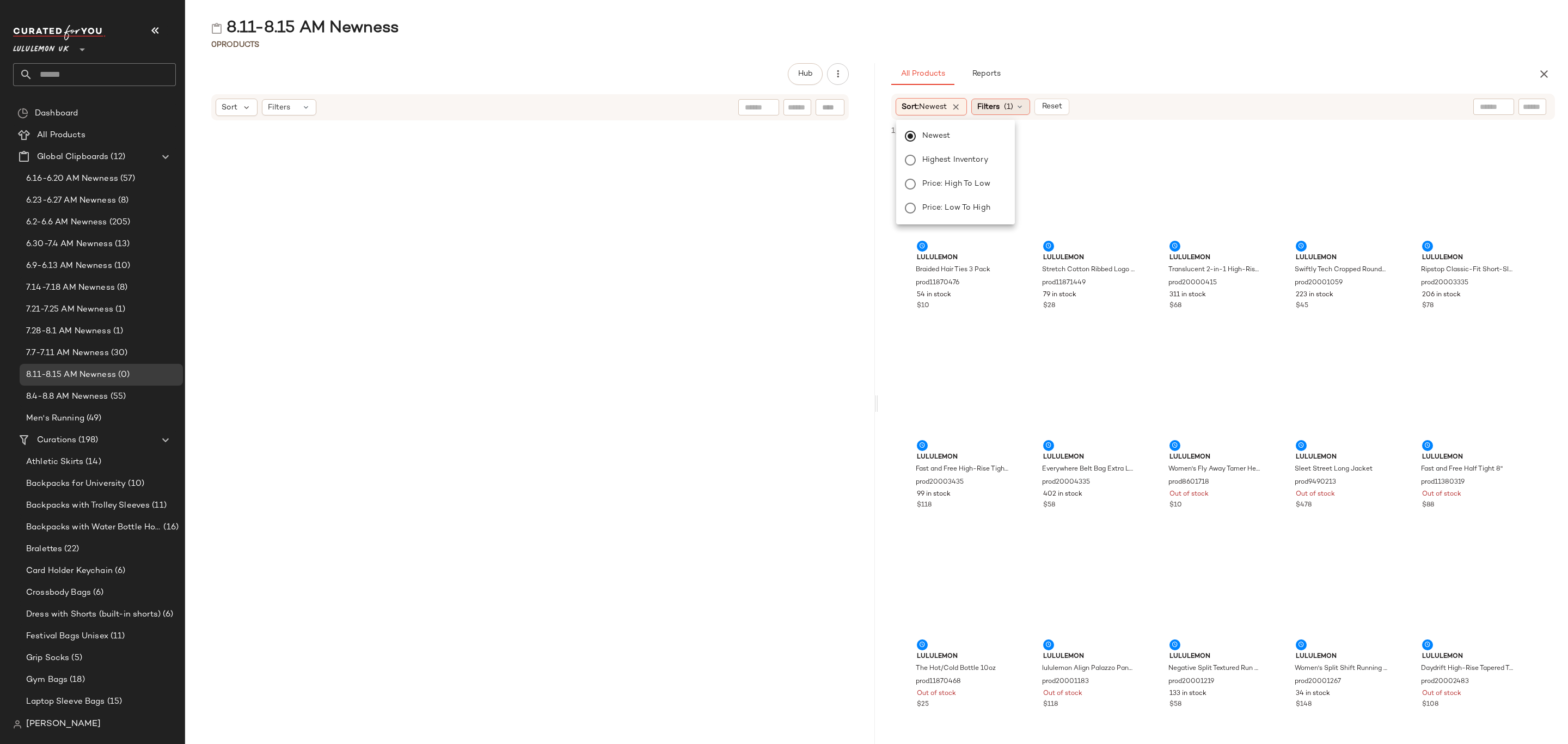
click at [1021, 101] on div "Filters (1)" at bounding box center [1001, 107] width 59 height 16
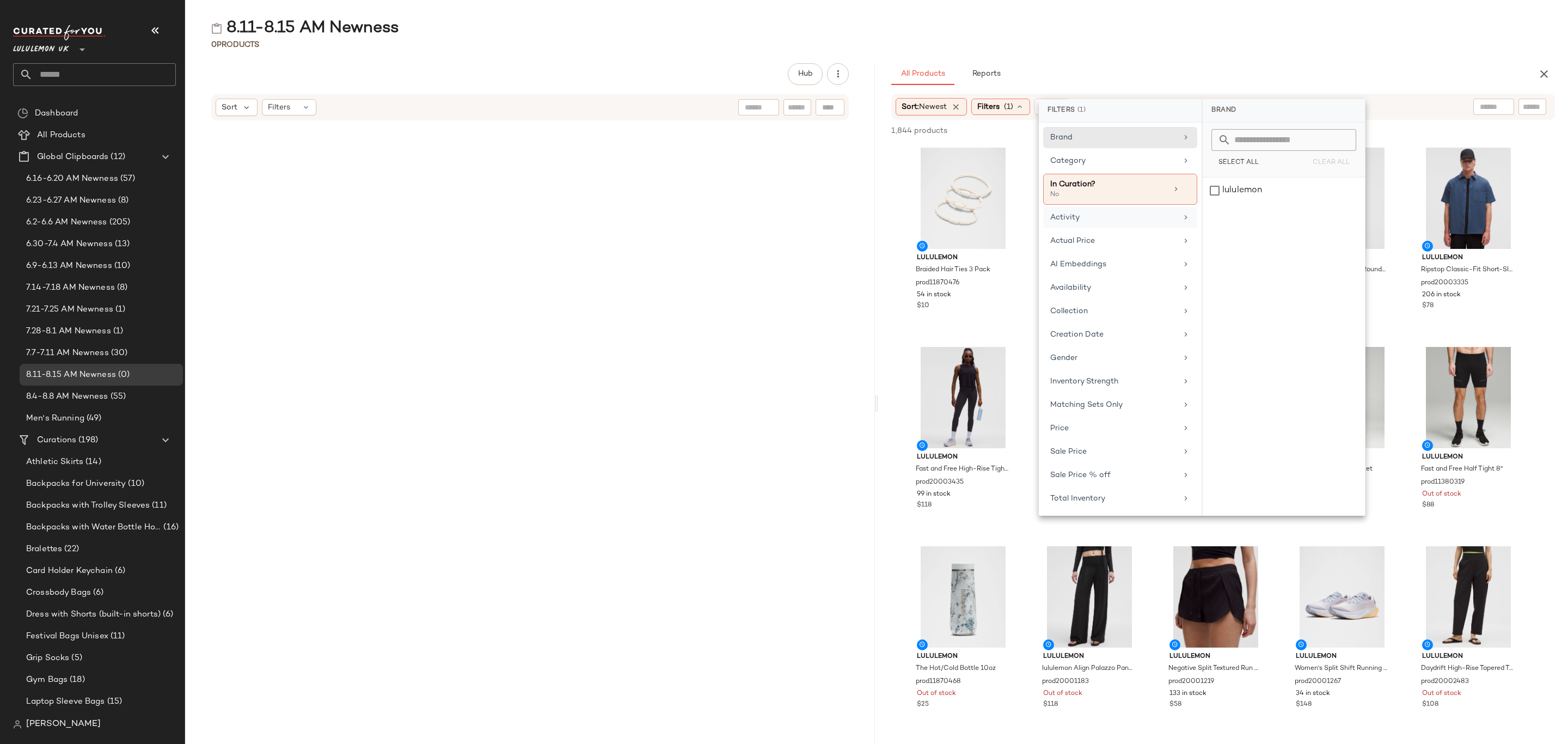
click at [1134, 218] on div "Activity" at bounding box center [1113, 217] width 127 height 12
click at [1143, 277] on div "AI Embeddings" at bounding box center [1120, 287] width 154 height 21
click at [1134, 301] on div "Availability" at bounding box center [1120, 311] width 154 height 21
click at [1261, 204] on div "in_stock" at bounding box center [1284, 217] width 163 height 26
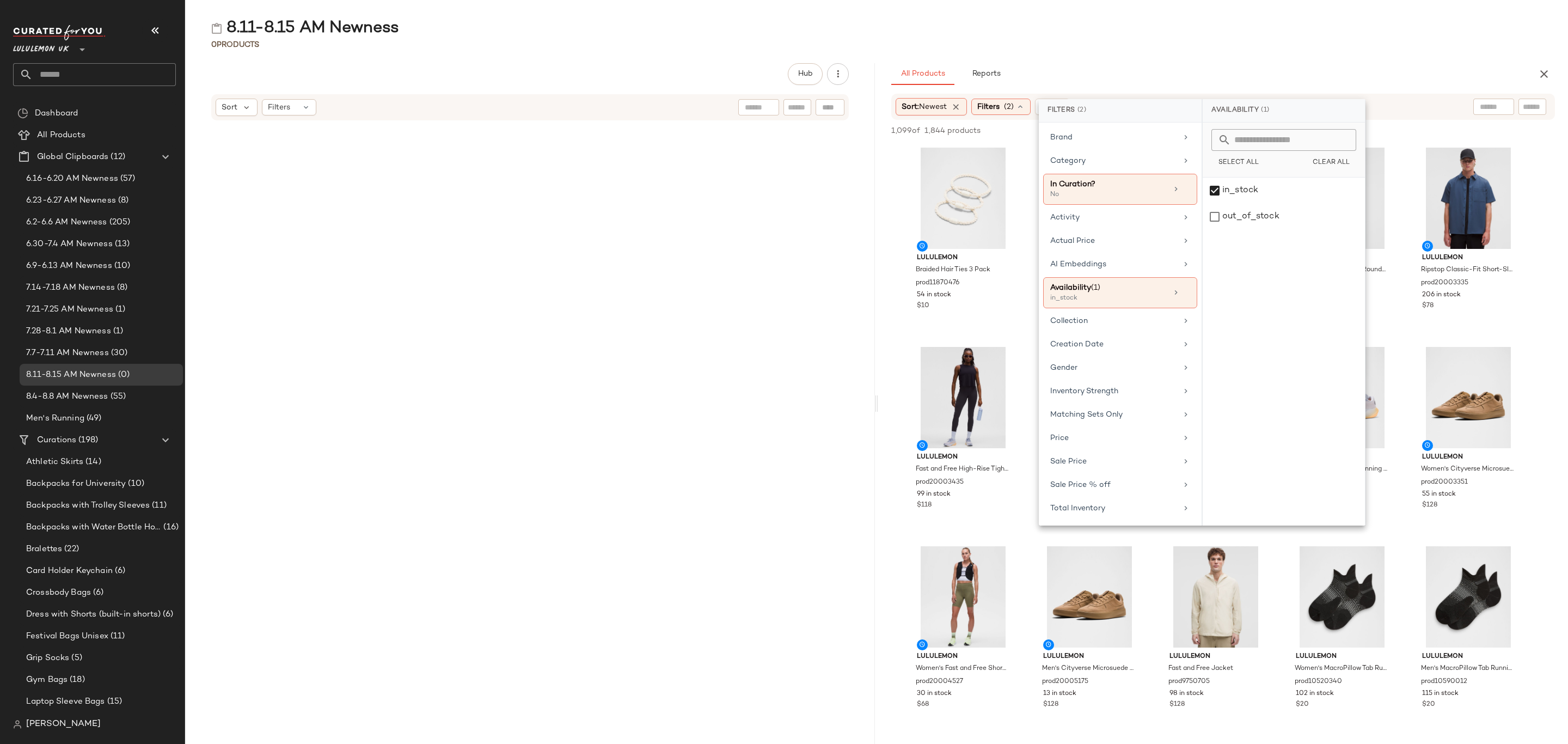
click at [1322, 49] on div "0 Products" at bounding box center [877, 44] width 1383 height 11
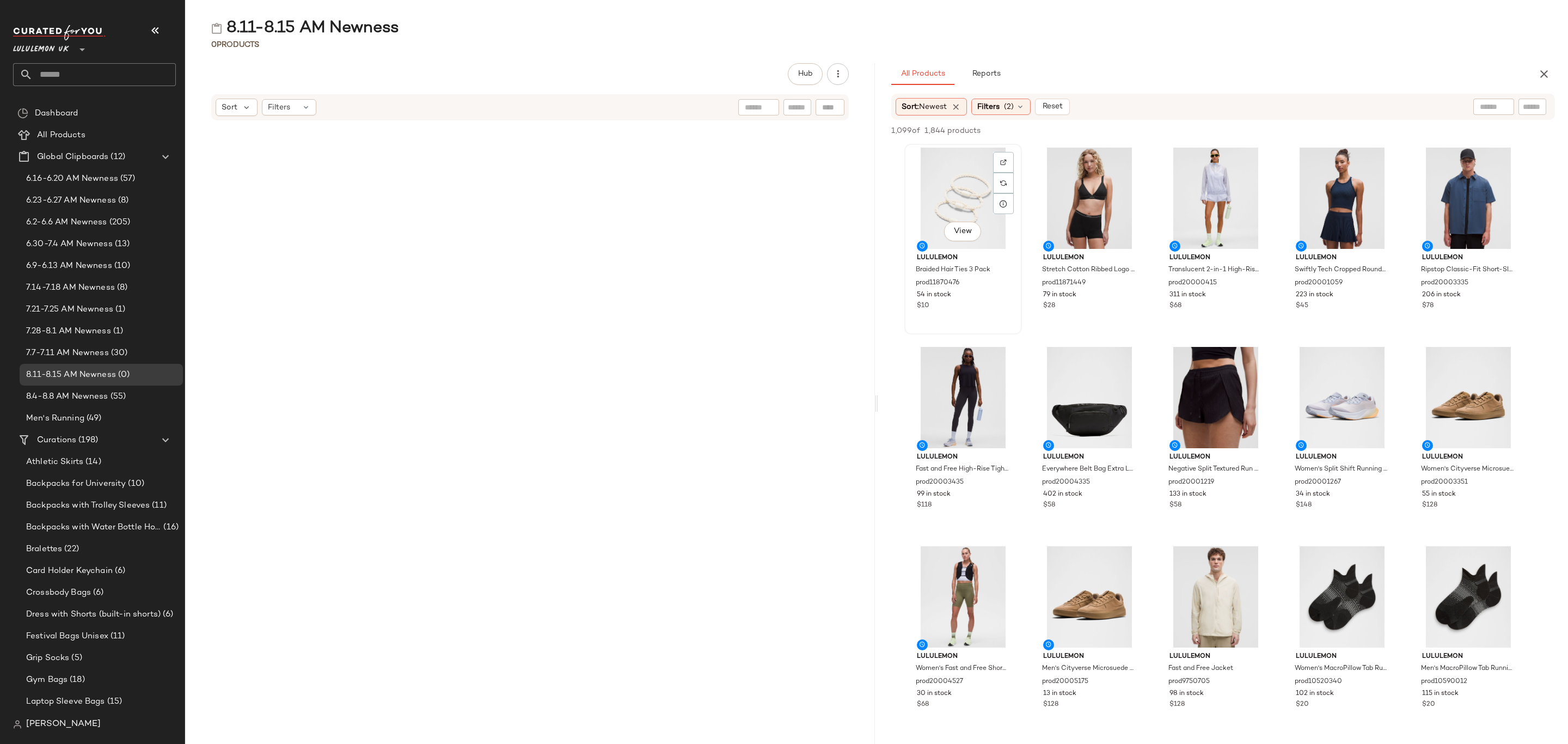
click at [957, 168] on div "View" at bounding box center [963, 198] width 110 height 101
click at [1088, 693] on div "13 in stock" at bounding box center [1090, 693] width 93 height 10
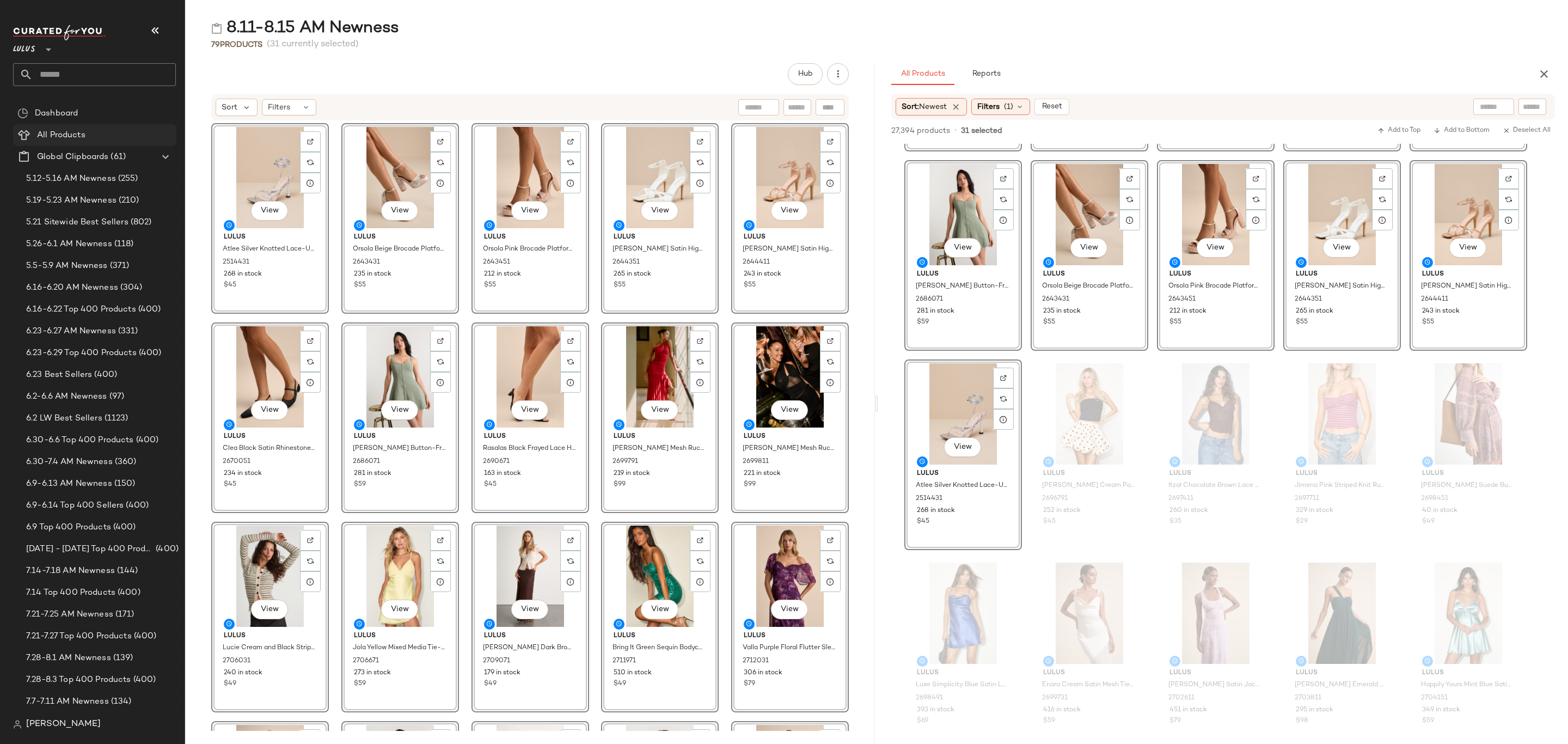
click at [44, 139] on span "All Products" at bounding box center [61, 135] width 49 height 13
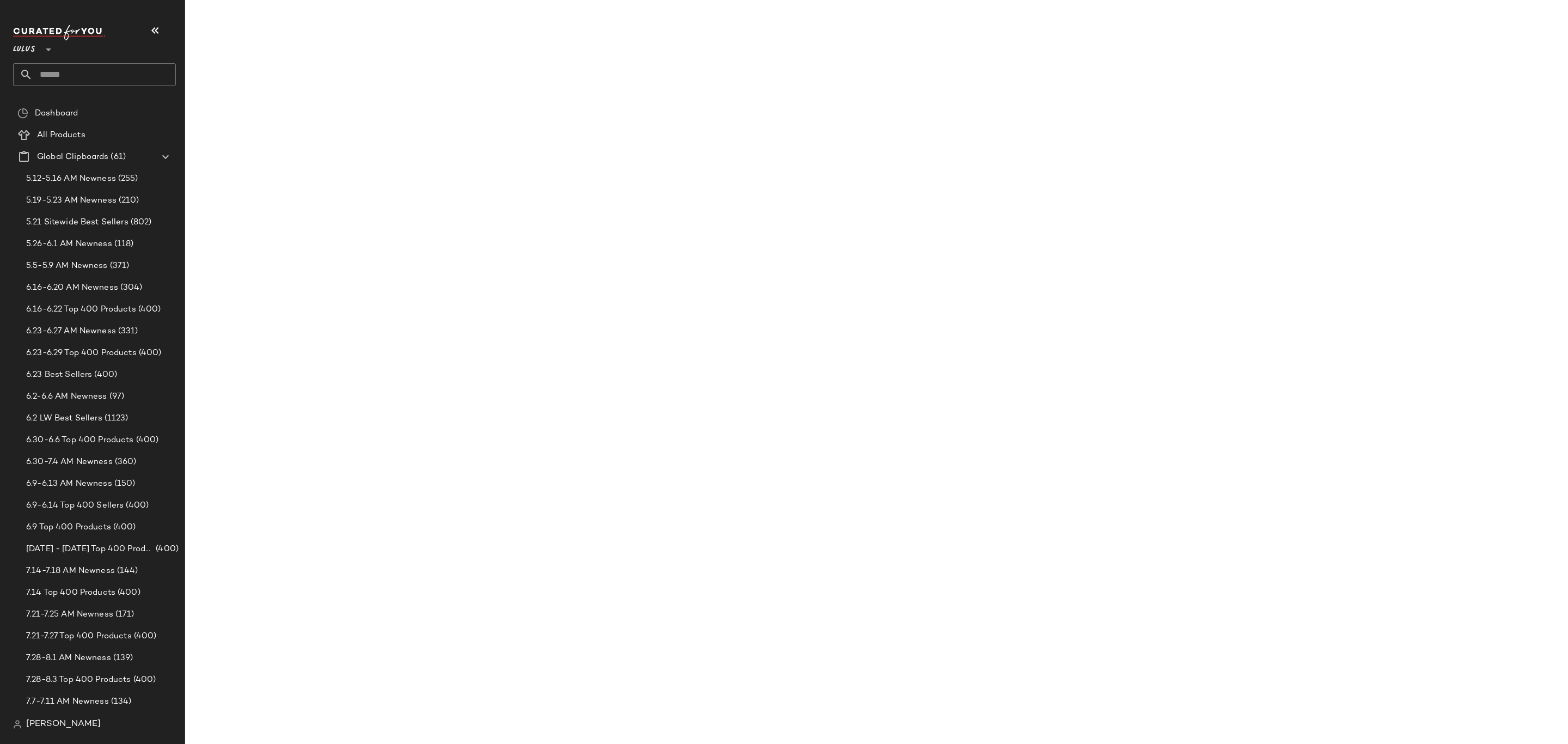
scroll to position [1179, 0]
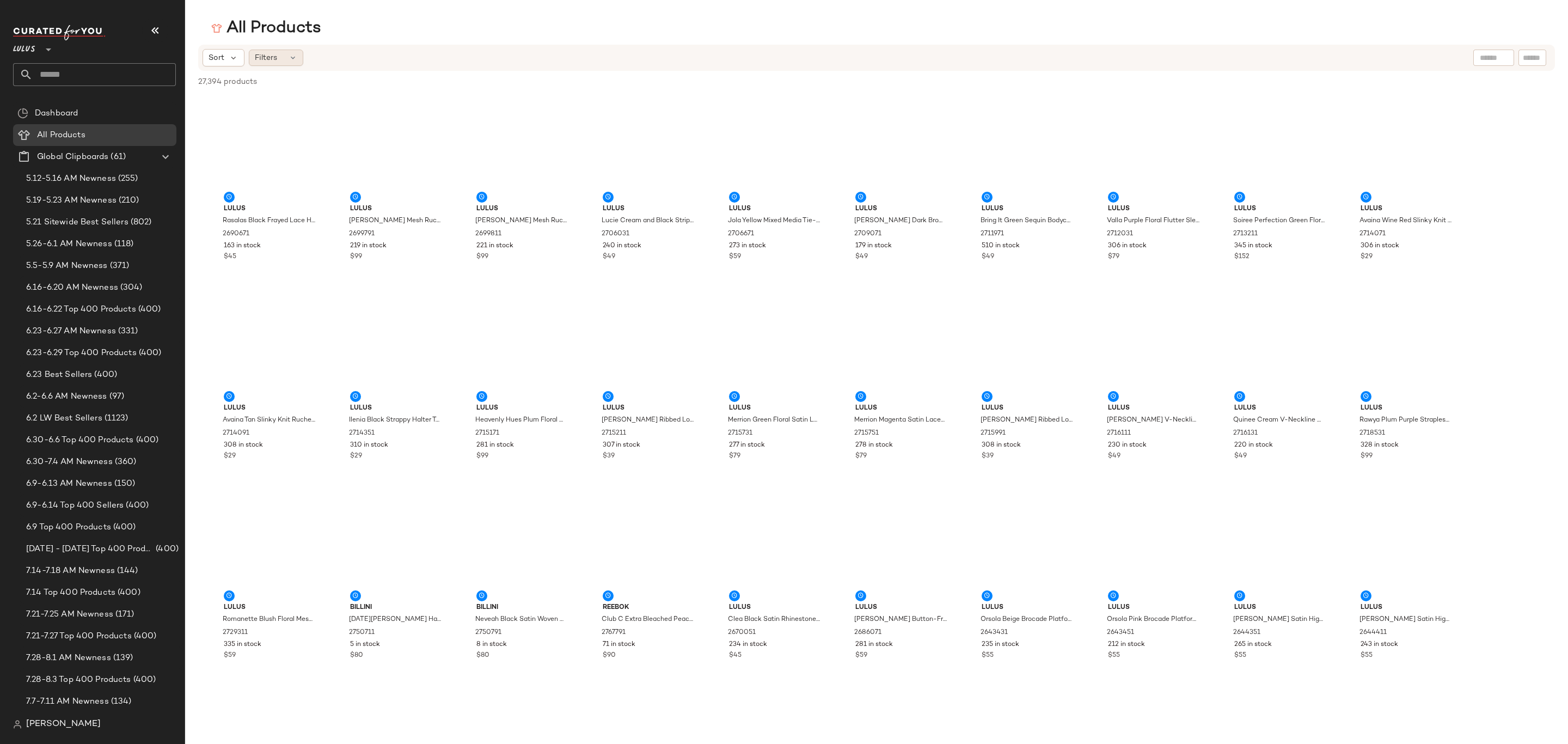
click at [273, 56] on span "Filters" at bounding box center [266, 58] width 23 height 12
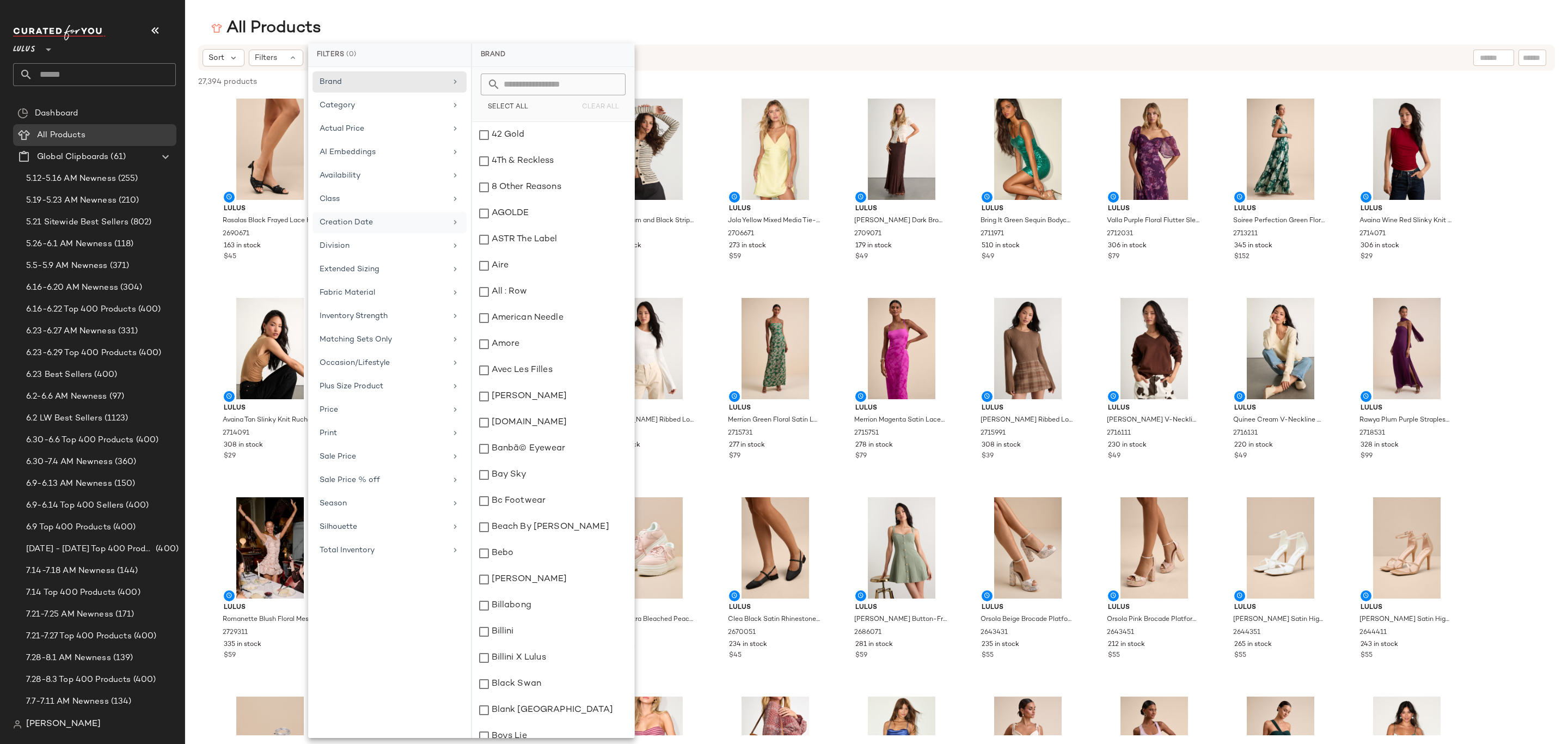
click at [366, 225] on div "Creation Date" at bounding box center [383, 222] width 127 height 12
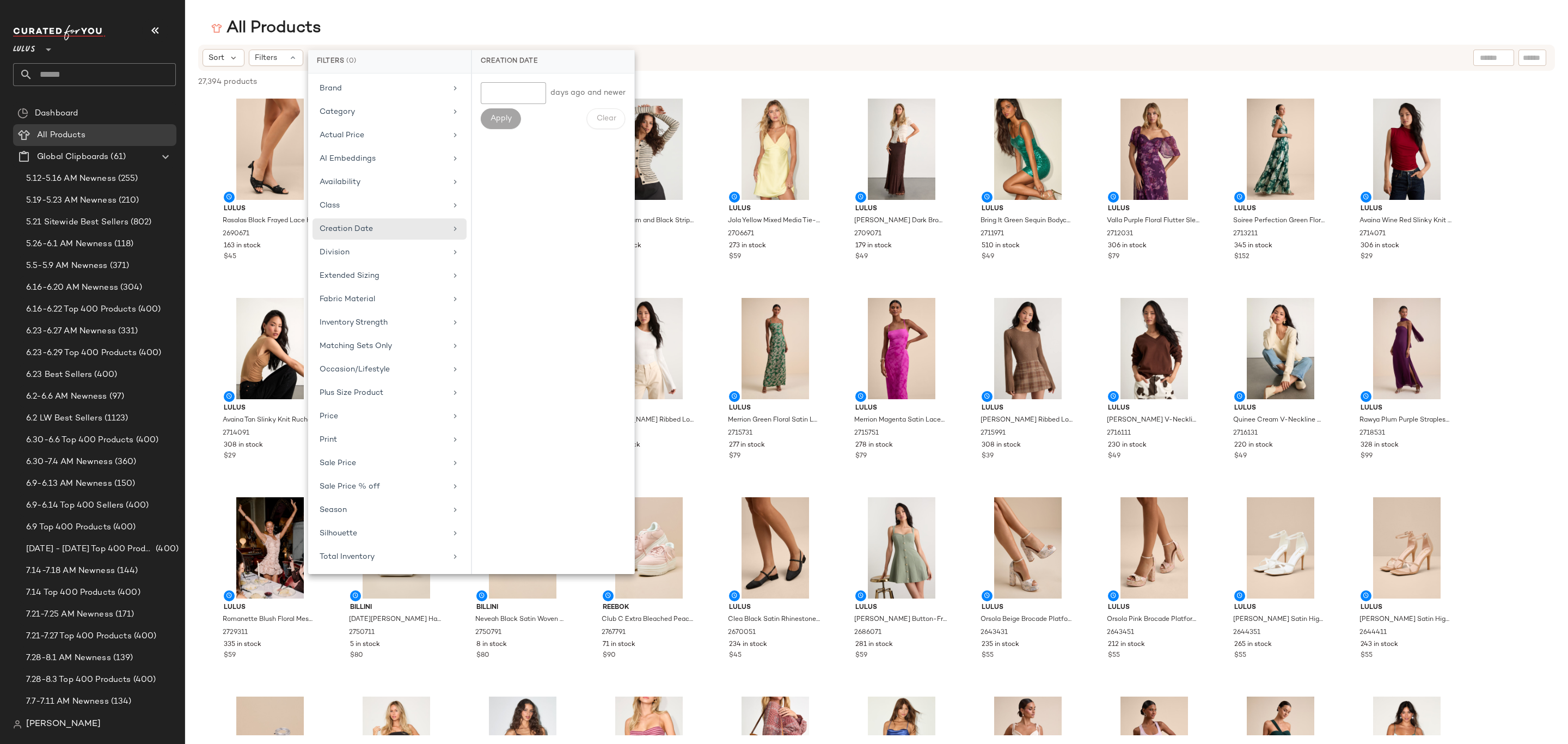
click at [536, 96] on input "**" at bounding box center [513, 93] width 65 height 22
type input "*"
click at [537, 90] on input "*" at bounding box center [513, 93] width 65 height 22
click at [493, 121] on span "Apply" at bounding box center [501, 119] width 22 height 9
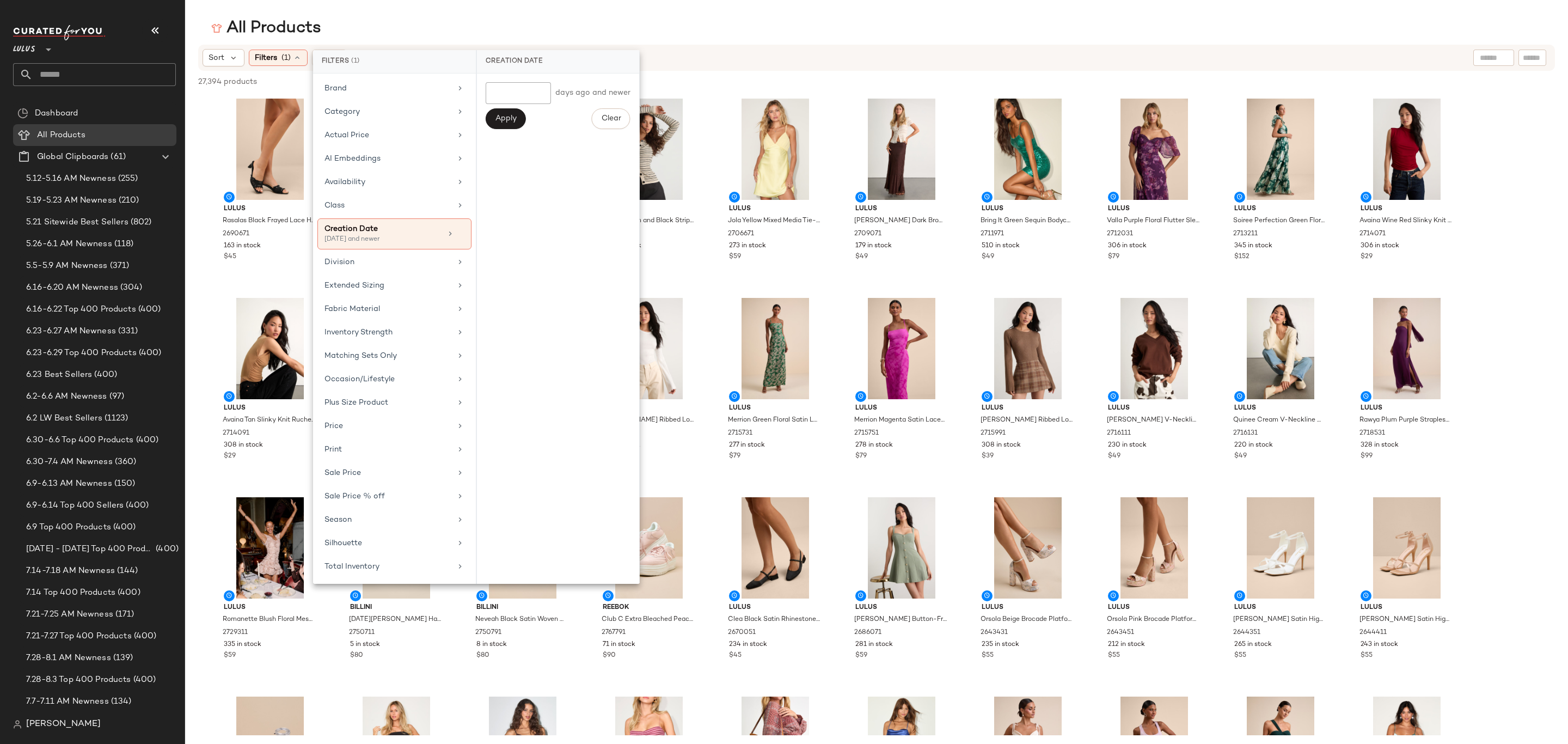
click at [821, 54] on div "Sort Filters (1) Reset" at bounding box center [806, 57] width 1206 height 18
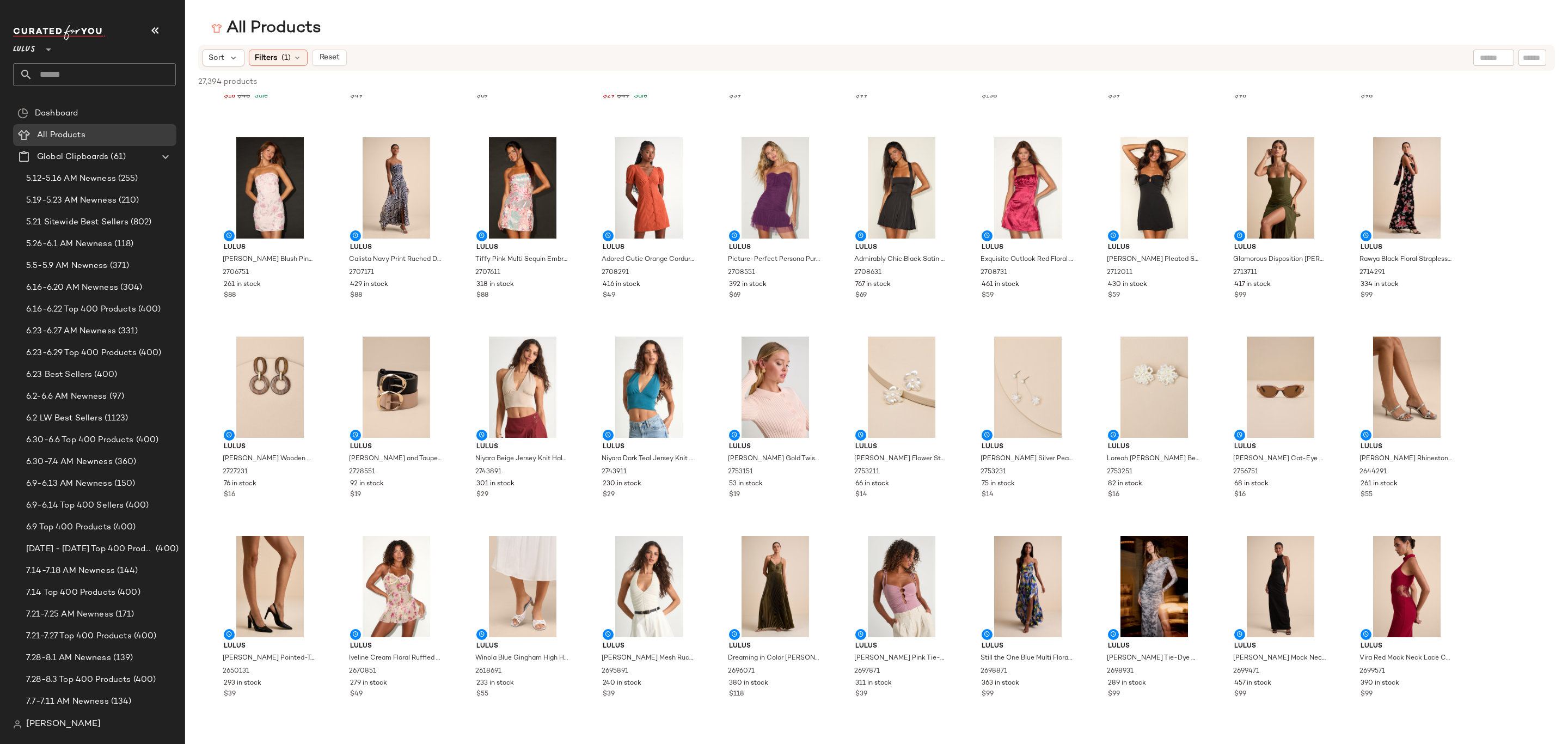
scroll to position [3512, 0]
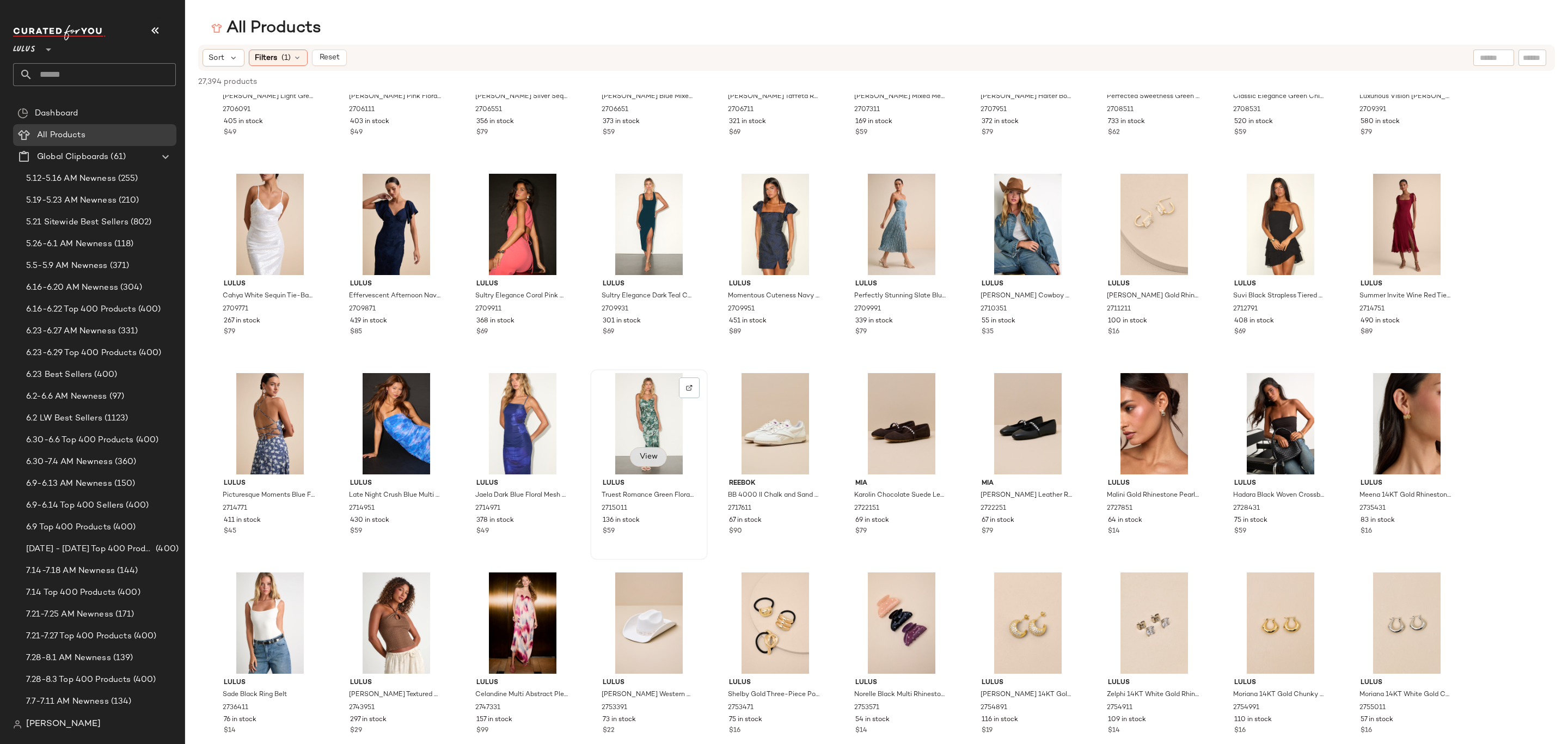
click at [643, 449] on button "View" at bounding box center [648, 457] width 37 height 19
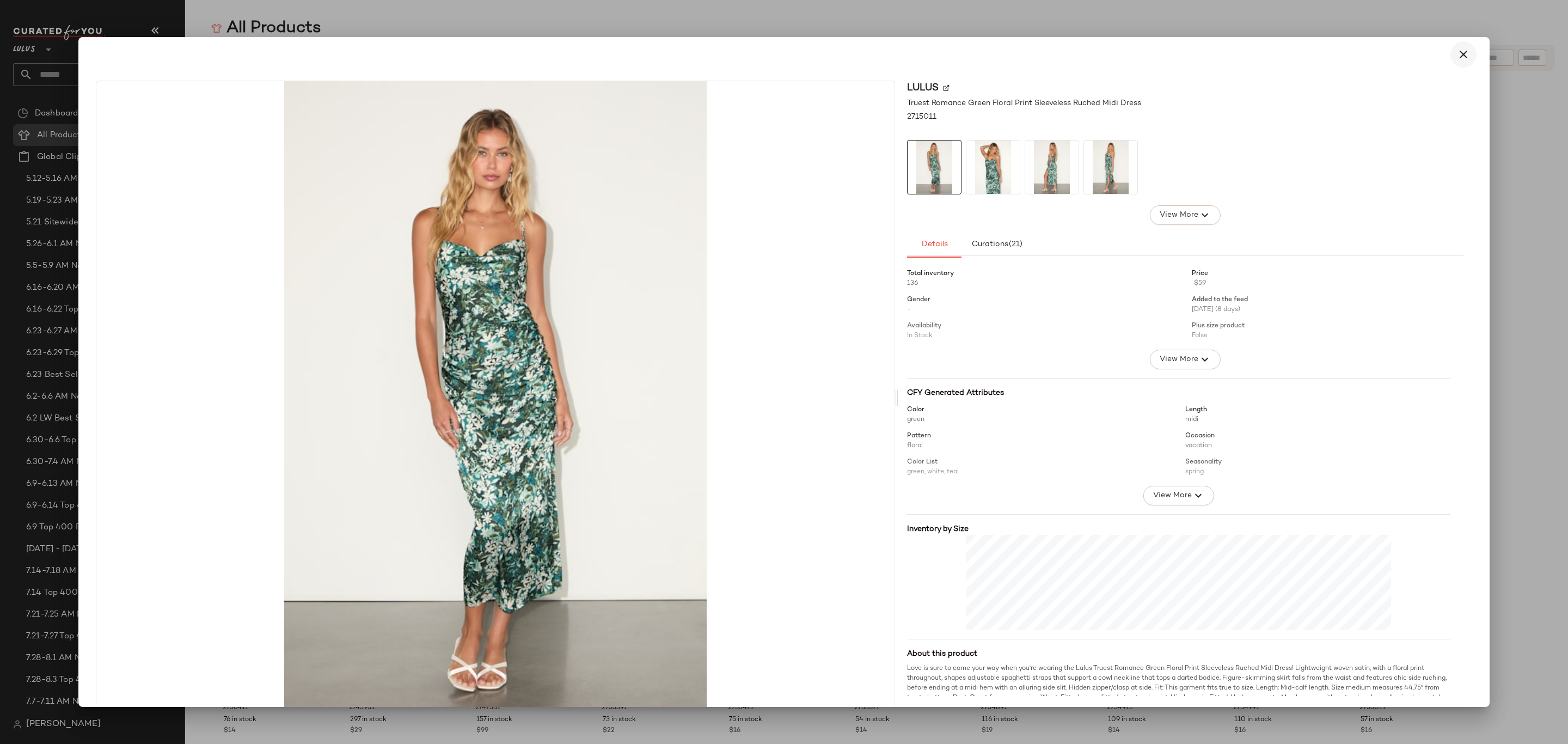
click at [1457, 51] on icon "button" at bounding box center [1463, 54] width 13 height 13
